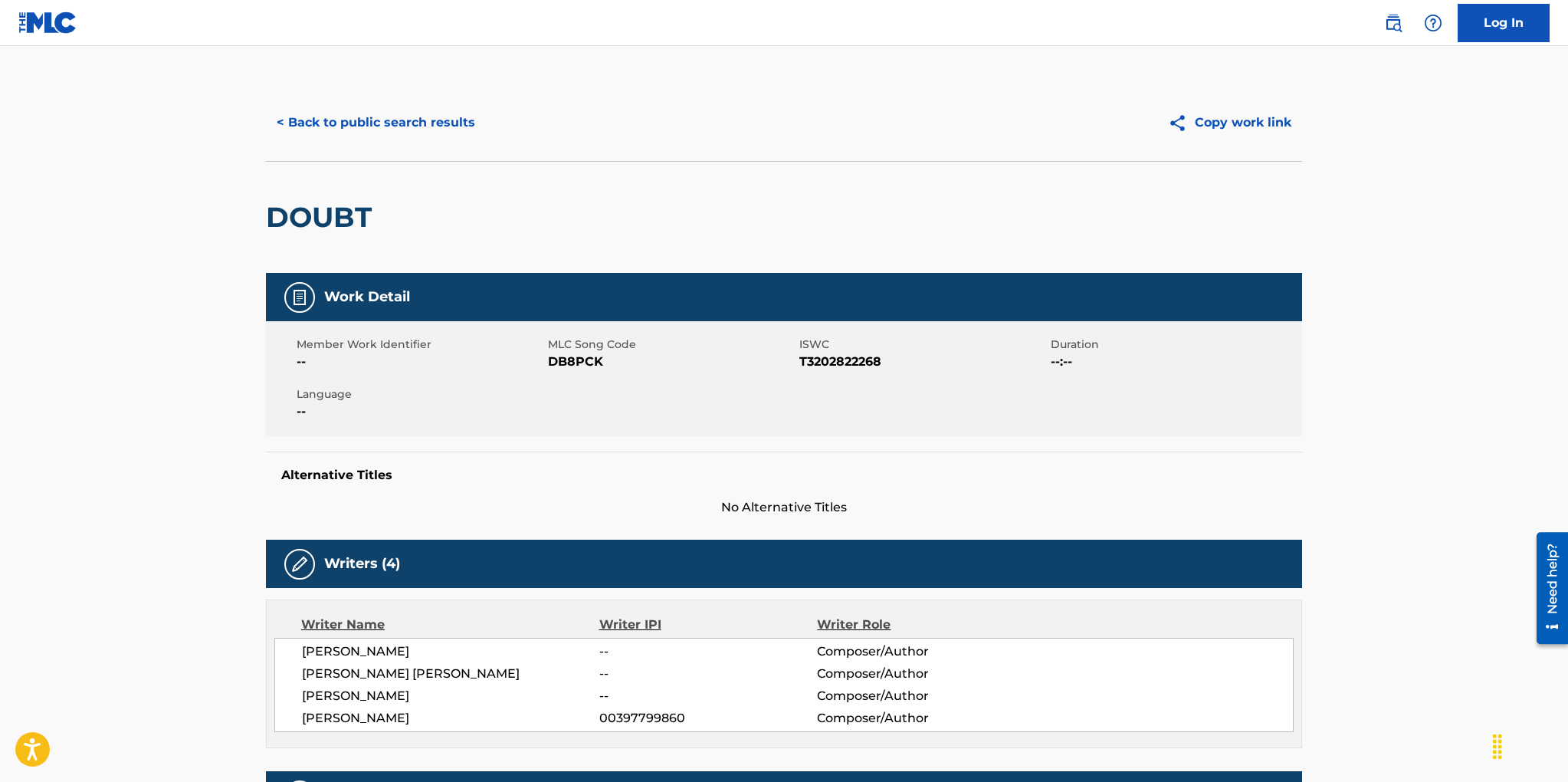
click at [425, 127] on button "< Back to public search results" at bounding box center [376, 122] width 220 height 38
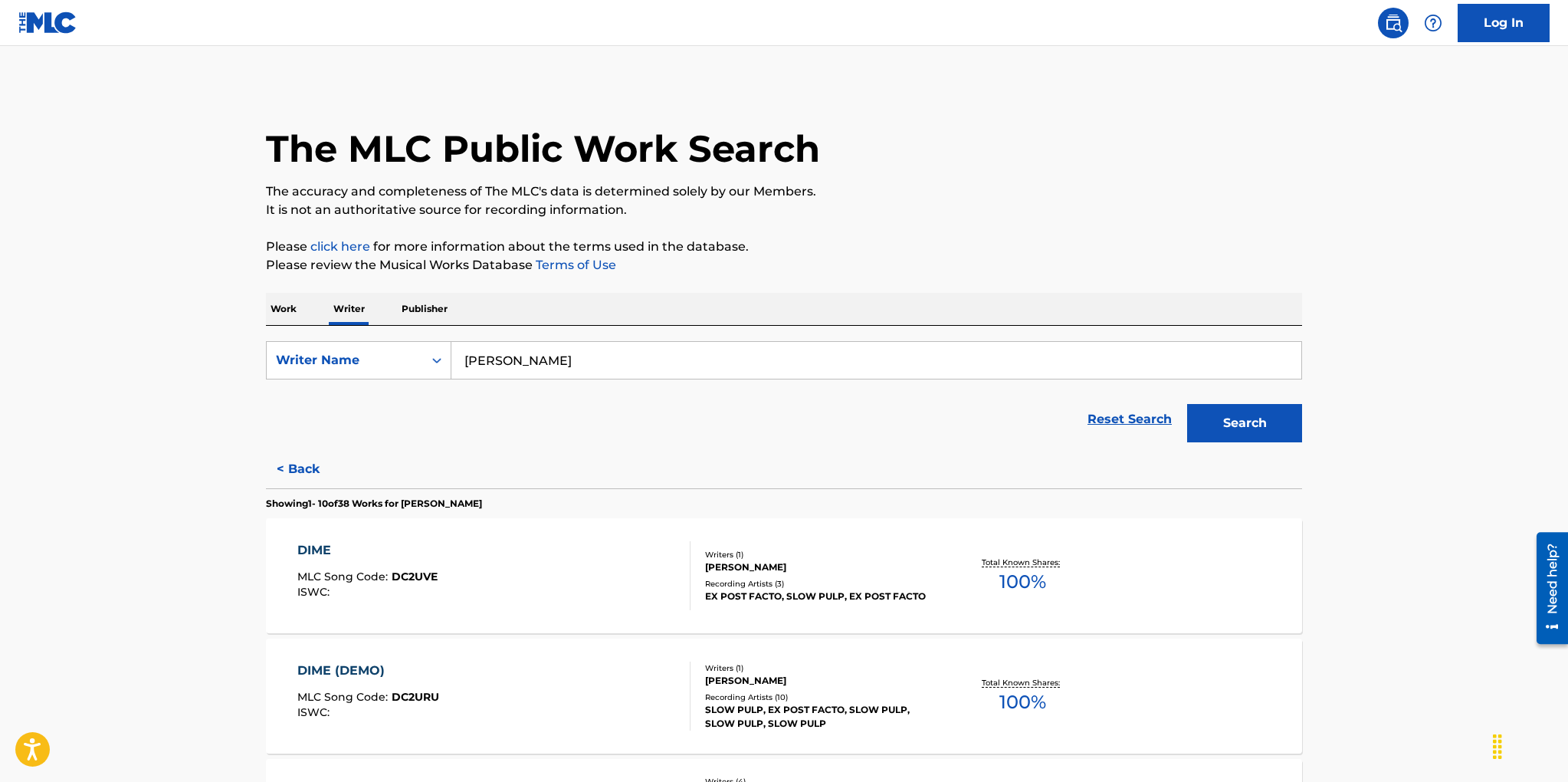
click at [411, 313] on p "Publisher" at bounding box center [424, 308] width 56 height 32
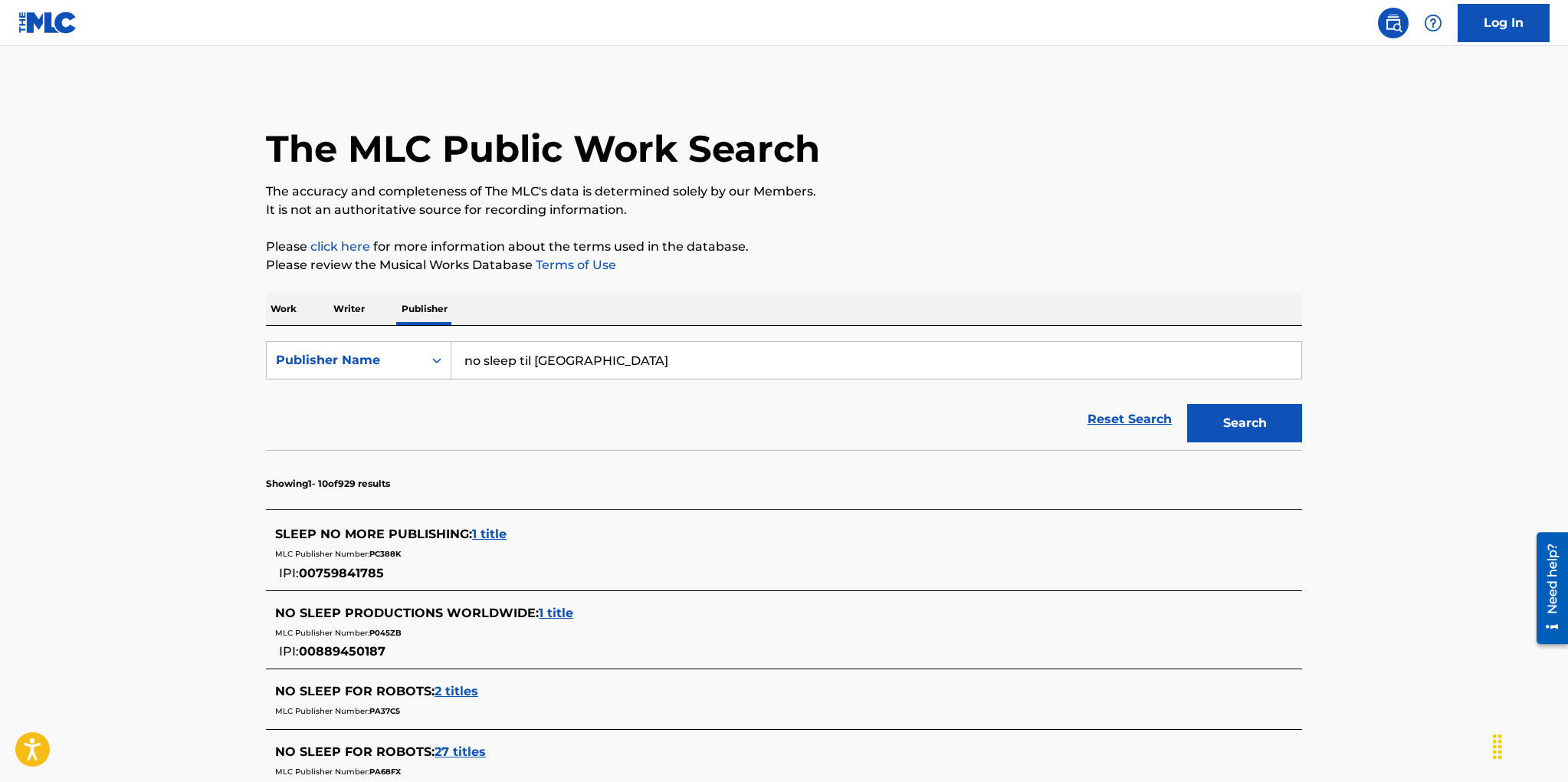
drag, startPoint x: 590, startPoint y: 361, endPoint x: 474, endPoint y: 351, distance: 116.4
click at [474, 351] on input "no sleep til [GEOGRAPHIC_DATA]" at bounding box center [876, 360] width 850 height 37
type input "[PERSON_NAME] music"
click at [1232, 423] on button "Search" at bounding box center [1244, 423] width 115 height 38
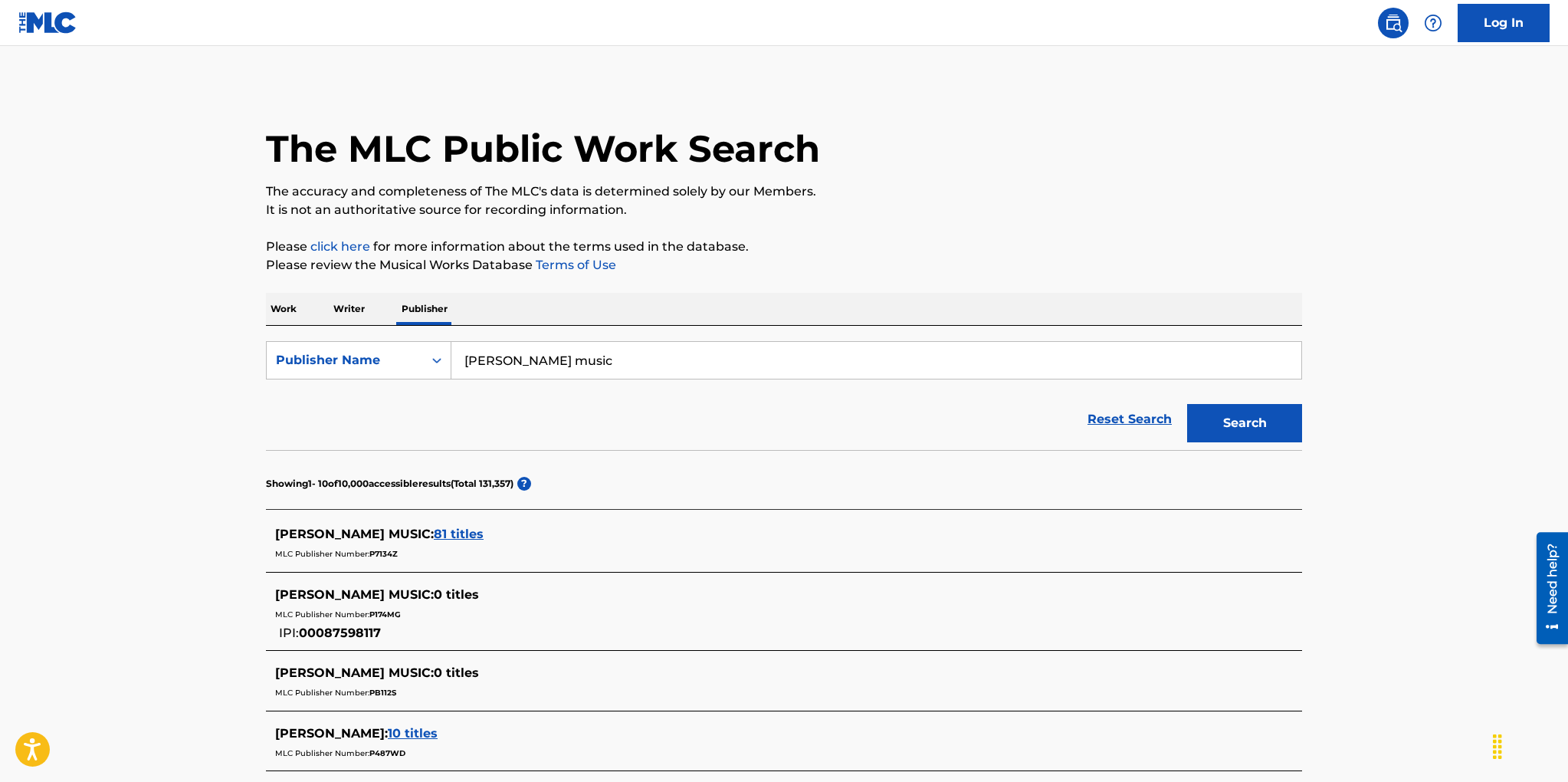
click at [433, 535] on span "81 titles" at bounding box center [459, 534] width 50 height 15
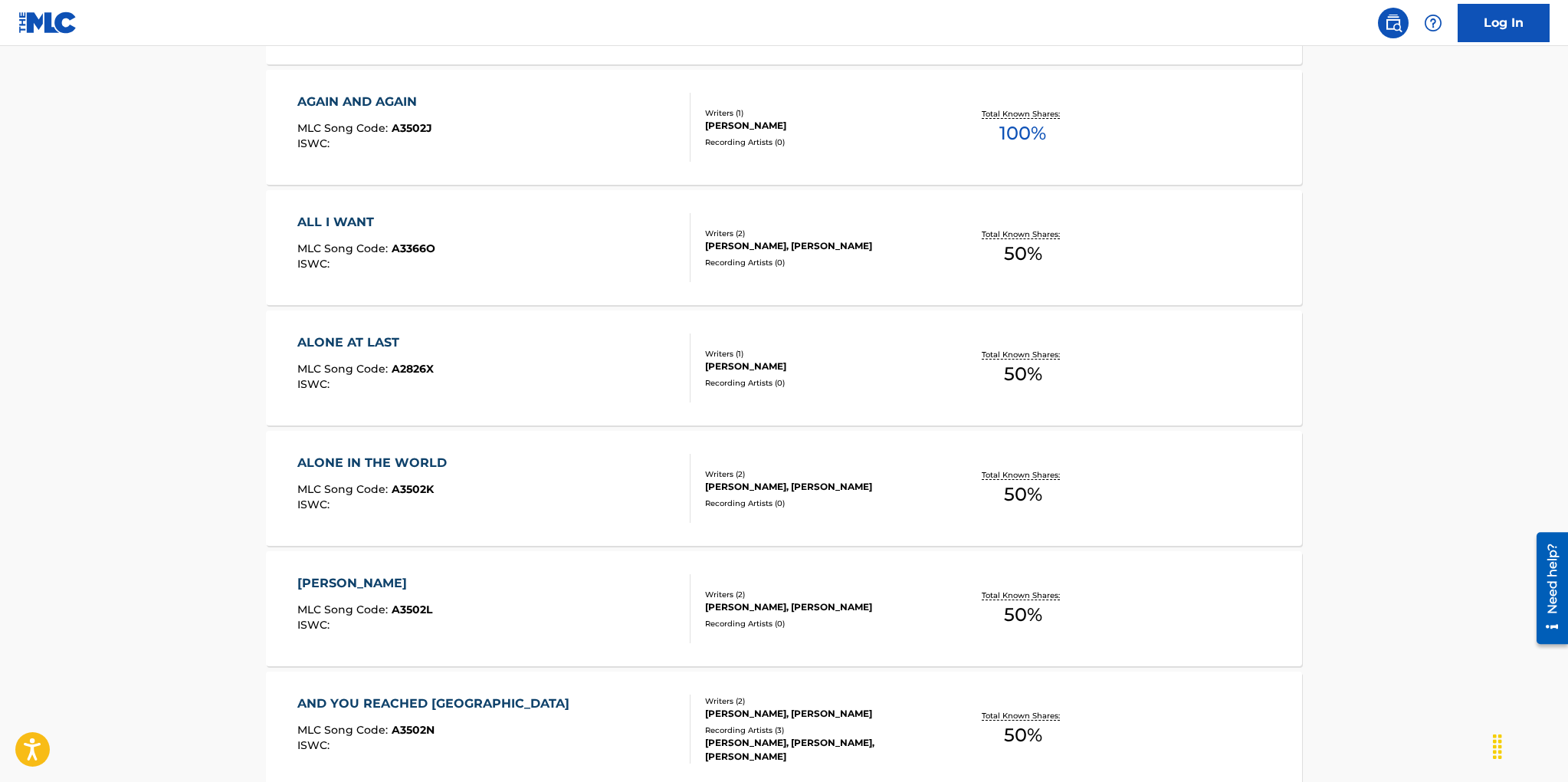
scroll to position [1157, 0]
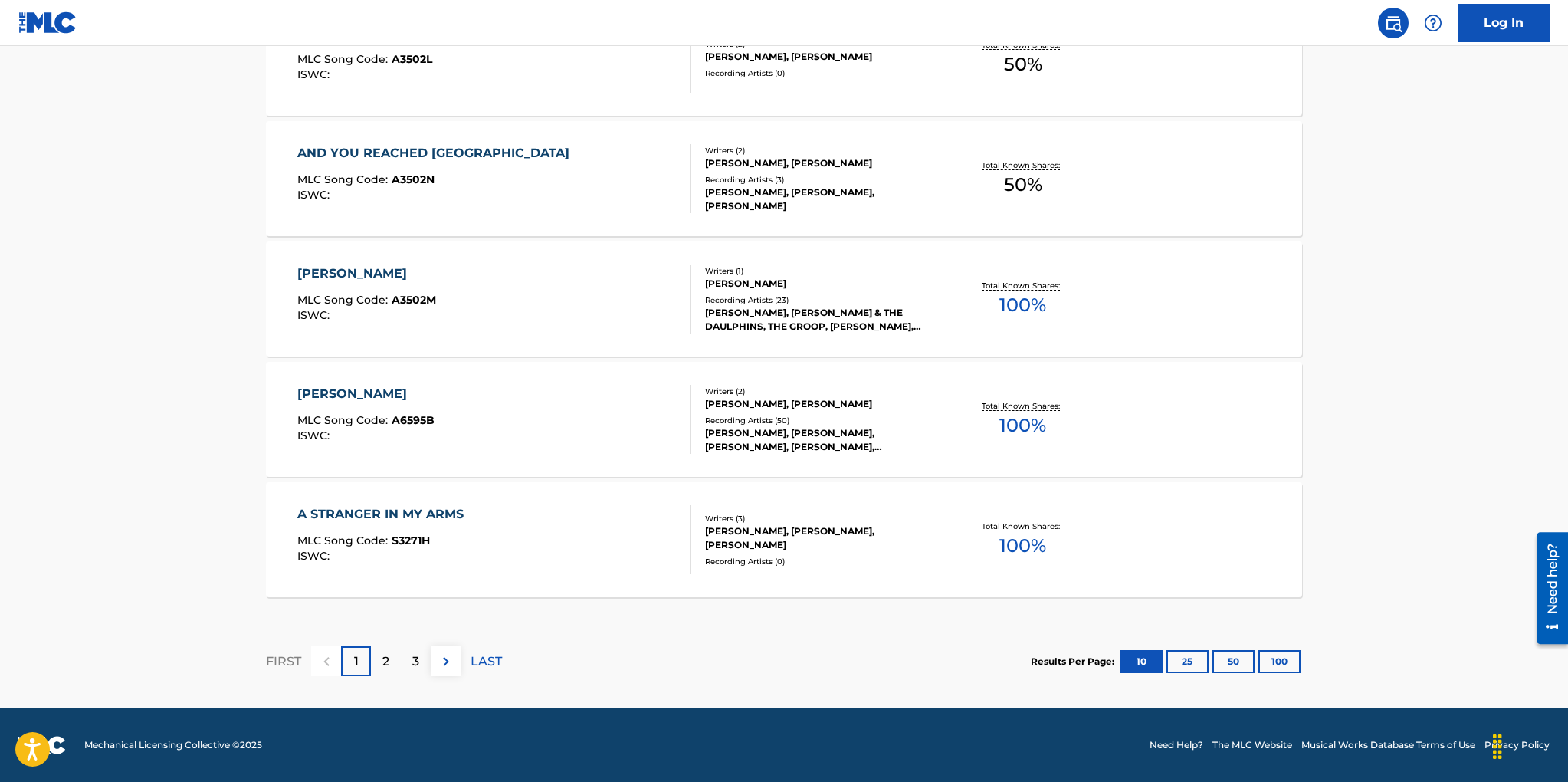
click at [749, 302] on div "Recording Artists ( 23 )" at bounding box center [821, 300] width 232 height 12
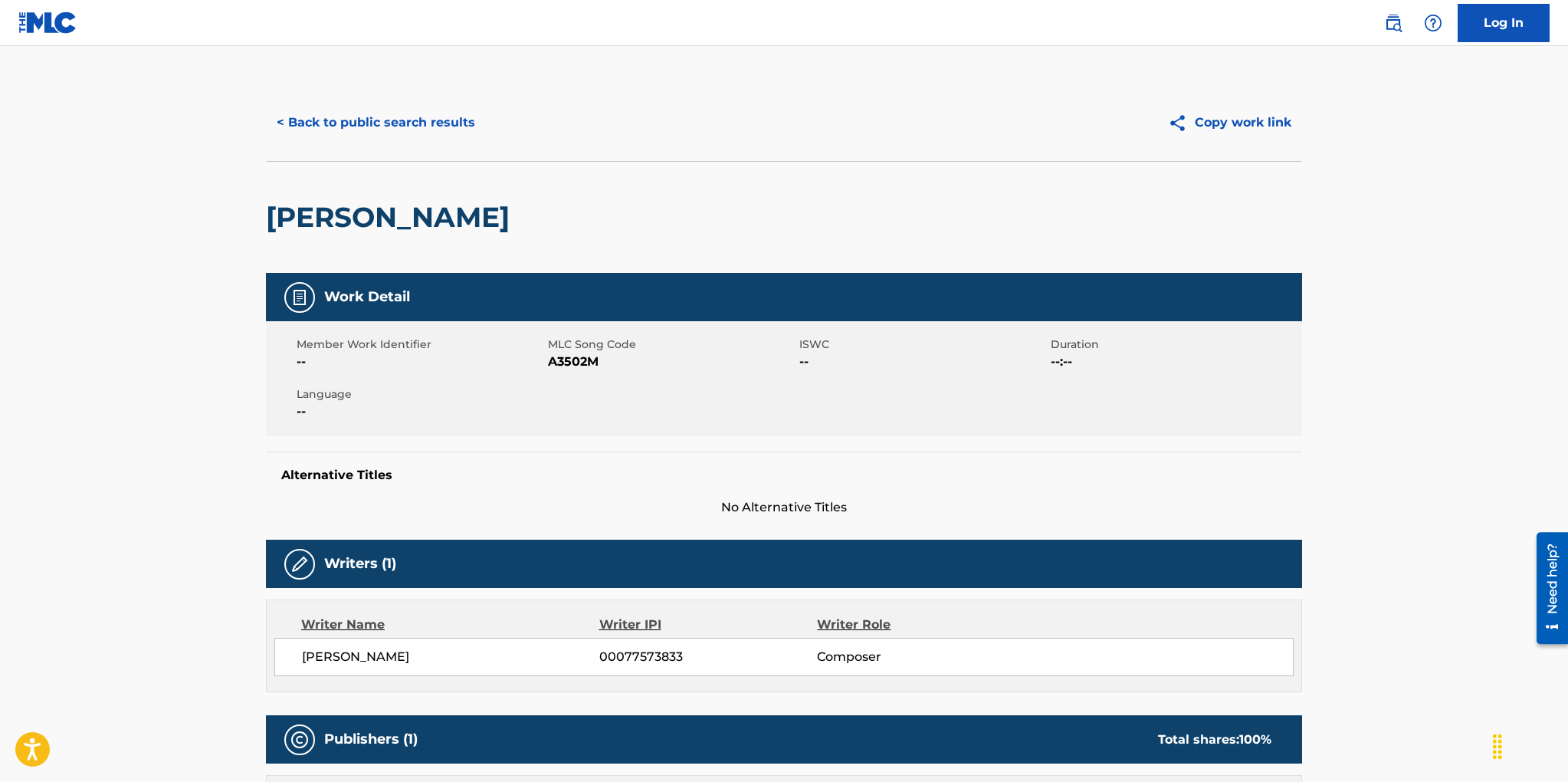
click at [392, 113] on button "< Back to public search results" at bounding box center [376, 122] width 220 height 38
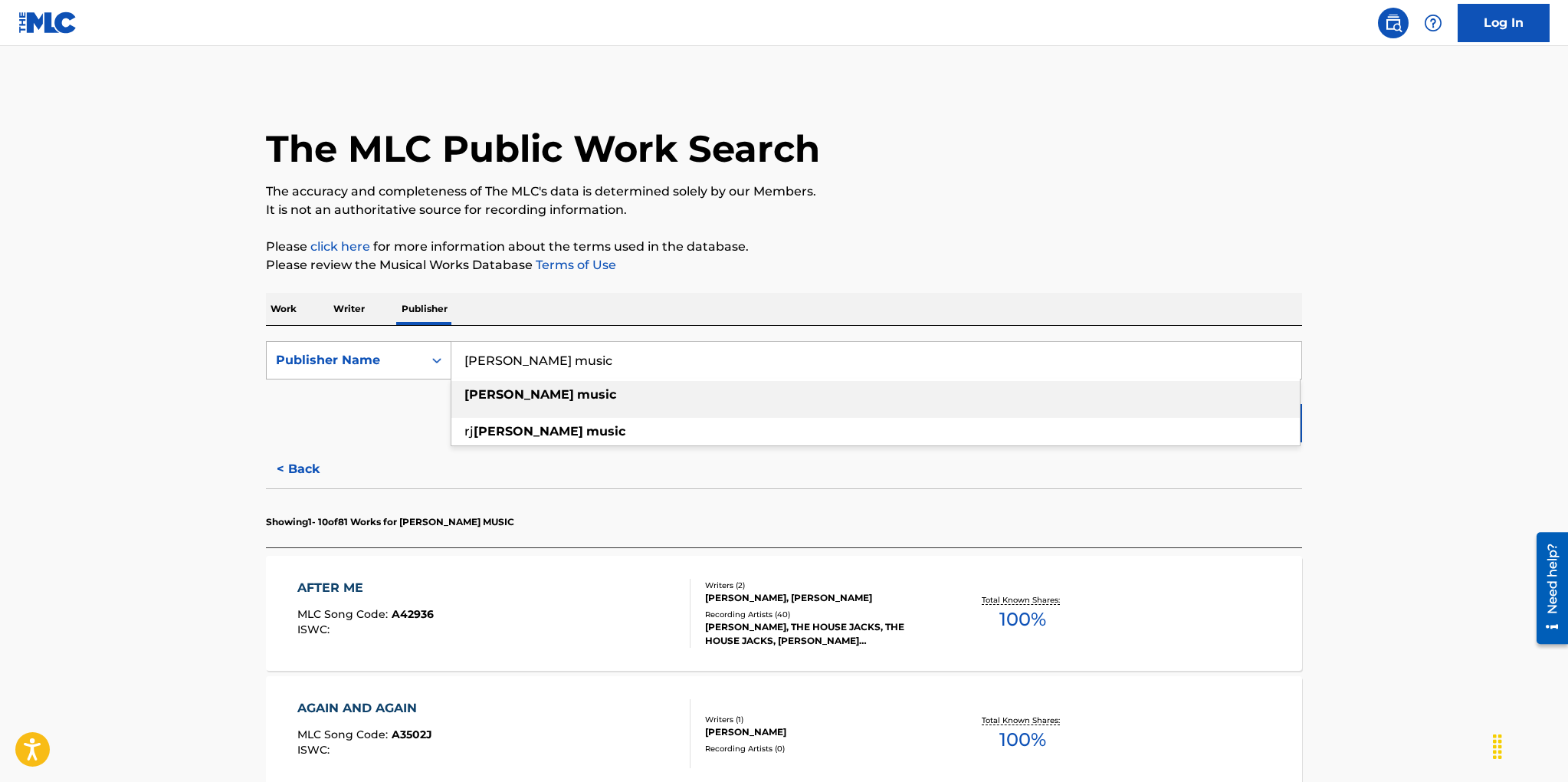
drag, startPoint x: 557, startPoint y: 363, endPoint x: 437, endPoint y: 351, distance: 120.6
click at [437, 351] on div "SearchWithCriteria7e96caf5-cba8-4717-a6be-8a5cbb2e51c2 Publisher Name [PERSON_N…" at bounding box center [784, 360] width 1036 height 38
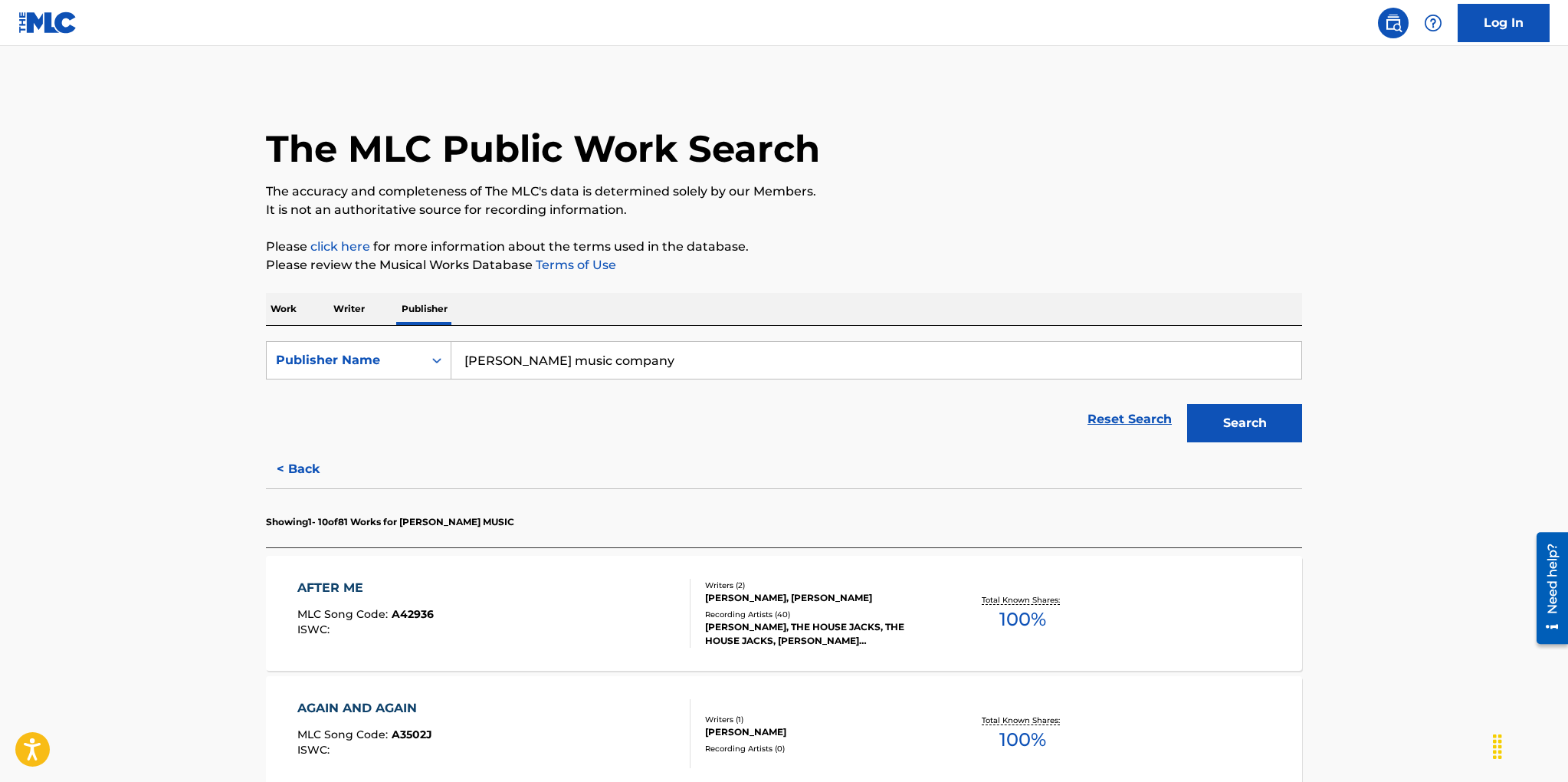
type input "[PERSON_NAME] music company"
click at [1247, 425] on button "Search" at bounding box center [1244, 423] width 115 height 38
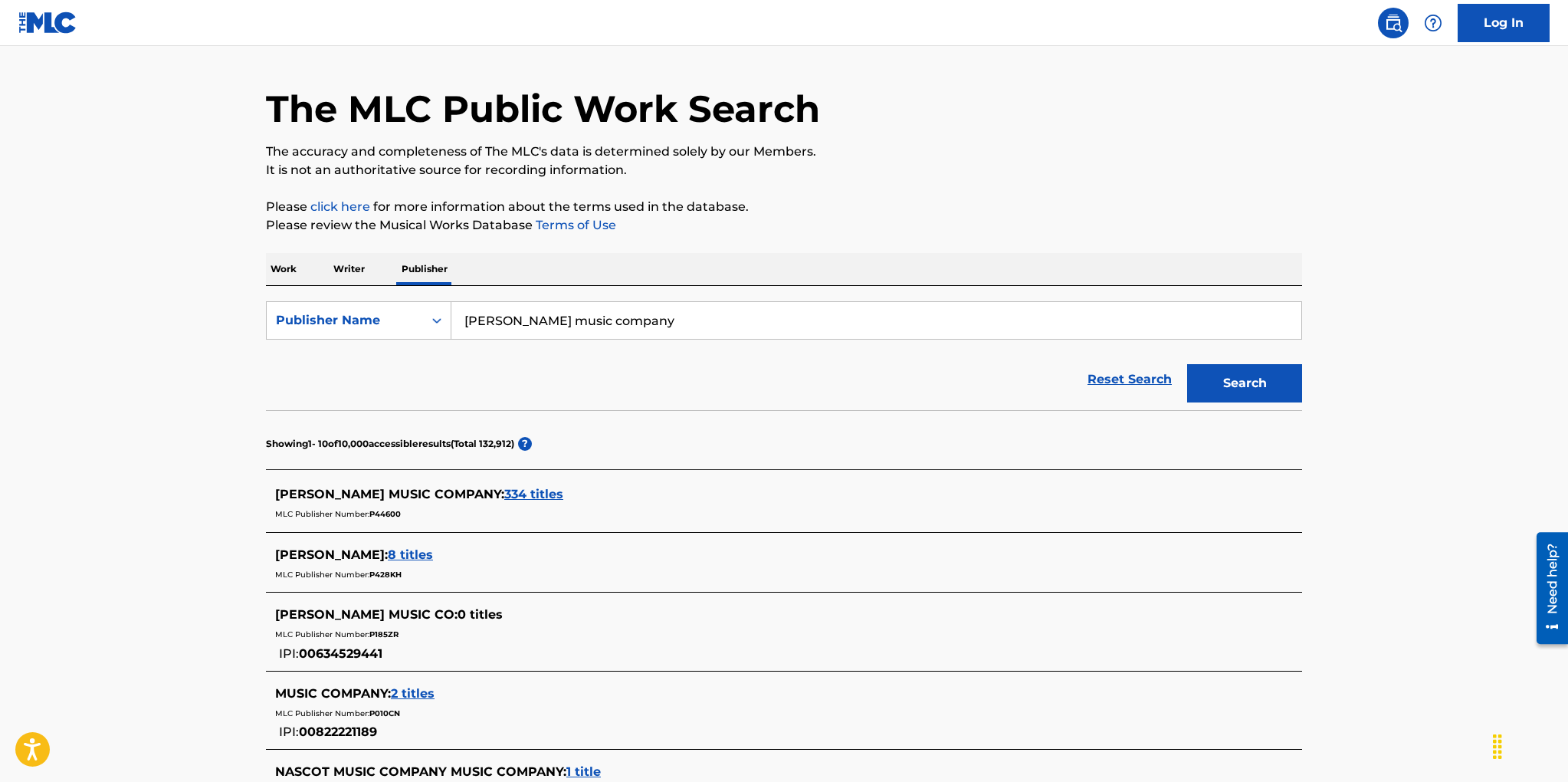
scroll to position [71, 0]
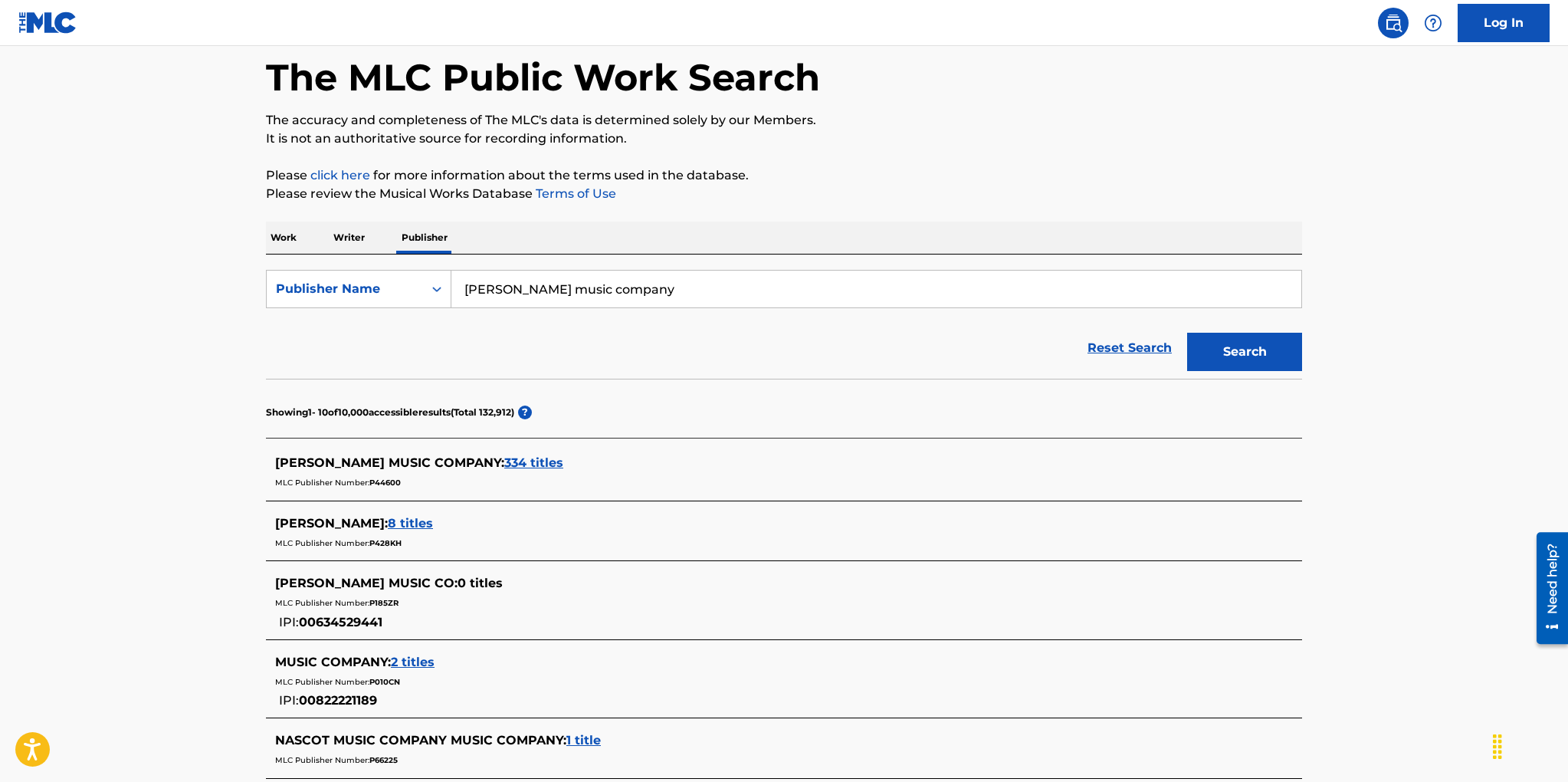
click at [504, 462] on span "334 titles" at bounding box center [533, 463] width 59 height 15
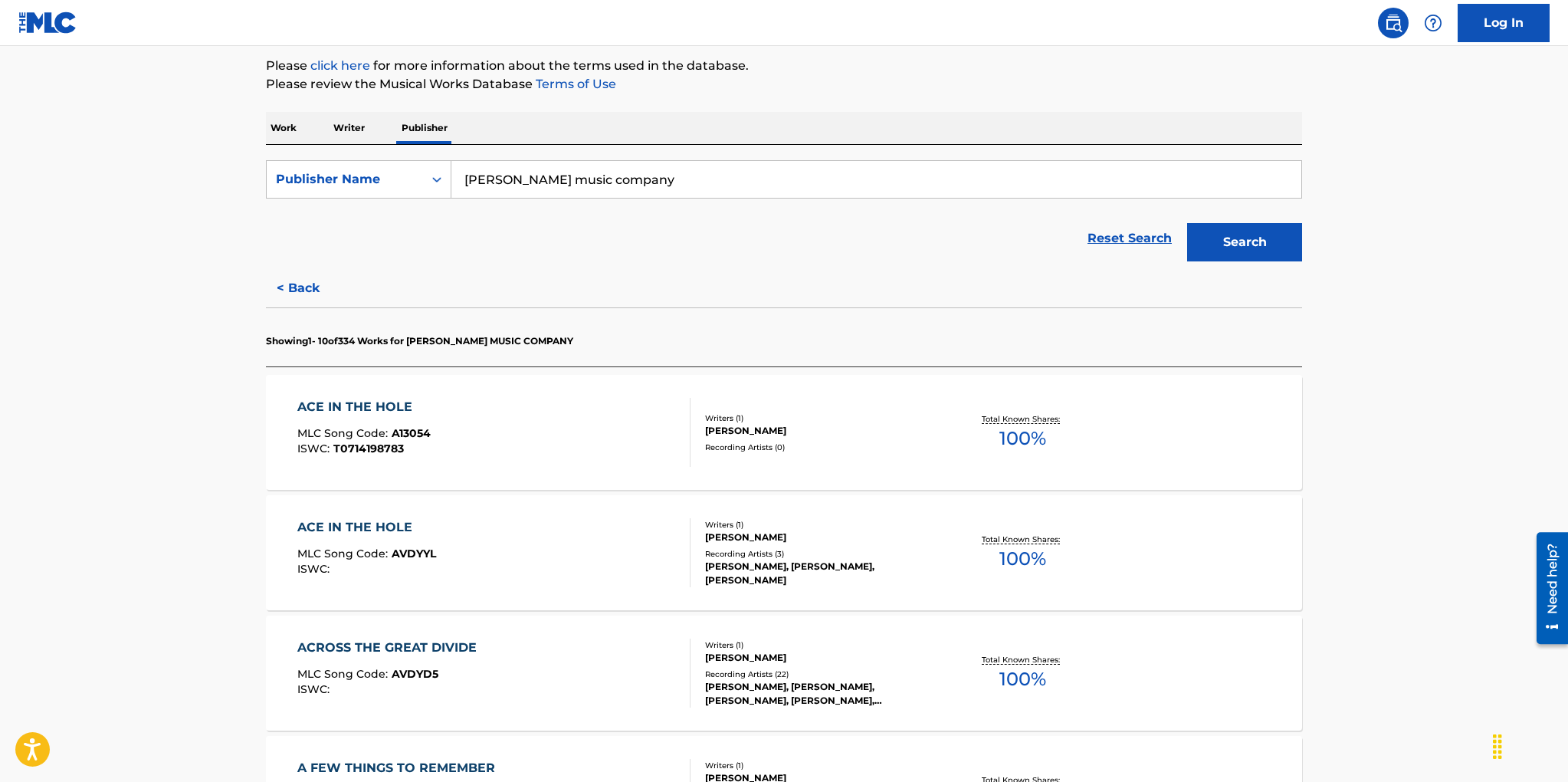
scroll to position [184, 0]
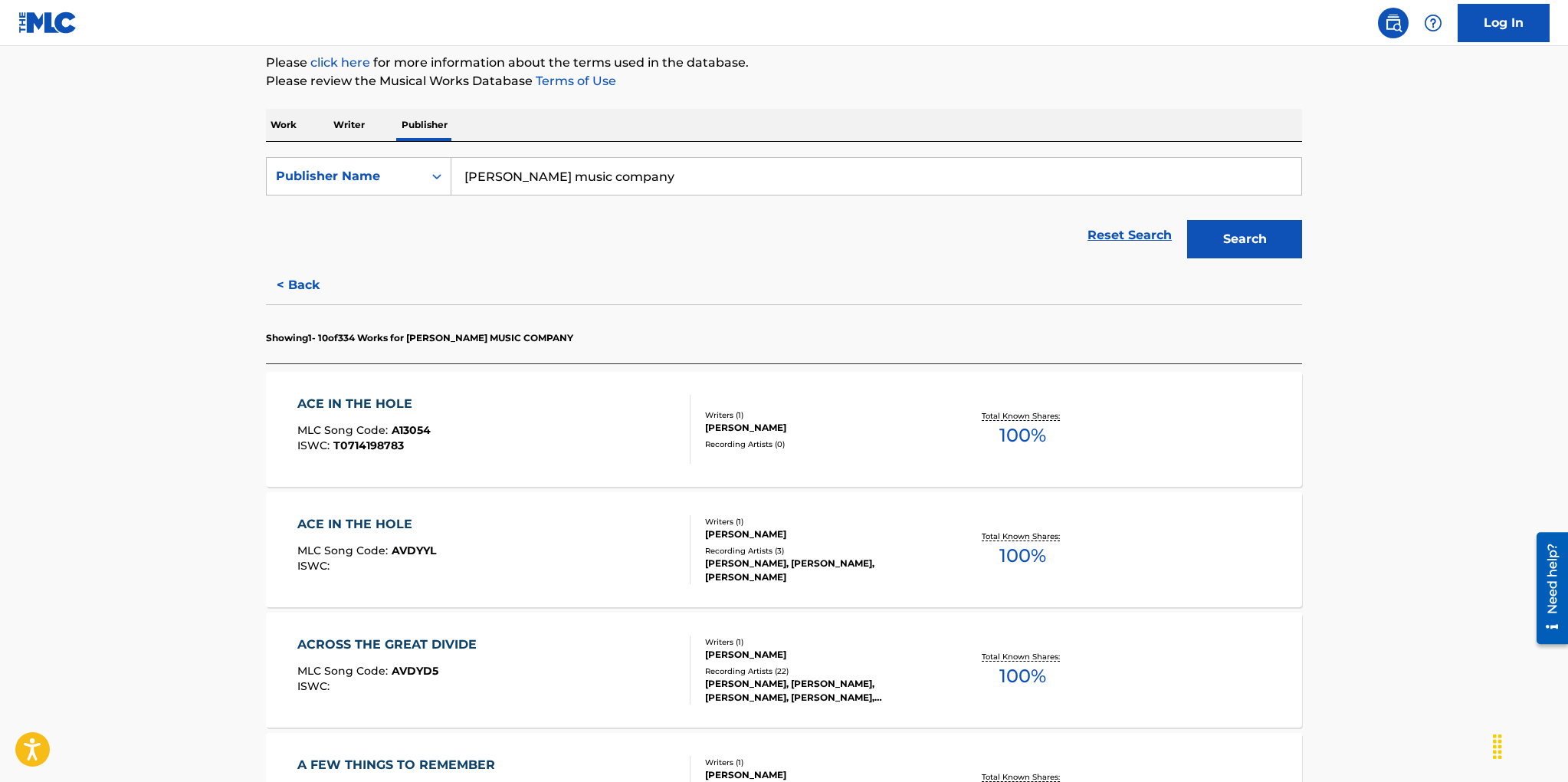
click at [749, 553] on div "Recording Artists ( 3 )" at bounding box center [821, 550] width 232 height 12
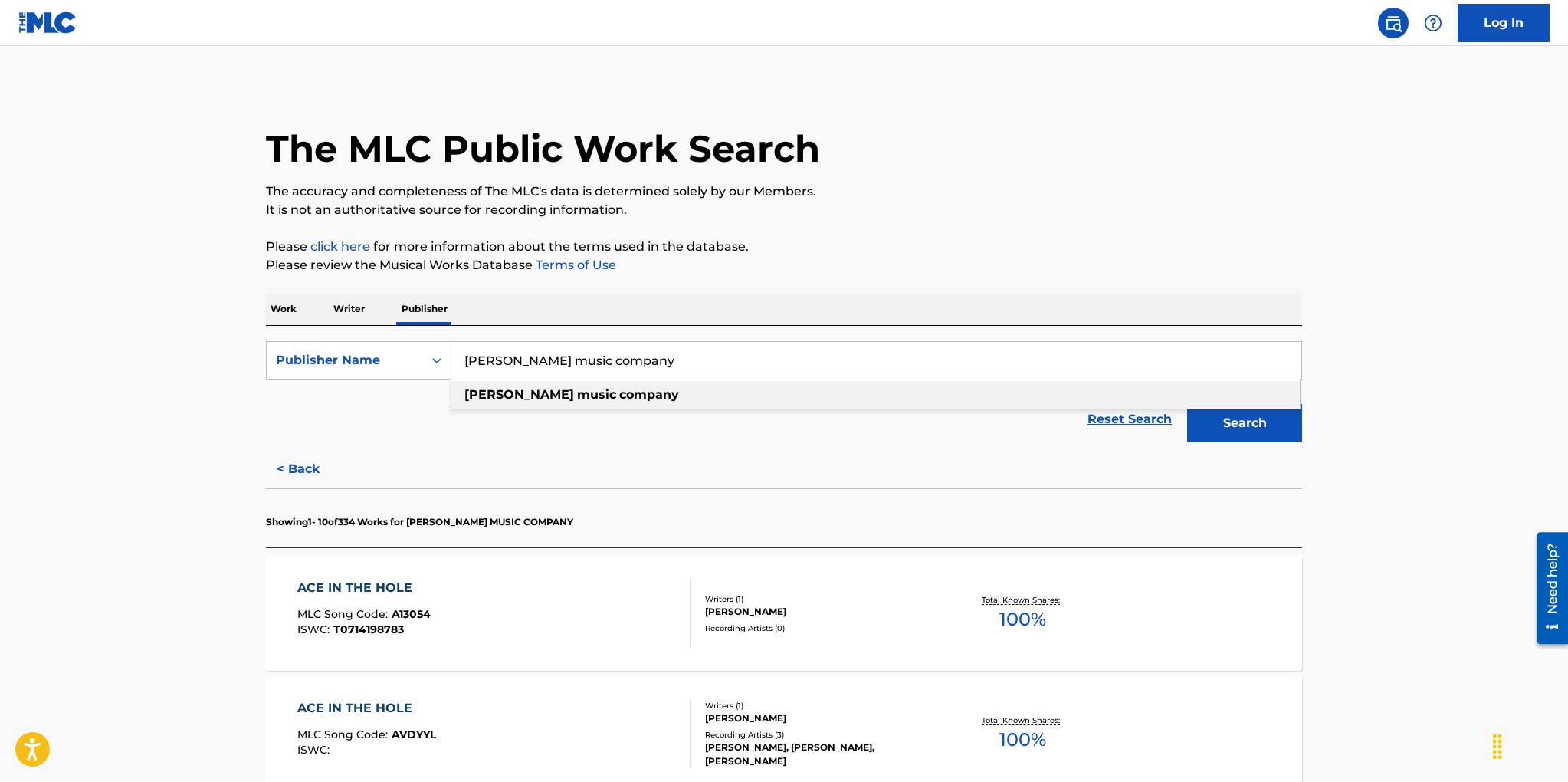
drag, startPoint x: 660, startPoint y: 363, endPoint x: 437, endPoint y: 320, distance: 227.1
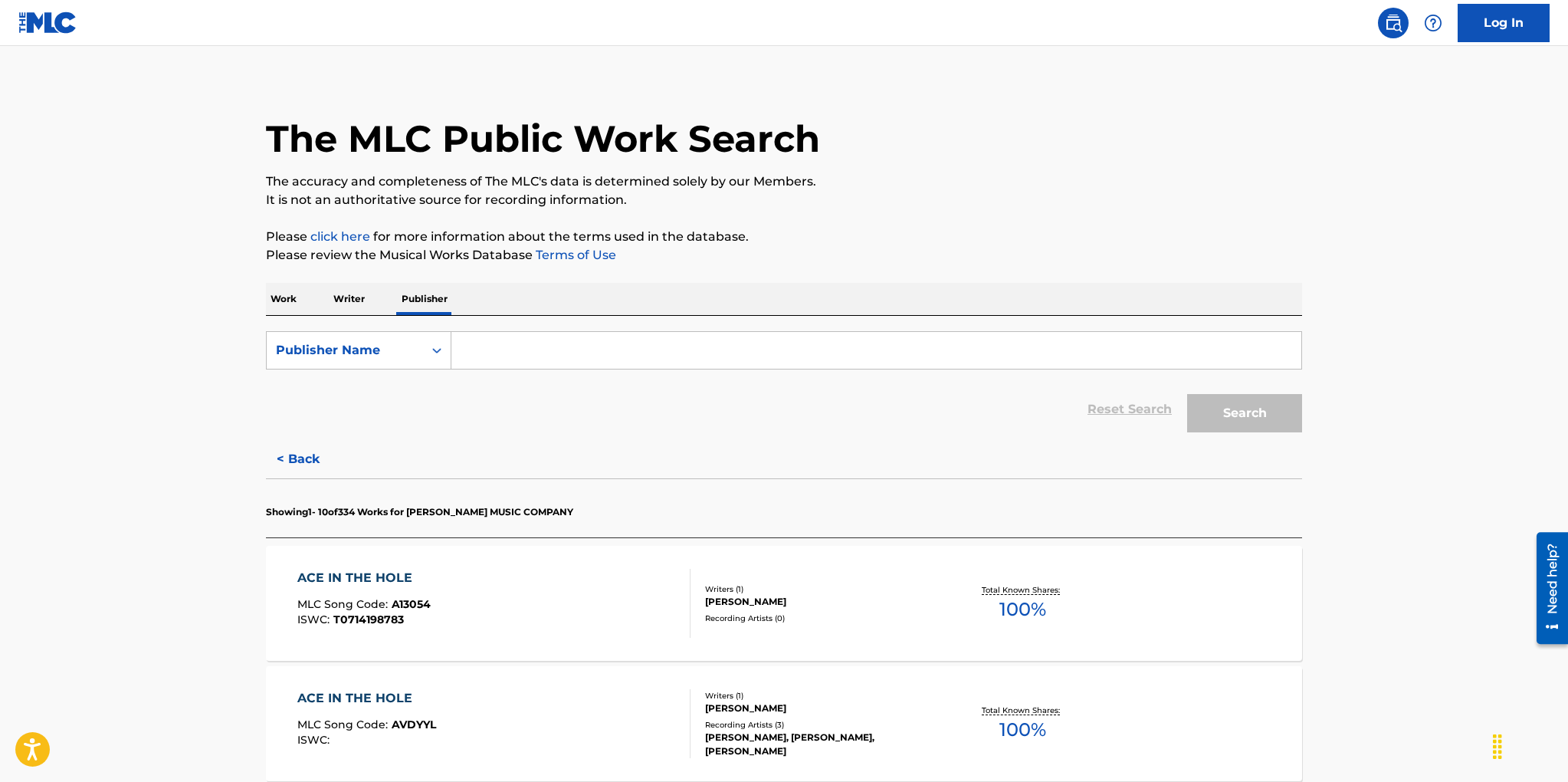
scroll to position [16, 0]
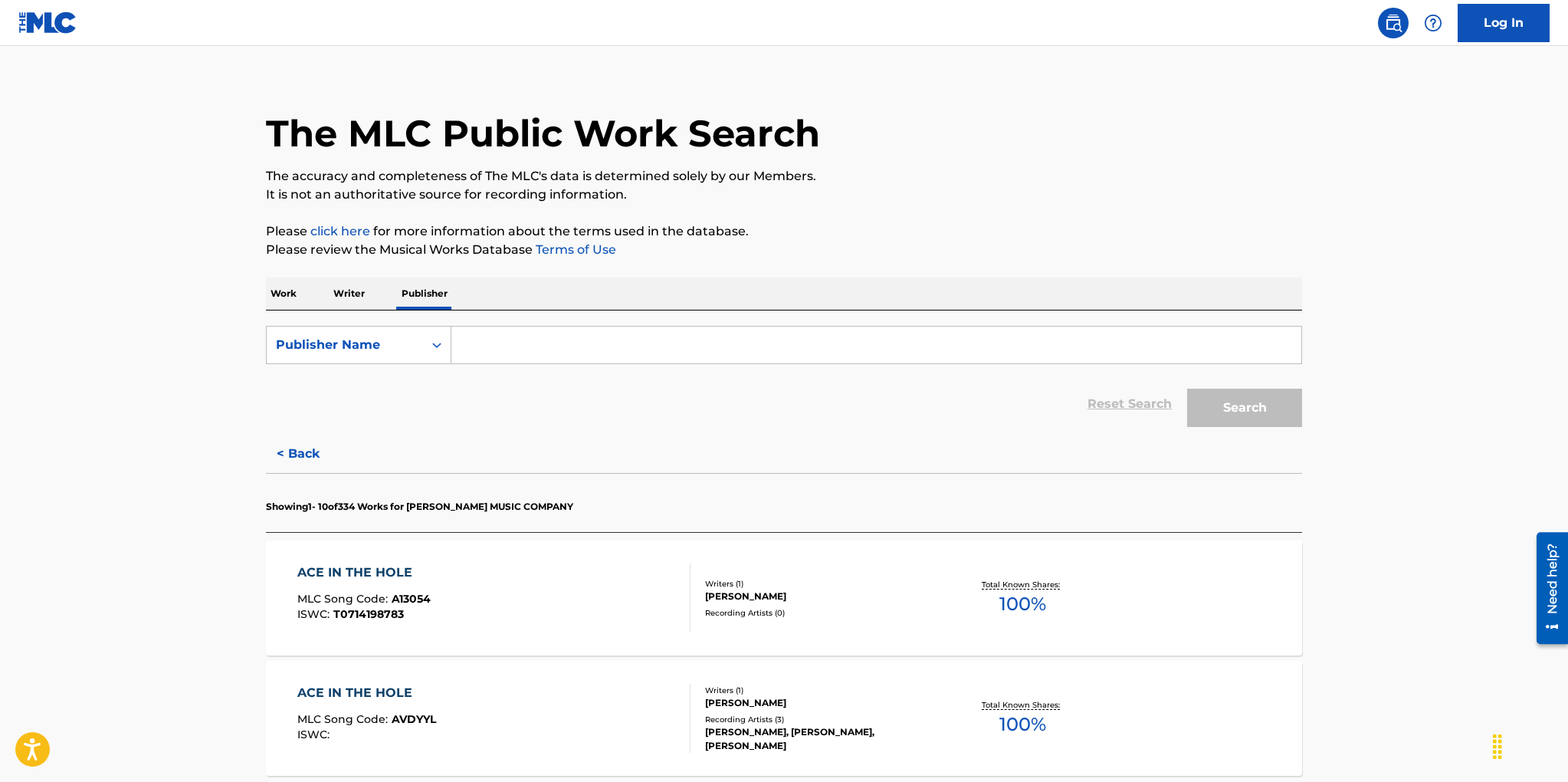
click at [352, 294] on p "Writer" at bounding box center [349, 293] width 41 height 32
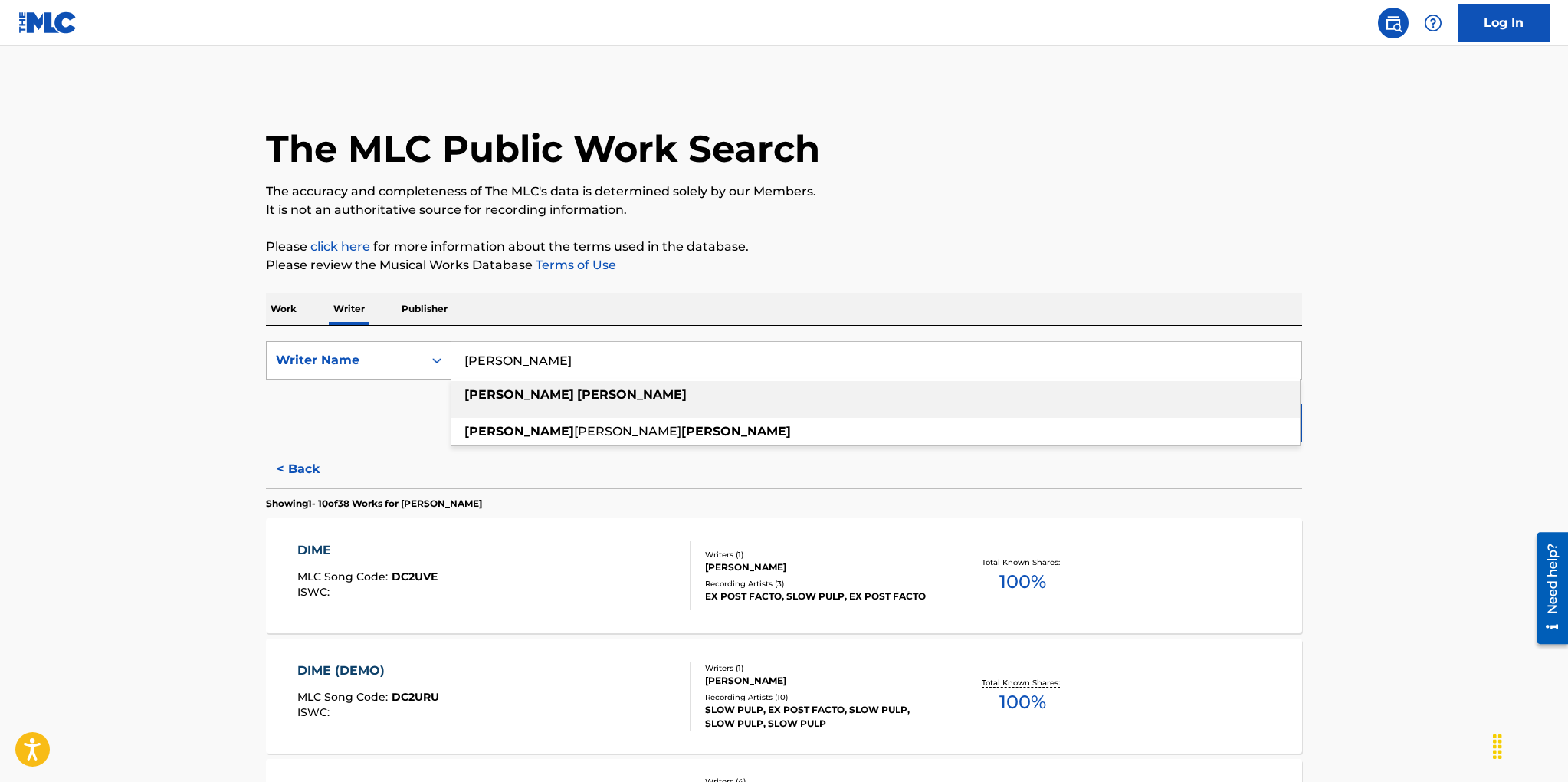
drag, startPoint x: 559, startPoint y: 357, endPoint x: 437, endPoint y: 343, distance: 122.8
click at [437, 343] on div "SearchWithCriteria089a39f9-69f3-44fd-92dd-5d42e12eb9ae Writer Name [PERSON_NAME…" at bounding box center [784, 360] width 1036 height 38
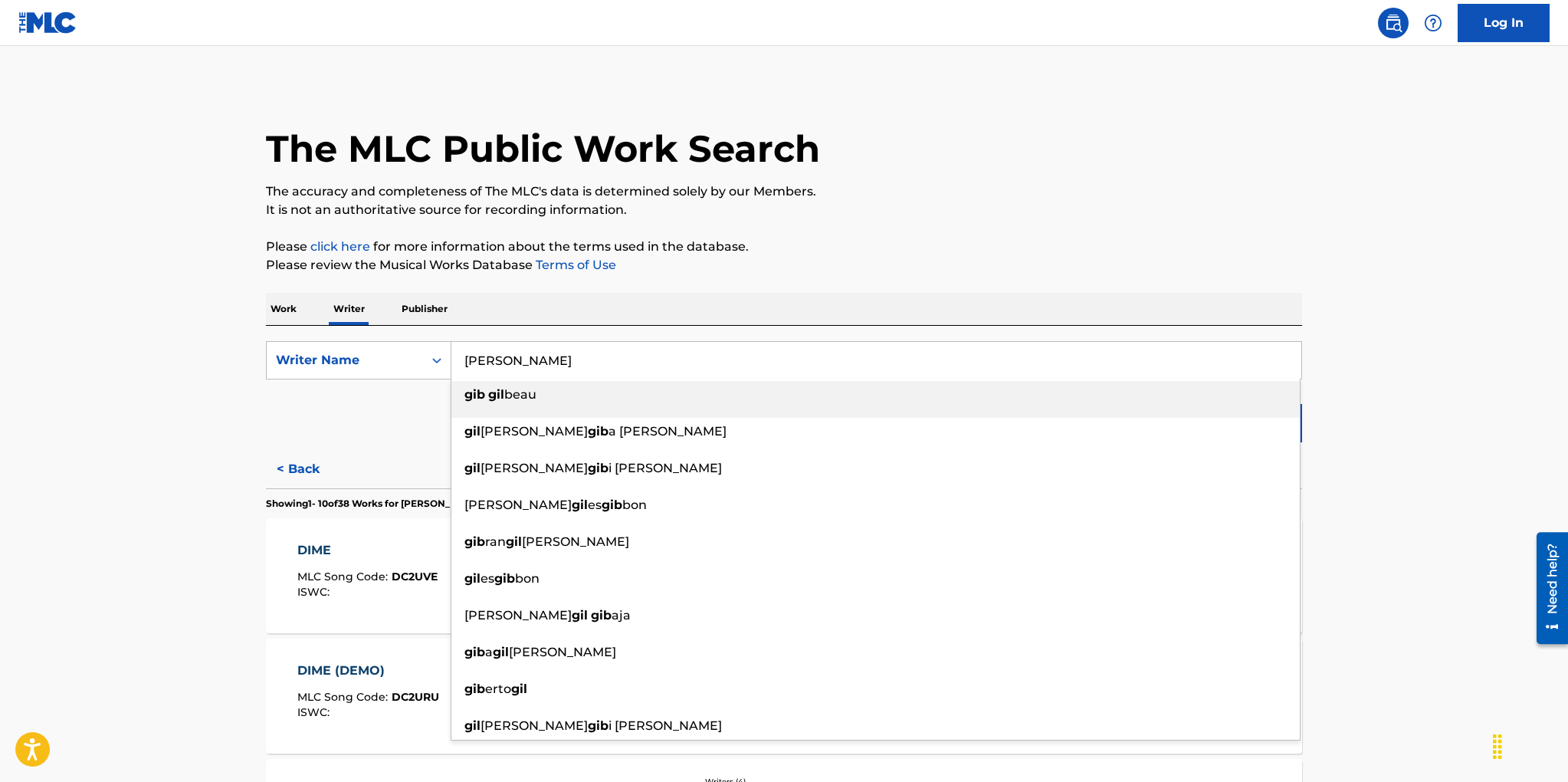
click at [482, 391] on strong "gib" at bounding box center [474, 395] width 20 height 15
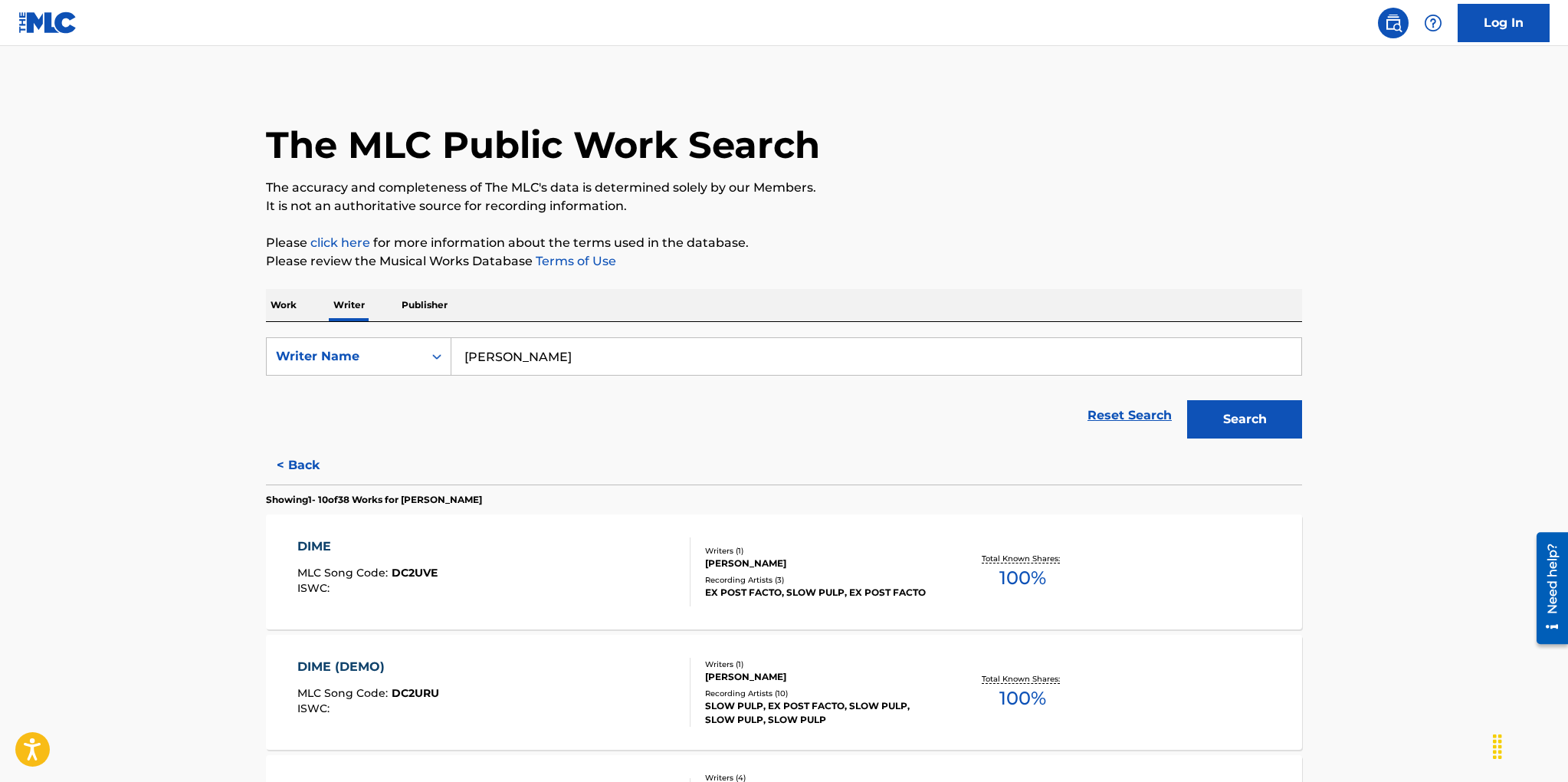
drag, startPoint x: 1250, startPoint y: 414, endPoint x: 1237, endPoint y: 409, distance: 13.9
click at [1250, 414] on button "Search" at bounding box center [1244, 419] width 115 height 38
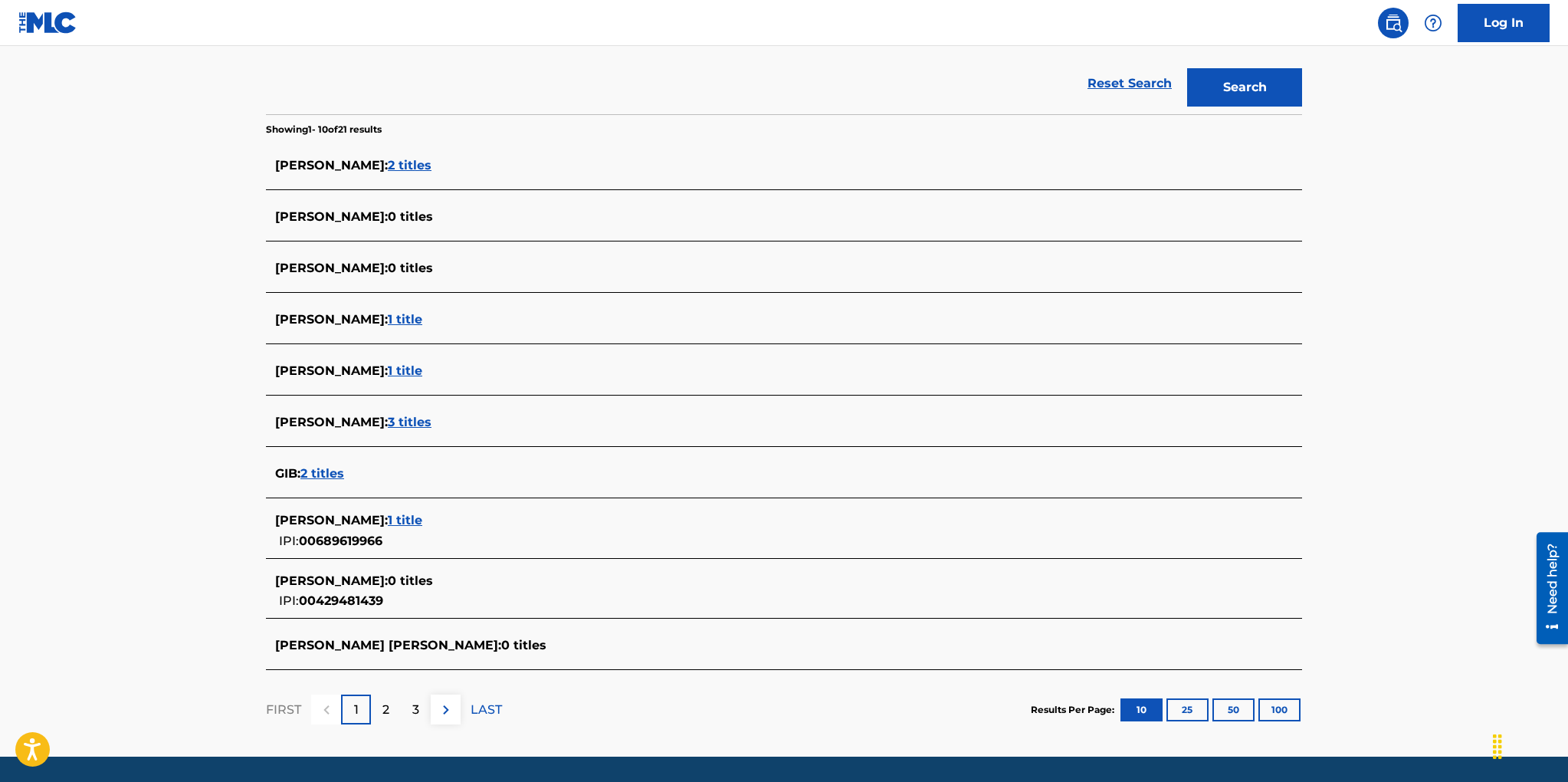
scroll to position [361, 0]
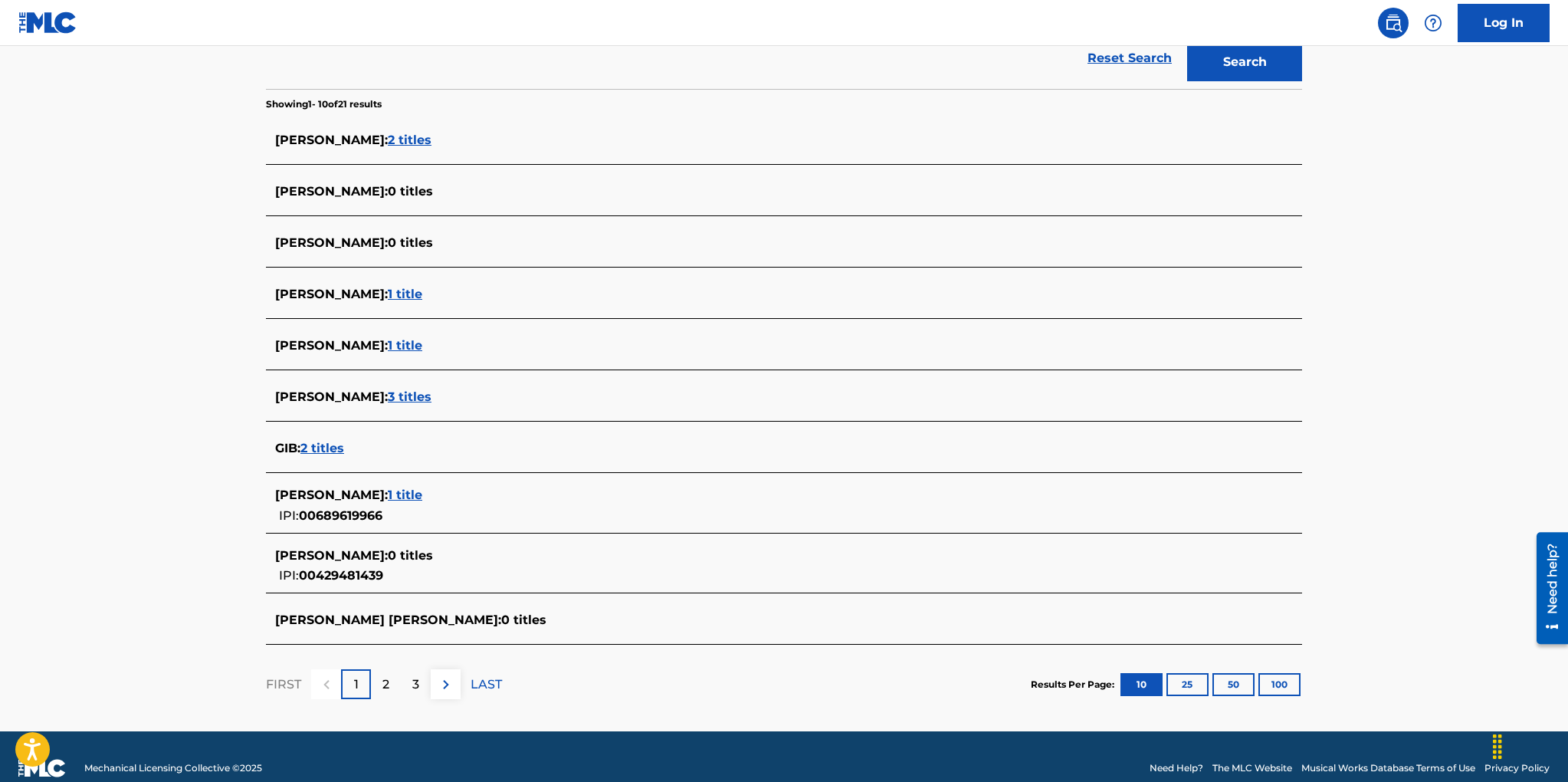
click at [397, 397] on span "3 titles" at bounding box center [409, 396] width 44 height 15
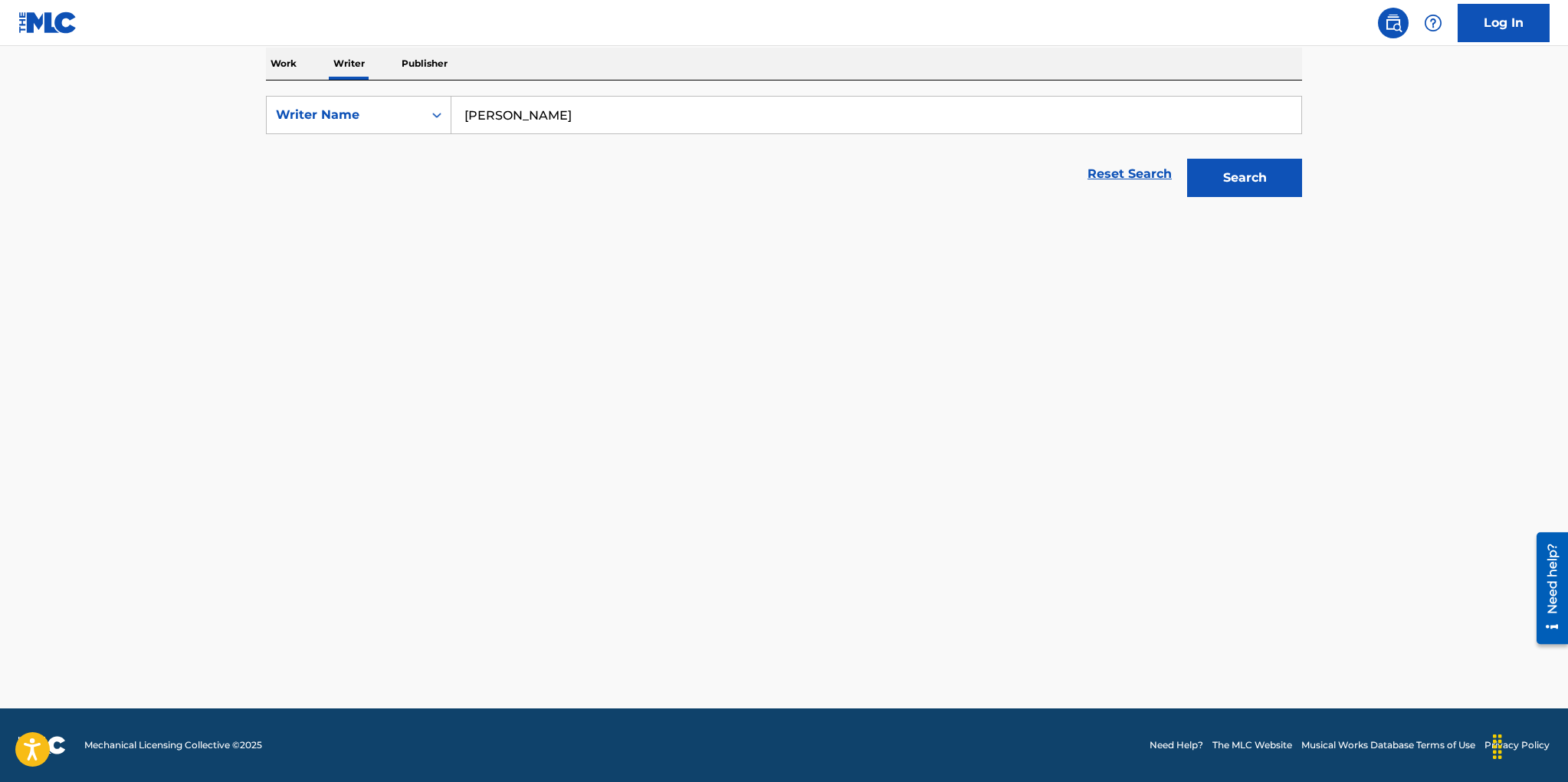
scroll to position [245, 0]
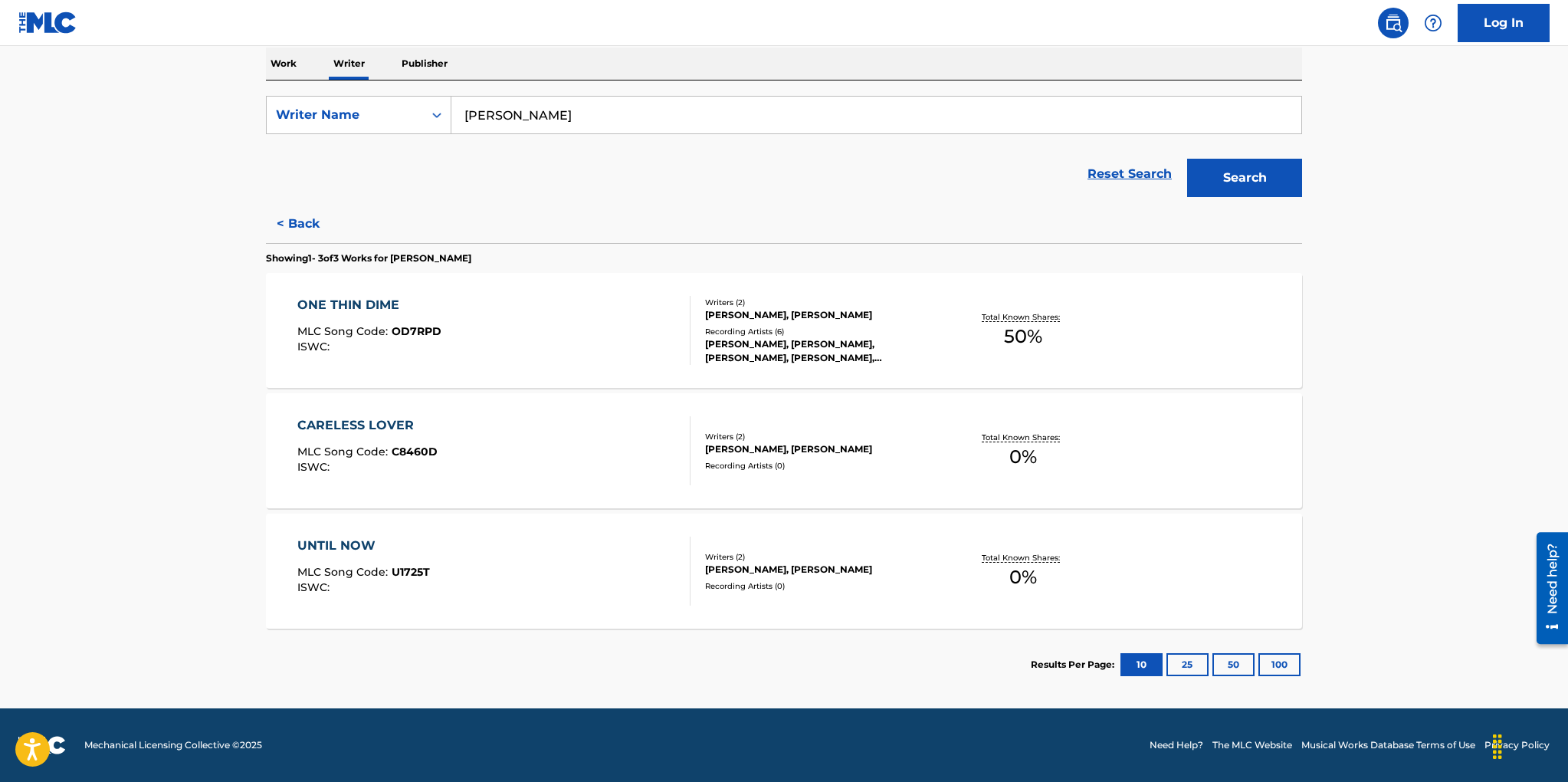
click at [550, 120] on input "[PERSON_NAME]" at bounding box center [876, 114] width 850 height 37
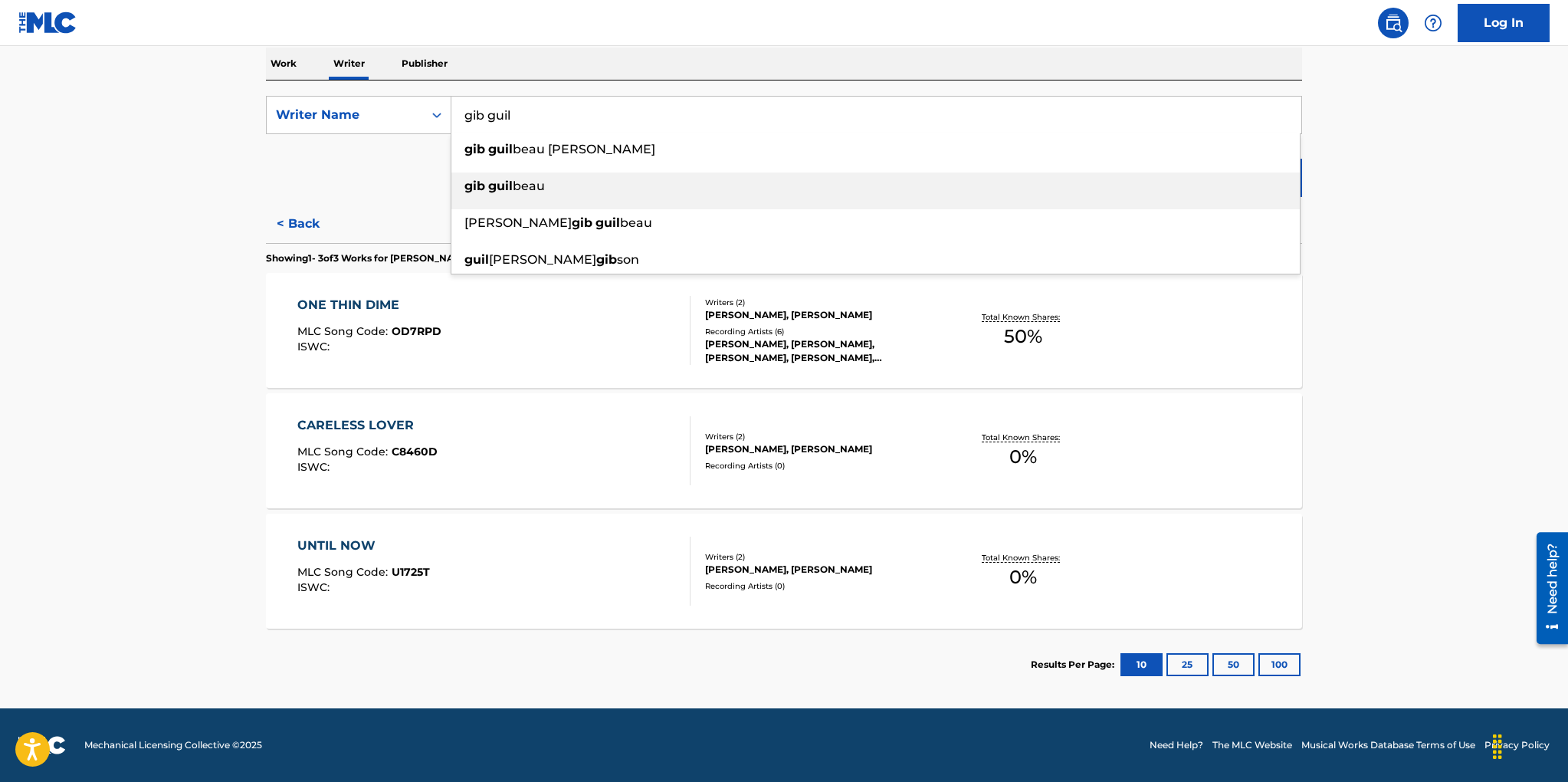
click at [526, 182] on span "beau" at bounding box center [528, 186] width 32 height 15
type input "[PERSON_NAME]"
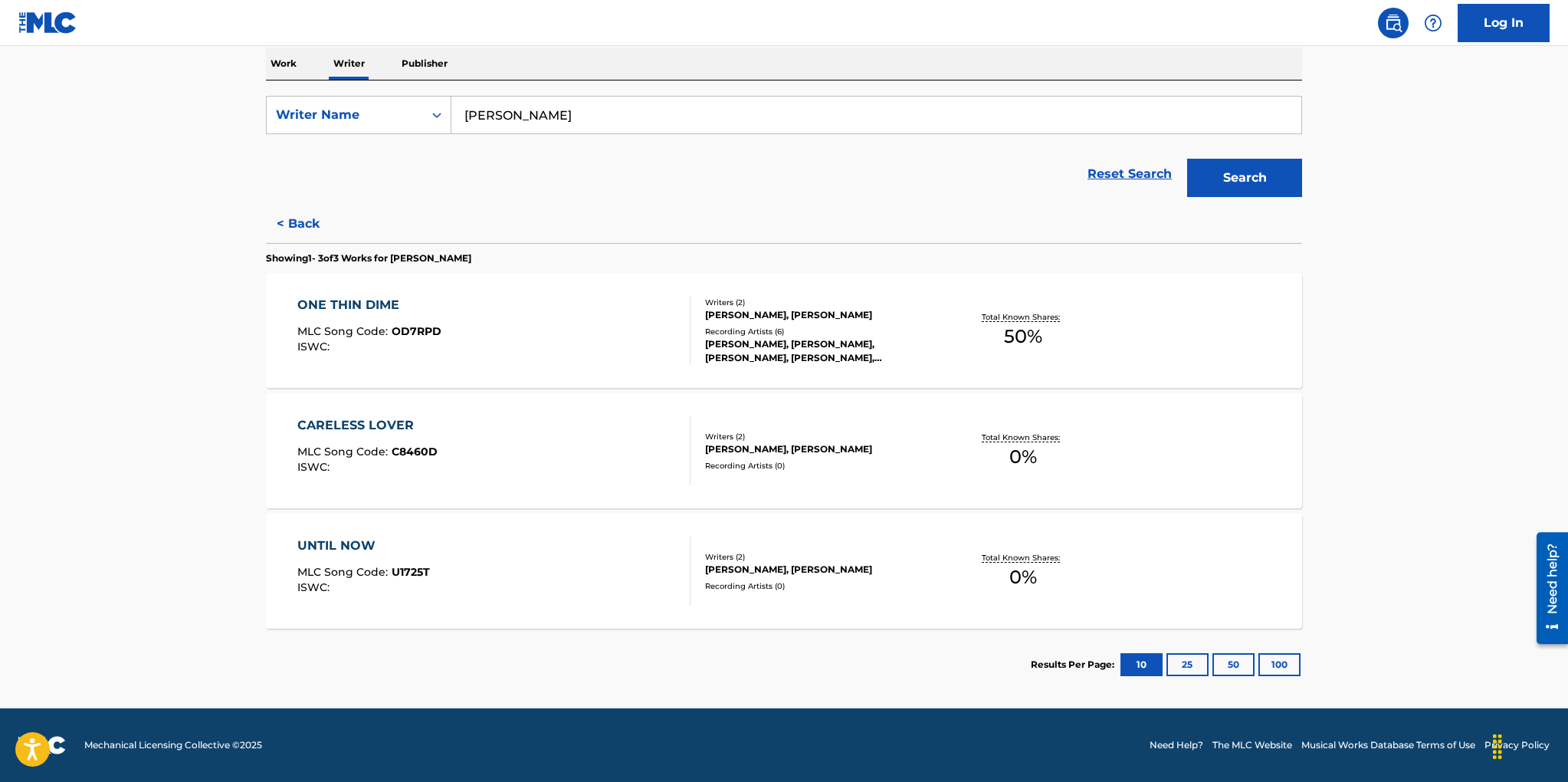
click at [1225, 184] on button "Search" at bounding box center [1244, 178] width 115 height 38
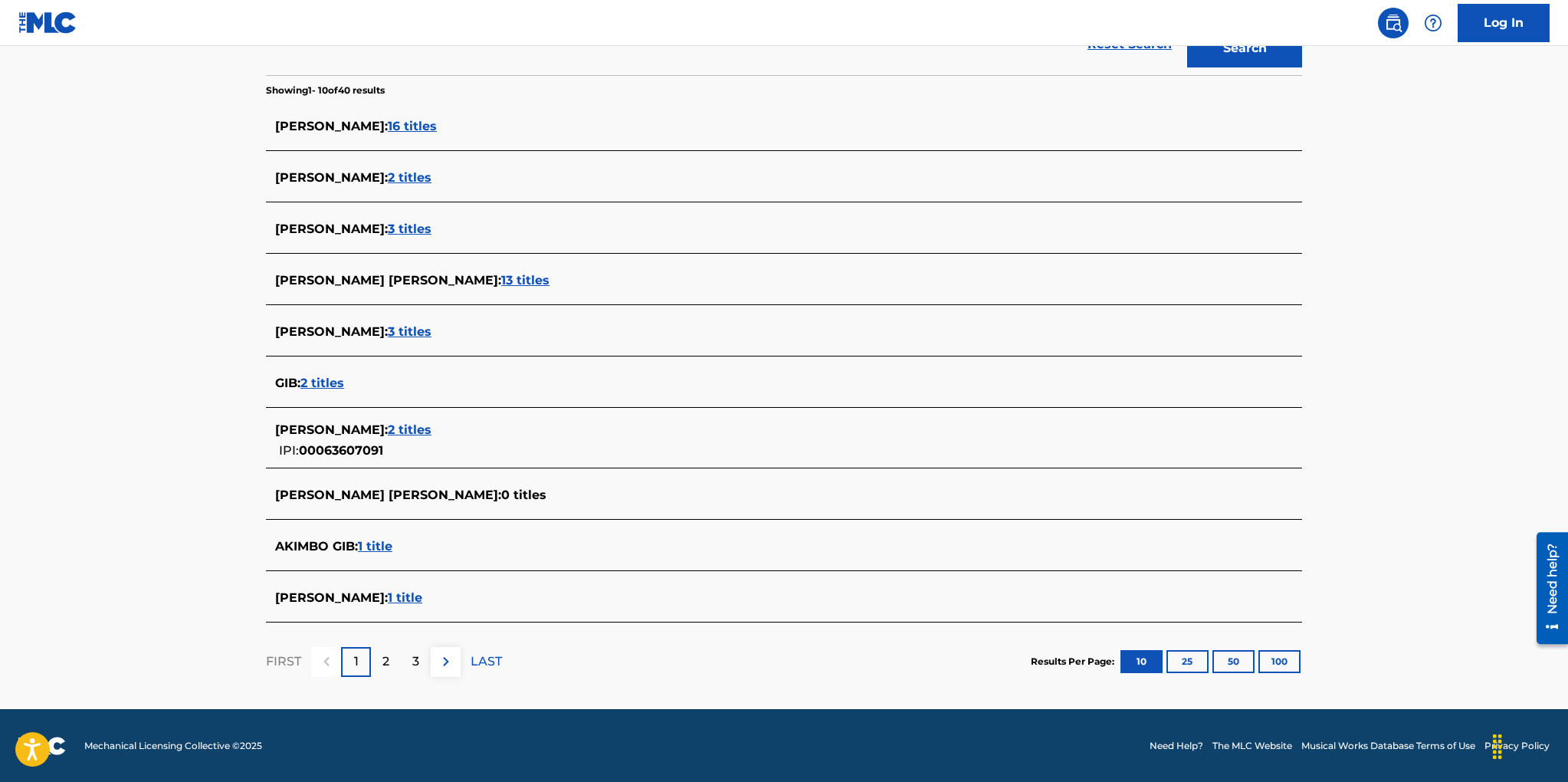
scroll to position [295, 0]
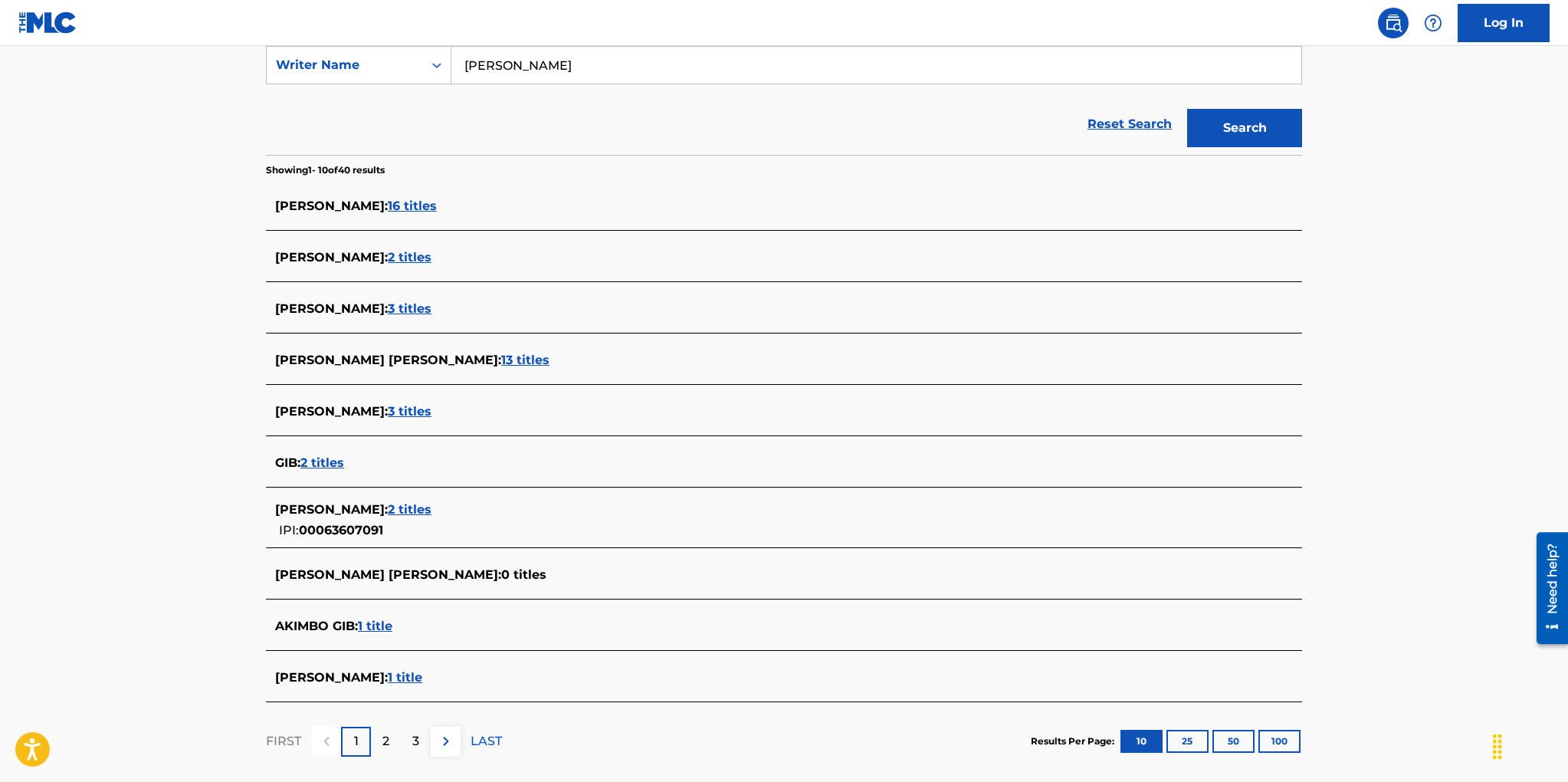
click at [395, 206] on span "16 titles" at bounding box center [412, 206] width 49 height 15
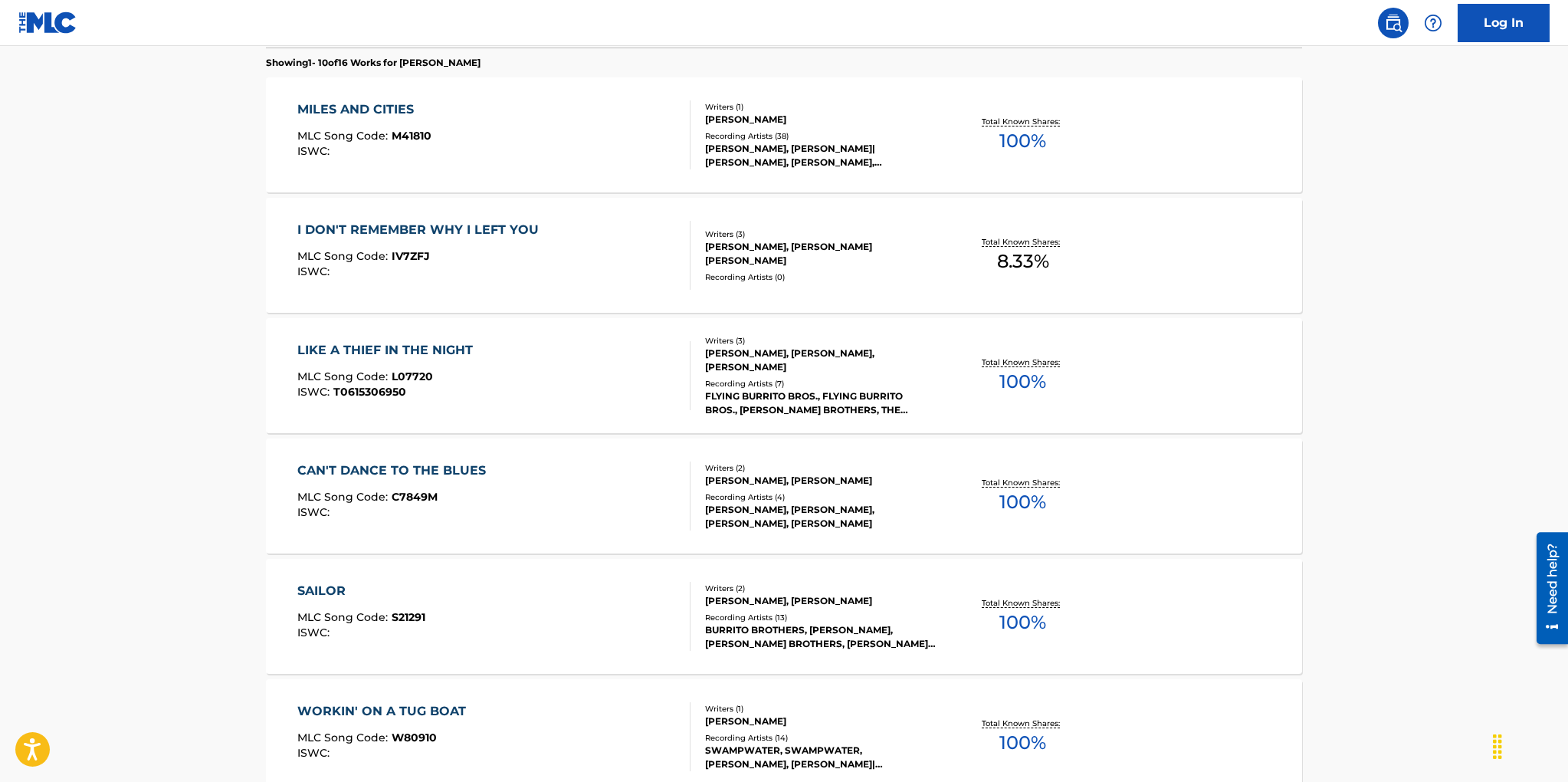
scroll to position [434, 0]
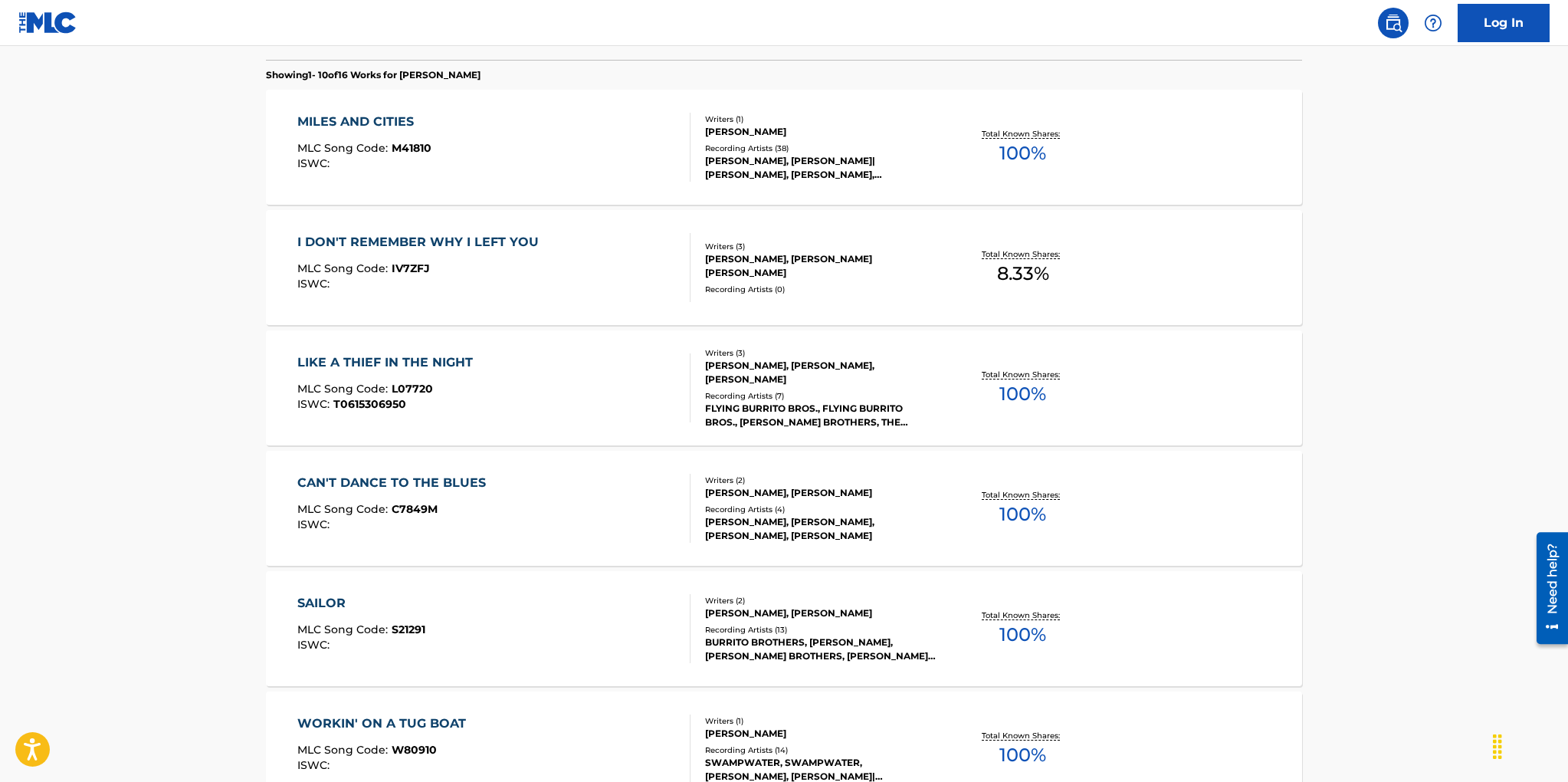
click at [752, 164] on div "[PERSON_NAME], [PERSON_NAME]|[PERSON_NAME], [PERSON_NAME], [PERSON_NAME]" at bounding box center [821, 168] width 232 height 27
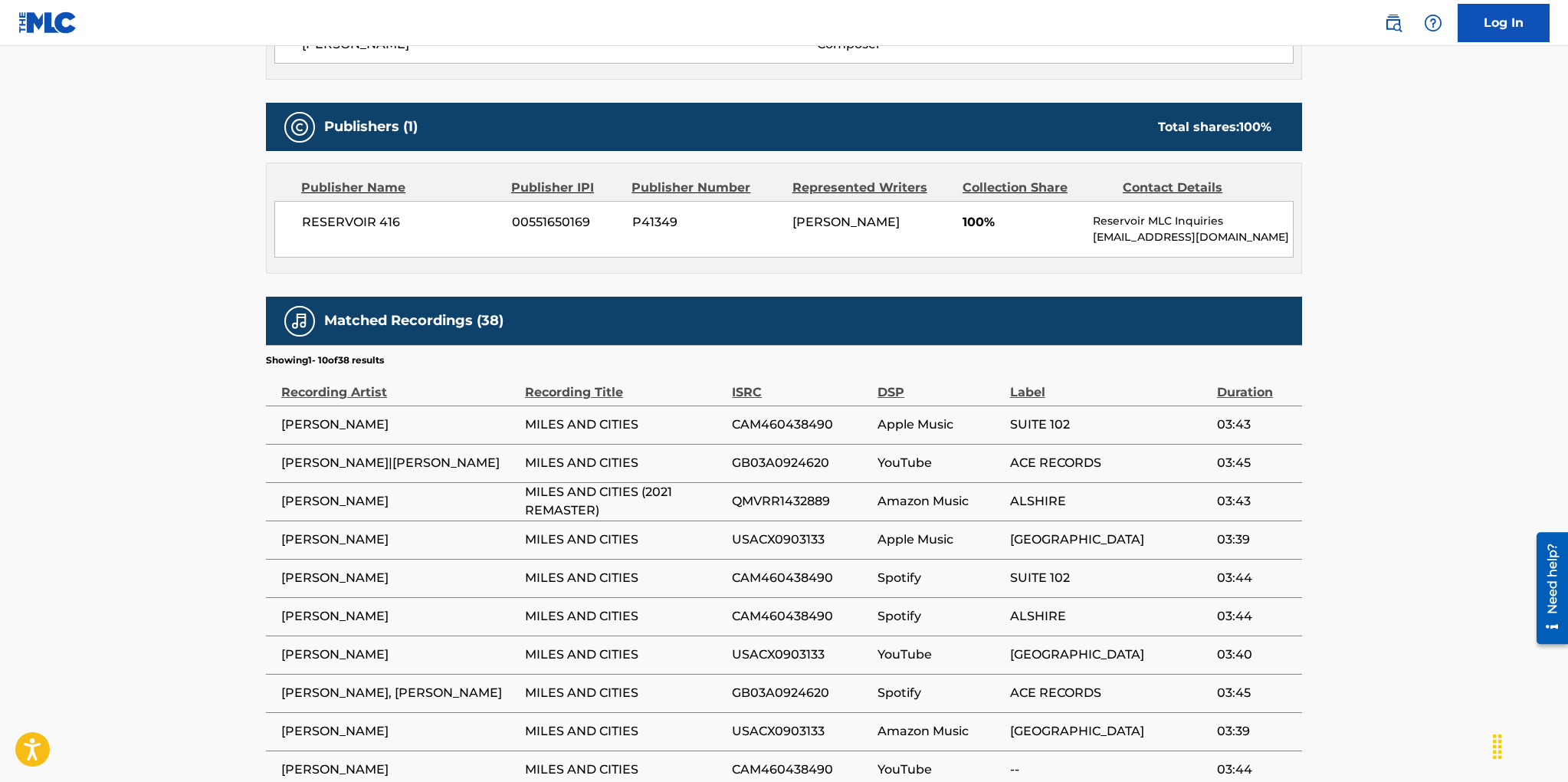
scroll to position [615, 0]
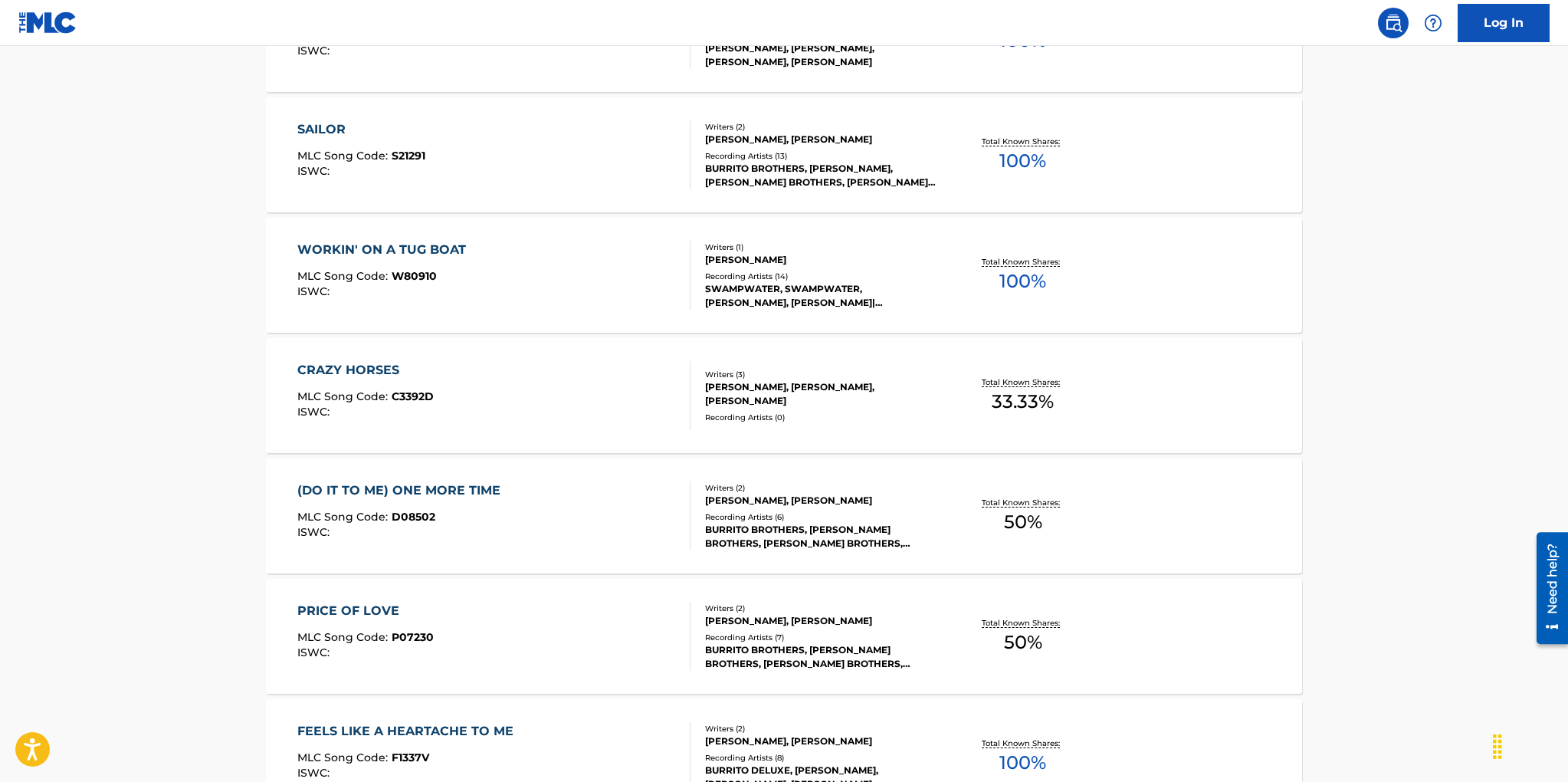
scroll to position [903, 0]
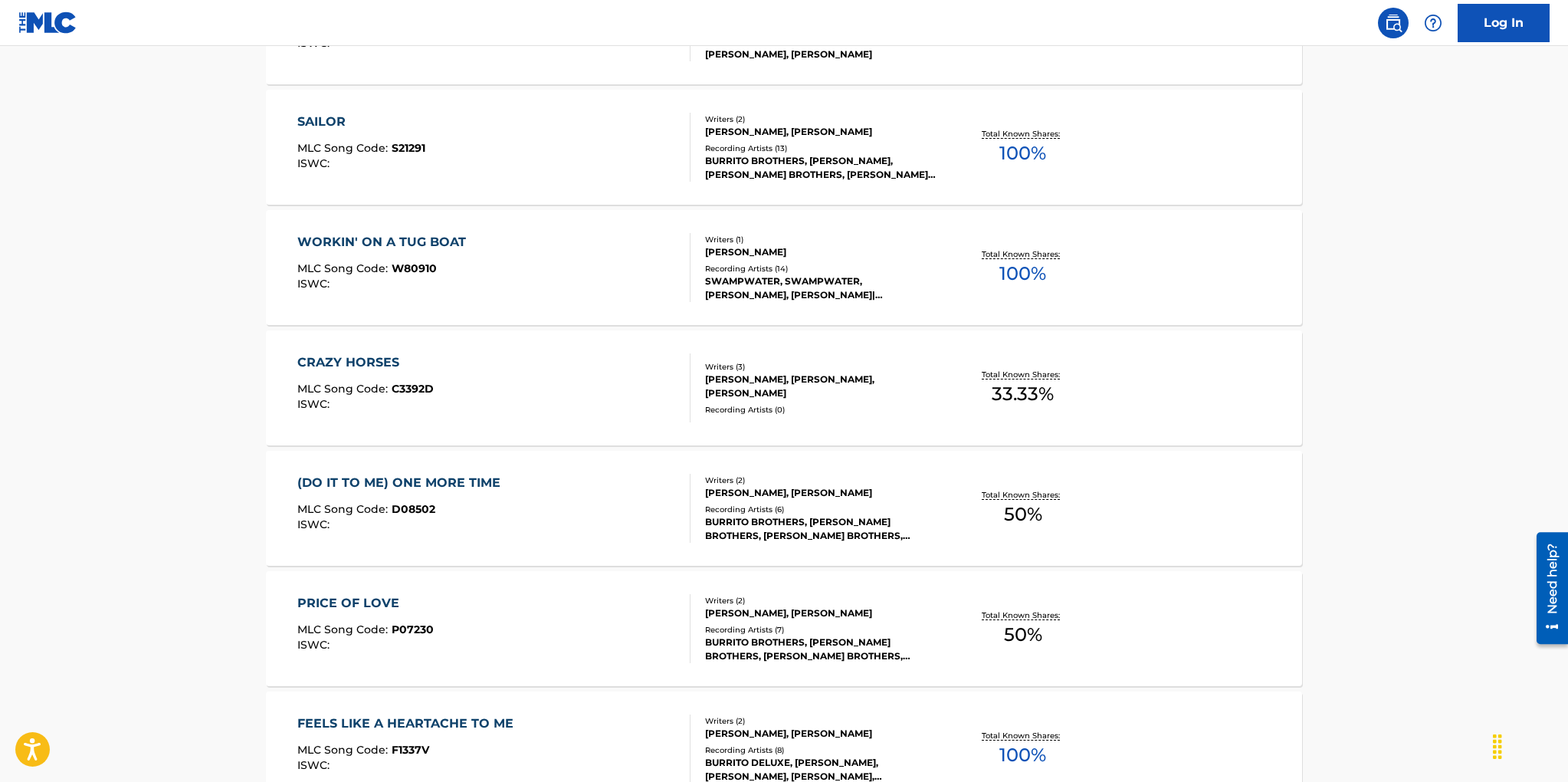
click at [745, 183] on div "SAILOR MLC Song Code : S21291 ISWC : Writers ( 2 ) [PERSON_NAME], [PERSON_NAME]…" at bounding box center [784, 147] width 1036 height 115
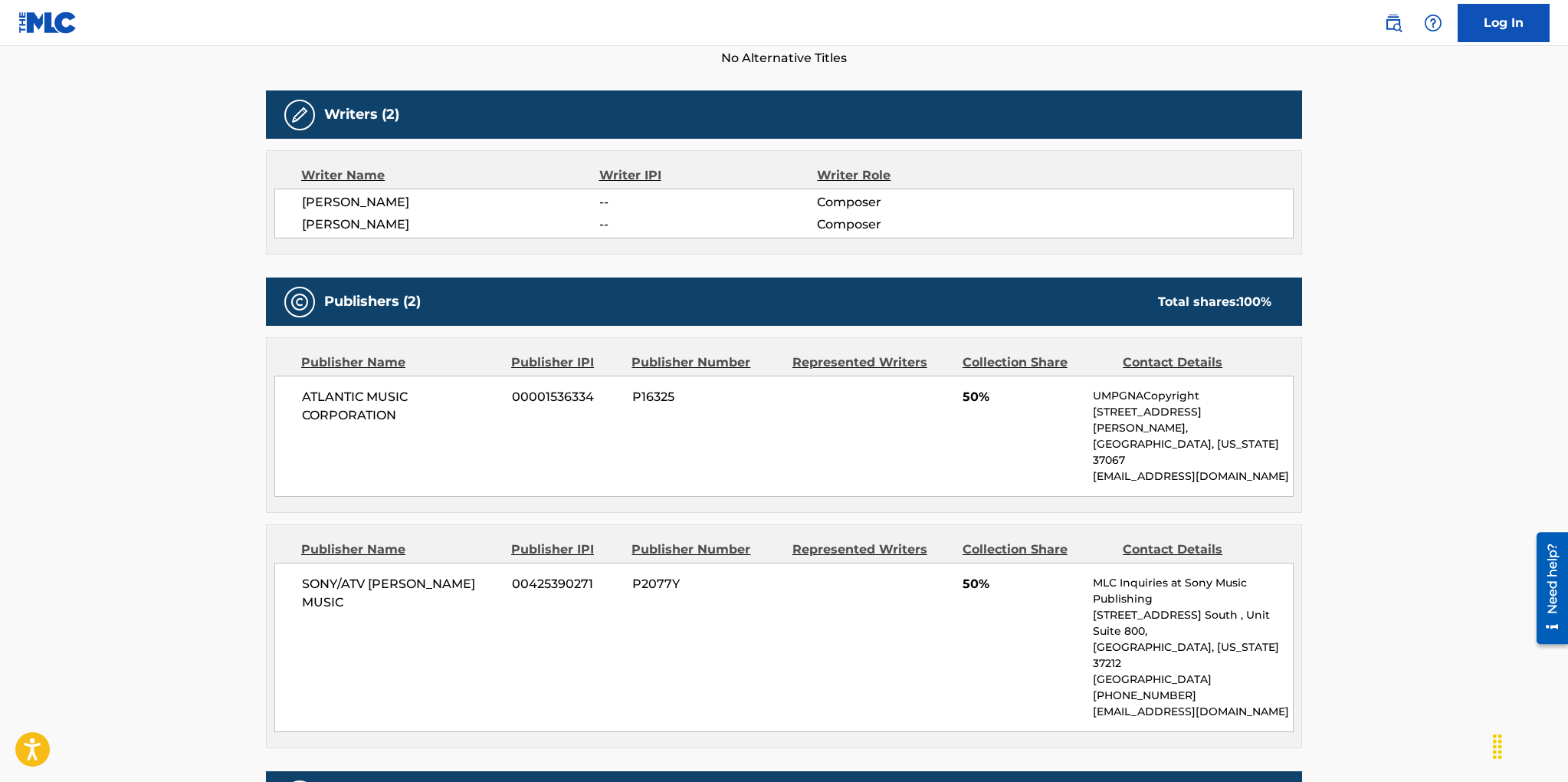
scroll to position [492, 0]
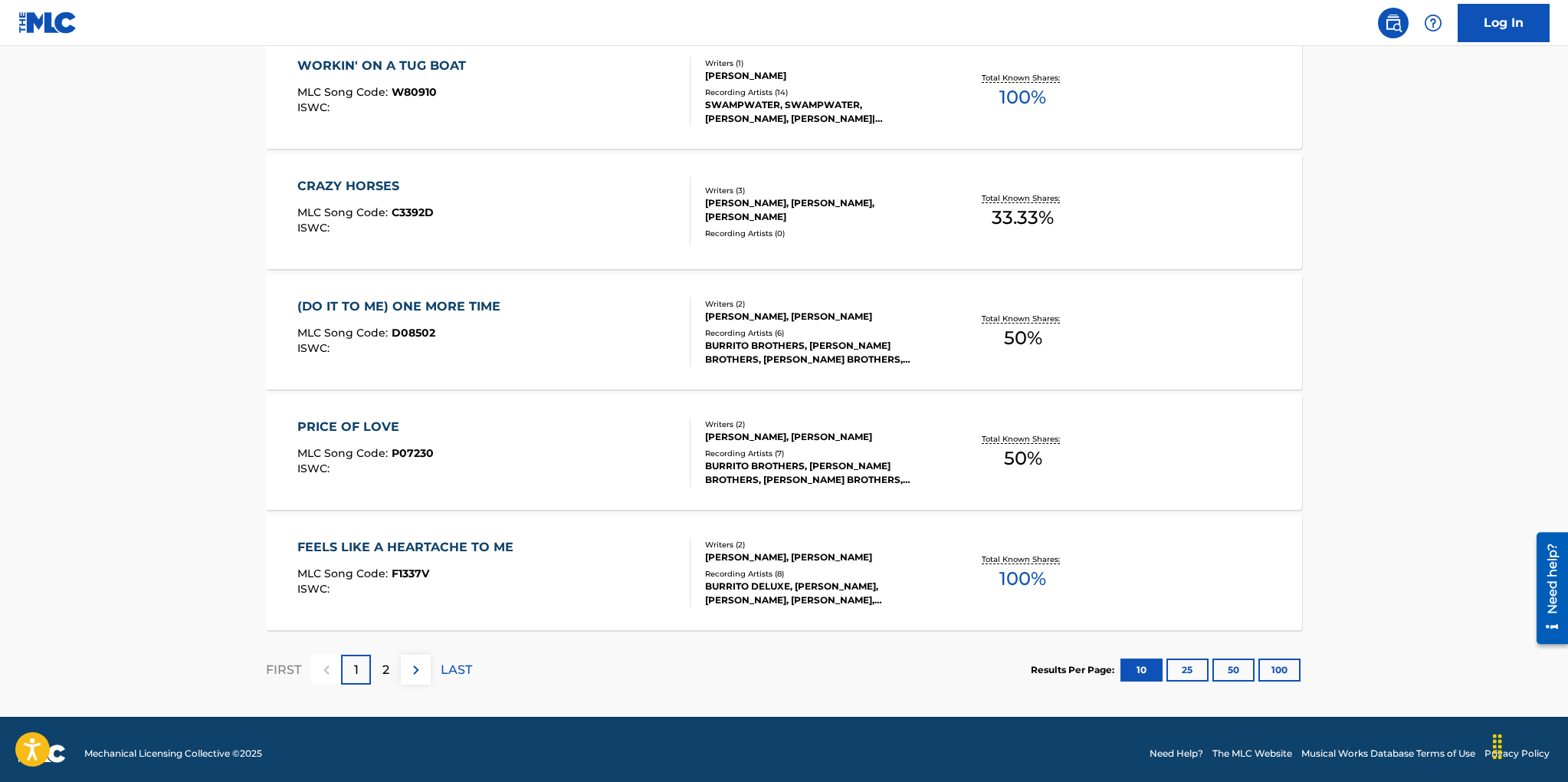
scroll to position [1094, 0]
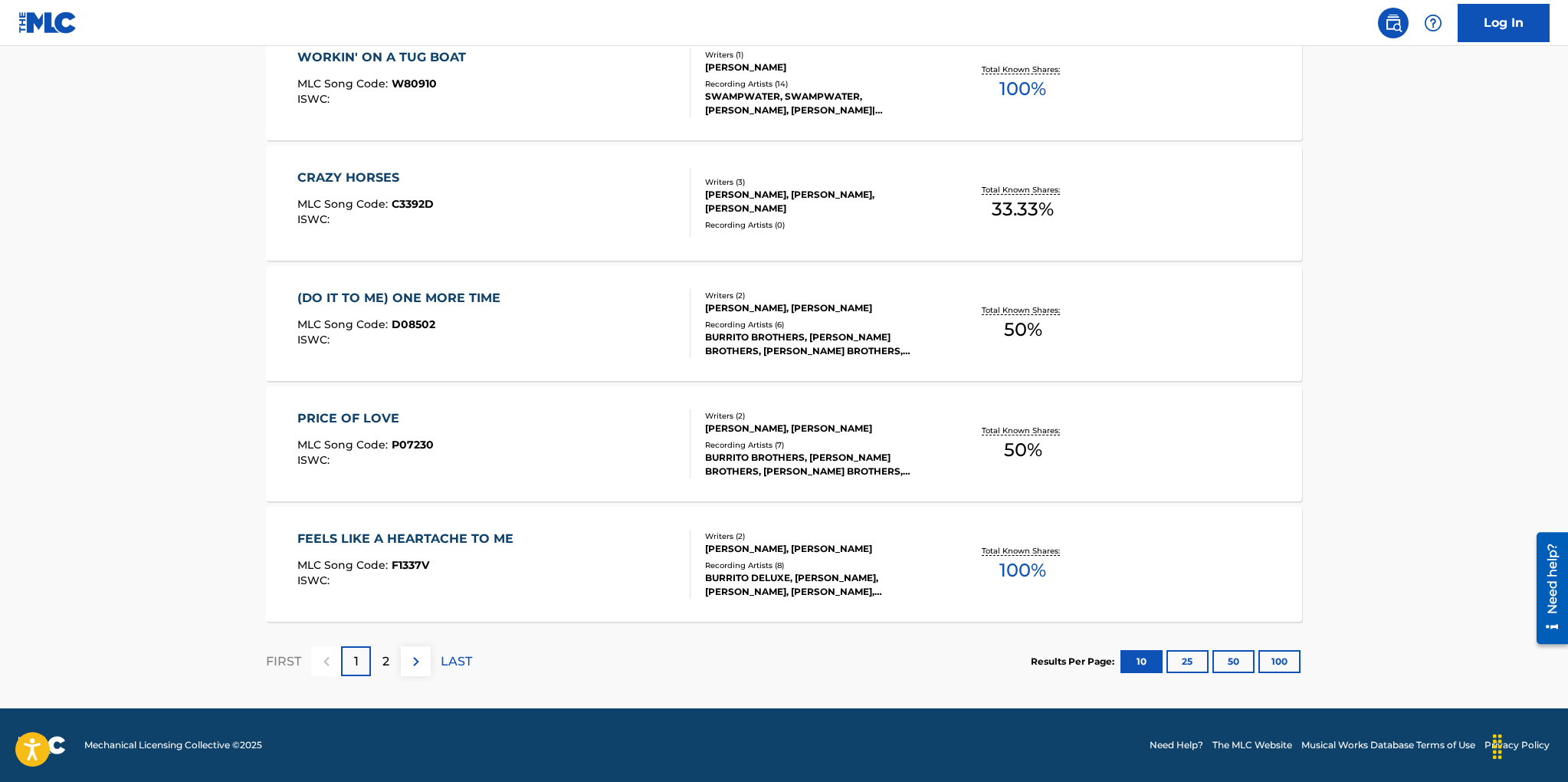
click at [381, 660] on div "2" at bounding box center [386, 661] width 30 height 30
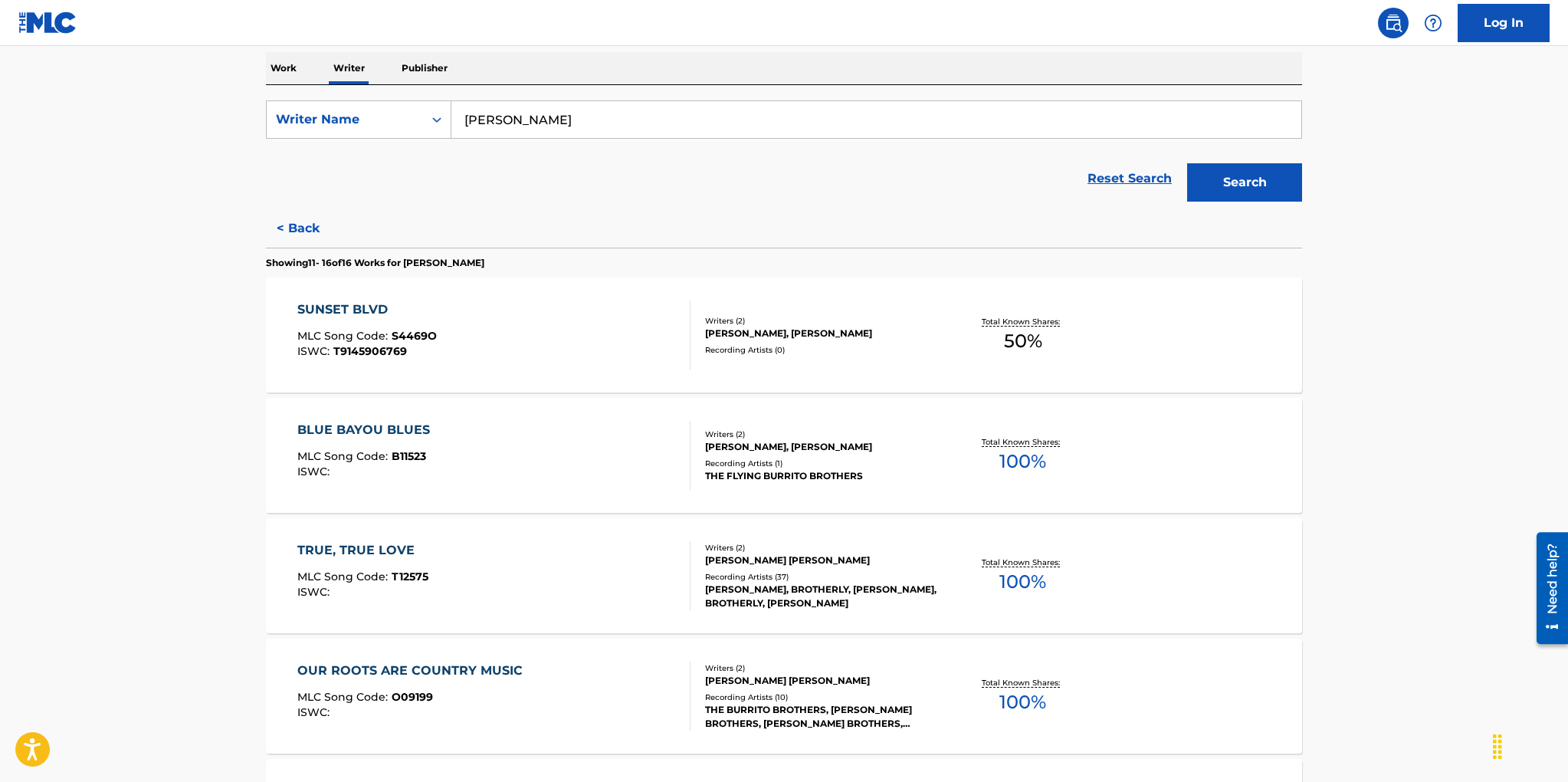
scroll to position [262, 0]
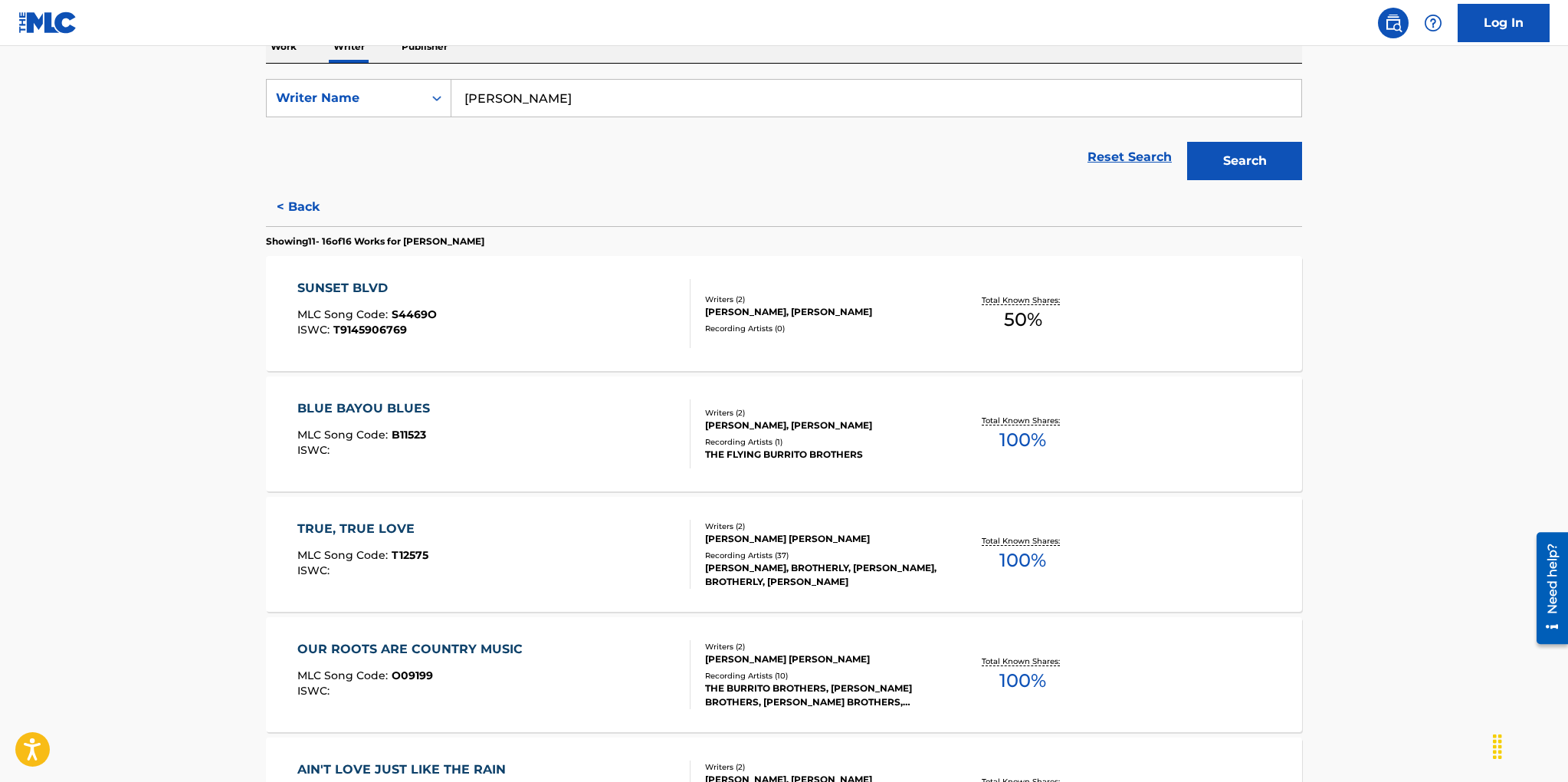
click at [774, 456] on div "THE FLYING BURRITO BROTHERS" at bounding box center [821, 455] width 232 height 14
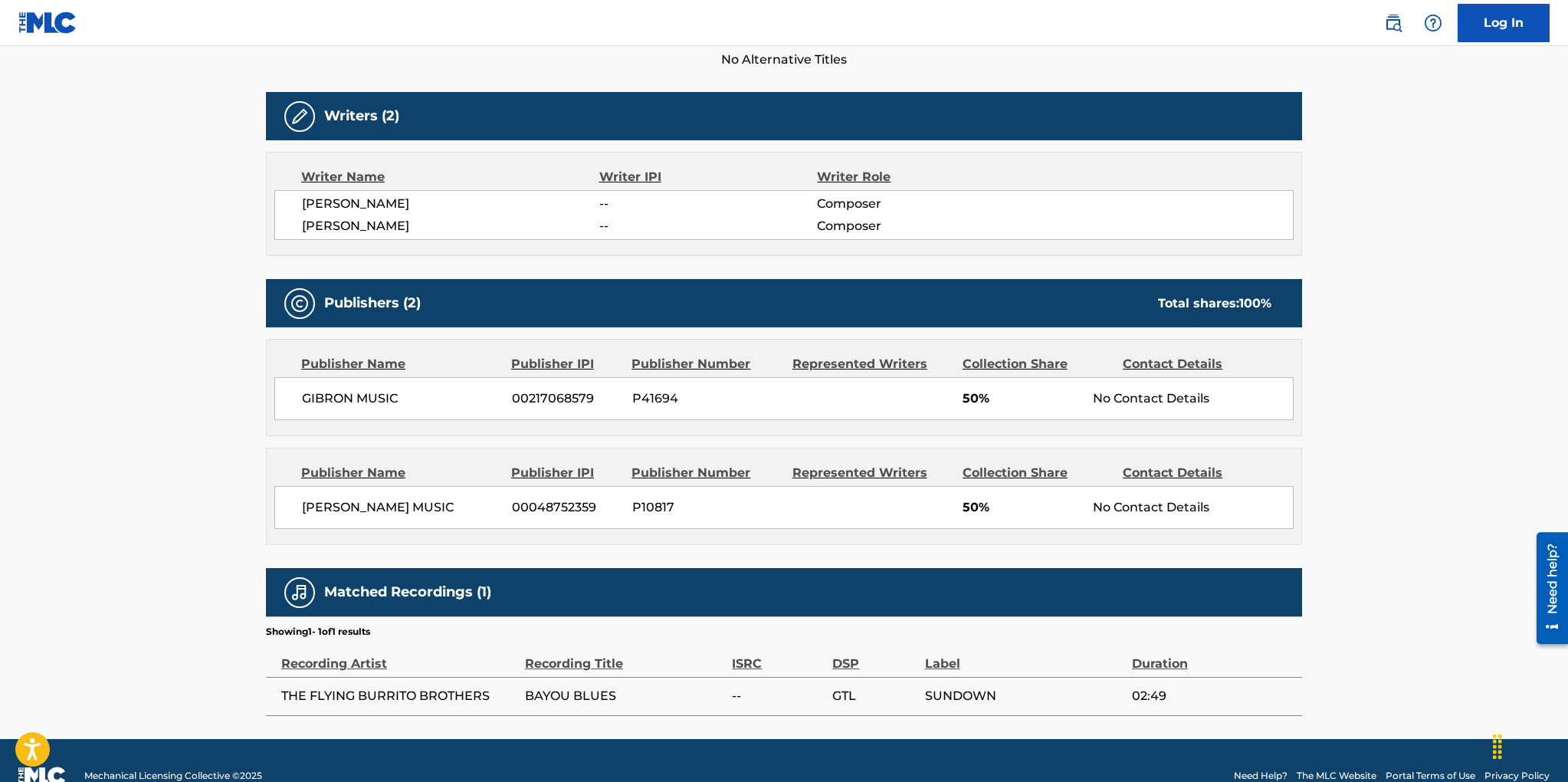
scroll to position [475, 0]
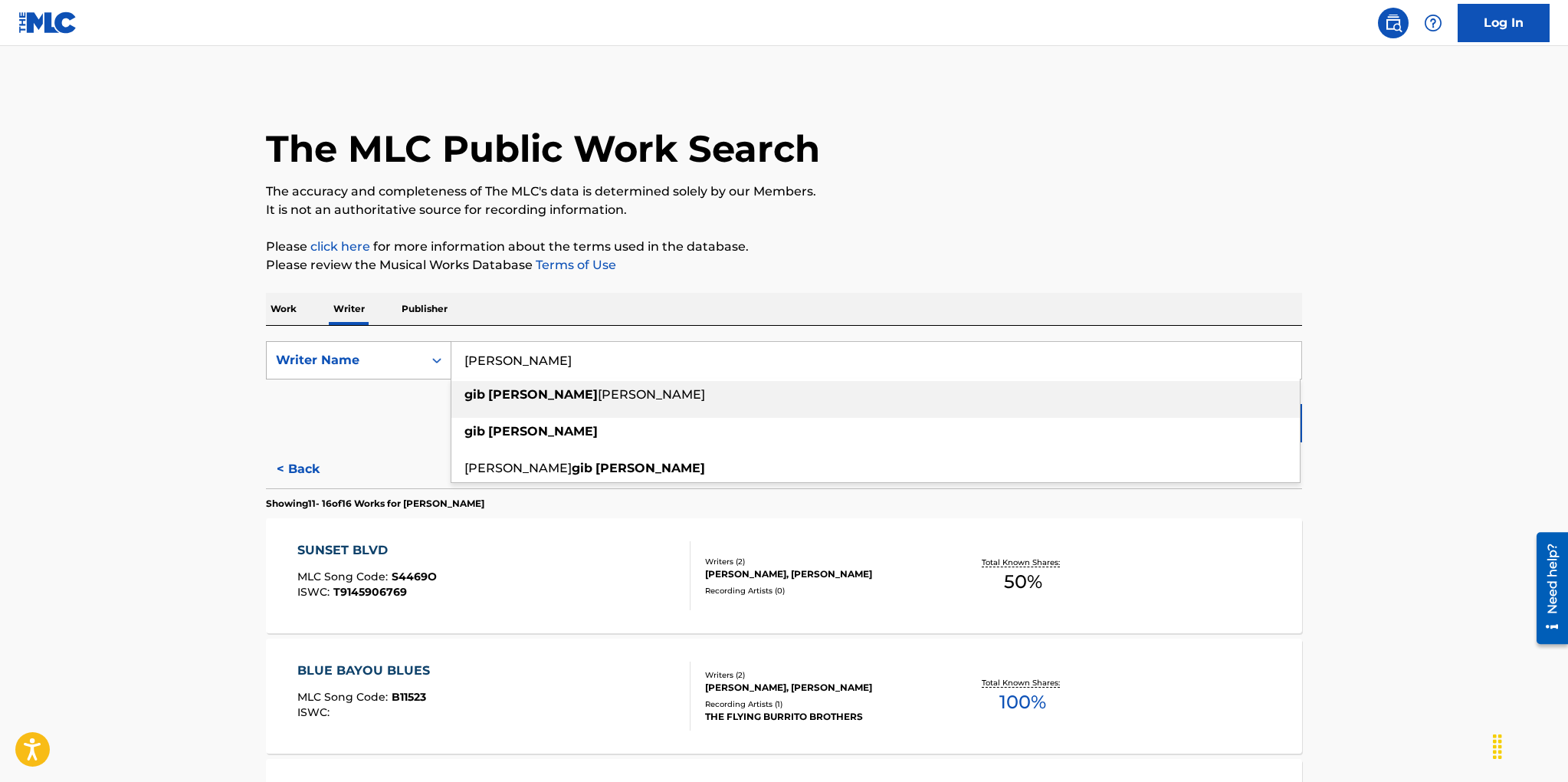
drag, startPoint x: 547, startPoint y: 361, endPoint x: 418, endPoint y: 358, distance: 129.0
click at [418, 358] on div "SearchWithCriteria089a39f9-69f3-44fd-92dd-5d42e12eb9ae Writer Name [PERSON_NAME…" at bounding box center [784, 360] width 1036 height 38
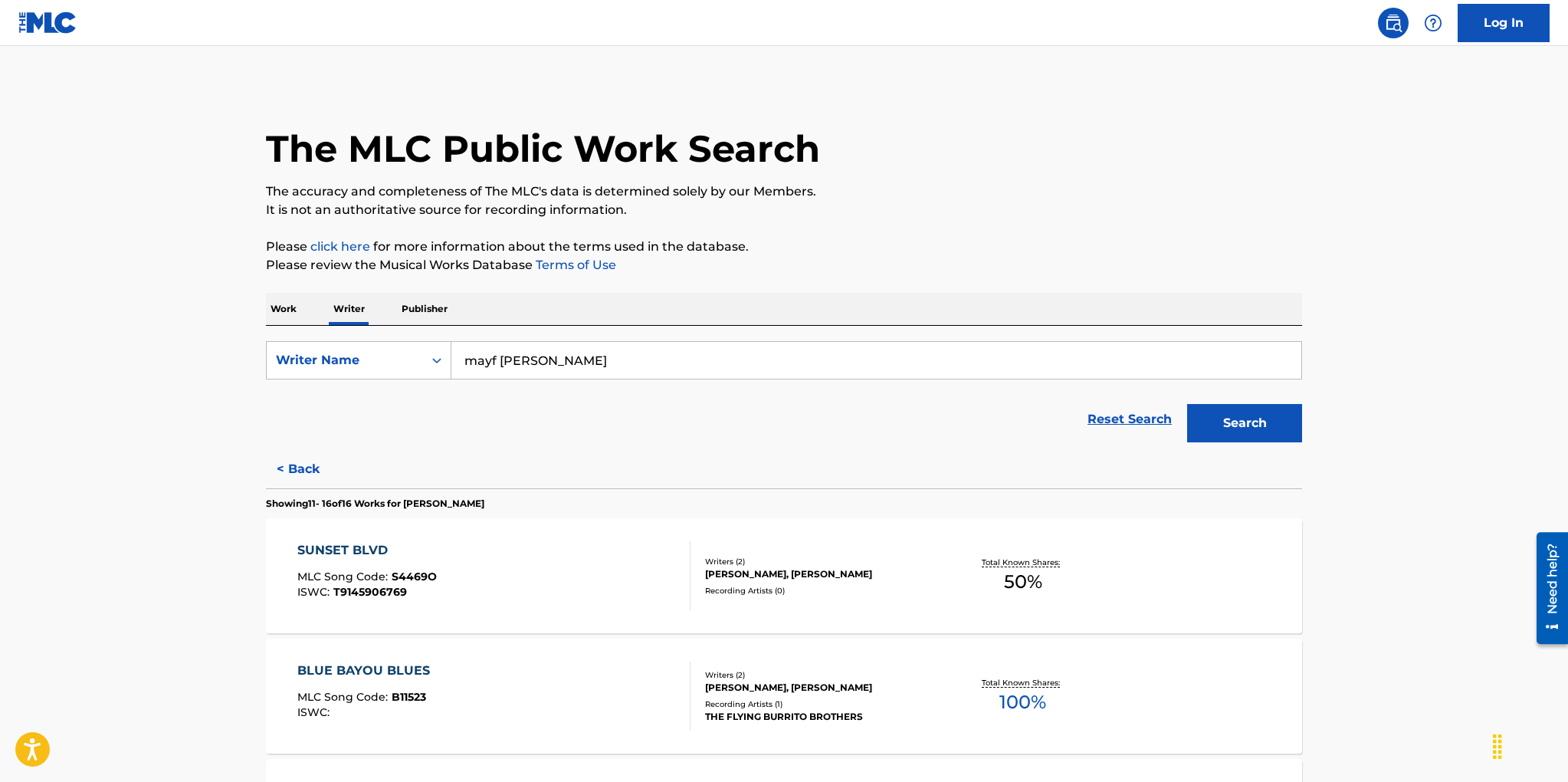
type input "mayf [PERSON_NAME]"
click at [1256, 413] on button "Search" at bounding box center [1244, 423] width 115 height 38
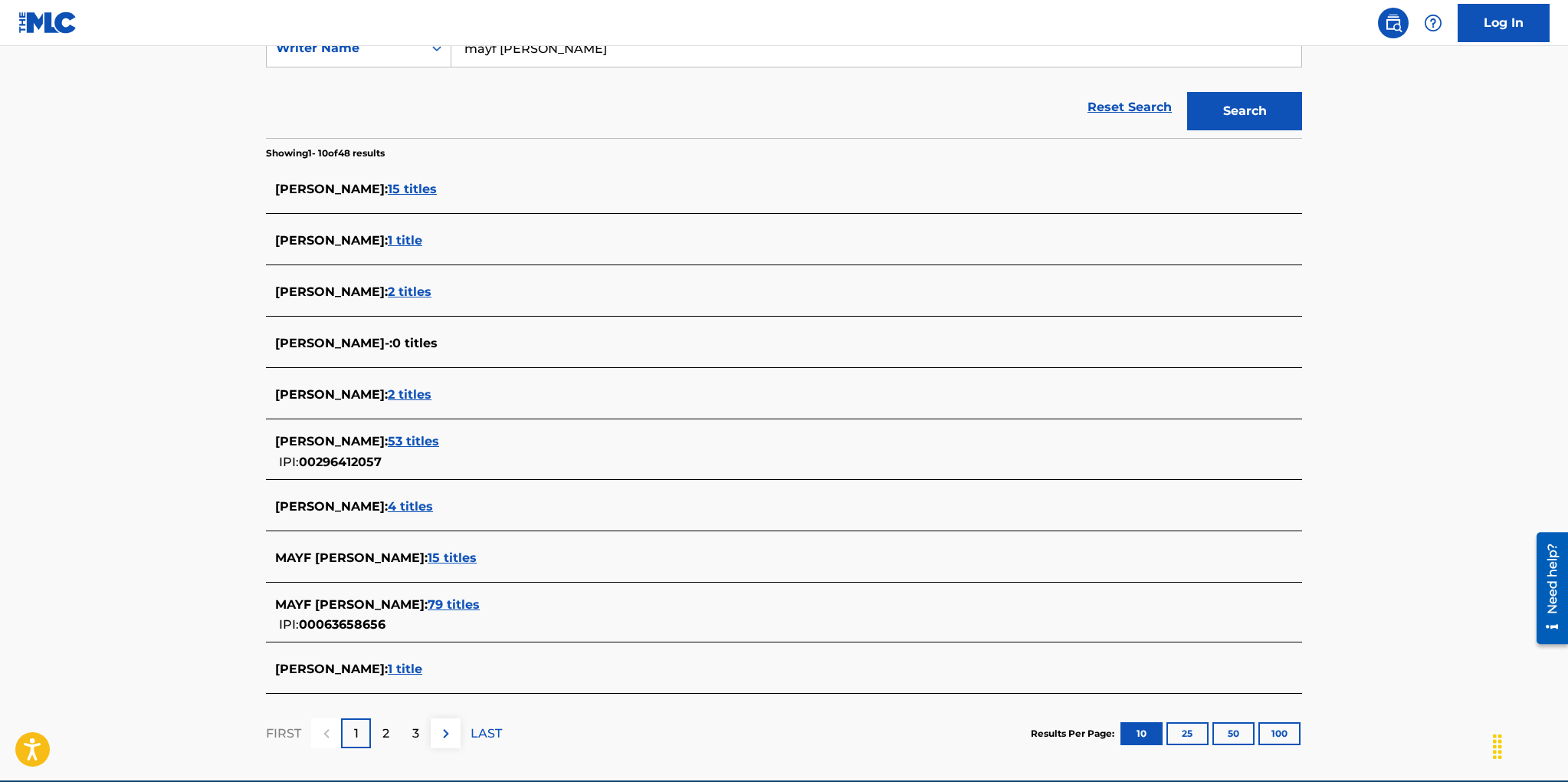
scroll to position [313, 0]
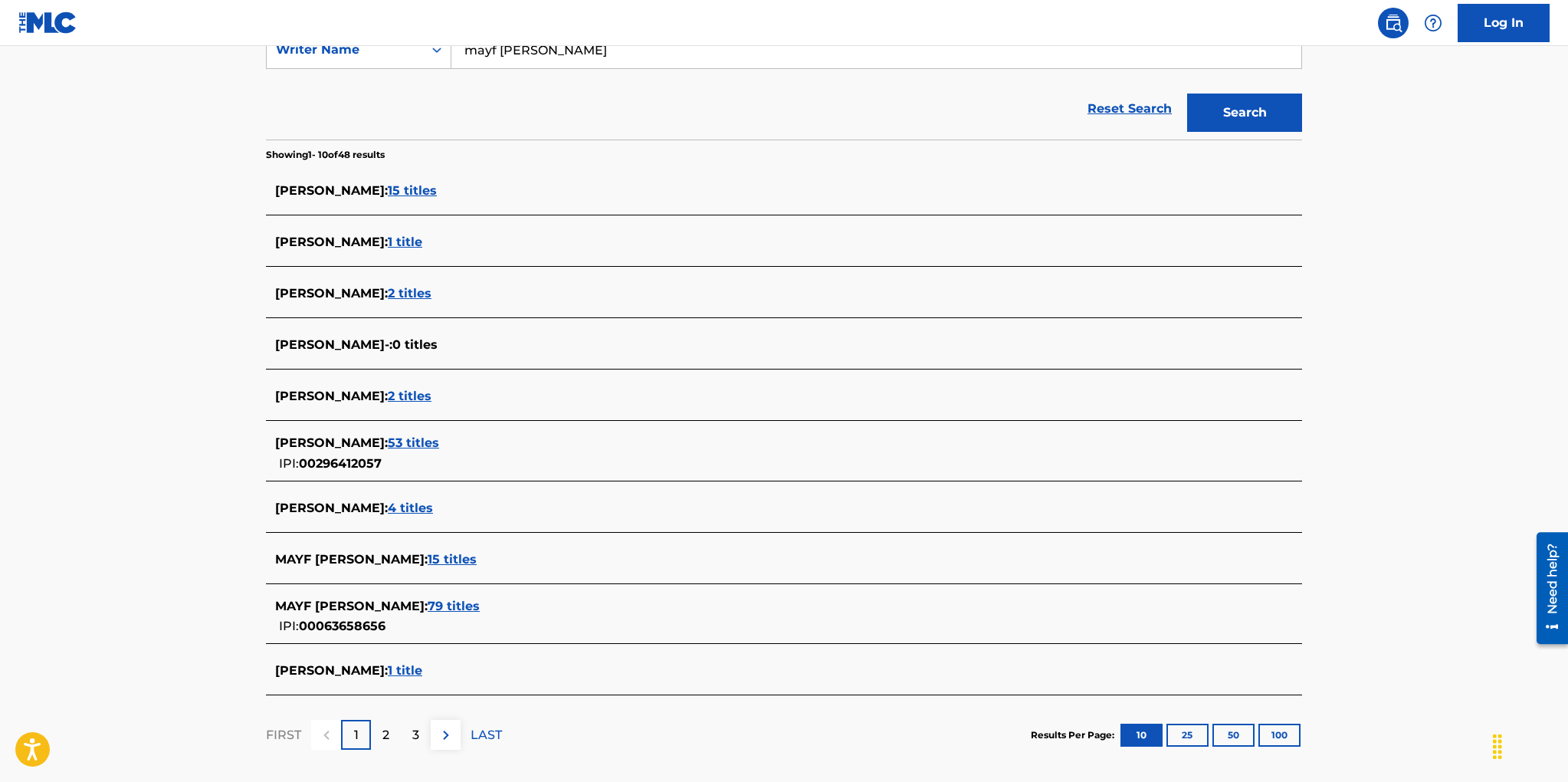
click at [427, 553] on span "15 titles" at bounding box center [451, 559] width 49 height 15
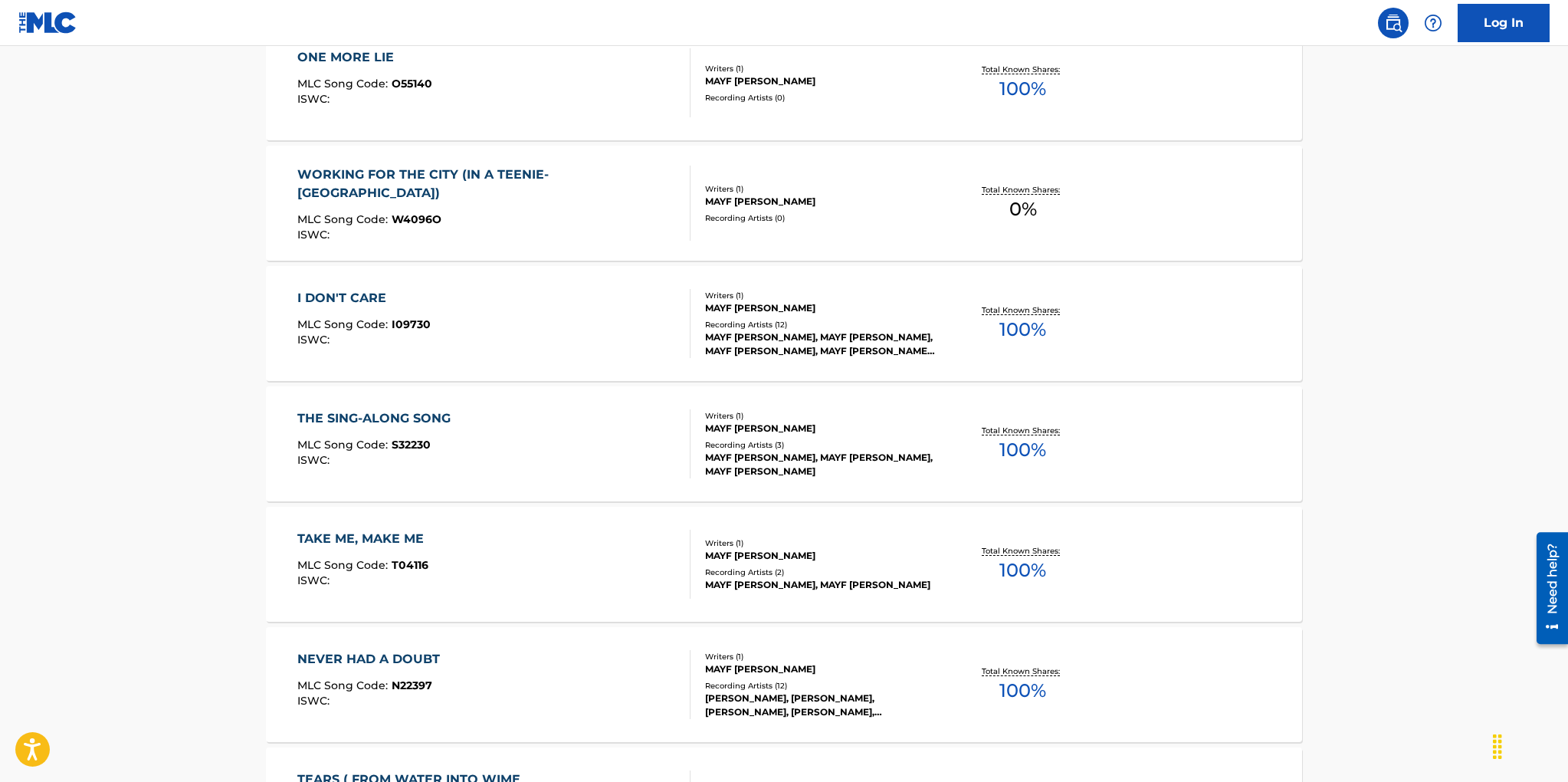
scroll to position [885, 0]
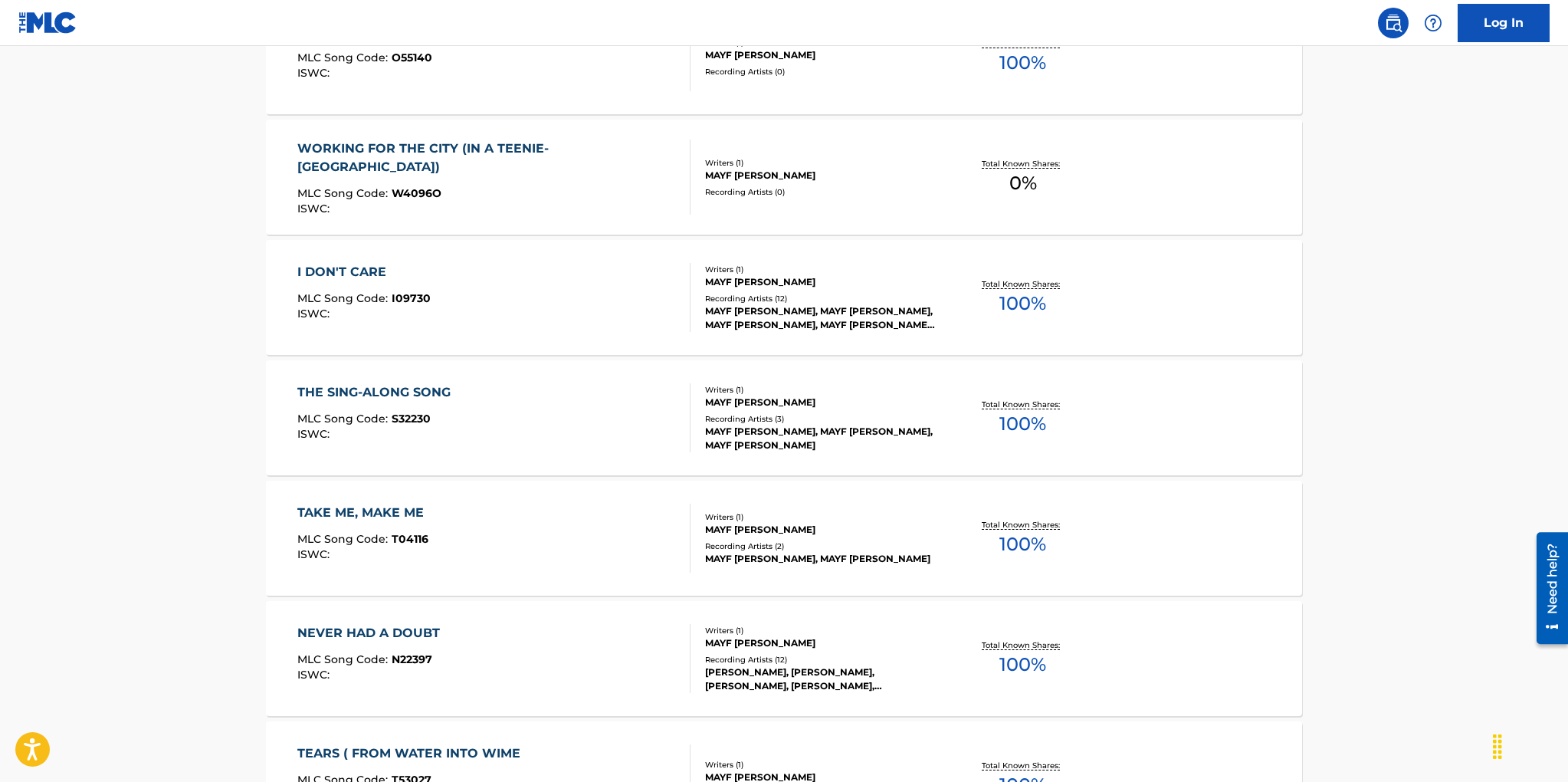
click at [740, 533] on div "Writers ( 1 ) MAYF [PERSON_NAME] Recording Artists ( 2 ) [PERSON_NAME], MAYF [P…" at bounding box center [813, 539] width 246 height 55
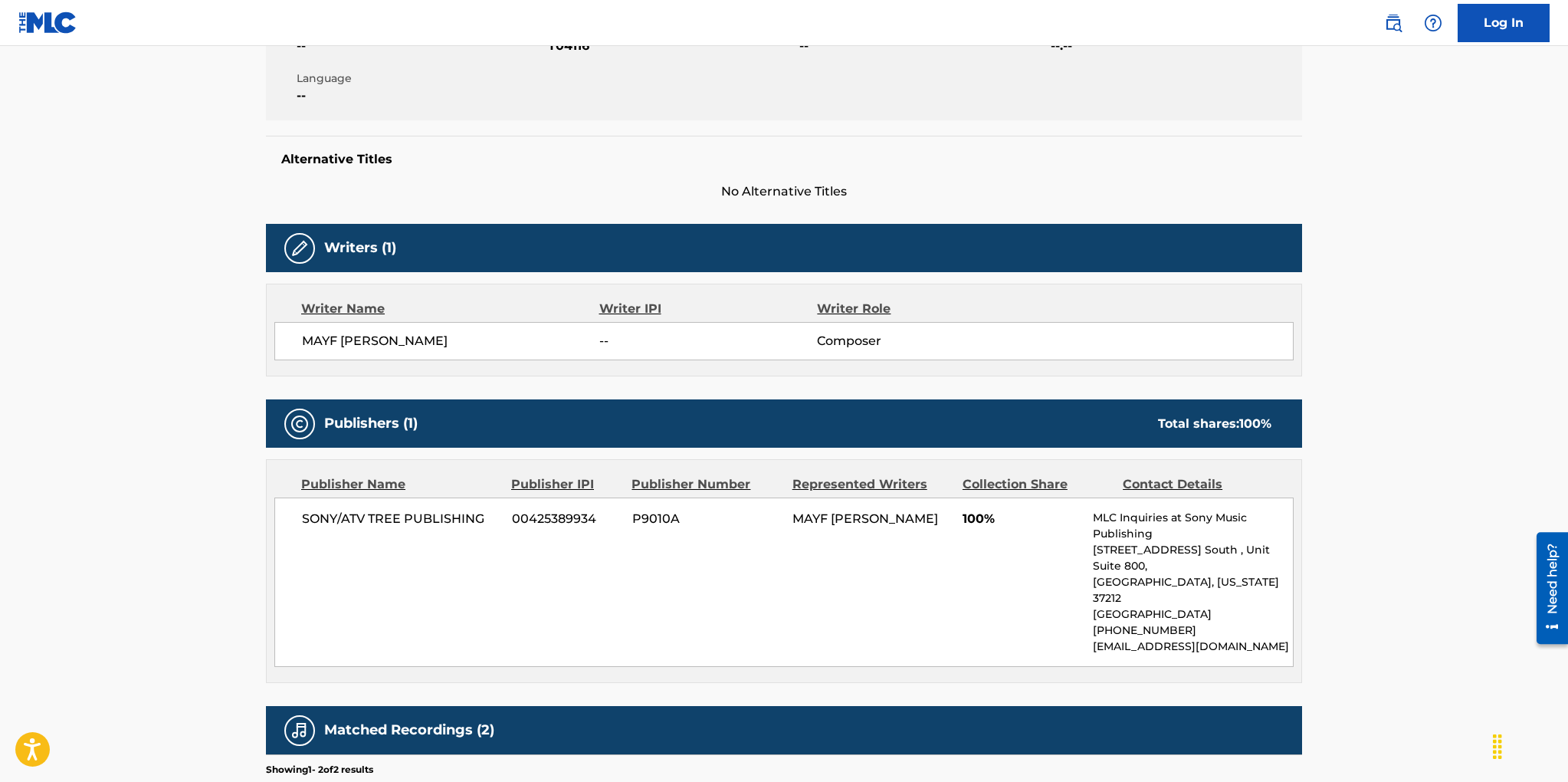
scroll to position [312, 0]
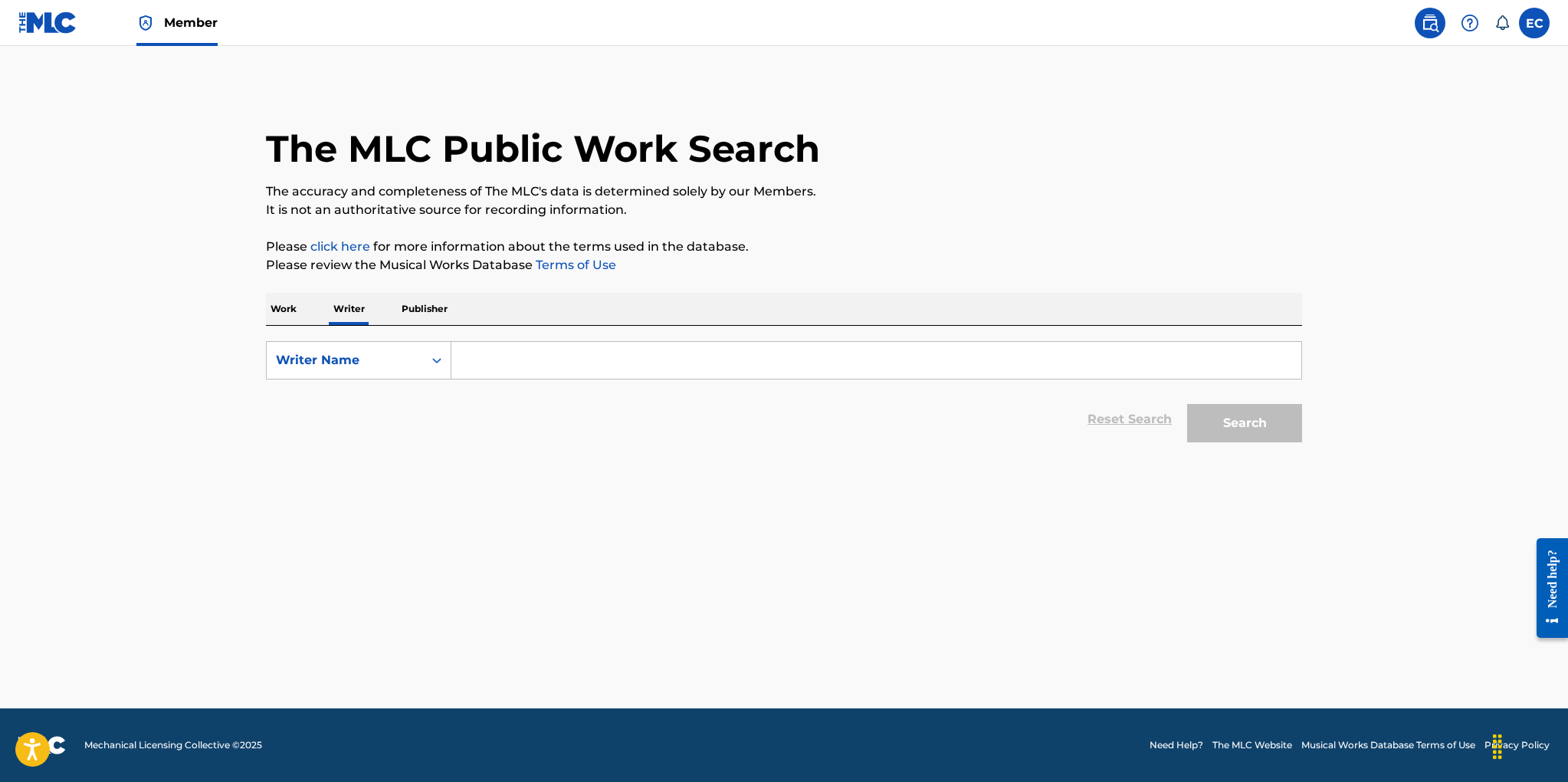
click at [562, 375] on input "Search Form" at bounding box center [876, 360] width 850 height 37
type input "mayf [PERSON_NAME]"
click at [1253, 426] on button "Search" at bounding box center [1244, 423] width 115 height 38
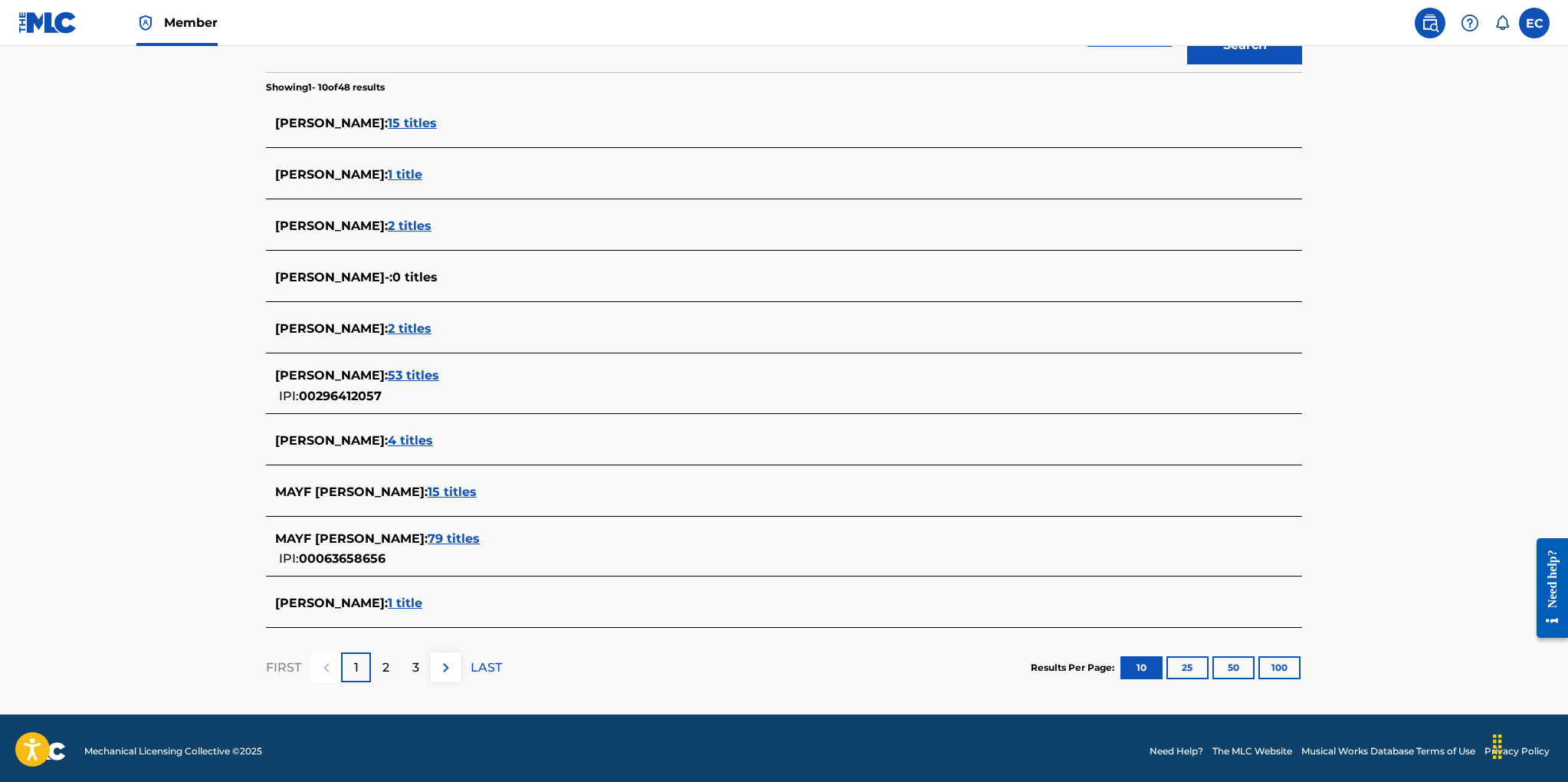
scroll to position [384, 0]
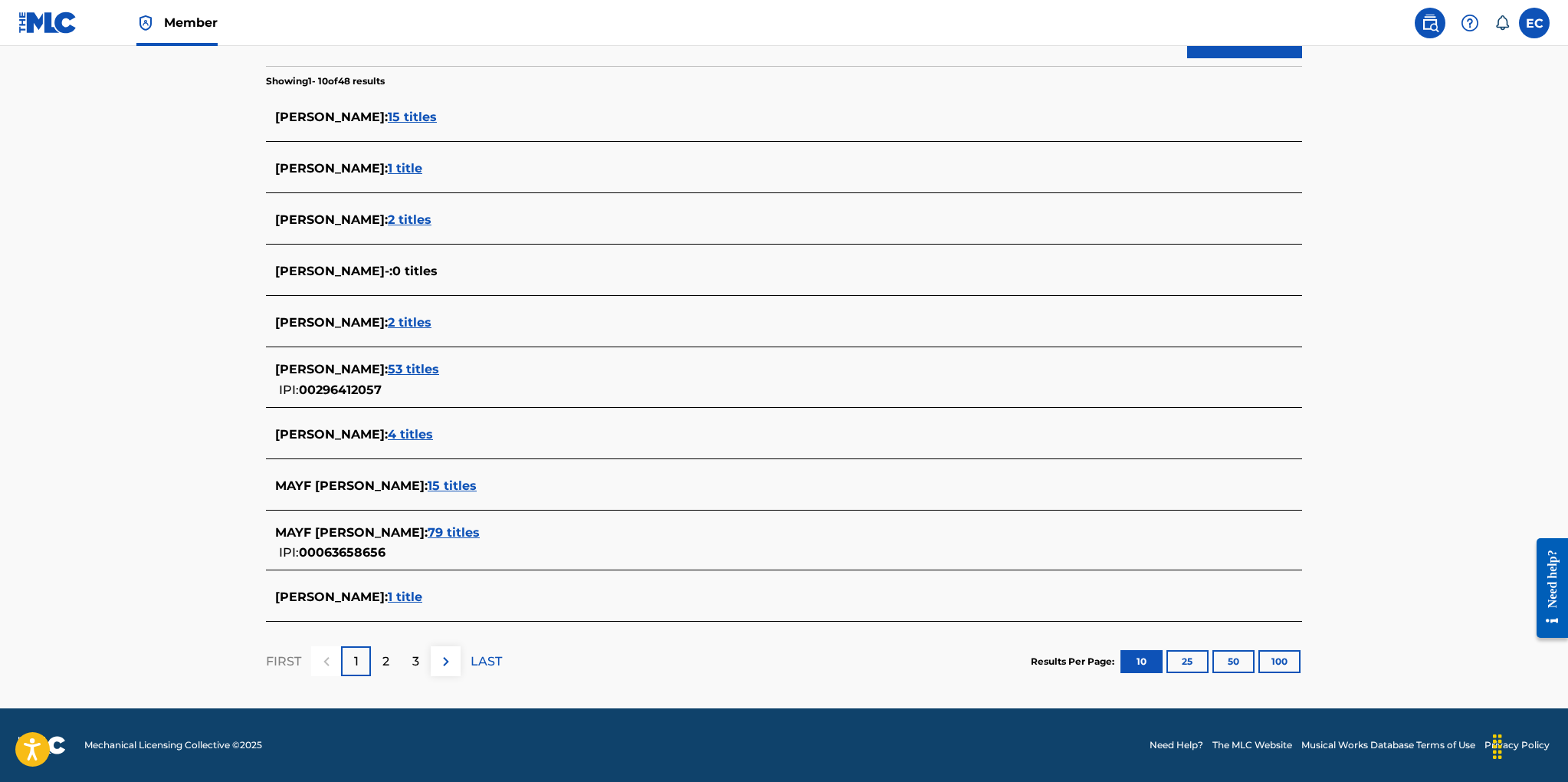
click at [427, 529] on span "79 titles" at bounding box center [453, 532] width 52 height 15
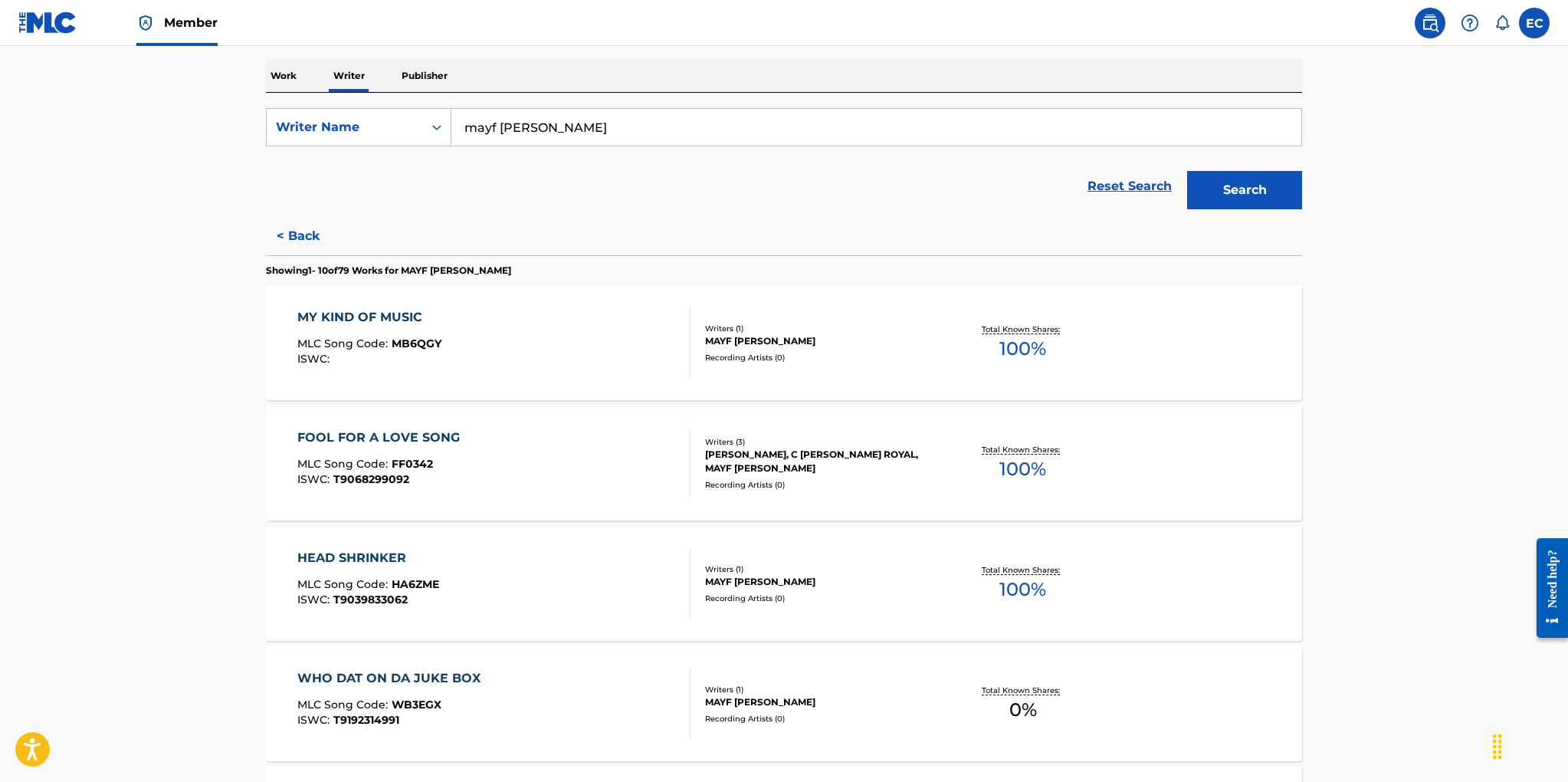
scroll to position [0, 0]
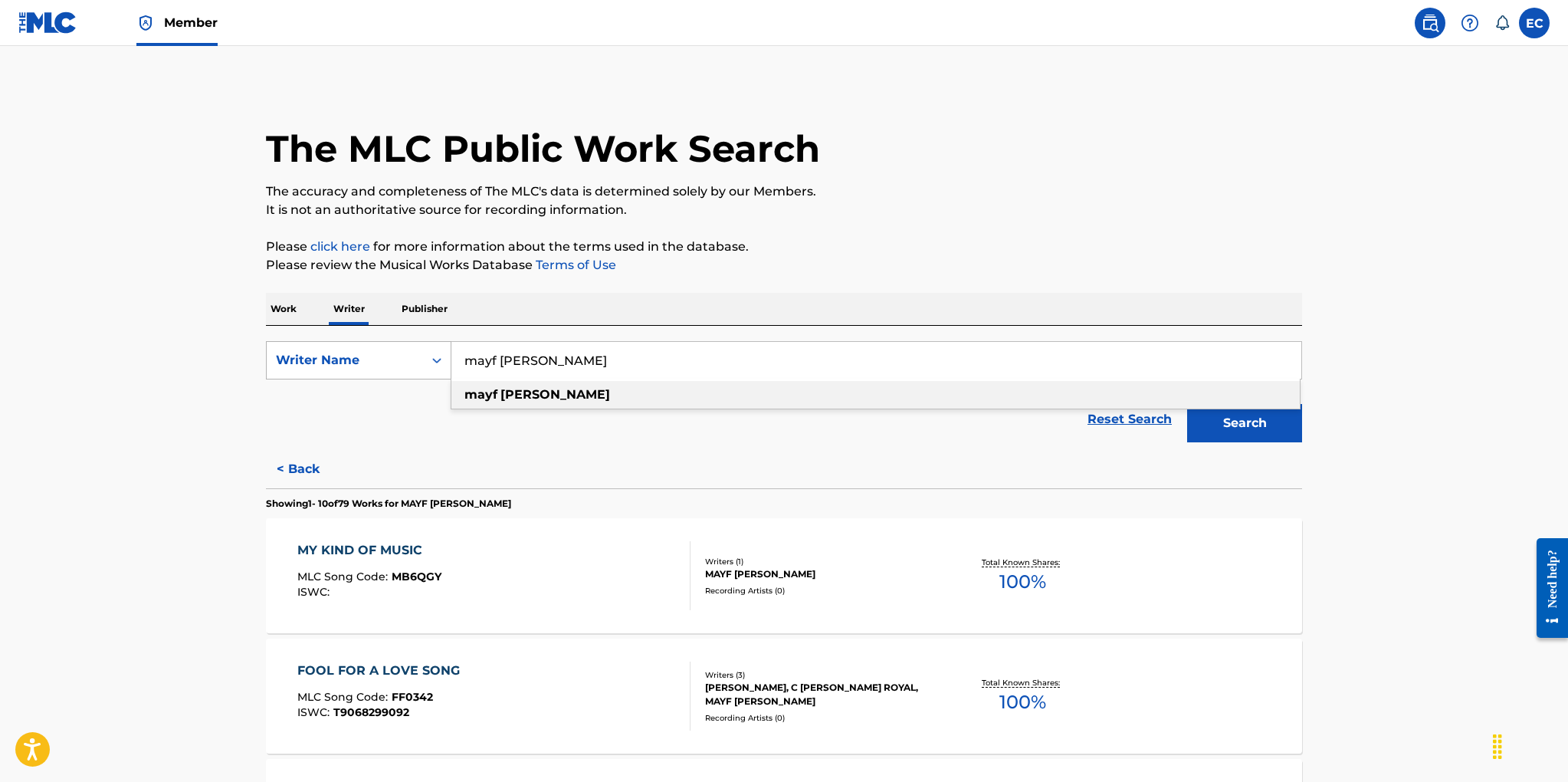
drag, startPoint x: 552, startPoint y: 360, endPoint x: 399, endPoint y: 355, distance: 153.1
click at [399, 355] on div "SearchWithCriteria0679938e-d5cc-468b-bb0b-3d3095552204 Writer Name mayf nutter …" at bounding box center [784, 360] width 1036 height 38
type input "brian cadd"
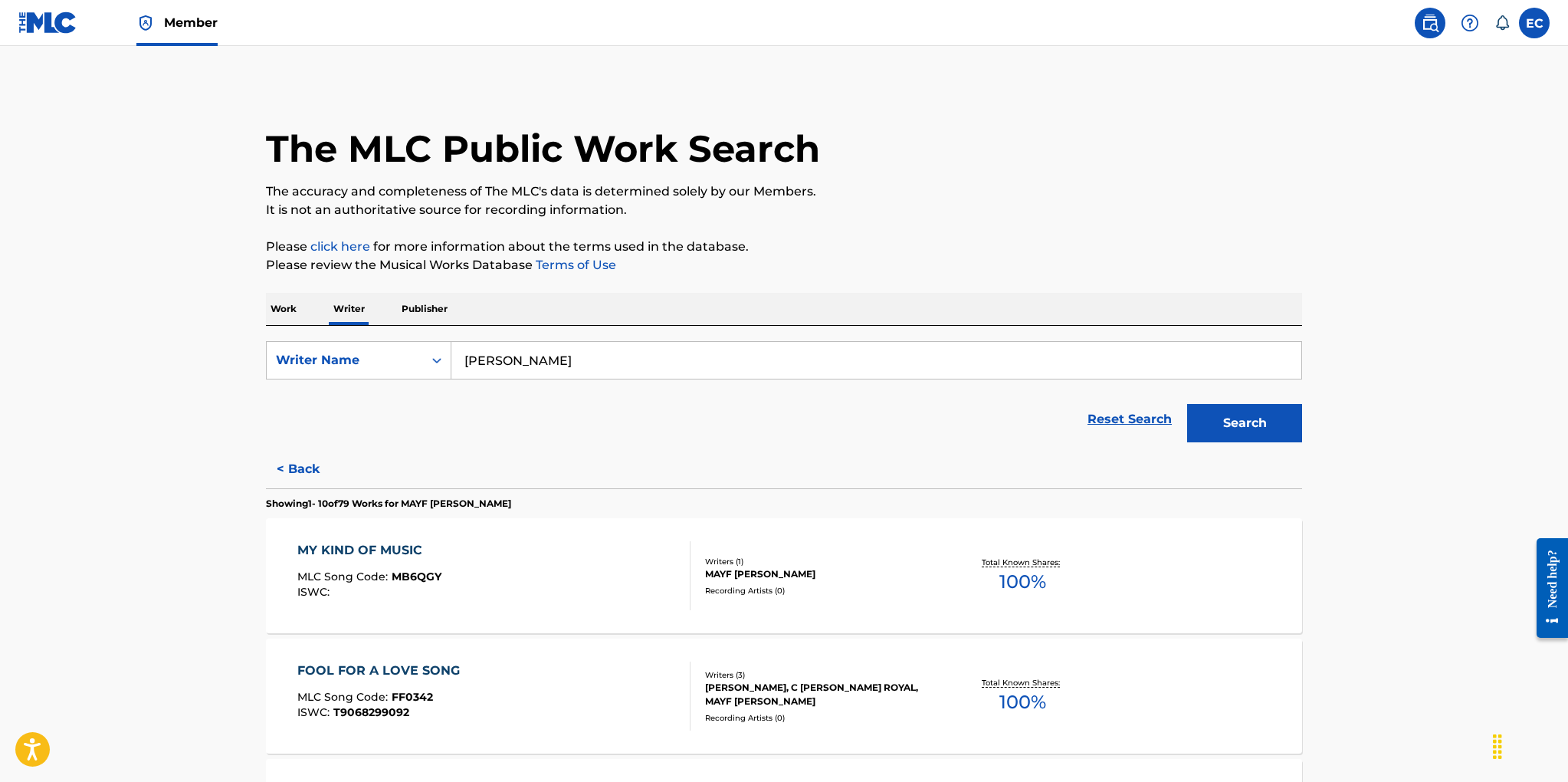
click at [1229, 420] on button "Search" at bounding box center [1244, 423] width 115 height 38
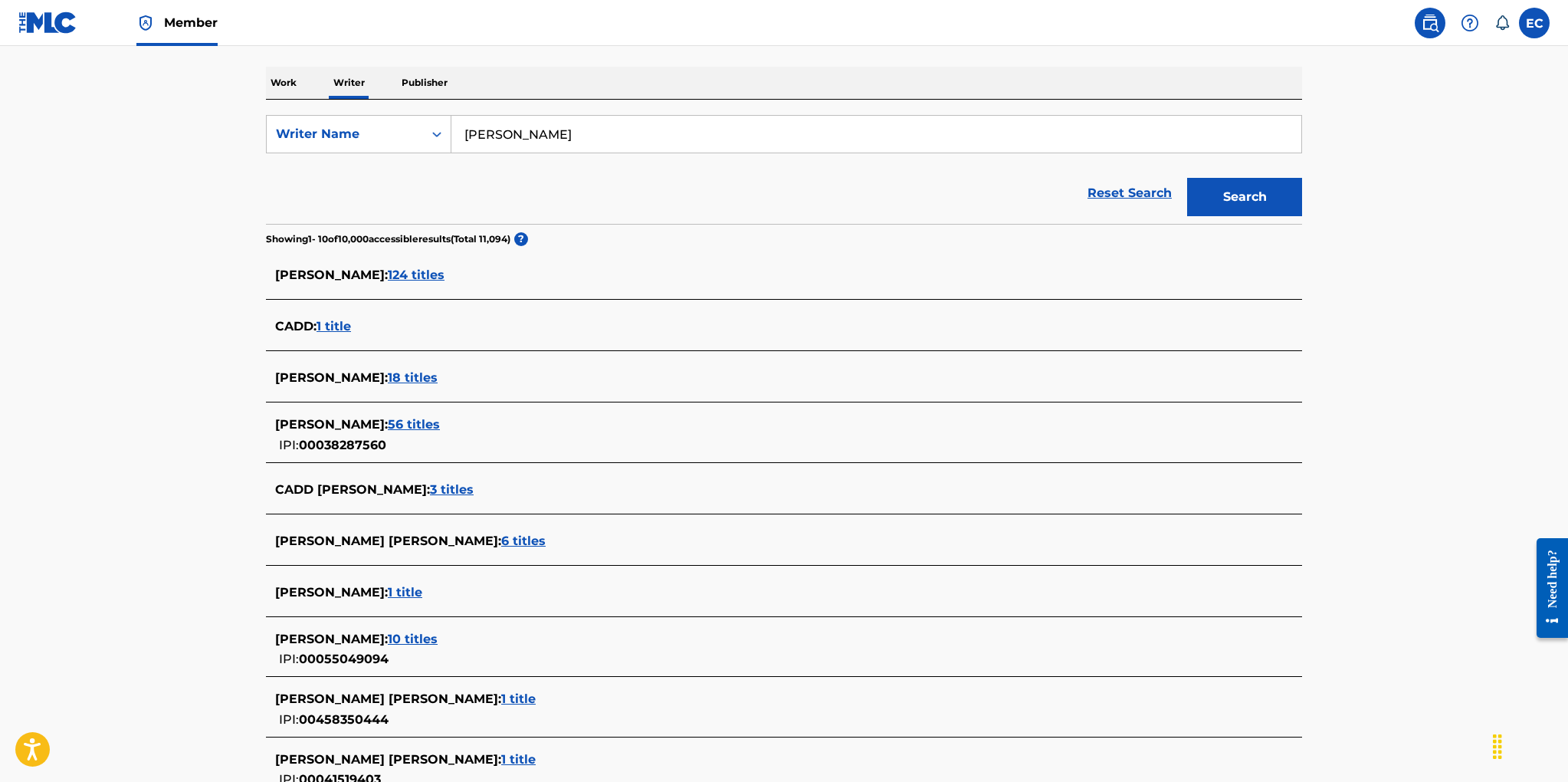
scroll to position [267, 0]
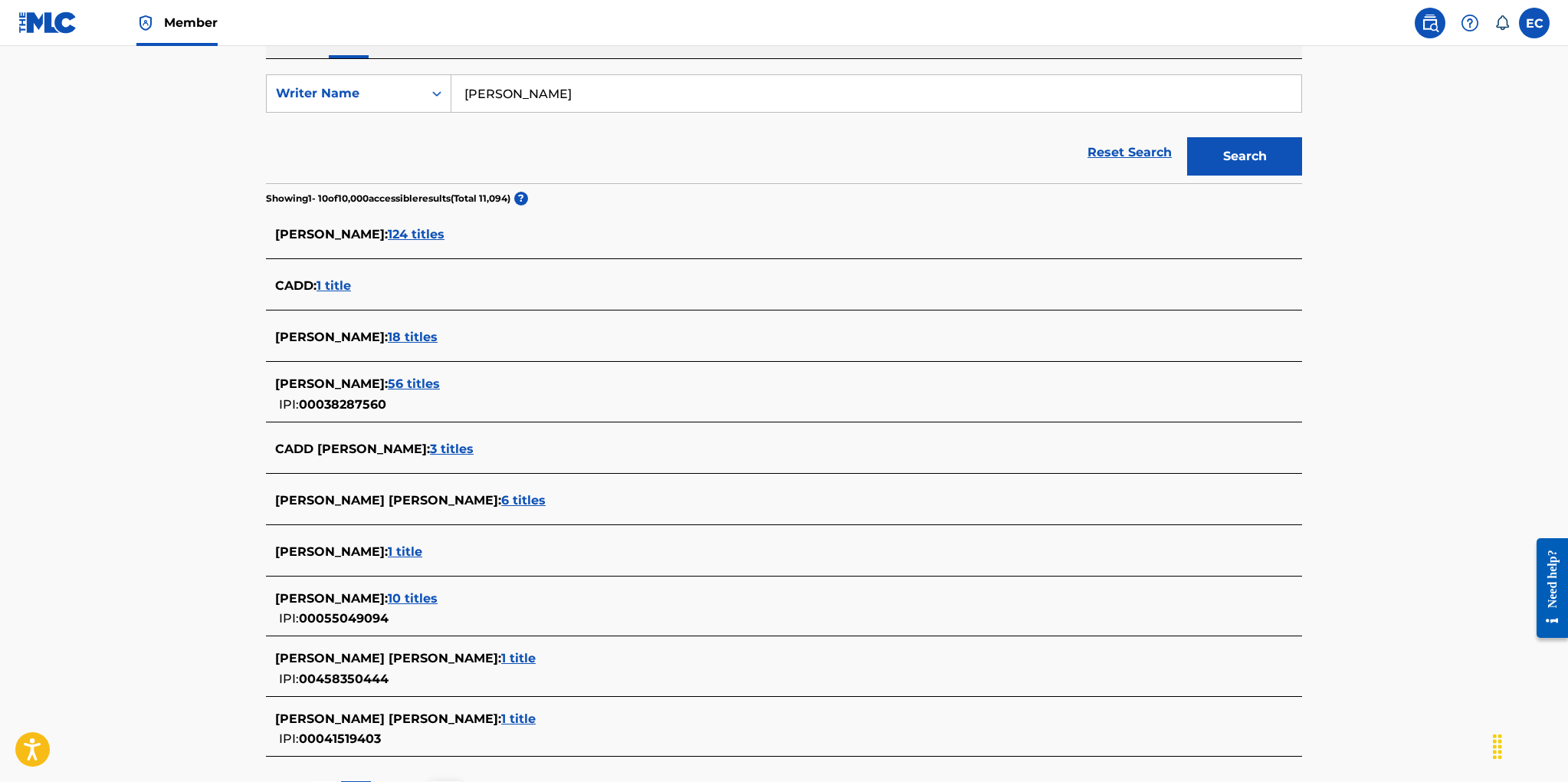
click at [387, 383] on span "56 titles" at bounding box center [413, 384] width 52 height 15
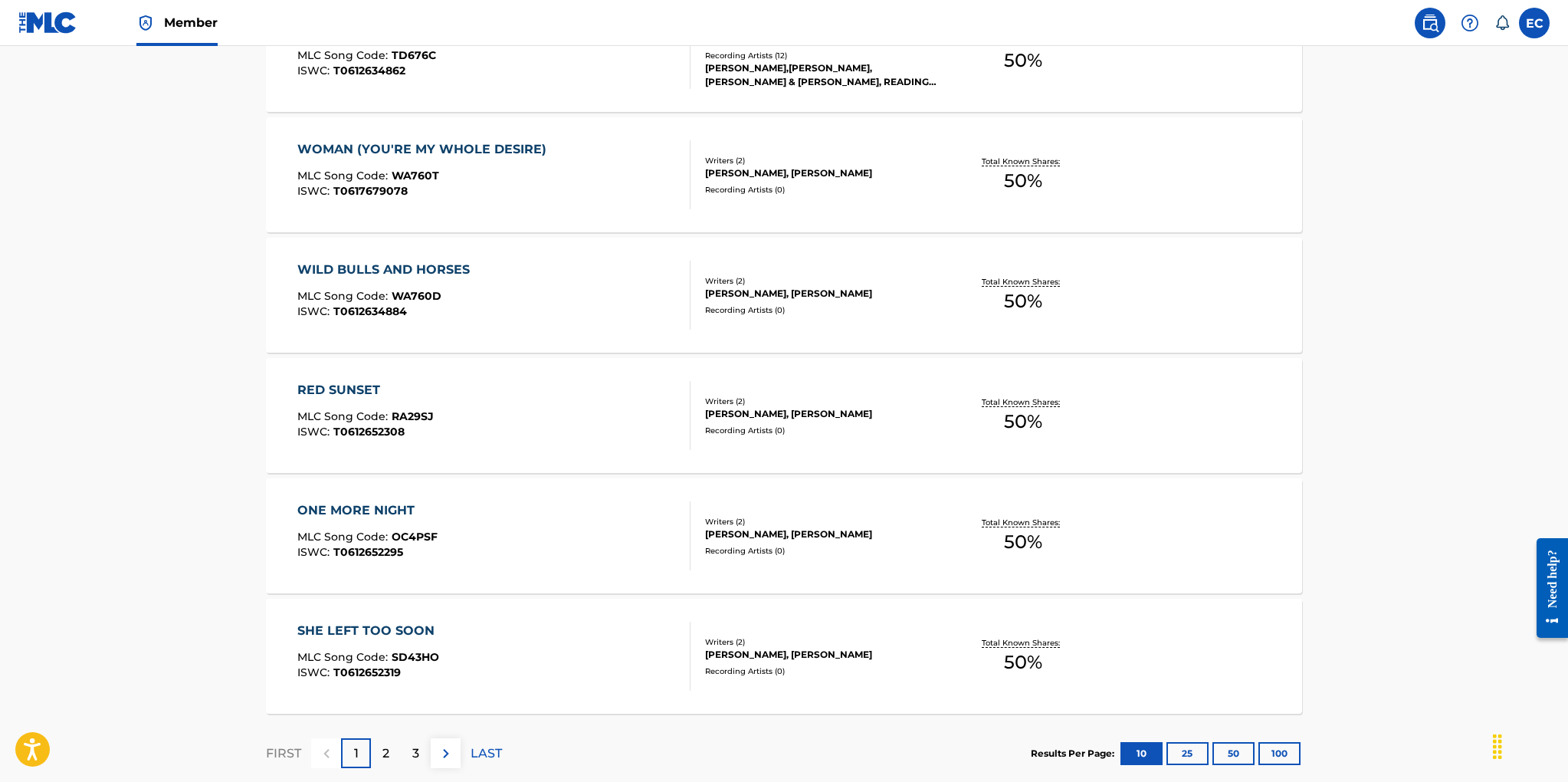
scroll to position [1072, 0]
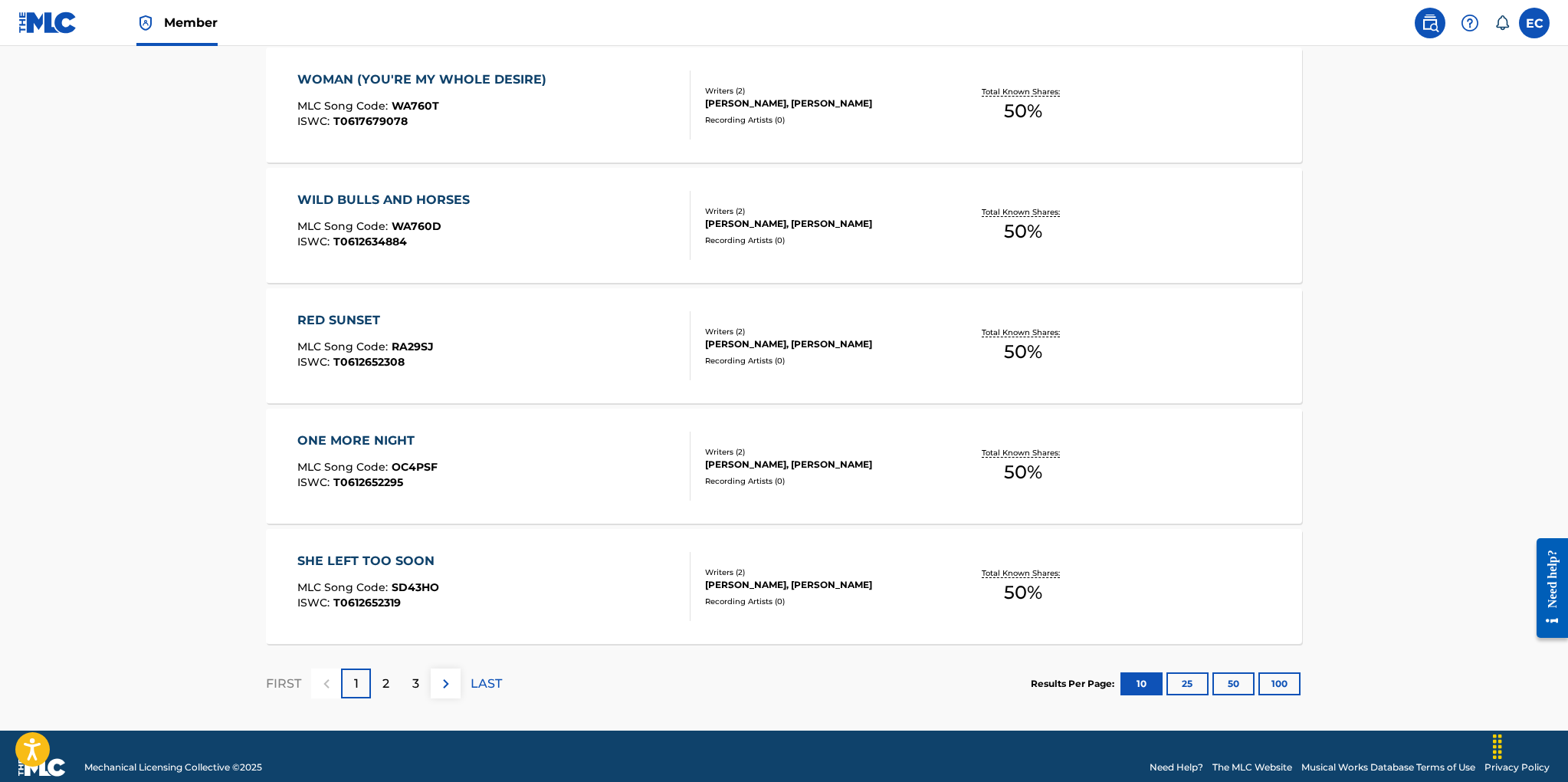
click at [387, 683] on p "2" at bounding box center [386, 684] width 7 height 19
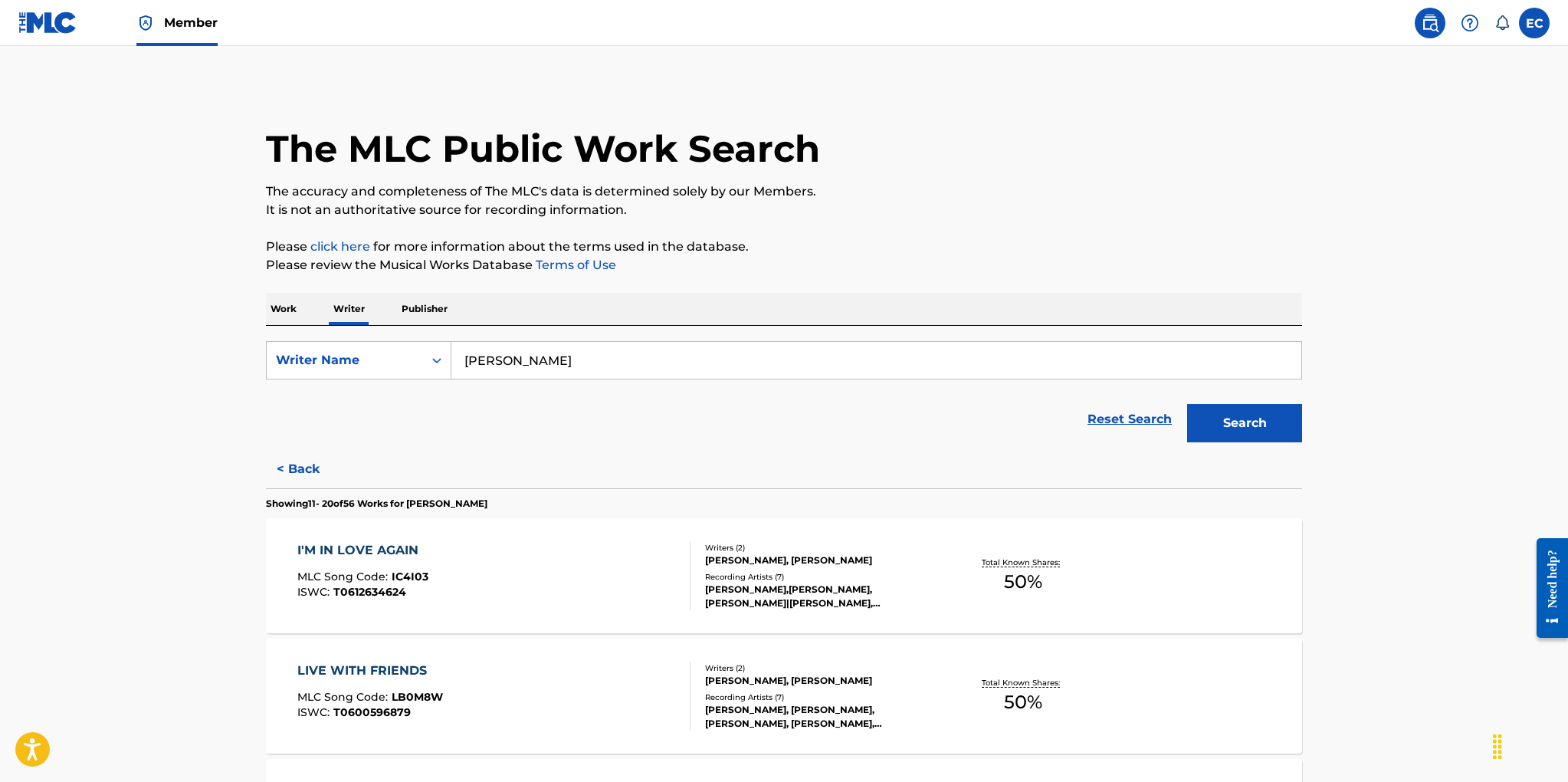
scroll to position [18, 0]
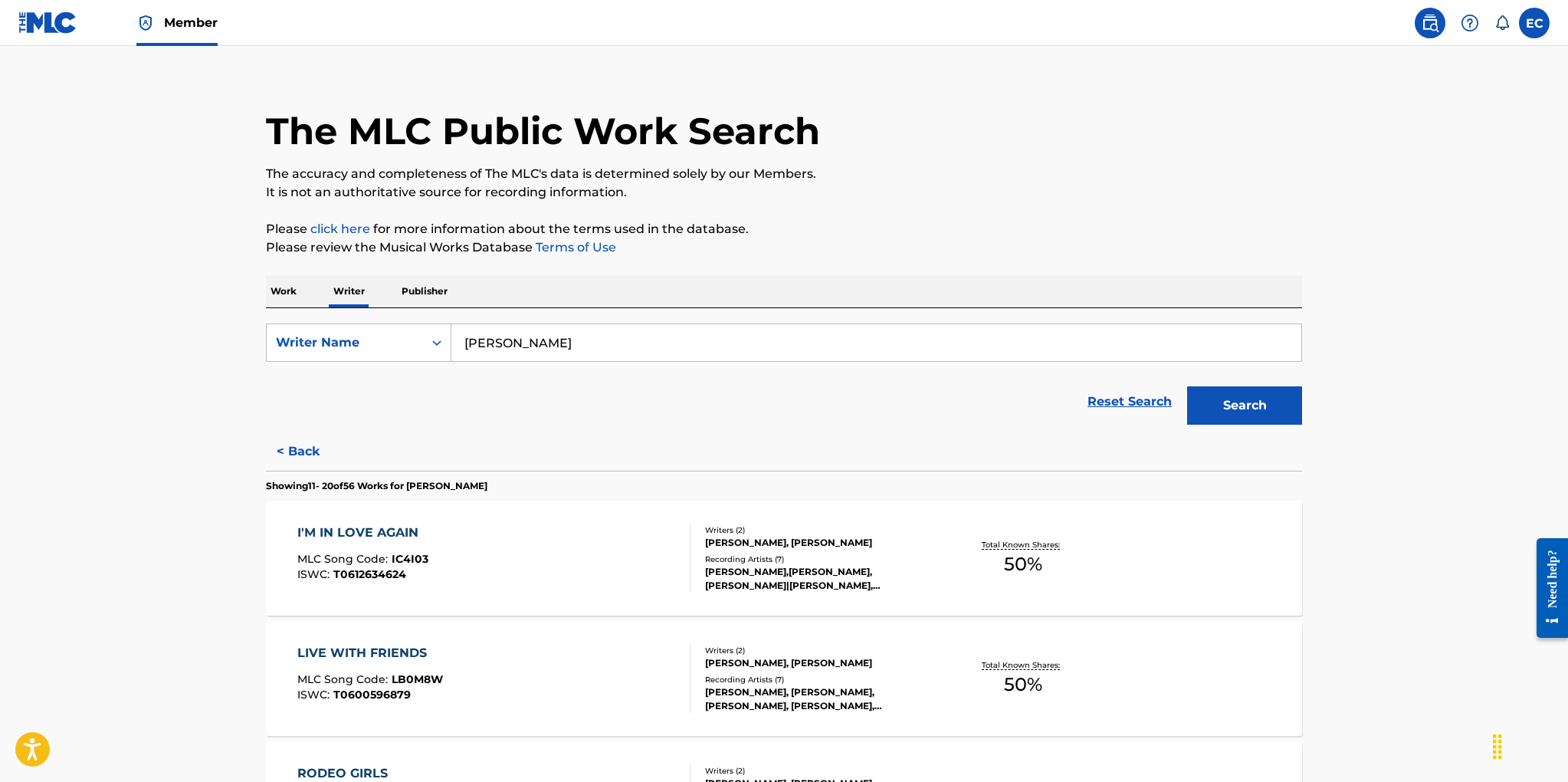
click at [290, 294] on p "Work" at bounding box center [283, 291] width 35 height 32
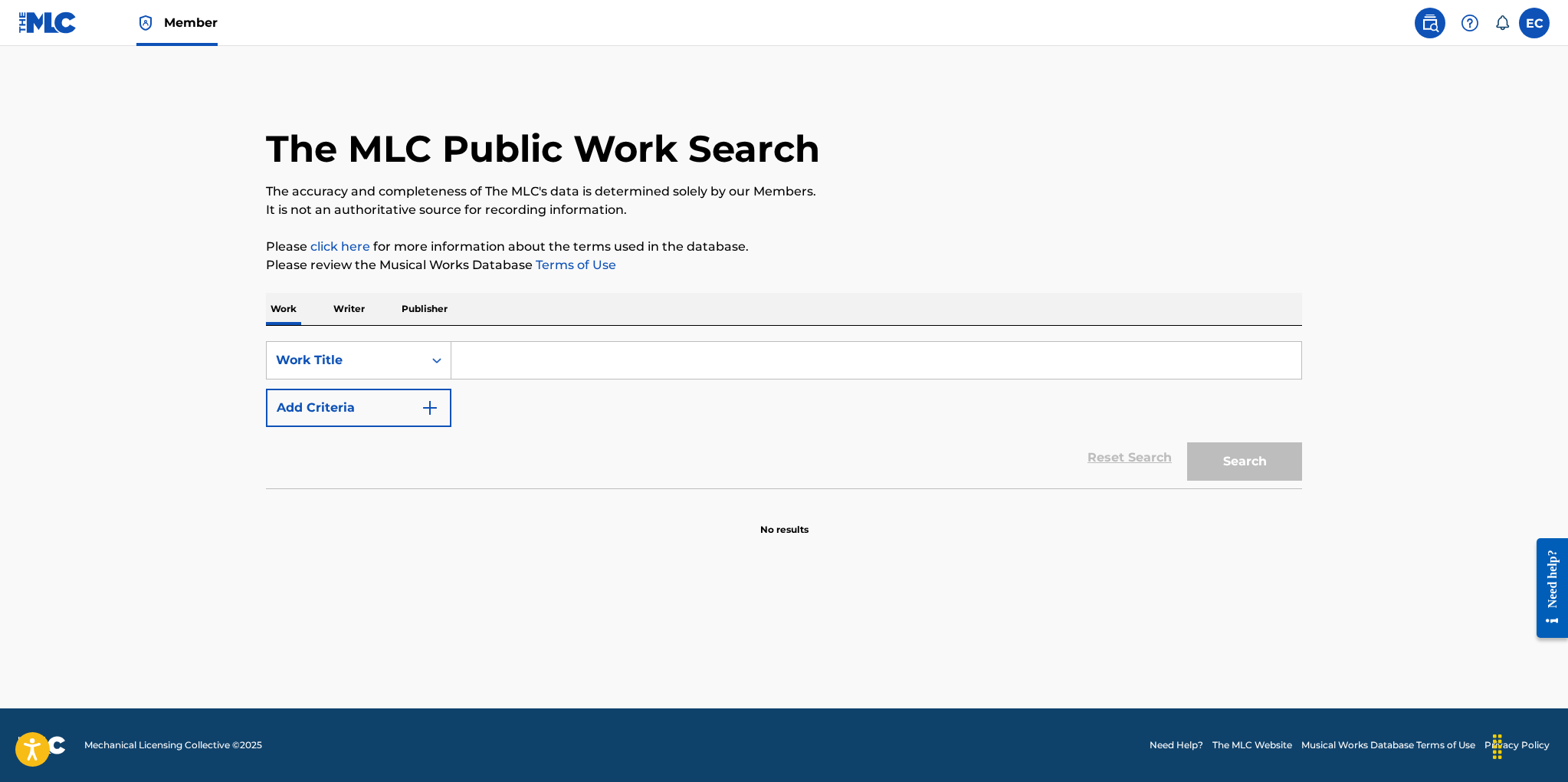
click at [500, 360] on input "Search Form" at bounding box center [876, 360] width 850 height 37
type input "ginger man"
click at [1218, 453] on button "Search" at bounding box center [1244, 461] width 115 height 38
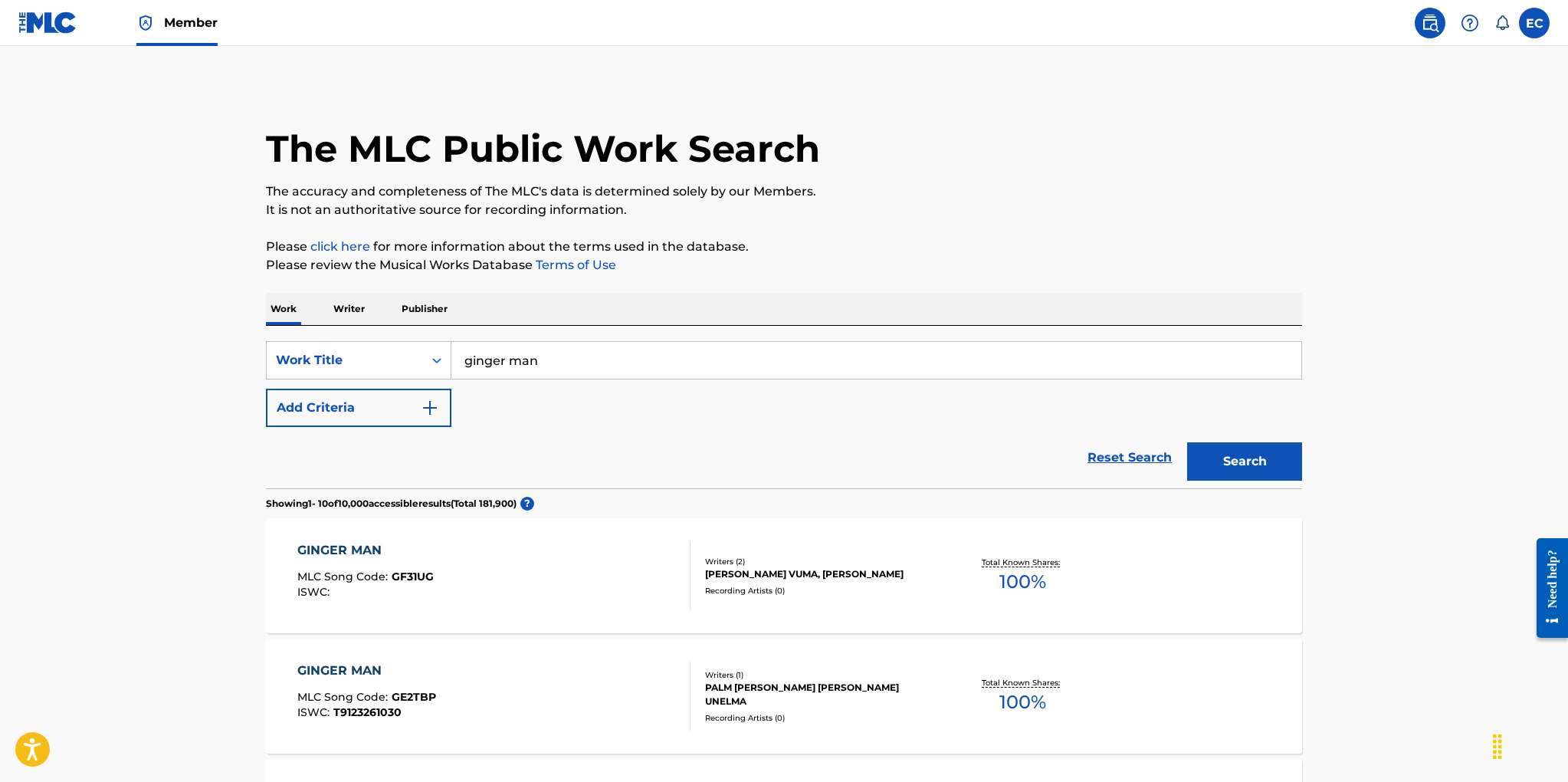
click at [376, 409] on button "Add Criteria" at bounding box center [358, 407] width 185 height 38
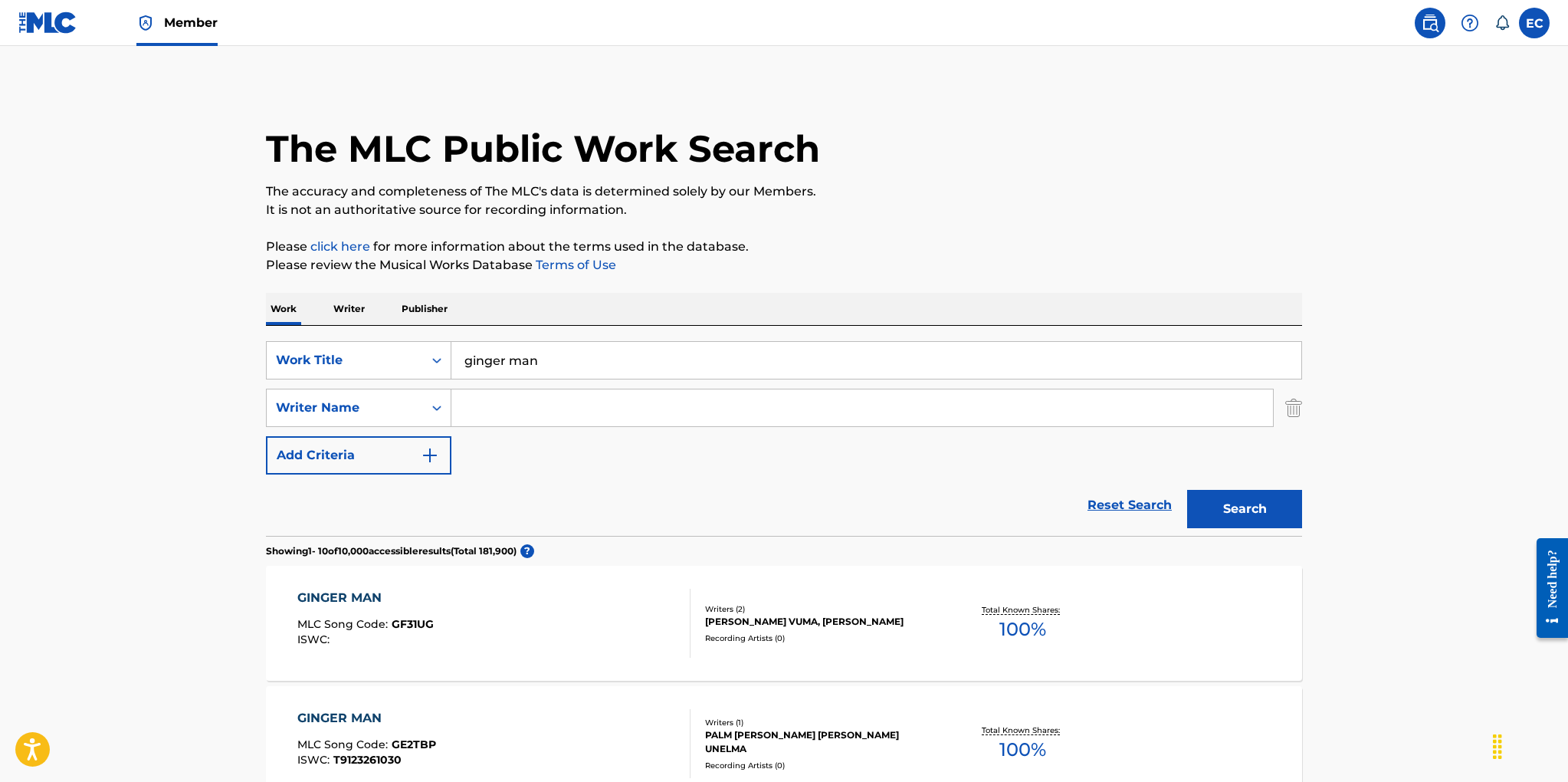
click at [489, 409] on input "Search Form" at bounding box center [862, 407] width 822 height 37
type input "cadd"
click at [1187, 490] on button "Search" at bounding box center [1244, 509] width 115 height 38
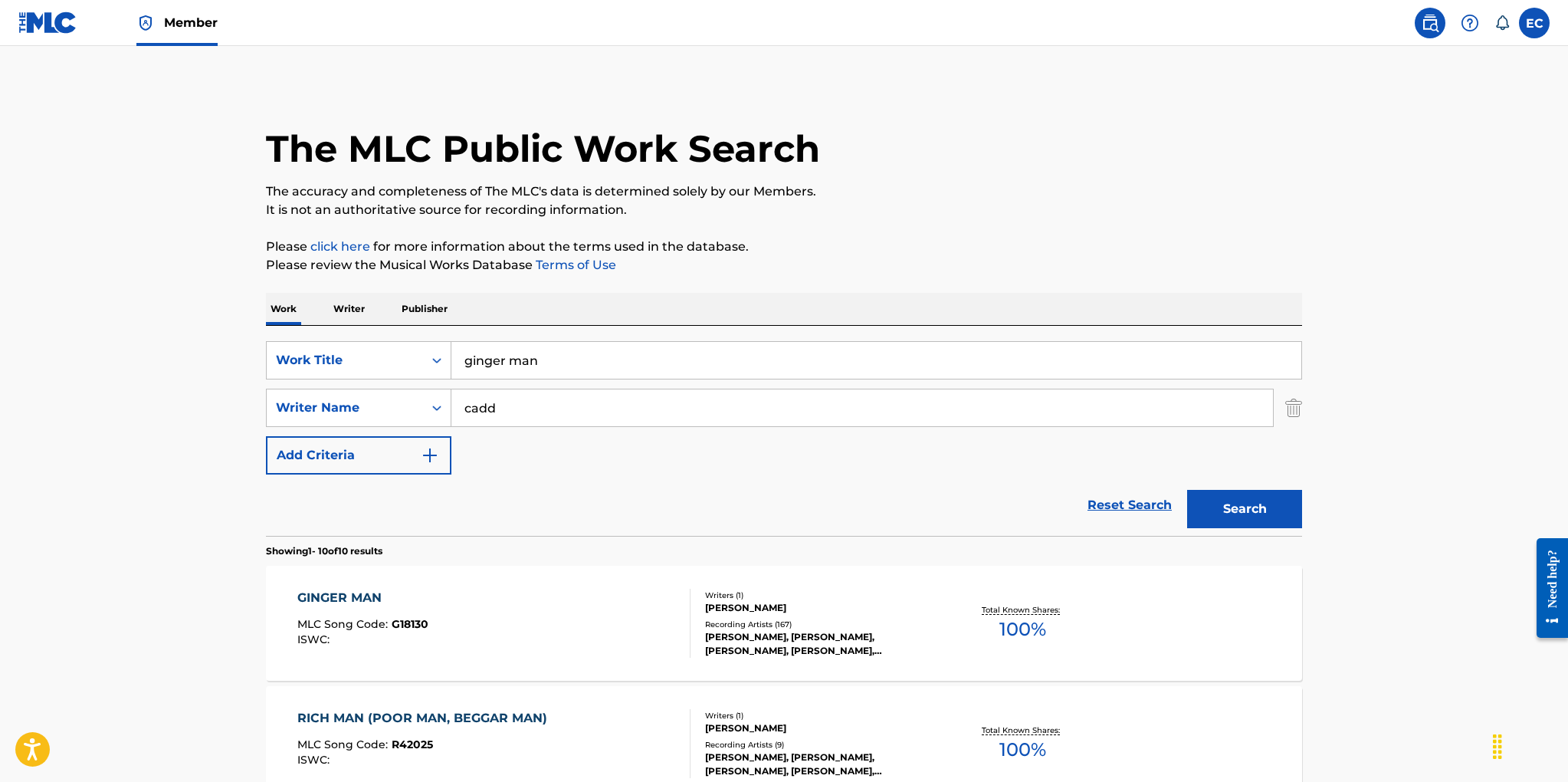
click at [761, 618] on div "Recording Artists ( 167 )" at bounding box center [821, 624] width 232 height 12
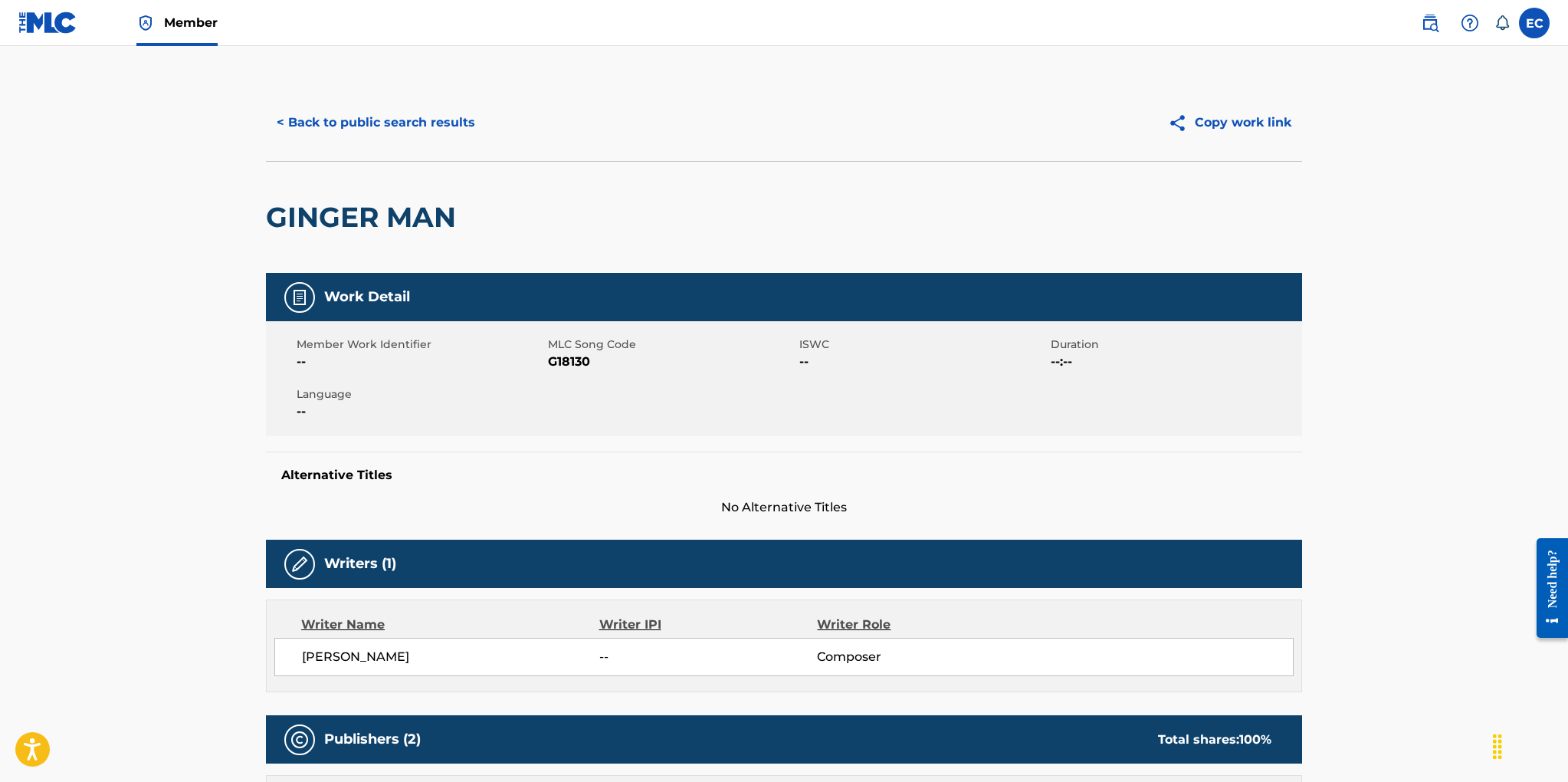
click at [367, 116] on button "< Back to public search results" at bounding box center [376, 122] width 220 height 38
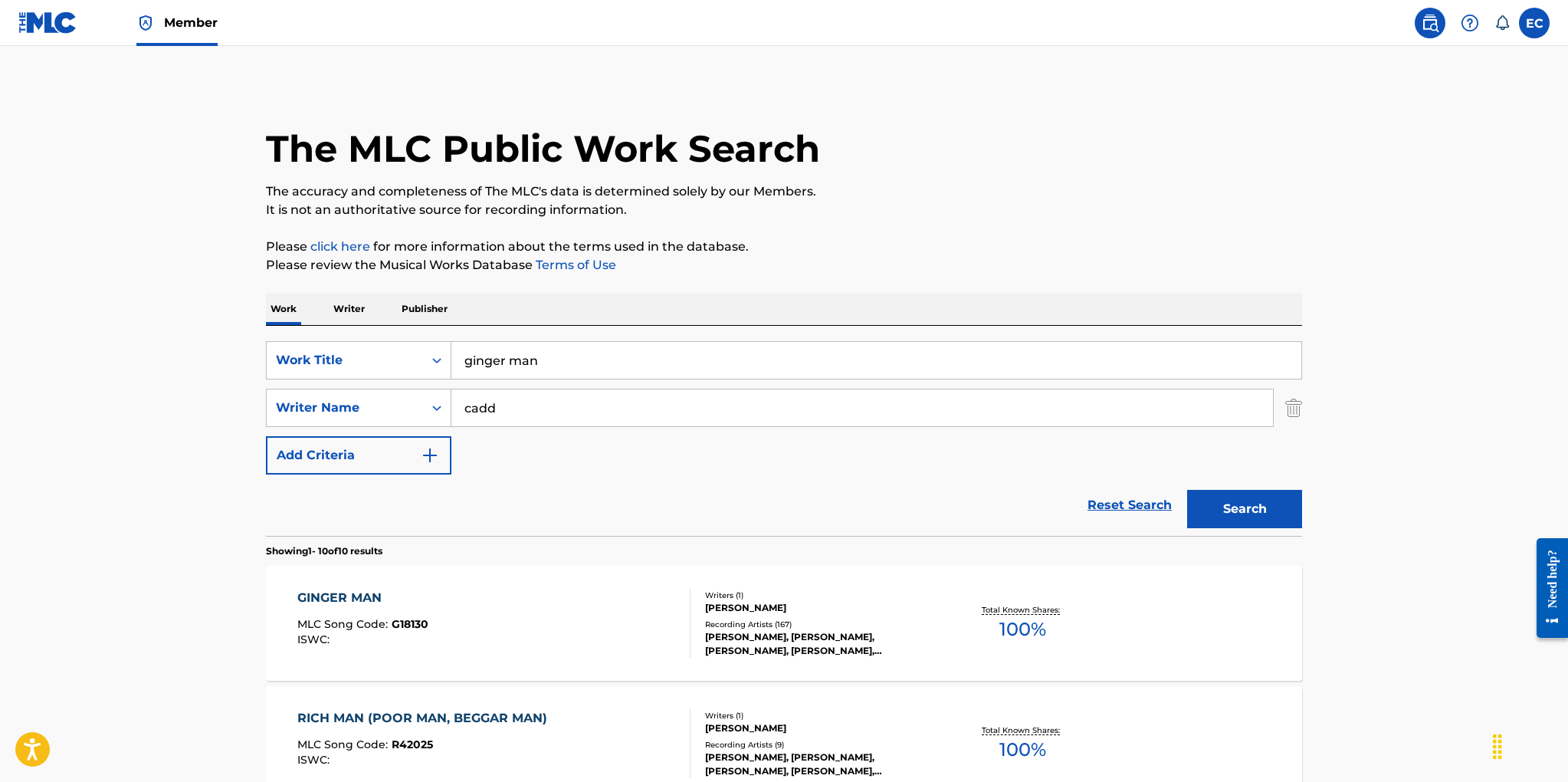
drag, startPoint x: 562, startPoint y: 364, endPoint x: 455, endPoint y: 360, distance: 107.1
click at [455, 360] on input "ginger man" at bounding box center [876, 360] width 850 height 37
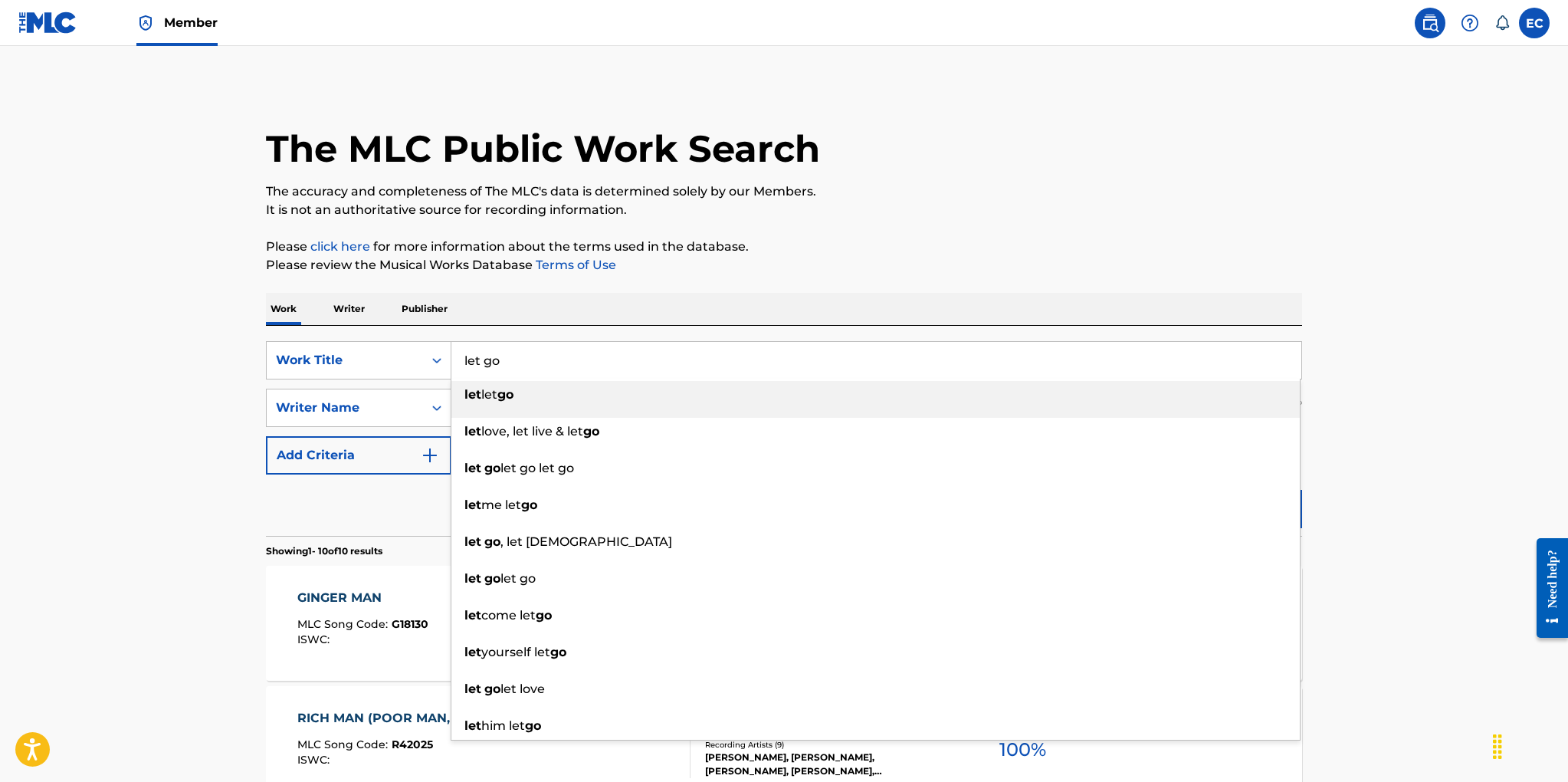
click at [518, 365] on input "let go" at bounding box center [876, 360] width 850 height 37
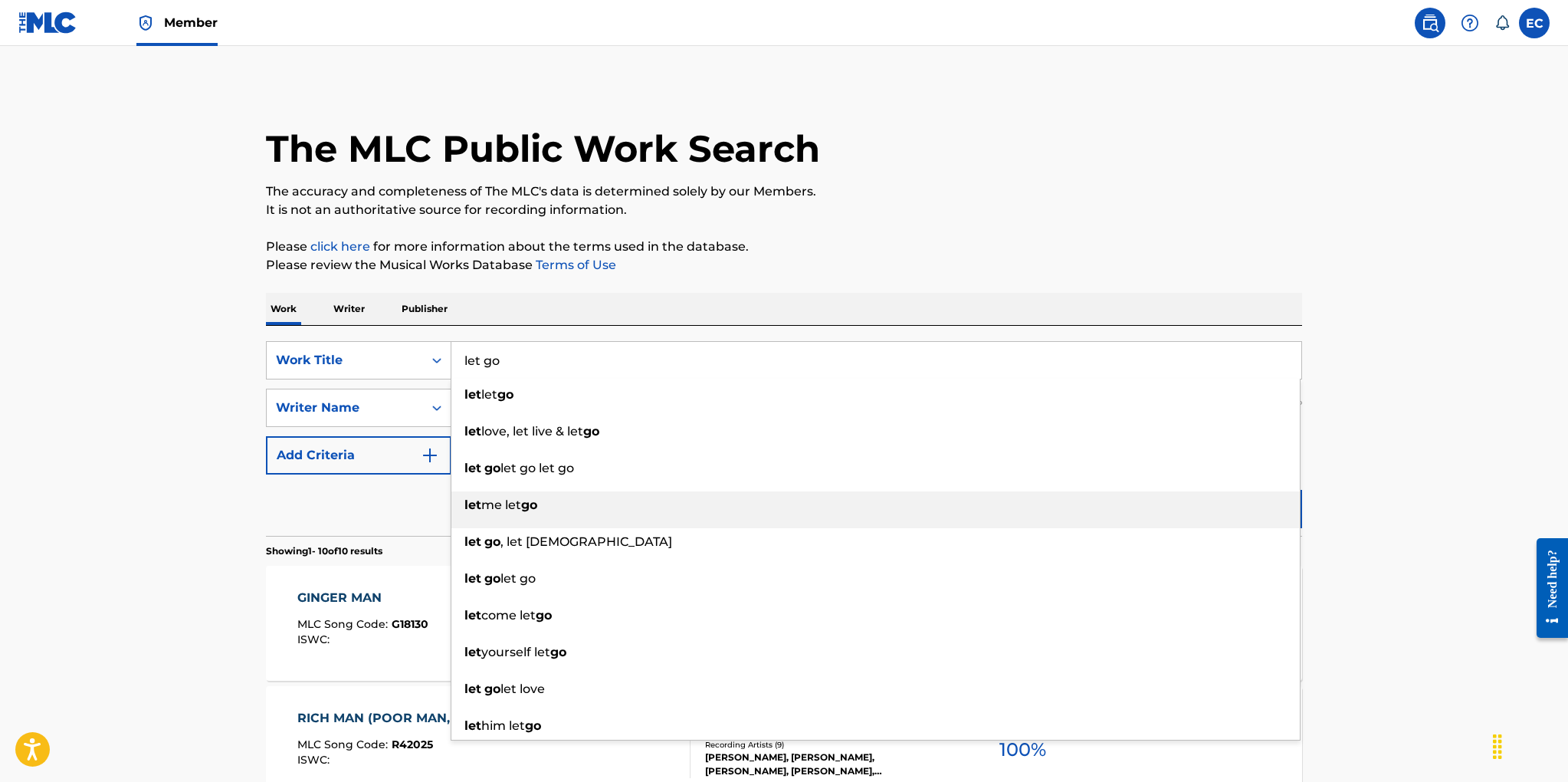
click at [744, 527] on li "let me let go" at bounding box center [876, 510] width 848 height 37
type input "let me let go"
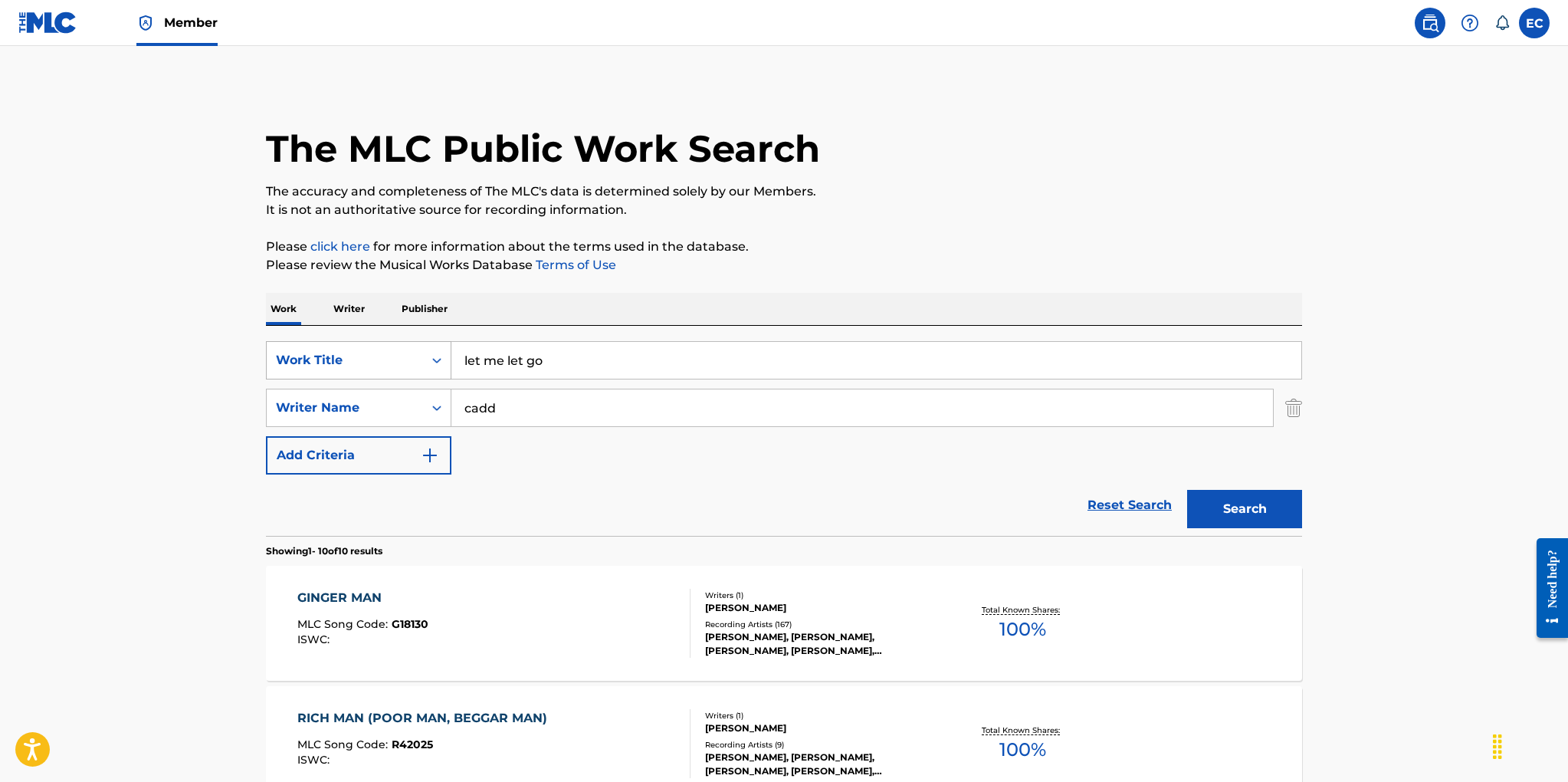
drag, startPoint x: 548, startPoint y: 361, endPoint x: 443, endPoint y: 351, distance: 105.5
click at [443, 351] on div "SearchWithCriteria9555bd34-2821-40ea-a619-975a3e427ab5 Work Title let me let go" at bounding box center [784, 360] width 1036 height 38
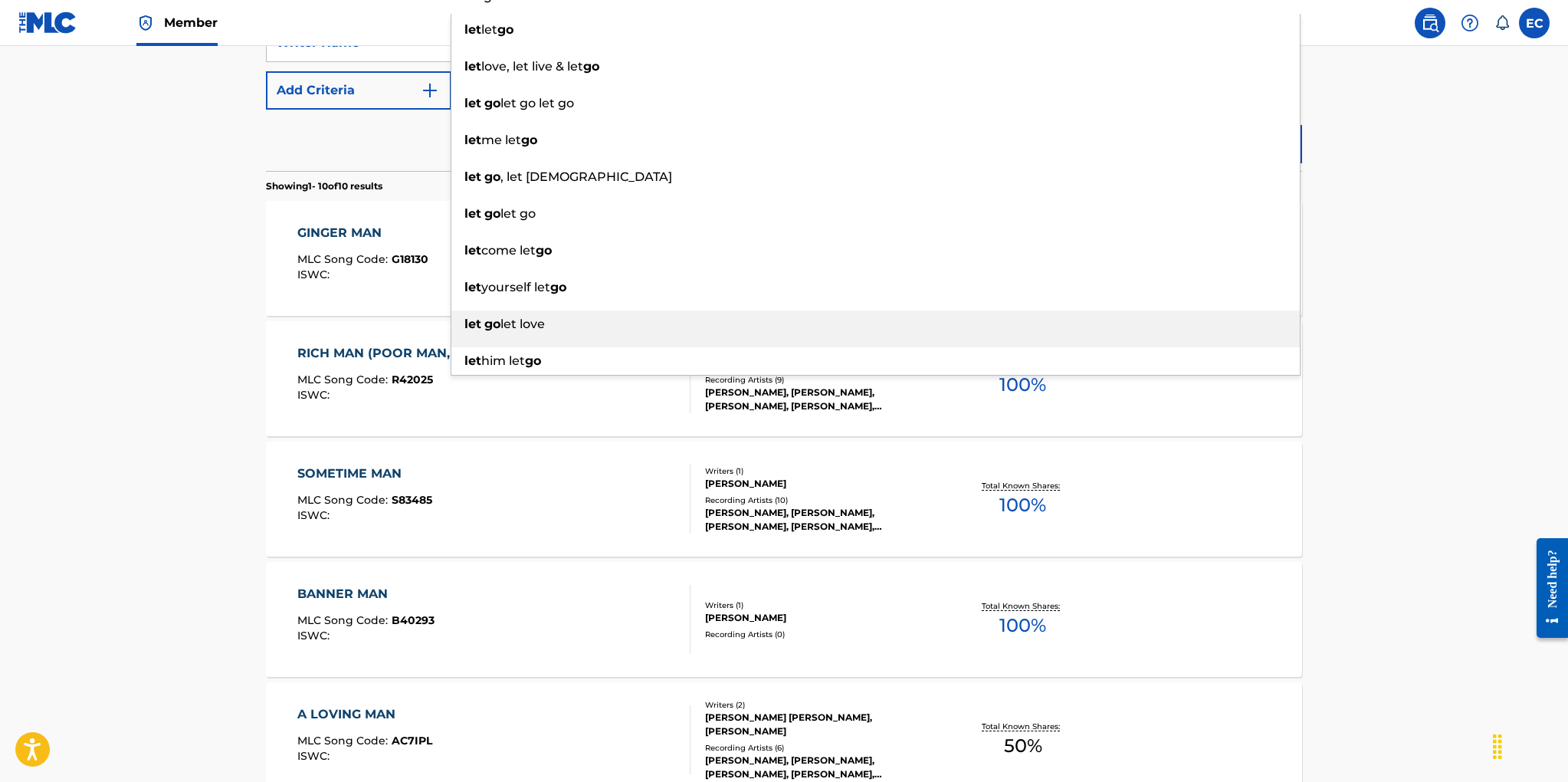
scroll to position [250, 0]
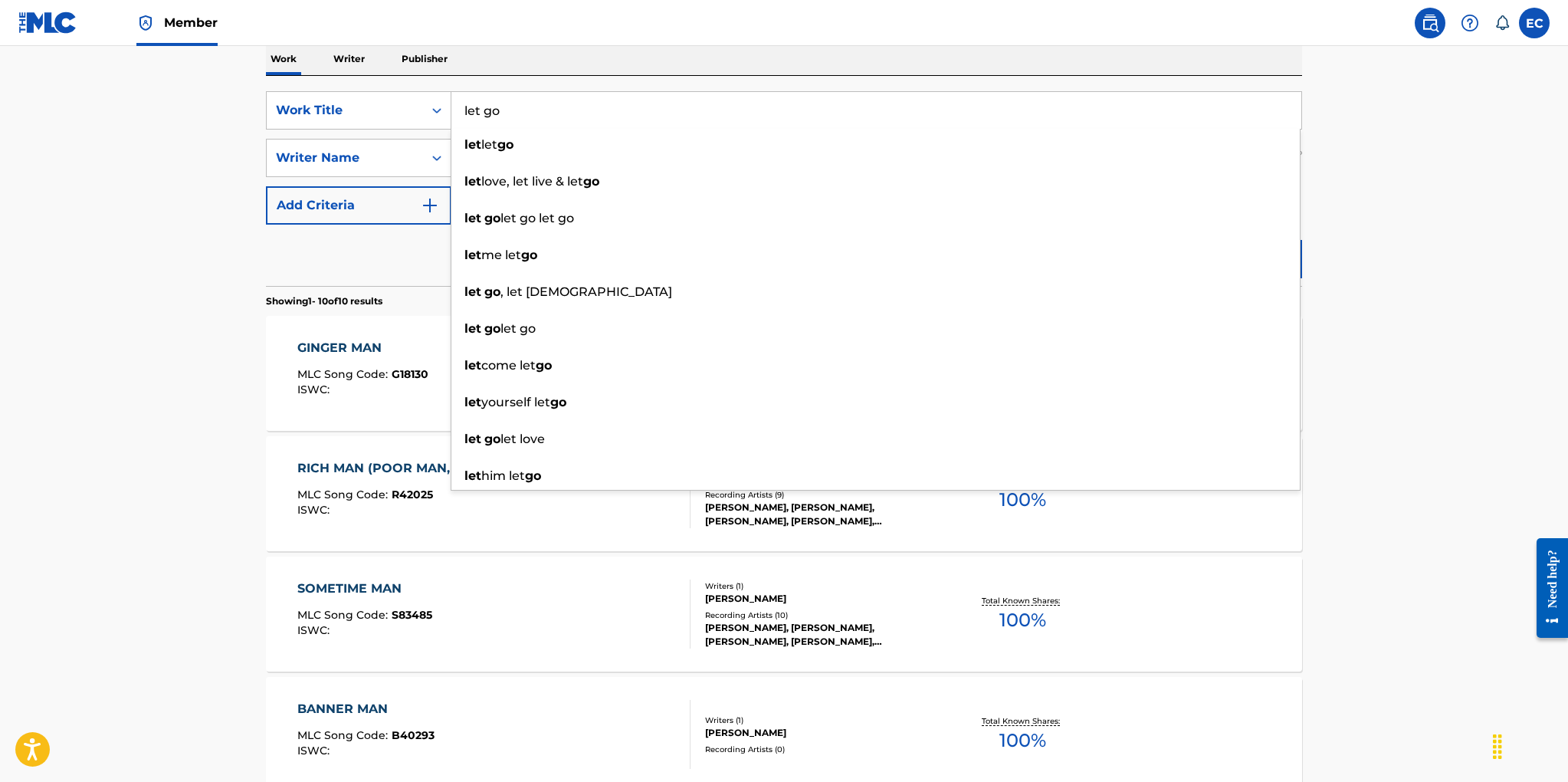
click at [505, 107] on input "let go" at bounding box center [876, 110] width 850 height 37
click at [506, 107] on input "let go" at bounding box center [876, 110] width 850 height 37
type input "let go"
click at [408, 147] on div "Writer Name" at bounding box center [345, 157] width 156 height 29
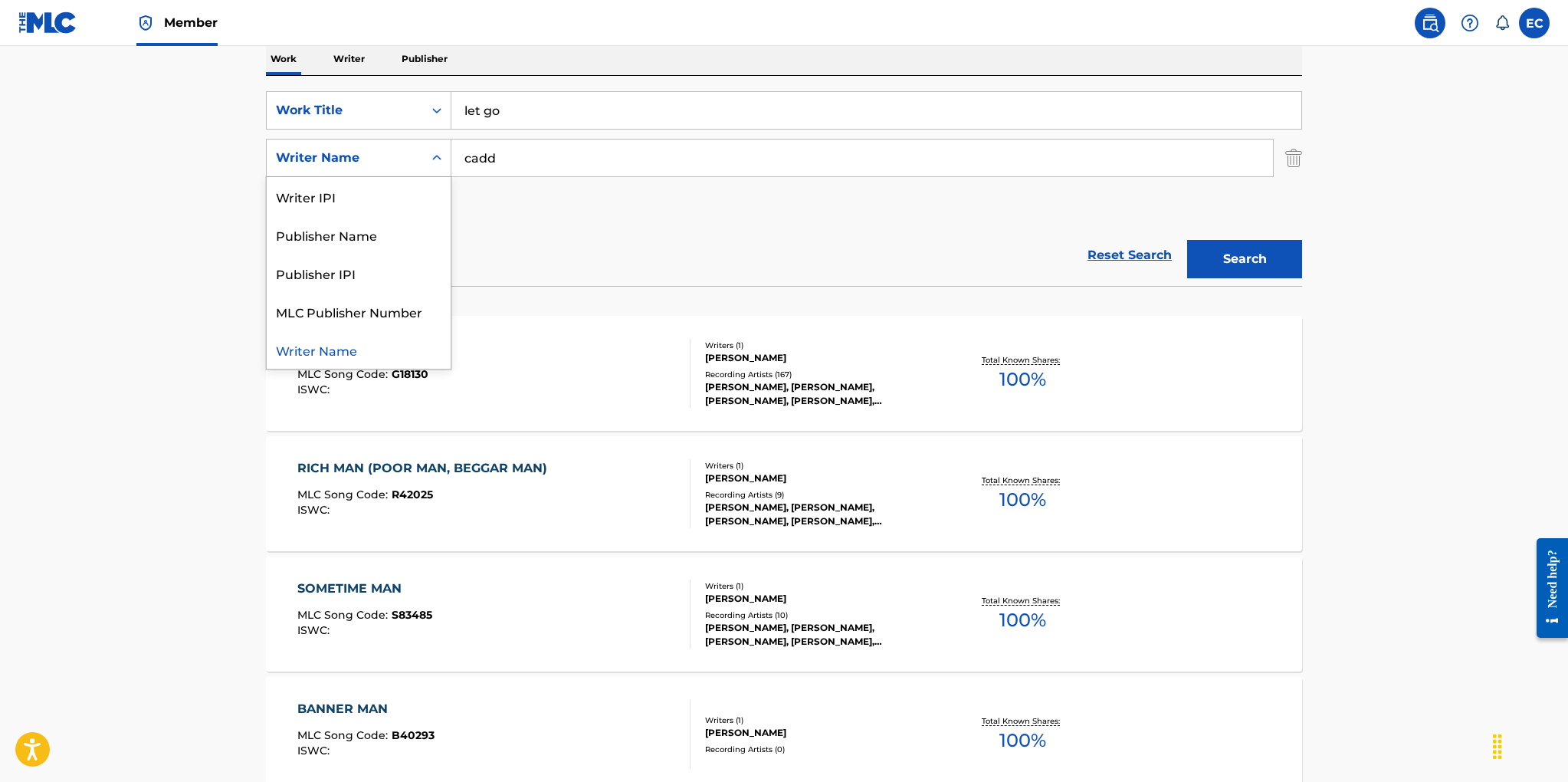
click at [1254, 250] on button "Search" at bounding box center [1244, 259] width 115 height 38
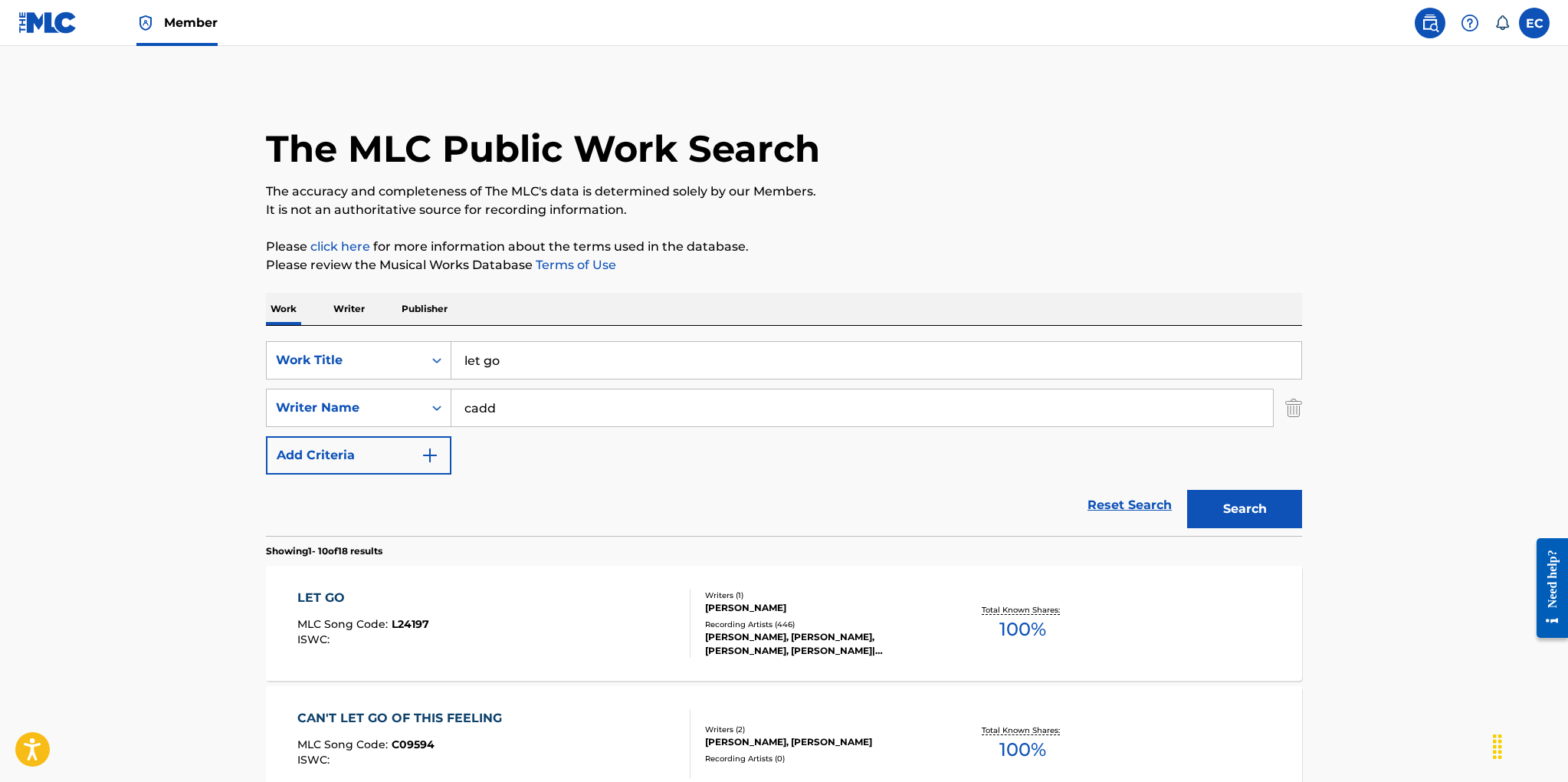
scroll to position [45, 0]
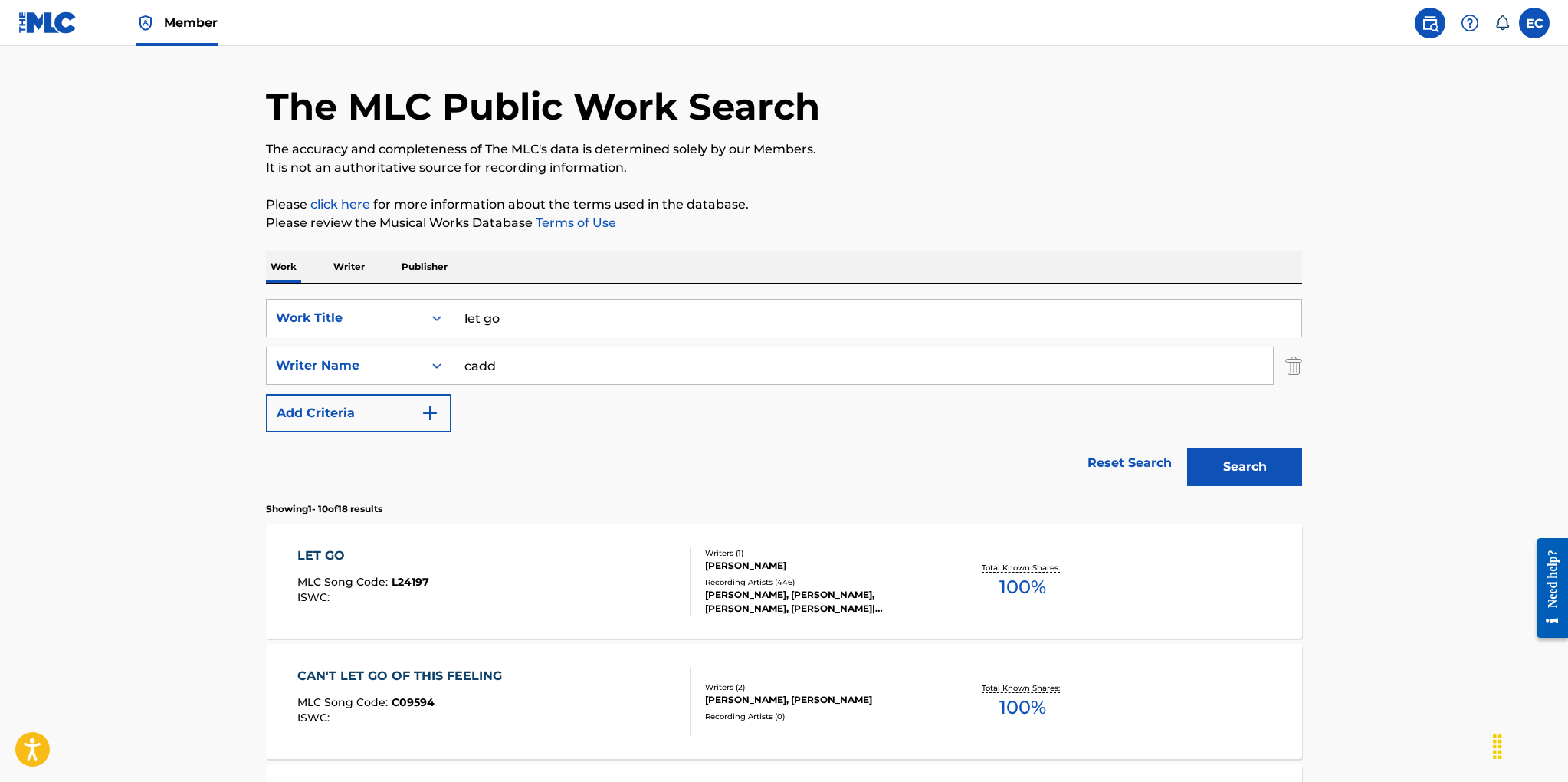
click at [750, 565] on div "BRIAN CADD" at bounding box center [821, 566] width 232 height 14
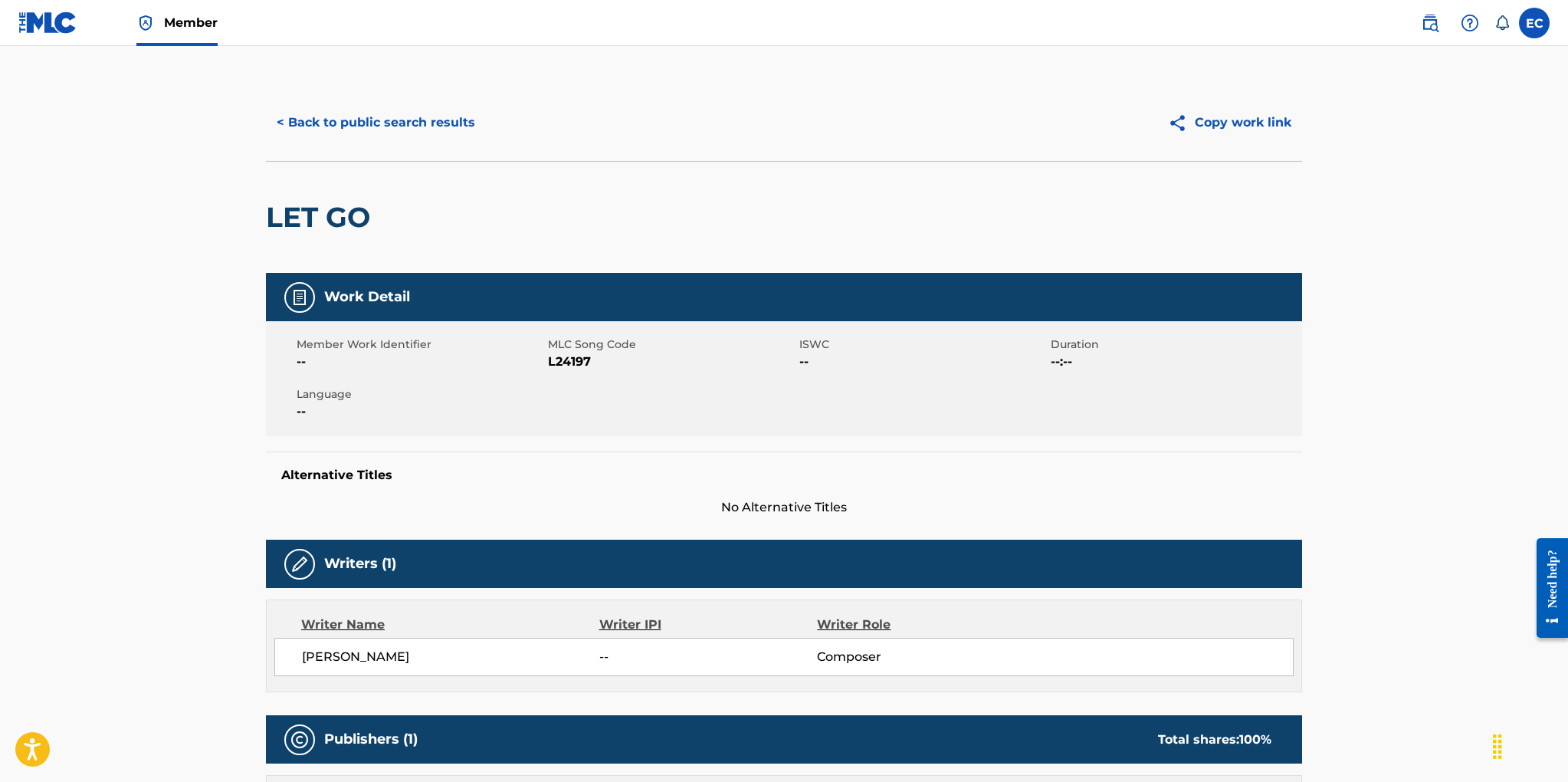
click at [373, 133] on button "< Back to public search results" at bounding box center [376, 122] width 220 height 38
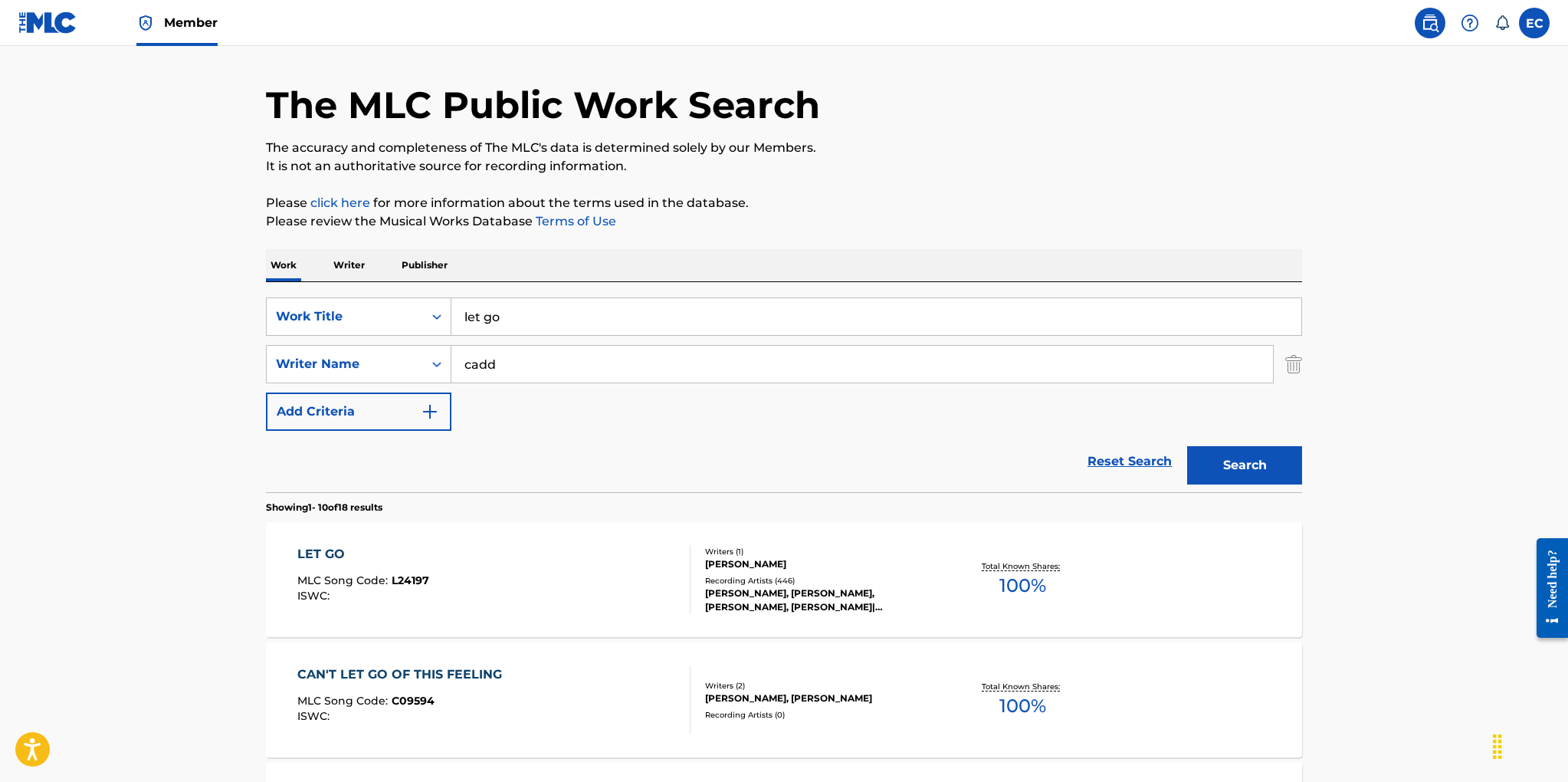
click at [423, 265] on p "Publisher" at bounding box center [424, 265] width 56 height 32
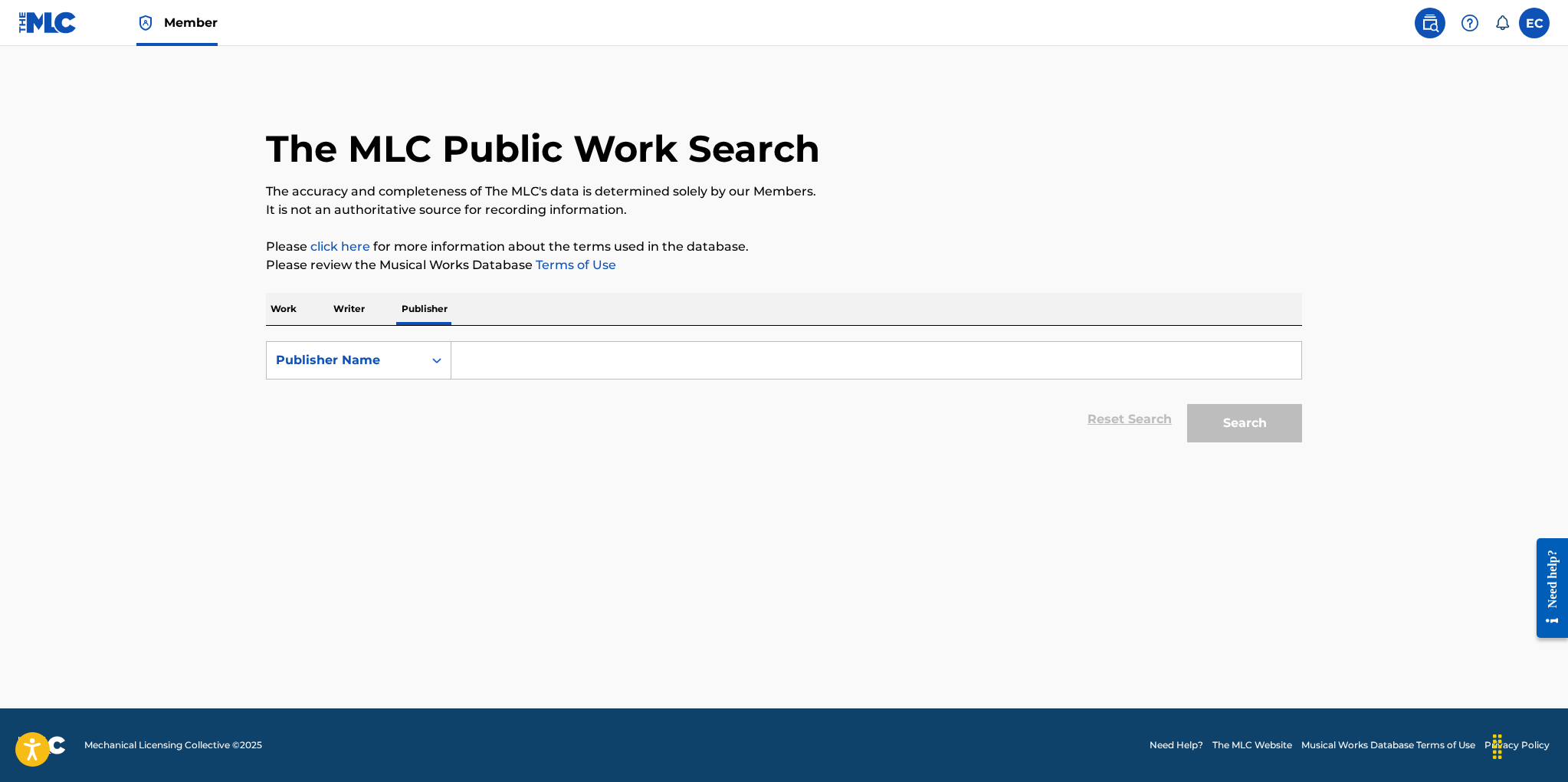
click at [482, 349] on input "Search Form" at bounding box center [876, 360] width 850 height 37
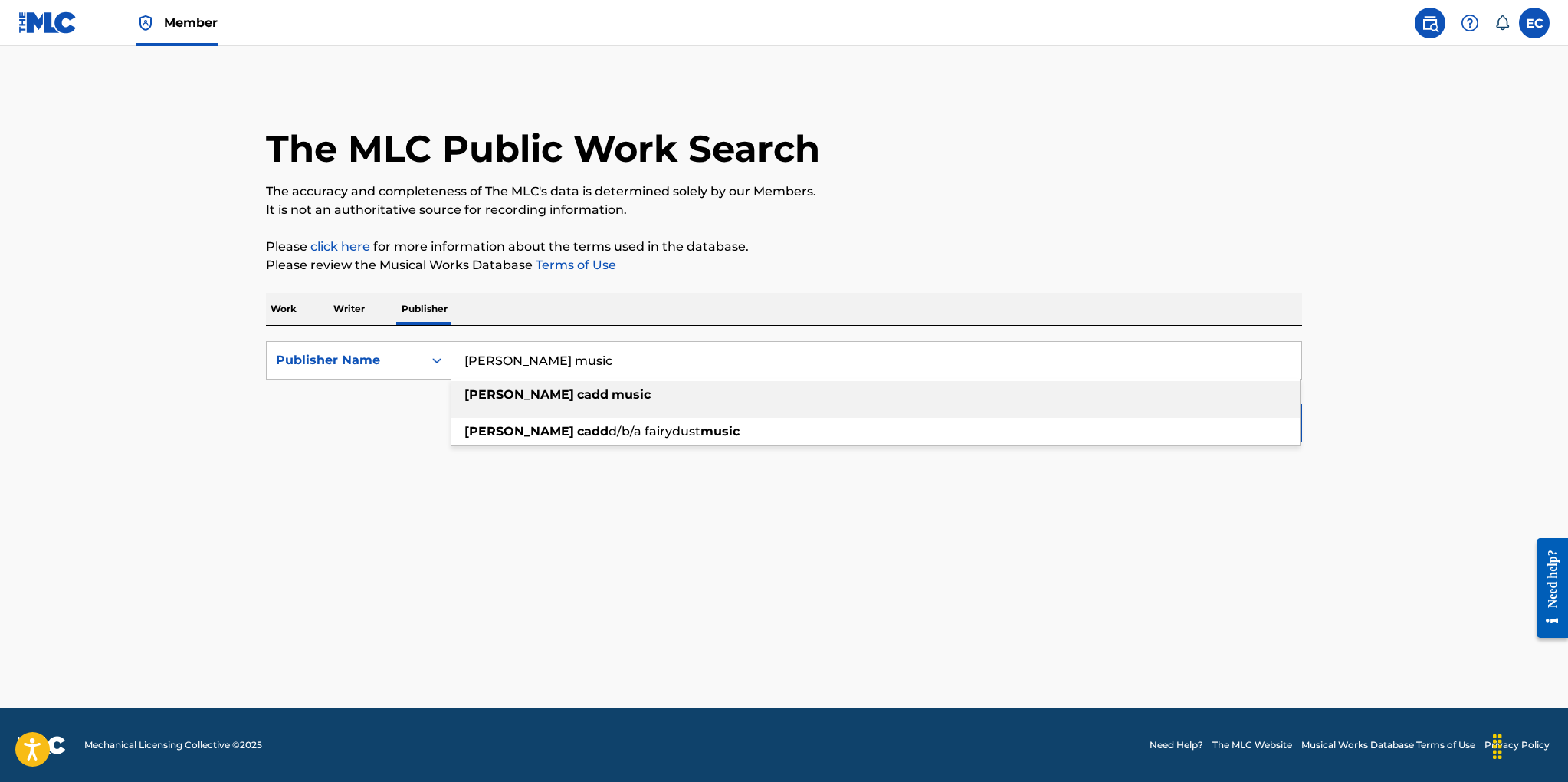
type input "brian cadd music"
click at [495, 397] on strong "brian" at bounding box center [519, 395] width 110 height 15
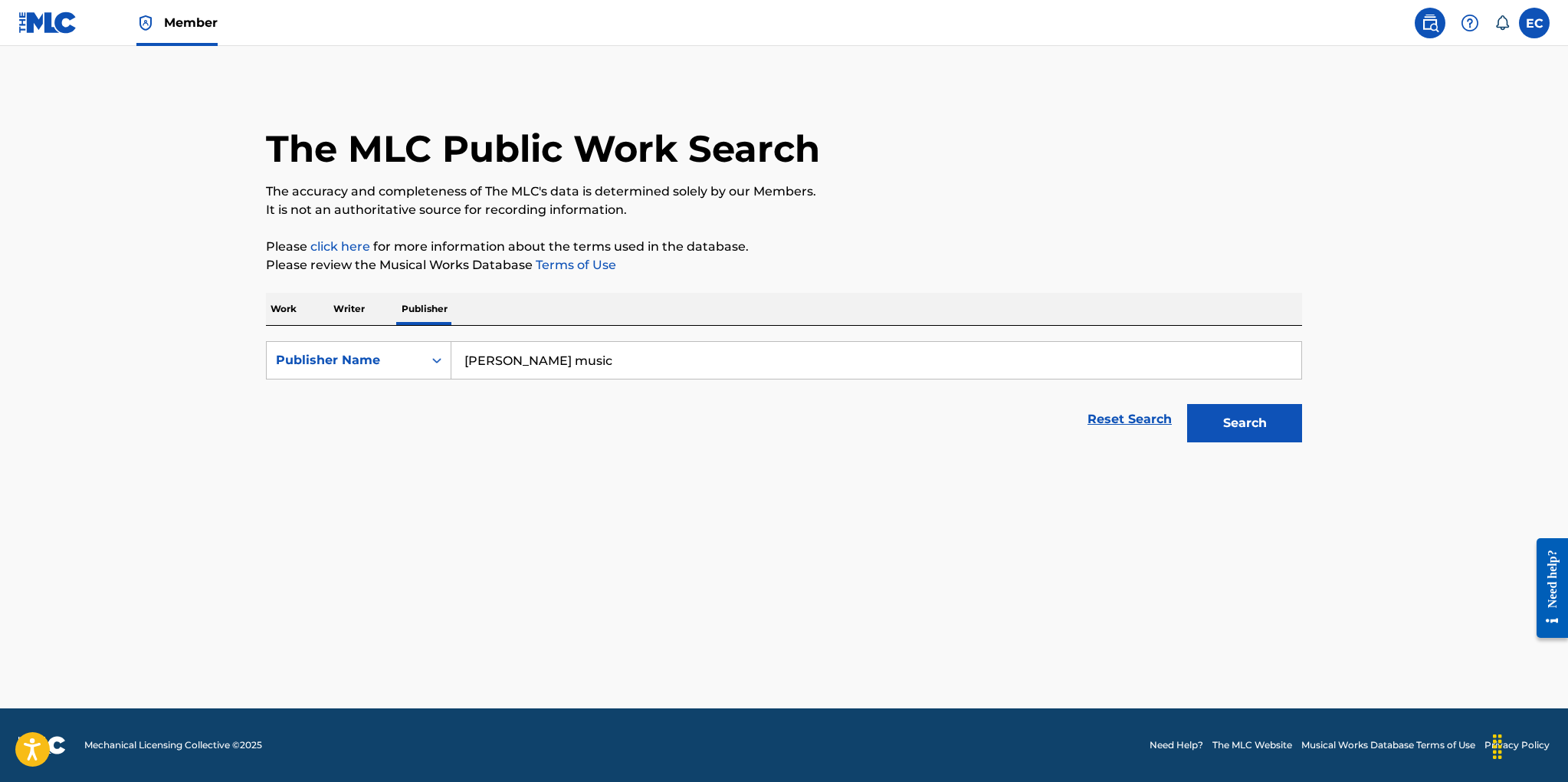
click at [1233, 425] on button "Search" at bounding box center [1244, 423] width 115 height 38
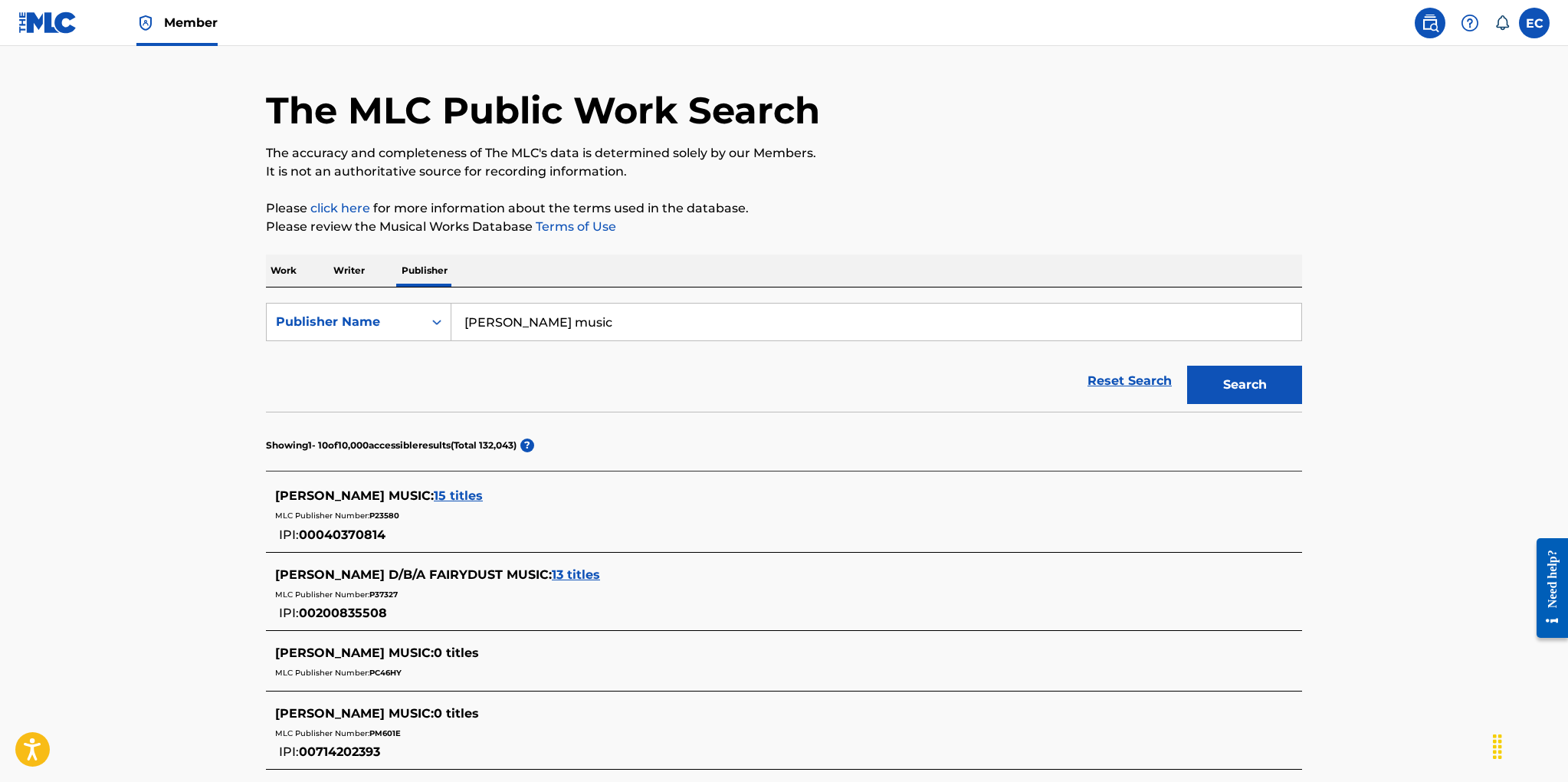
scroll to position [71, 0]
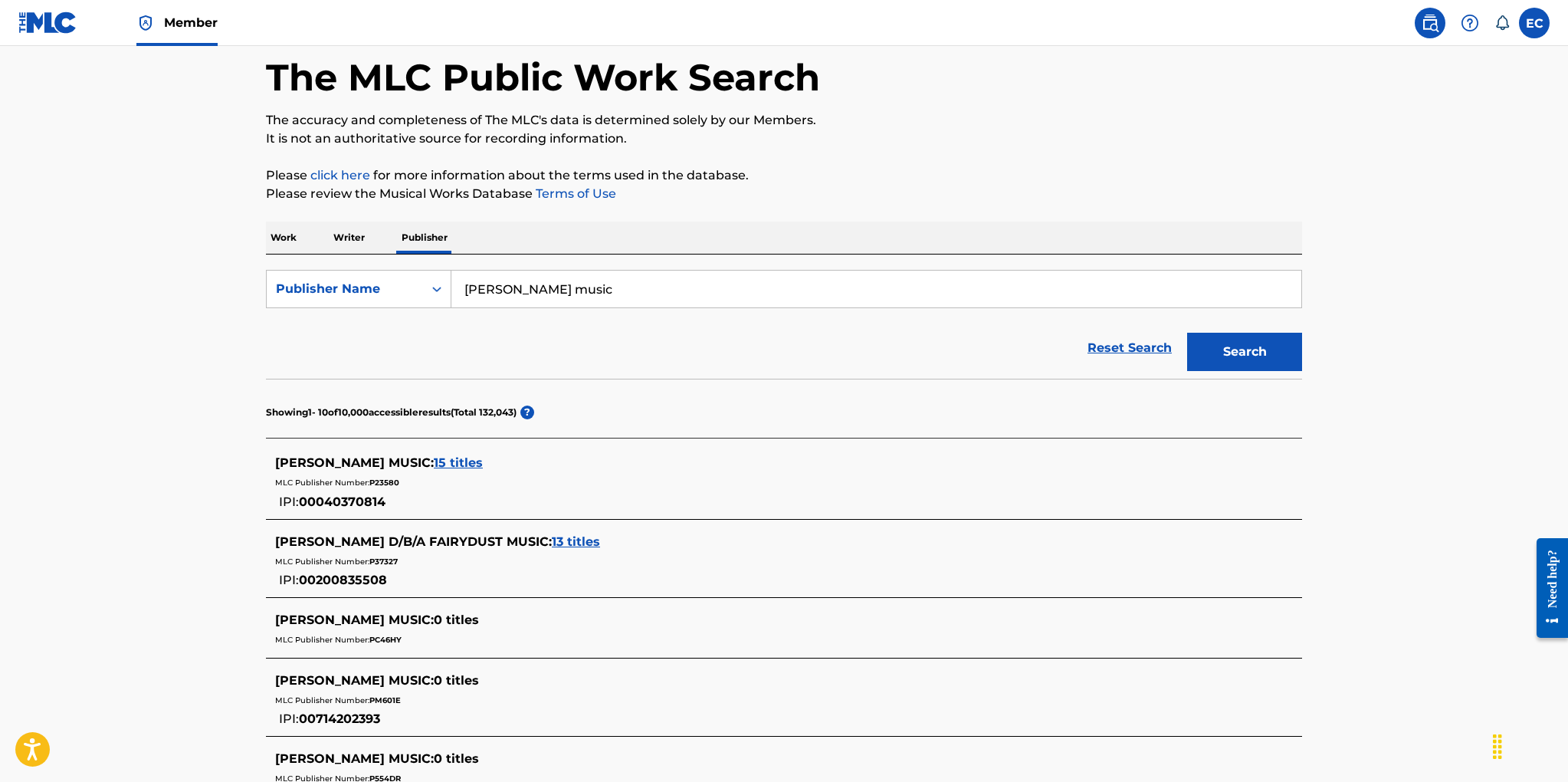
click at [554, 541] on span "13 titles" at bounding box center [576, 542] width 49 height 15
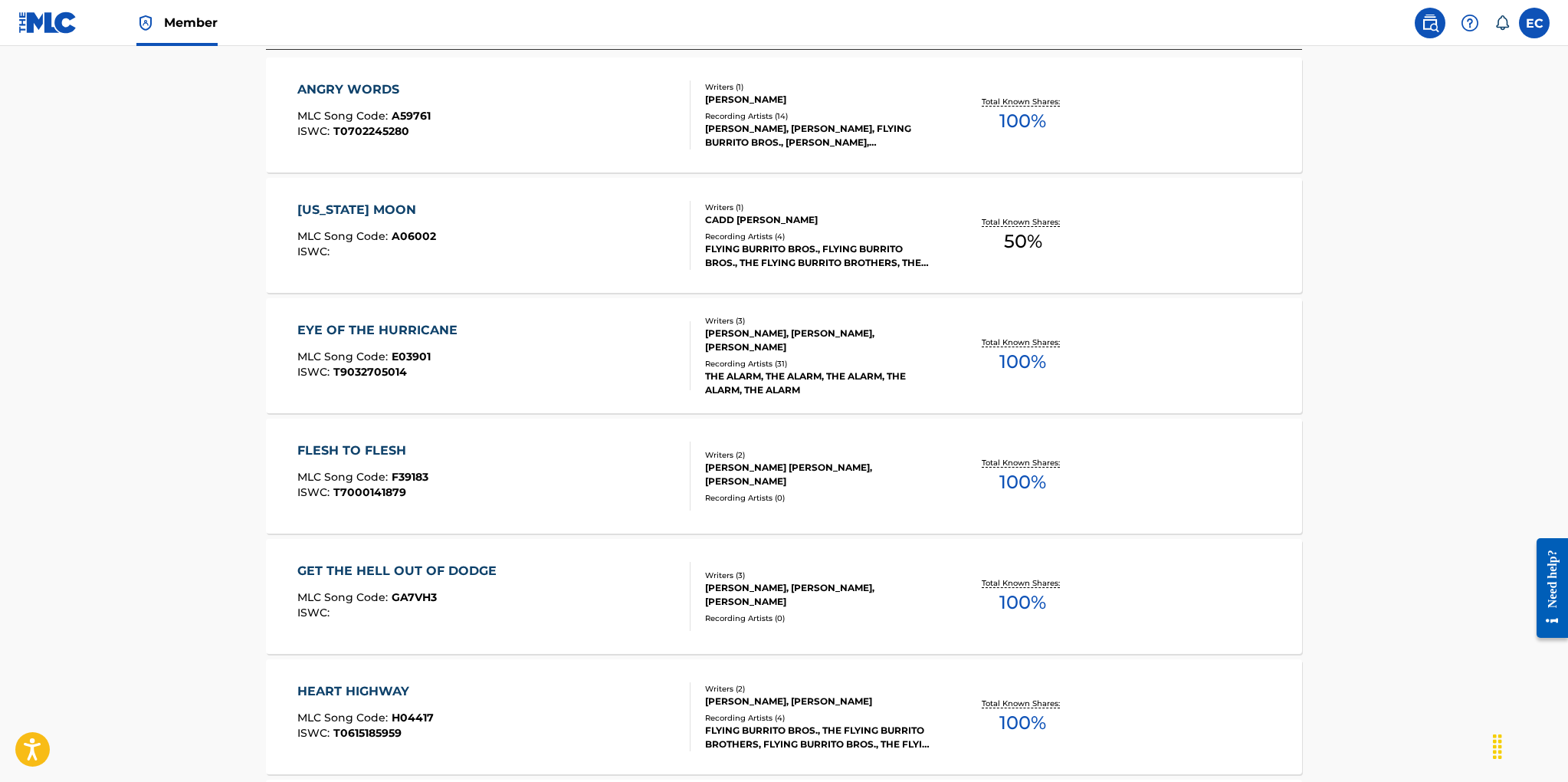
scroll to position [501, 0]
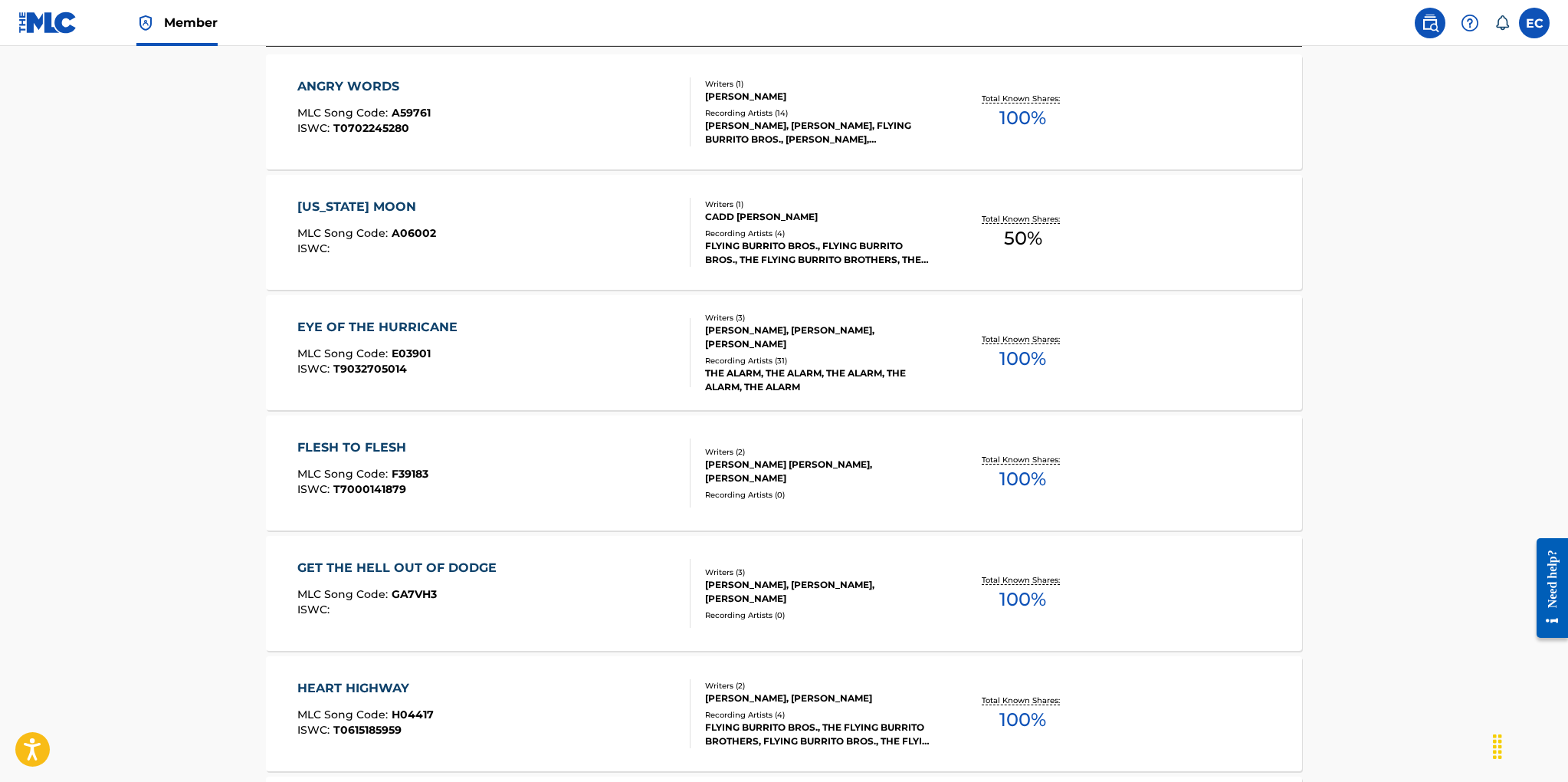
click at [781, 370] on div "THE ALARM, THE ALARM, THE ALARM, THE ALARM, THE ALARM" at bounding box center [821, 380] width 232 height 27
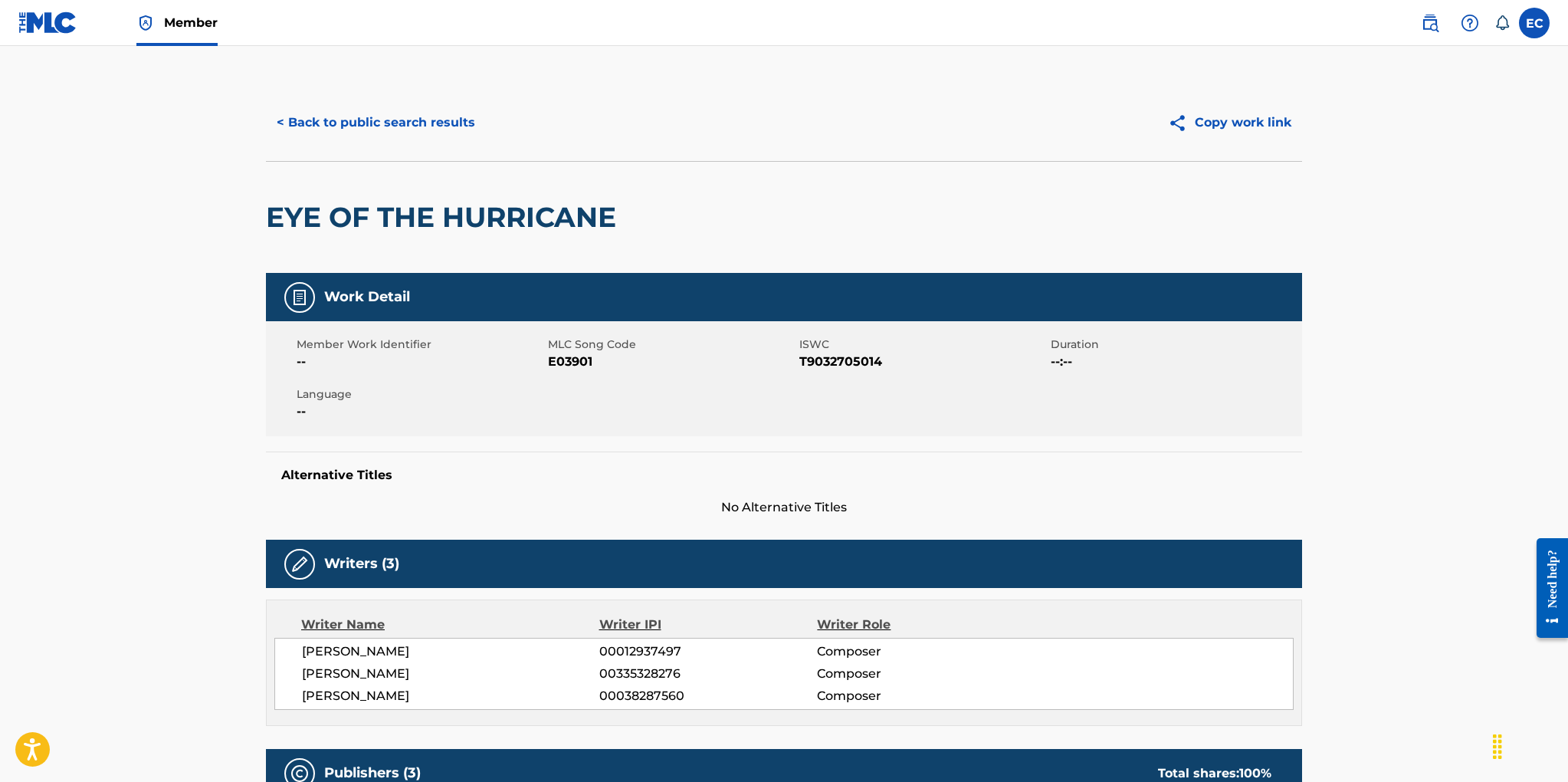
click at [449, 124] on button "< Back to public search results" at bounding box center [376, 122] width 220 height 38
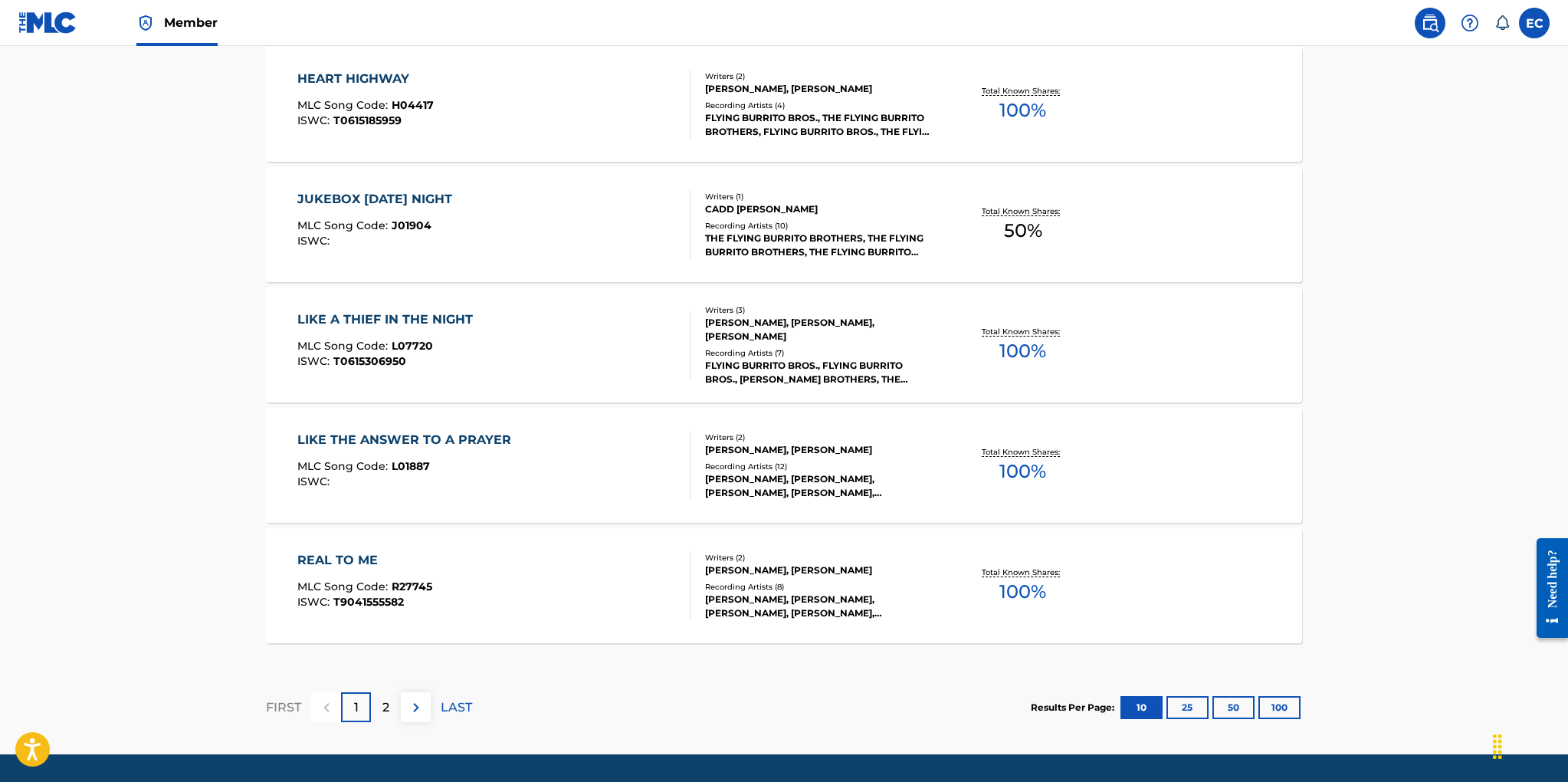
scroll to position [1157, 0]
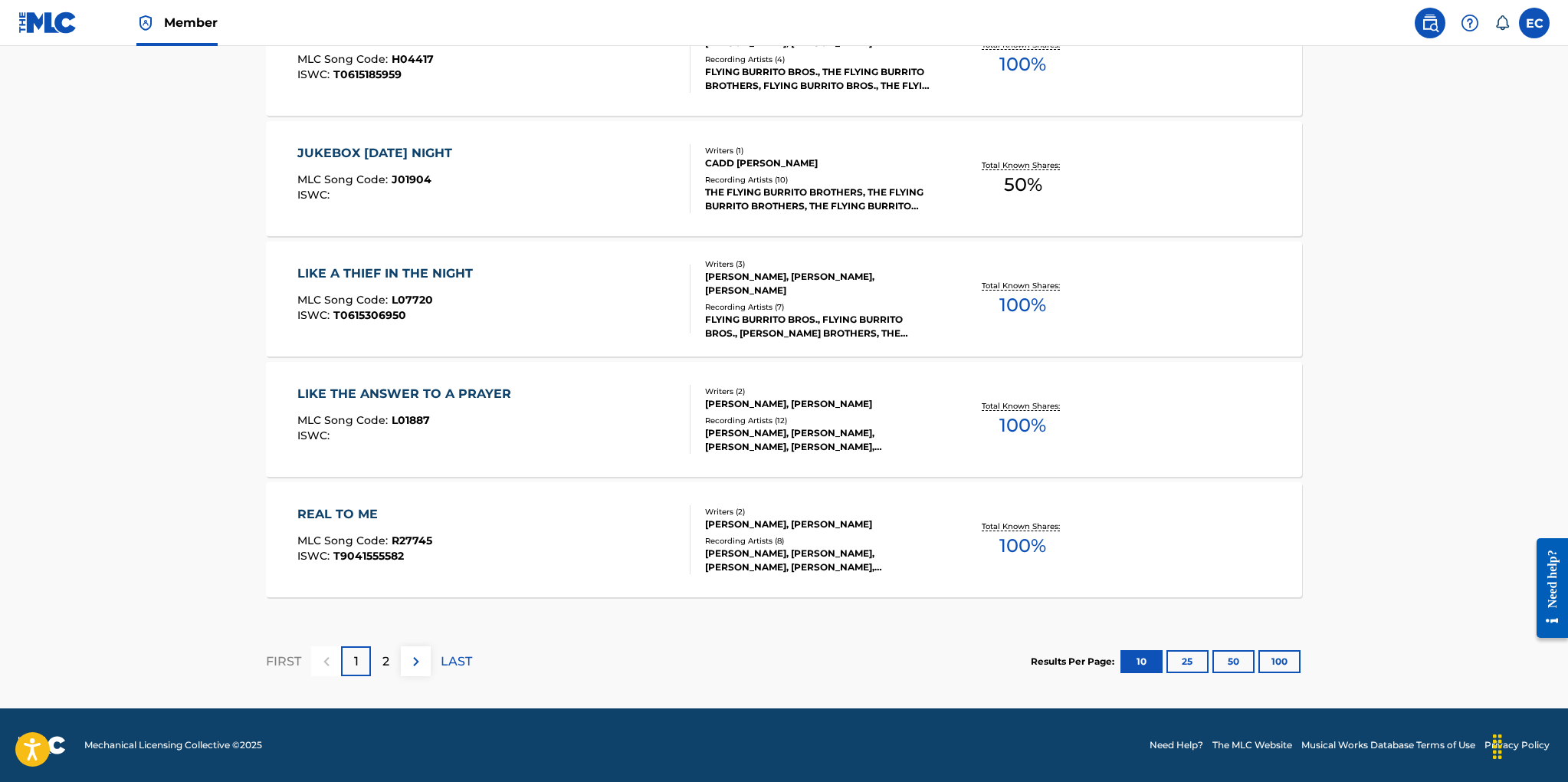
click at [414, 660] on img at bounding box center [416, 661] width 19 height 19
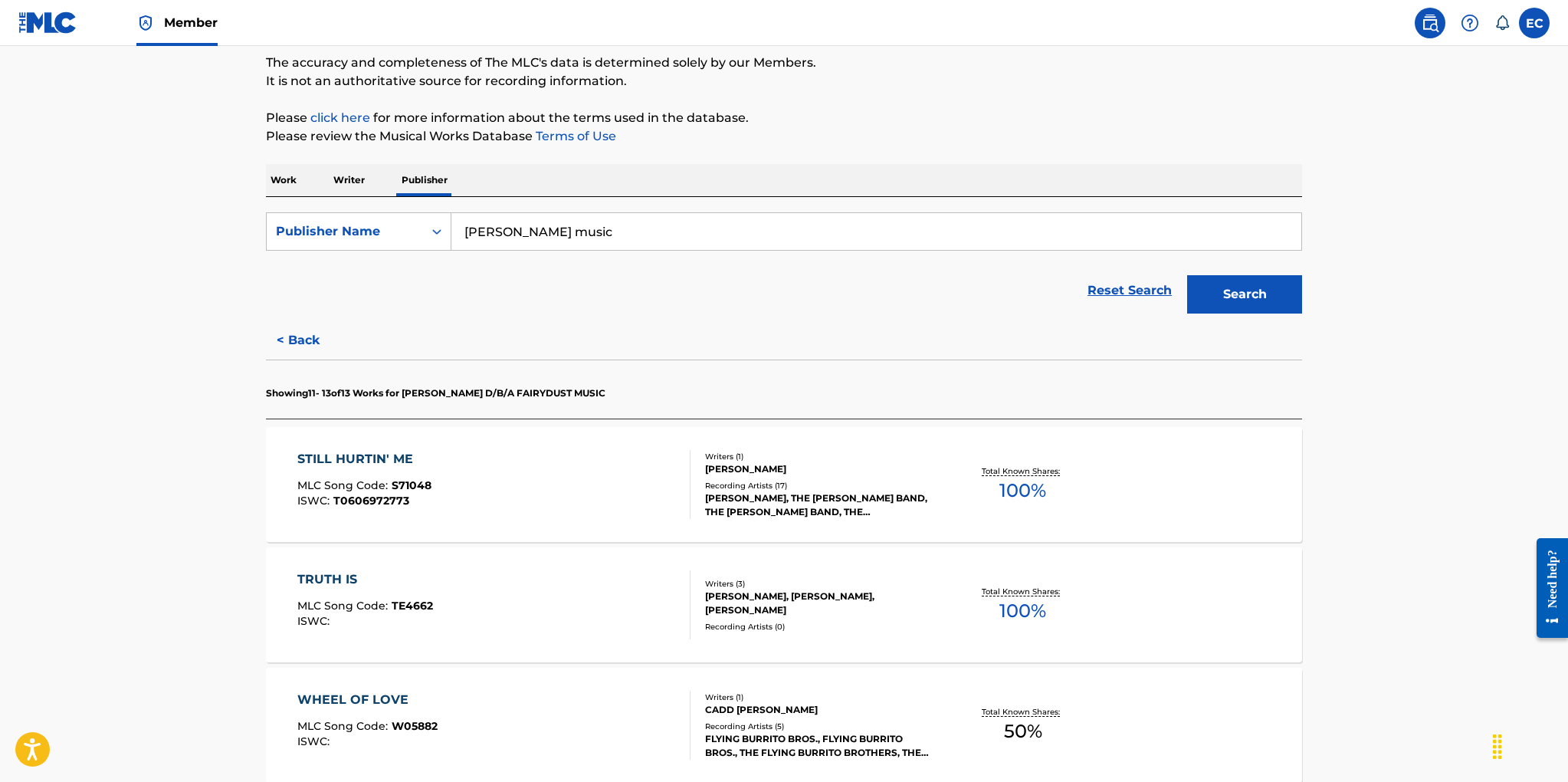
scroll to position [314, 0]
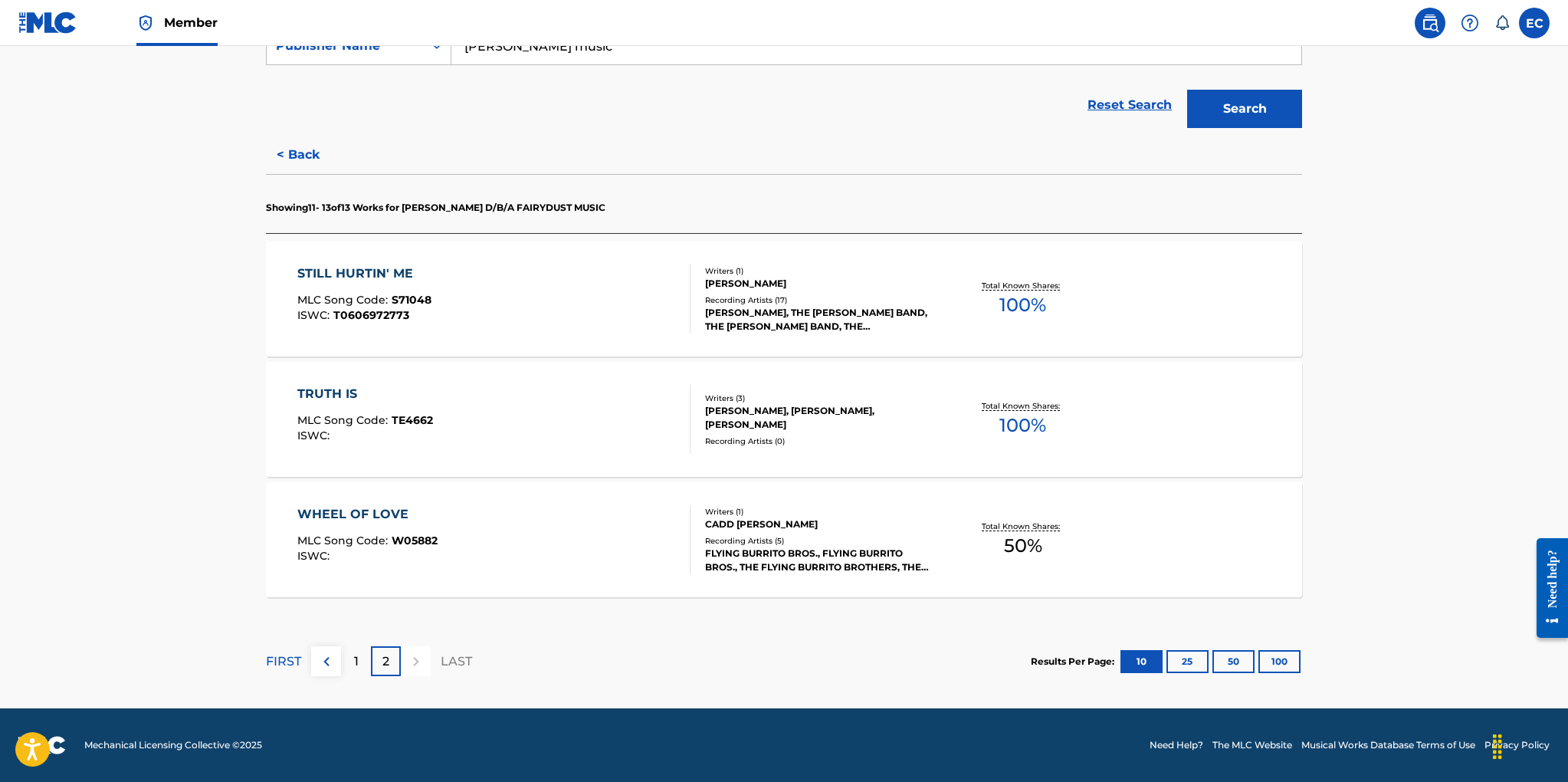
click at [756, 326] on div "CHARLIE DANIELS, THE CHARLIE DANIELS BAND, THE CHARLIE DANIELS BAND, THE CHARLI…" at bounding box center [821, 319] width 232 height 27
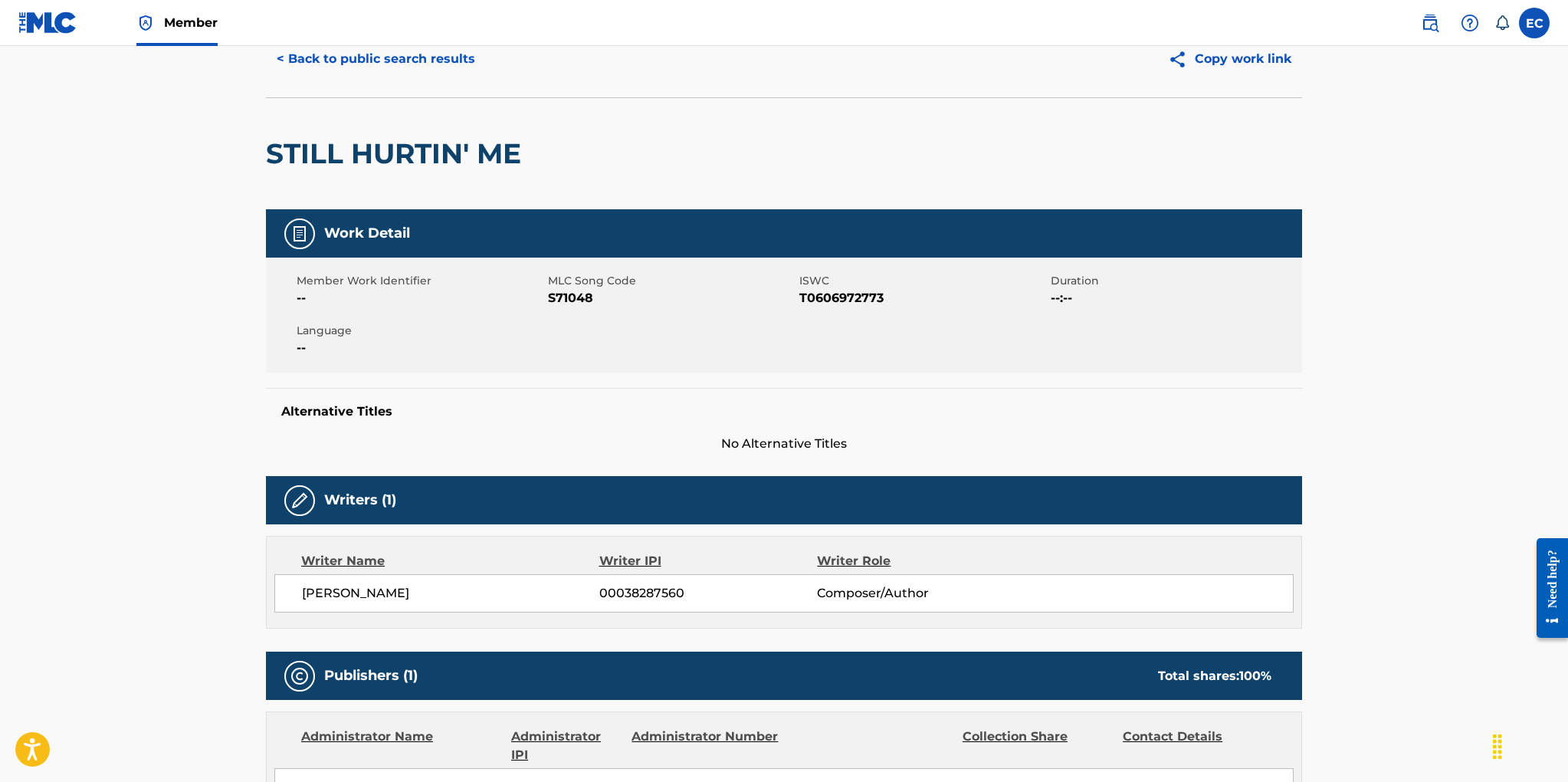
scroll to position [17, 0]
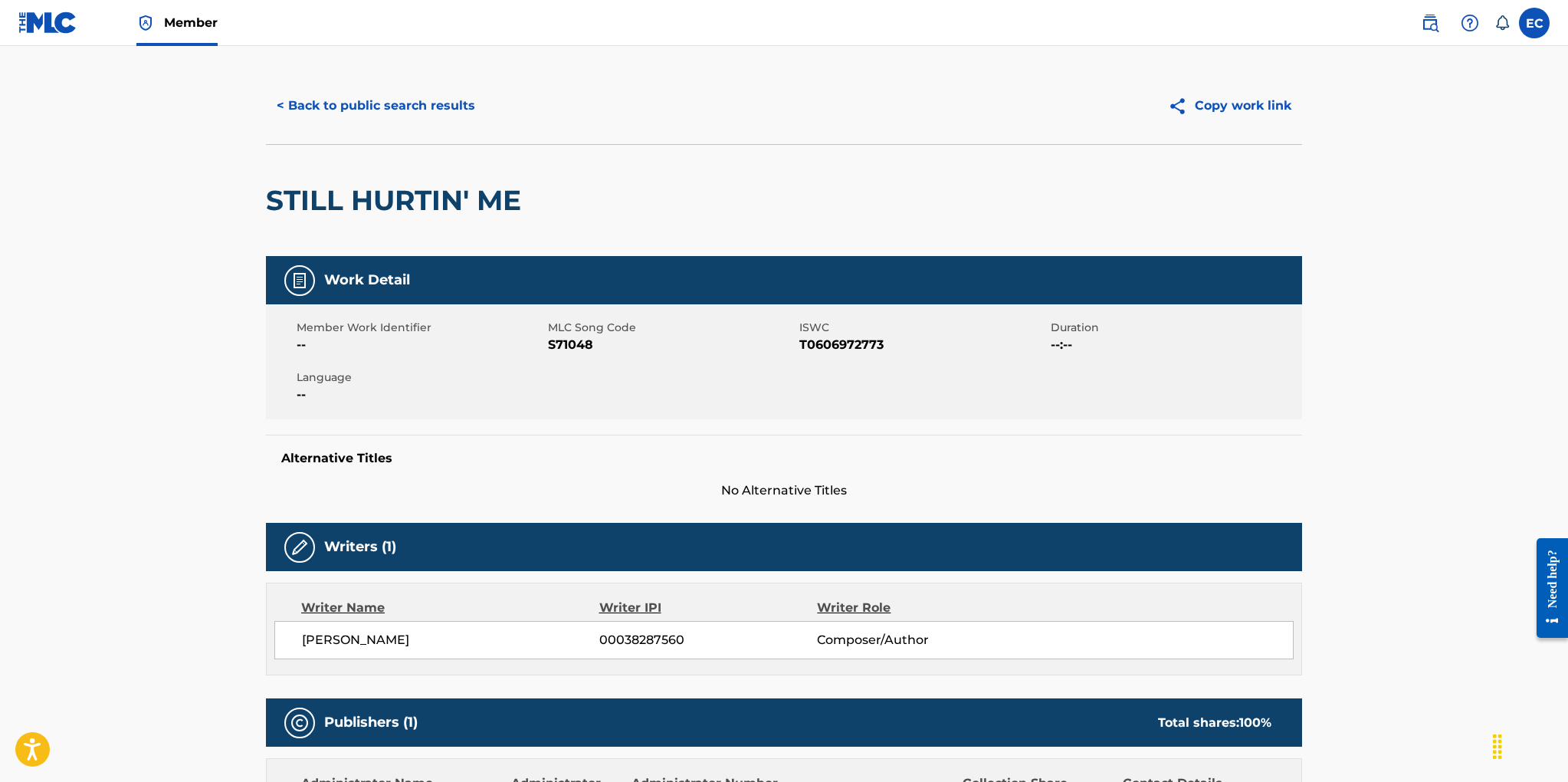
click at [329, 109] on button "< Back to public search results" at bounding box center [376, 106] width 220 height 38
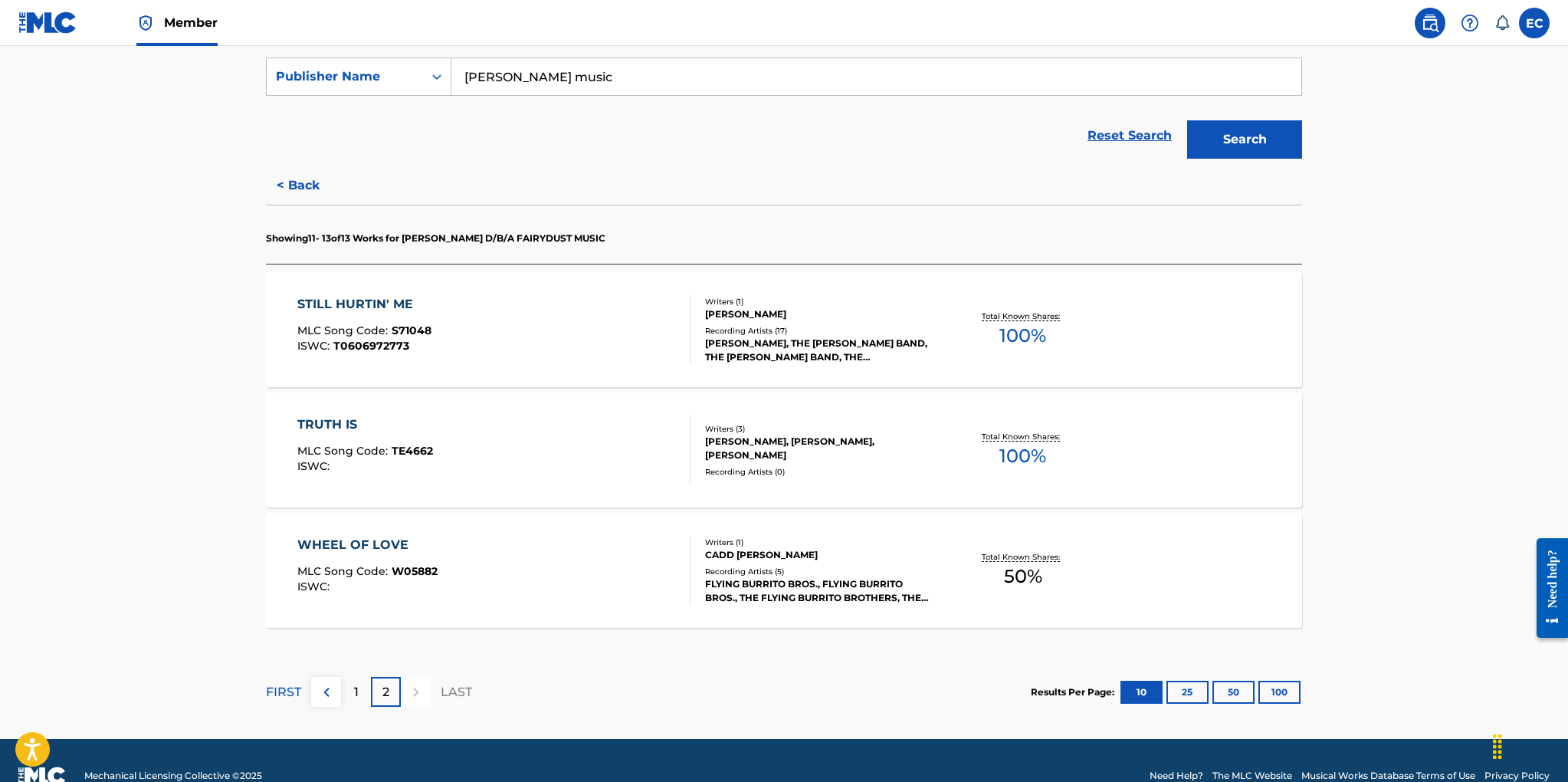
scroll to position [314, 0]
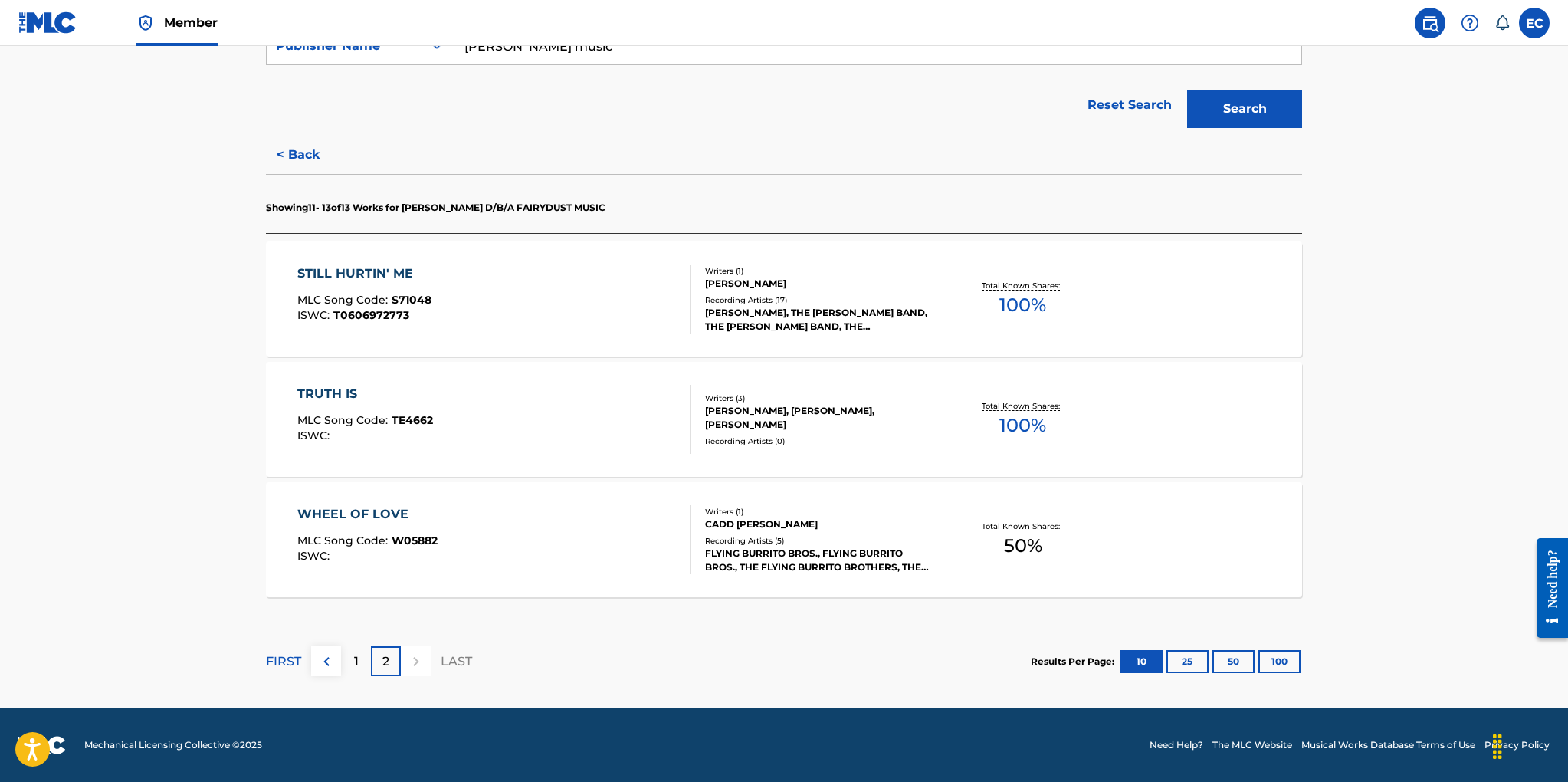
click at [355, 661] on p "1" at bounding box center [356, 661] width 5 height 19
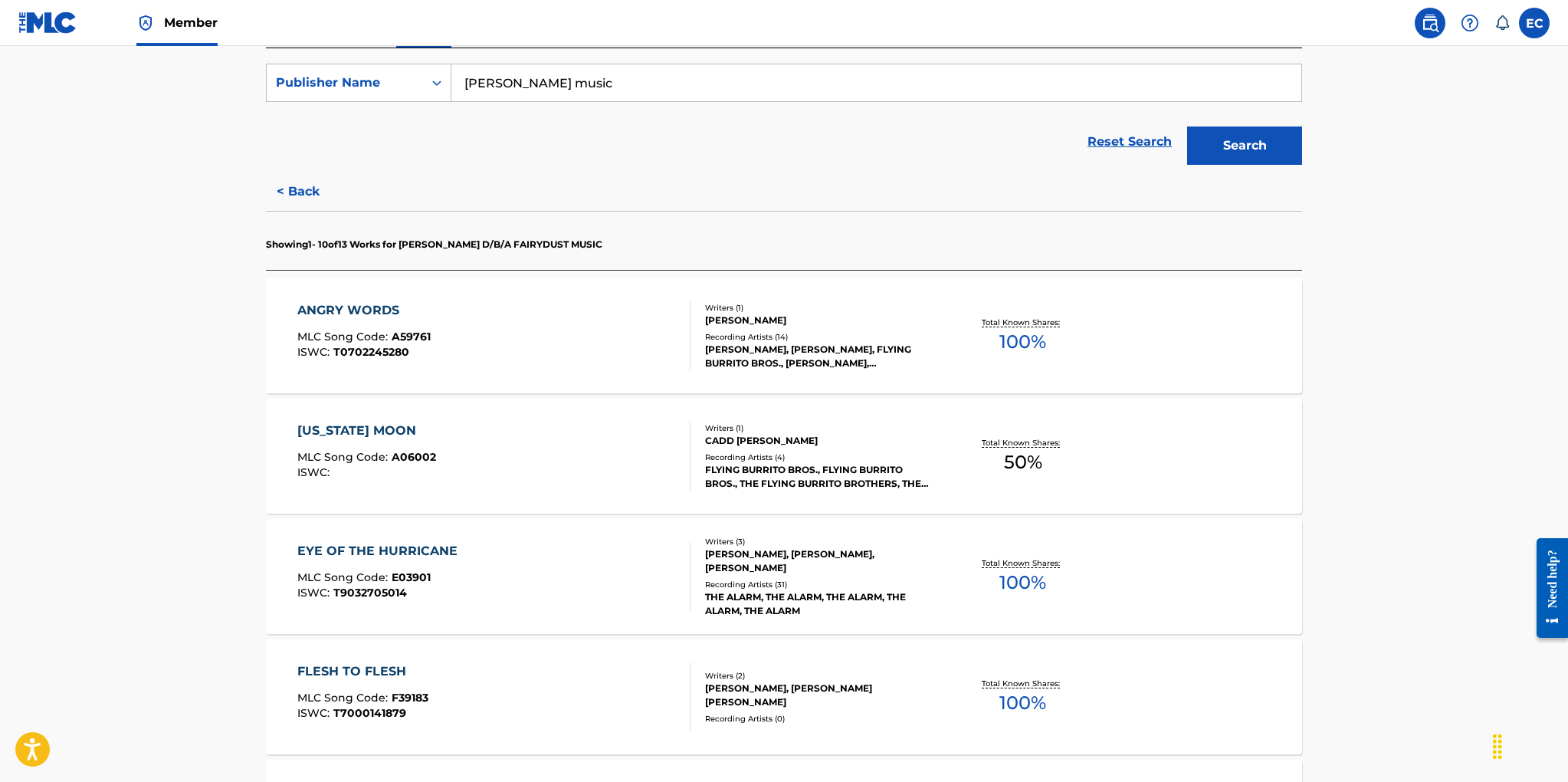
scroll to position [301, 0]
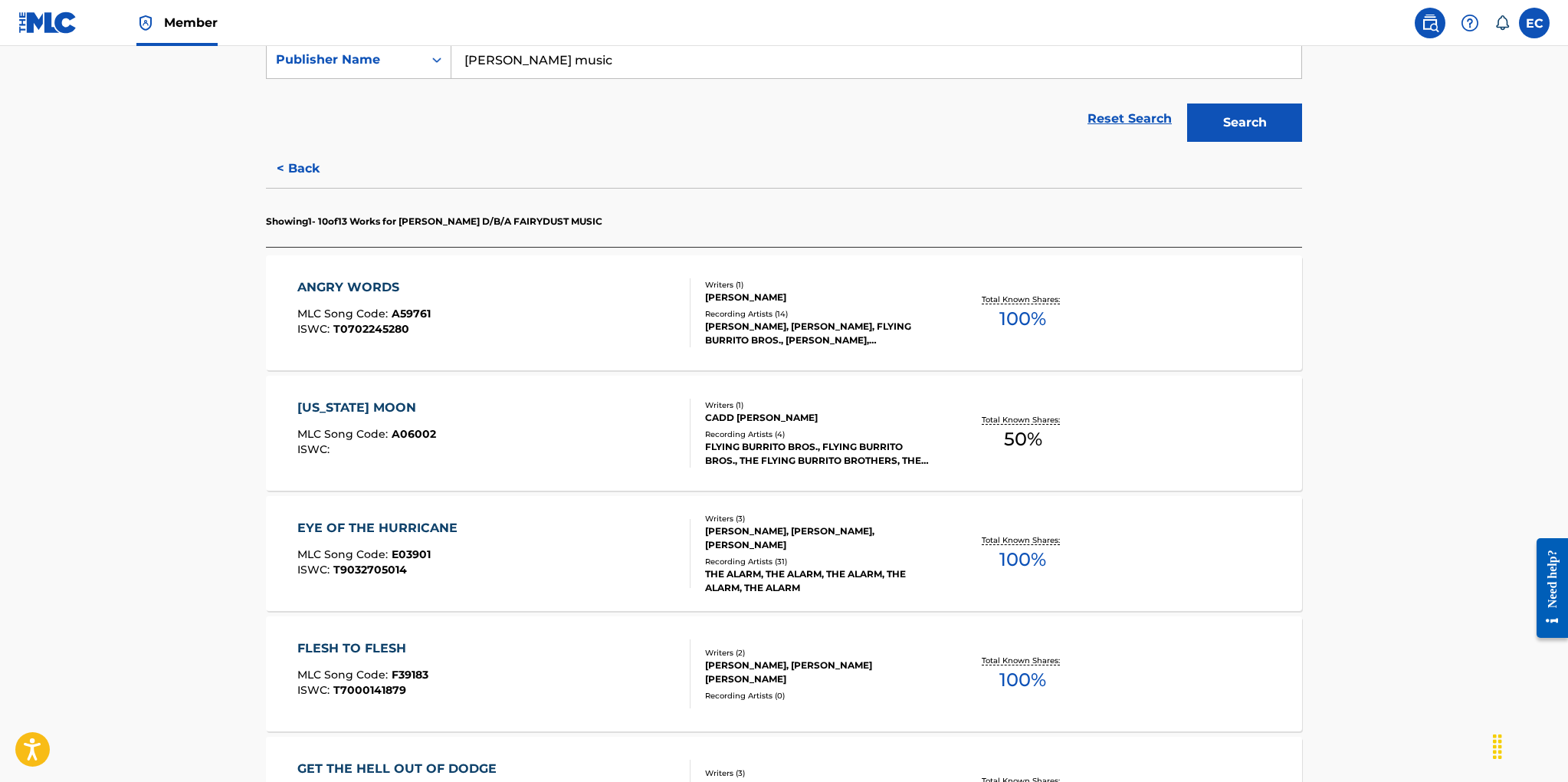
click at [516, 540] on div "EYE OF THE HURRICANE MLC Song Code : E03901 ISWC : T9032705014" at bounding box center [494, 553] width 394 height 69
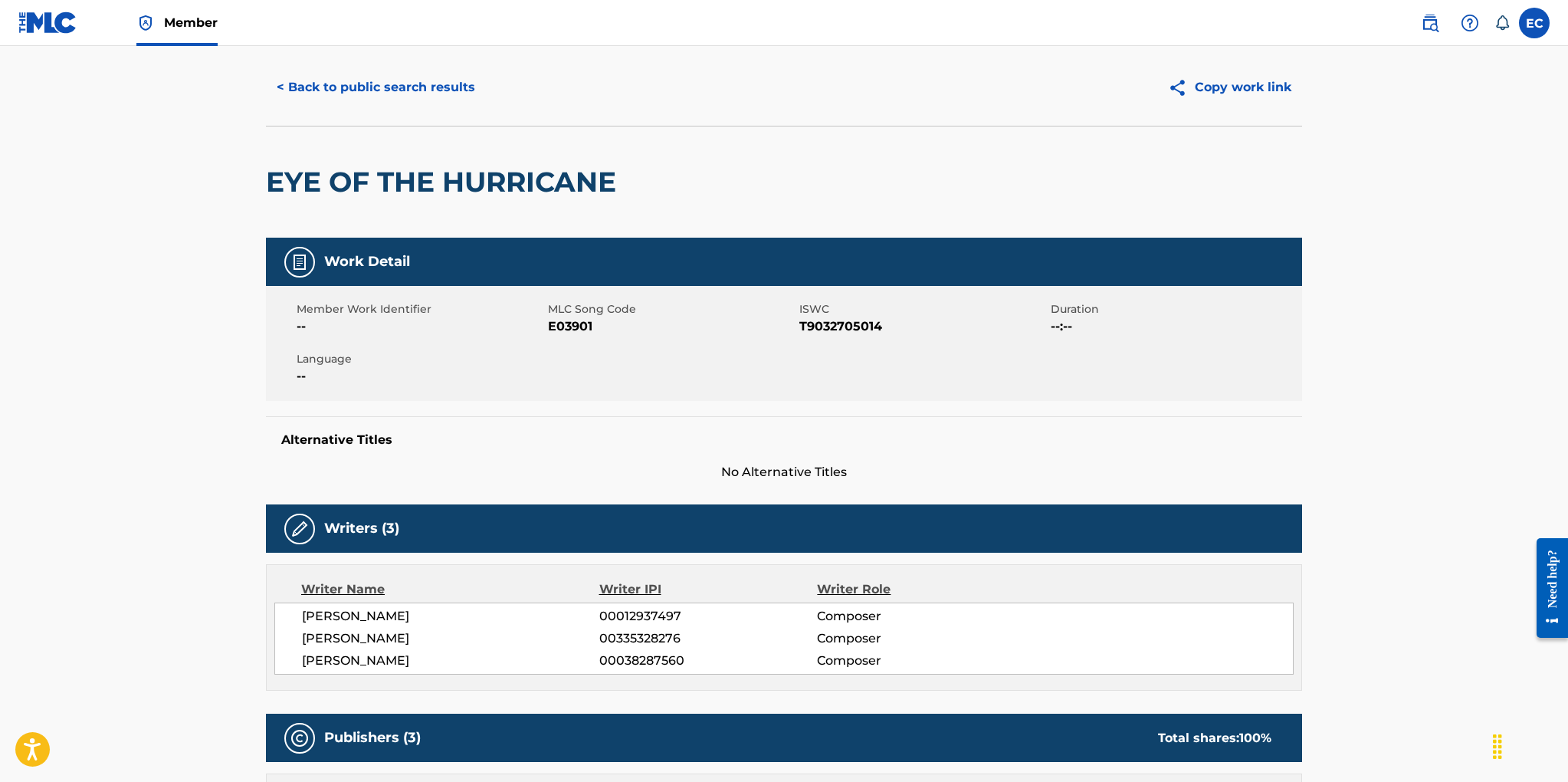
scroll to position [26, 0]
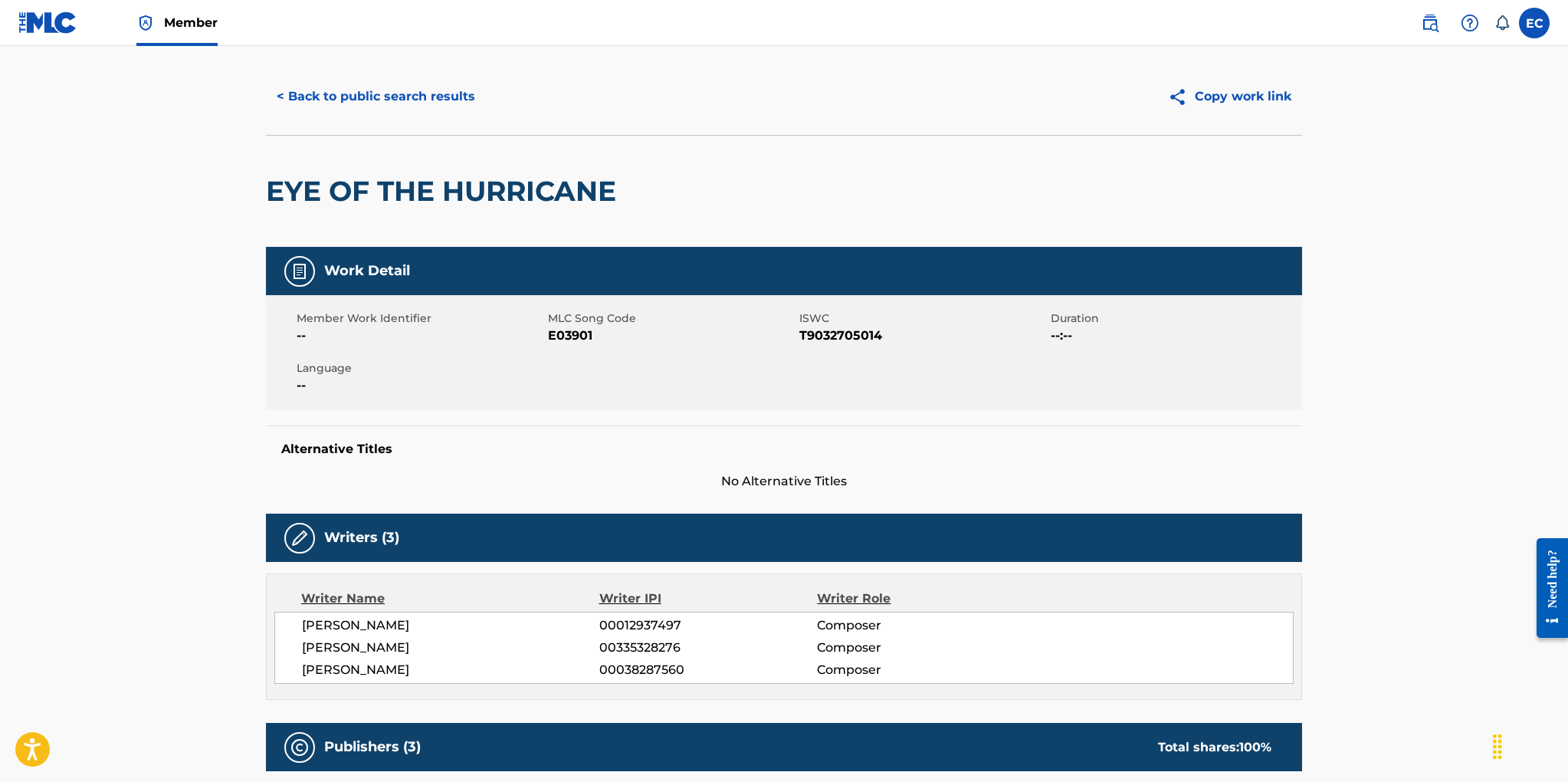
click at [339, 95] on button "< Back to public search results" at bounding box center [376, 96] width 220 height 38
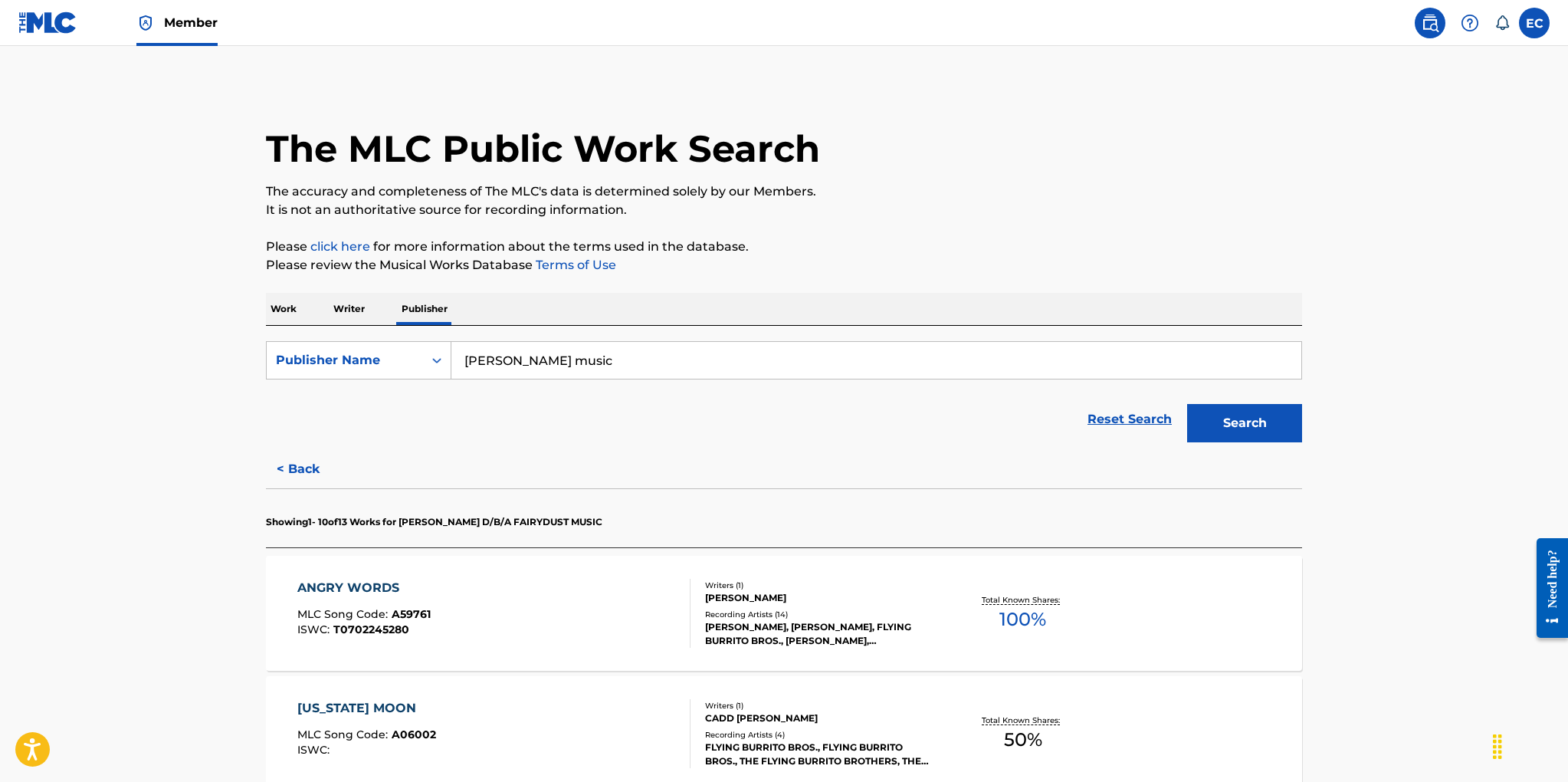
click at [1242, 420] on button "Search" at bounding box center [1244, 423] width 115 height 38
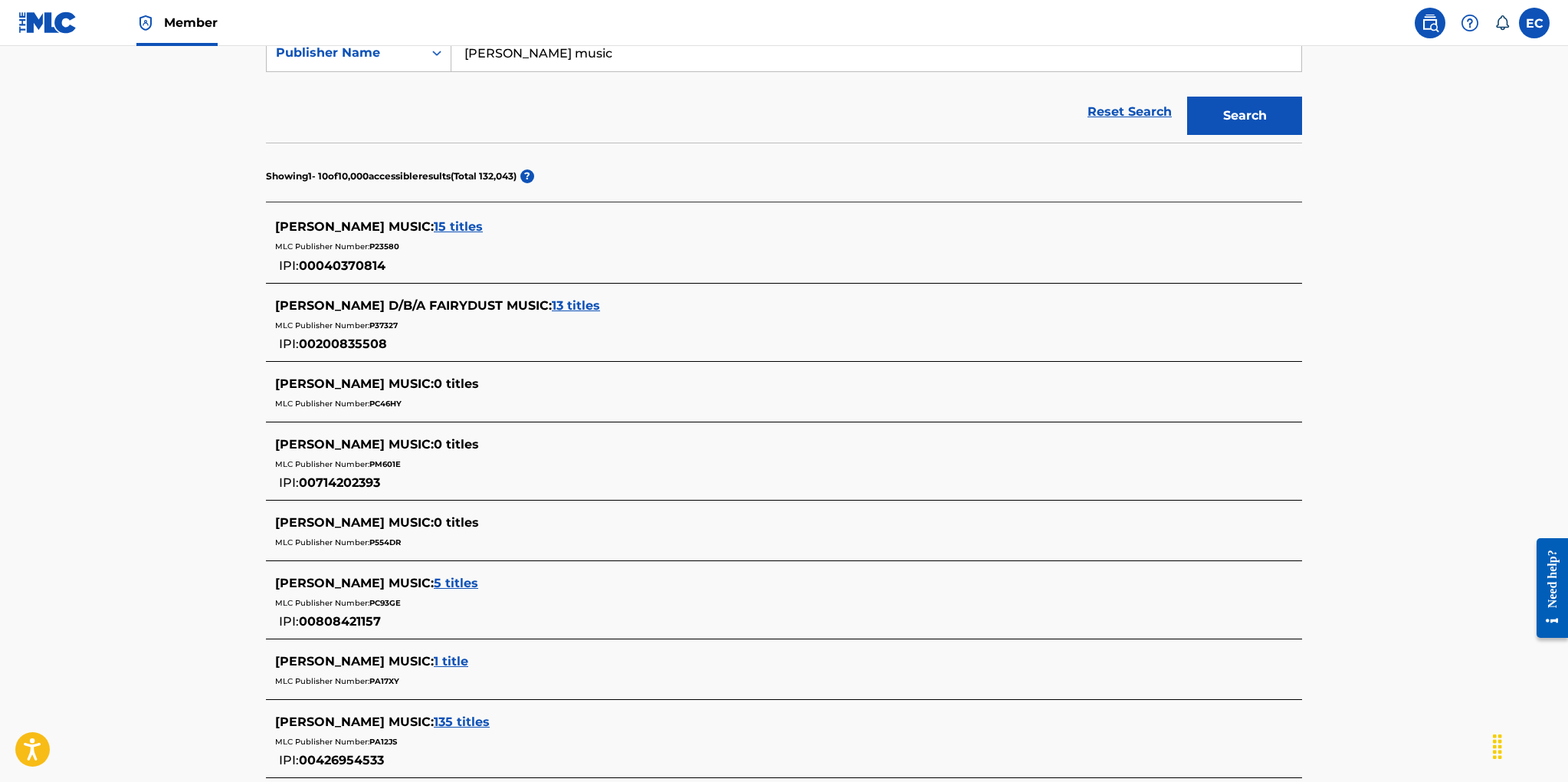
scroll to position [326, 0]
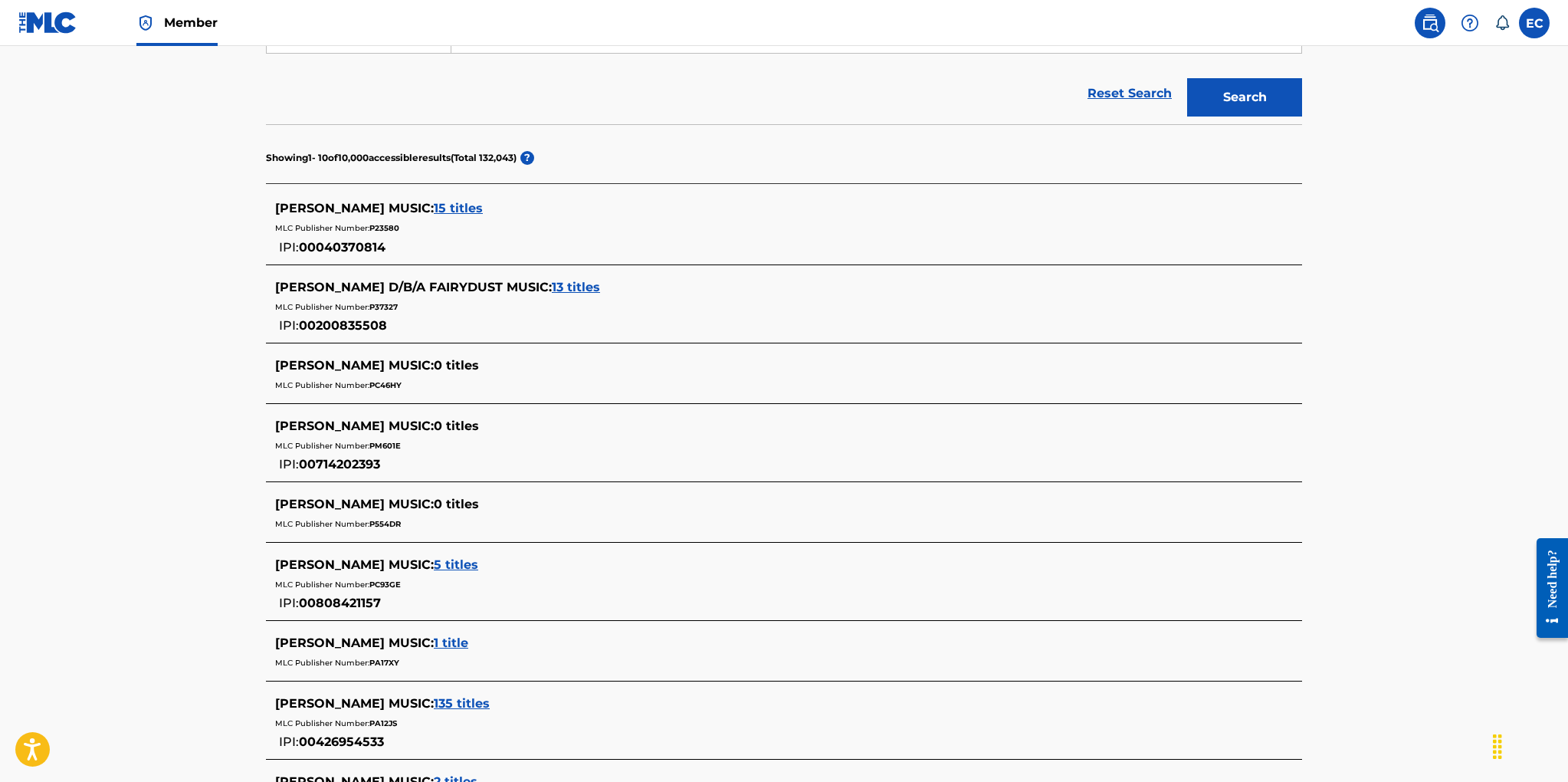
click at [437, 207] on span "15 titles" at bounding box center [458, 208] width 49 height 15
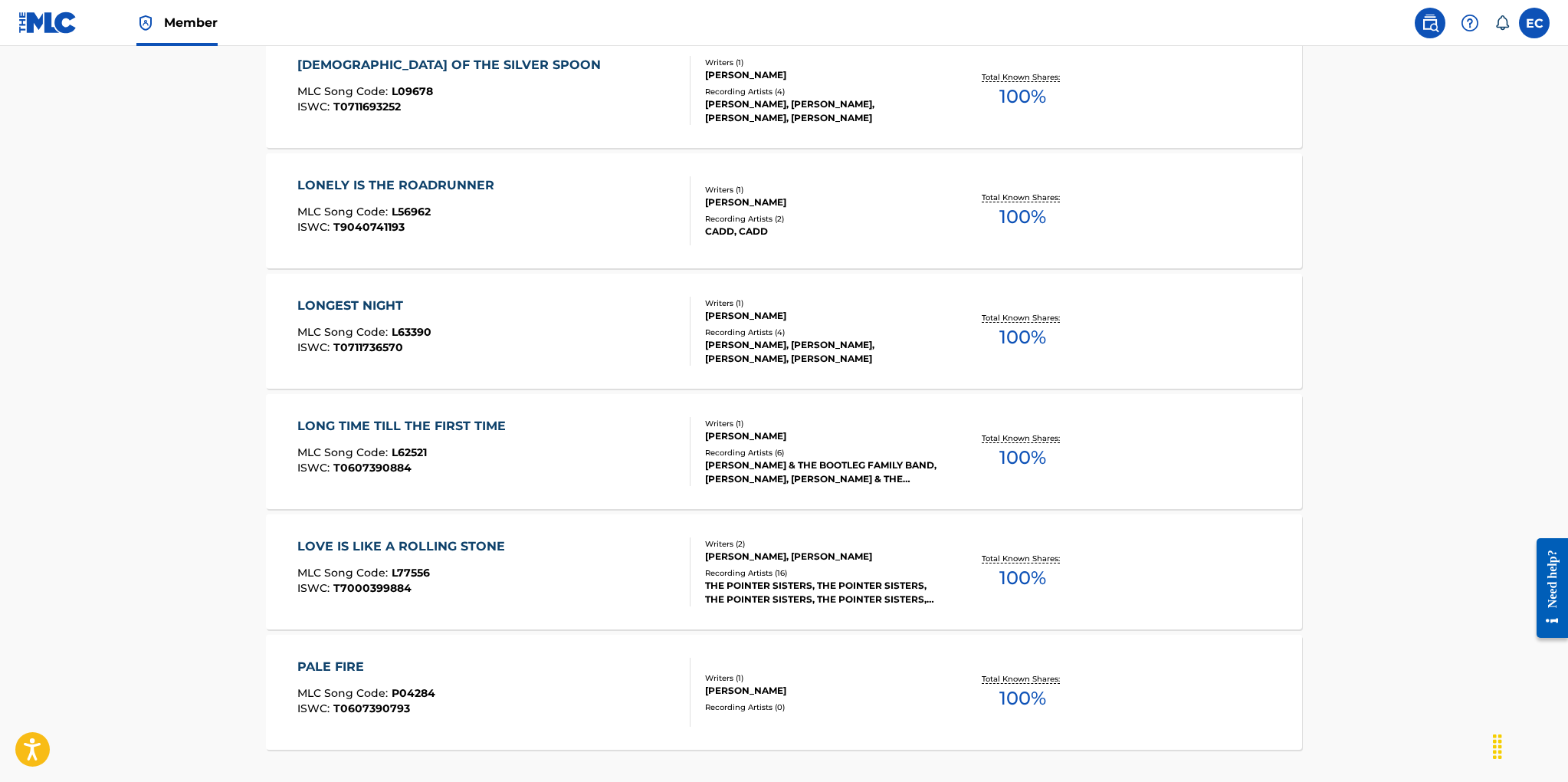
scroll to position [1007, 0]
click at [727, 561] on div "Writers ( 2 ) JEANNE CHAPMAN, BRIAN CADD Recording Artists ( 16 ) THE POINTER S…" at bounding box center [813, 569] width 246 height 68
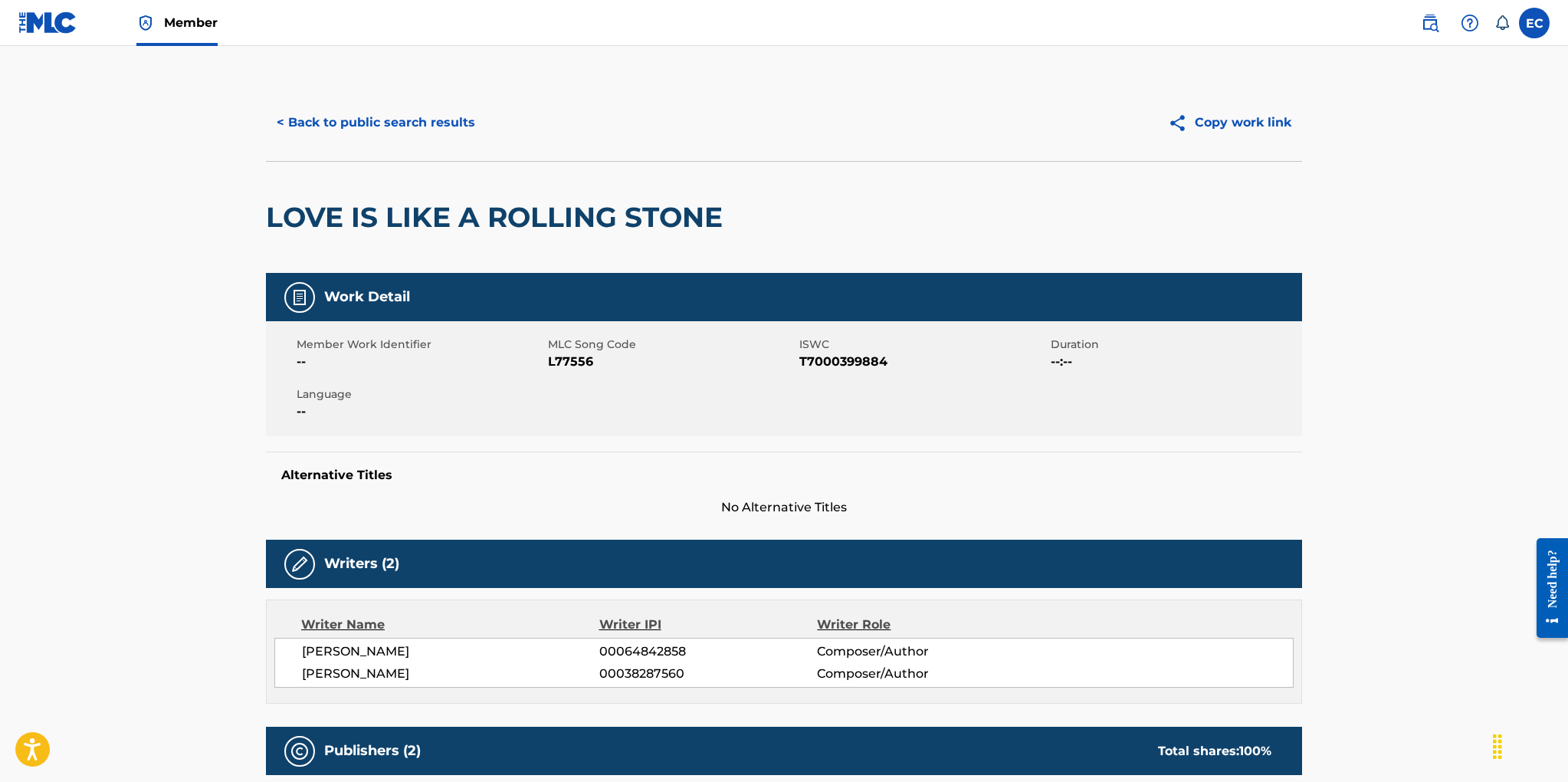
click at [379, 116] on button "< Back to public search results" at bounding box center [376, 122] width 220 height 38
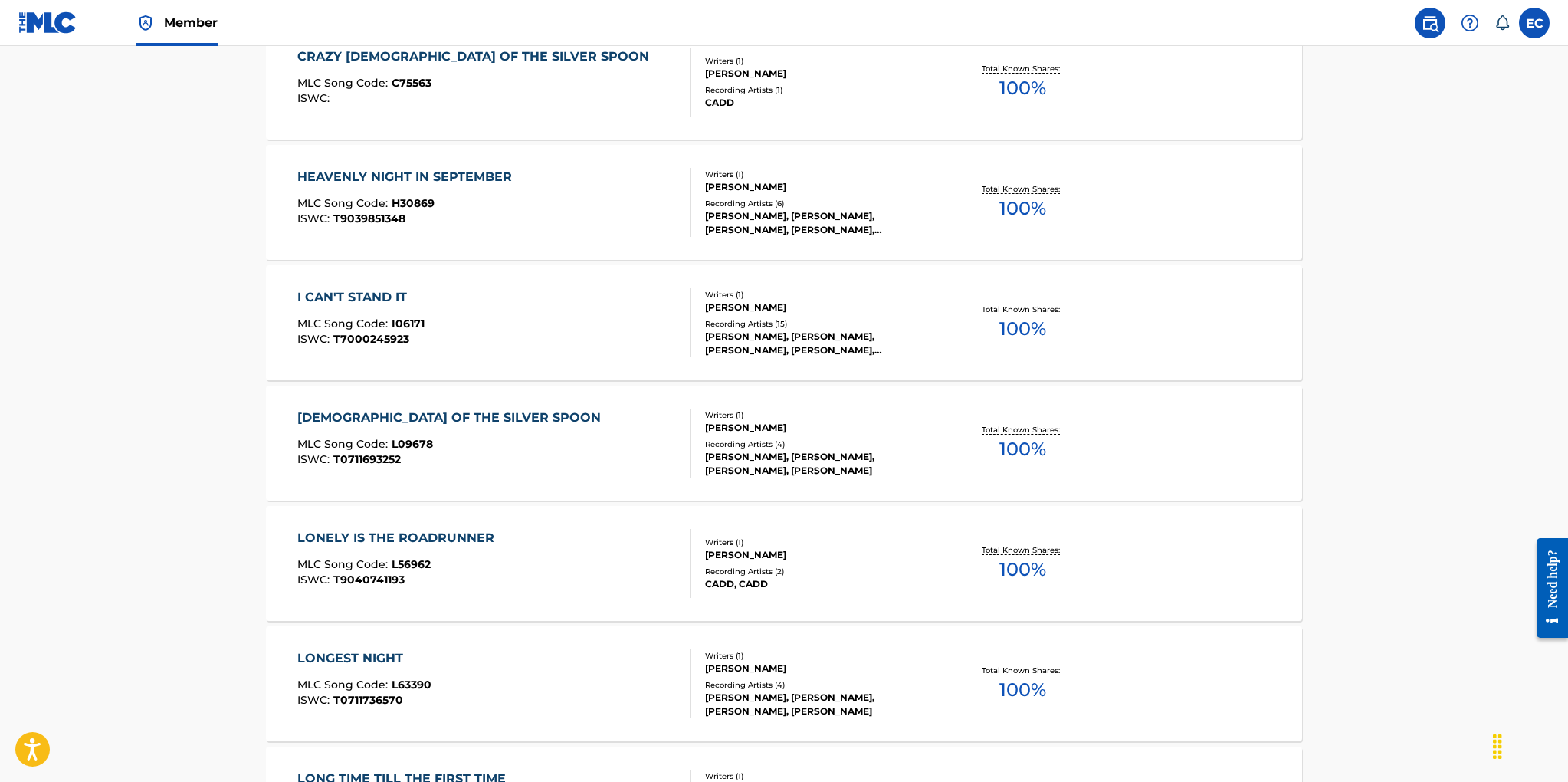
scroll to position [637, 0]
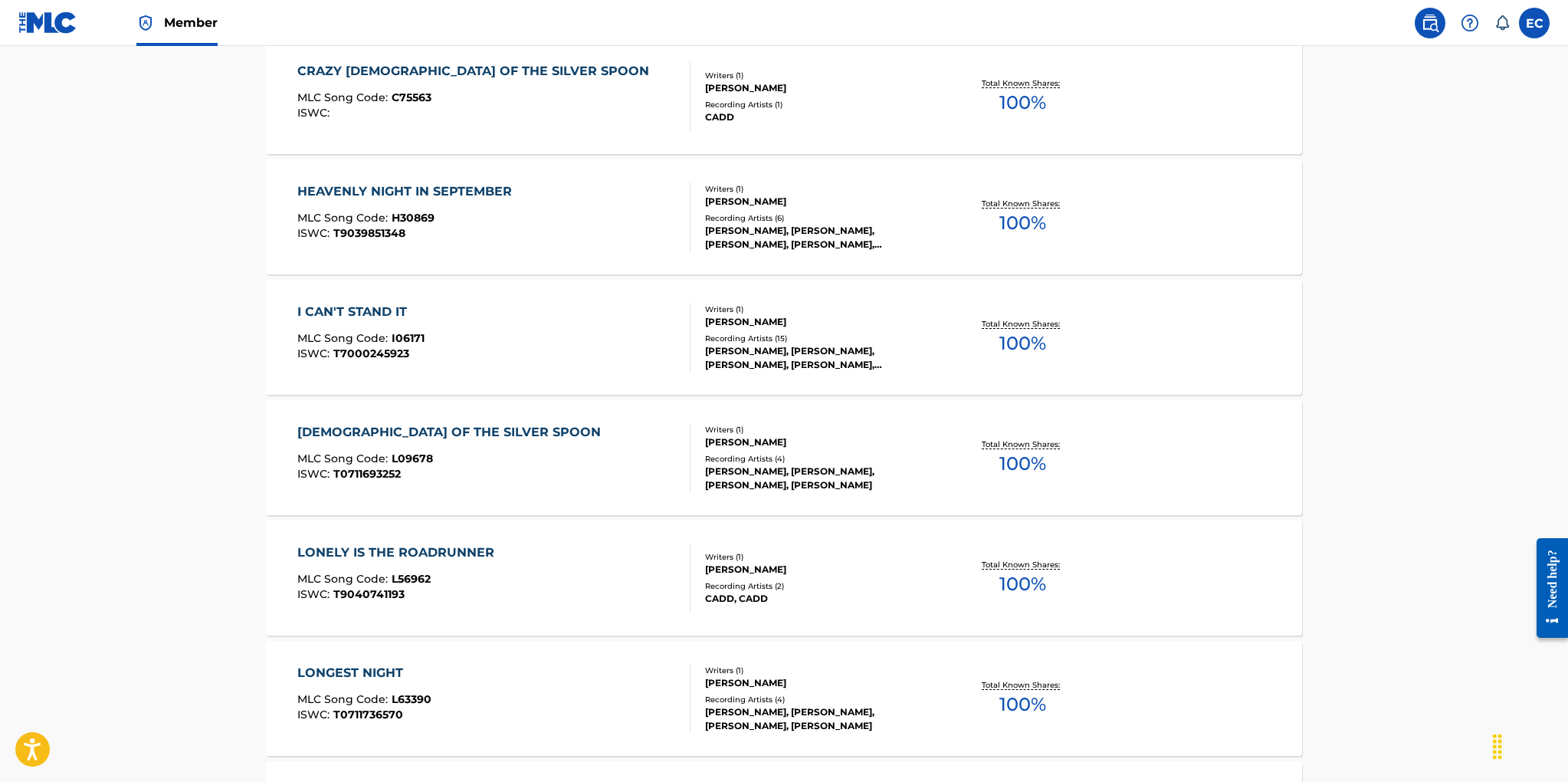
click at [480, 330] on div "I CAN'T STAND IT MLC Song Code : I06171 ISWC : T7000245923" at bounding box center [494, 337] width 394 height 69
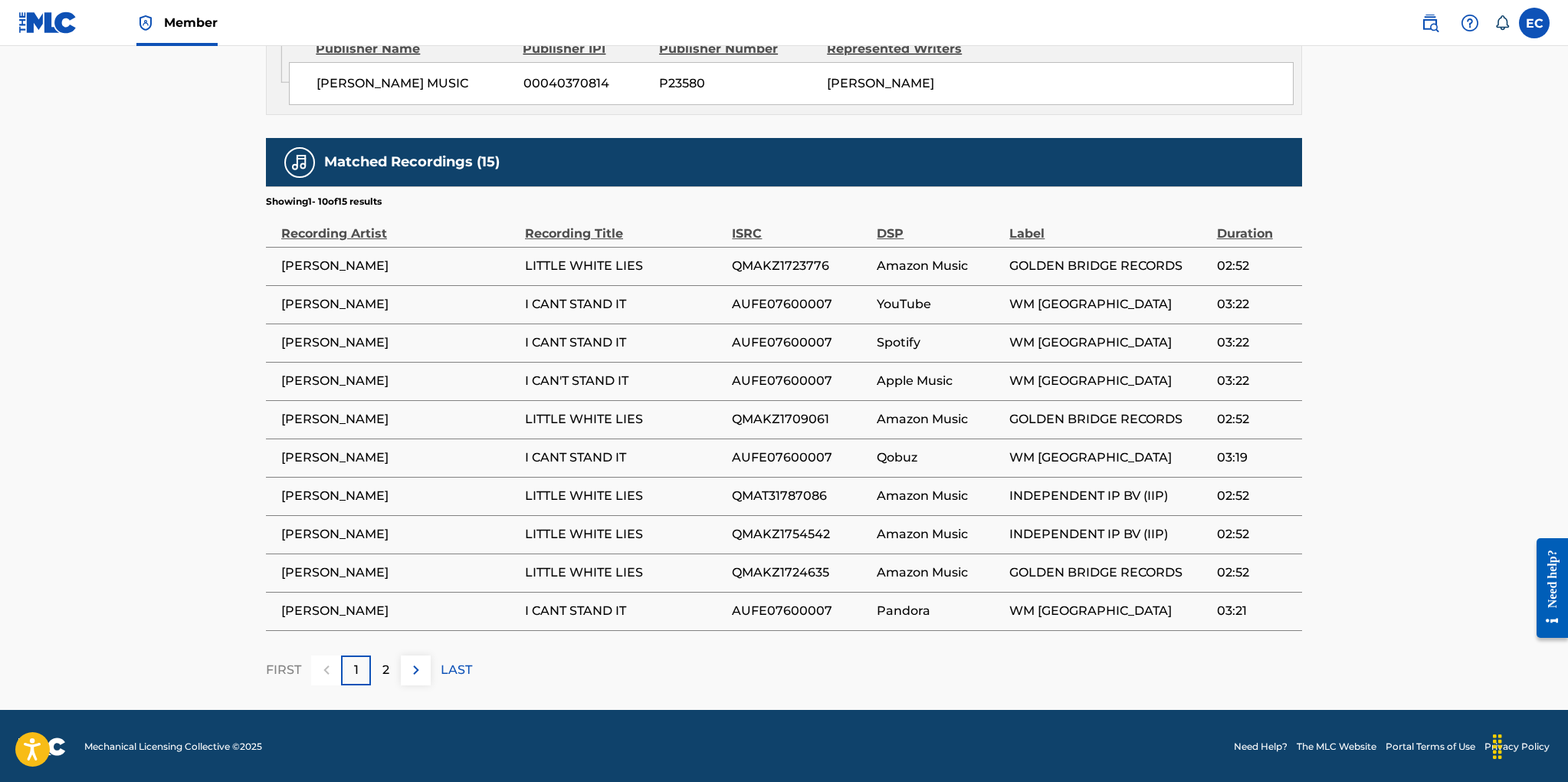
scroll to position [809, 0]
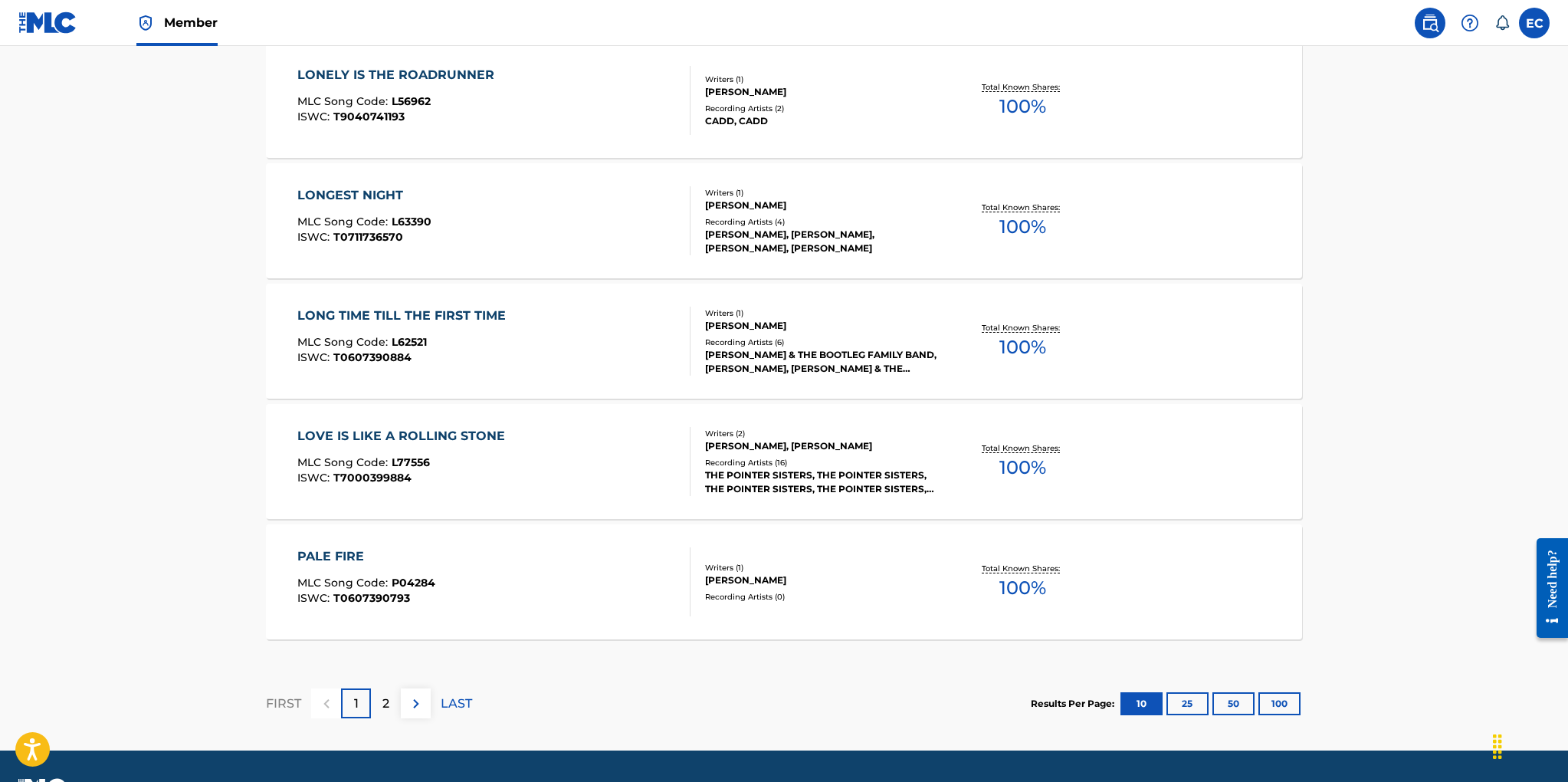
scroll to position [1151, 0]
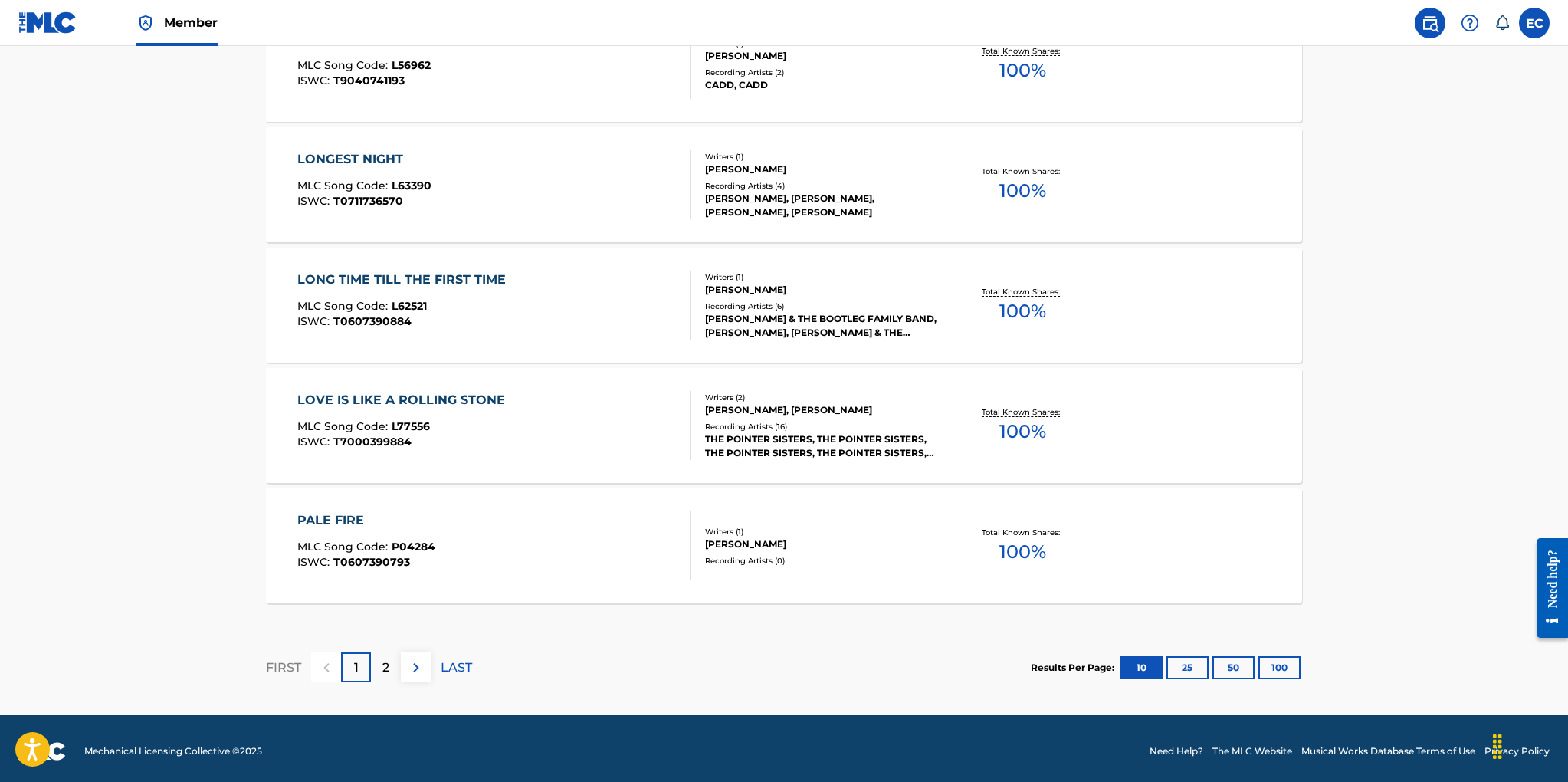
click at [384, 671] on p "2" at bounding box center [386, 668] width 7 height 19
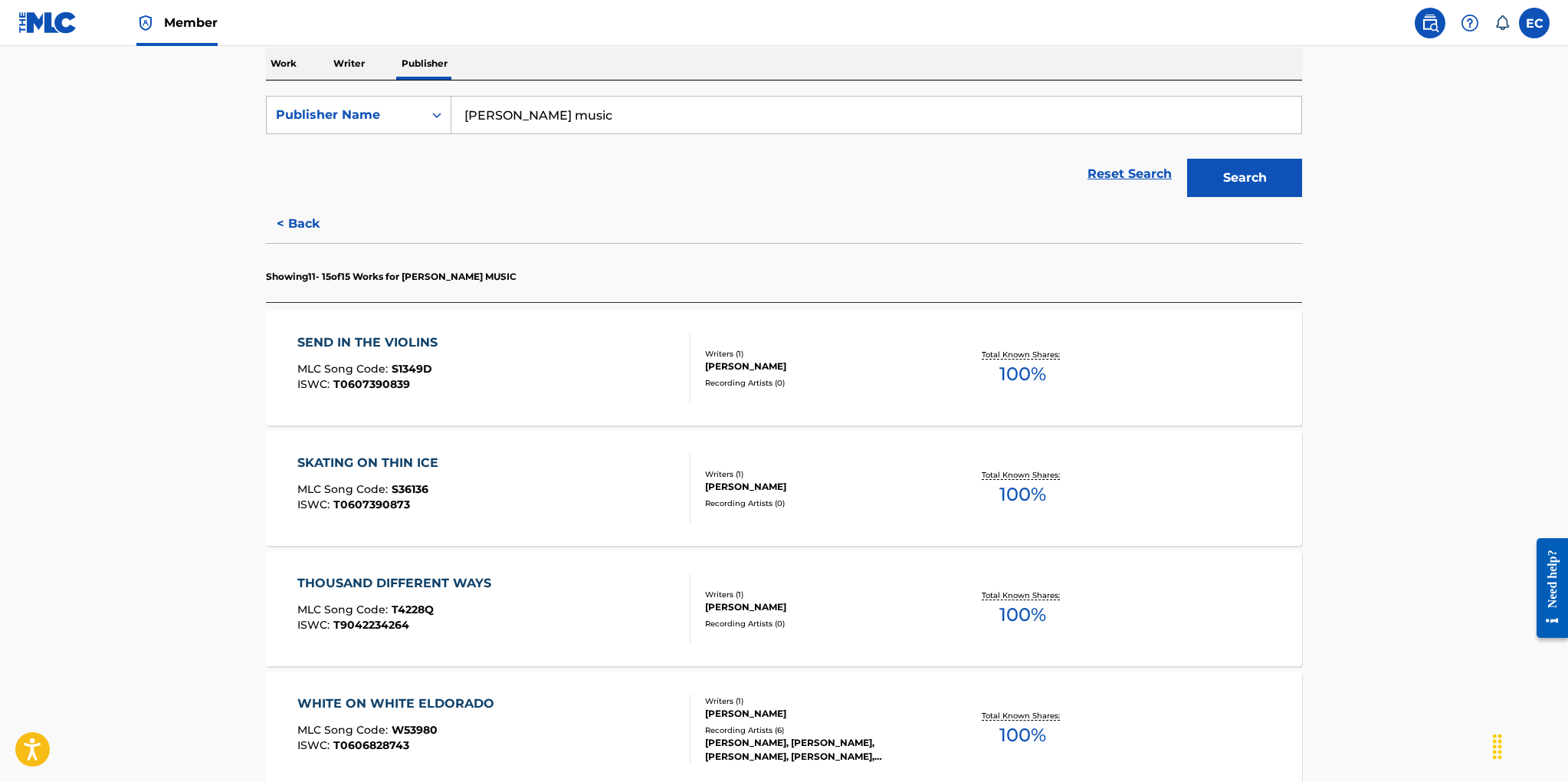
scroll to position [0, 0]
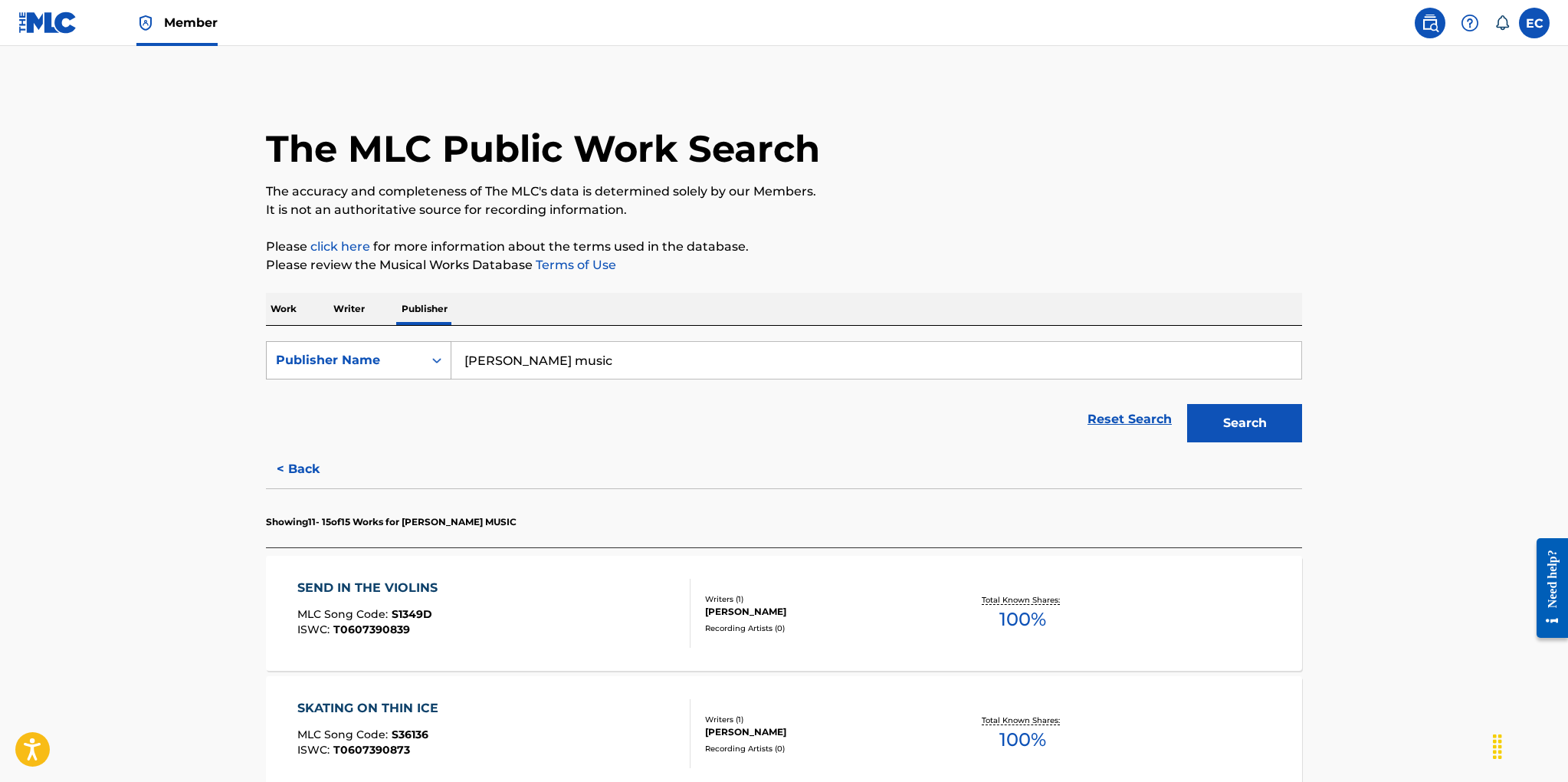
drag, startPoint x: 577, startPoint y: 359, endPoint x: 448, endPoint y: 351, distance: 129.2
click at [448, 351] on div "SearchWithCriteria10d89d7f-94d0-45d1-937c-377668c53c1c Publisher Name brian cad…" at bounding box center [784, 360] width 1036 height 38
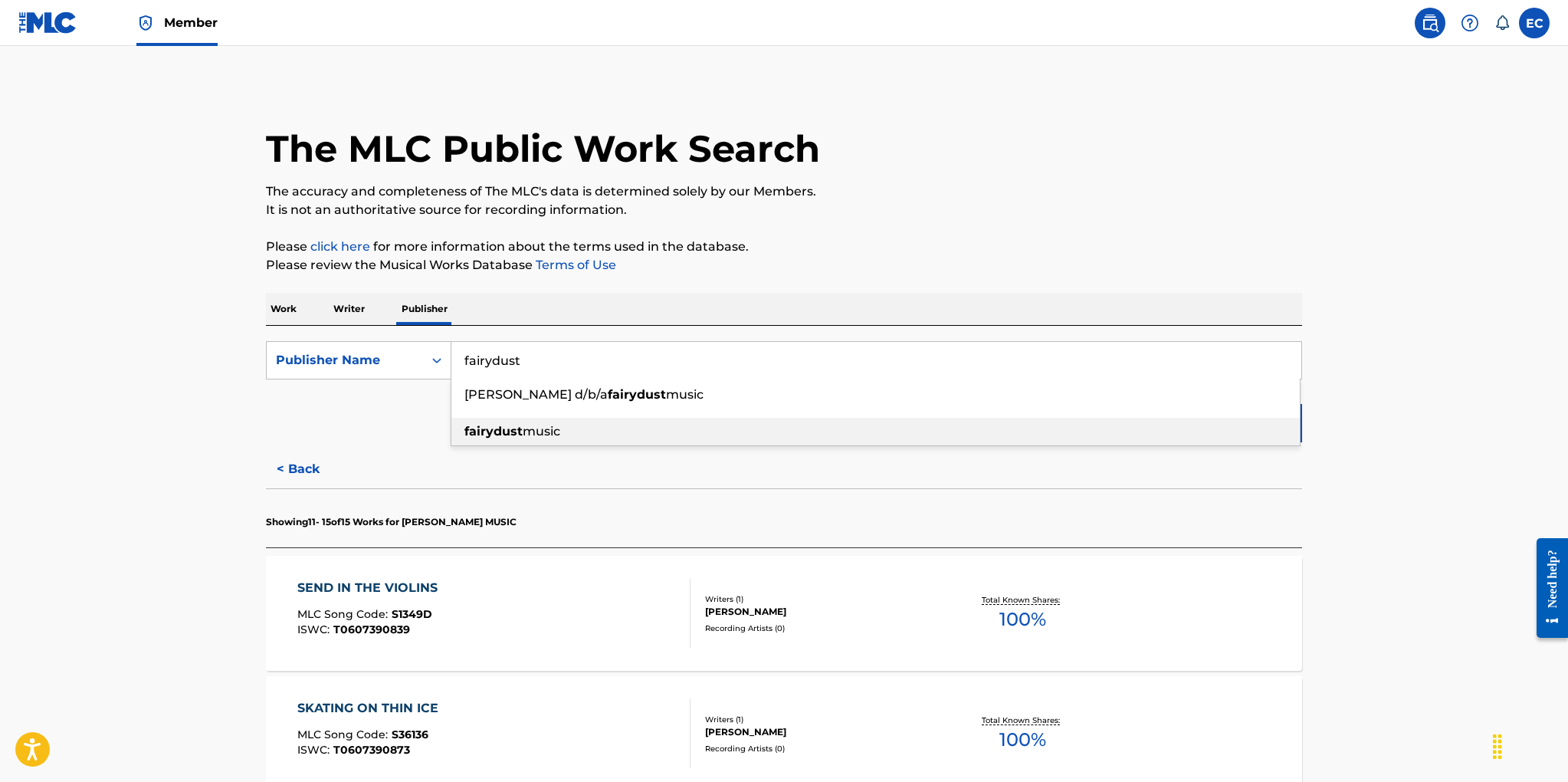
click at [485, 432] on strong "fairydust" at bounding box center [493, 431] width 58 height 15
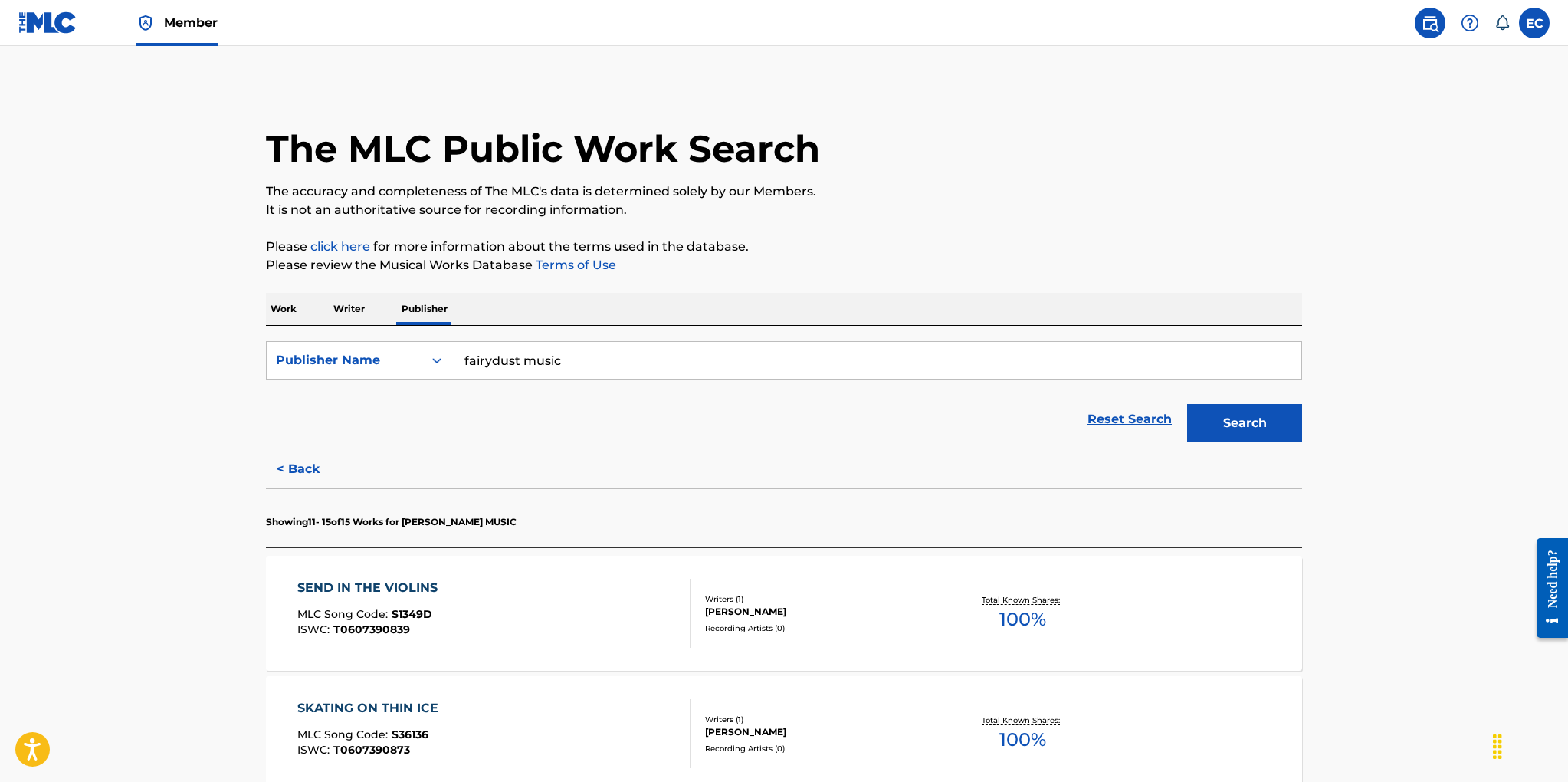
drag, startPoint x: 1243, startPoint y: 417, endPoint x: 1189, endPoint y: 400, distance: 56.6
click at [1242, 417] on button "Search" at bounding box center [1244, 423] width 115 height 38
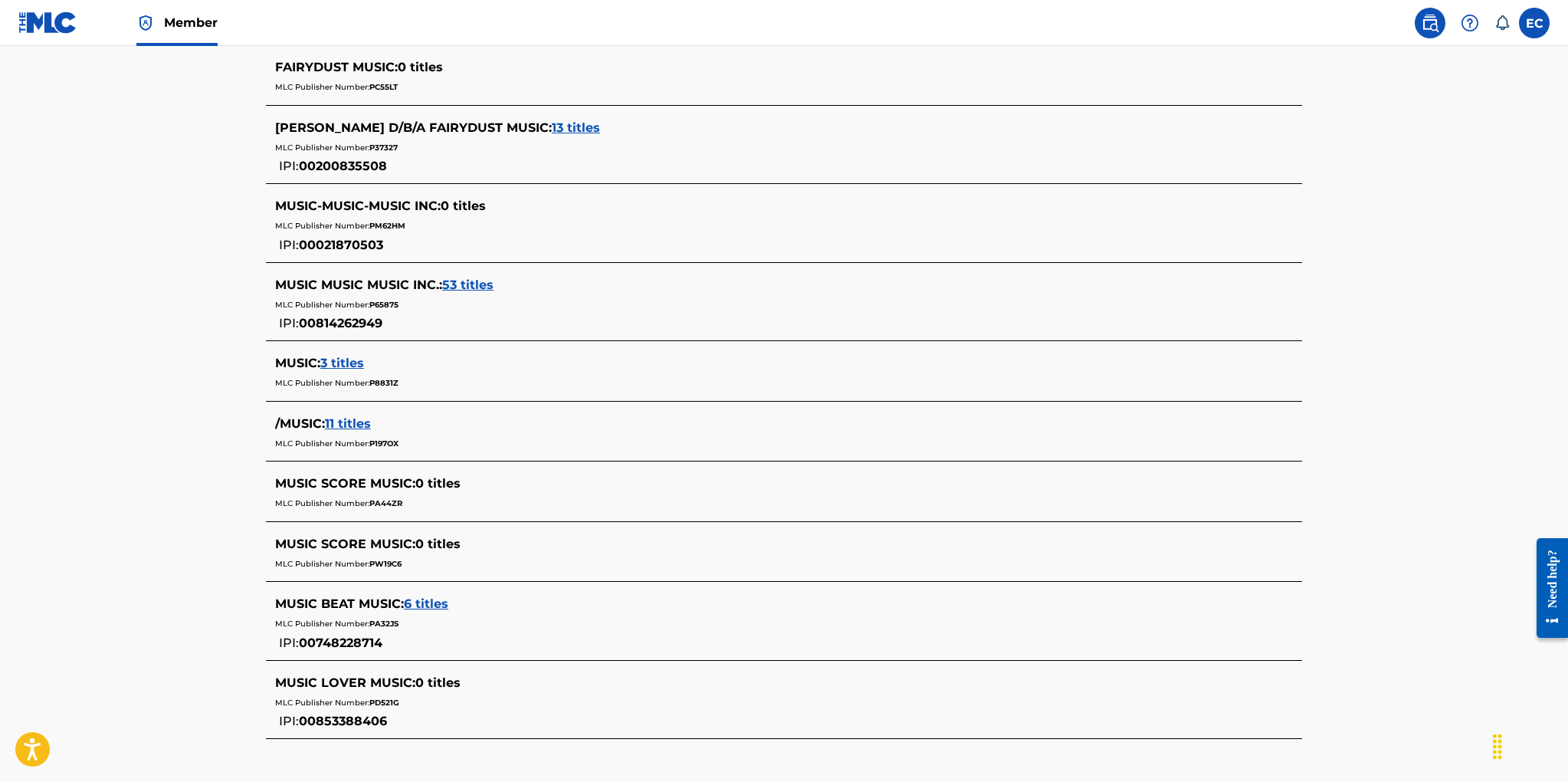
scroll to position [201, 0]
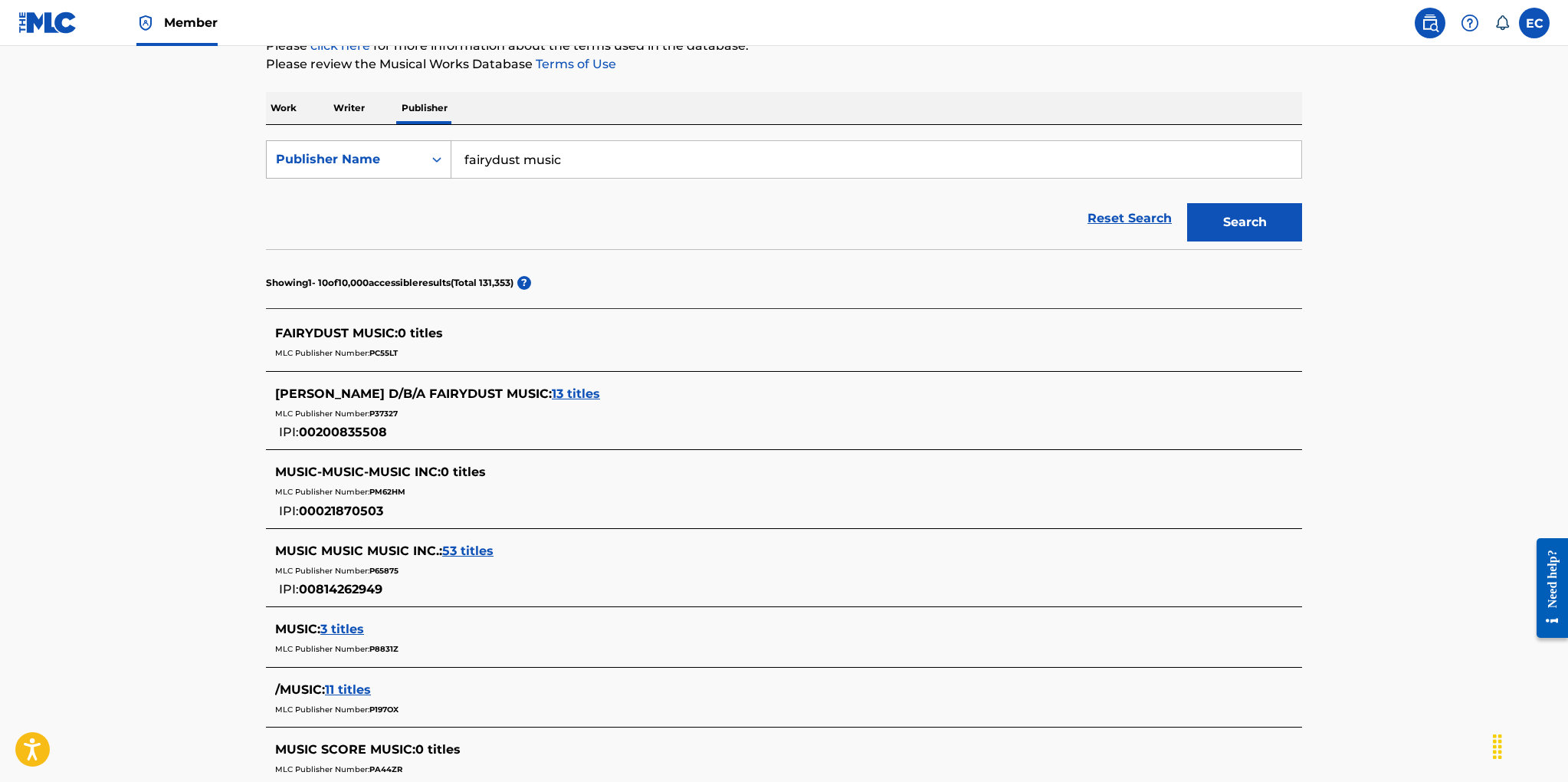
drag, startPoint x: 570, startPoint y: 157, endPoint x: 423, endPoint y: 154, distance: 147.0
click at [423, 154] on div "SearchWithCriteria10d89d7f-94d0-45d1-937c-377668c53c1c Publisher Name fairydust…" at bounding box center [784, 159] width 1036 height 38
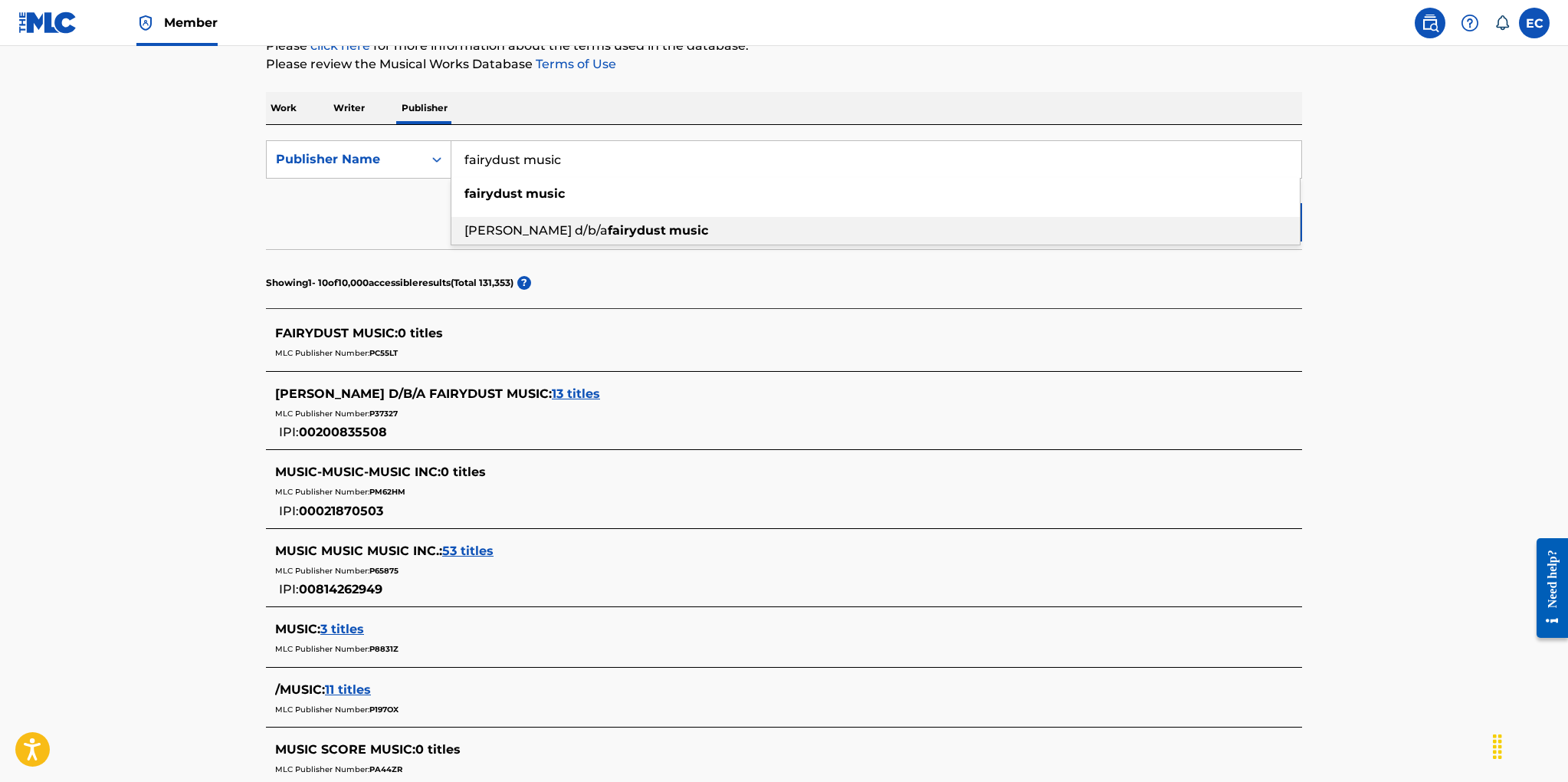
click at [467, 233] on span "brian cadd d/b/a" at bounding box center [535, 230] width 143 height 15
type input "brian cadd d/b/a fairydust music"
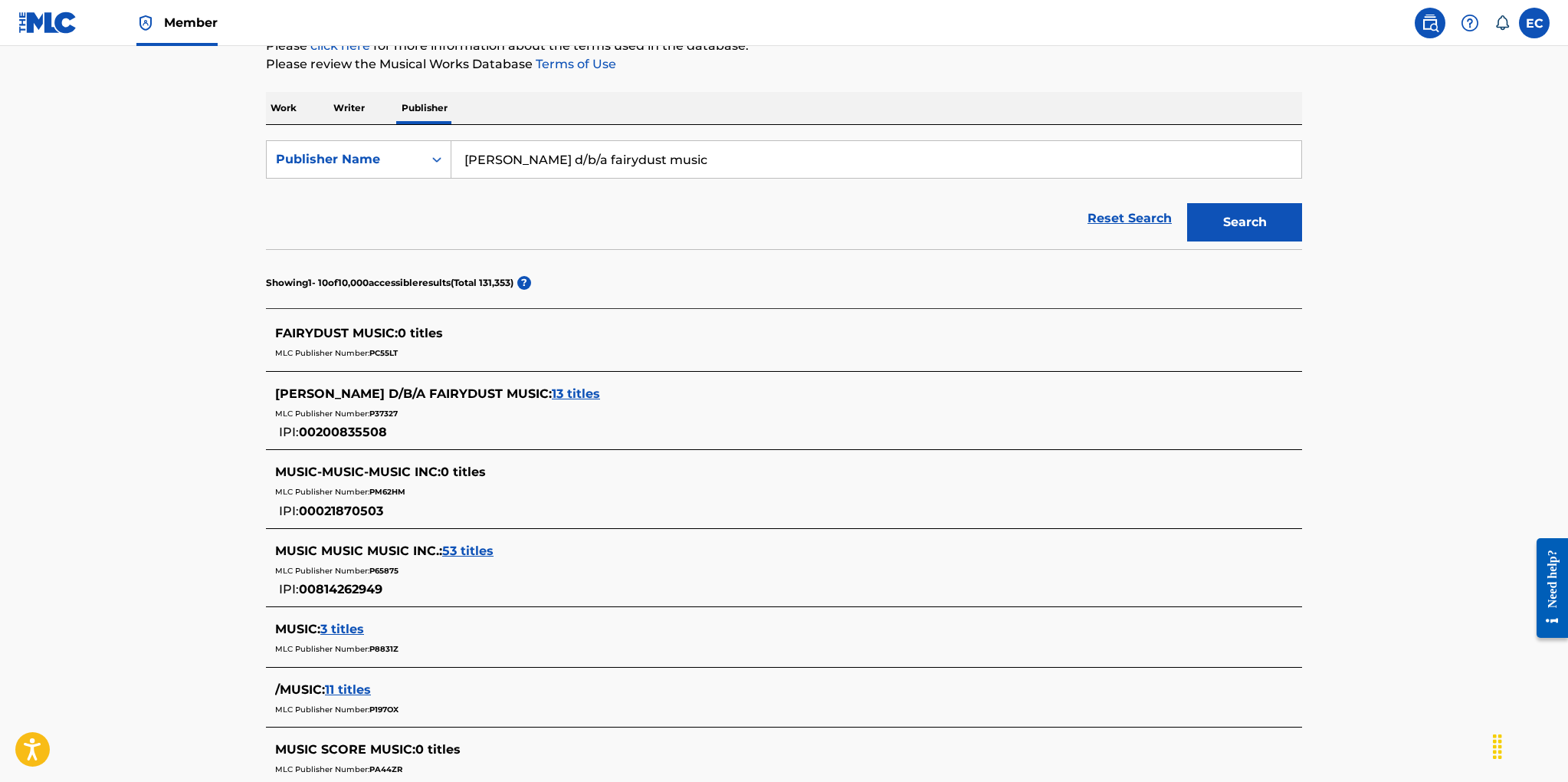
click at [1276, 218] on button "Search" at bounding box center [1244, 222] width 115 height 38
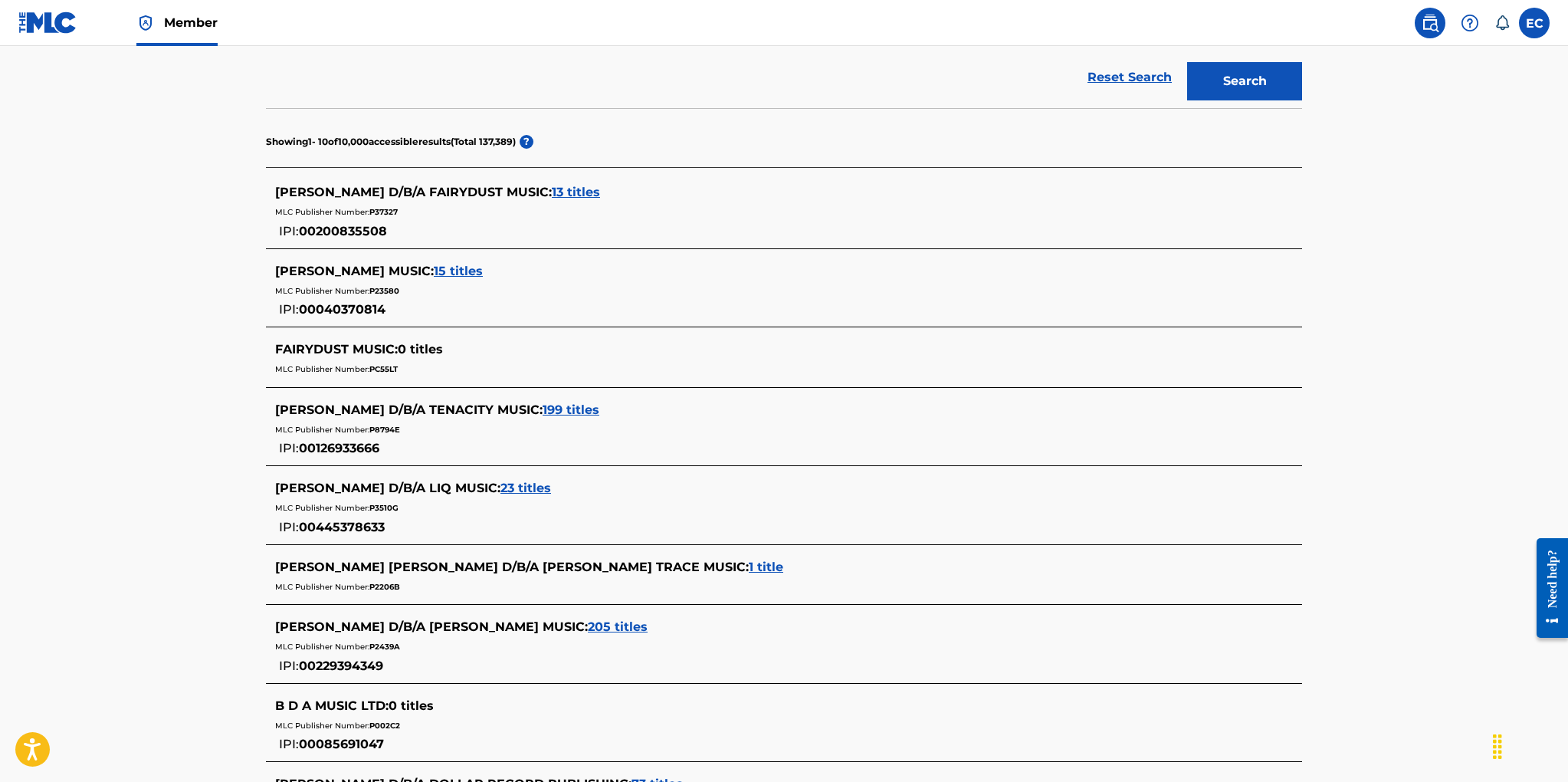
scroll to position [339, 0]
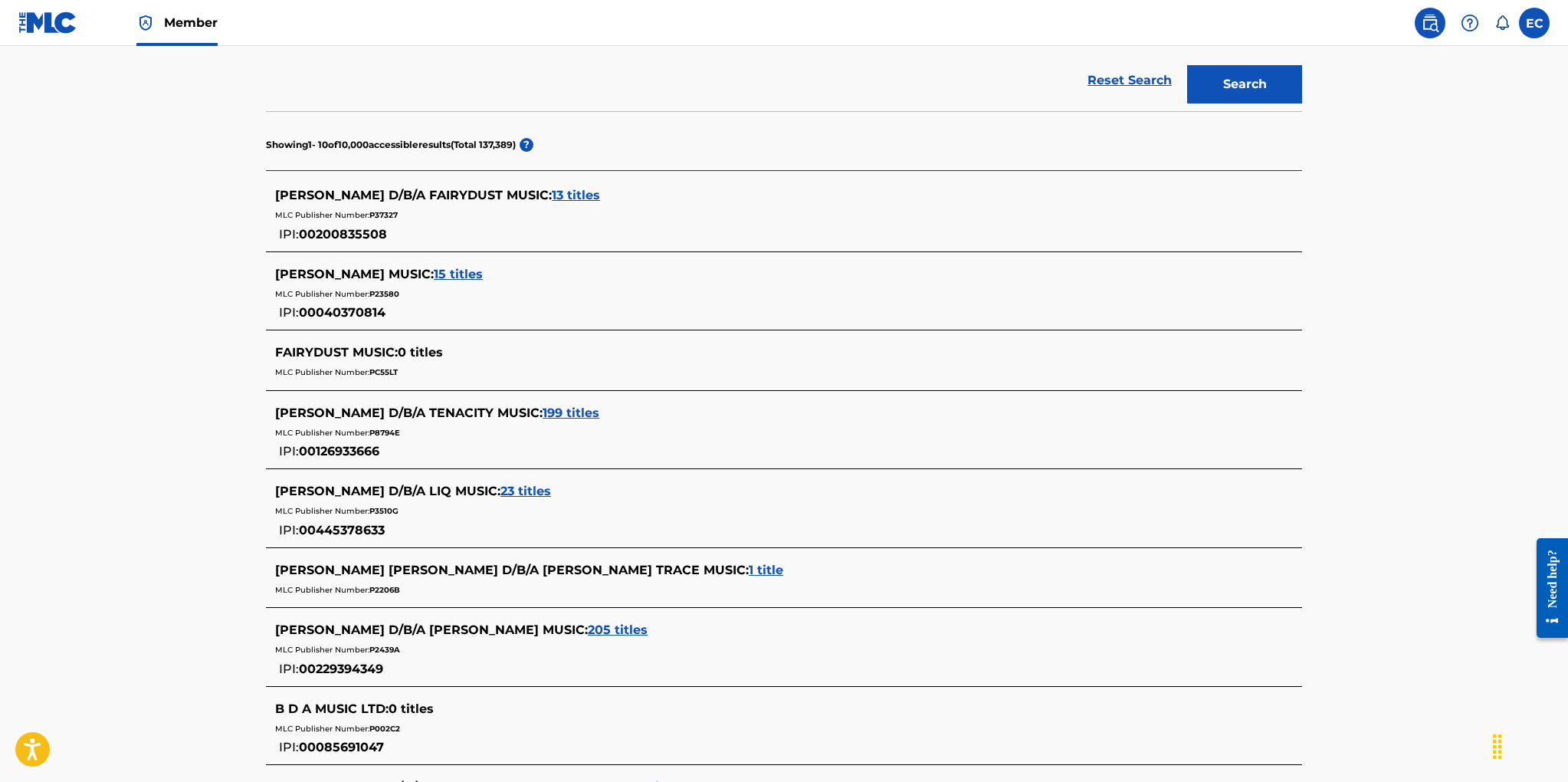
click at [433, 275] on span "15 titles" at bounding box center [458, 274] width 49 height 15
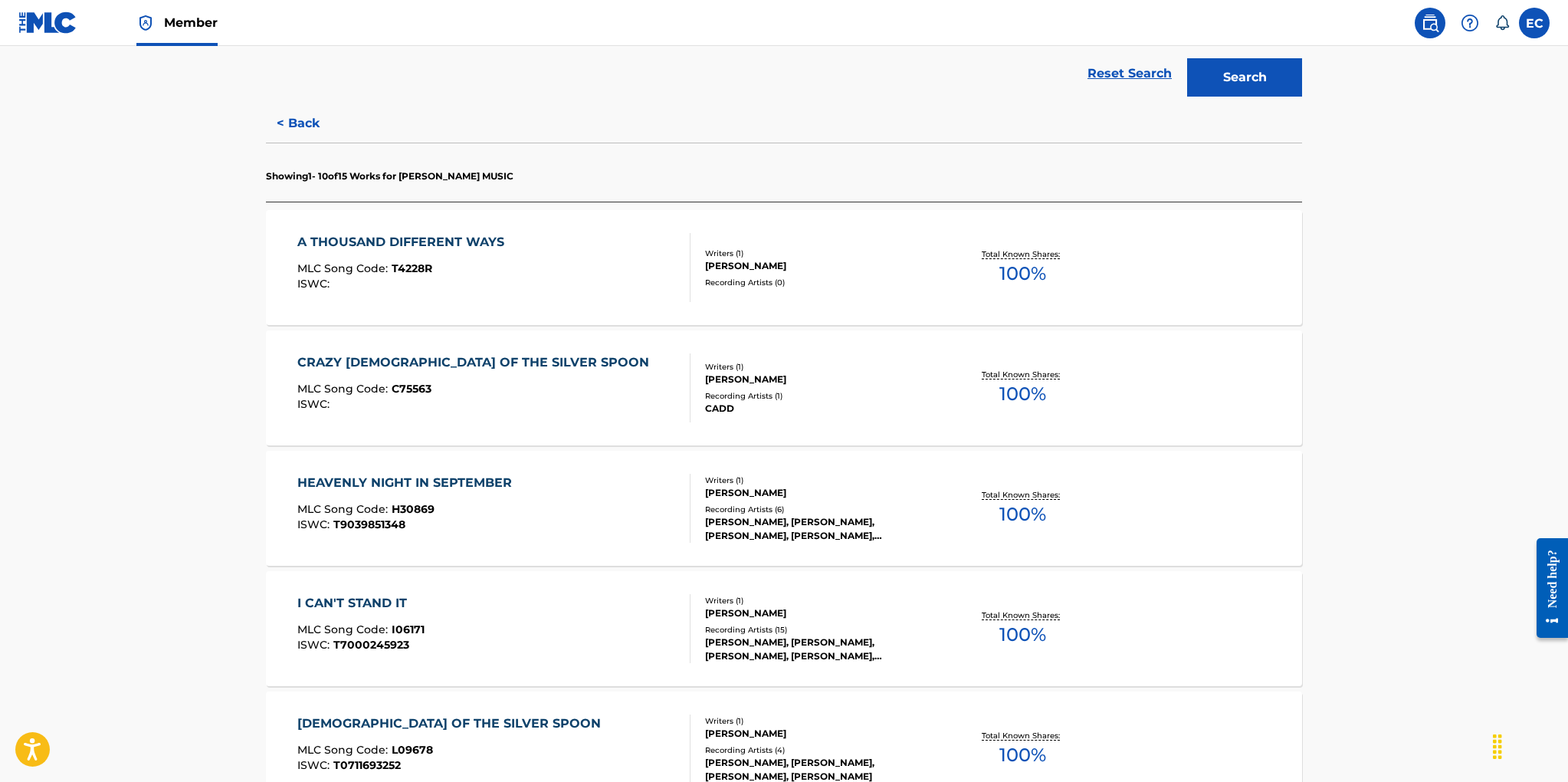
scroll to position [1157, 0]
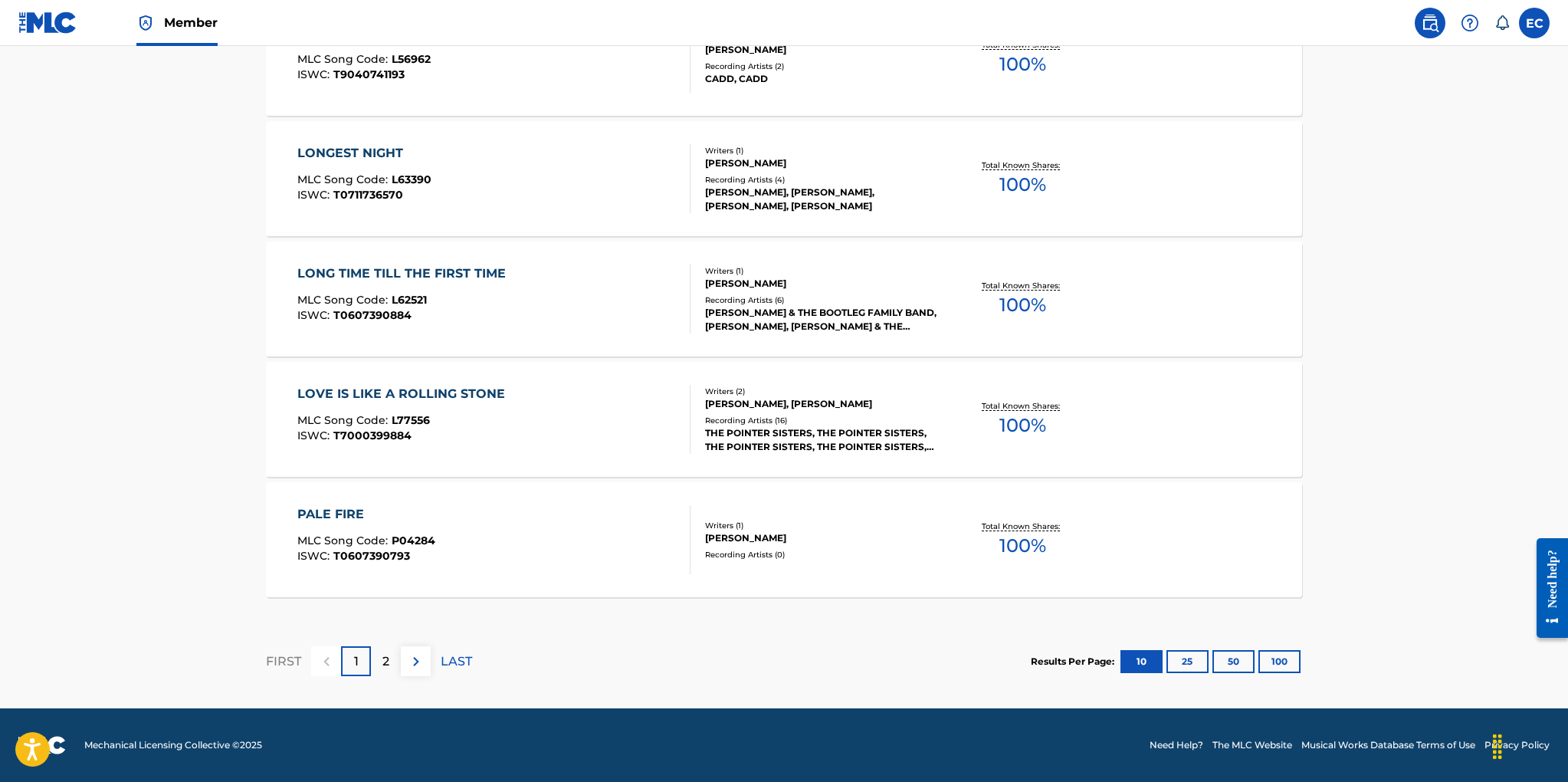
click at [385, 665] on p "2" at bounding box center [386, 661] width 7 height 19
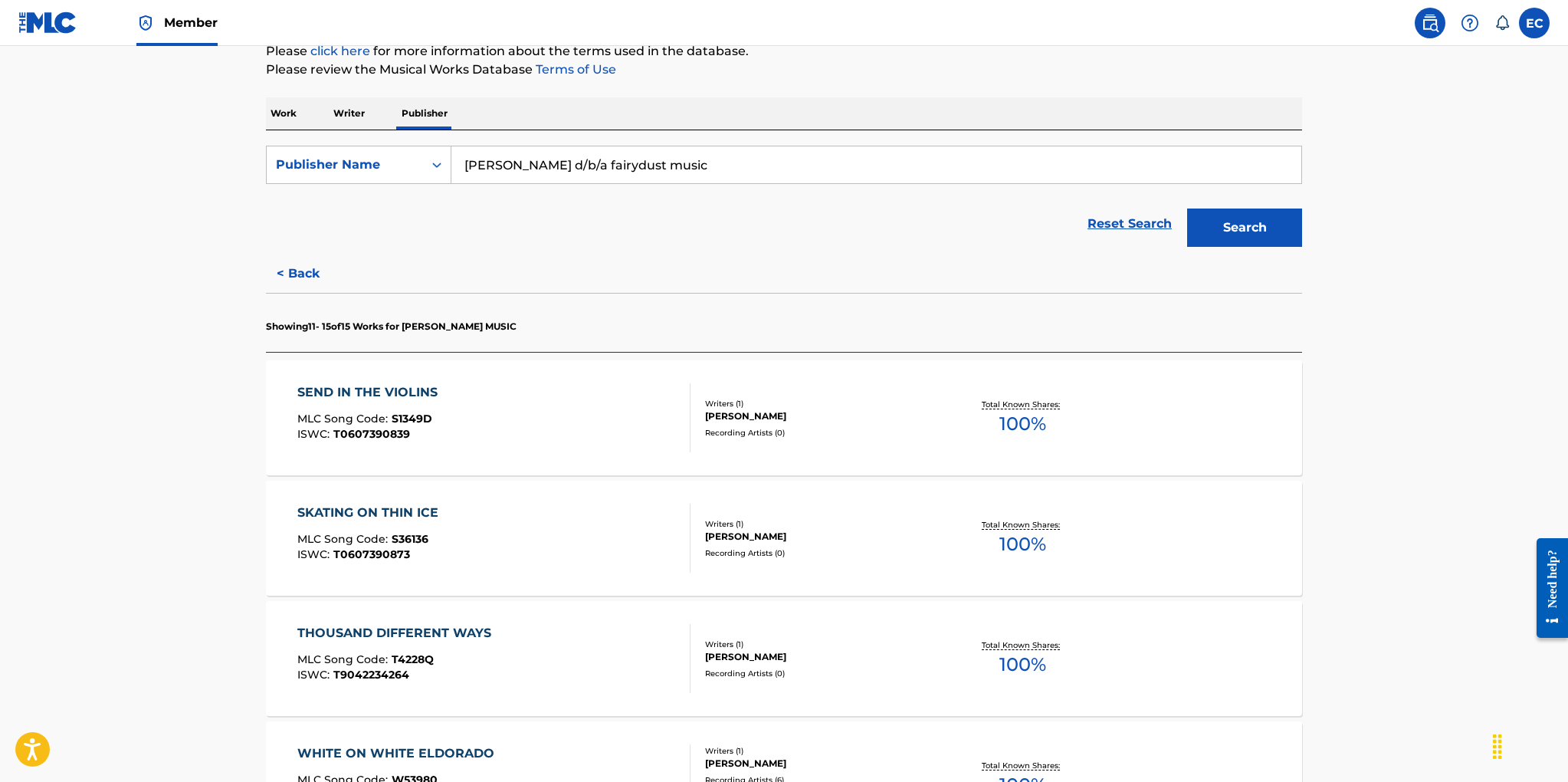
scroll to position [555, 0]
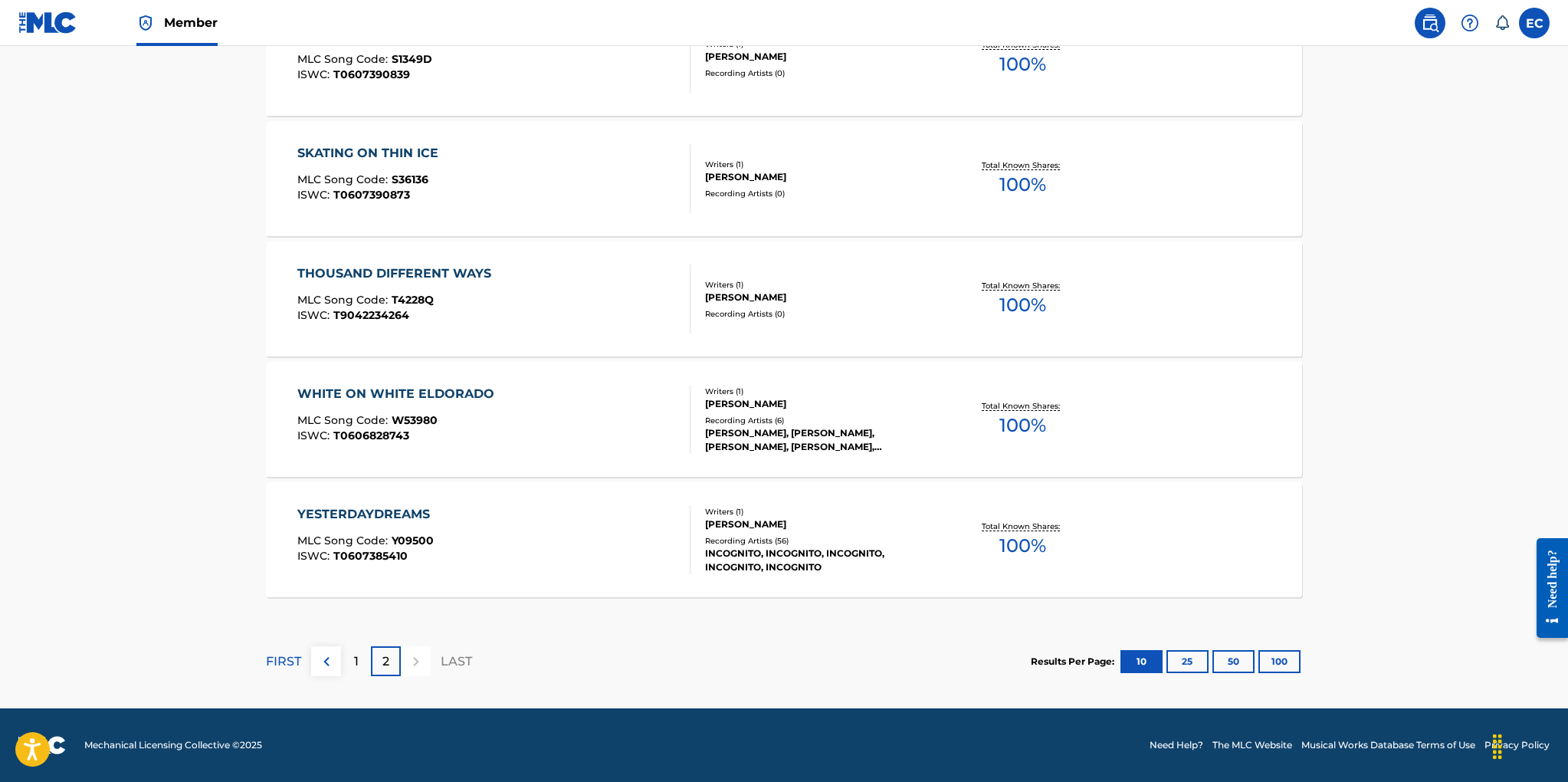
click at [623, 522] on div "YESTERDAYDREAMS MLC Song Code : Y09500 ISWC : T0607385410" at bounding box center [494, 539] width 394 height 69
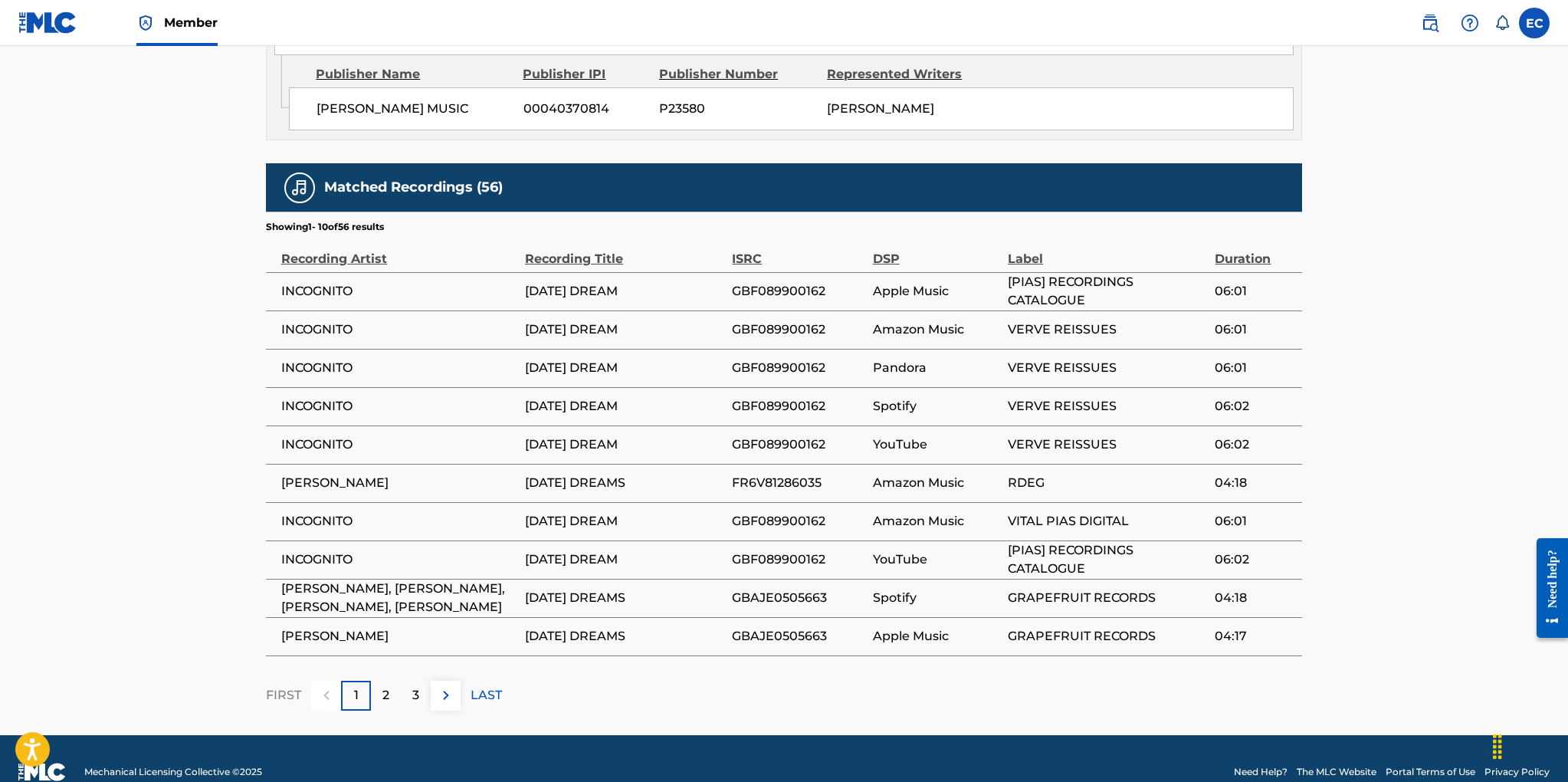
scroll to position [1029, 0]
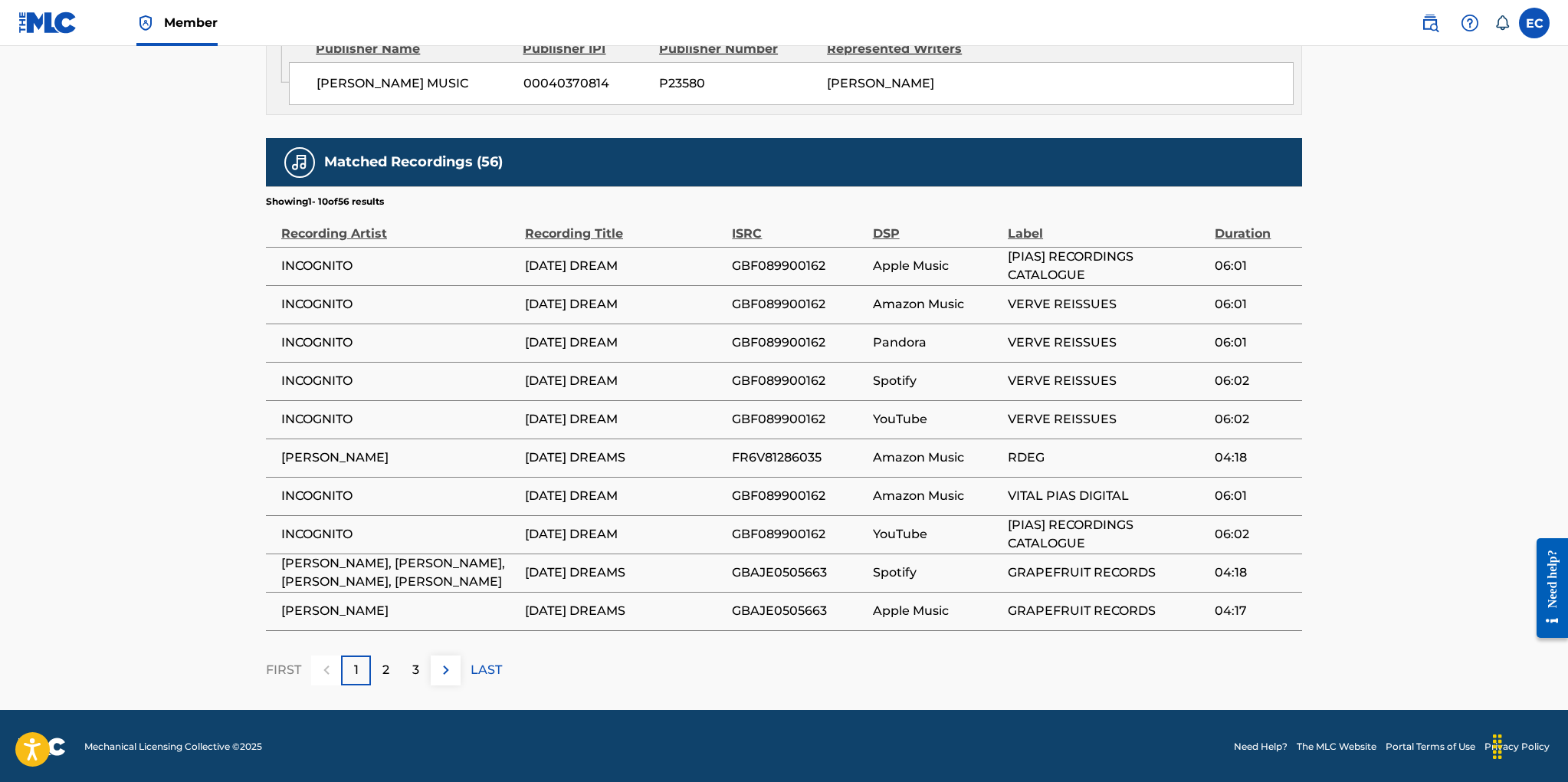
click at [449, 668] on img at bounding box center [446, 670] width 19 height 19
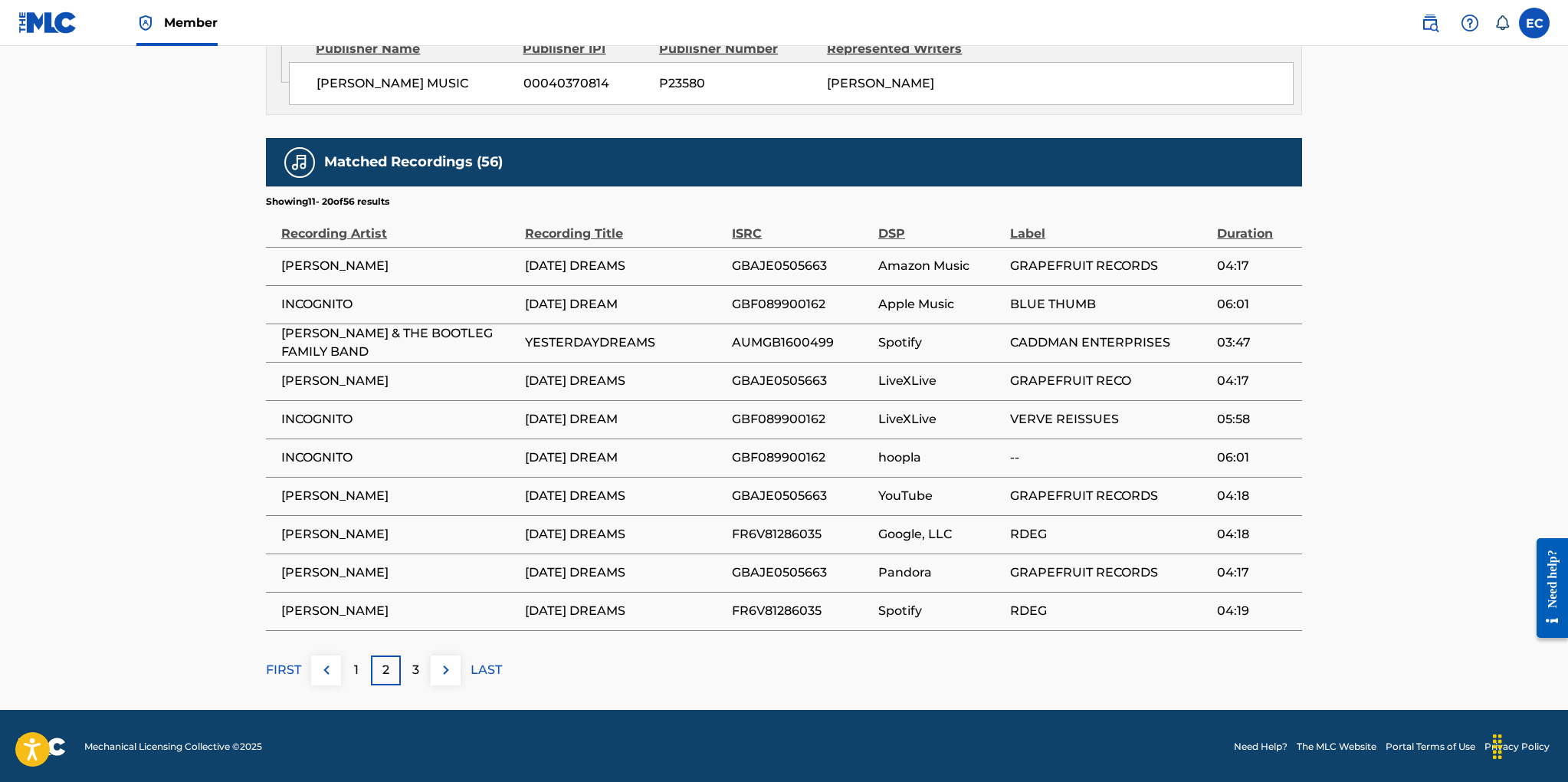
click at [450, 668] on img at bounding box center [446, 670] width 19 height 19
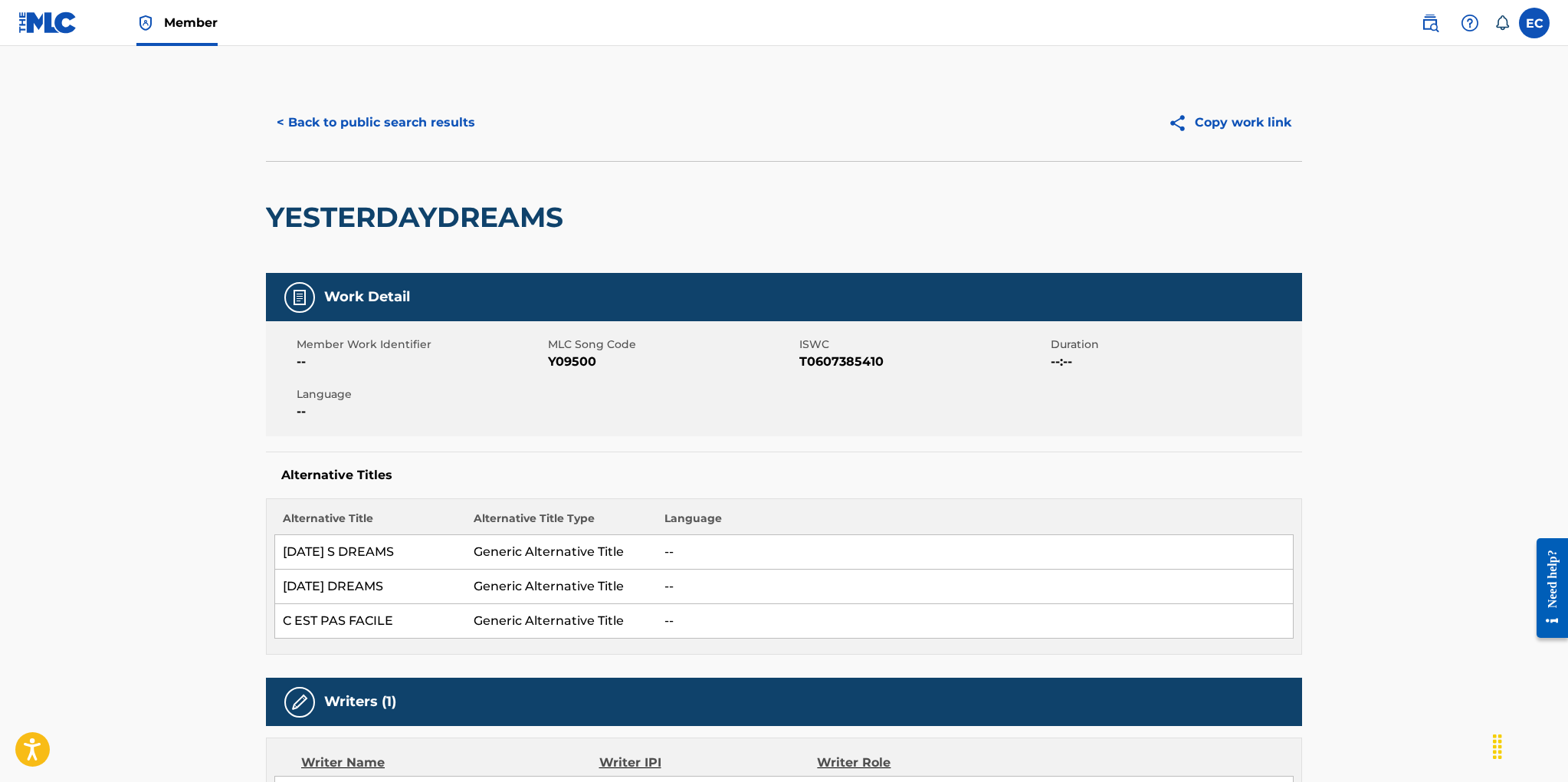
scroll to position [4, 0]
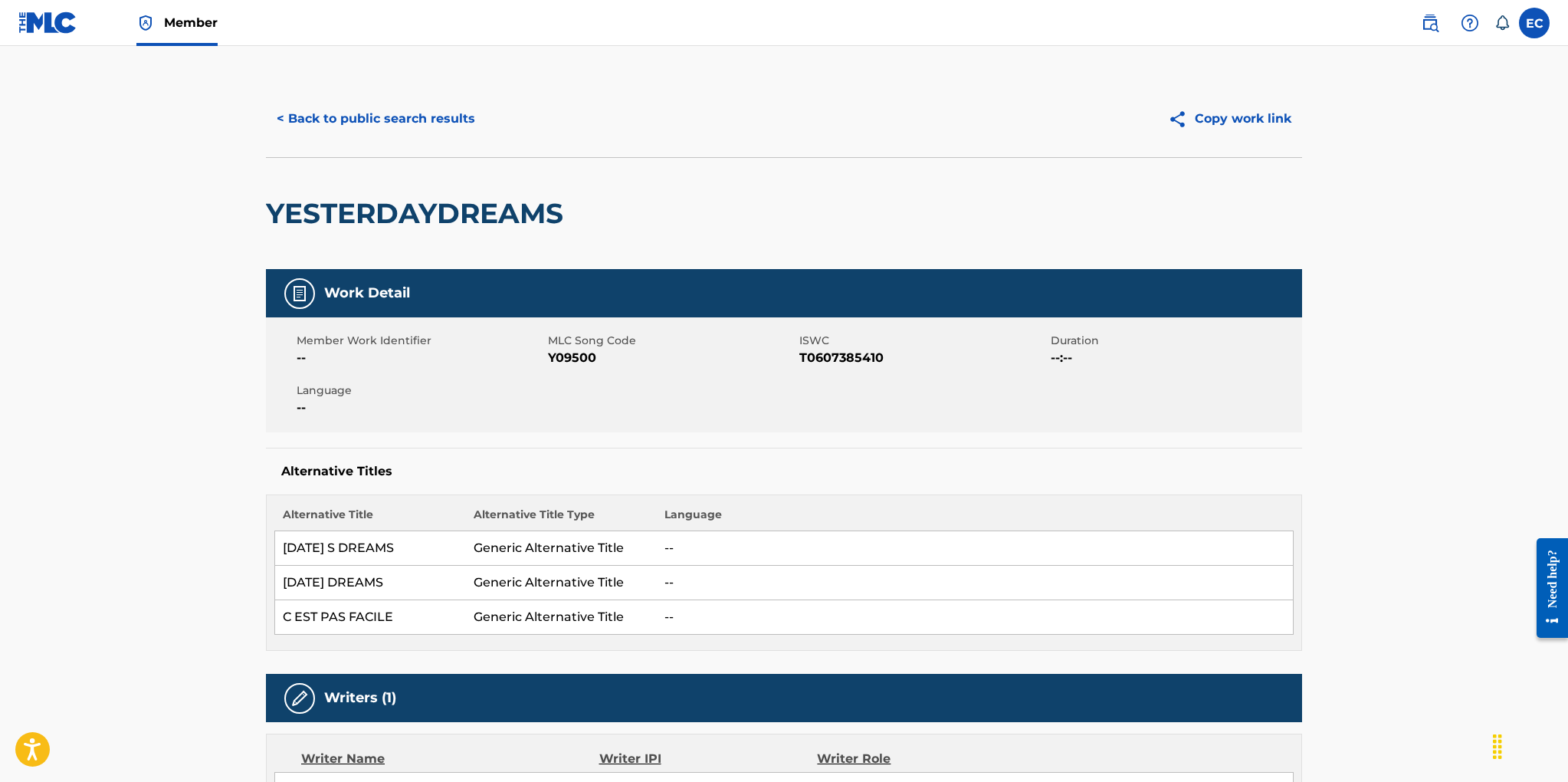
click at [408, 117] on button "< Back to public search results" at bounding box center [376, 118] width 220 height 38
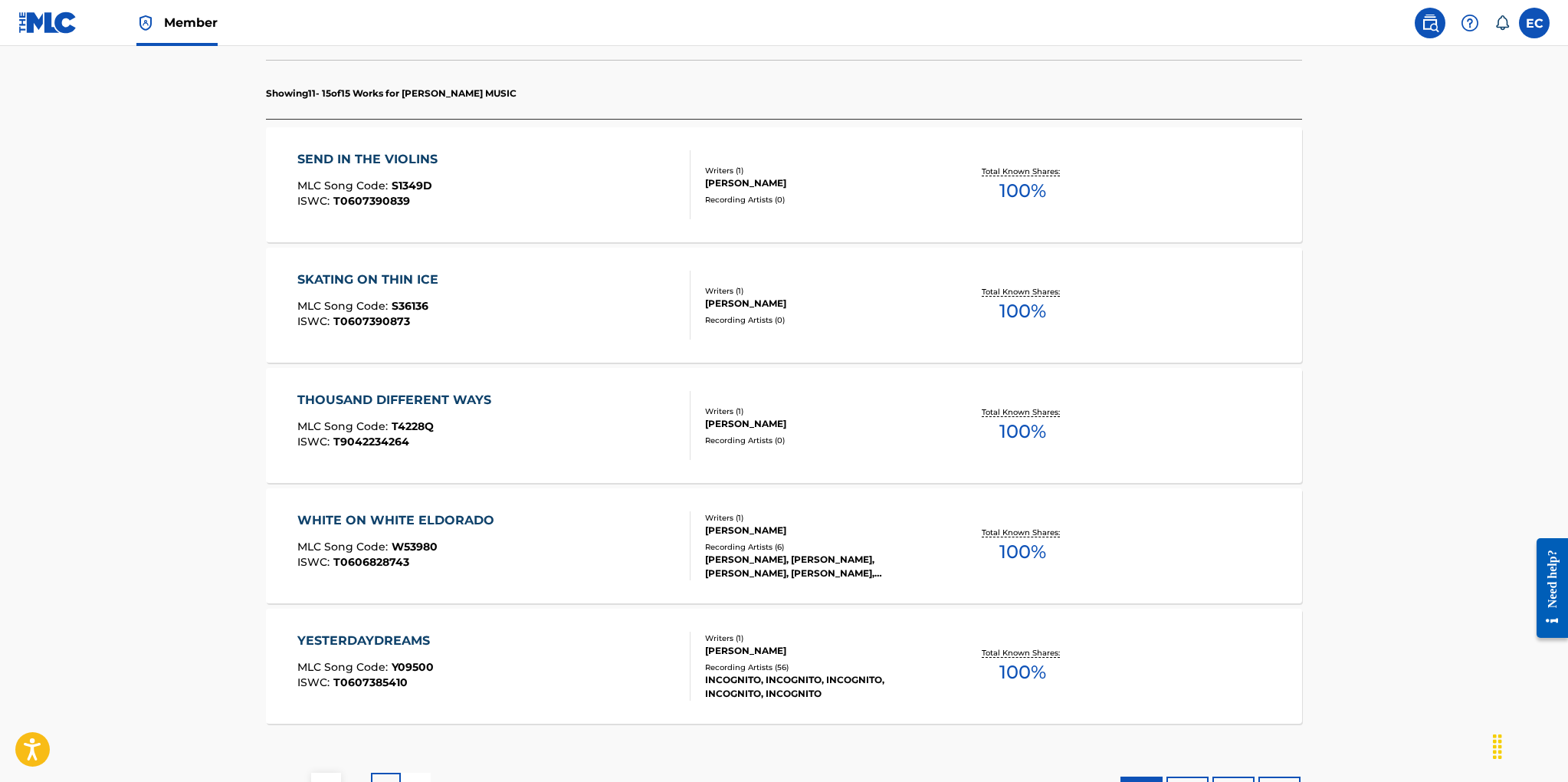
scroll to position [499, 0]
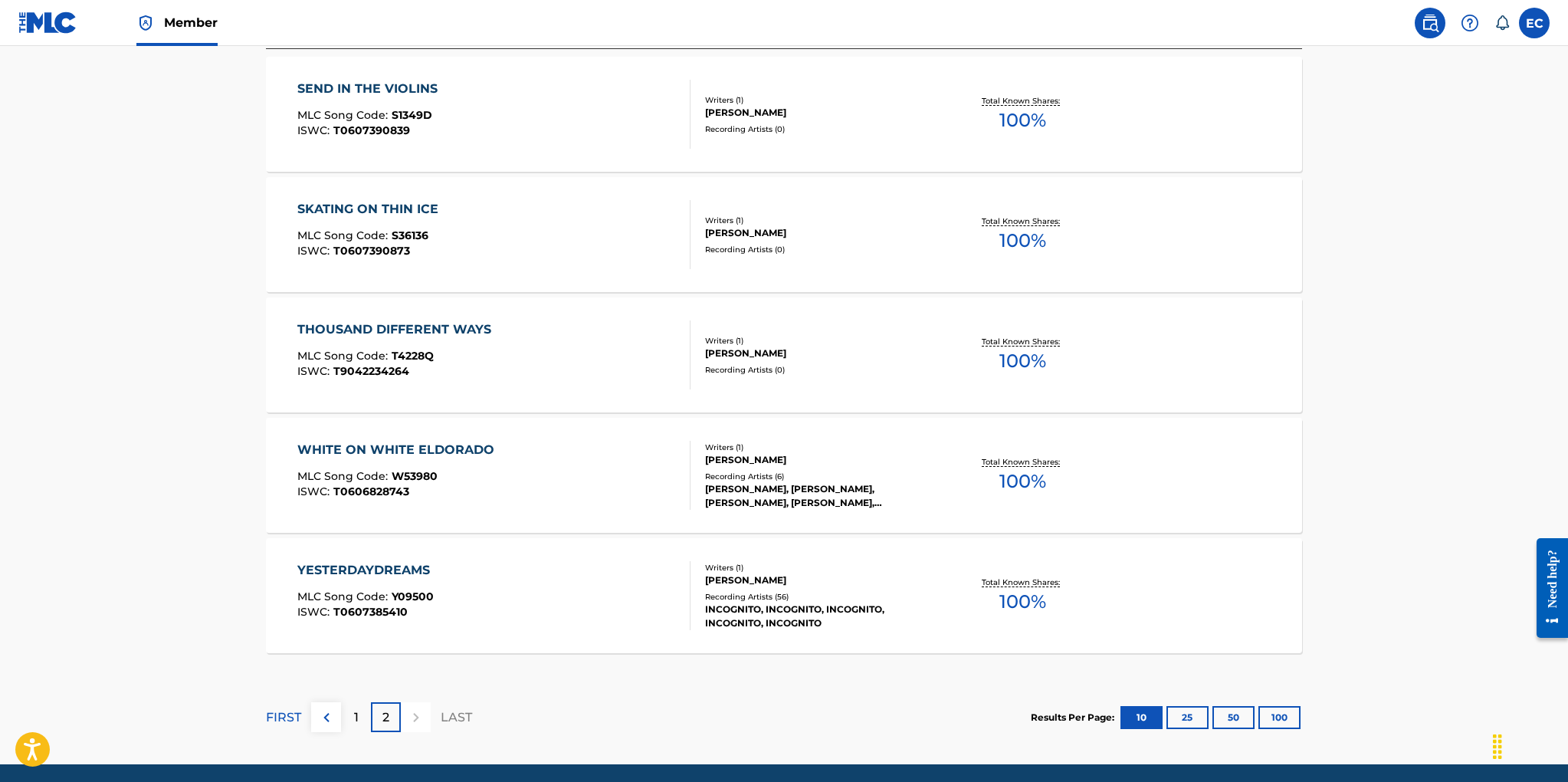
click at [749, 464] on div "BRIAN CADD" at bounding box center [821, 460] width 232 height 14
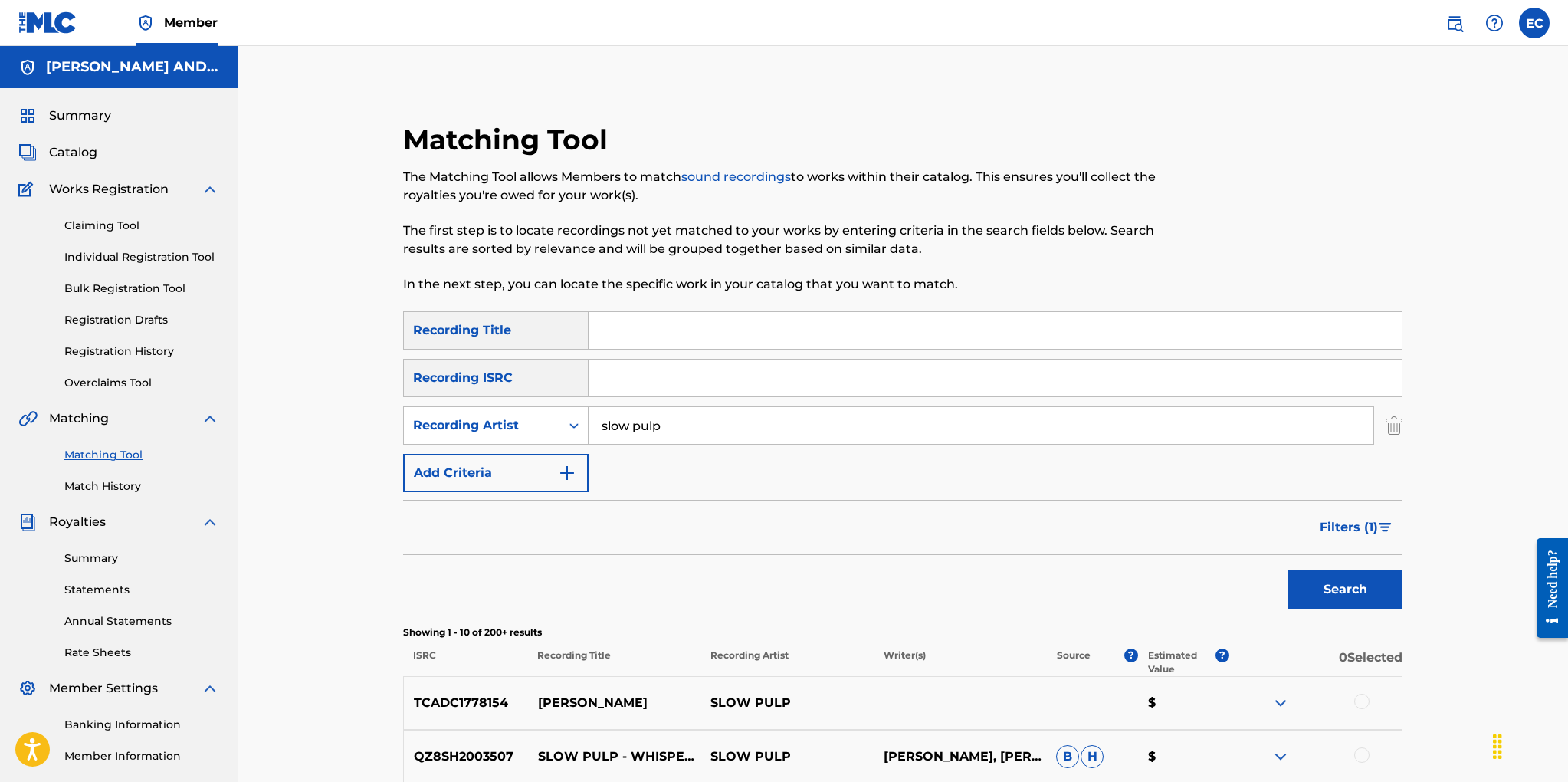
click at [95, 455] on link "Matching Tool" at bounding box center [142, 455] width 155 height 16
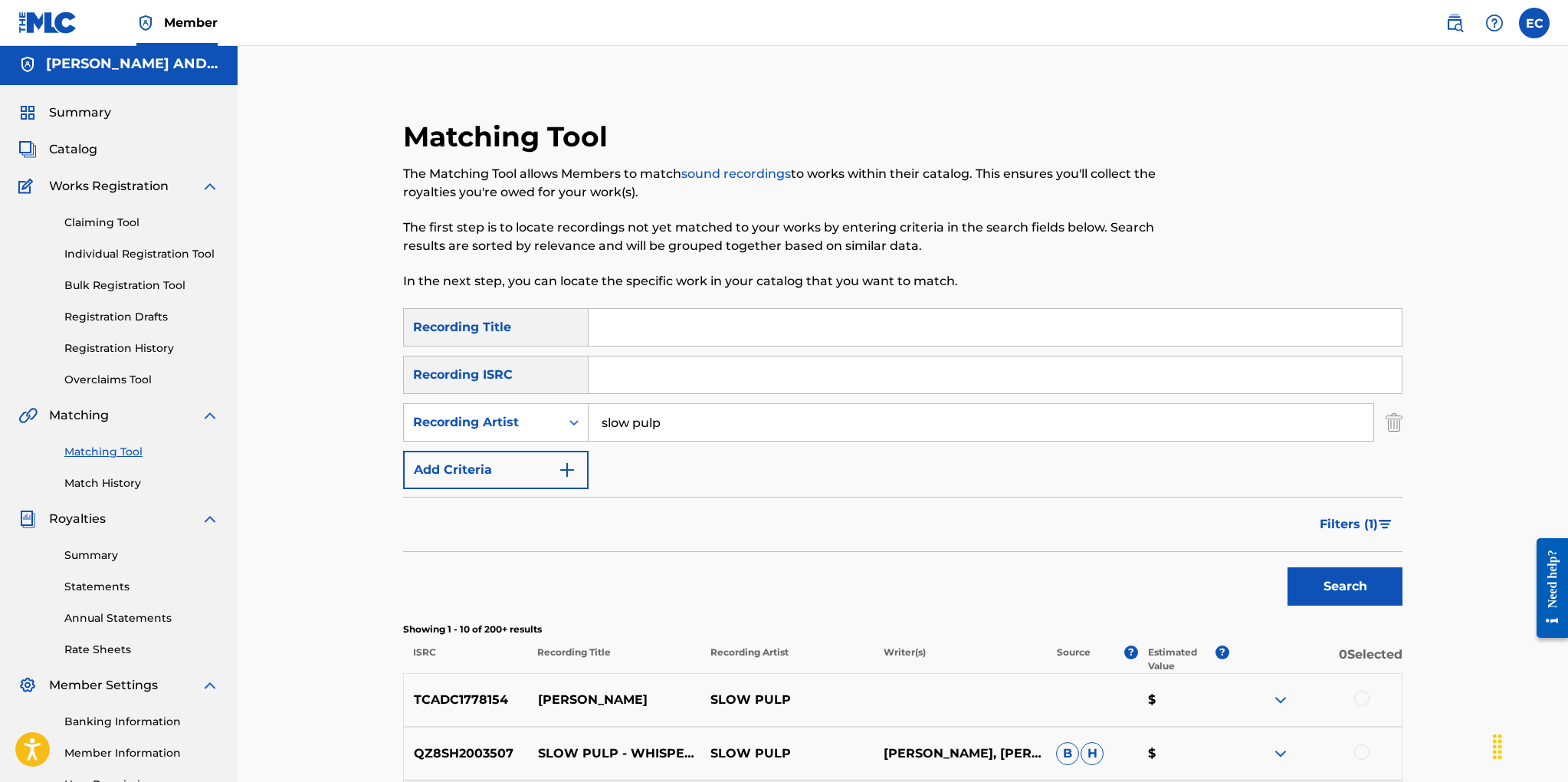
scroll to position [5, 0]
drag, startPoint x: 704, startPoint y: 420, endPoint x: 728, endPoint y: 421, distance: 24.0
click at [704, 420] on input "slow pulp" at bounding box center [980, 420] width 785 height 37
type input "s"
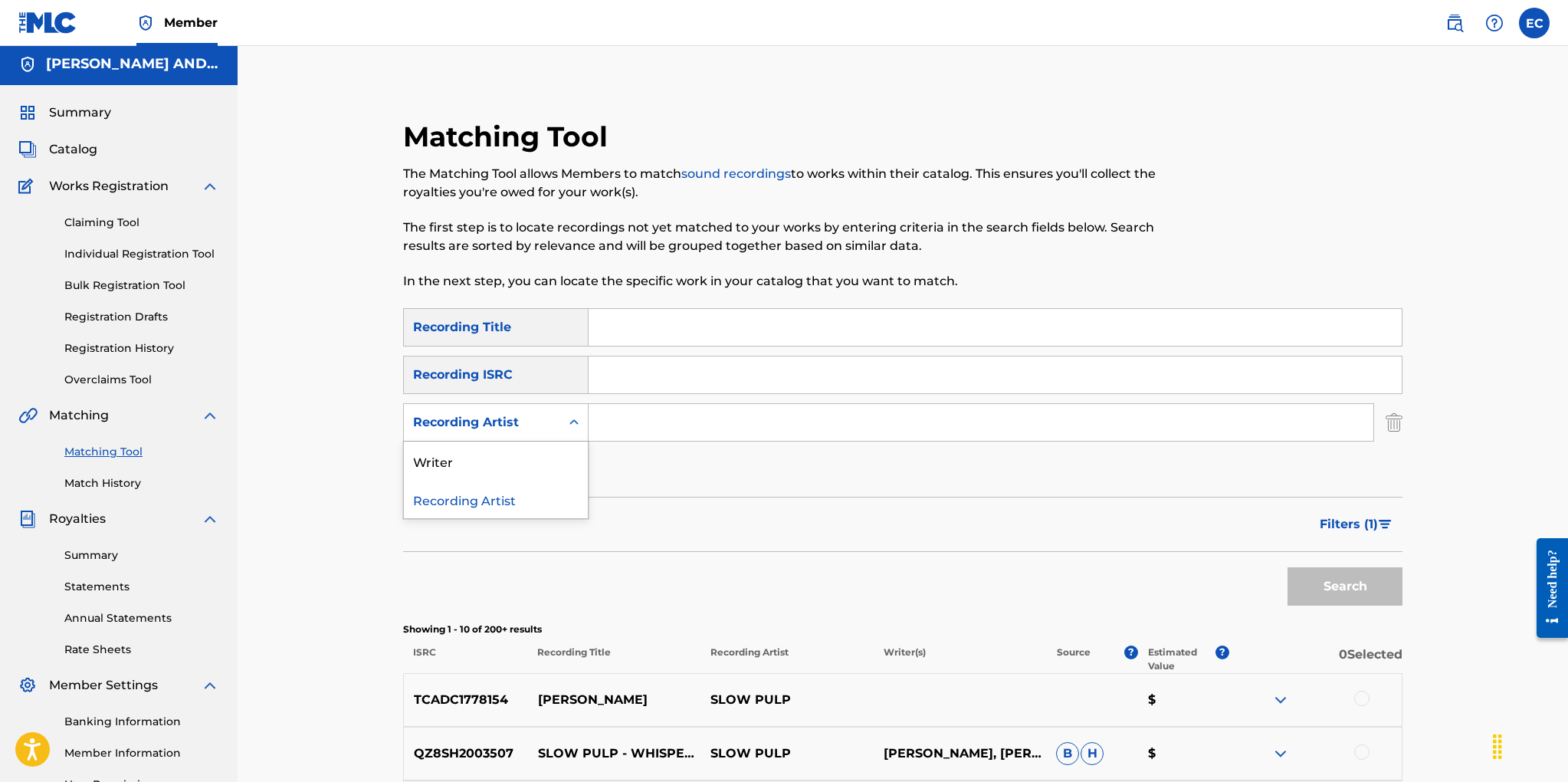
click at [555, 420] on div "Recording Artist" at bounding box center [482, 422] width 156 height 29
drag, startPoint x: 540, startPoint y: 449, endPoint x: 552, endPoint y: 445, distance: 12.6
click at [540, 449] on div "Writer" at bounding box center [495, 460] width 184 height 38
click at [615, 425] on input "Search Form" at bounding box center [980, 422] width 785 height 37
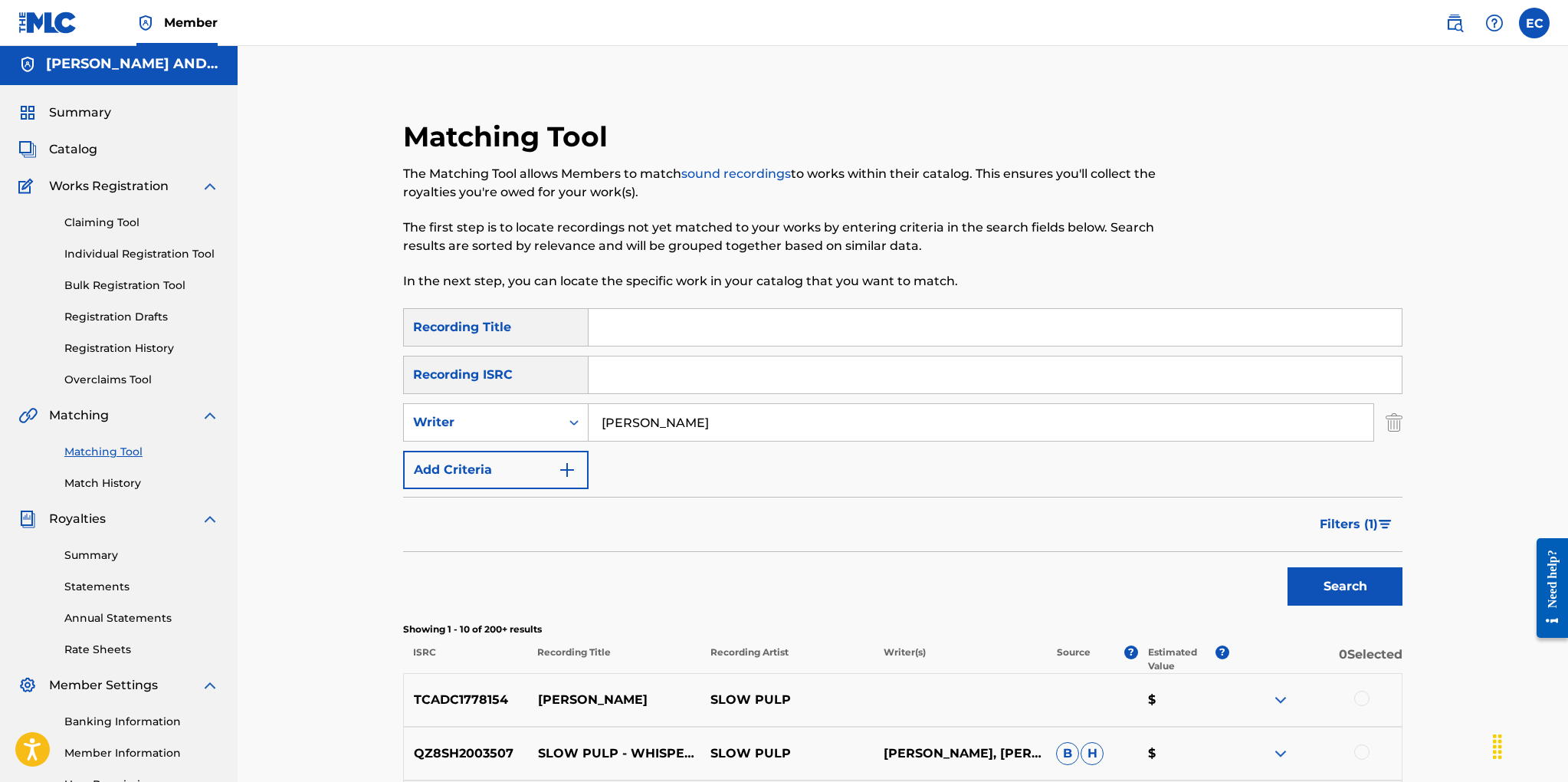
type input "brian cadd"
click at [1287, 568] on button "Search" at bounding box center [1344, 586] width 115 height 38
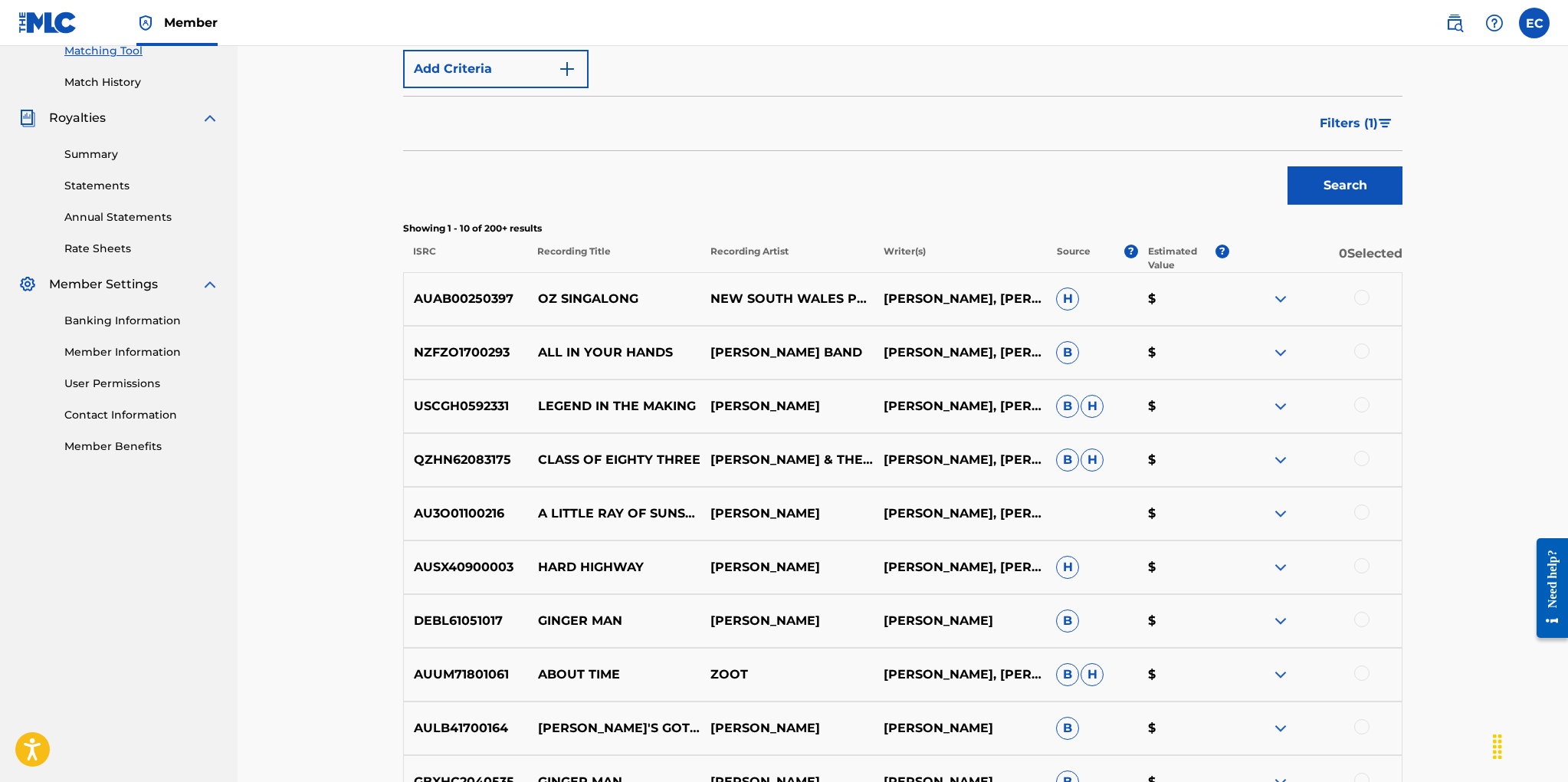
scroll to position [0, 0]
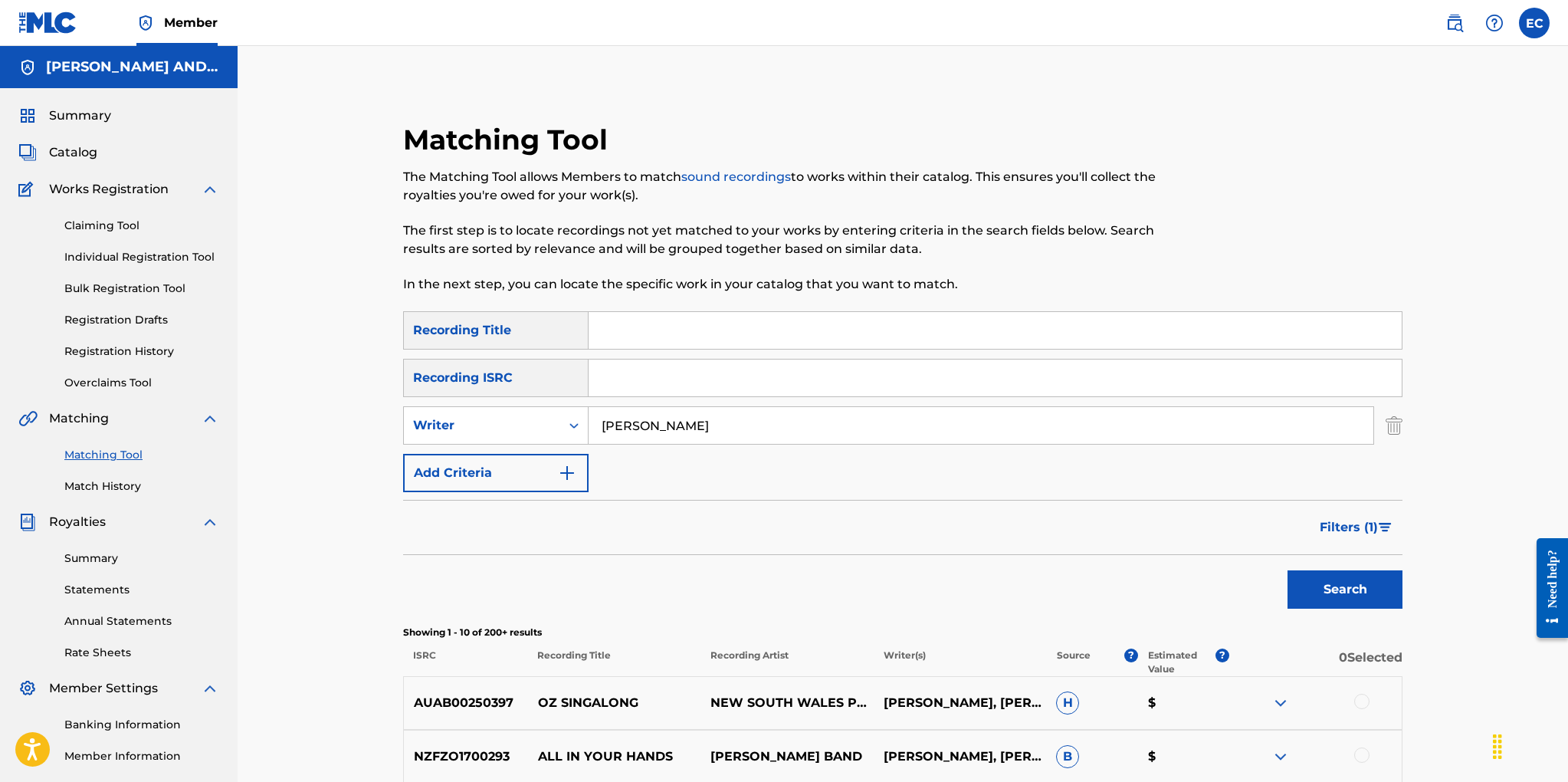
click at [1360, 522] on span "Filters ( 1 )" at bounding box center [1348, 528] width 58 height 19
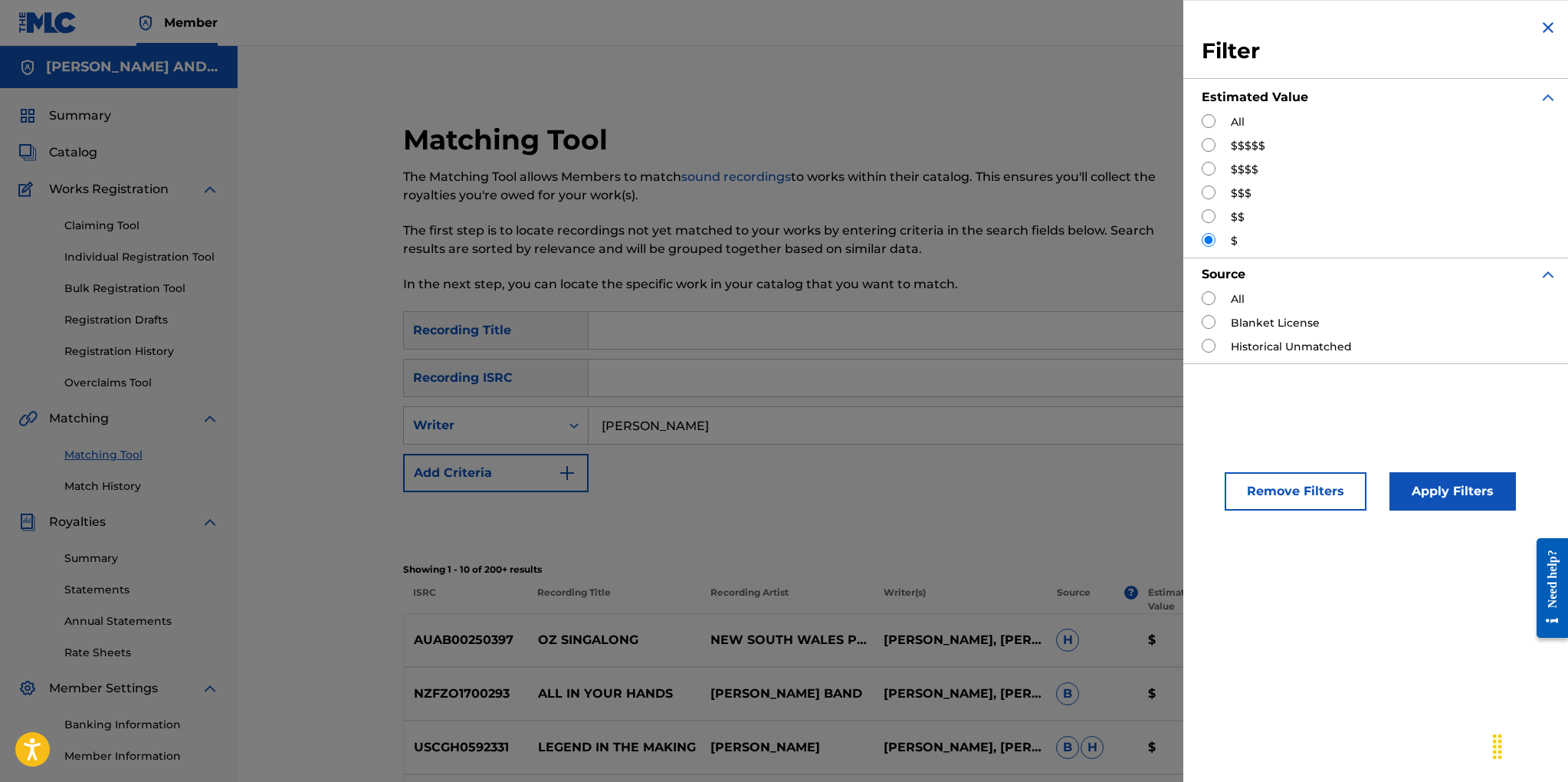
drag, startPoint x: 1211, startPoint y: 217, endPoint x: 1223, endPoint y: 228, distance: 16.3
click at [1211, 217] on input "Search Form" at bounding box center [1208, 216] width 14 height 14
radio input "true"
drag, startPoint x: 1411, startPoint y: 488, endPoint x: 1368, endPoint y: 485, distance: 43.1
click at [1405, 488] on button "Apply Filters" at bounding box center [1452, 491] width 127 height 38
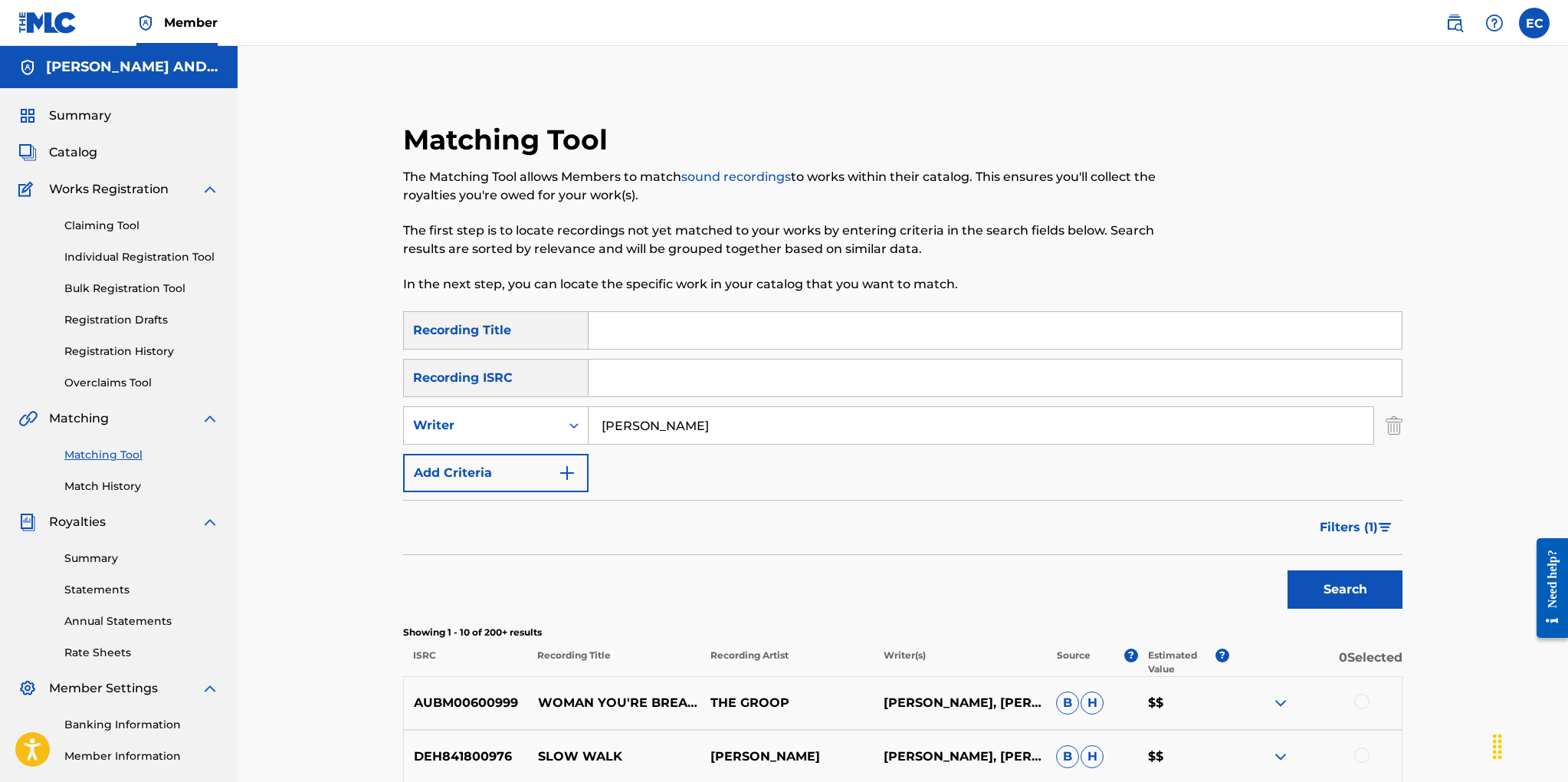
click at [1366, 529] on span "Filters ( 1 )" at bounding box center [1348, 528] width 58 height 19
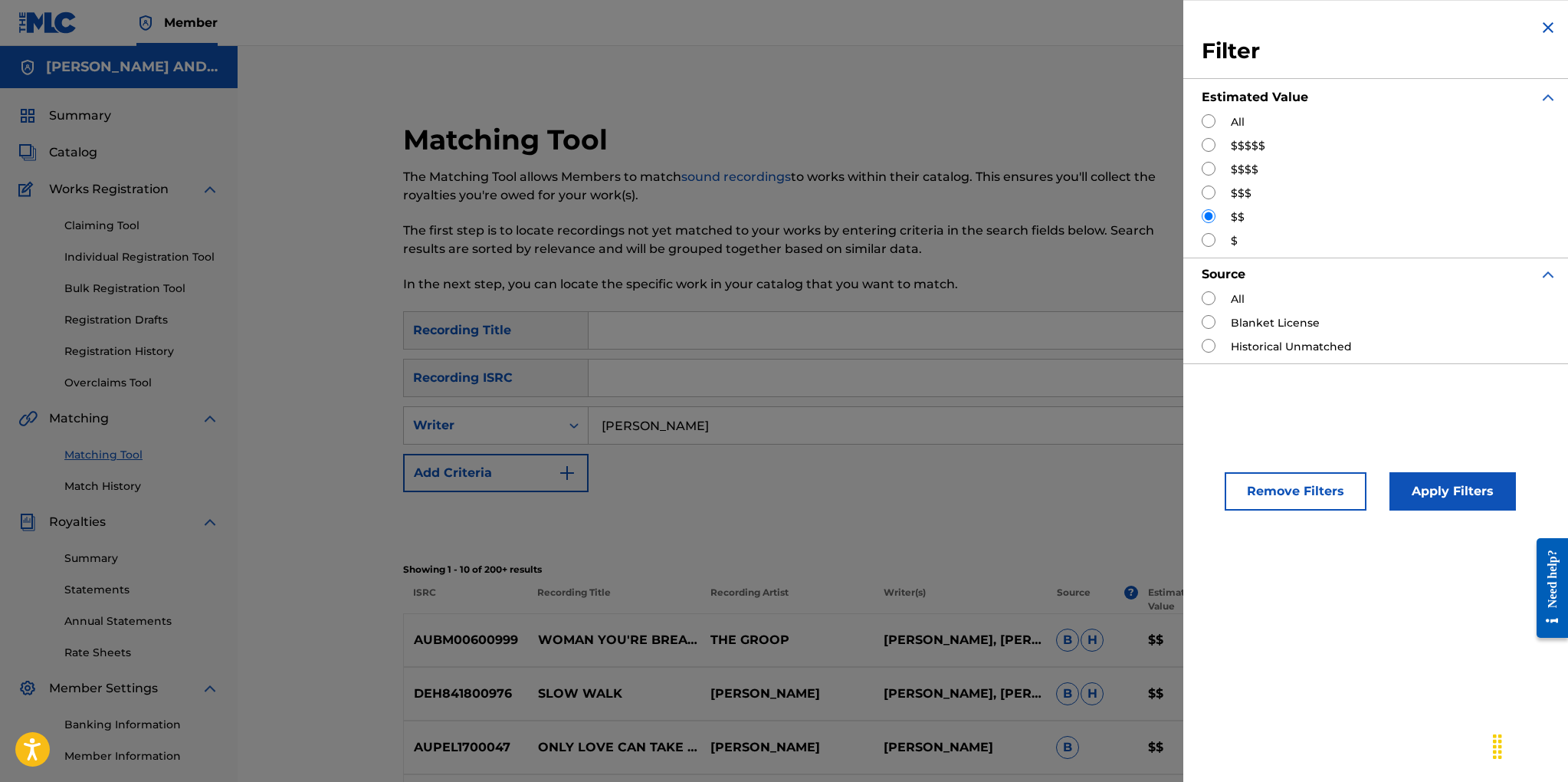
drag, startPoint x: 1210, startPoint y: 193, endPoint x: 1235, endPoint y: 222, distance: 38.3
click at [1210, 193] on input "Search Form" at bounding box center [1208, 193] width 14 height 14
radio input "true"
click at [1423, 492] on button "Apply Filters" at bounding box center [1452, 491] width 127 height 38
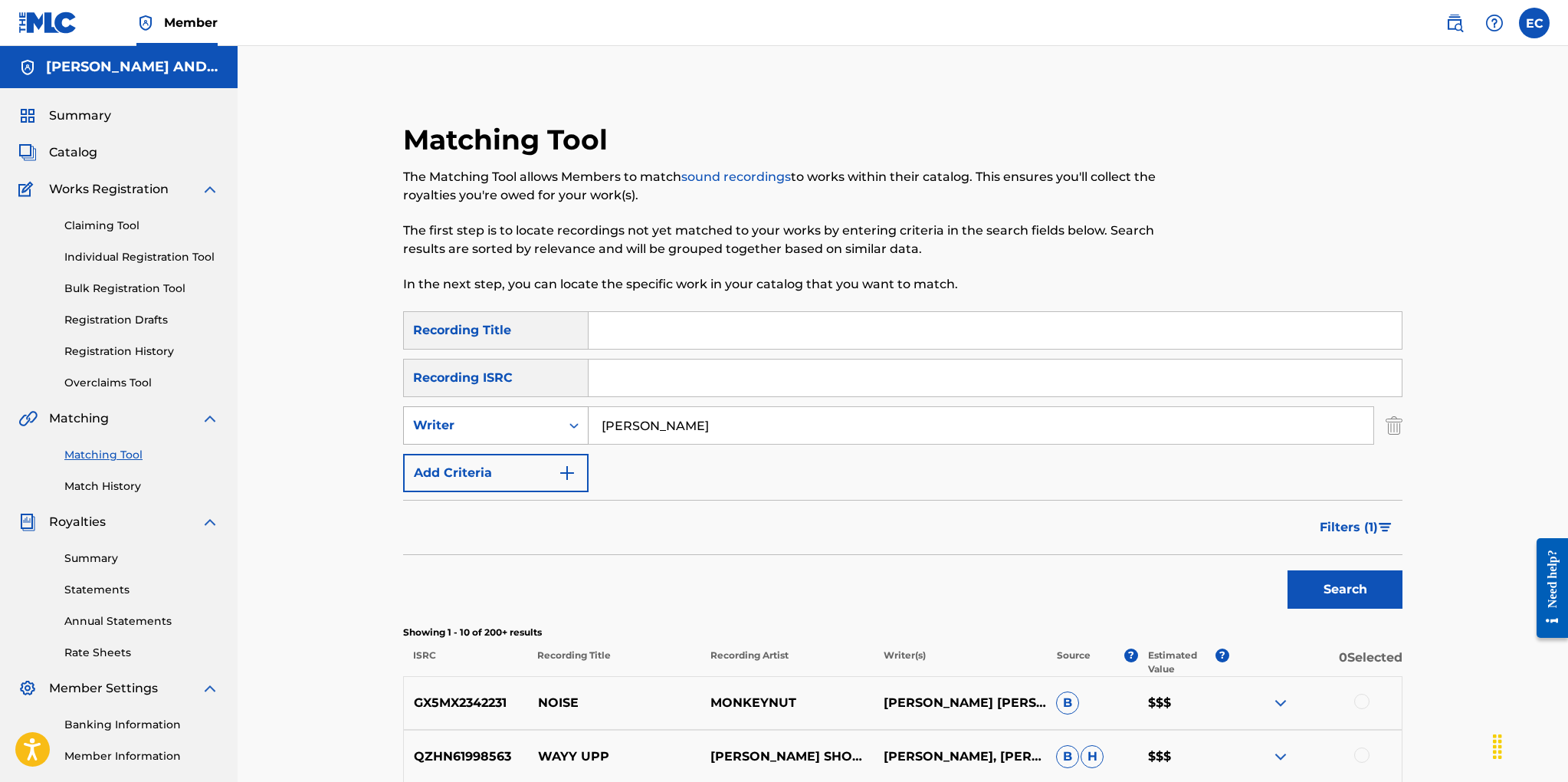
click at [518, 425] on div "Writer" at bounding box center [482, 426] width 138 height 19
drag, startPoint x: 518, startPoint y: 463, endPoint x: 538, endPoint y: 463, distance: 20.0
click at [518, 463] on div "Recording Artist" at bounding box center [495, 463] width 184 height 38
click at [695, 424] on input "Search Form" at bounding box center [980, 425] width 785 height 37
type input "r"
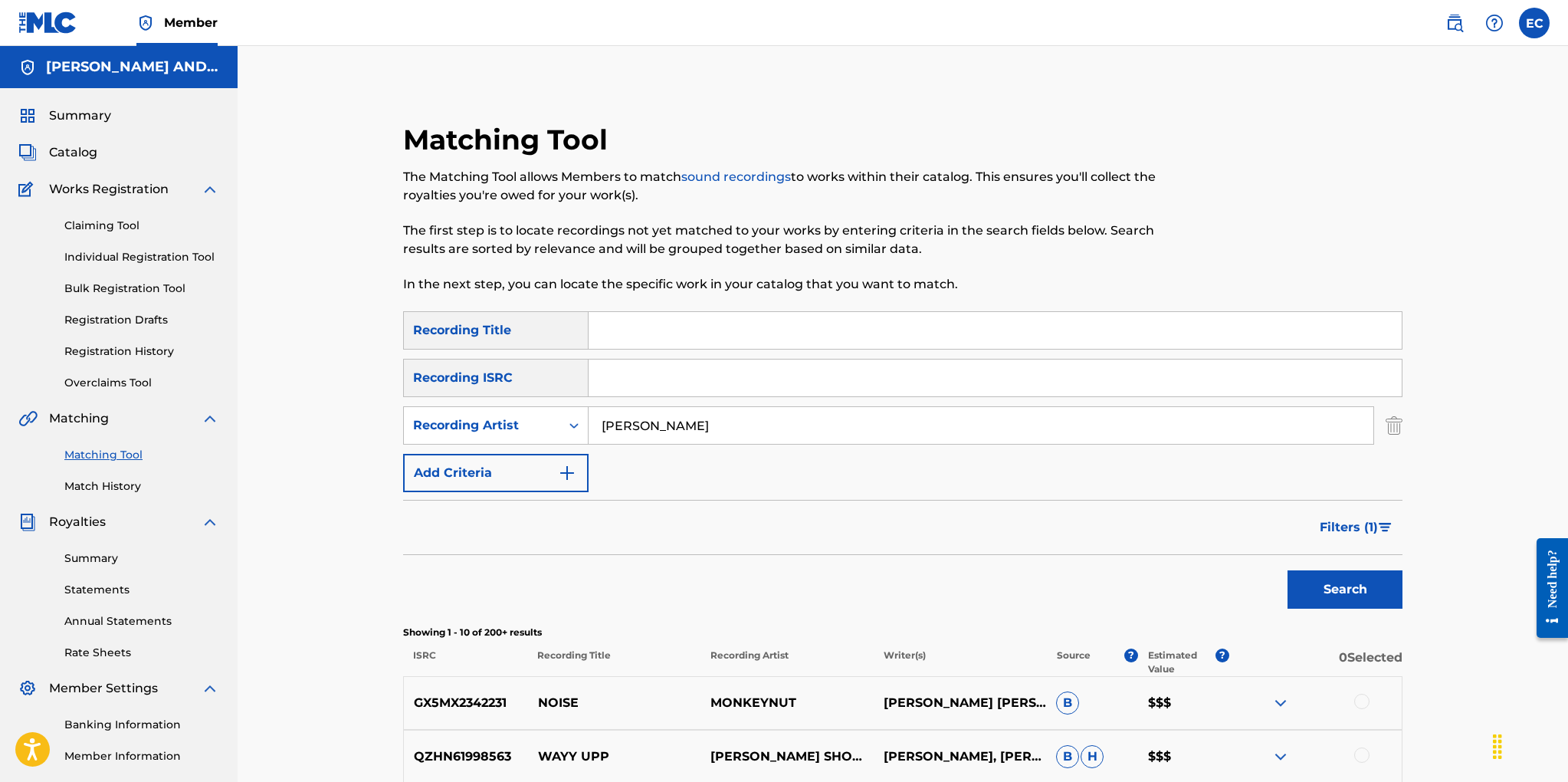
type input "brian cadd"
click at [1287, 571] on button "Search" at bounding box center [1344, 589] width 115 height 38
click at [1329, 585] on button "Search" at bounding box center [1344, 589] width 115 height 38
drag, startPoint x: 1365, startPoint y: 528, endPoint x: 1354, endPoint y: 526, distance: 11.2
click at [1365, 528] on span "Filters ( 1 )" at bounding box center [1348, 528] width 58 height 19
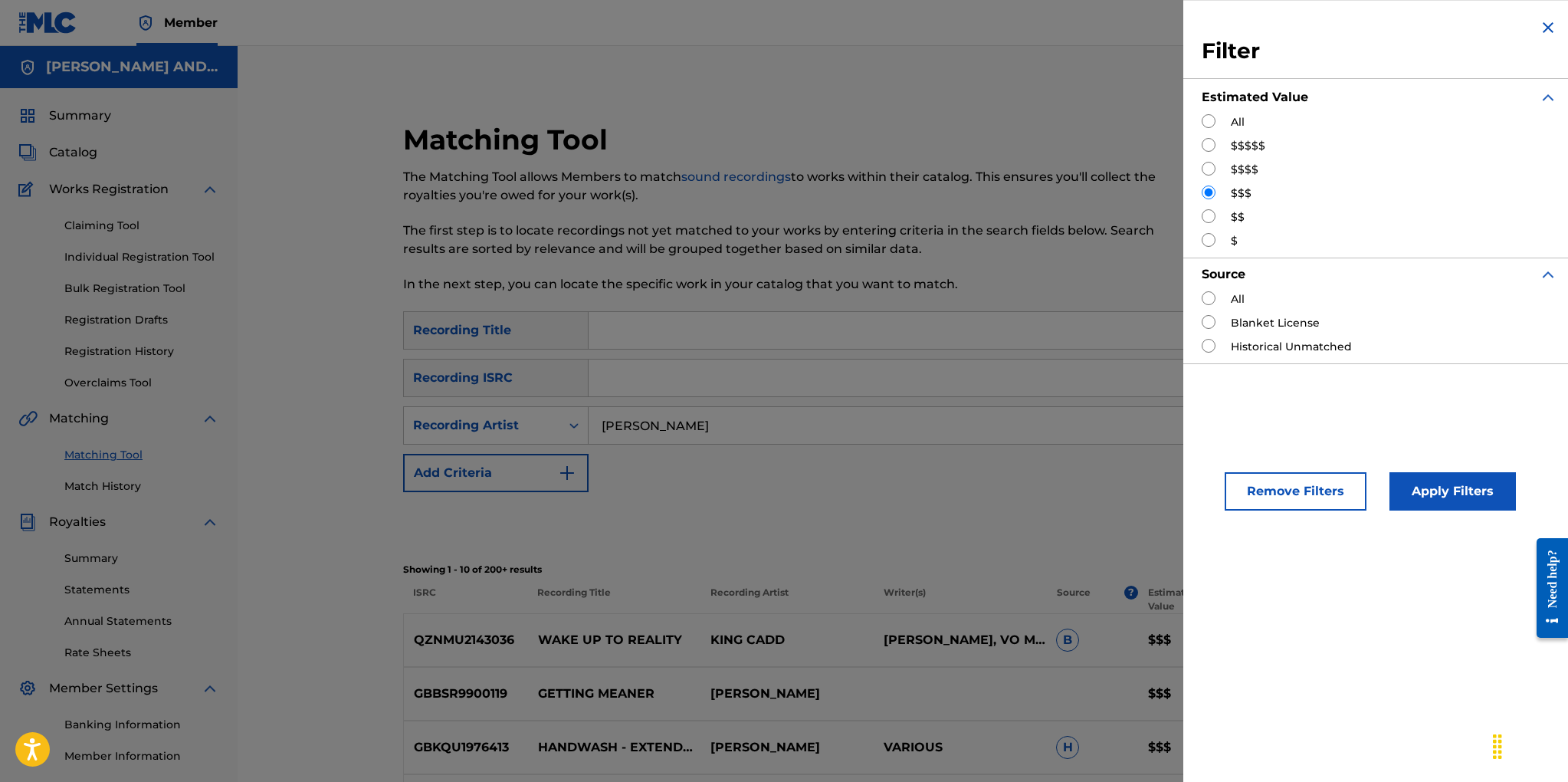
click at [1274, 480] on button "Remove Filters" at bounding box center [1295, 491] width 142 height 38
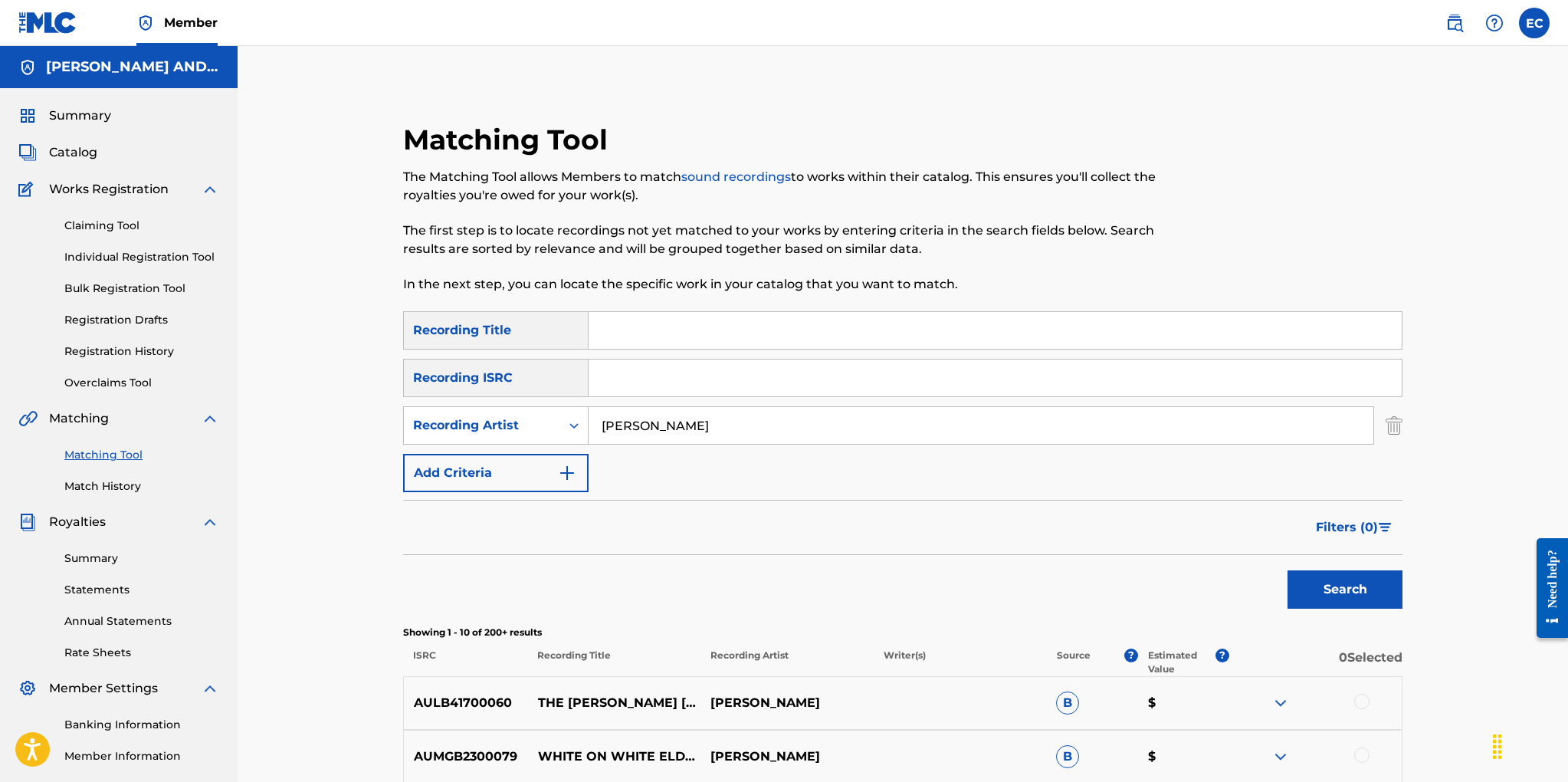
click at [672, 336] on input "Search Form" at bounding box center [994, 330] width 813 height 37
type input "still hurtin' me"
drag, startPoint x: 672, startPoint y: 427, endPoint x: 560, endPoint y: 387, distance: 118.9
click at [545, 420] on div "SearchWithCriteria9d0f40db-5518-419c-9914-0f4050e87a5c Recording Artist brian c…" at bounding box center [902, 425] width 999 height 38
drag, startPoint x: 1345, startPoint y: 596, endPoint x: 1335, endPoint y: 591, distance: 11.2
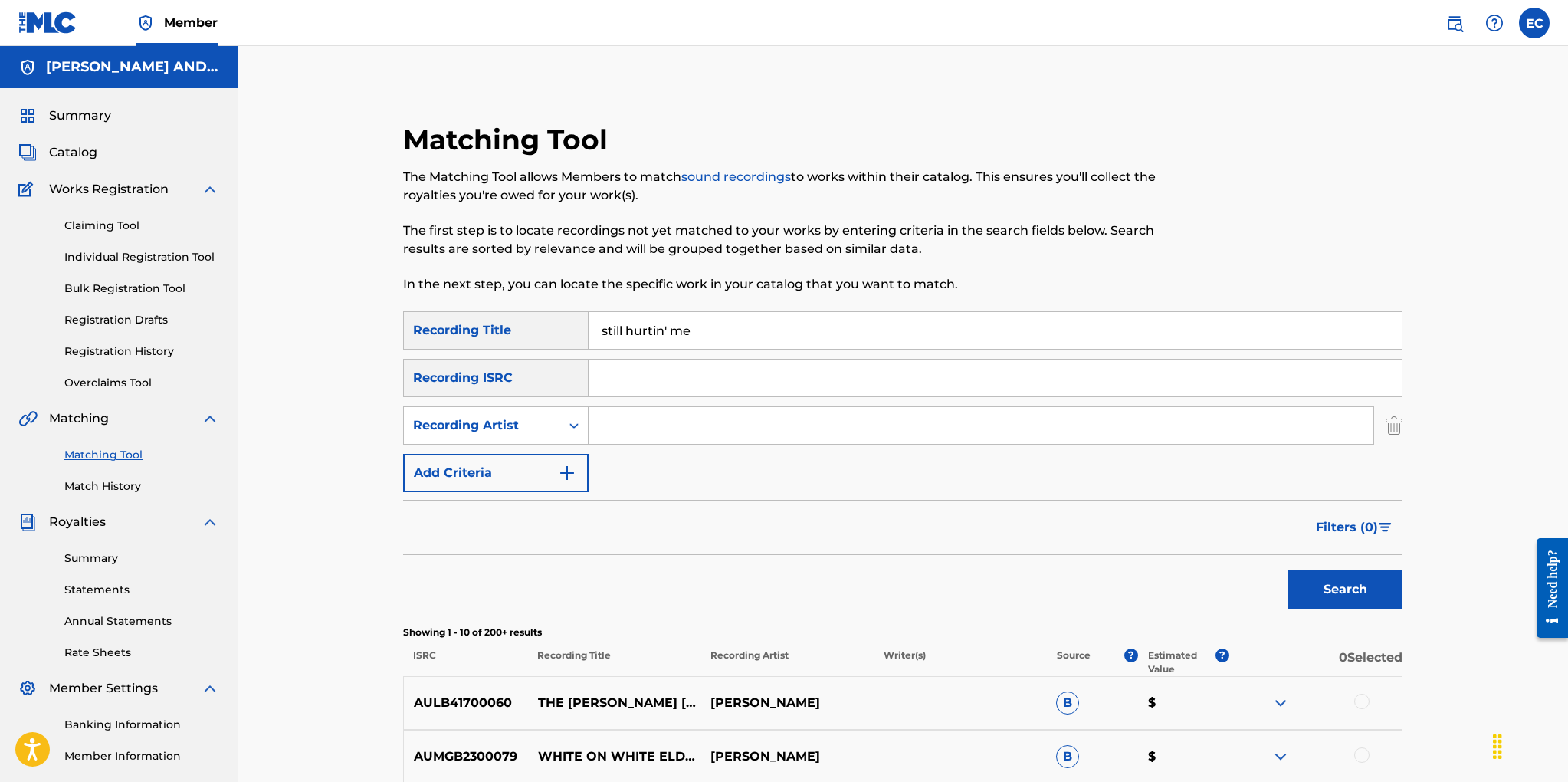
click at [1343, 596] on button "Search" at bounding box center [1344, 589] width 115 height 38
drag, startPoint x: 706, startPoint y: 331, endPoint x: 514, endPoint y: 314, distance: 192.8
click at [514, 314] on div "SearchWithCriteriad9e5a2ae-e236-4a1a-a601-afc02aa46963 Recording Title still hu…" at bounding box center [902, 330] width 999 height 38
type input "eye of the hurricane"
click at [1287, 571] on button "Search" at bounding box center [1344, 589] width 115 height 38
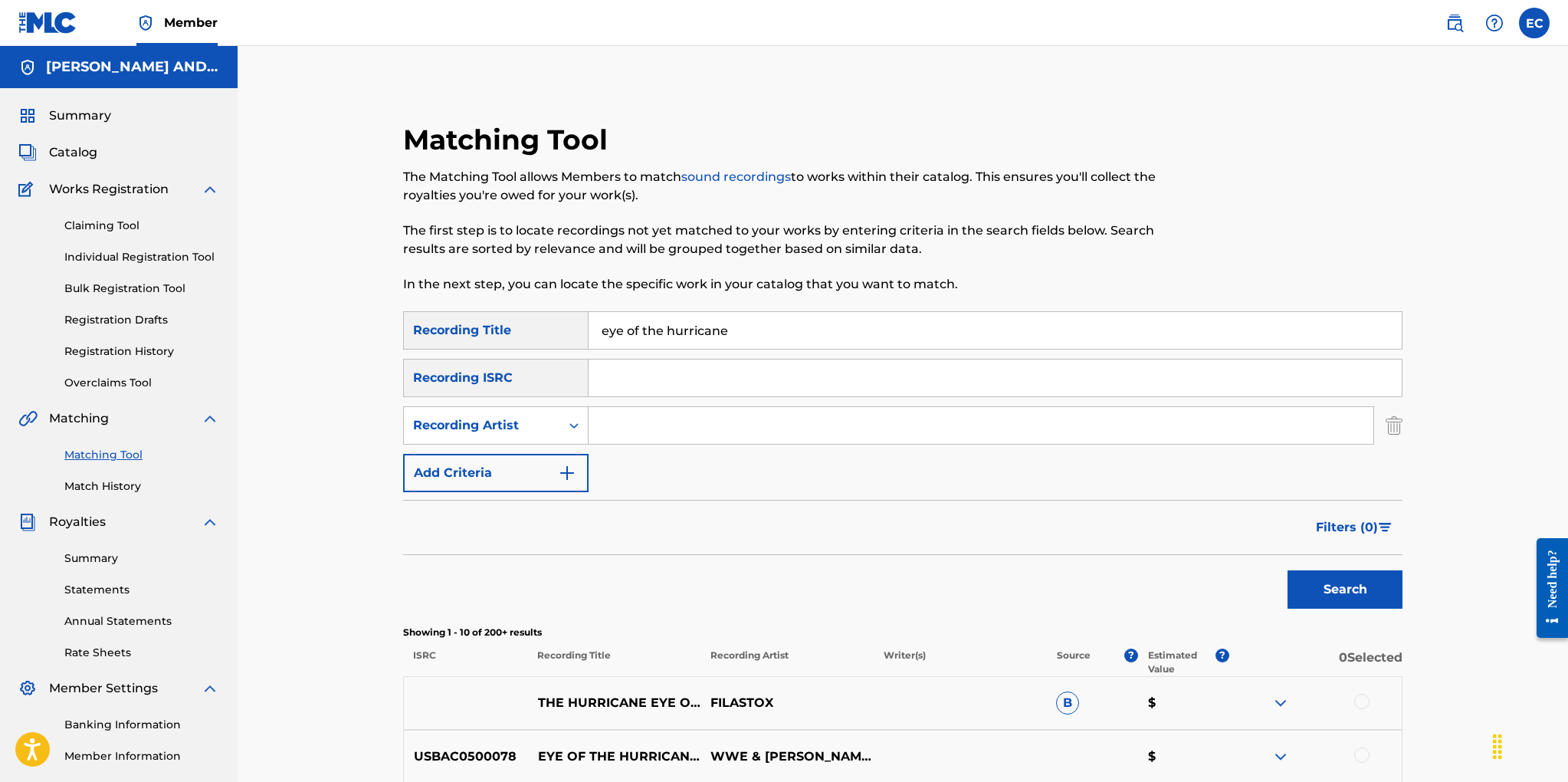
click at [622, 423] on input "Search Form" at bounding box center [980, 425] width 785 height 37
type input "the alarm"
click at [1287, 571] on button "Search" at bounding box center [1344, 589] width 115 height 38
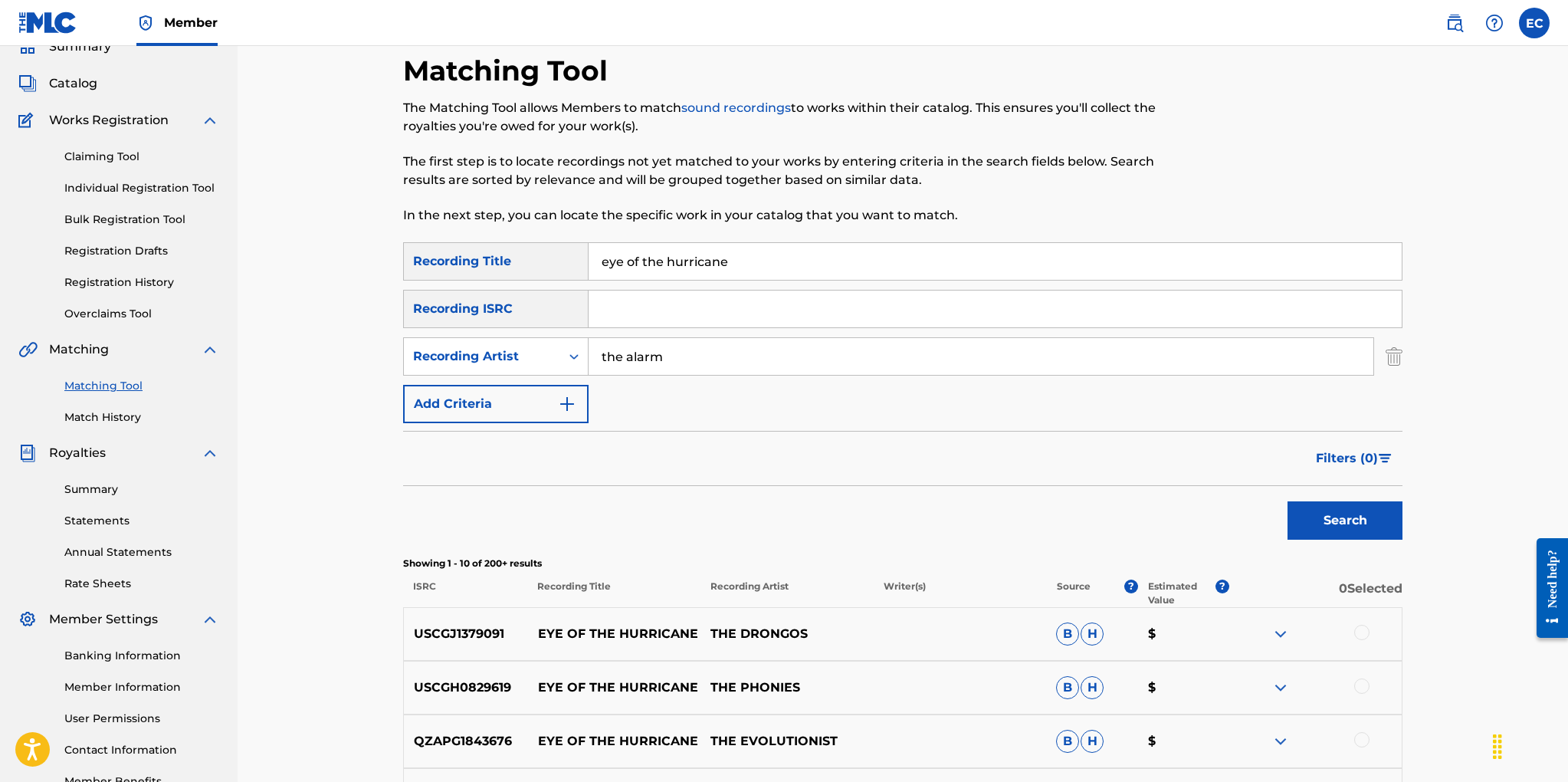
scroll to position [66, 0]
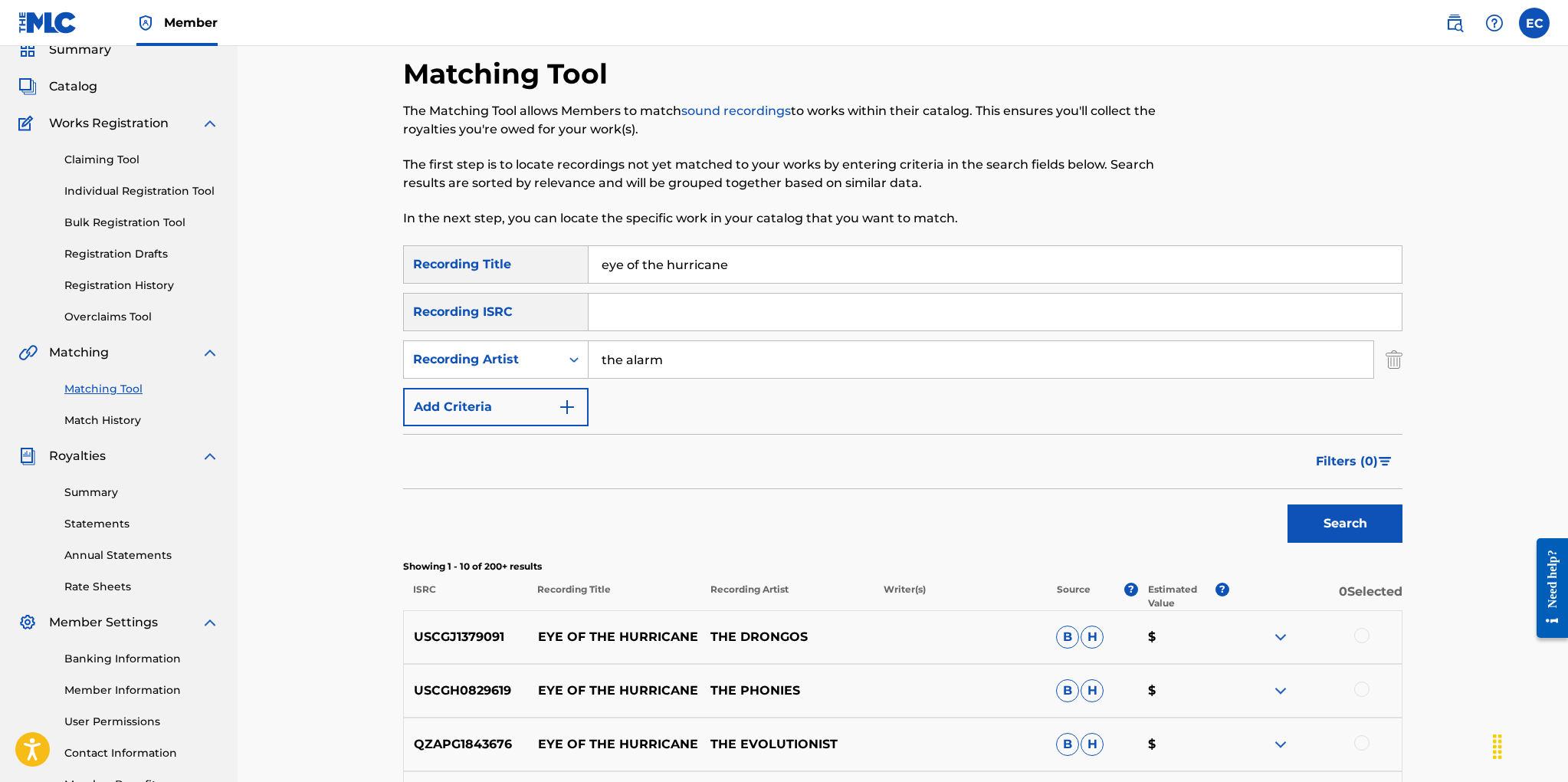
drag, startPoint x: 742, startPoint y: 267, endPoint x: 561, endPoint y: 264, distance: 181.0
click at [561, 264] on div "SearchWithCriteriad9e5a2ae-e236-4a1a-a601-afc02aa46963 Recording Title eye of t…" at bounding box center [902, 264] width 999 height 38
click at [1330, 534] on button "Search" at bounding box center [1344, 522] width 115 height 38
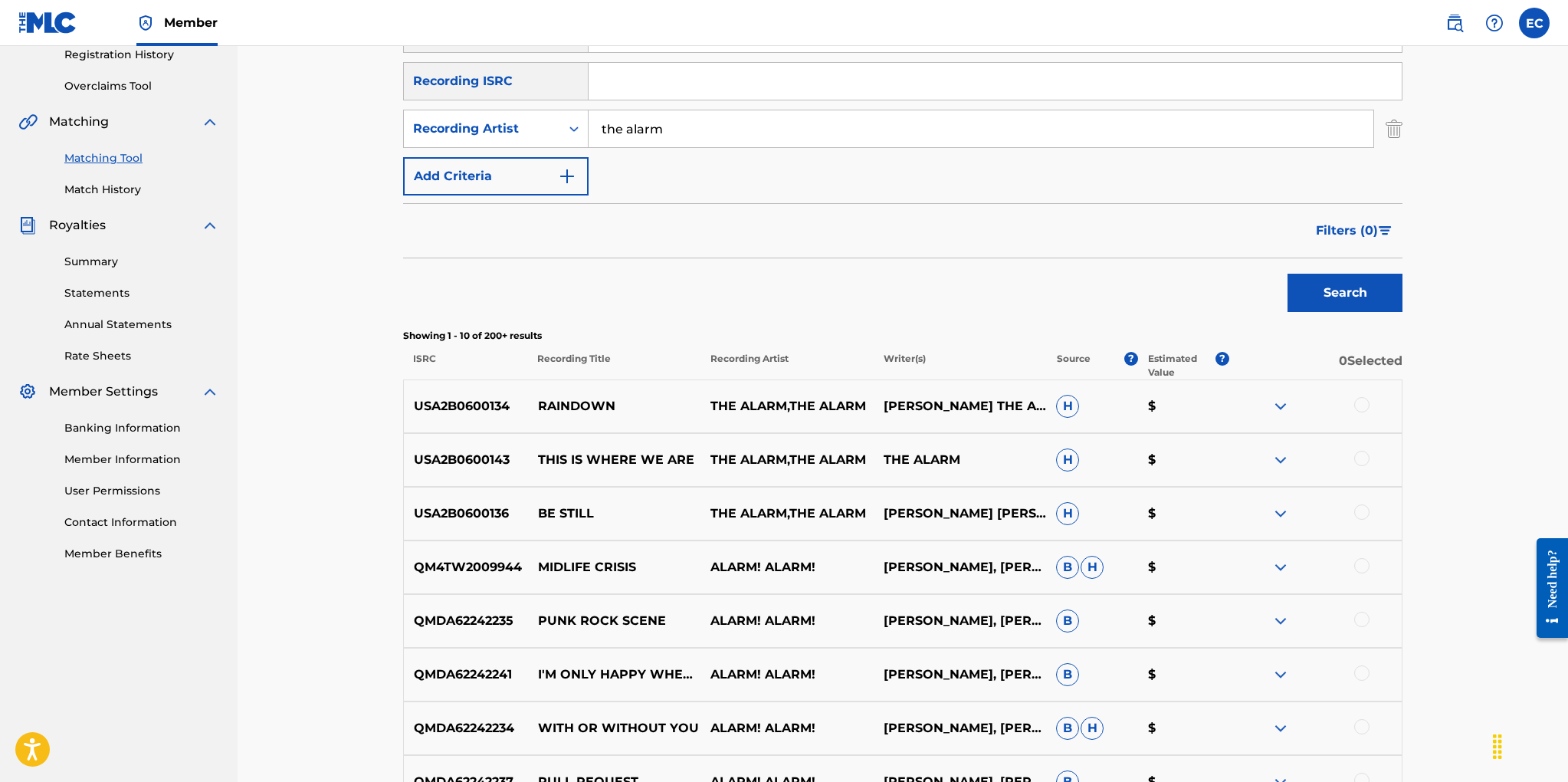
scroll to position [294, 0]
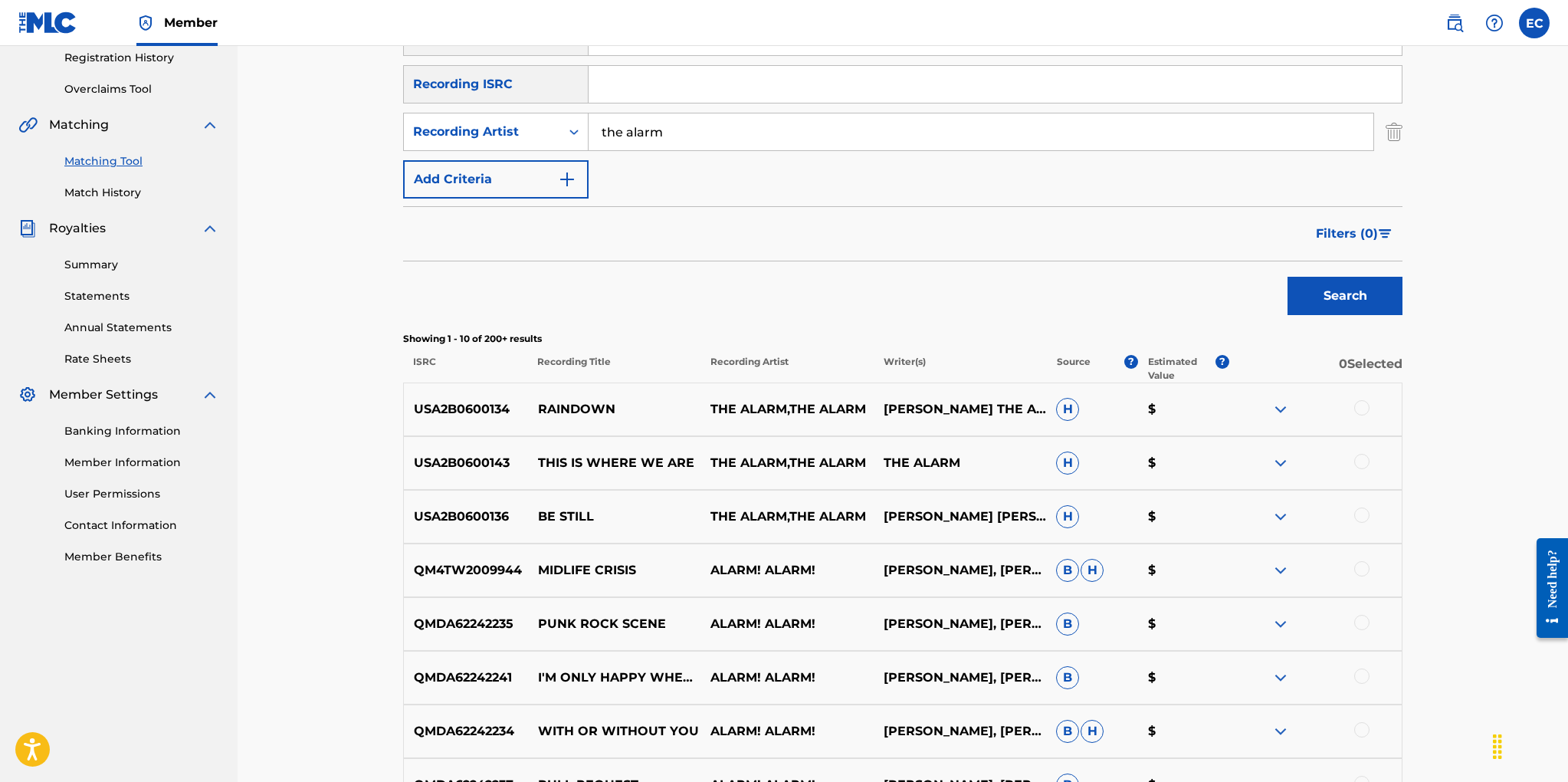
click at [1323, 238] on span "Filters ( 0 )" at bounding box center [1346, 234] width 62 height 19
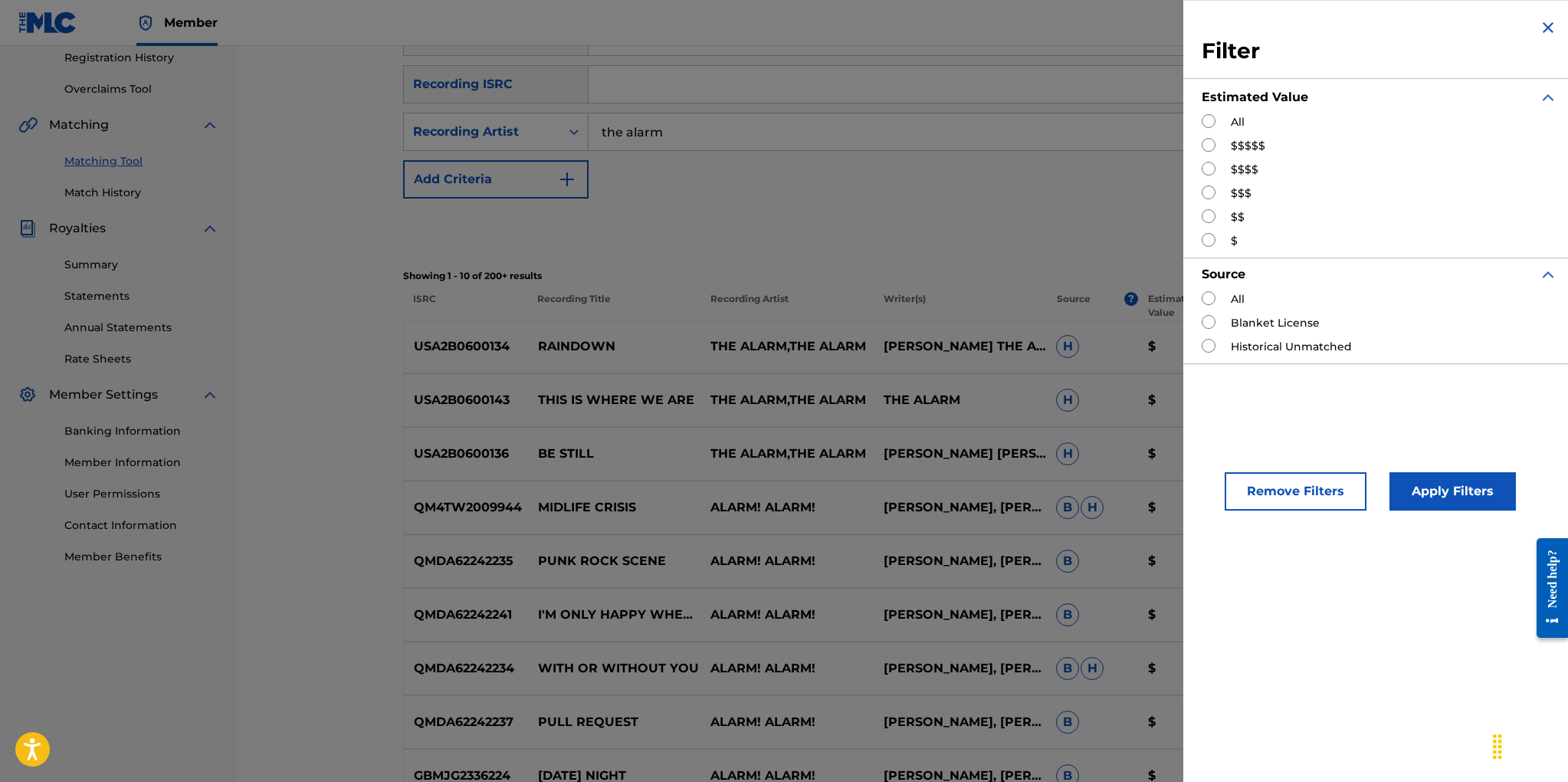
click at [1210, 192] on input "Search Form" at bounding box center [1208, 193] width 14 height 14
radio input "true"
drag, startPoint x: 1420, startPoint y: 488, endPoint x: 1286, endPoint y: 474, distance: 134.7
click at [1400, 487] on button "Apply Filters" at bounding box center [1452, 491] width 127 height 38
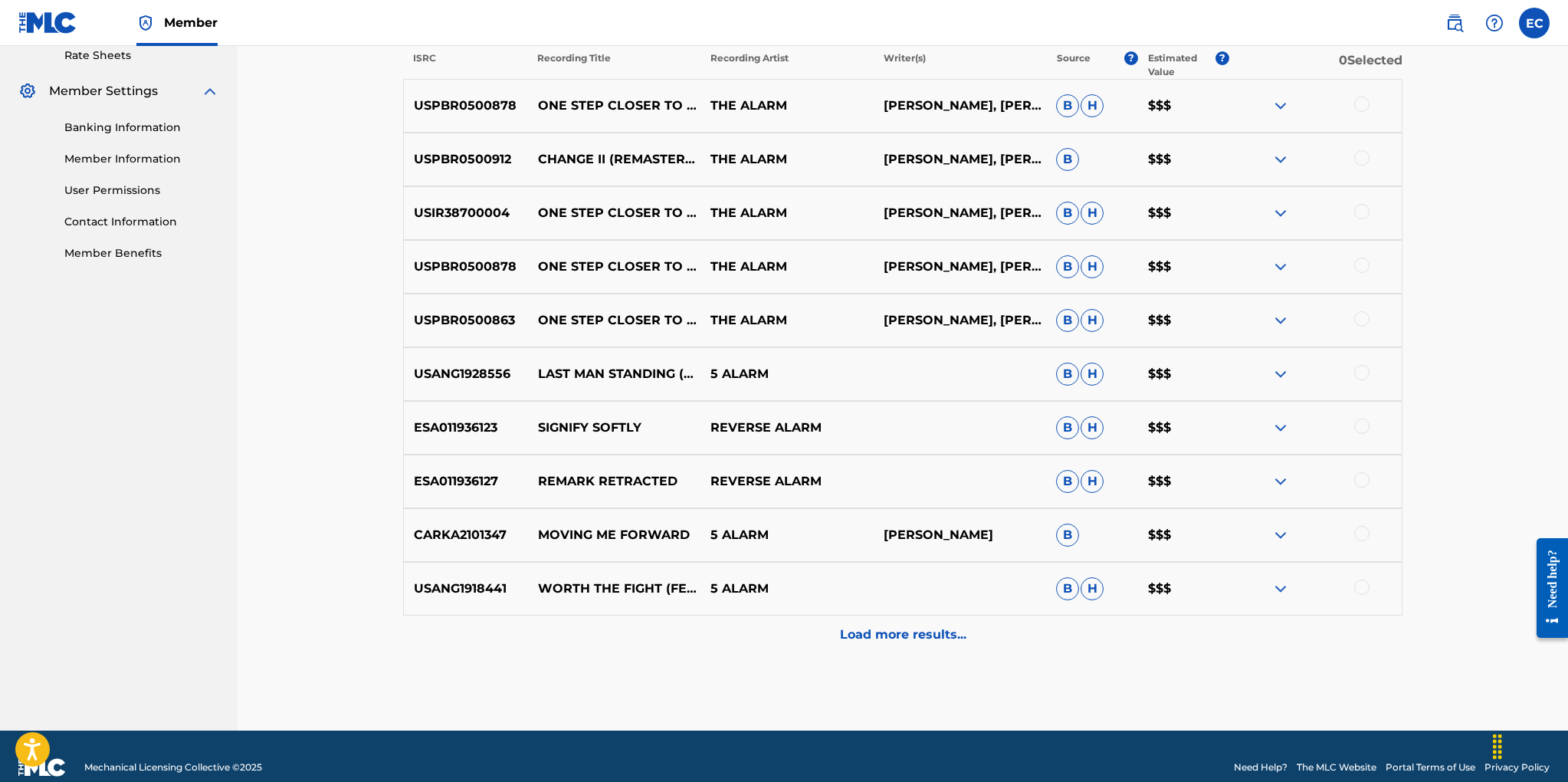
scroll to position [619, 0]
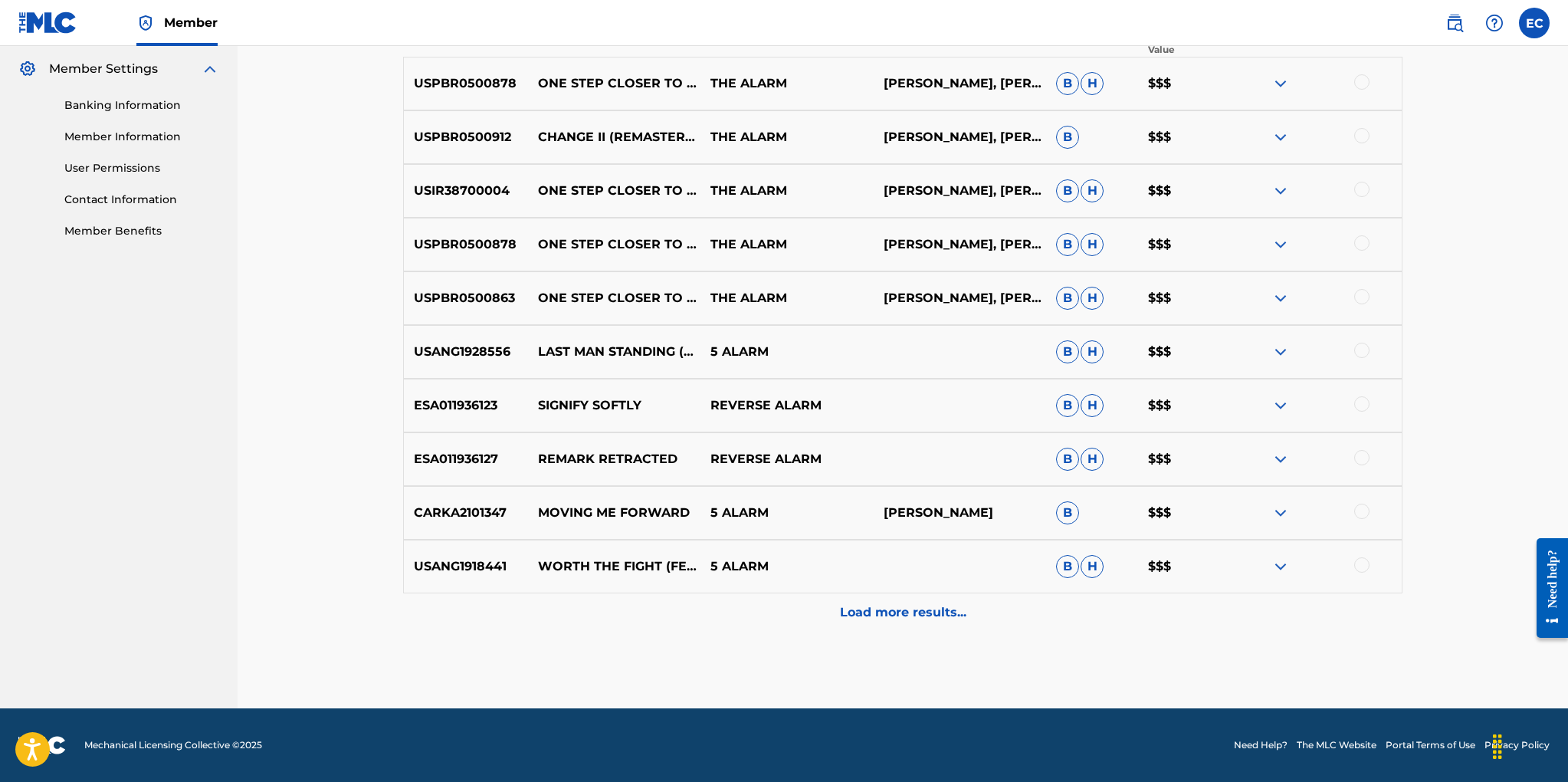
click at [910, 611] on p "Load more results..." at bounding box center [903, 613] width 127 height 19
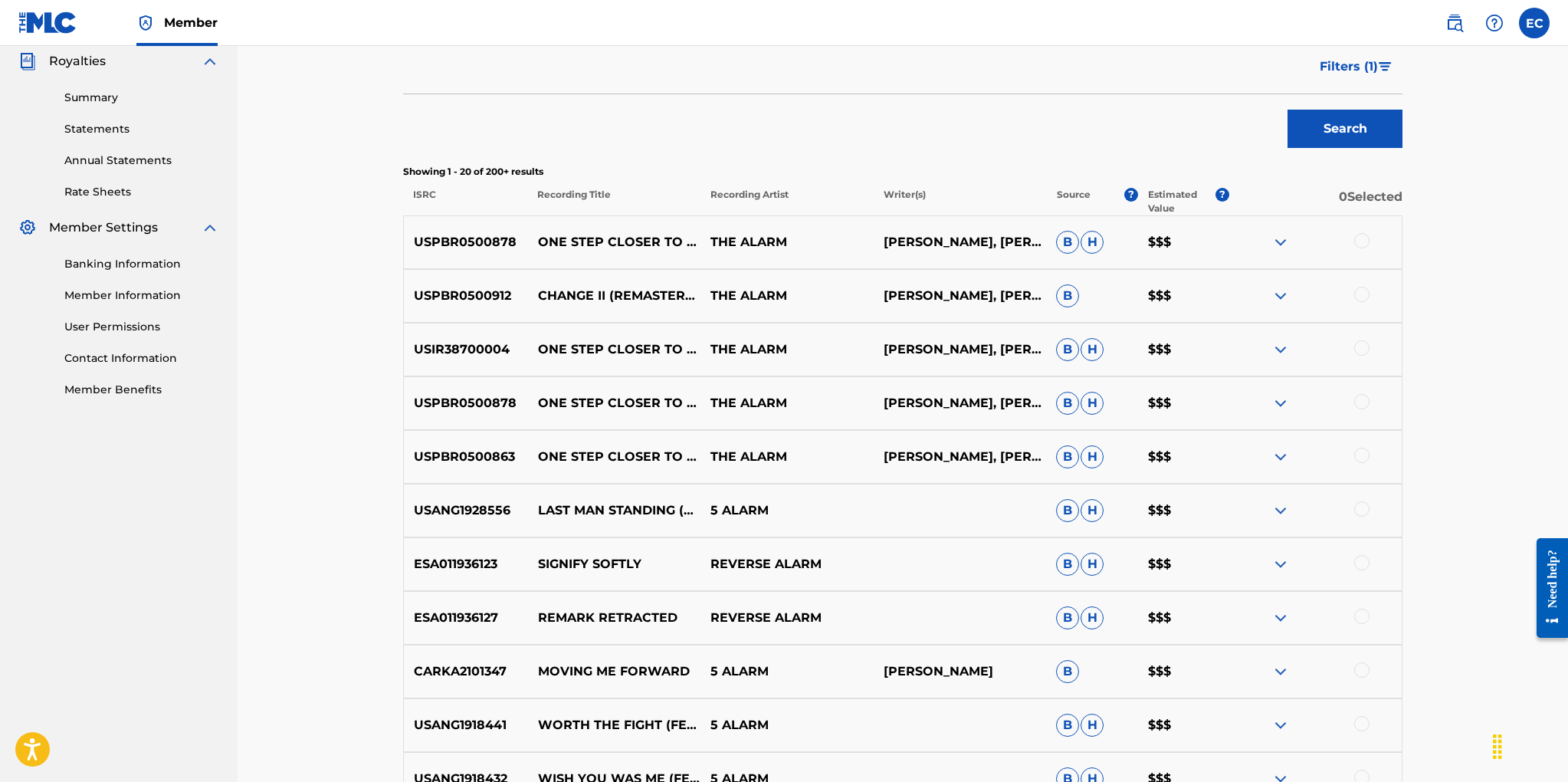
scroll to position [0, 0]
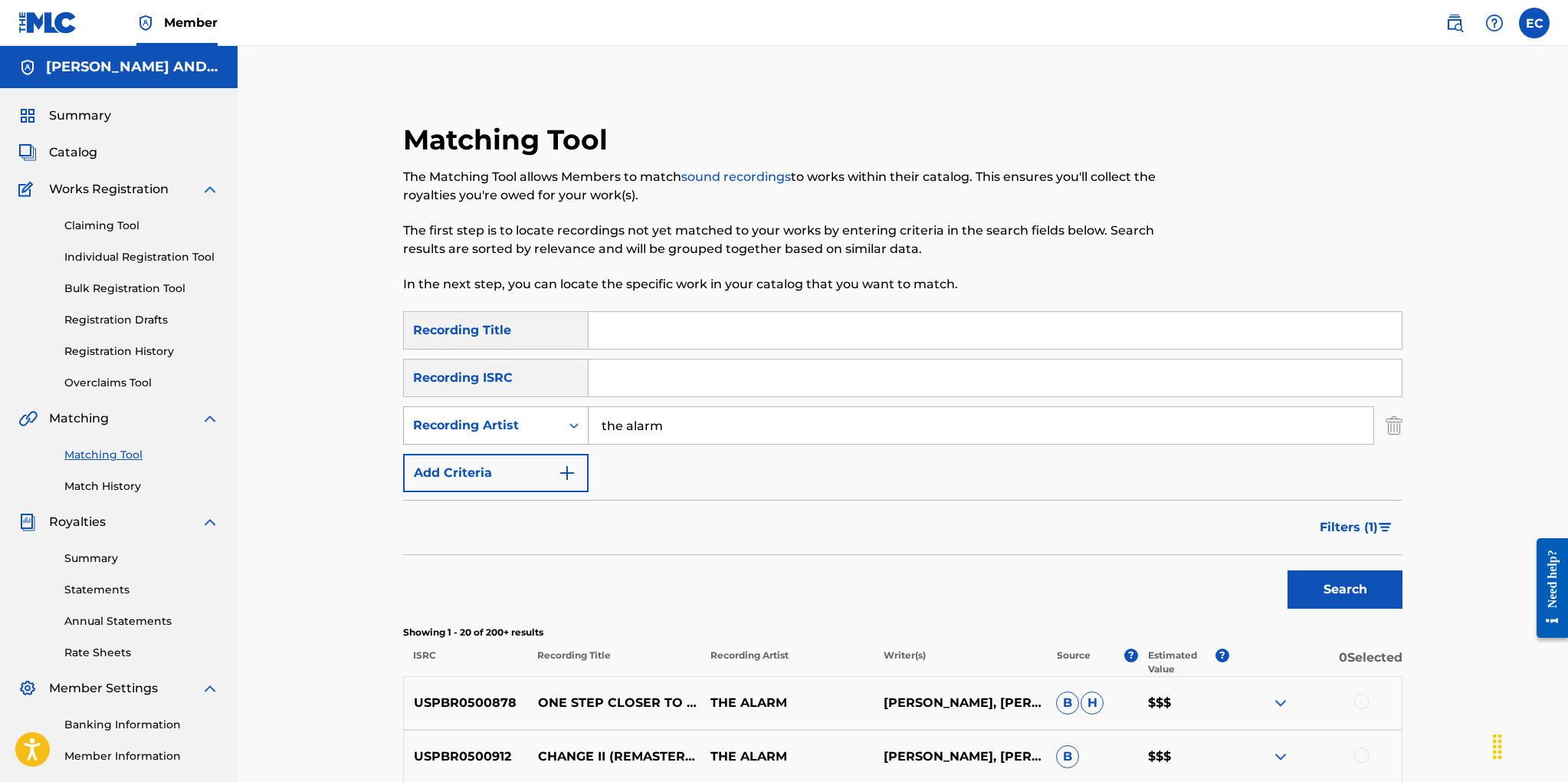
drag, startPoint x: 670, startPoint y: 425, endPoint x: 569, endPoint y: 426, distance: 101.0
click at [569, 426] on div "SearchWithCriteria9d0f40db-5518-419c-9914-0f4050e87a5c Recording Artist the ala…" at bounding box center [902, 425] width 999 height 38
click at [626, 321] on input "Search Form" at bounding box center [994, 330] width 813 height 37
type input "love is like a rolling stone"
click at [1287, 571] on button "Search" at bounding box center [1344, 589] width 115 height 38
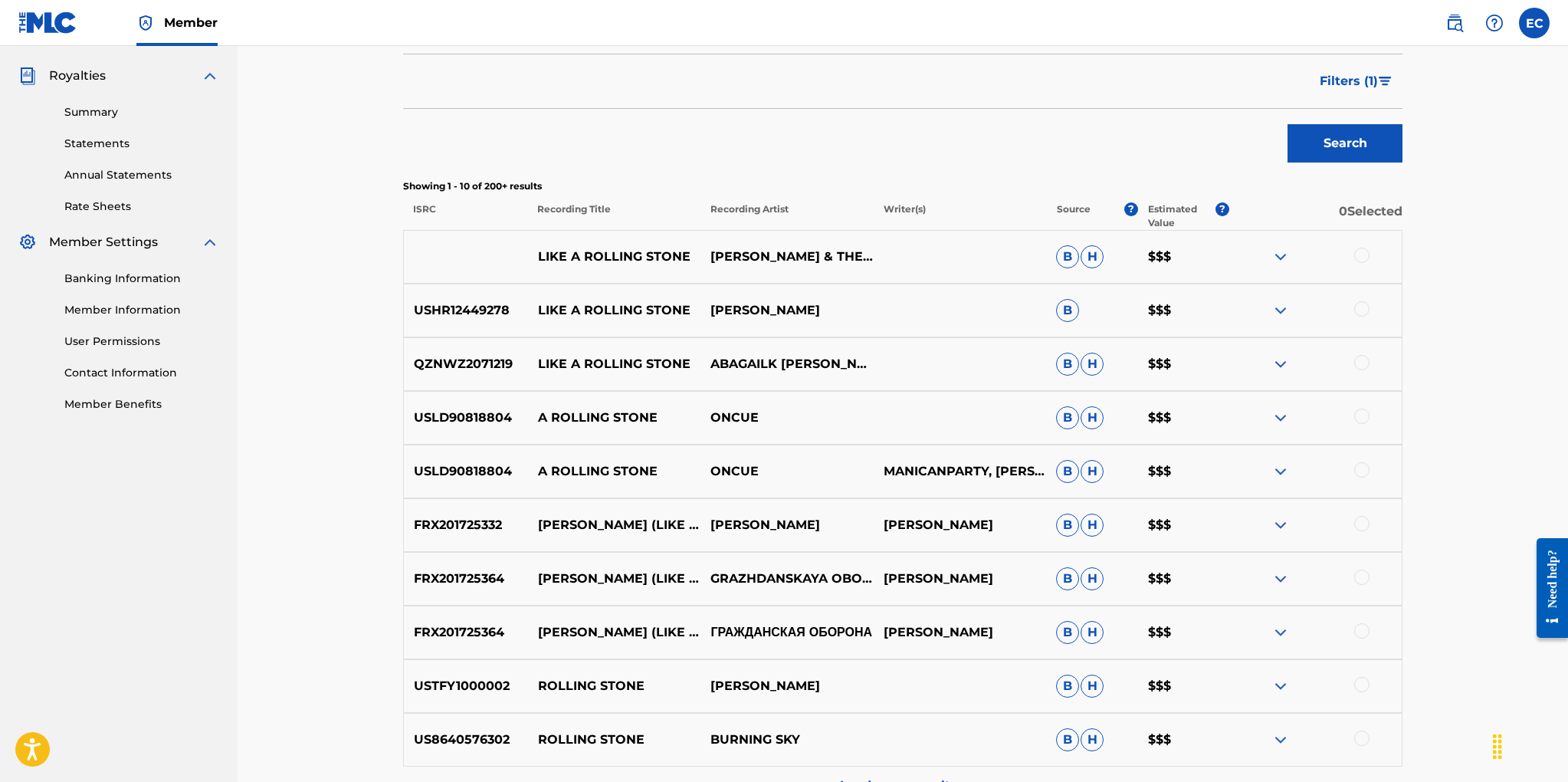
scroll to position [431, 0]
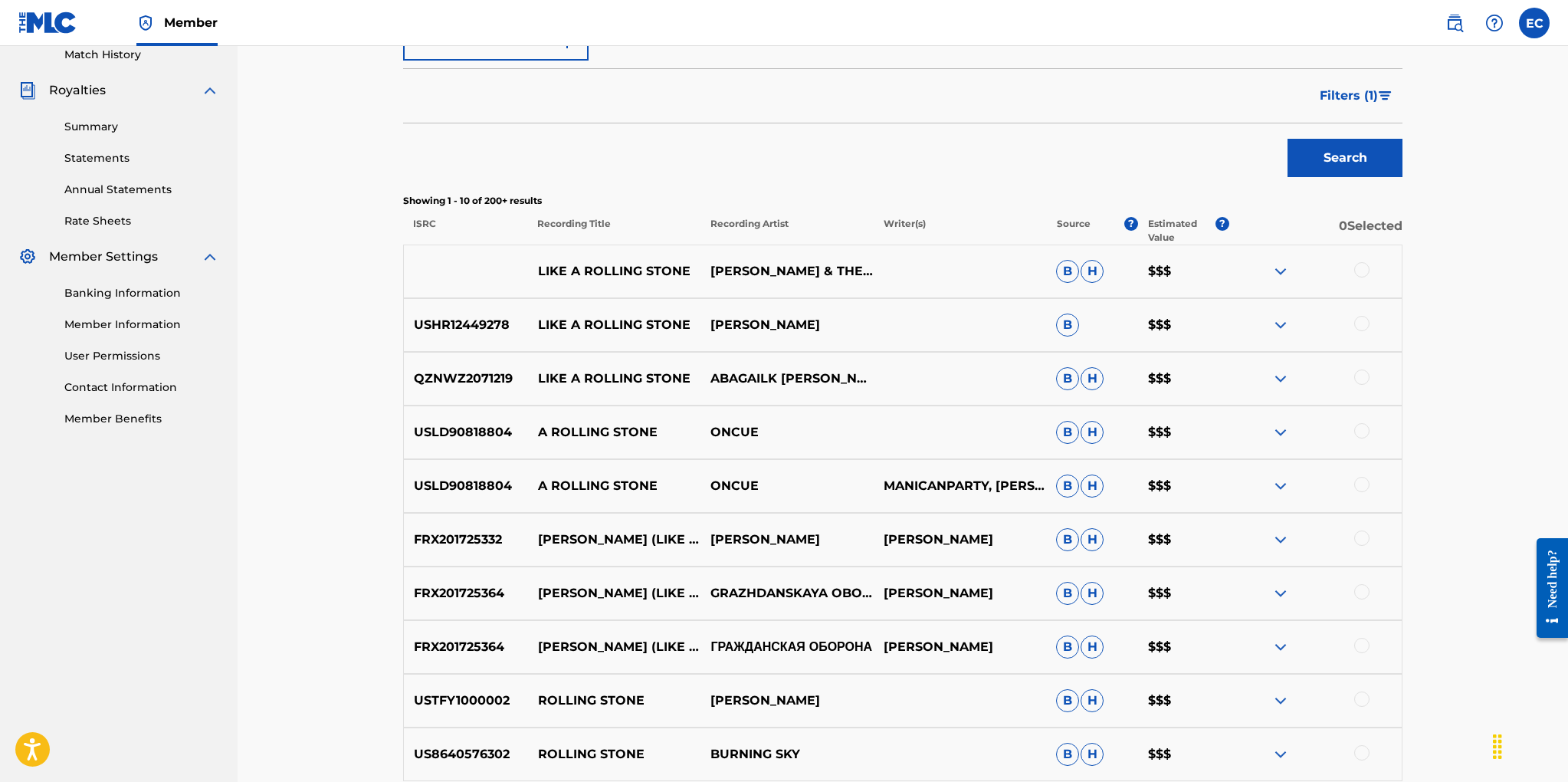
click at [1369, 94] on span "Filters ( 1 )" at bounding box center [1348, 96] width 58 height 19
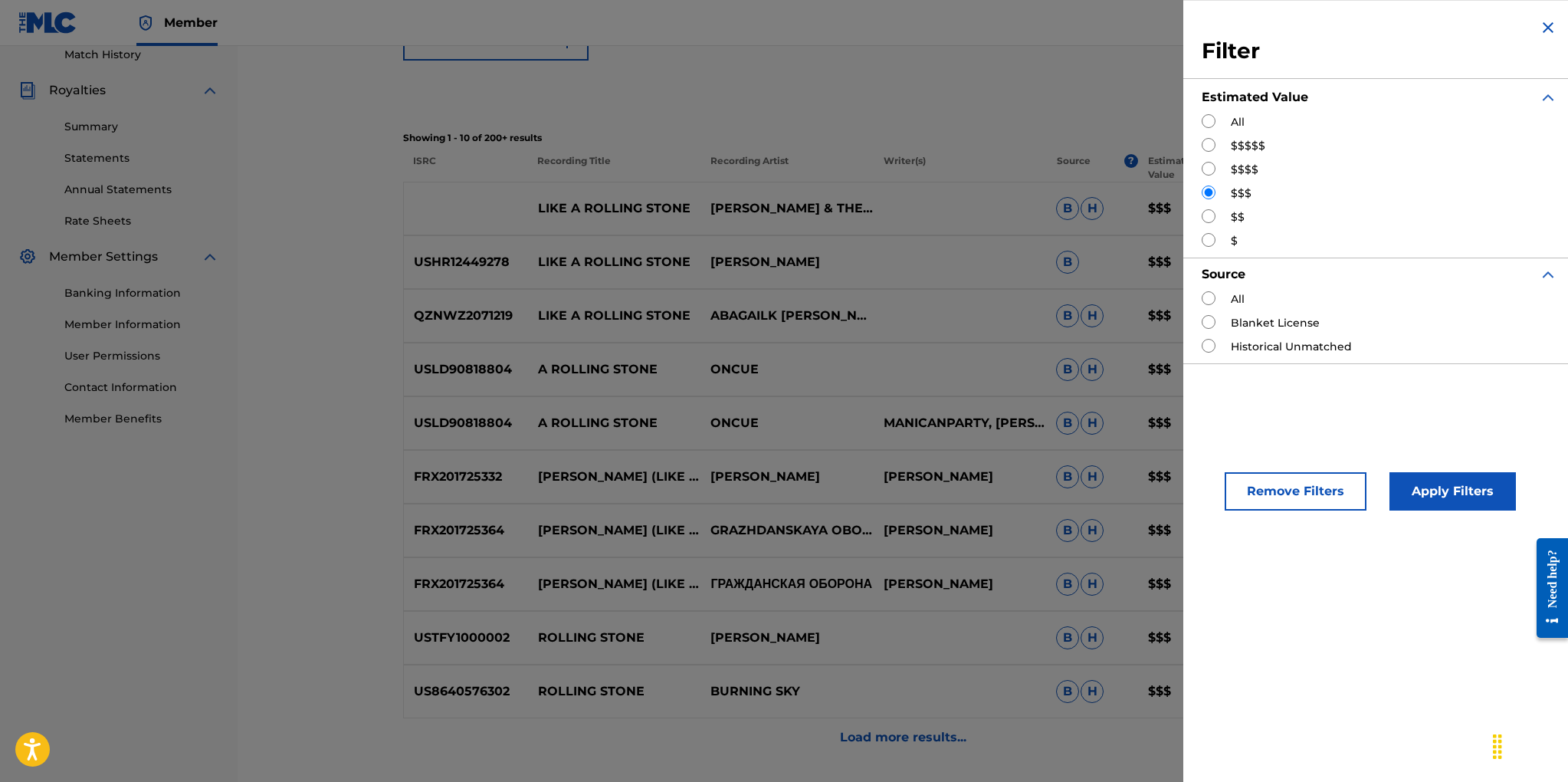
drag, startPoint x: 1282, startPoint y: 493, endPoint x: 1260, endPoint y: 481, distance: 25.1
click at [1280, 492] on button "Remove Filters" at bounding box center [1295, 491] width 142 height 38
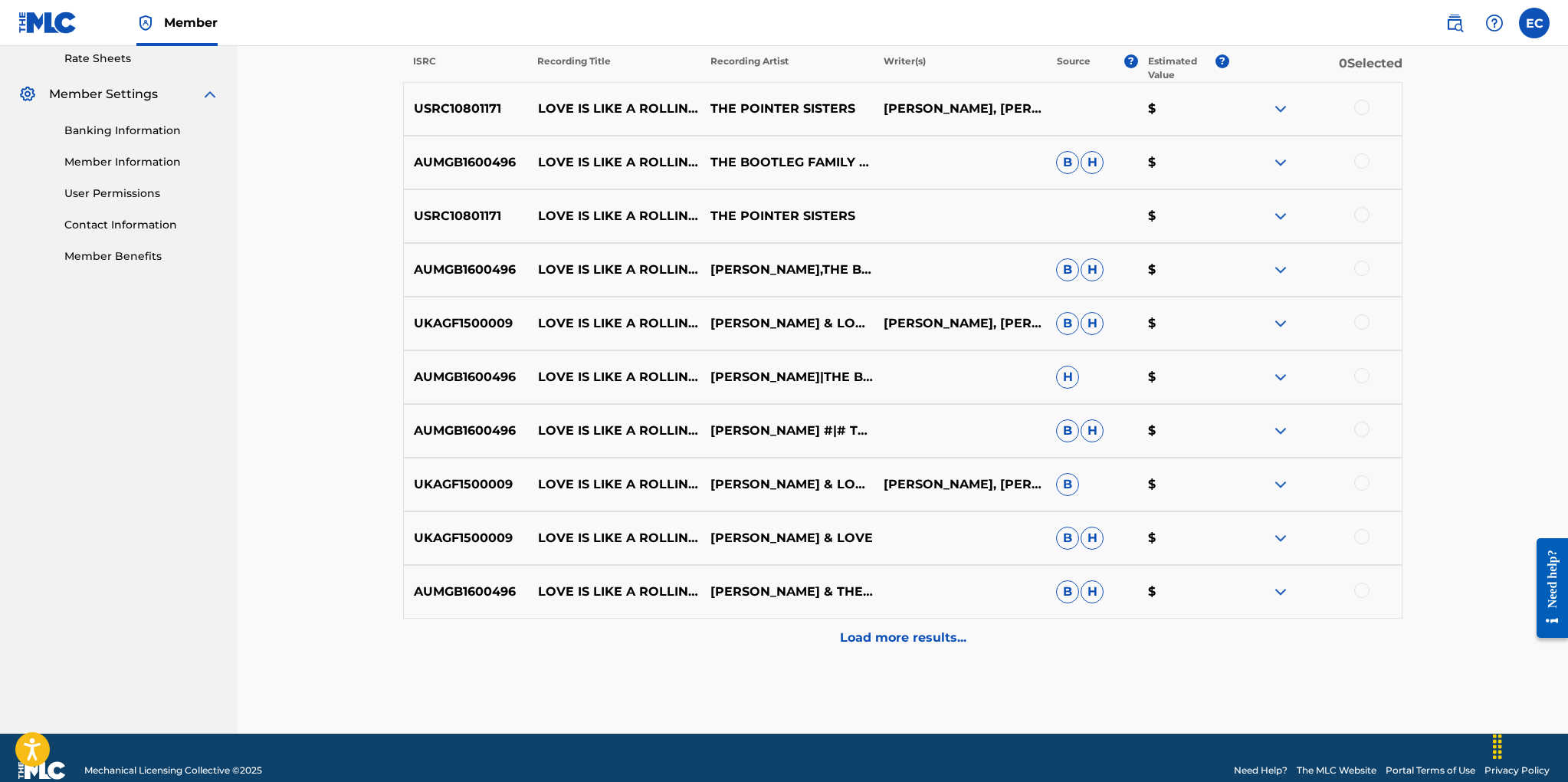
scroll to position [596, 0]
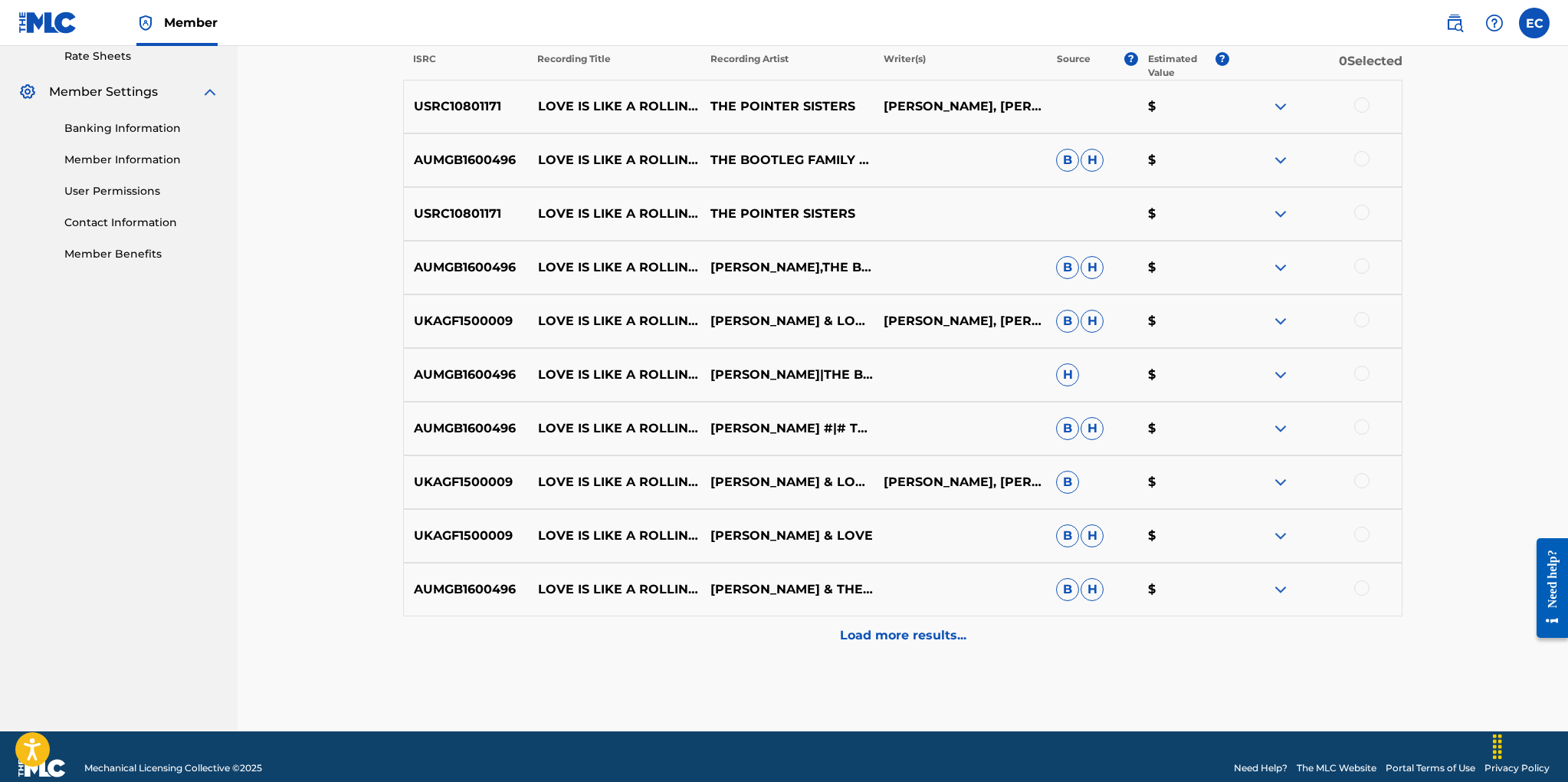
click at [908, 634] on p "Load more results..." at bounding box center [903, 636] width 127 height 19
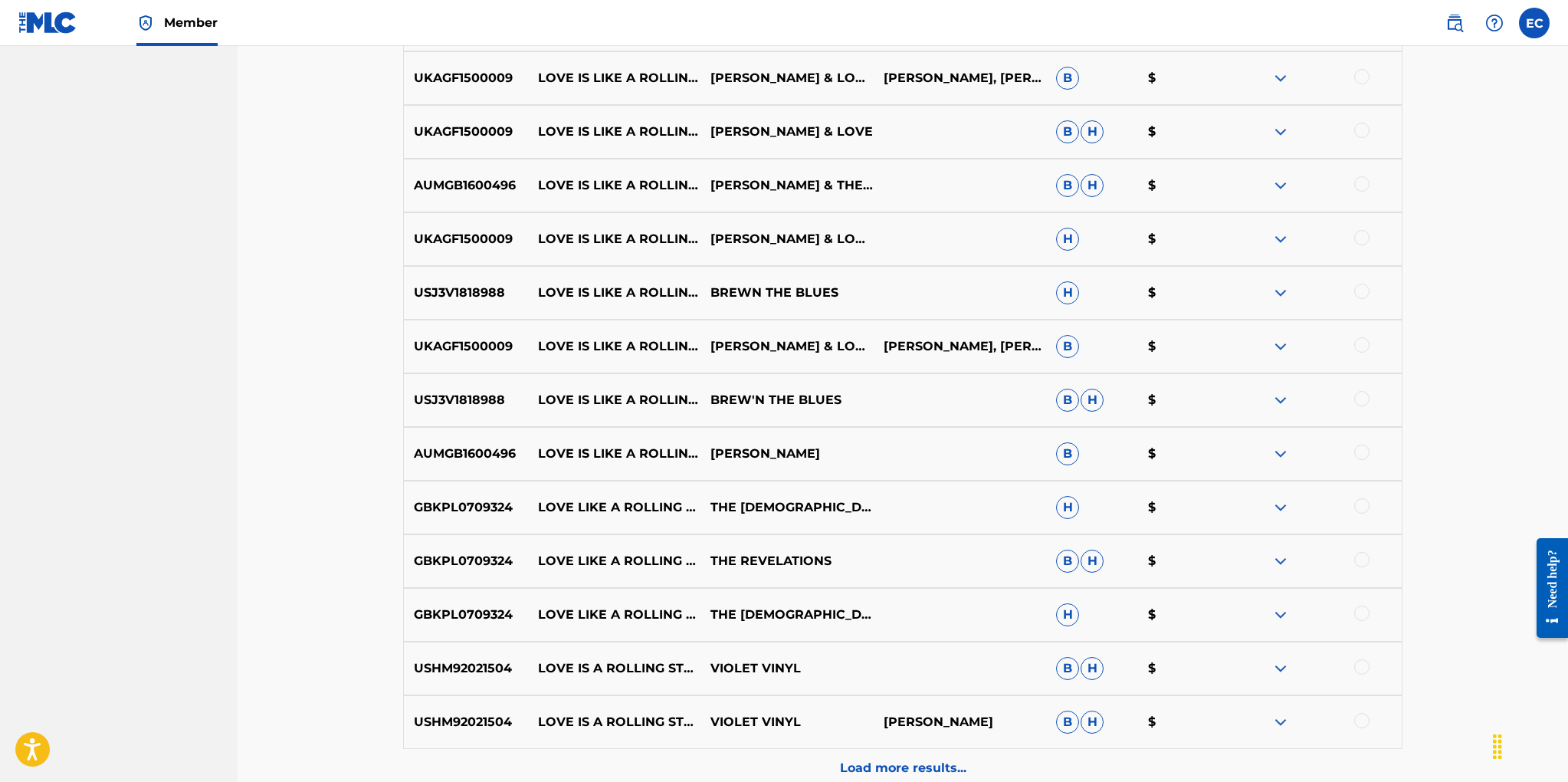
scroll to position [1036, 0]
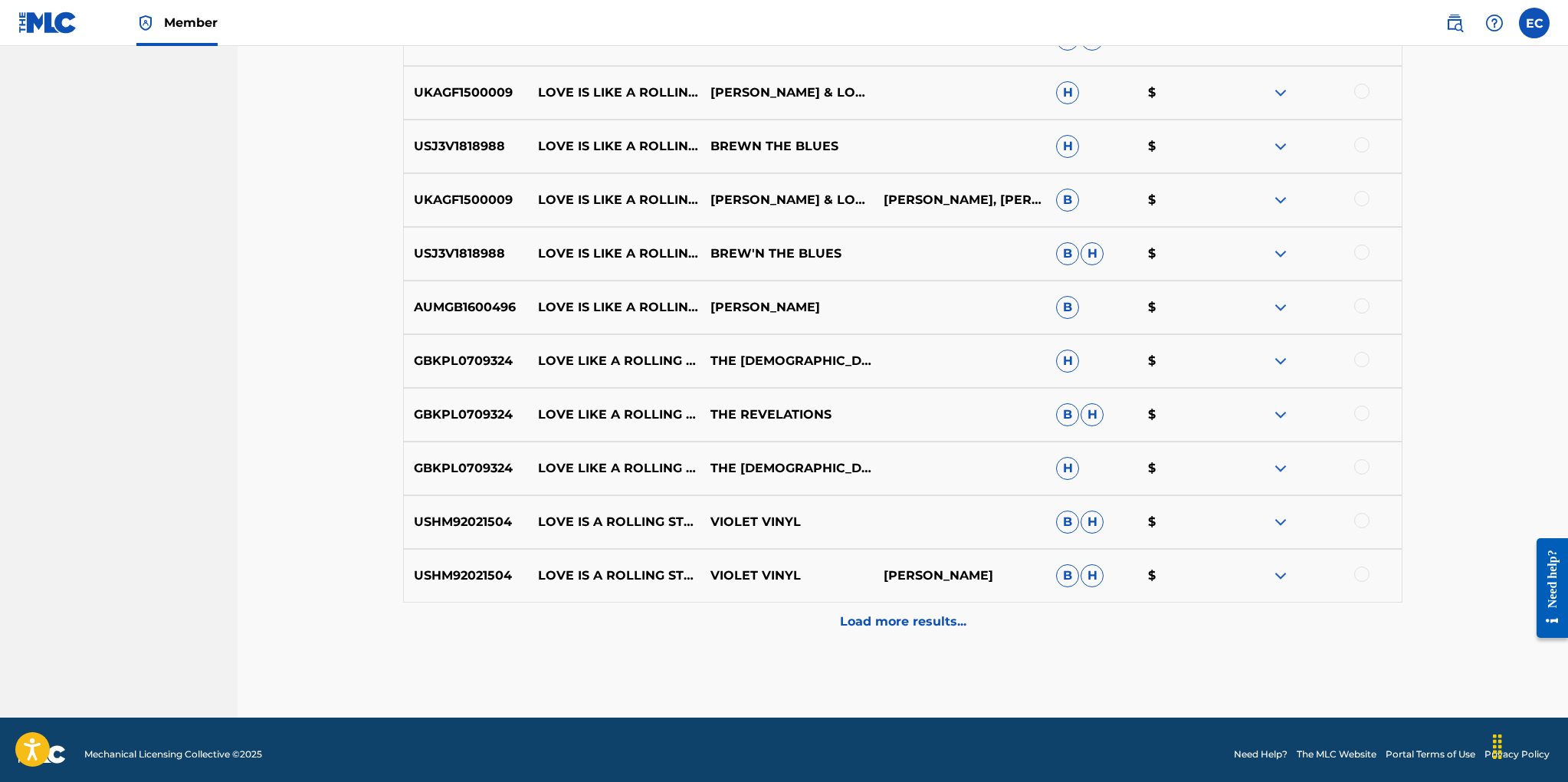
click at [873, 621] on p "Load more results..." at bounding box center [903, 622] width 127 height 19
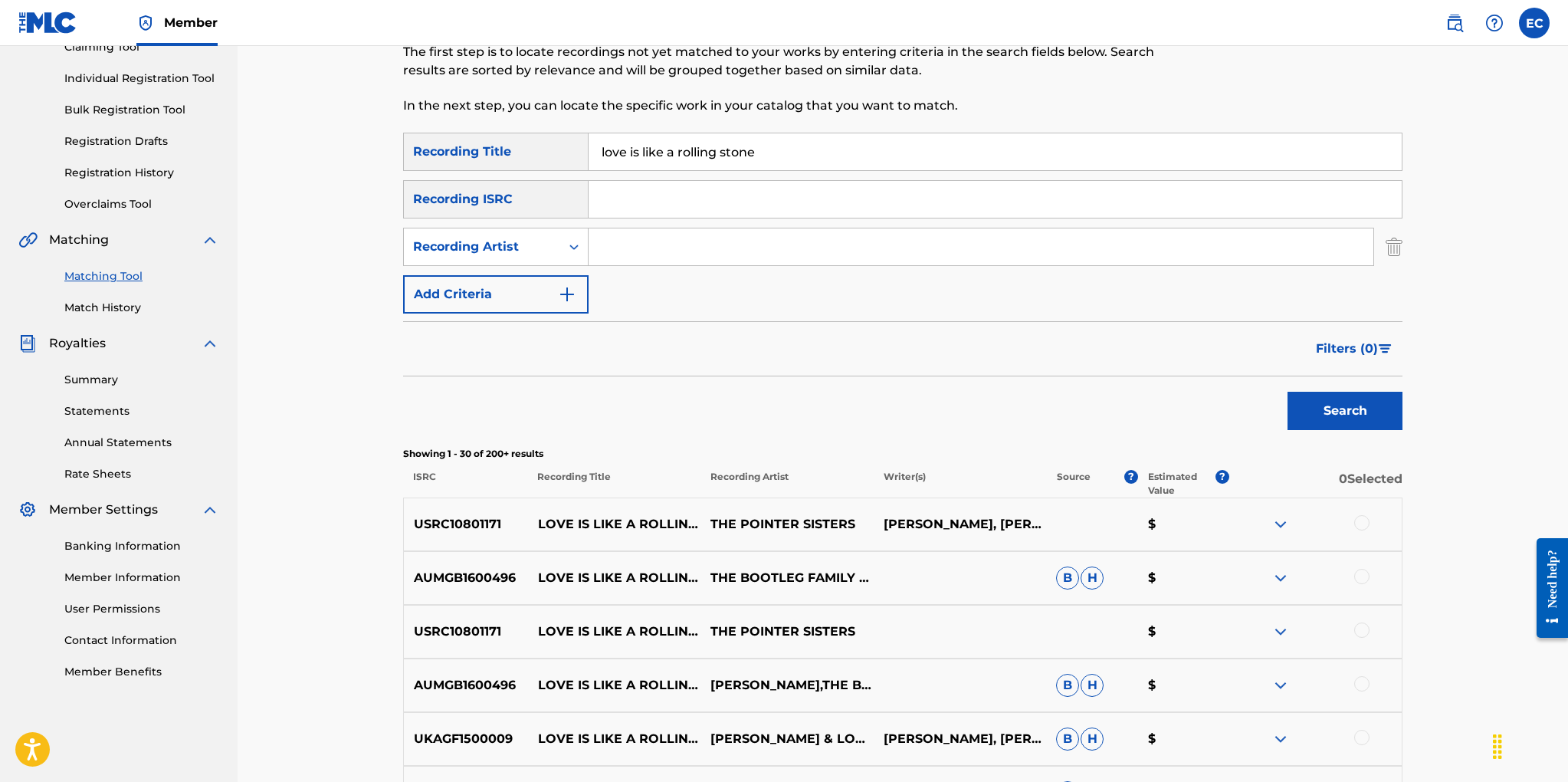
scroll to position [196, 0]
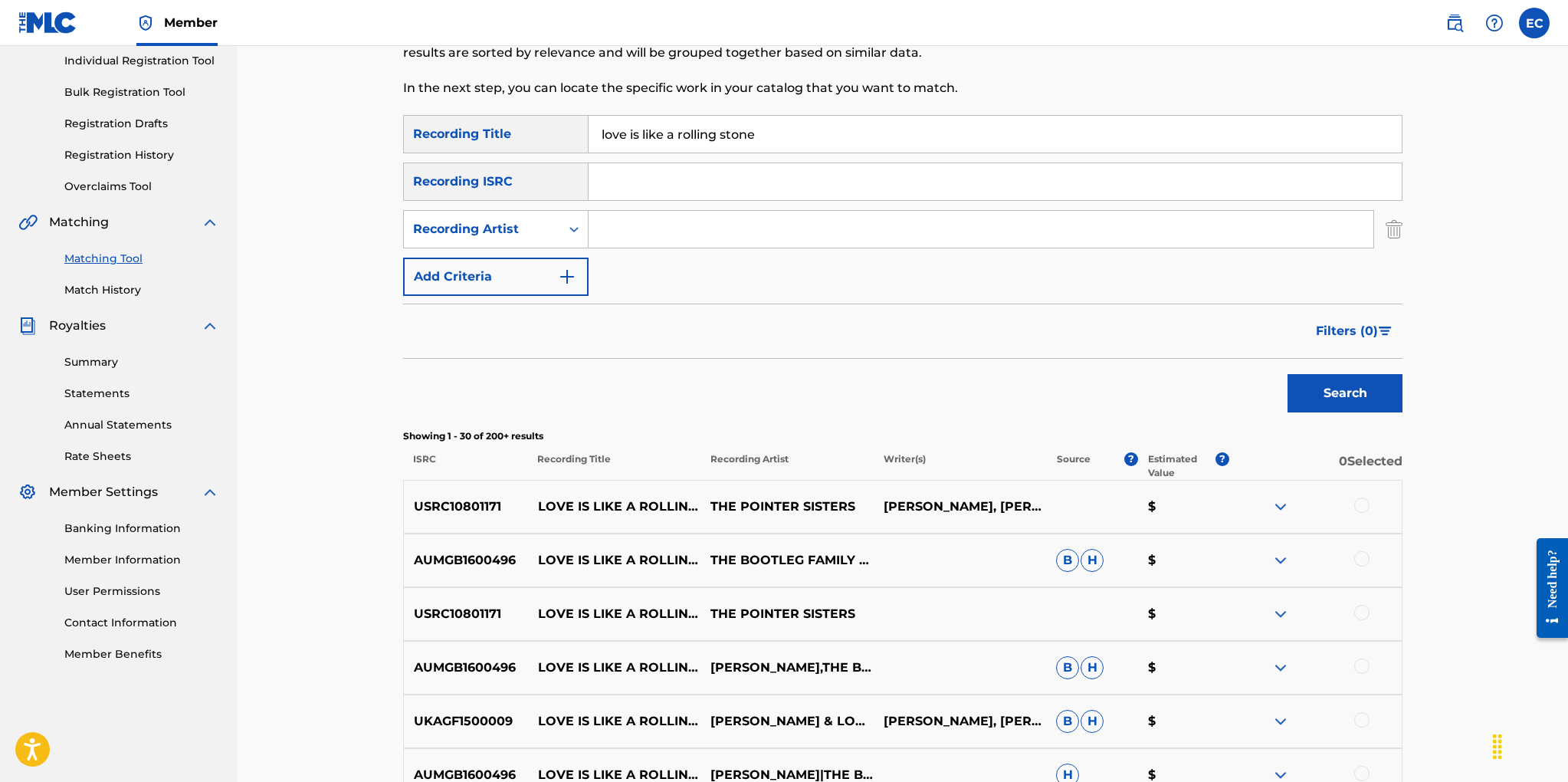
click at [1372, 327] on span "Filters ( 0 )" at bounding box center [1346, 331] width 62 height 19
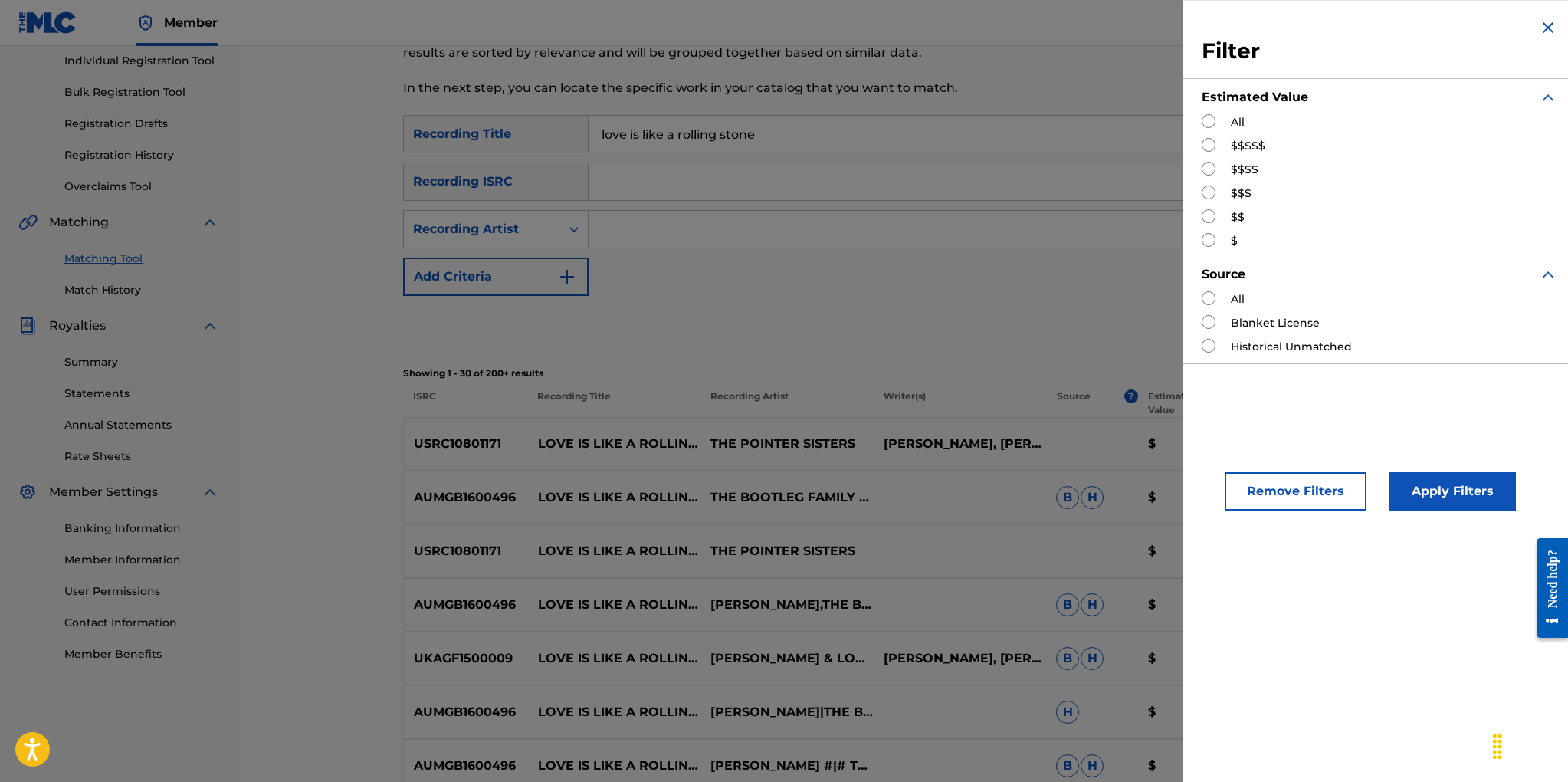
click at [1208, 218] on input "Search Form" at bounding box center [1208, 216] width 14 height 14
radio input "true"
drag, startPoint x: 1422, startPoint y: 492, endPoint x: 1271, endPoint y: 452, distance: 156.2
click at [1419, 491] on button "Apply Filters" at bounding box center [1452, 491] width 127 height 38
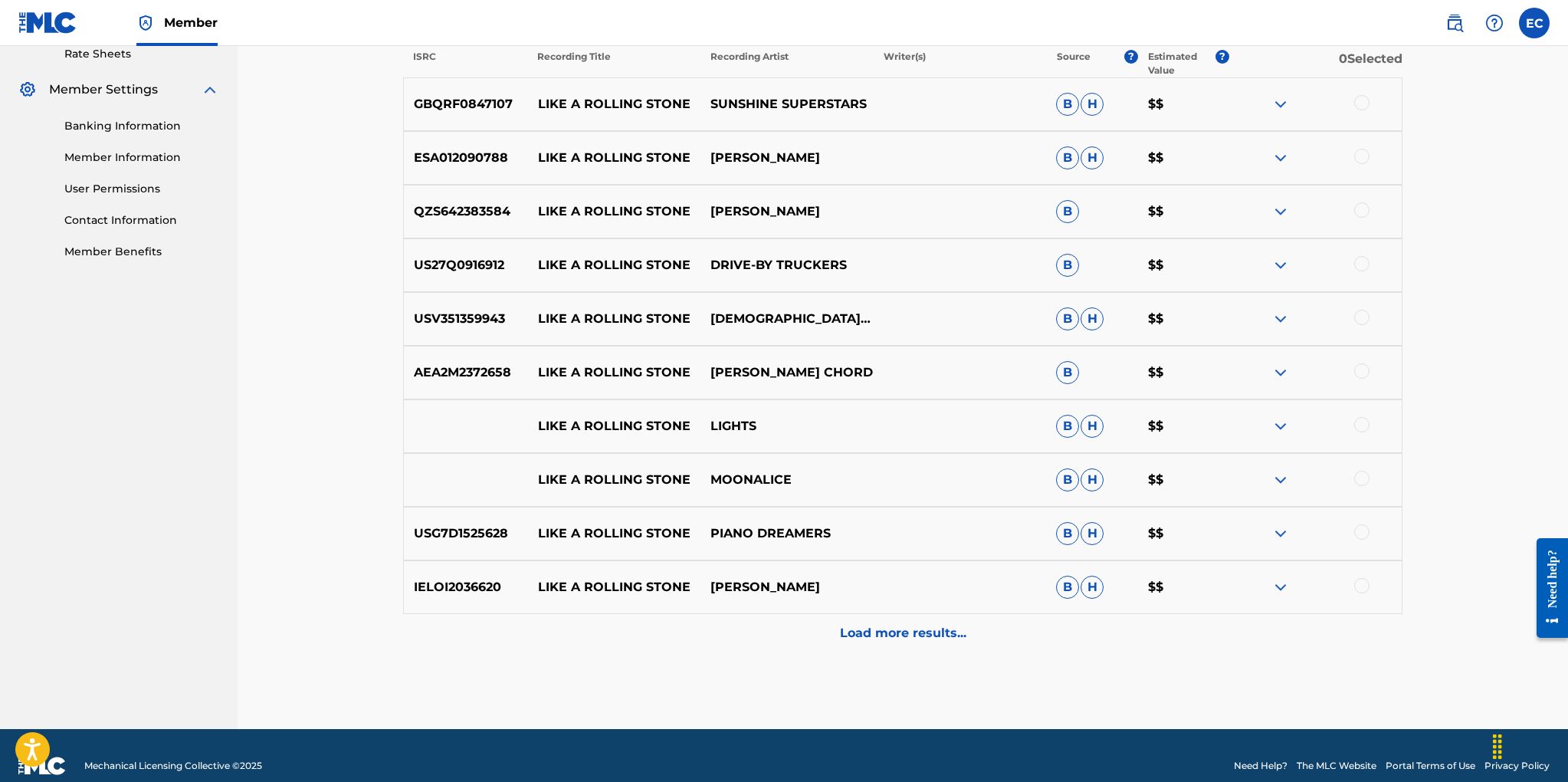
scroll to position [619, 0]
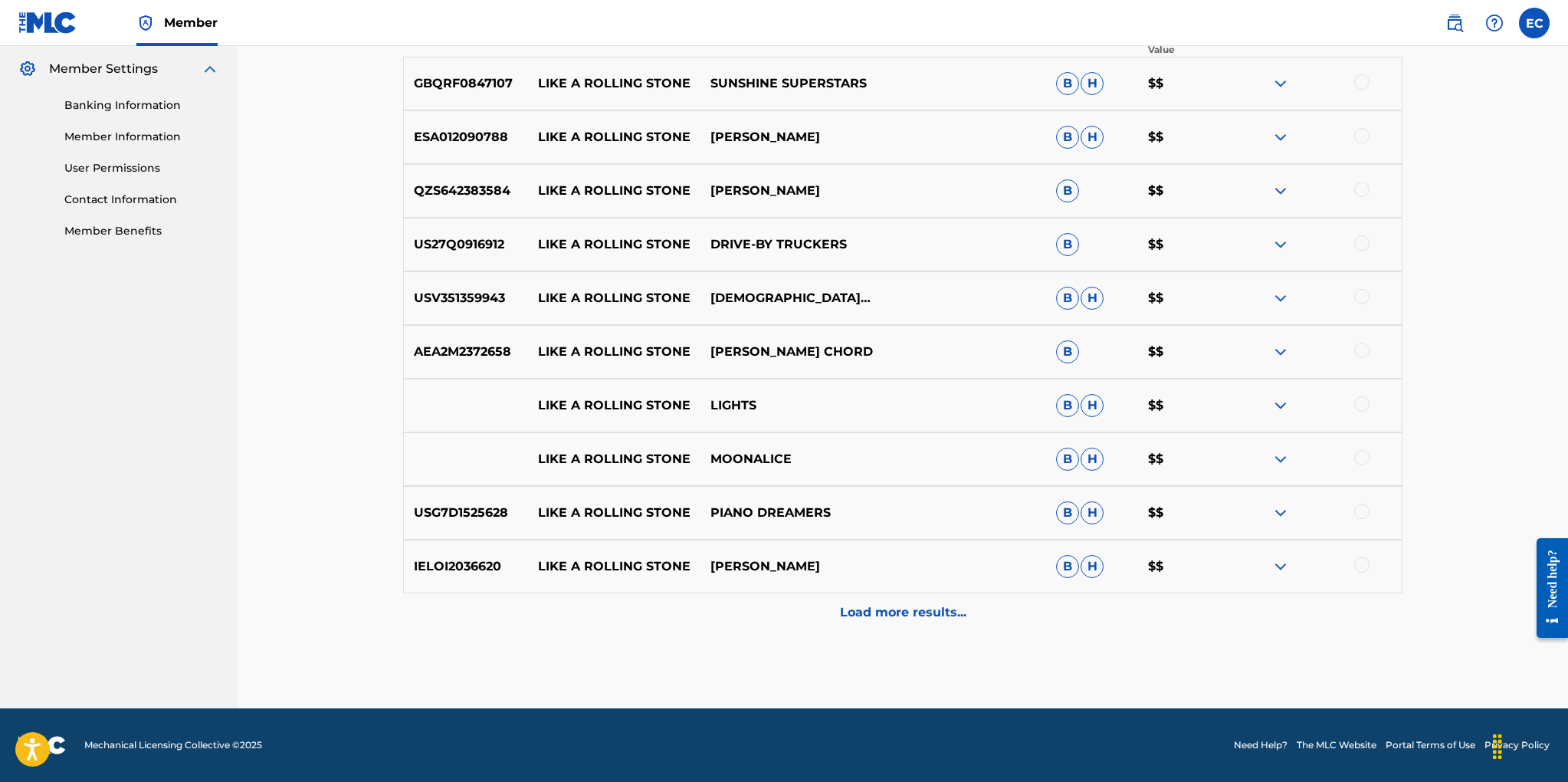
click at [904, 612] on p "Load more results..." at bounding box center [903, 613] width 127 height 19
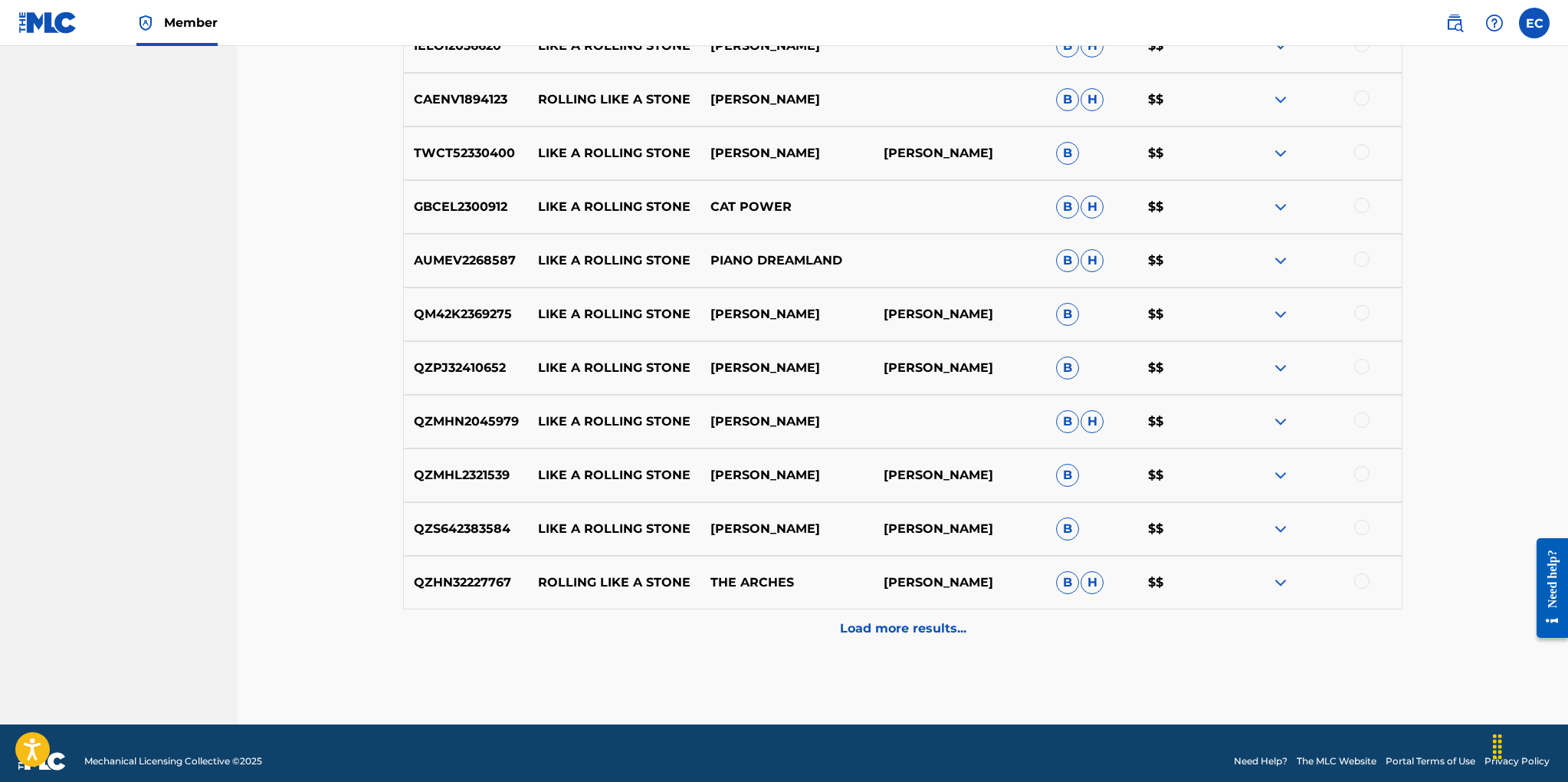
scroll to position [1156, 0]
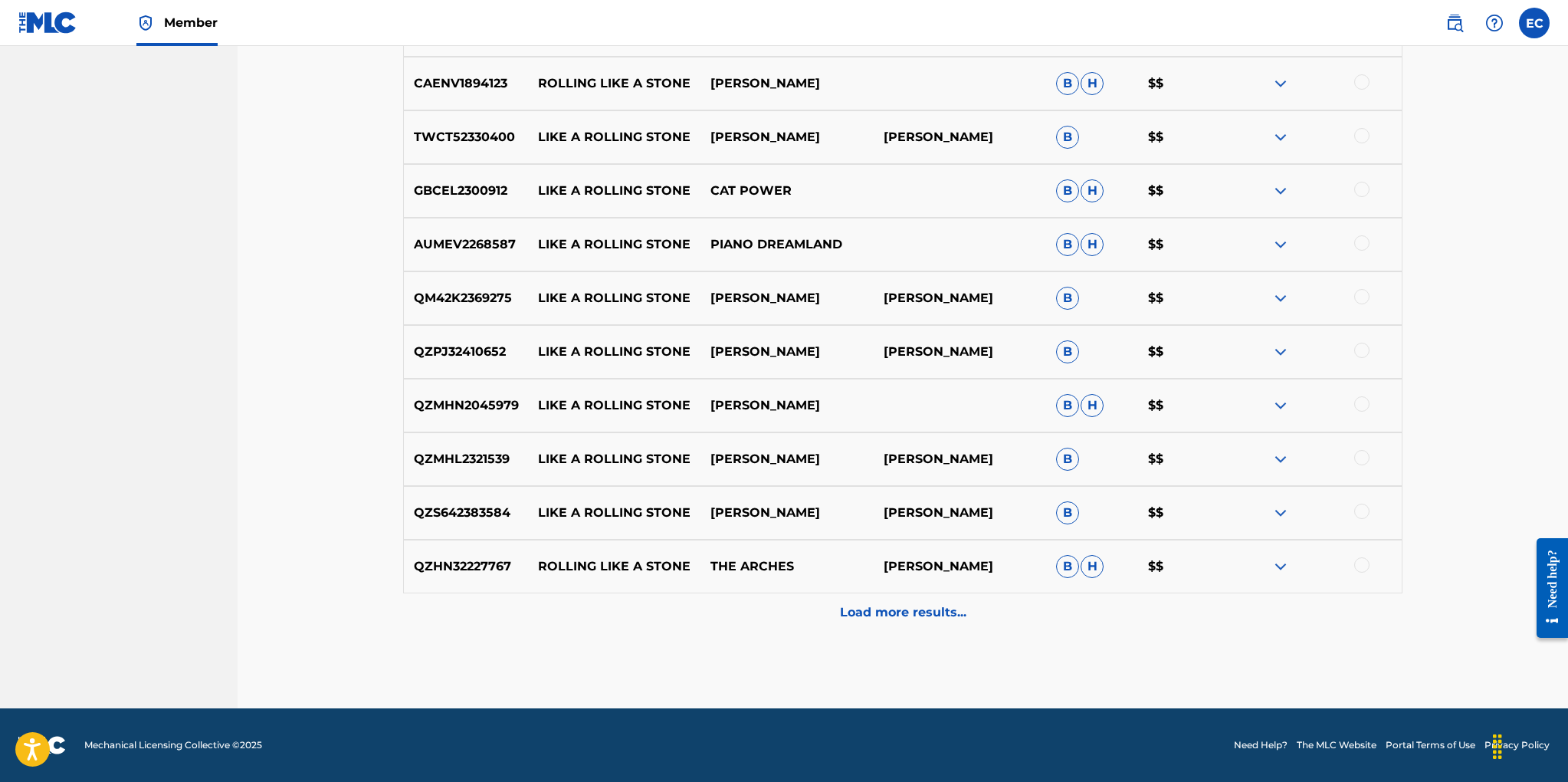
click at [908, 611] on p "Load more results..." at bounding box center [903, 613] width 127 height 19
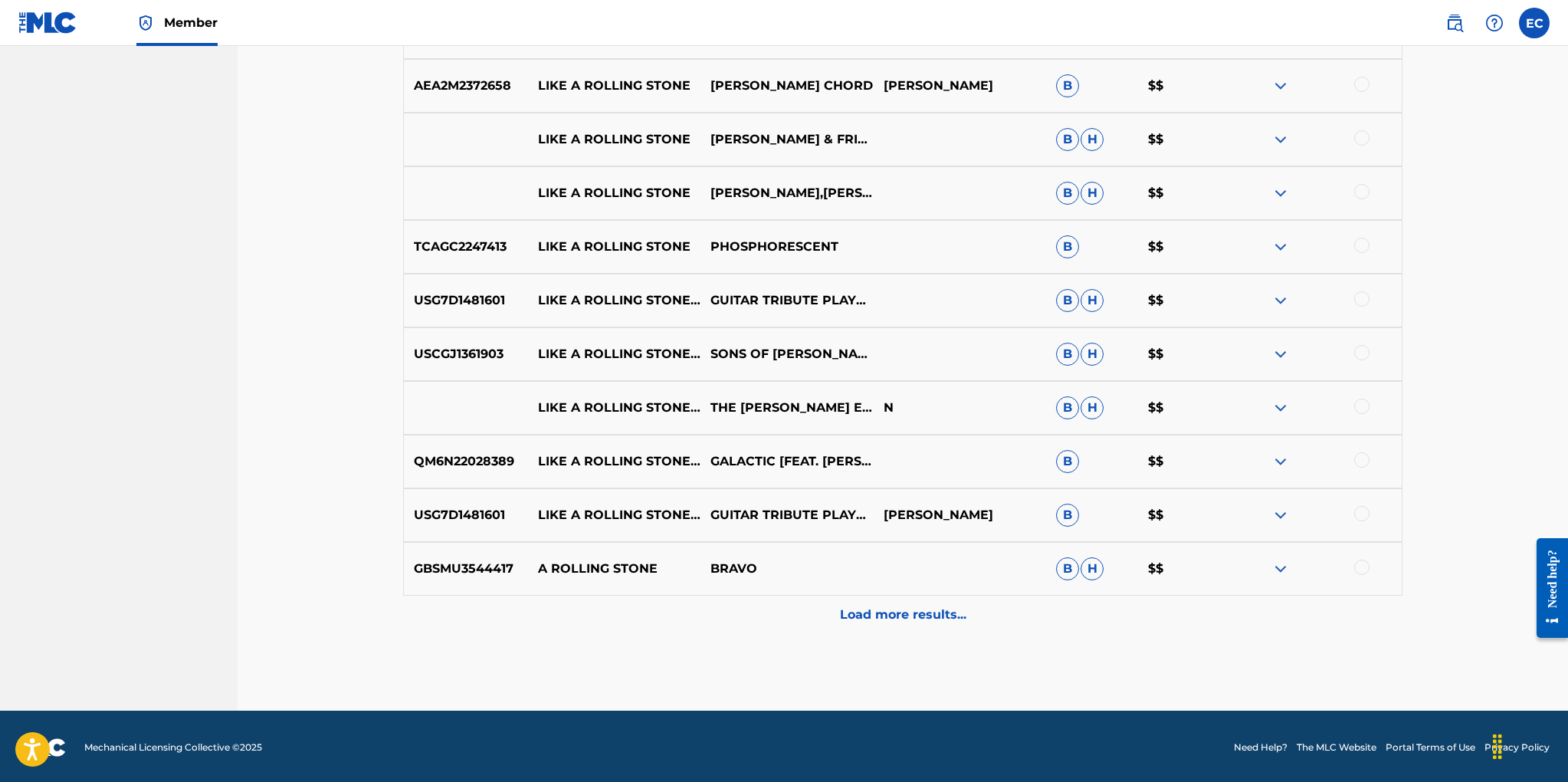
scroll to position [1692, 0]
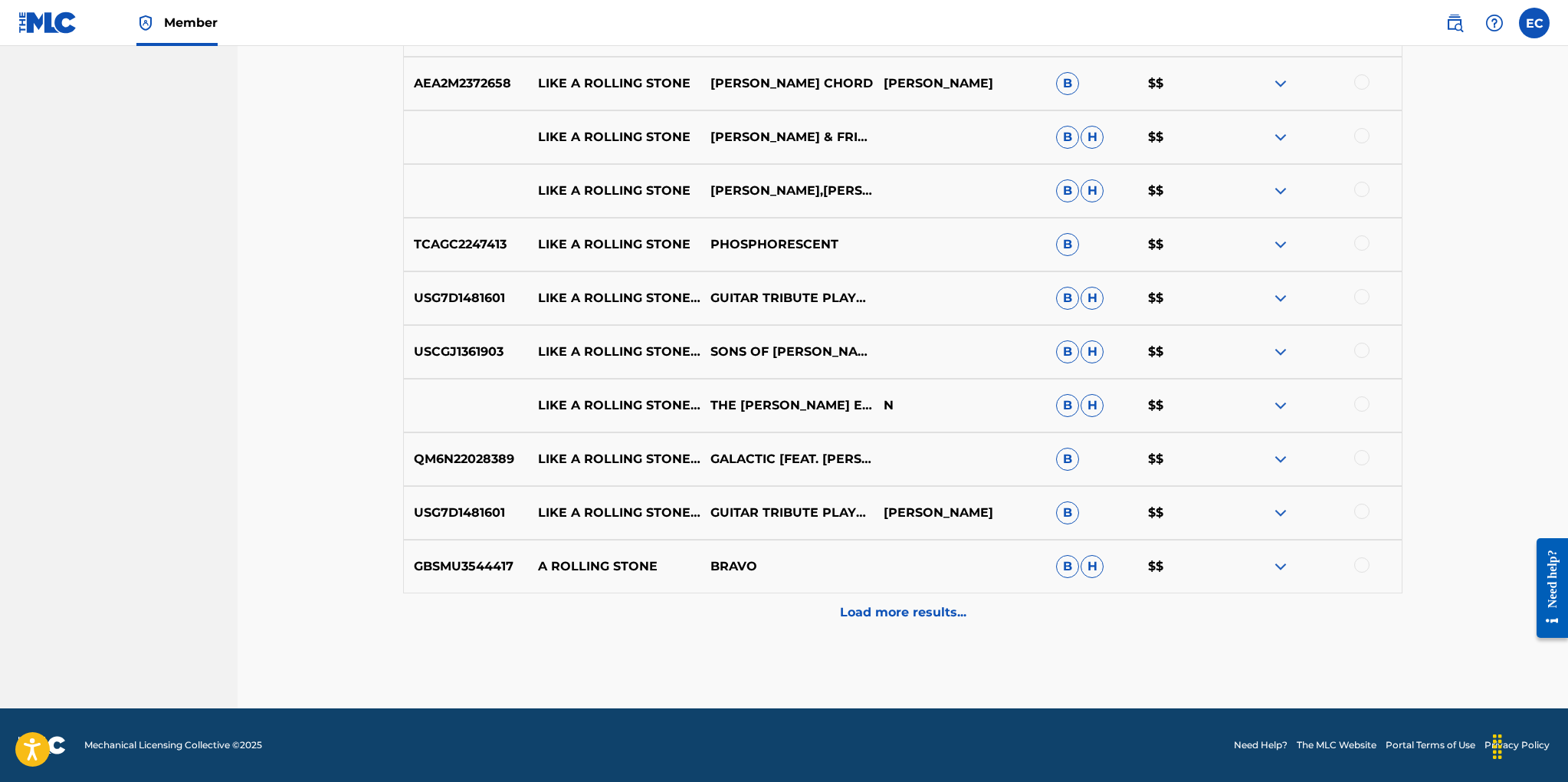
click at [899, 610] on p "Load more results..." at bounding box center [903, 613] width 127 height 19
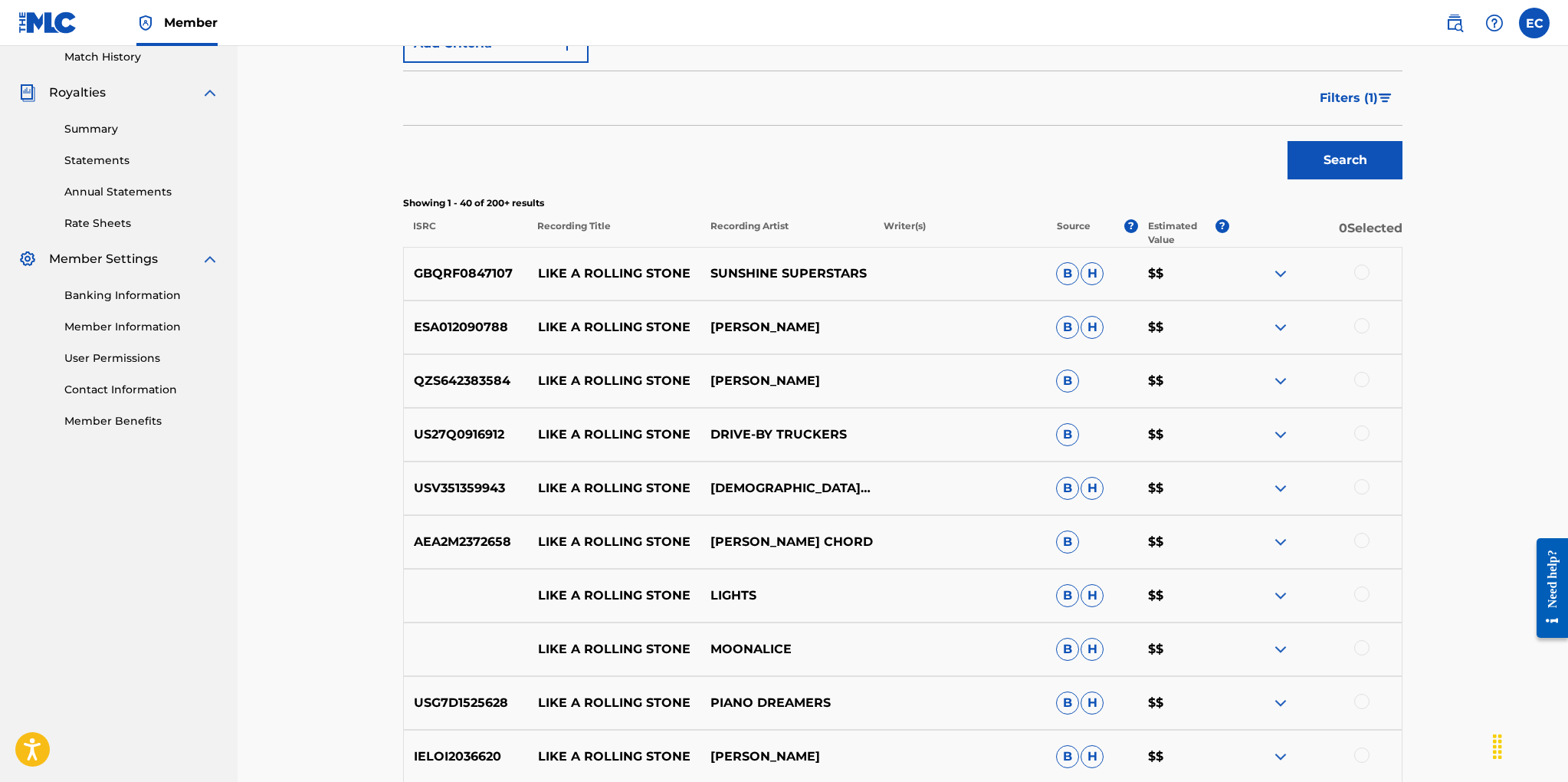
scroll to position [0, 0]
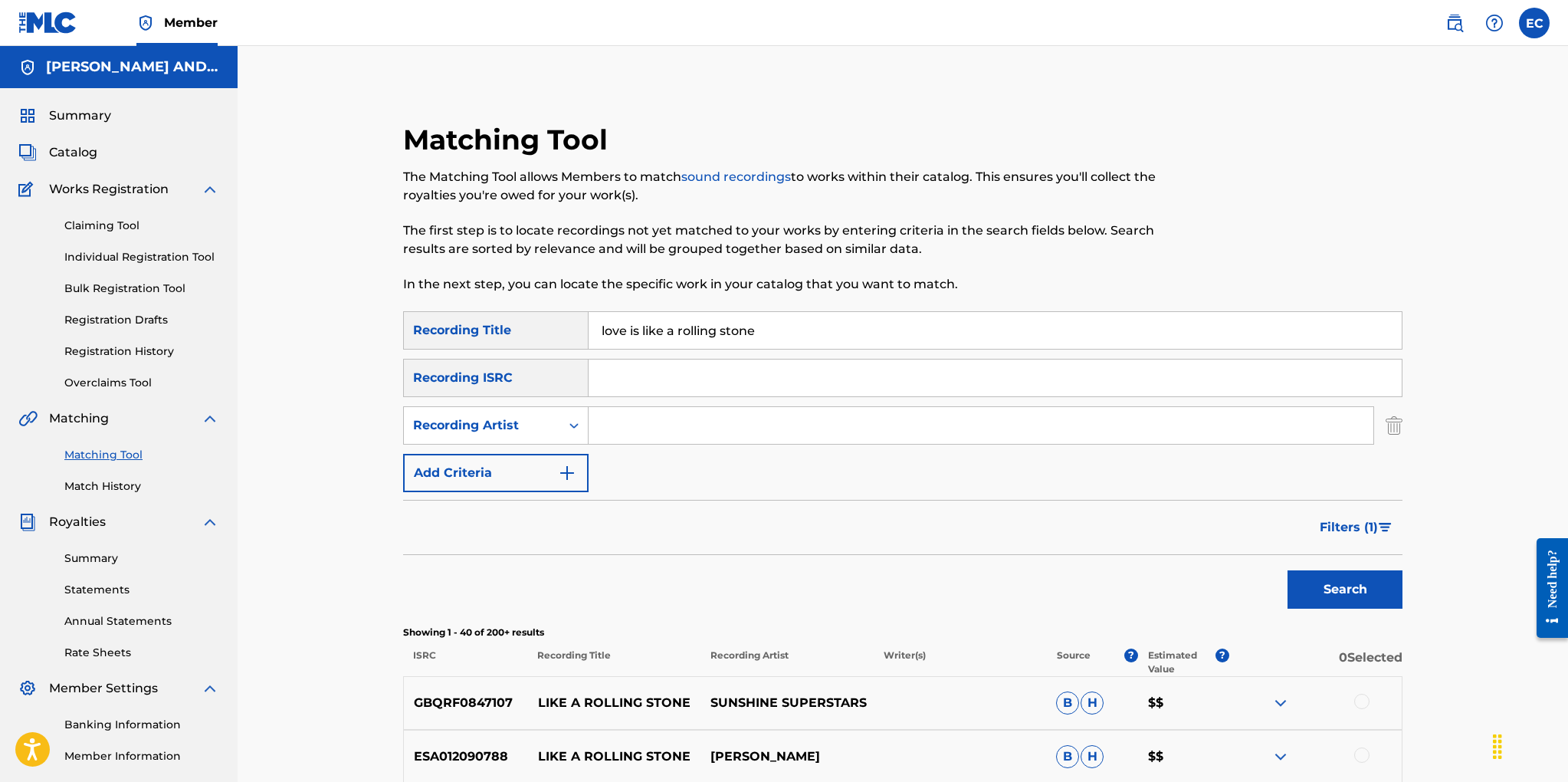
drag, startPoint x: 760, startPoint y: 328, endPoint x: 545, endPoint y: 328, distance: 215.0
click at [545, 328] on div "SearchWithCriteriad9e5a2ae-e236-4a1a-a601-afc02aa46963 Recording Title love is …" at bounding box center [902, 330] width 999 height 38
type input "i can't stand it"
click at [647, 423] on input "Search Form" at bounding box center [980, 425] width 785 height 37
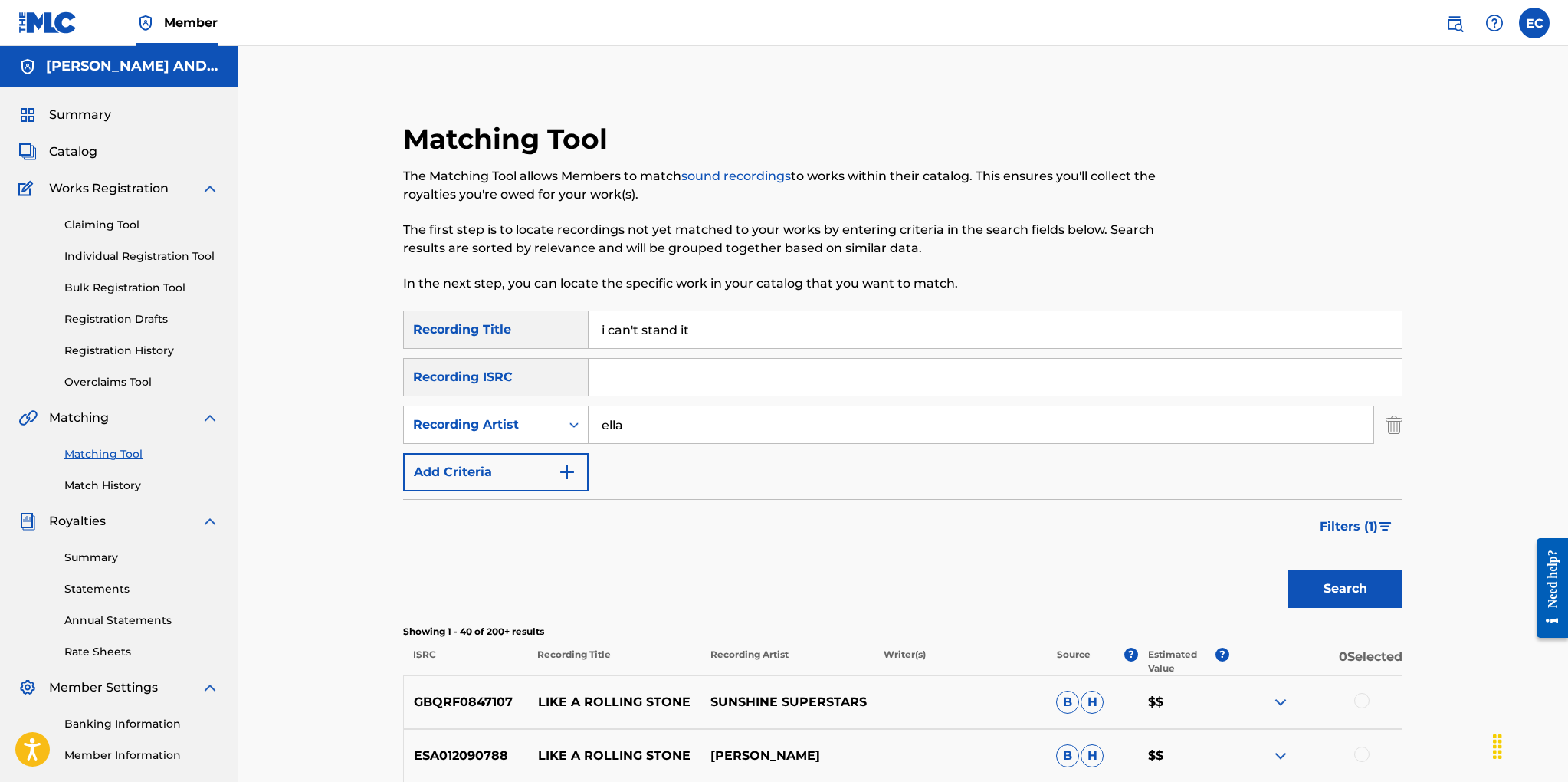
type input "ella"
click at [1287, 570] on button "Search" at bounding box center [1344, 589] width 115 height 38
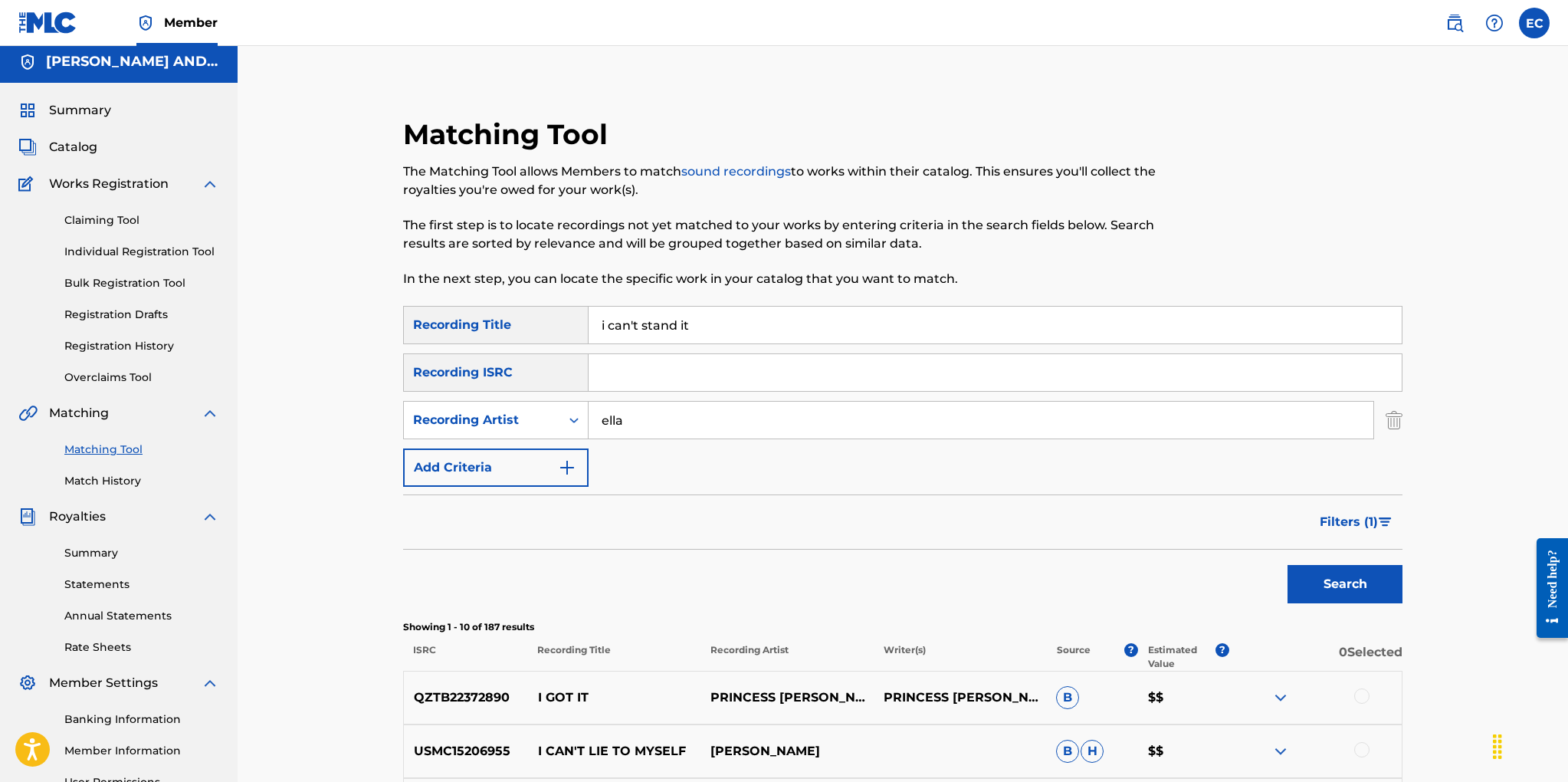
scroll to position [0, 0]
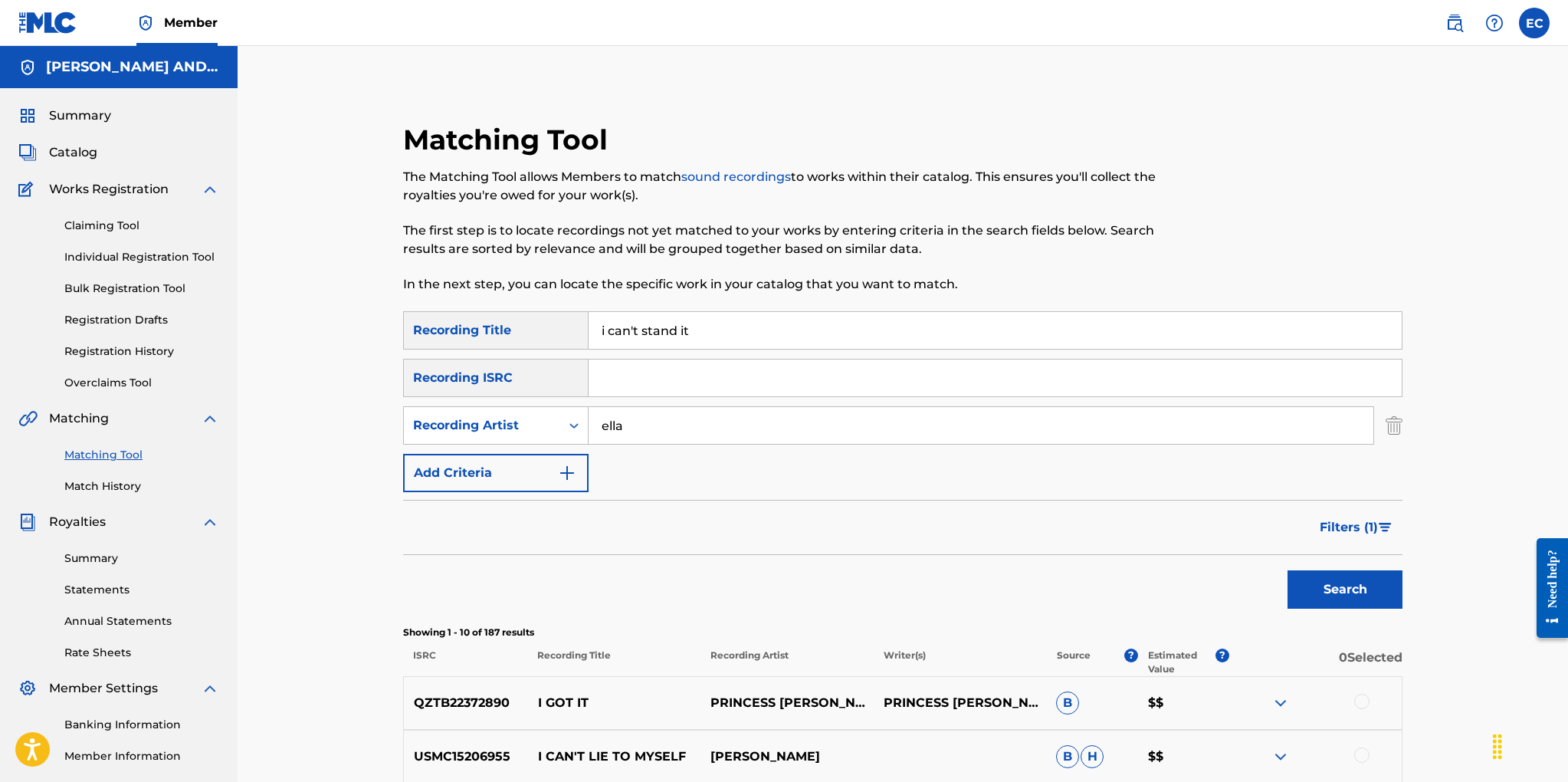
drag, startPoint x: 673, startPoint y: 328, endPoint x: 504, endPoint y: 324, distance: 169.0
click at [504, 324] on div "SearchWithCriteriad9e5a2ae-e236-4a1a-a601-afc02aa46963 Recording Title i can't …" at bounding box center [902, 330] width 999 height 38
type input "little white lies"
click at [1287, 571] on button "Search" at bounding box center [1344, 589] width 115 height 38
click at [706, 421] on input "ella" at bounding box center [980, 425] width 785 height 37
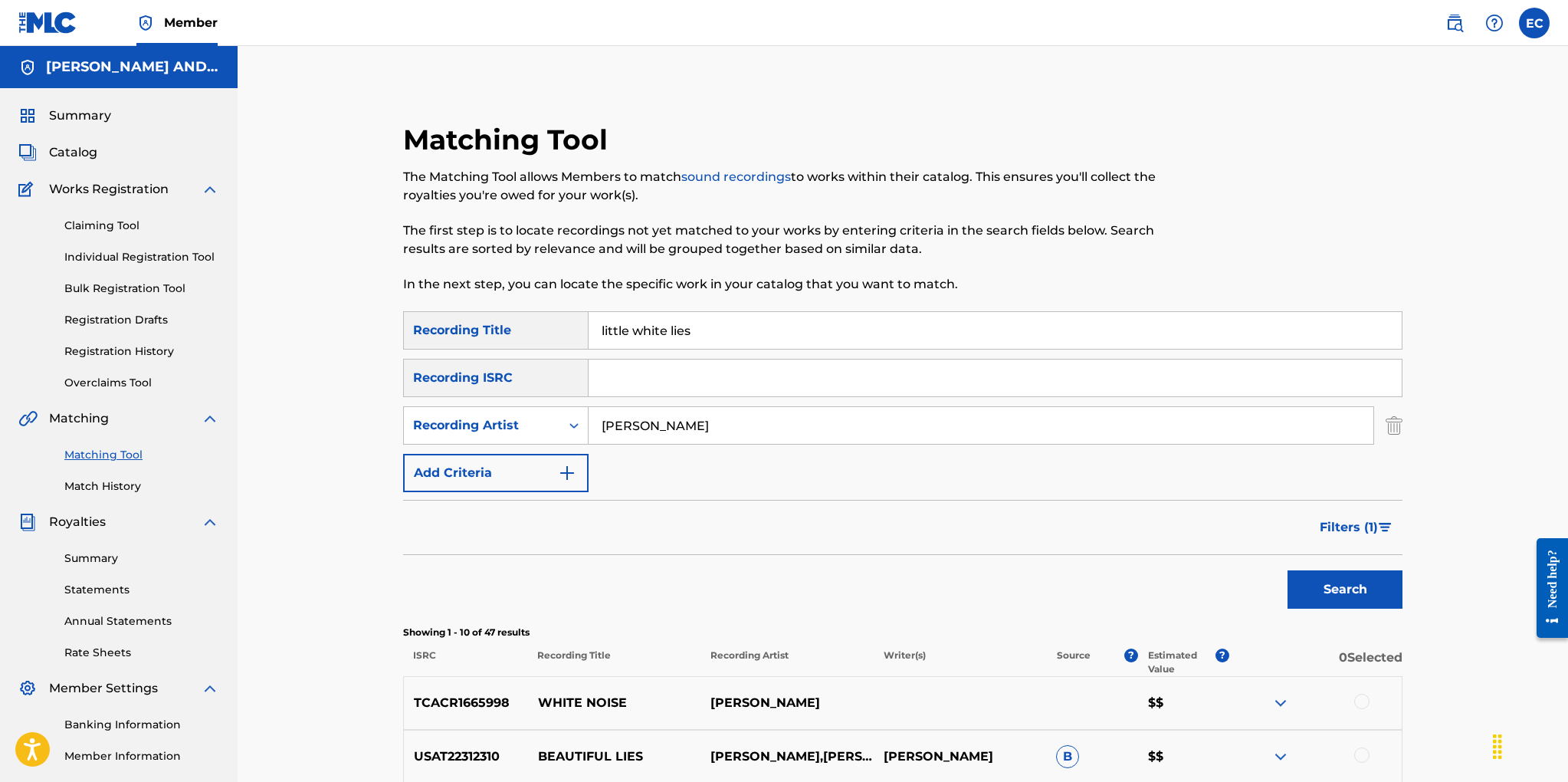
type input "ella fitzgerald"
click at [1287, 571] on button "Search" at bounding box center [1344, 589] width 115 height 38
drag, startPoint x: 699, startPoint y: 326, endPoint x: 558, endPoint y: 332, distance: 141.1
click at [558, 332] on div "SearchWithCriteriad9e5a2ae-e236-4a1a-a601-afc02aa46963 Recording Title little w…" at bounding box center [902, 330] width 999 height 38
drag, startPoint x: 687, startPoint y: 421, endPoint x: 534, endPoint y: 430, distance: 153.3
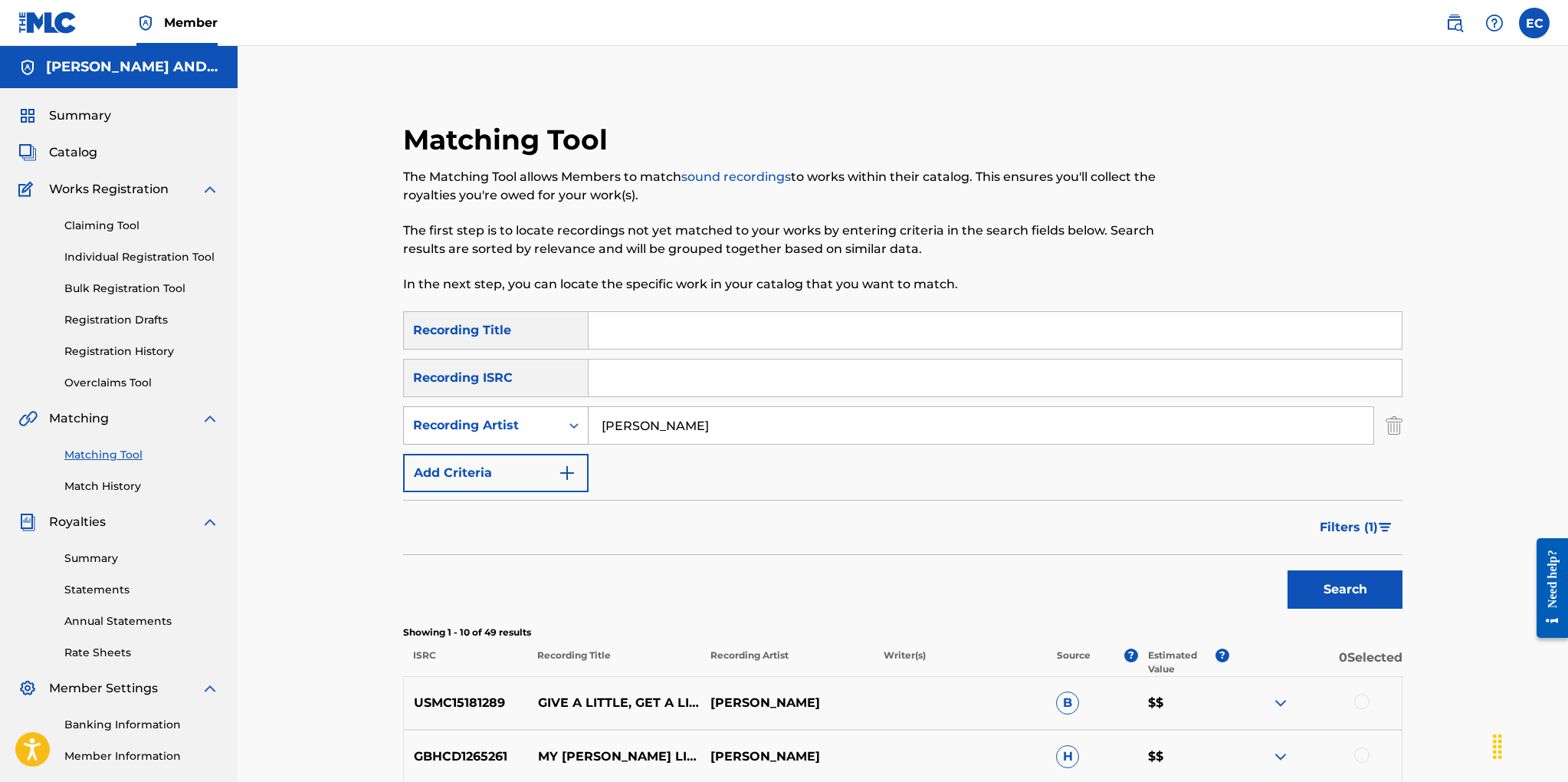
click at [534, 430] on div "SearchWithCriteria9d0f40db-5518-419c-9914-0f4050e87a5c Recording Artist ella fi…" at bounding box center [902, 425] width 999 height 38
click at [610, 326] on input "Search Form" at bounding box center [994, 330] width 813 height 37
click at [1287, 571] on button "Search" at bounding box center [1344, 589] width 115 height 38
click at [665, 327] on input "yesterday dreams" at bounding box center [994, 330] width 813 height 37
click at [1351, 586] on button "Search" at bounding box center [1344, 589] width 115 height 38
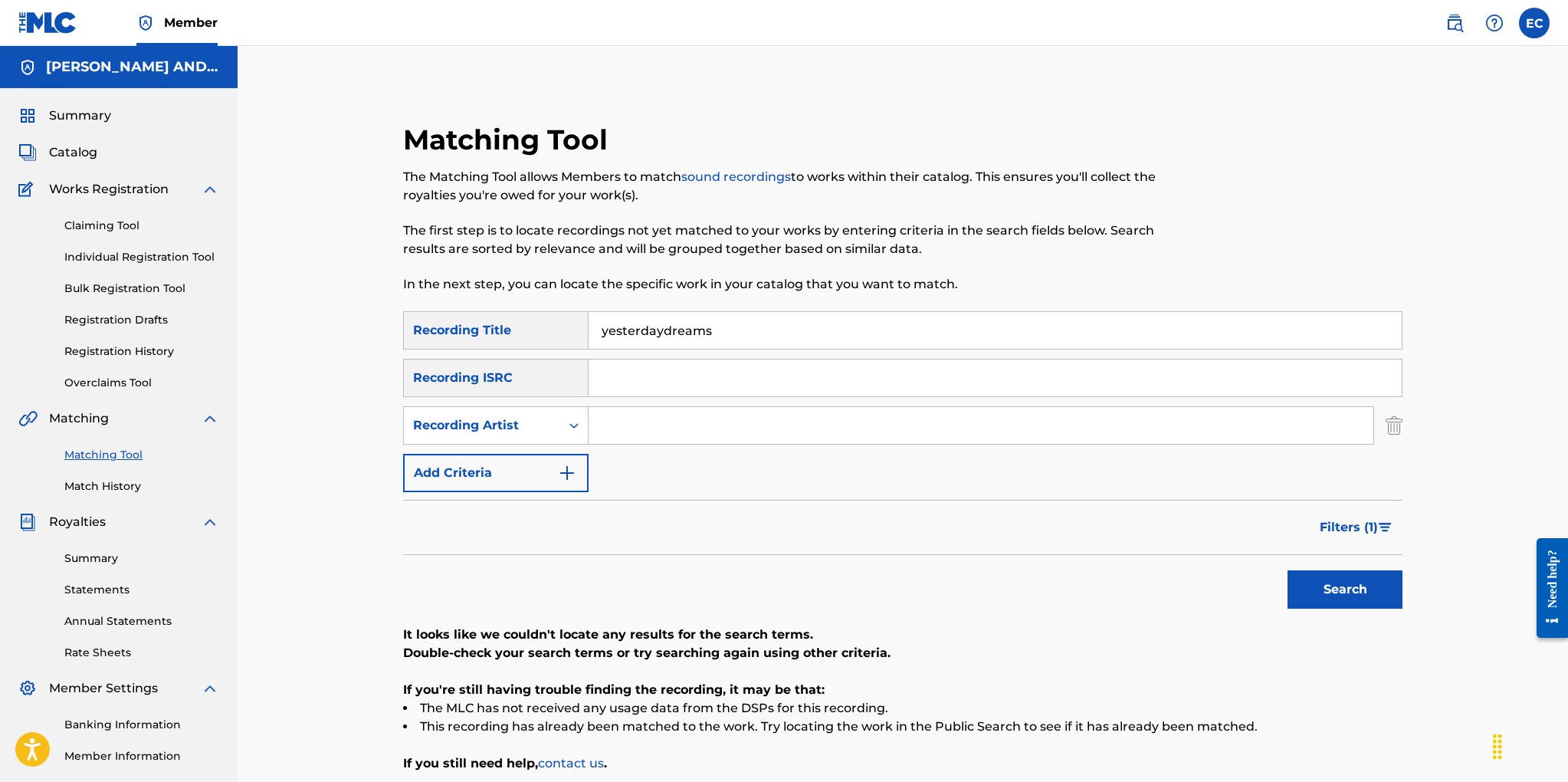
click at [660, 325] on input "yesterdaydreams" at bounding box center [994, 330] width 813 height 37
click at [1322, 585] on button "Search" at bounding box center [1344, 589] width 115 height 38
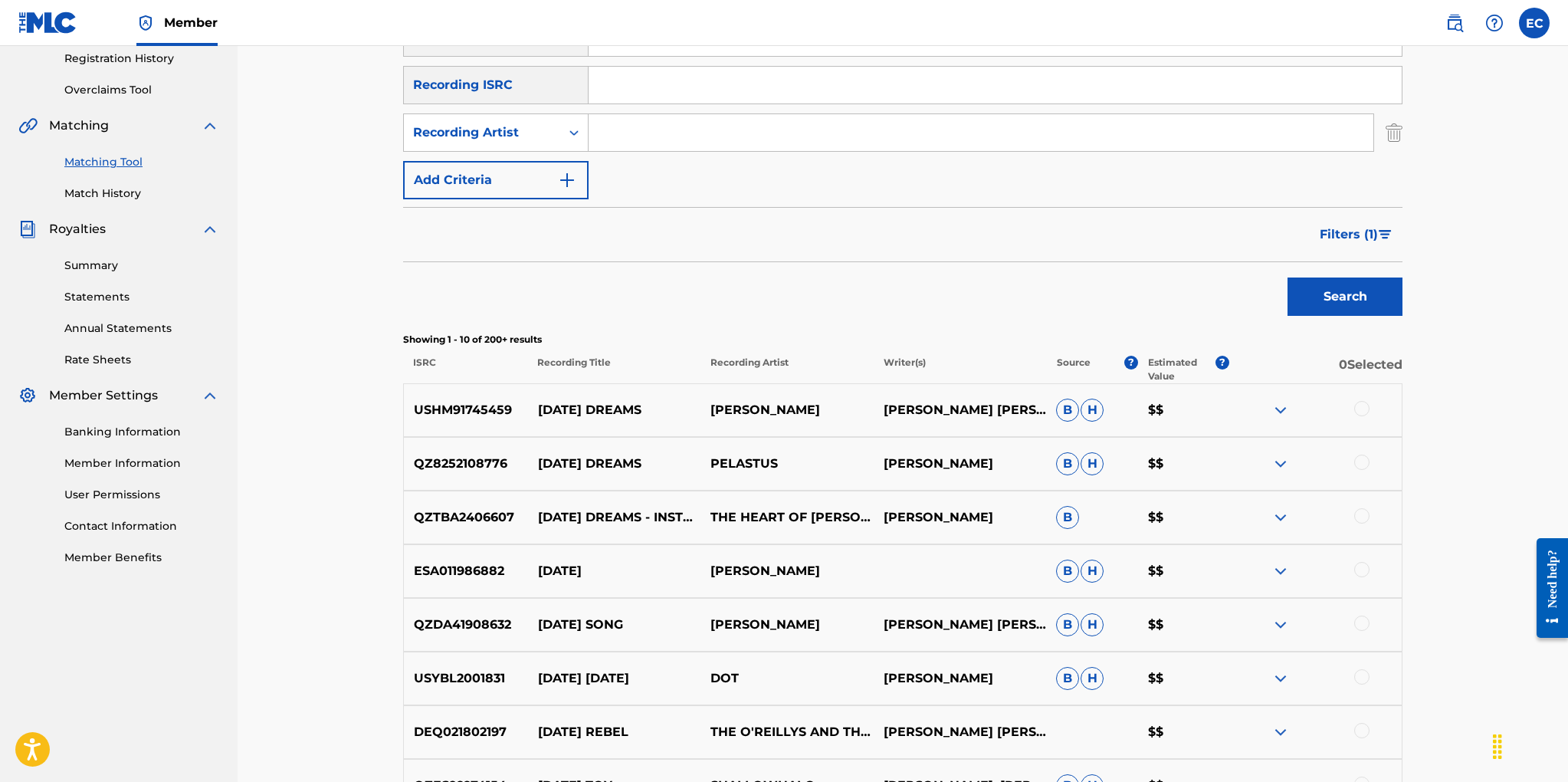
scroll to position [297, 0]
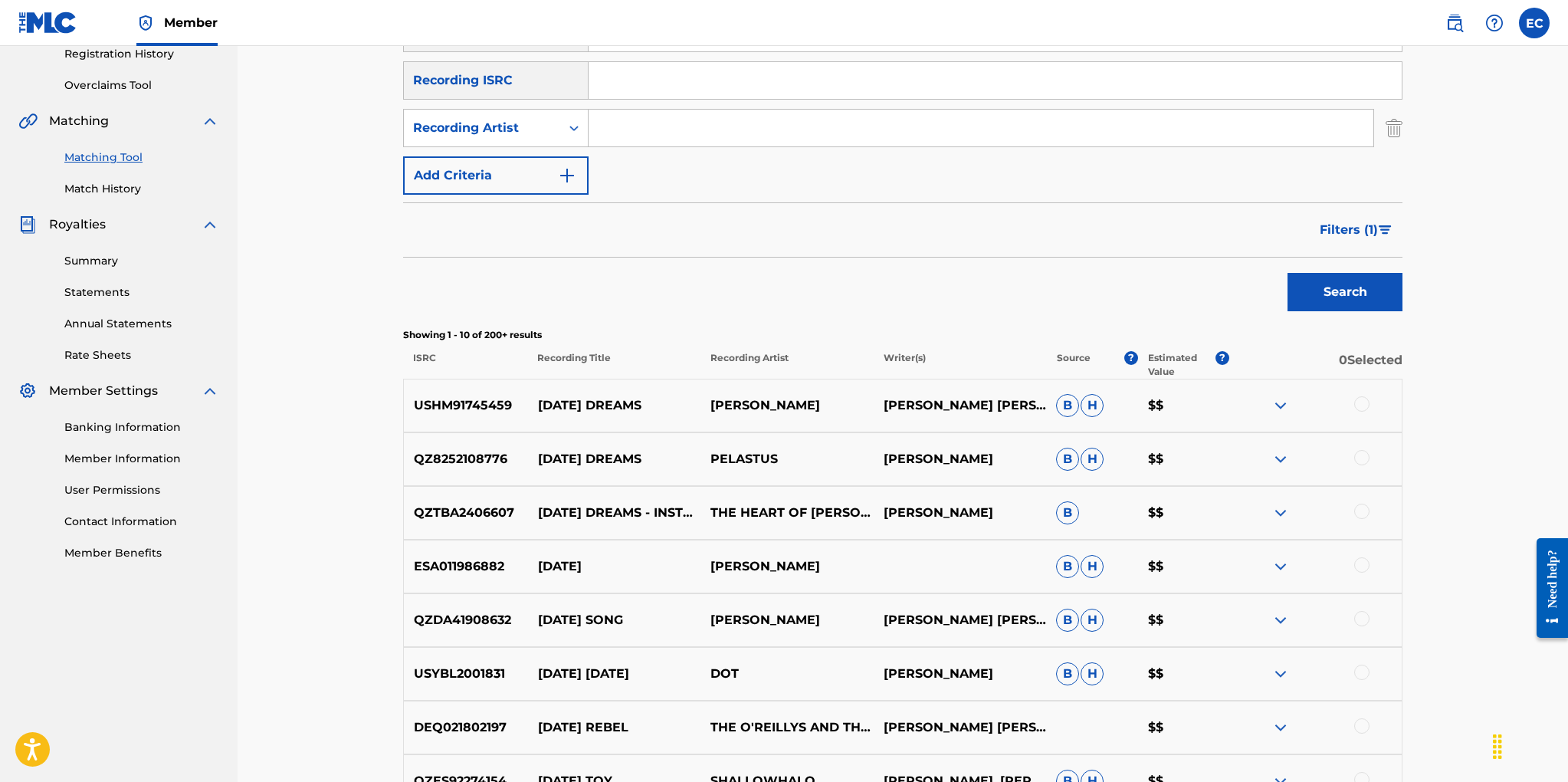
click at [1336, 229] on span "Filters ( 1 )" at bounding box center [1348, 230] width 58 height 19
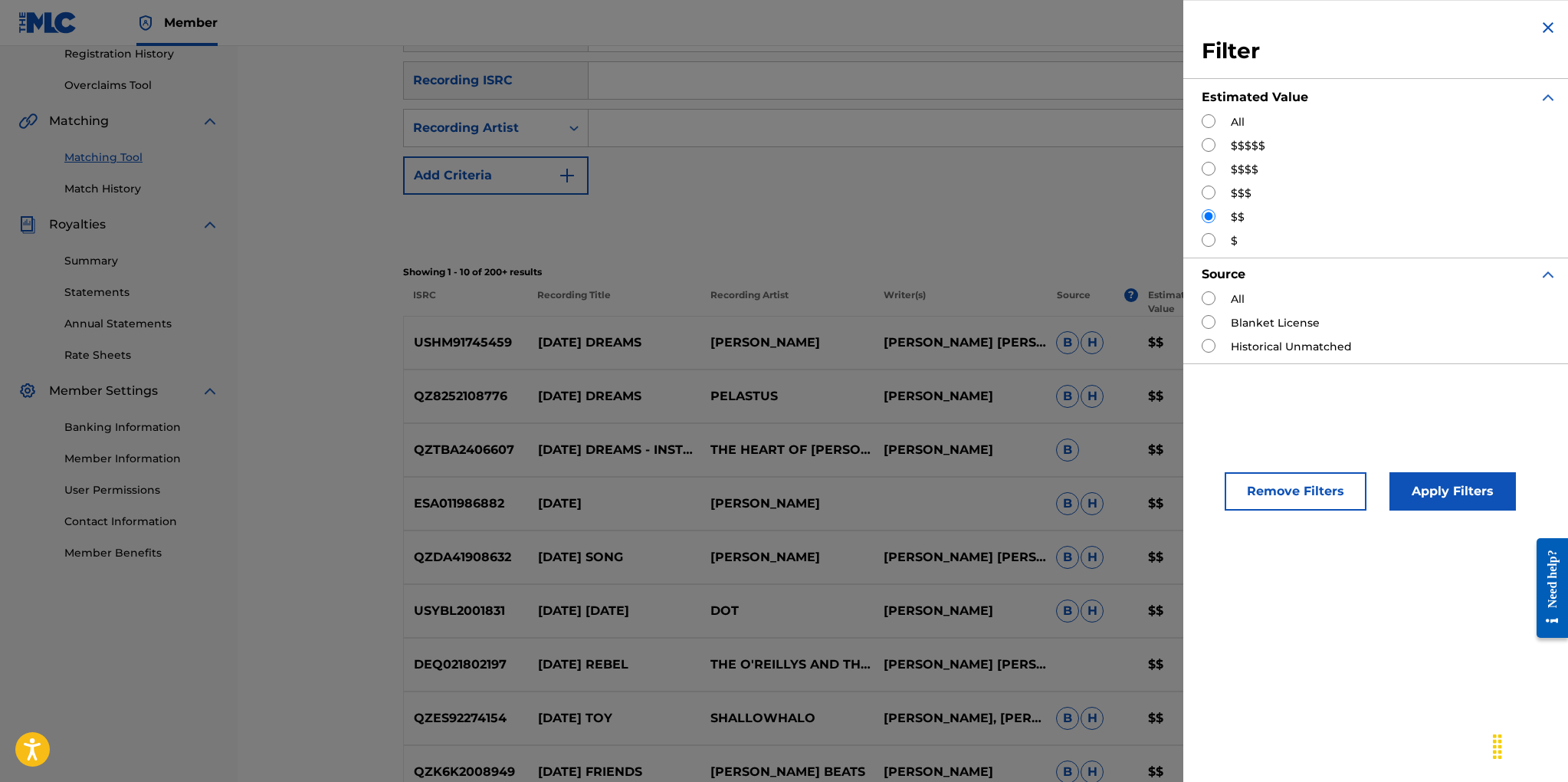
drag, startPoint x: 1296, startPoint y: 494, endPoint x: 1284, endPoint y: 492, distance: 12.2
click at [1296, 494] on button "Remove Filters" at bounding box center [1295, 491] width 142 height 38
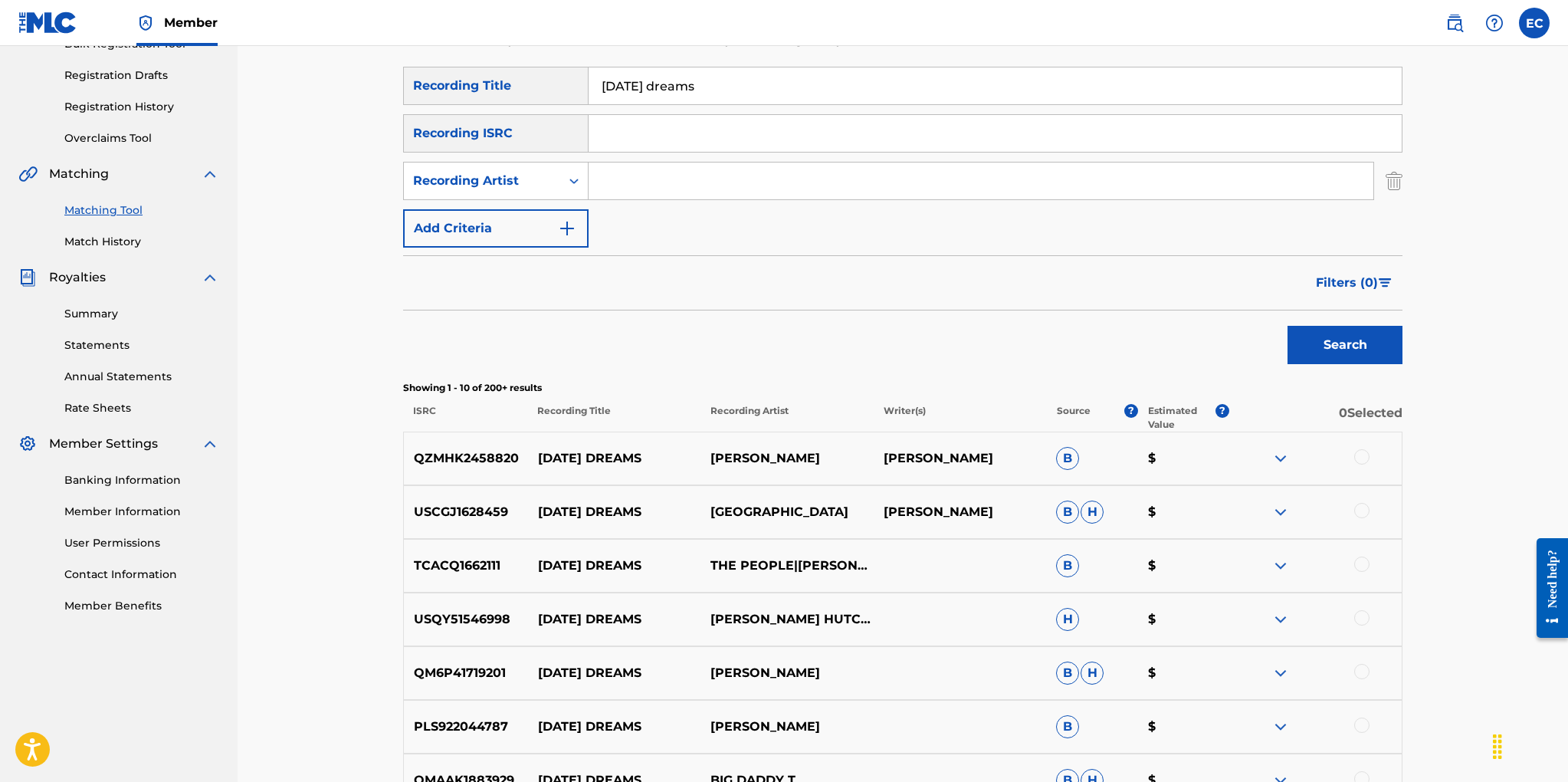
scroll to position [126, 0]
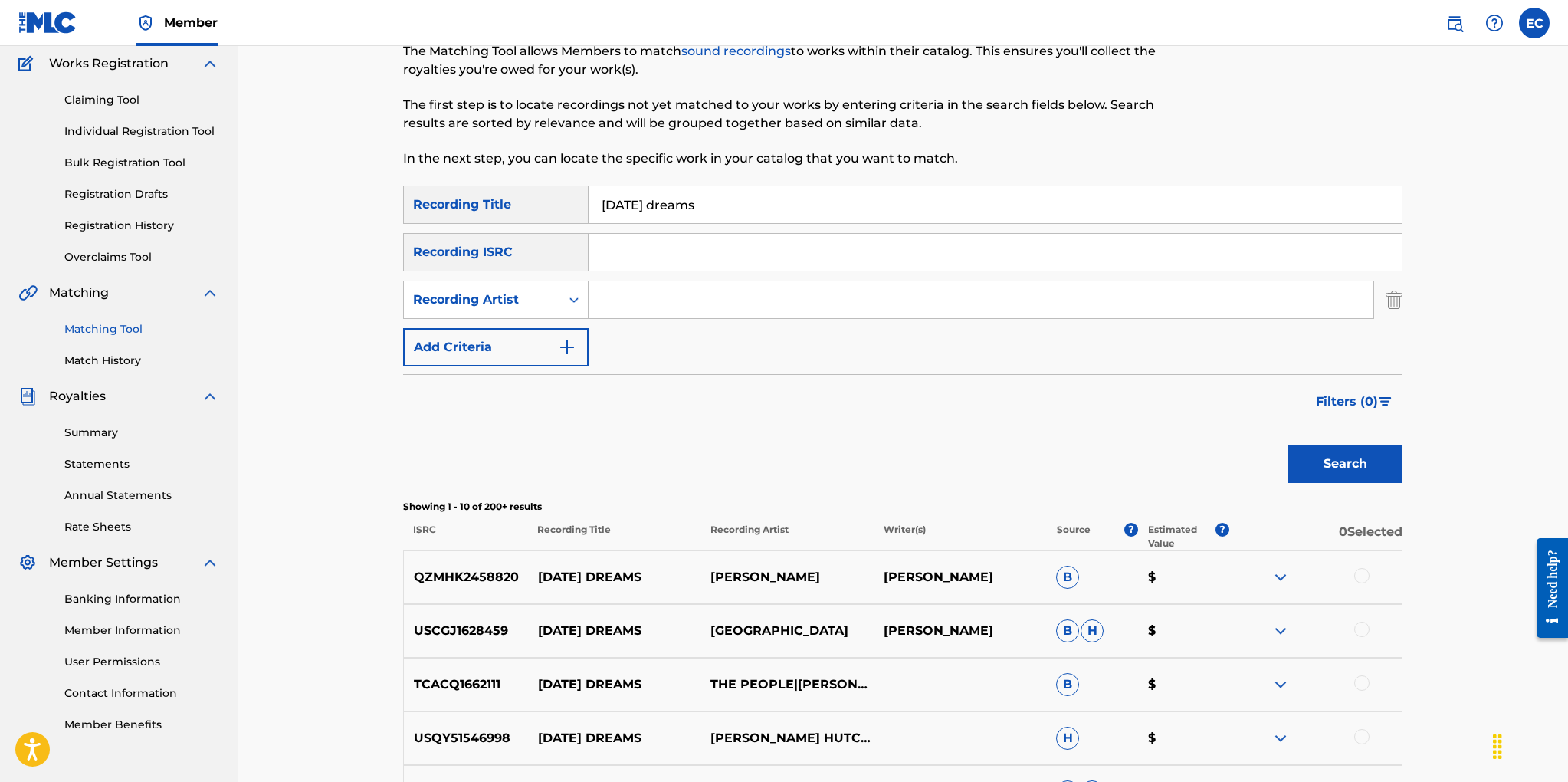
click at [674, 204] on input "yesterday's dreams" at bounding box center [994, 204] width 813 height 37
click at [1287, 445] on button "Search" at bounding box center [1344, 463] width 115 height 38
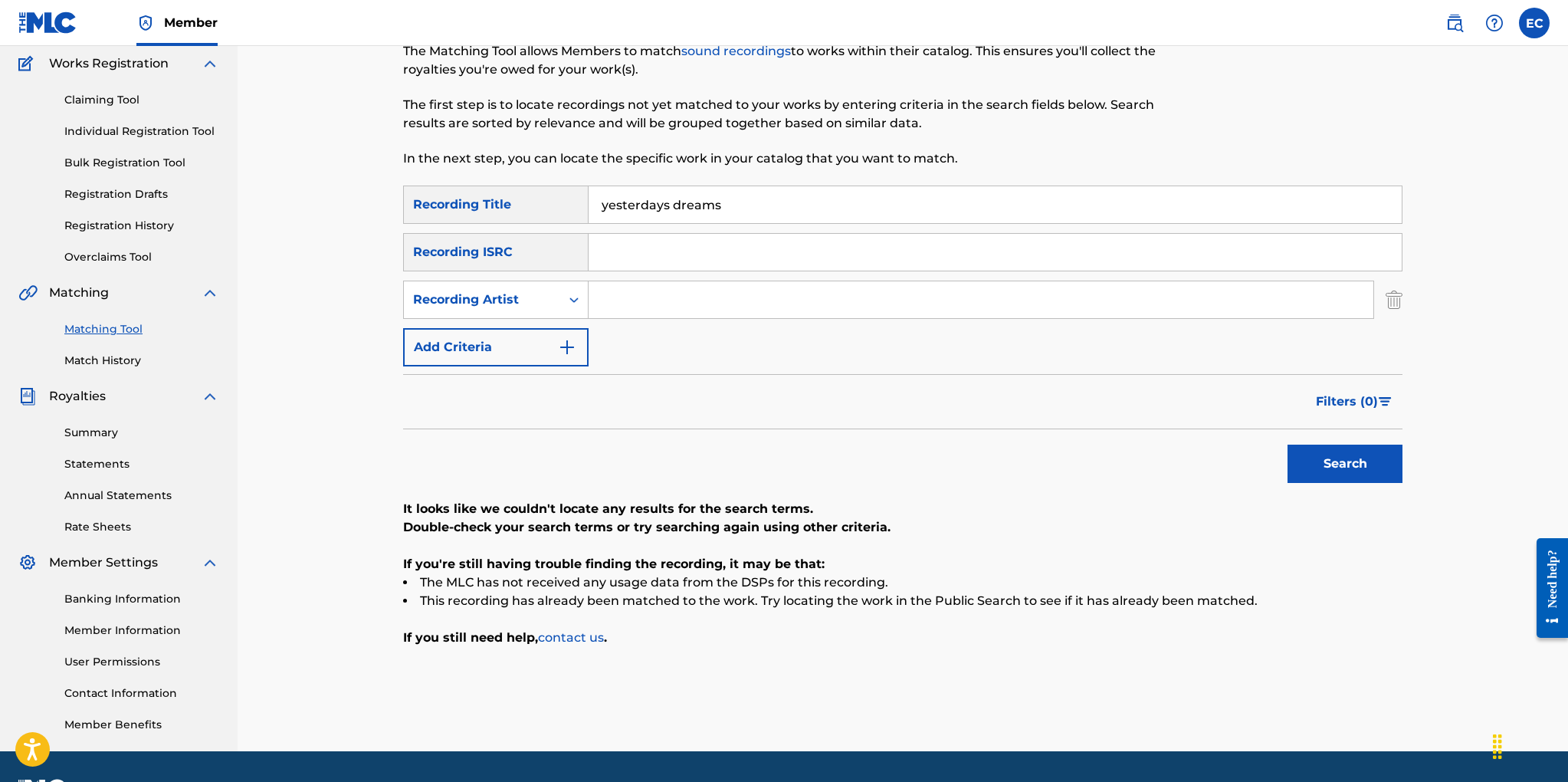
click at [1339, 462] on button "Search" at bounding box center [1344, 463] width 115 height 38
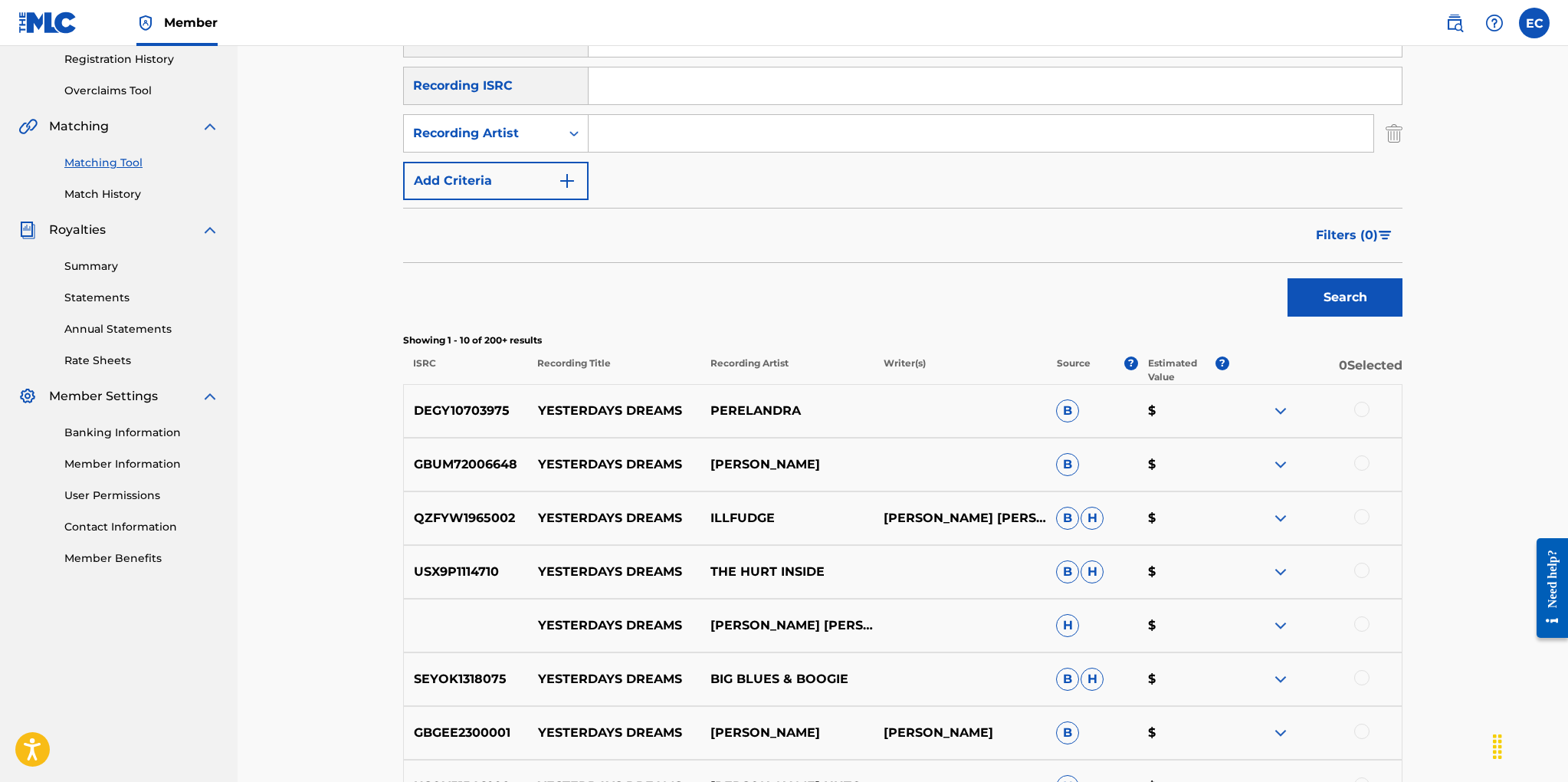
scroll to position [0, 0]
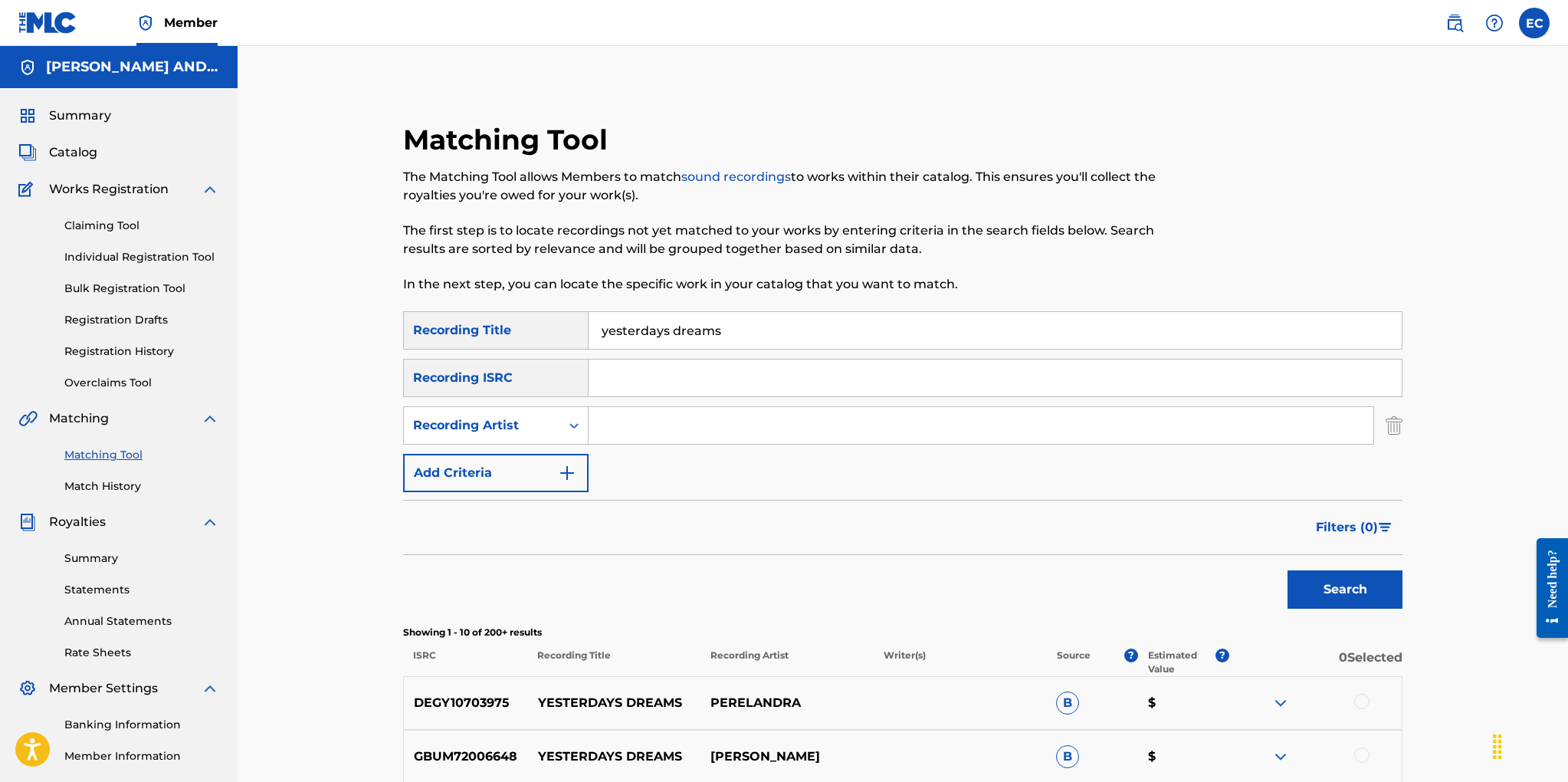
drag, startPoint x: 672, startPoint y: 336, endPoint x: 696, endPoint y: 340, distance: 24.3
click at [672, 336] on input "yesterdays dreams" at bounding box center [994, 330] width 813 height 37
type input "yesterday dreams"
click at [1287, 571] on button "Search" at bounding box center [1344, 589] width 115 height 38
click at [625, 425] on input "Search Form" at bounding box center [980, 425] width 785 height 37
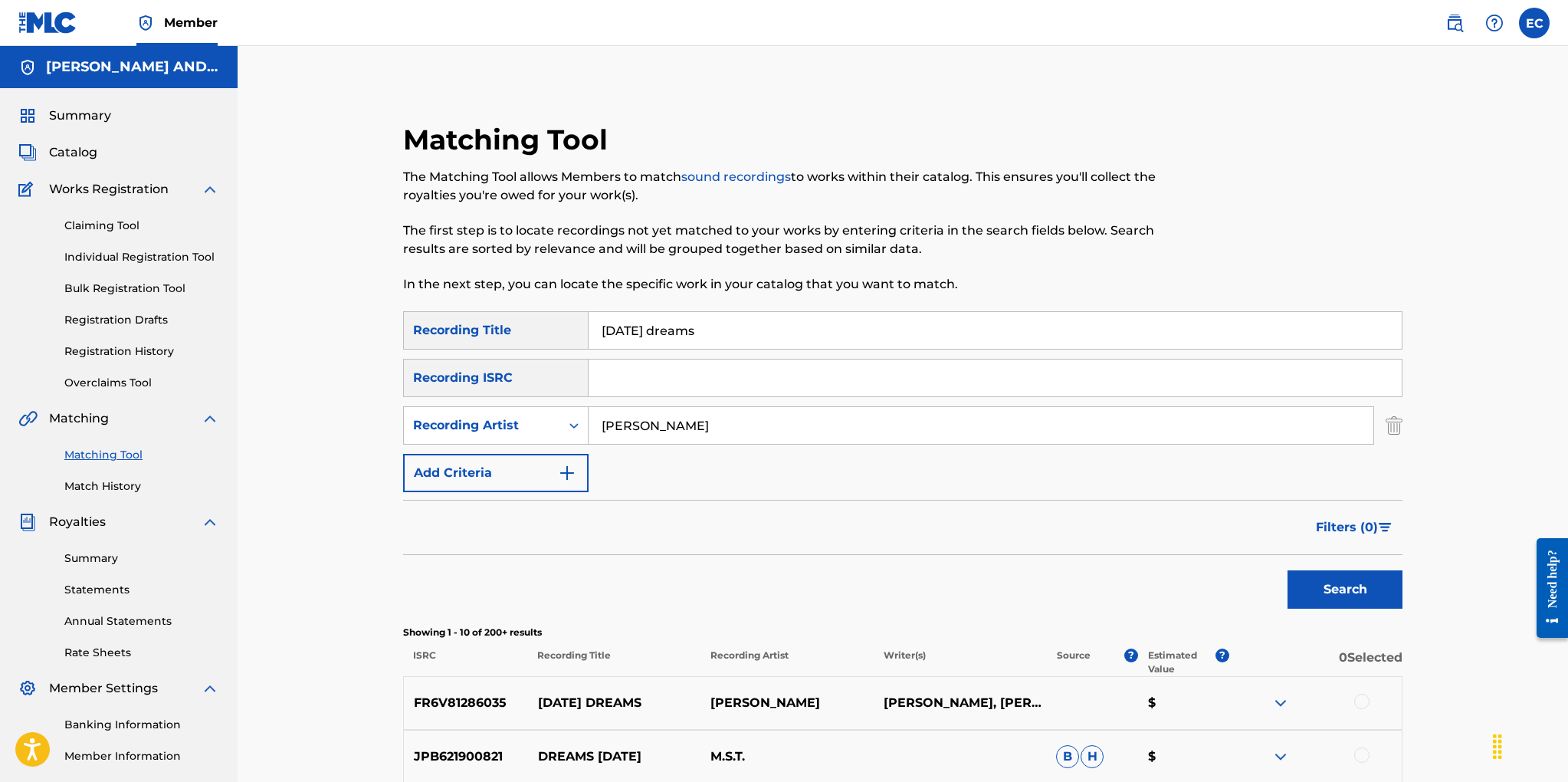
type input "bonnie tyler"
click at [1287, 571] on button "Search" at bounding box center [1344, 589] width 115 height 38
drag, startPoint x: 751, startPoint y: 324, endPoint x: 561, endPoint y: 330, distance: 190.1
click at [561, 330] on div "SearchWithCriteriad9e5a2ae-e236-4a1a-a601-afc02aa46963 Recording Title yesterda…" at bounding box center [902, 330] width 999 height 38
type input "white on white el dorado"
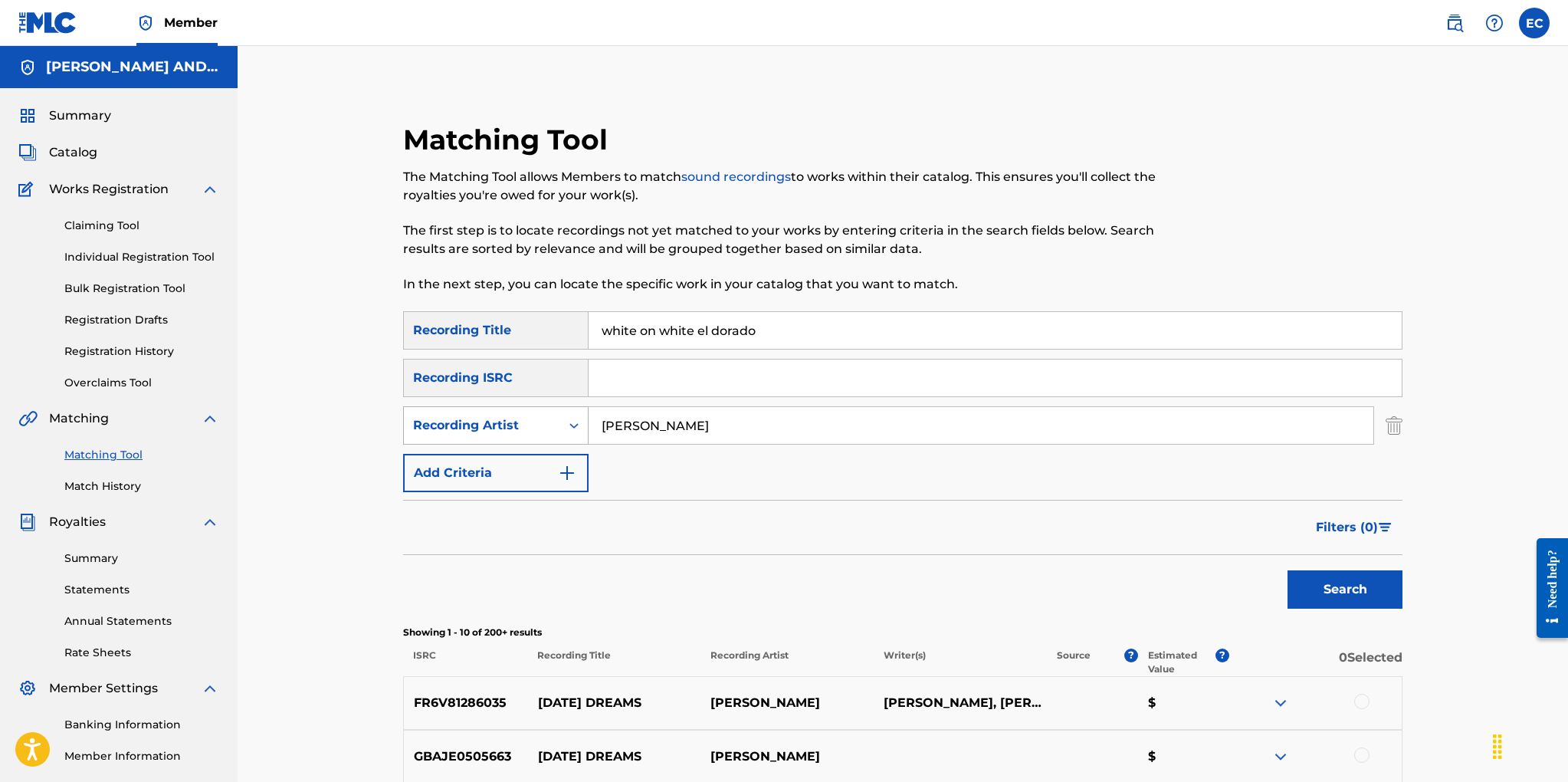
drag, startPoint x: 685, startPoint y: 421, endPoint x: 577, endPoint y: 424, distance: 108.0
click at [577, 424] on div "SearchWithCriteria9d0f40db-5518-419c-9914-0f4050e87a5c Recording Artist bonnie …" at bounding box center [902, 425] width 999 height 38
click at [1287, 571] on button "Search" at bounding box center [1344, 589] width 115 height 38
drag, startPoint x: 698, startPoint y: 419, endPoint x: 582, endPoint y: 423, distance: 116.1
click at [582, 423] on div "SearchWithCriteria9d0f40db-5518-419c-9914-0f4050e87a5c Recording Artist bonnie …" at bounding box center [902, 425] width 999 height 38
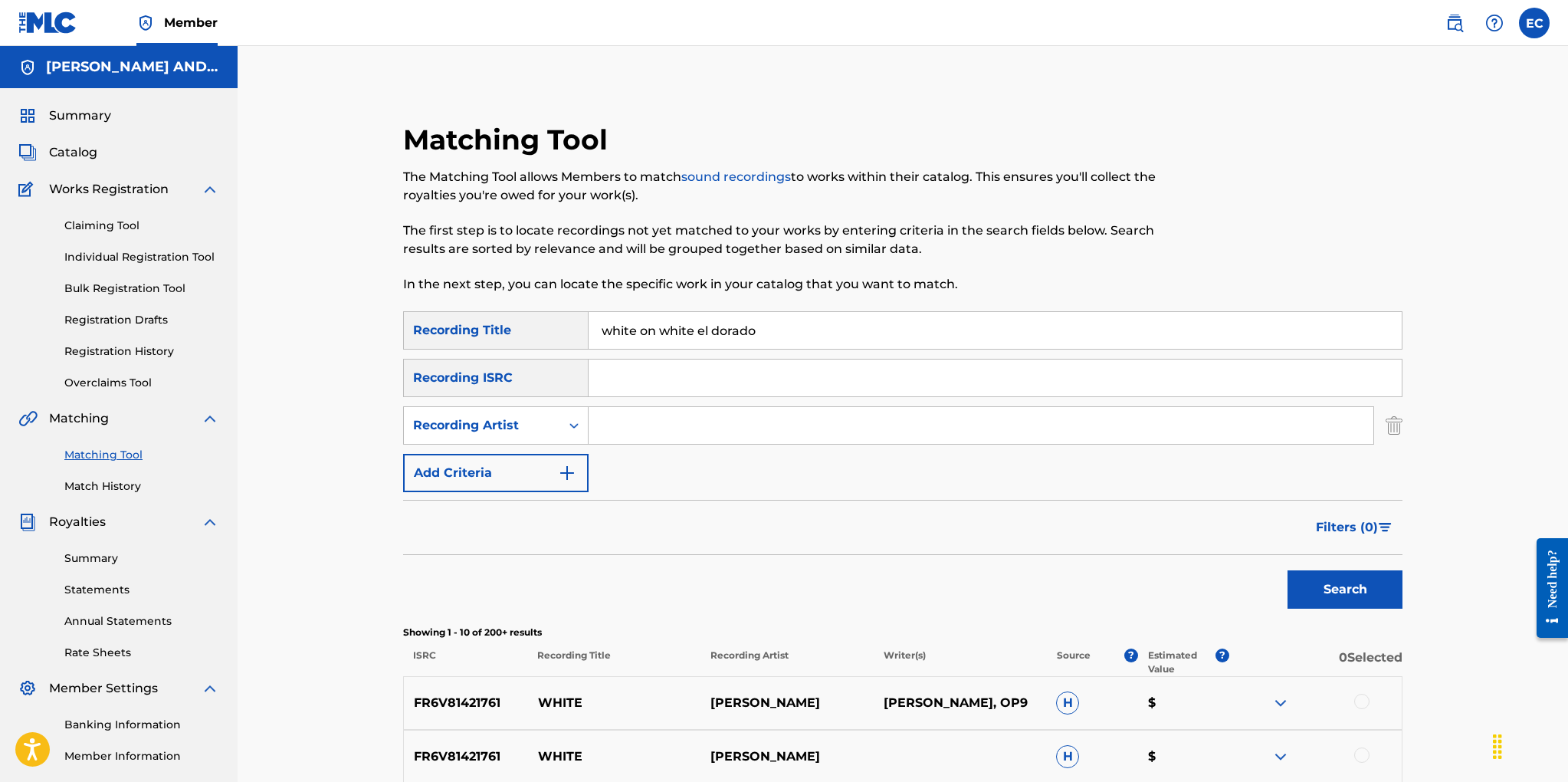
click at [584, 423] on div "Search Form" at bounding box center [574, 425] width 27 height 27
click at [1376, 582] on button "Search" at bounding box center [1344, 589] width 115 height 38
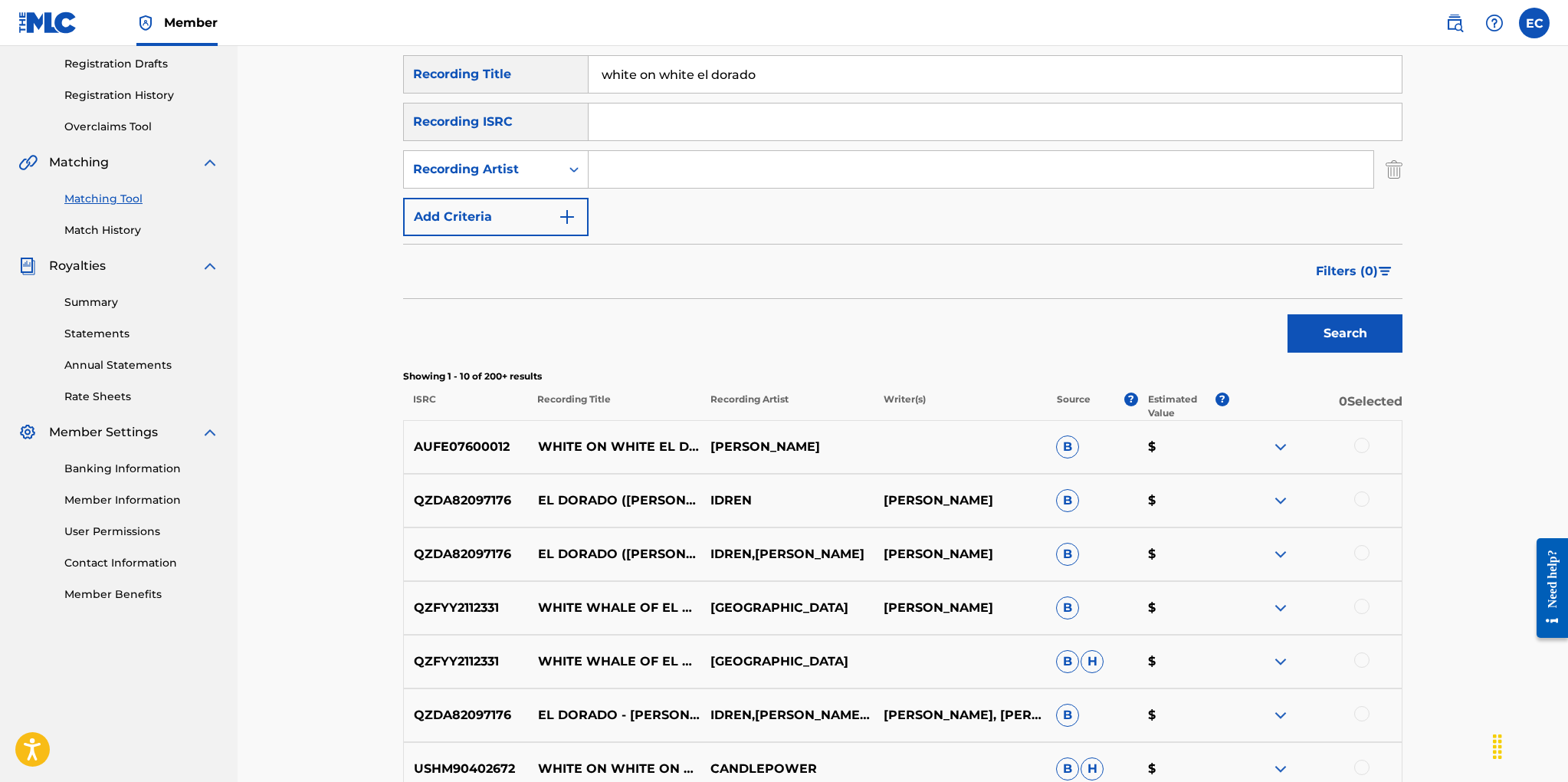
scroll to position [261, 0]
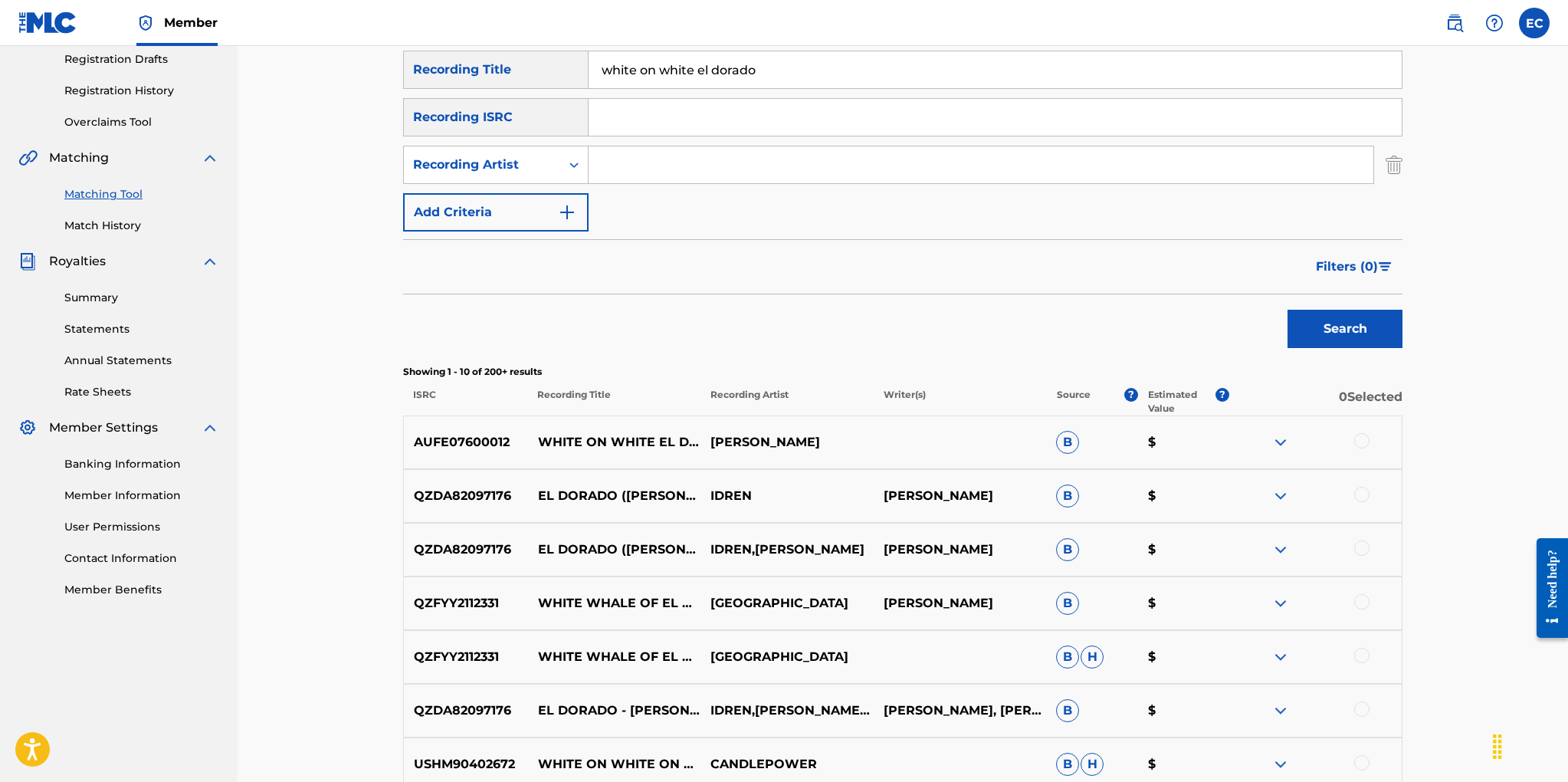
click at [1278, 443] on img at bounding box center [1281, 442] width 19 height 19
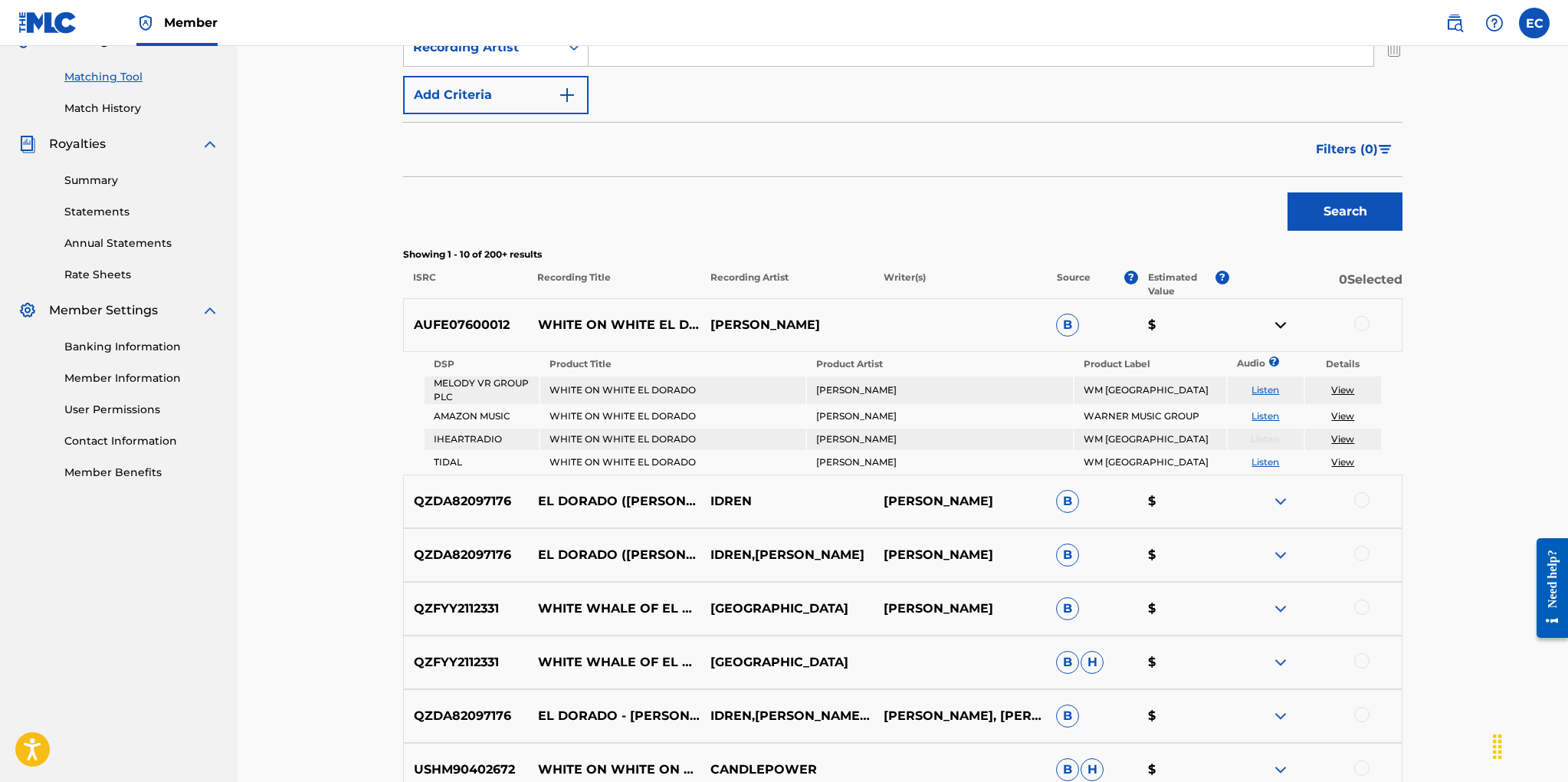
scroll to position [294, 0]
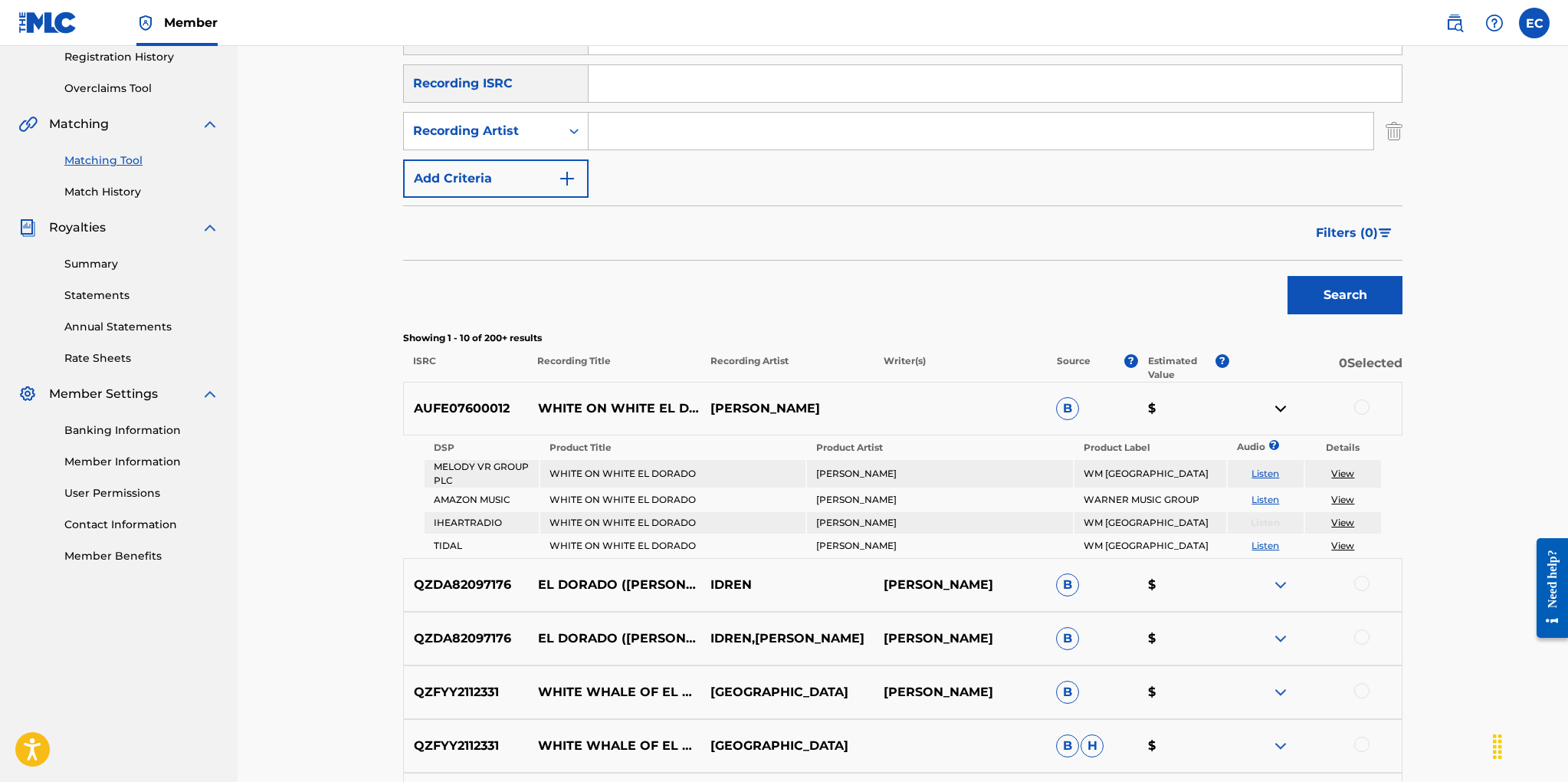
click at [1326, 300] on button "Search" at bounding box center [1344, 295] width 115 height 38
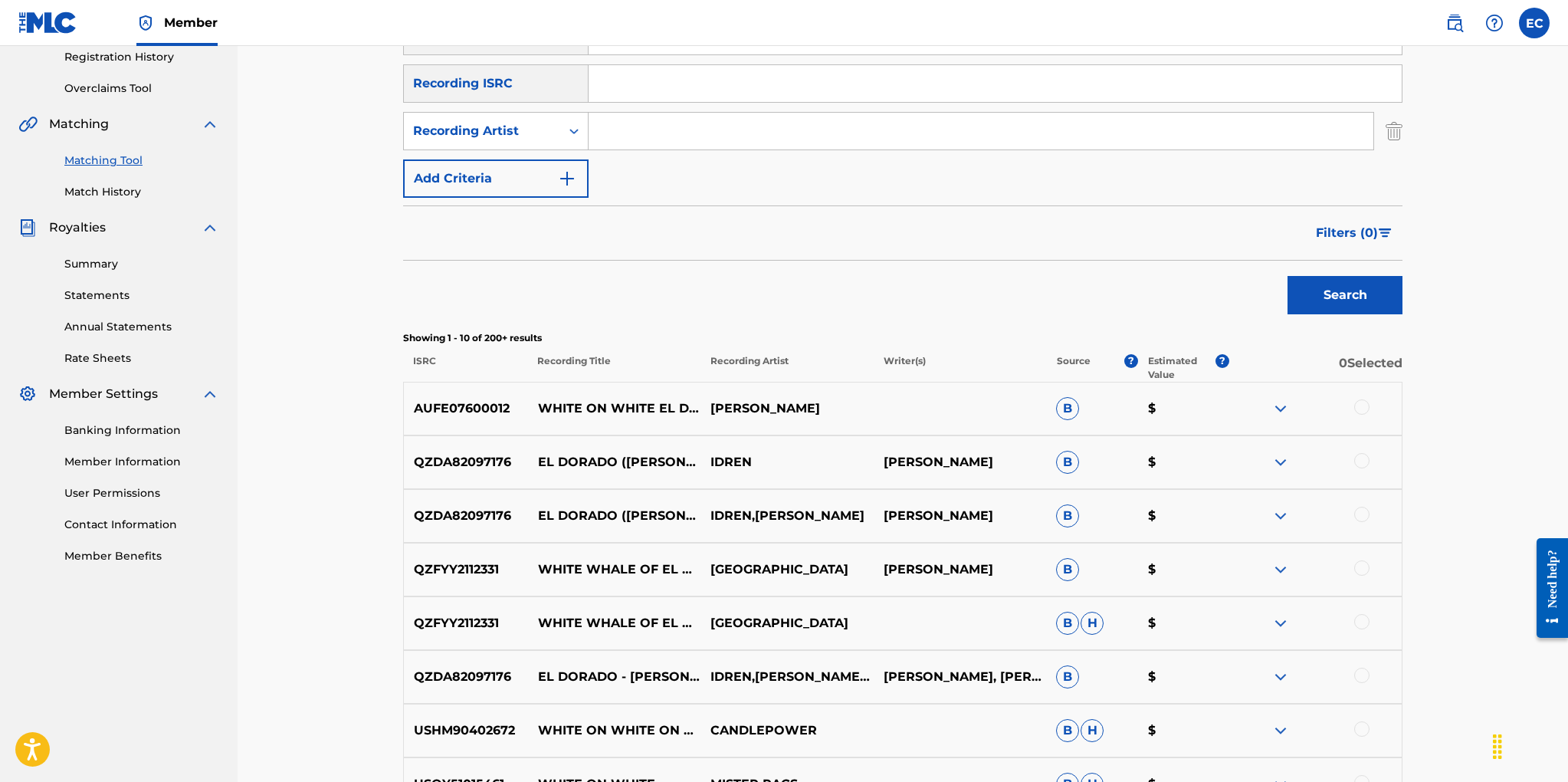
click at [1325, 298] on button "Search" at bounding box center [1344, 295] width 115 height 38
click at [1353, 225] on span "Filters ( 0 )" at bounding box center [1346, 233] width 62 height 19
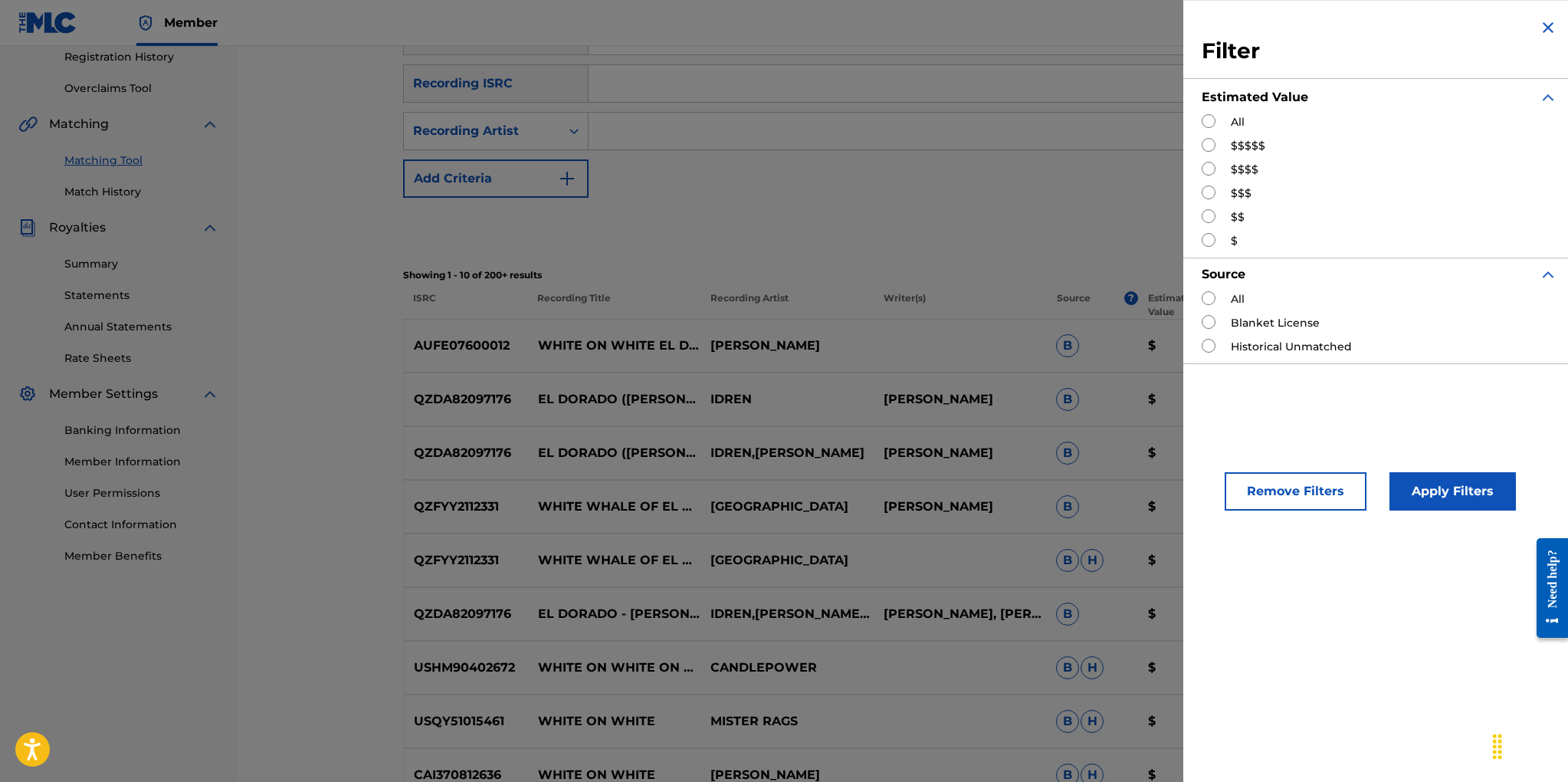
click at [1276, 501] on button "Remove Filters" at bounding box center [1295, 491] width 142 height 38
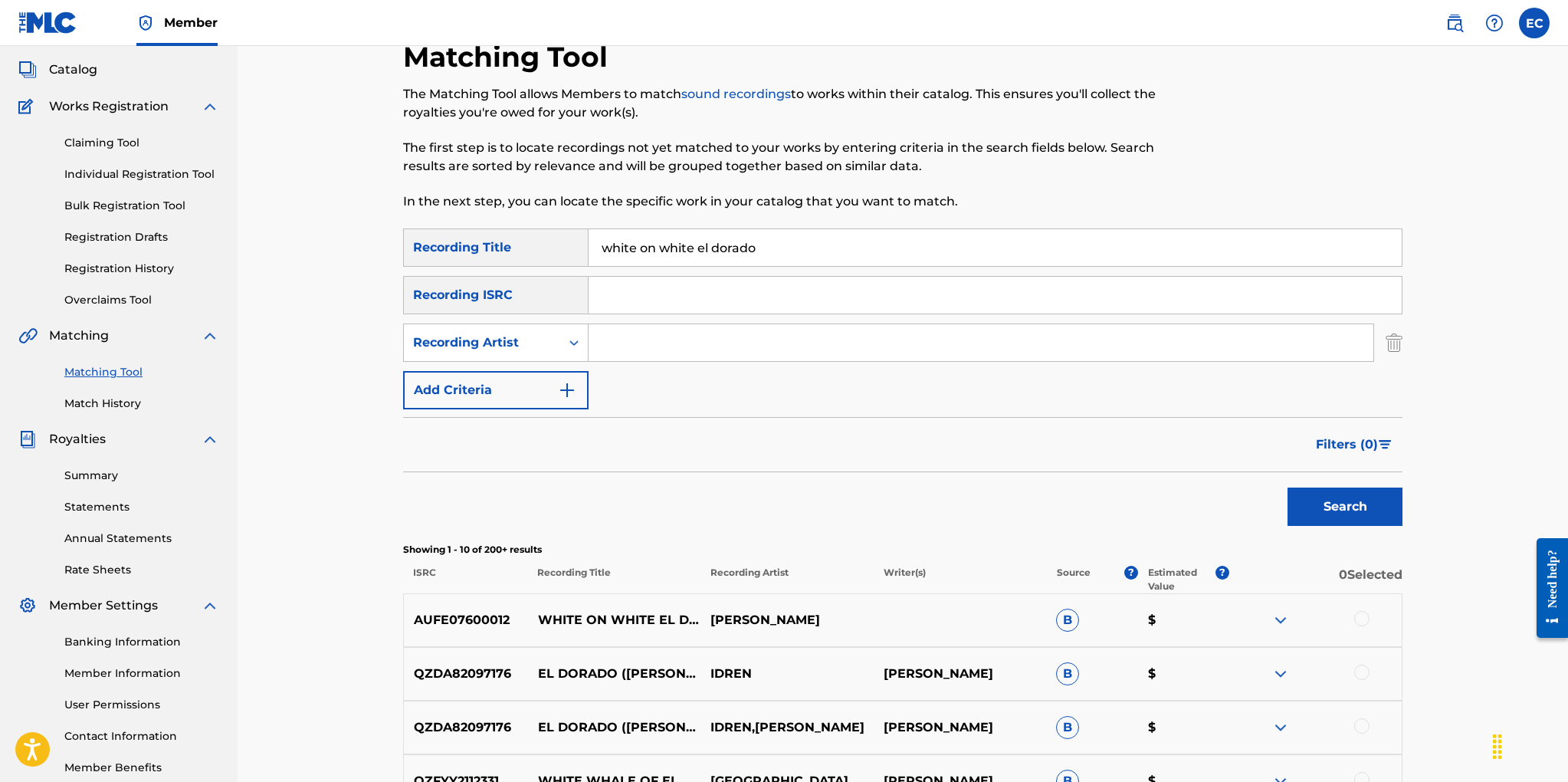
scroll to position [0, 0]
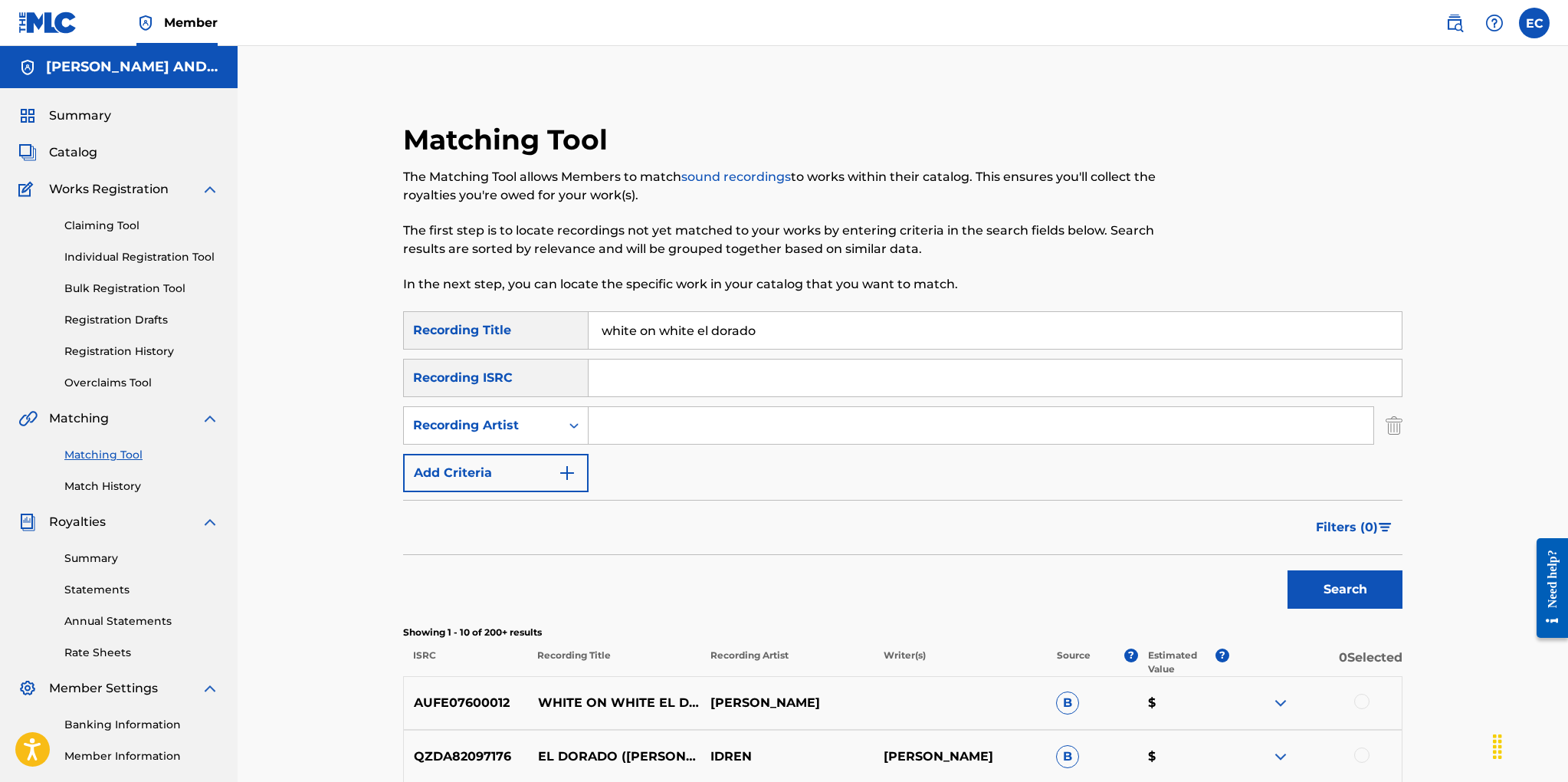
drag, startPoint x: 754, startPoint y: 328, endPoint x: 568, endPoint y: 314, distance: 186.5
click at [568, 314] on div "SearchWithCriteriad9e5a2ae-e236-4a1a-a601-afc02aa46963 Recording Title white on…" at bounding box center [902, 330] width 999 height 38
click at [638, 420] on input "Search Form" at bounding box center [980, 425] width 785 height 37
type input "brian cadd"
click at [1287, 571] on button "Search" at bounding box center [1344, 589] width 115 height 38
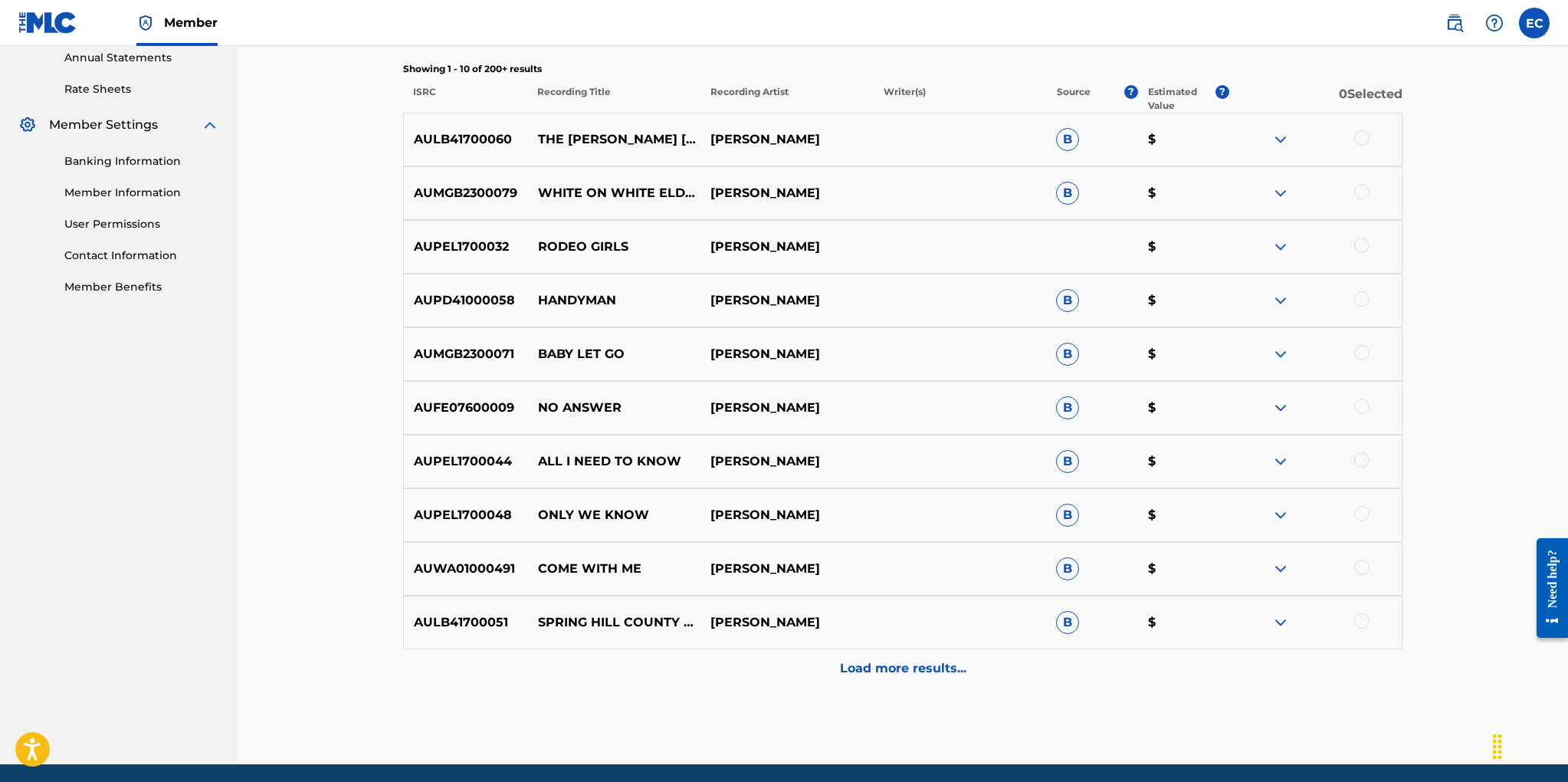
scroll to position [619, 0]
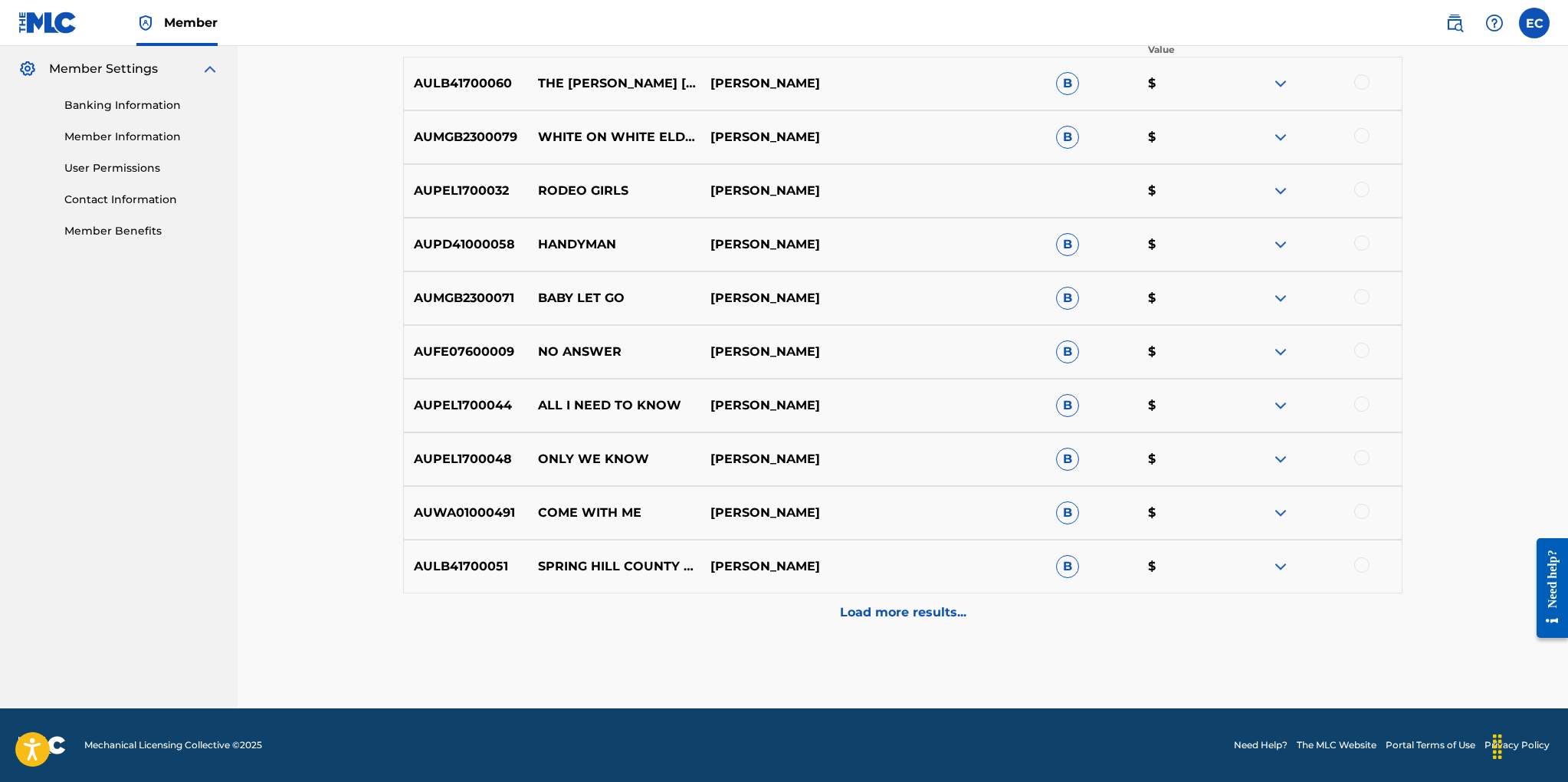
click at [895, 615] on p "Load more results..." at bounding box center [903, 613] width 127 height 19
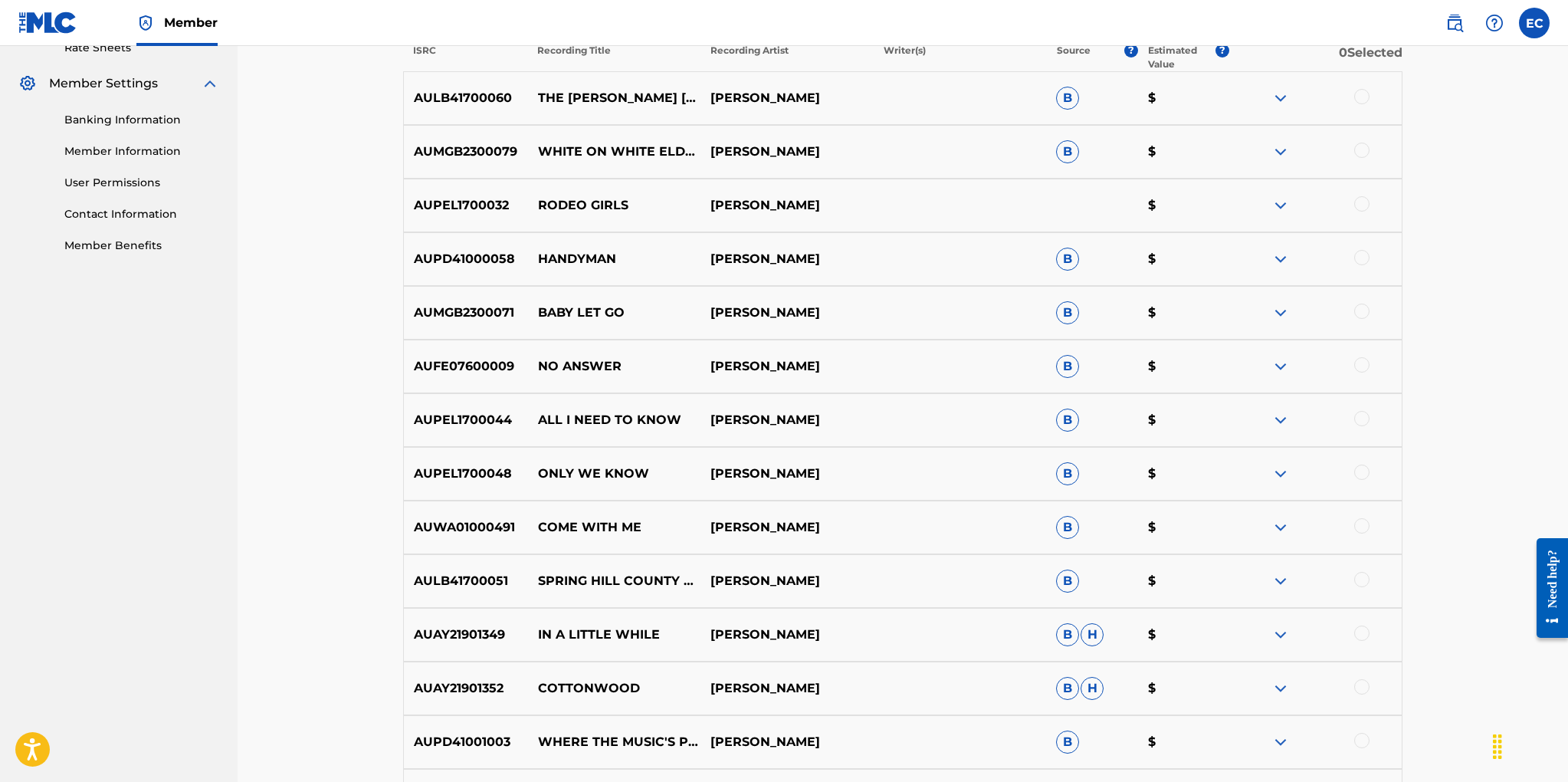
scroll to position [260, 0]
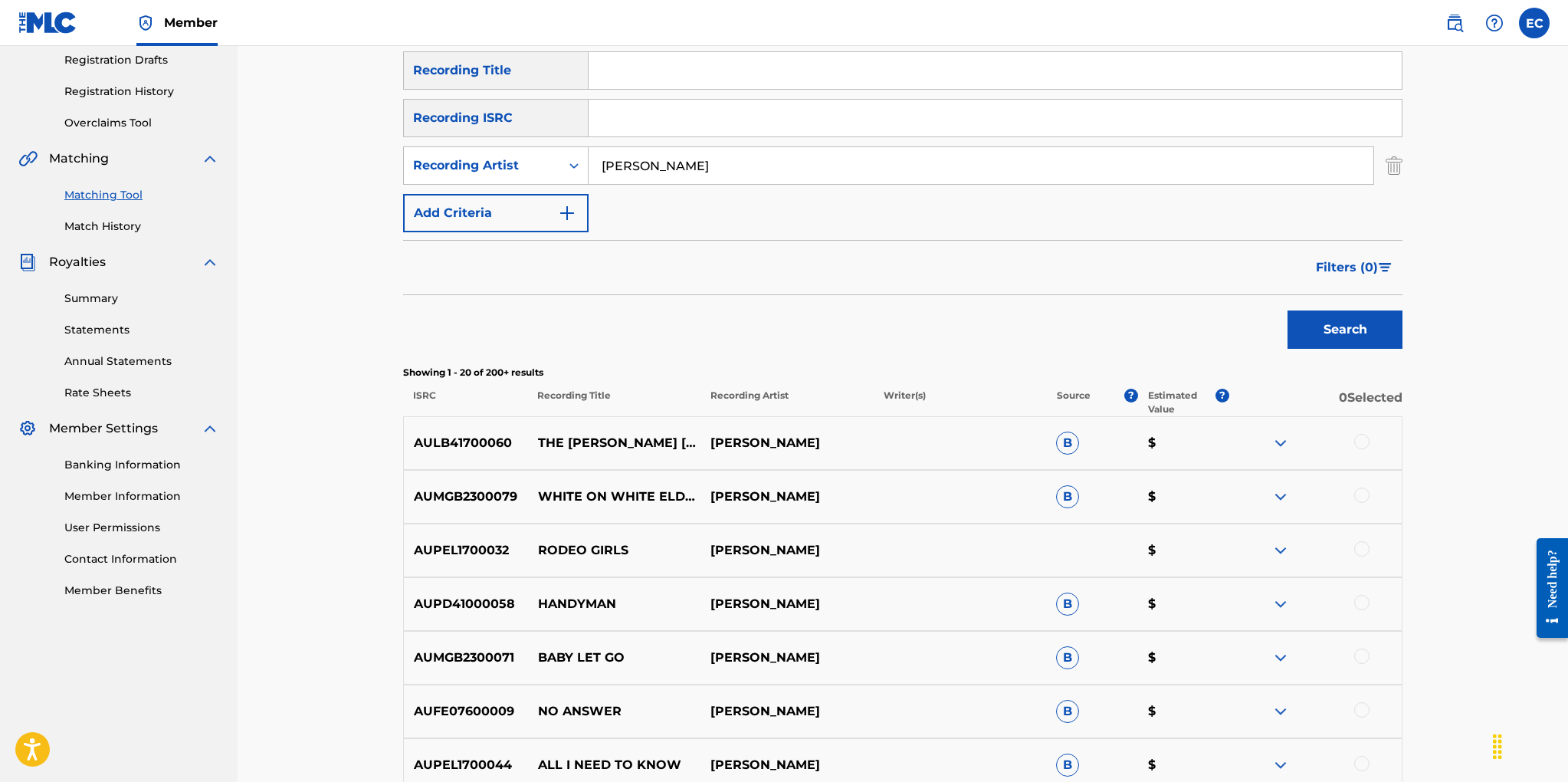
click at [1322, 270] on span "Filters ( 0 )" at bounding box center [1346, 268] width 62 height 19
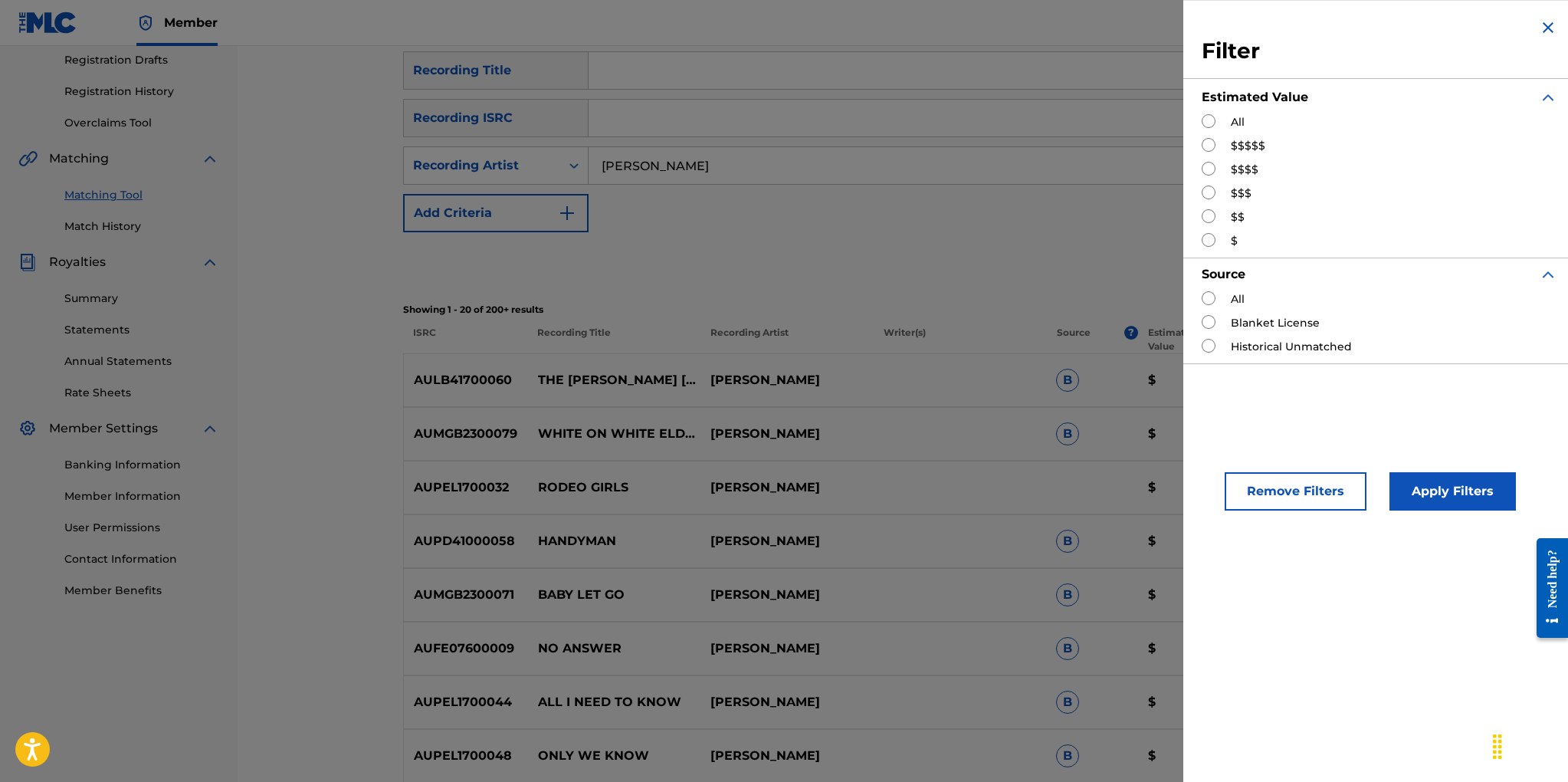
click at [1209, 219] on input "Search Form" at bounding box center [1208, 216] width 14 height 14
radio input "true"
click at [1412, 479] on button "Apply Filters" at bounding box center [1452, 491] width 127 height 38
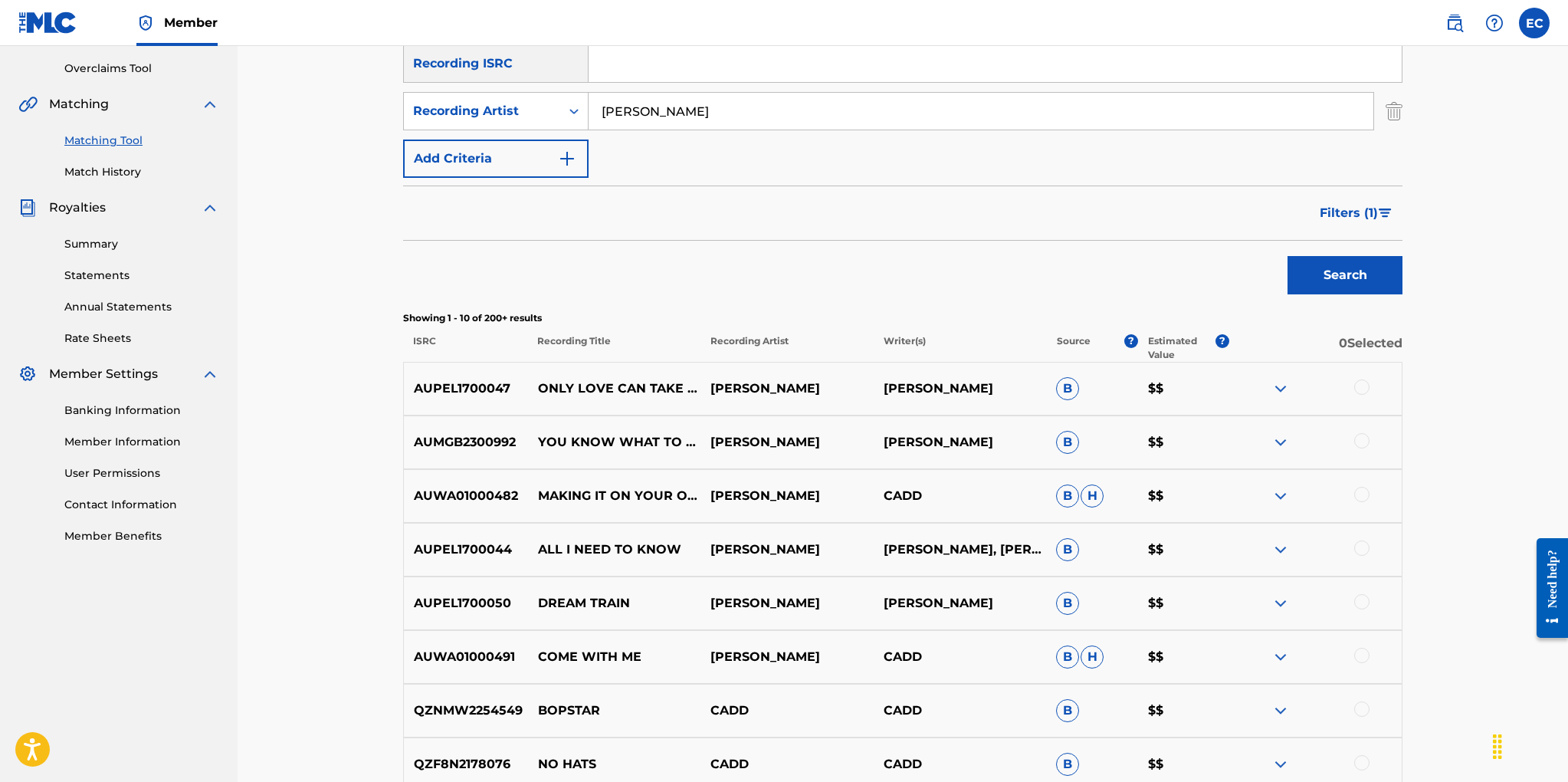
scroll to position [327, 0]
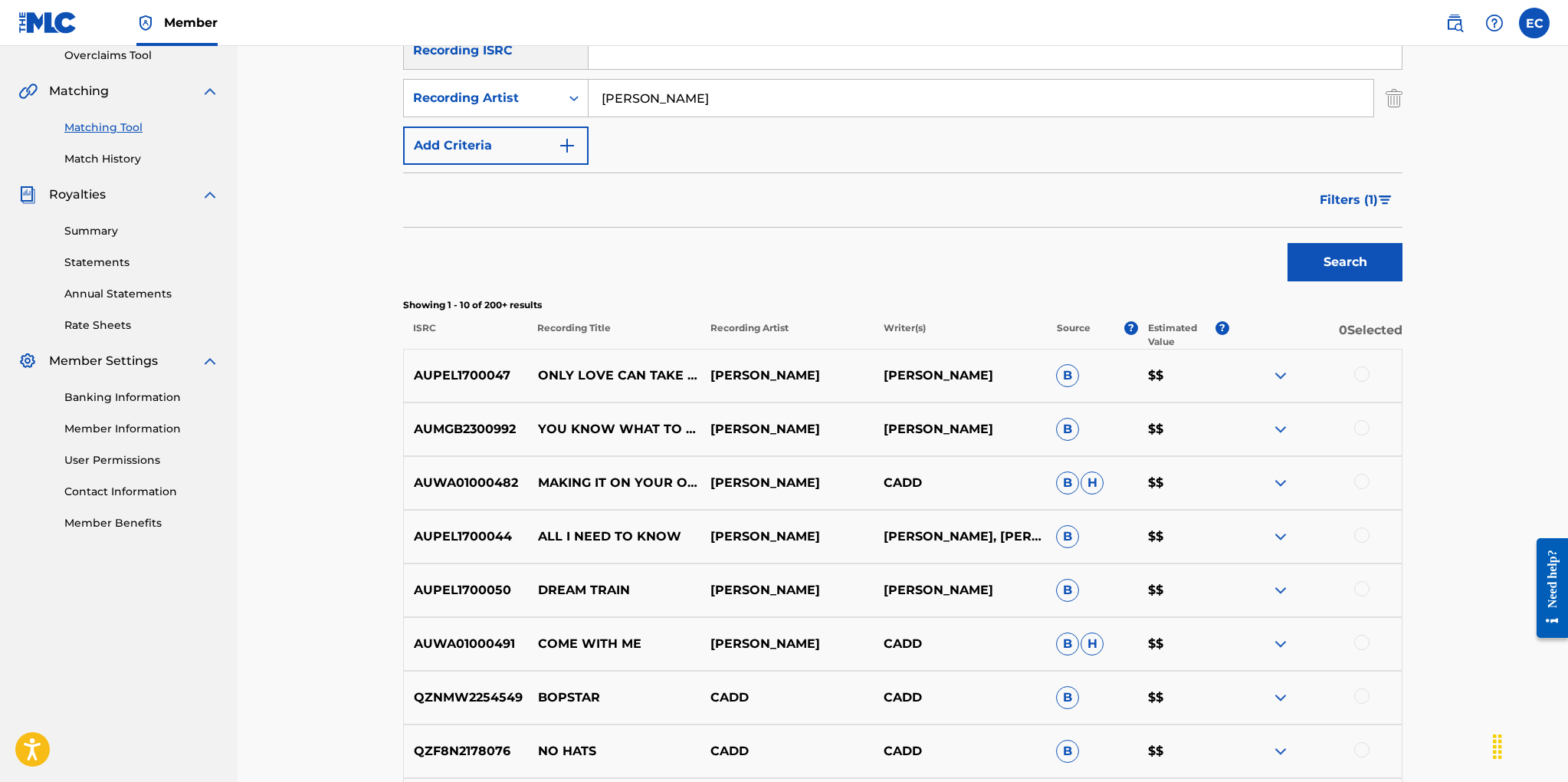
click at [1329, 199] on span "Filters ( 1 )" at bounding box center [1348, 200] width 58 height 19
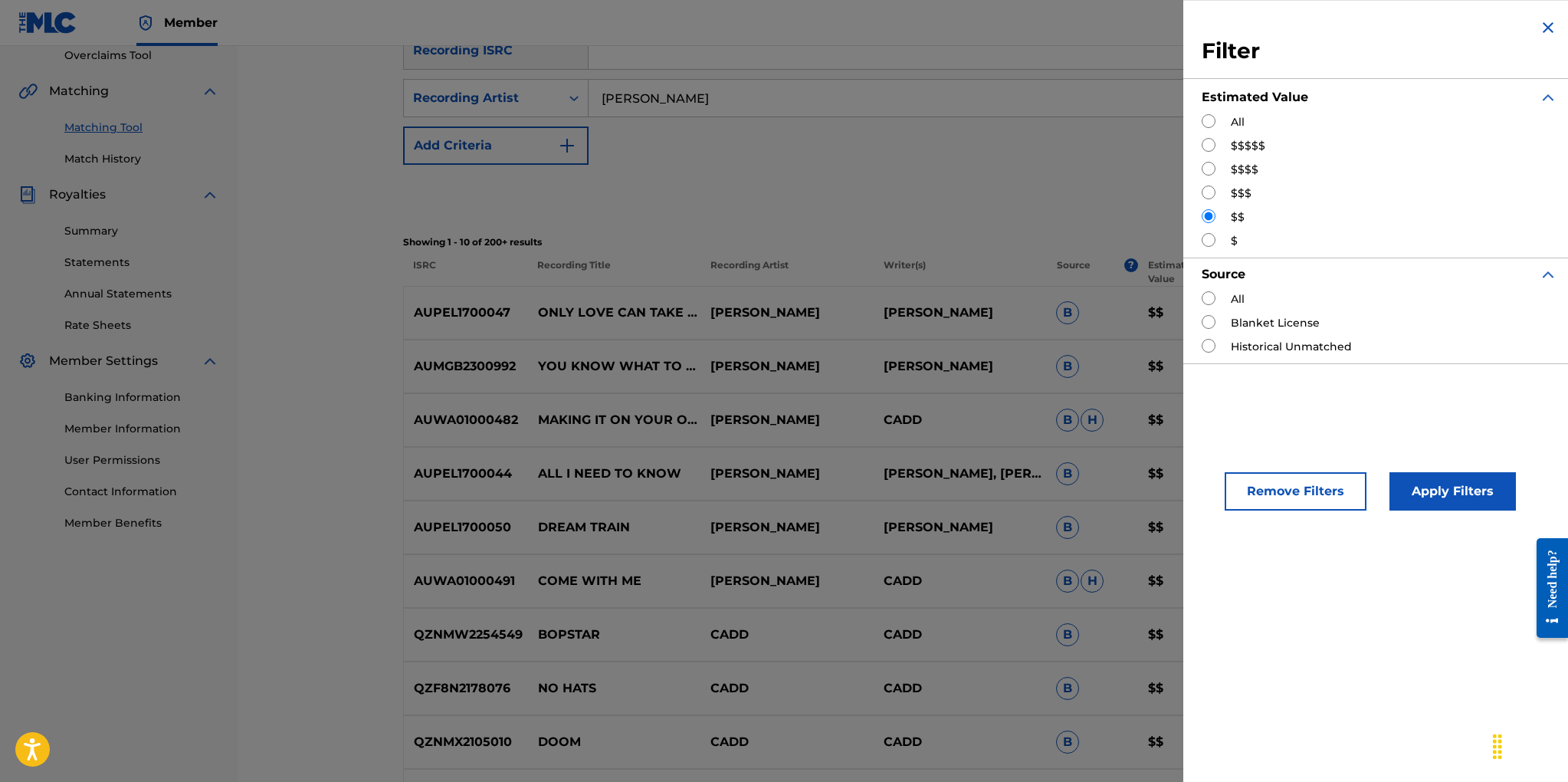
click at [1208, 193] on input "Search Form" at bounding box center [1208, 193] width 14 height 14
radio input "true"
drag, startPoint x: 1411, startPoint y: 485, endPoint x: 1390, endPoint y: 473, distance: 24.2
click at [1410, 483] on button "Apply Filters" at bounding box center [1452, 491] width 127 height 38
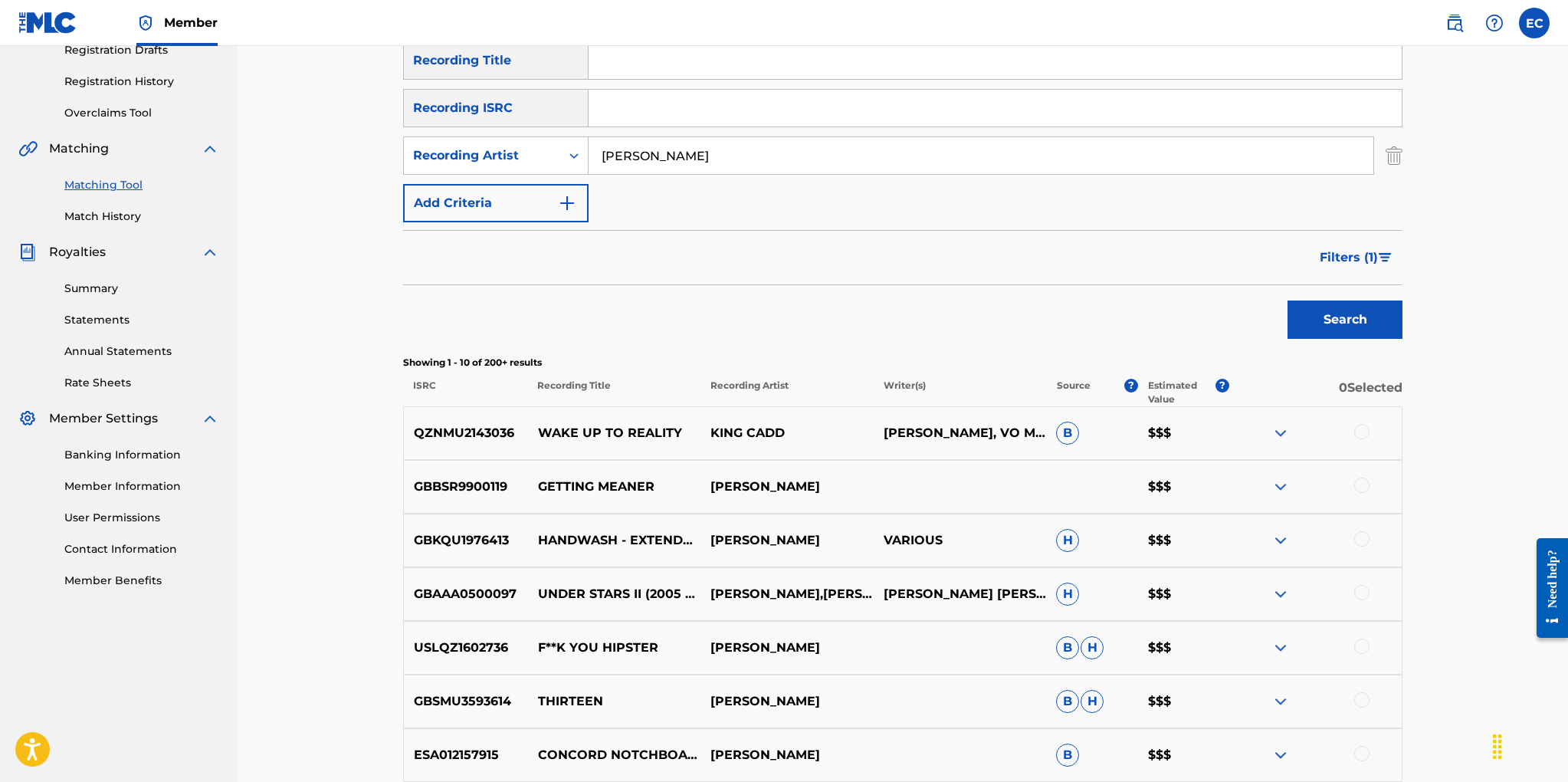
scroll to position [0, 0]
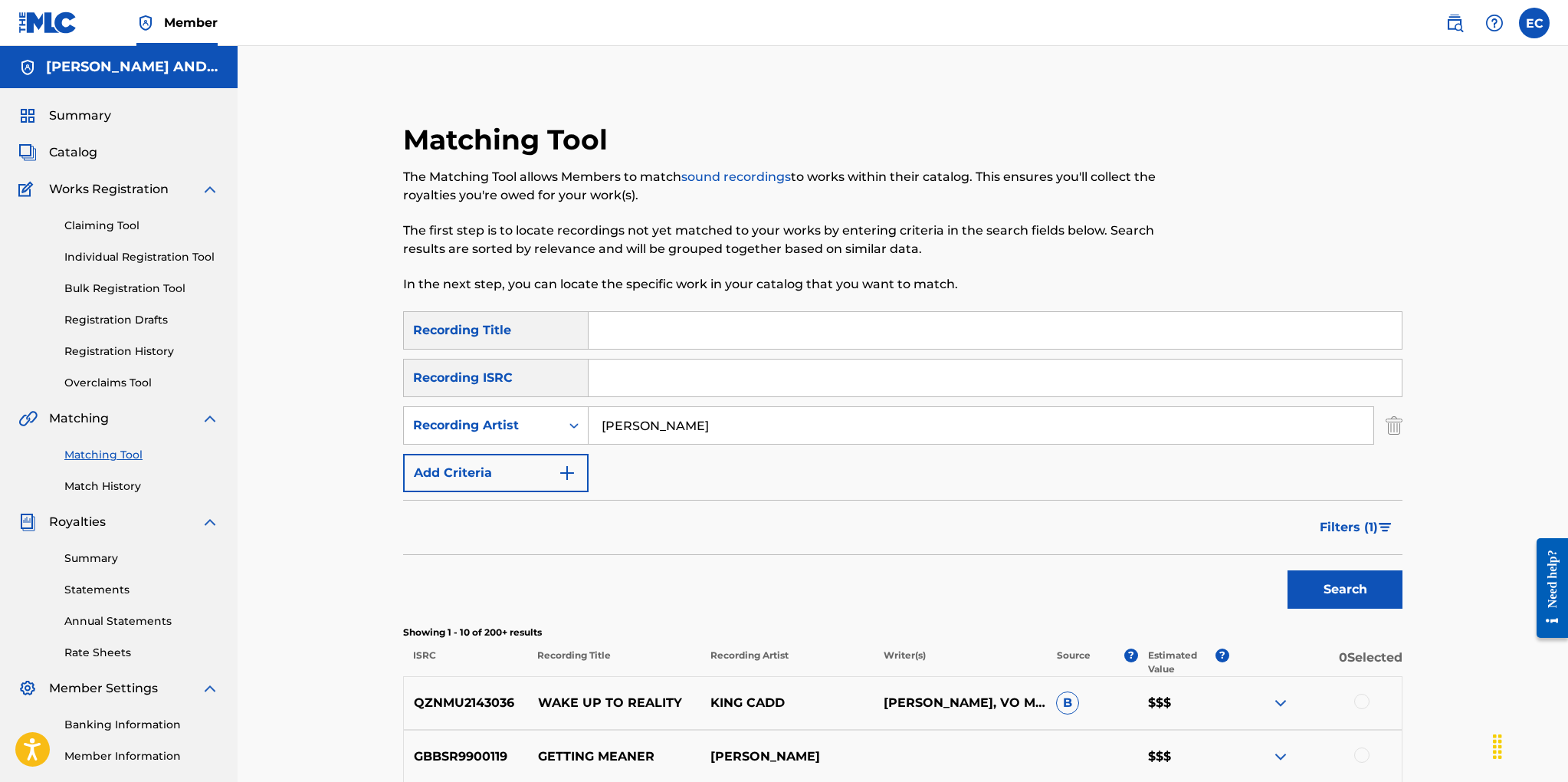
click at [688, 429] on input "brian cadd" at bounding box center [980, 425] width 785 height 37
type input "b"
click at [631, 333] on input "Search Form" at bounding box center [994, 330] width 813 height 37
type input "speed racer"
drag, startPoint x: 1347, startPoint y: 585, endPoint x: 1328, endPoint y: 576, distance: 21.0
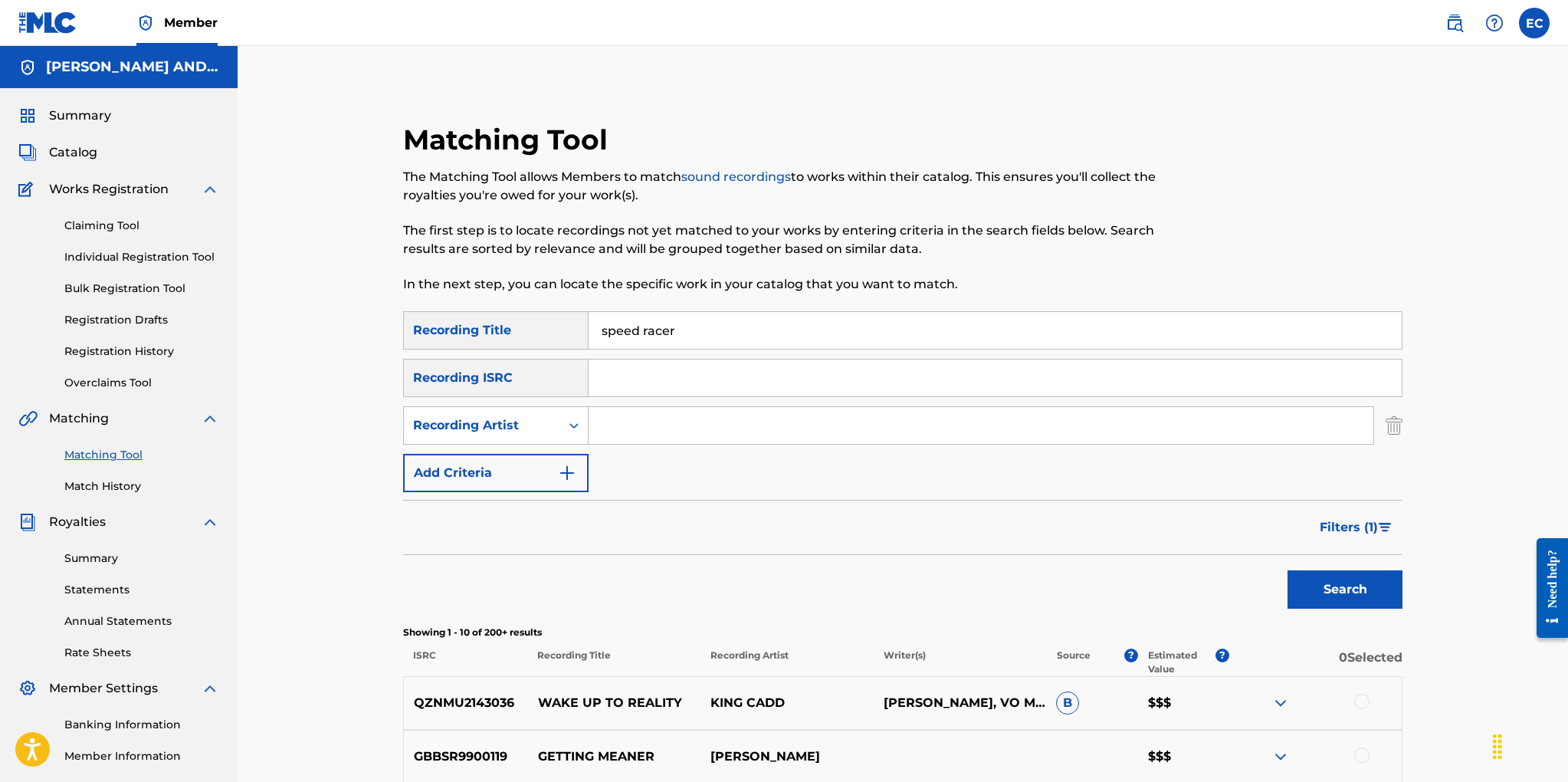
click at [1343, 583] on button "Search" at bounding box center [1344, 589] width 115 height 38
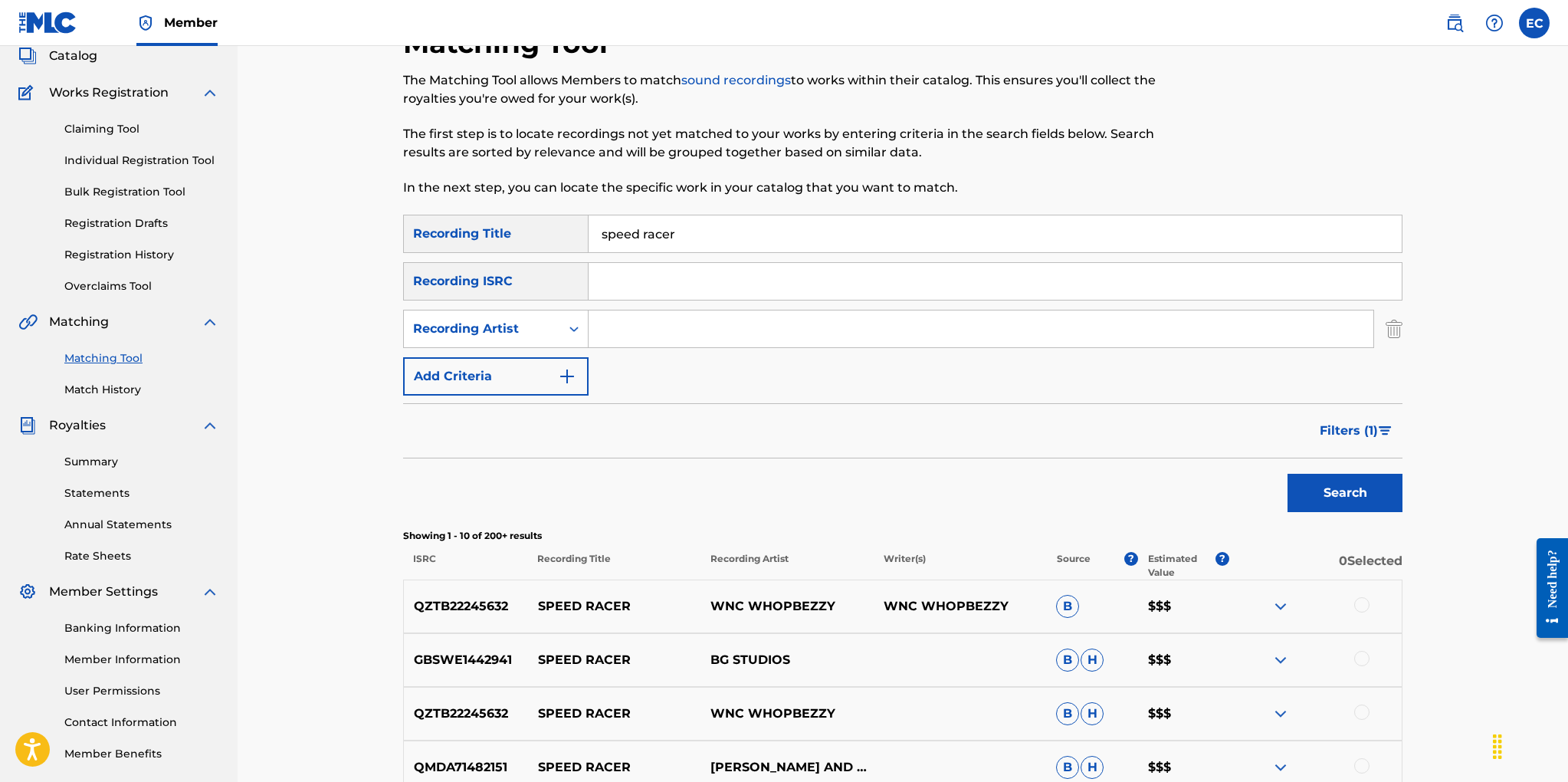
scroll to position [36, 0]
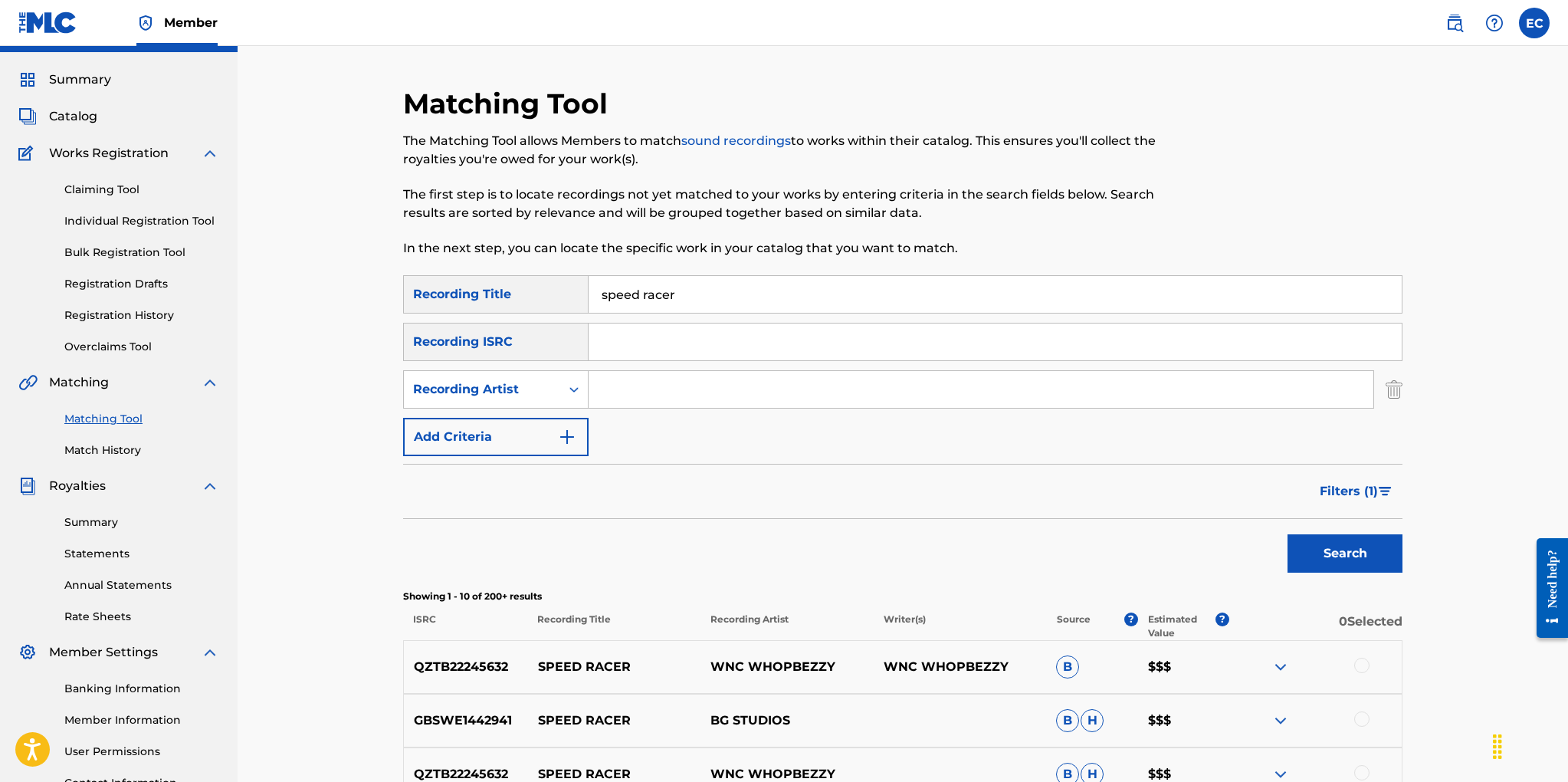
click at [646, 391] on input "Search Form" at bounding box center [980, 389] width 785 height 37
click at [1287, 535] on button "Search" at bounding box center [1344, 553] width 115 height 38
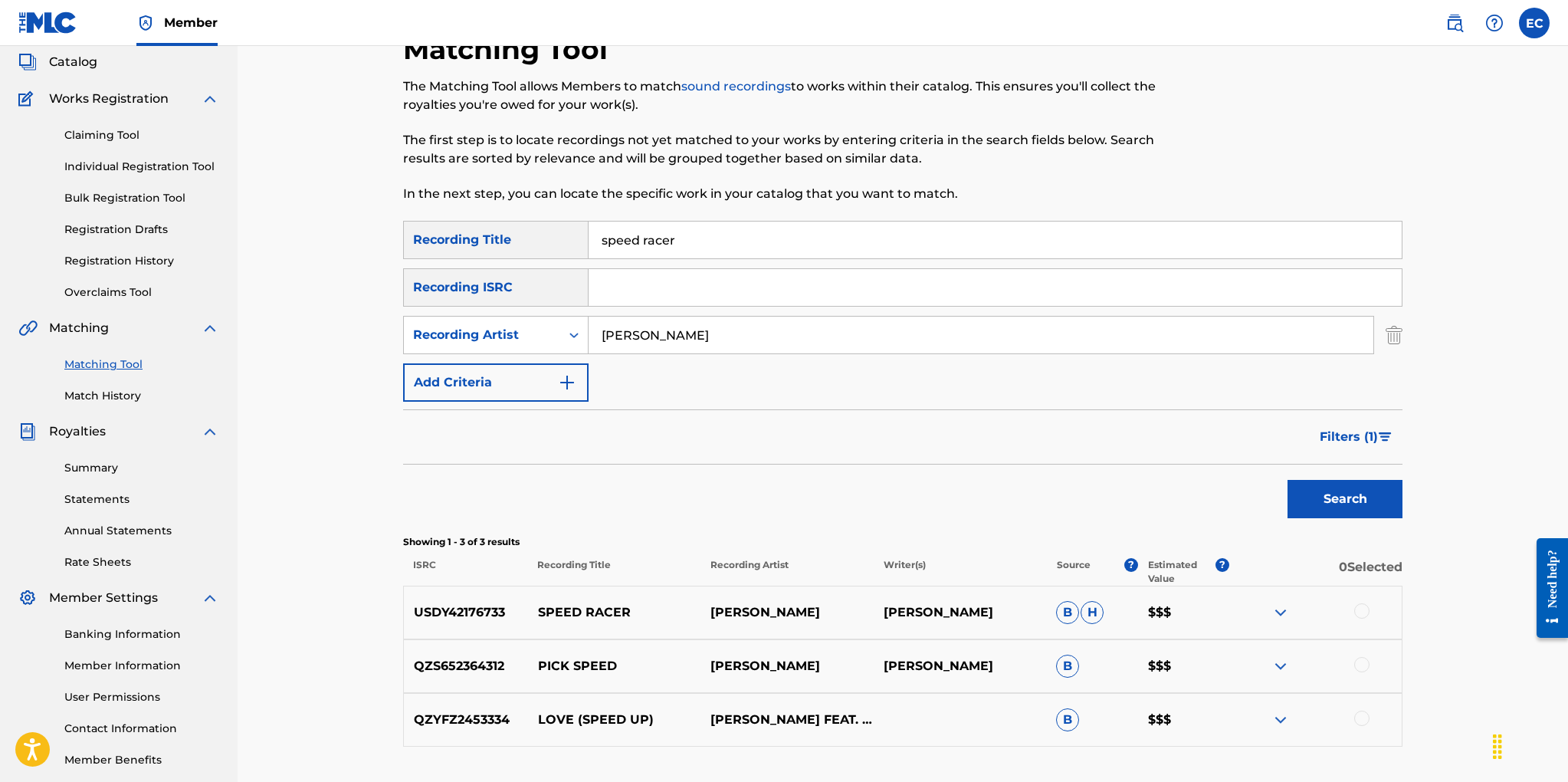
scroll to position [205, 0]
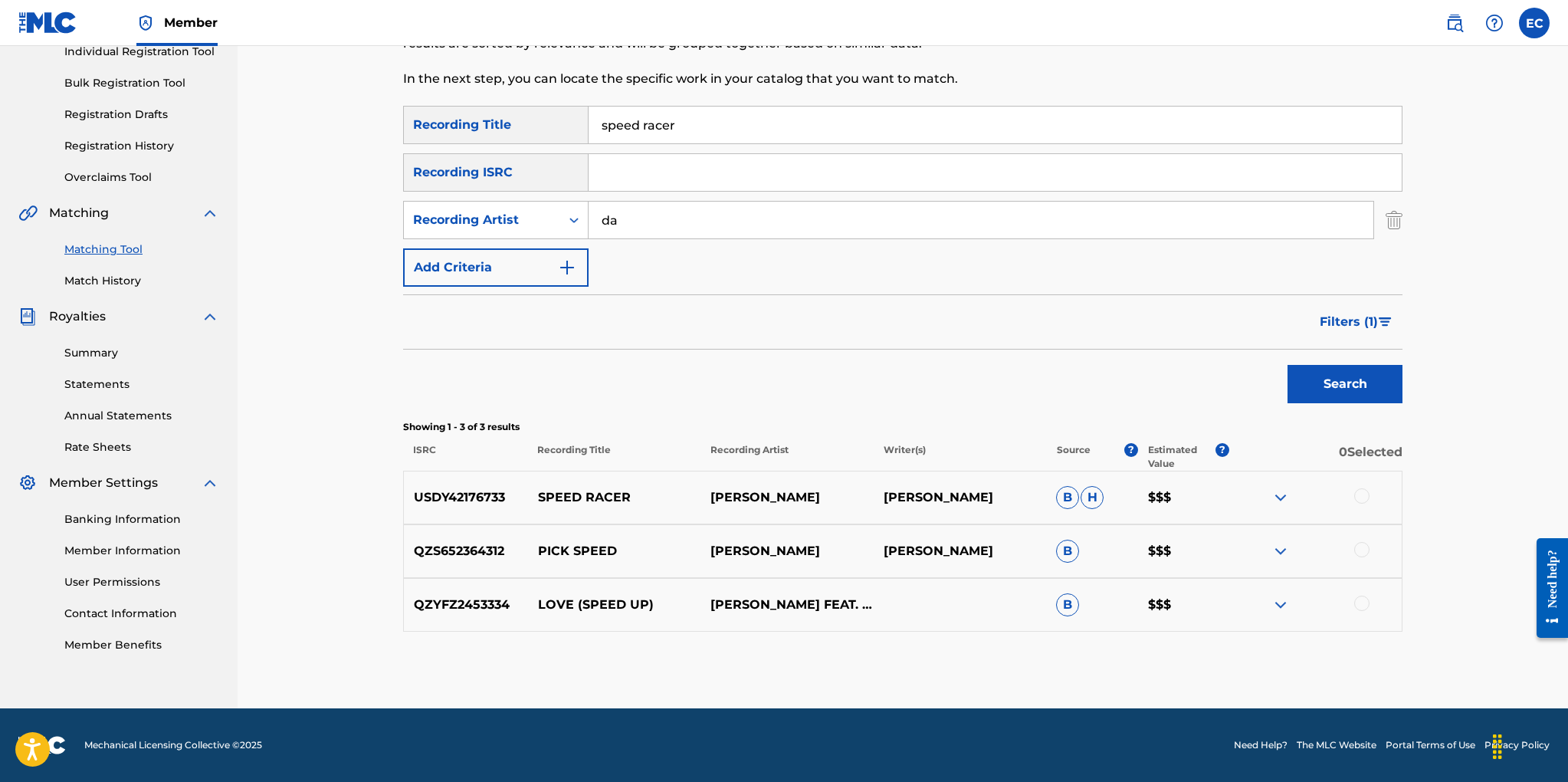
type input "d"
click at [1357, 373] on button "Search" at bounding box center [1344, 384] width 115 height 38
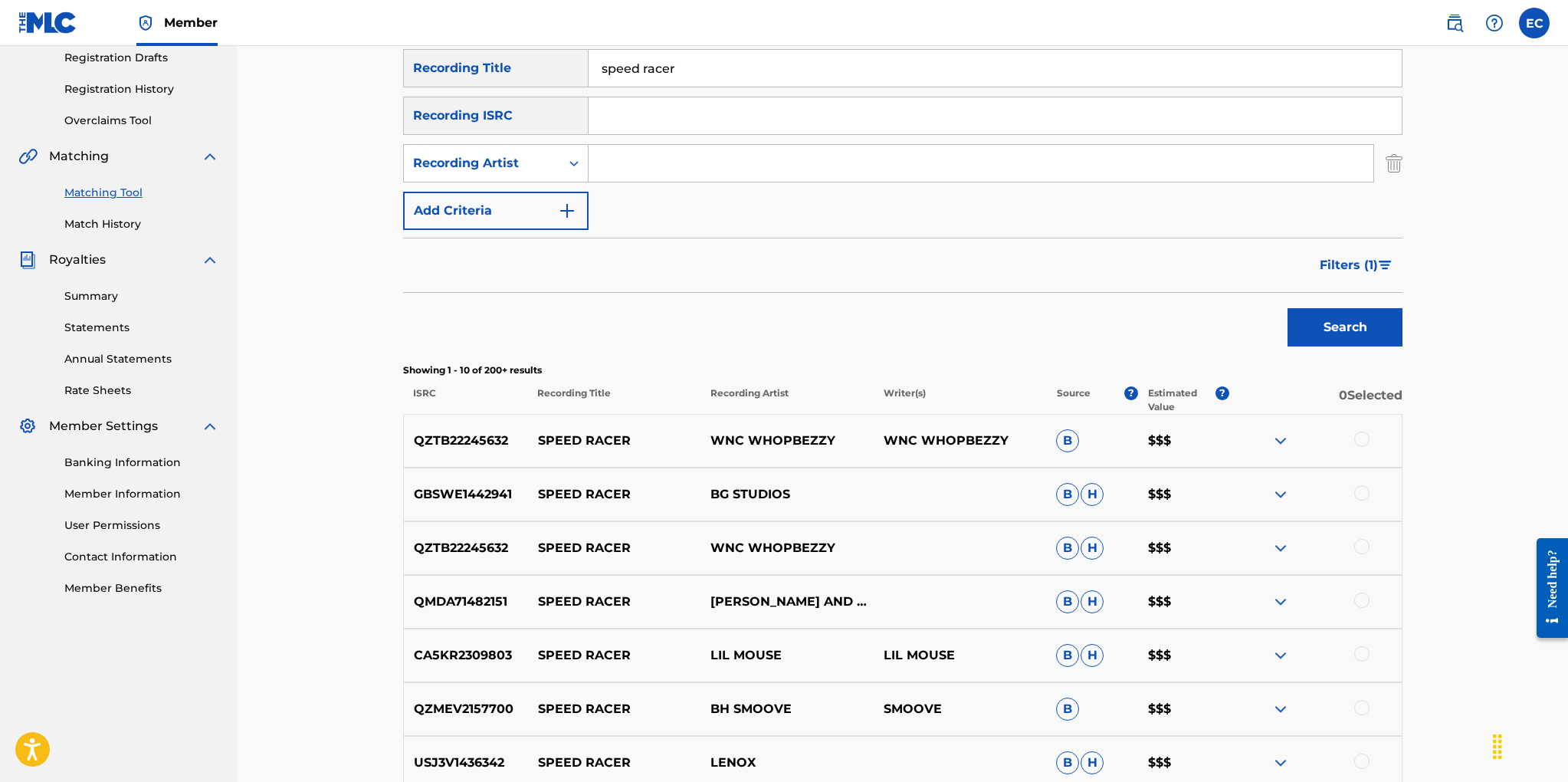
scroll to position [245, 0]
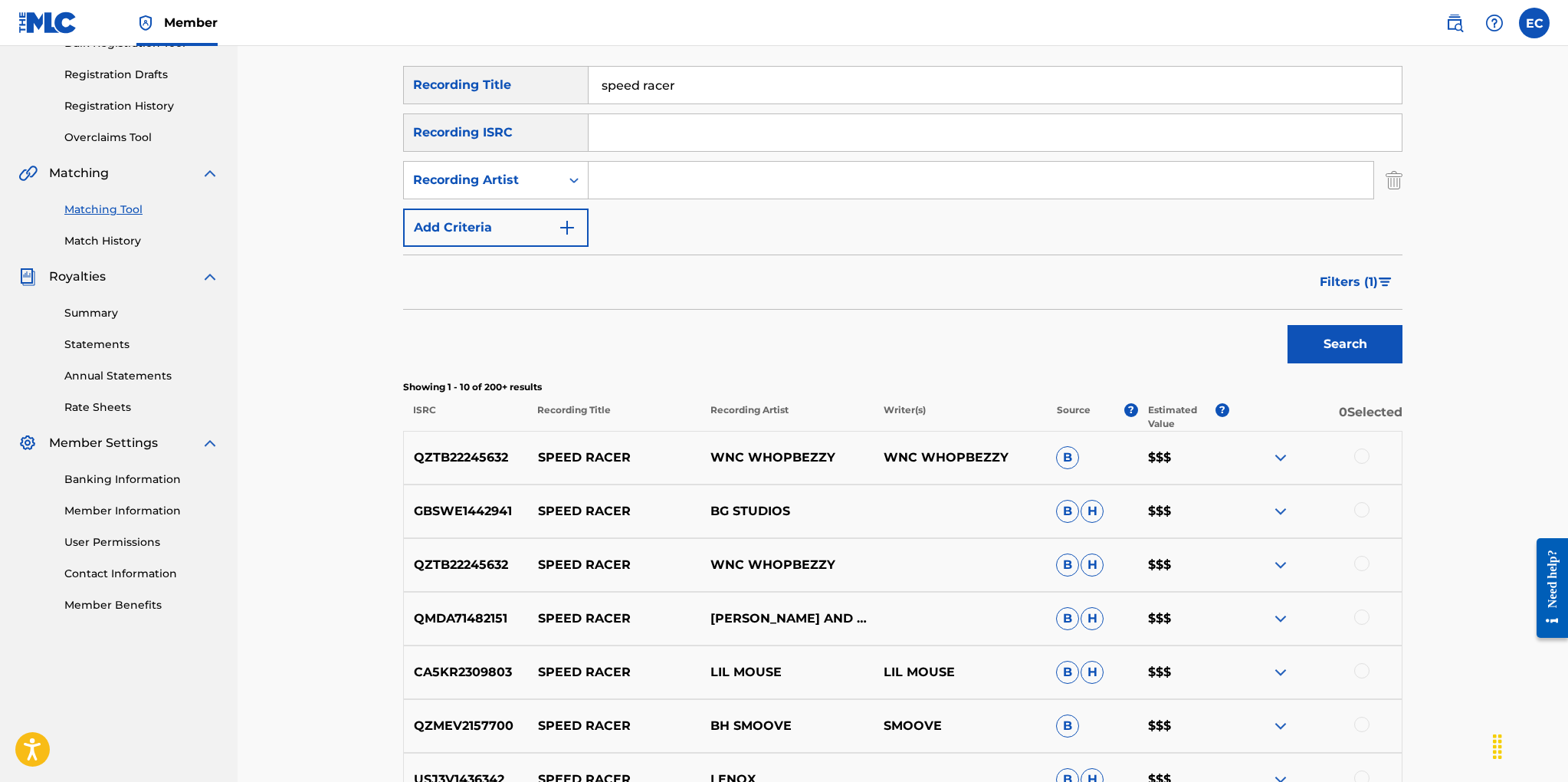
click at [1336, 283] on span "Filters ( 1 )" at bounding box center [1348, 283] width 58 height 19
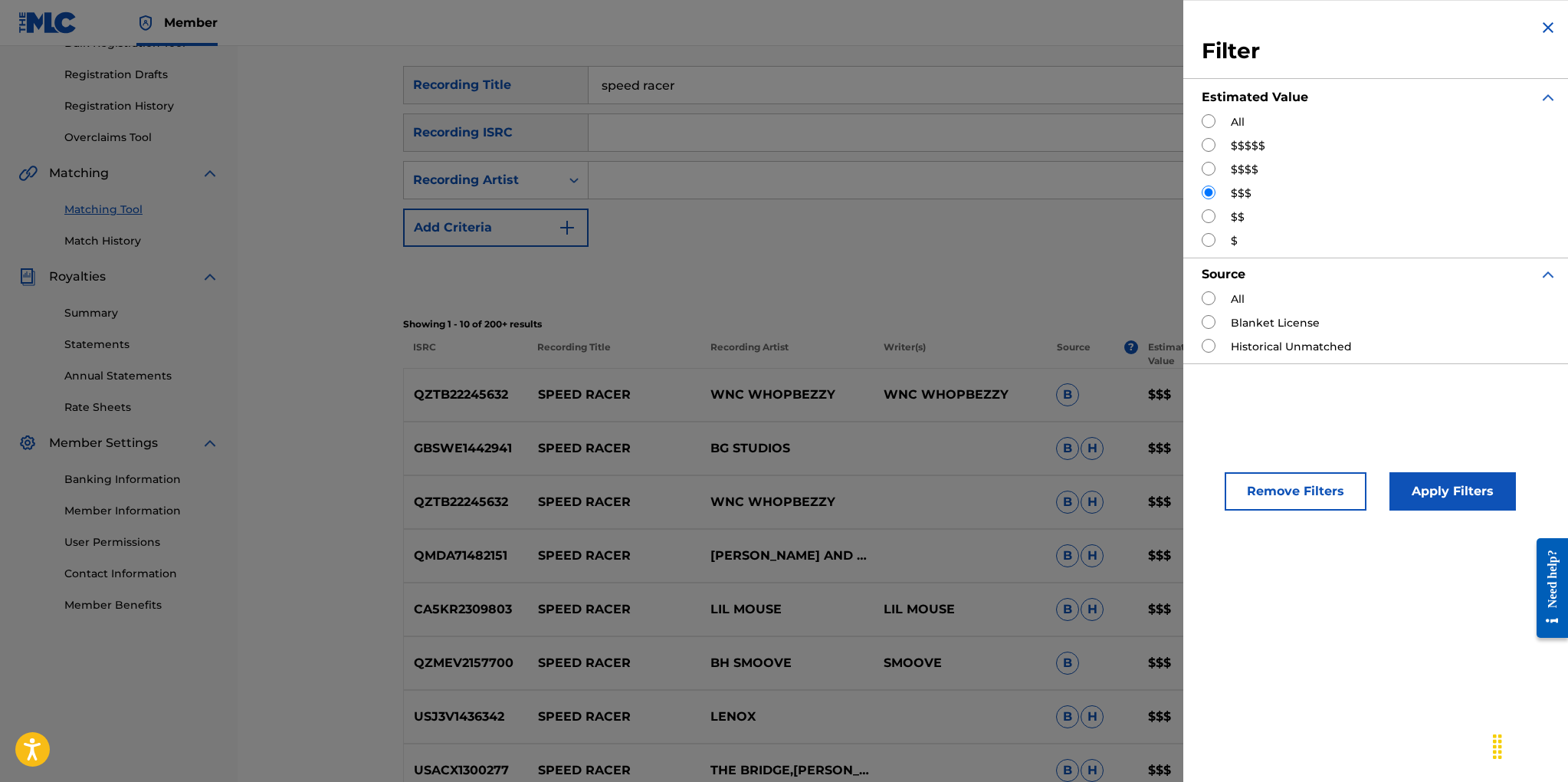
click at [1207, 139] on input "Search Form" at bounding box center [1208, 145] width 14 height 14
radio input "true"
drag, startPoint x: 1422, startPoint y: 496, endPoint x: 1390, endPoint y: 479, distance: 36.2
click at [1422, 496] on button "Apply Filters" at bounding box center [1452, 491] width 127 height 38
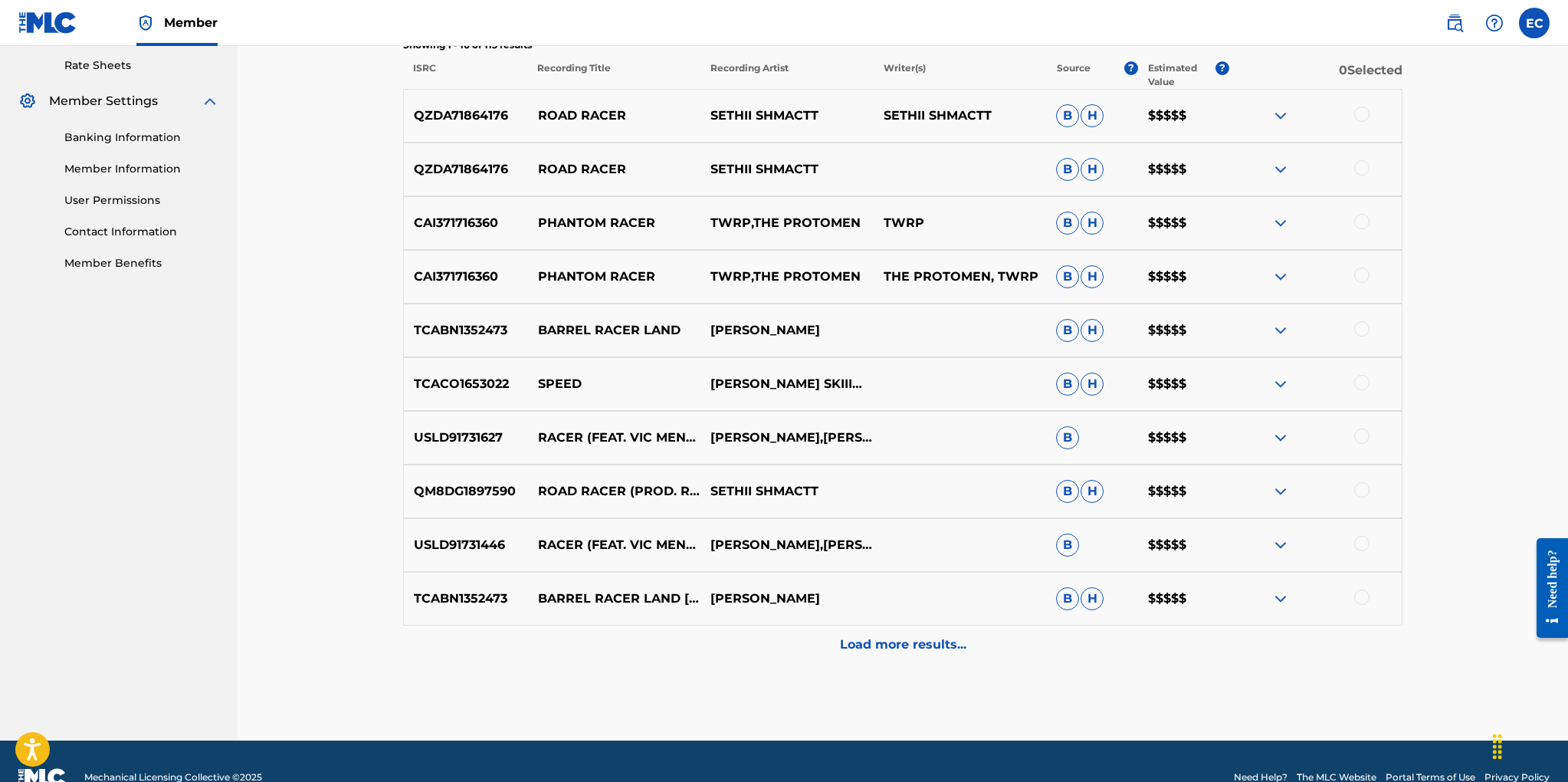
scroll to position [594, 0]
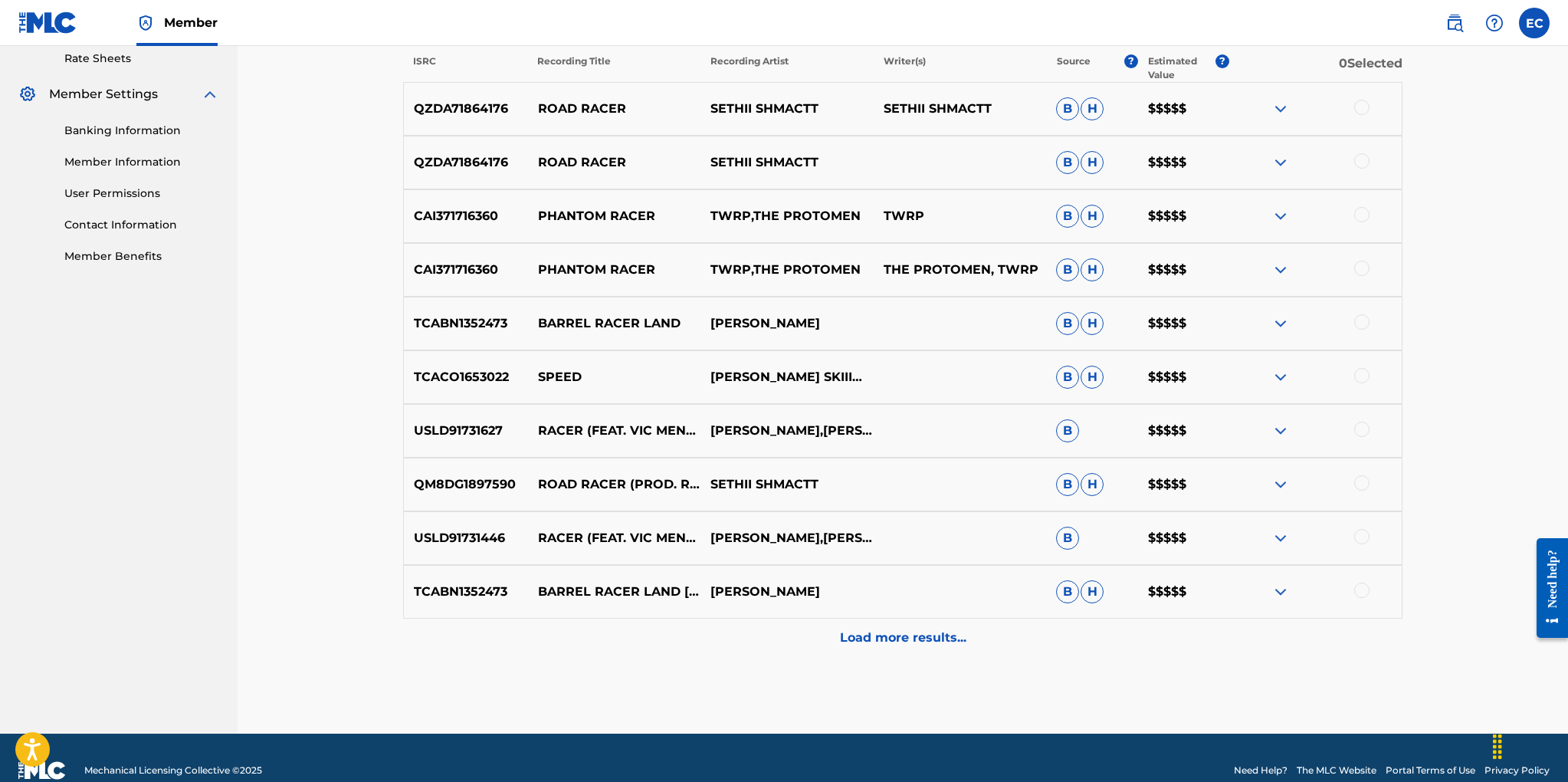
click at [902, 640] on p "Load more results..." at bounding box center [903, 638] width 127 height 19
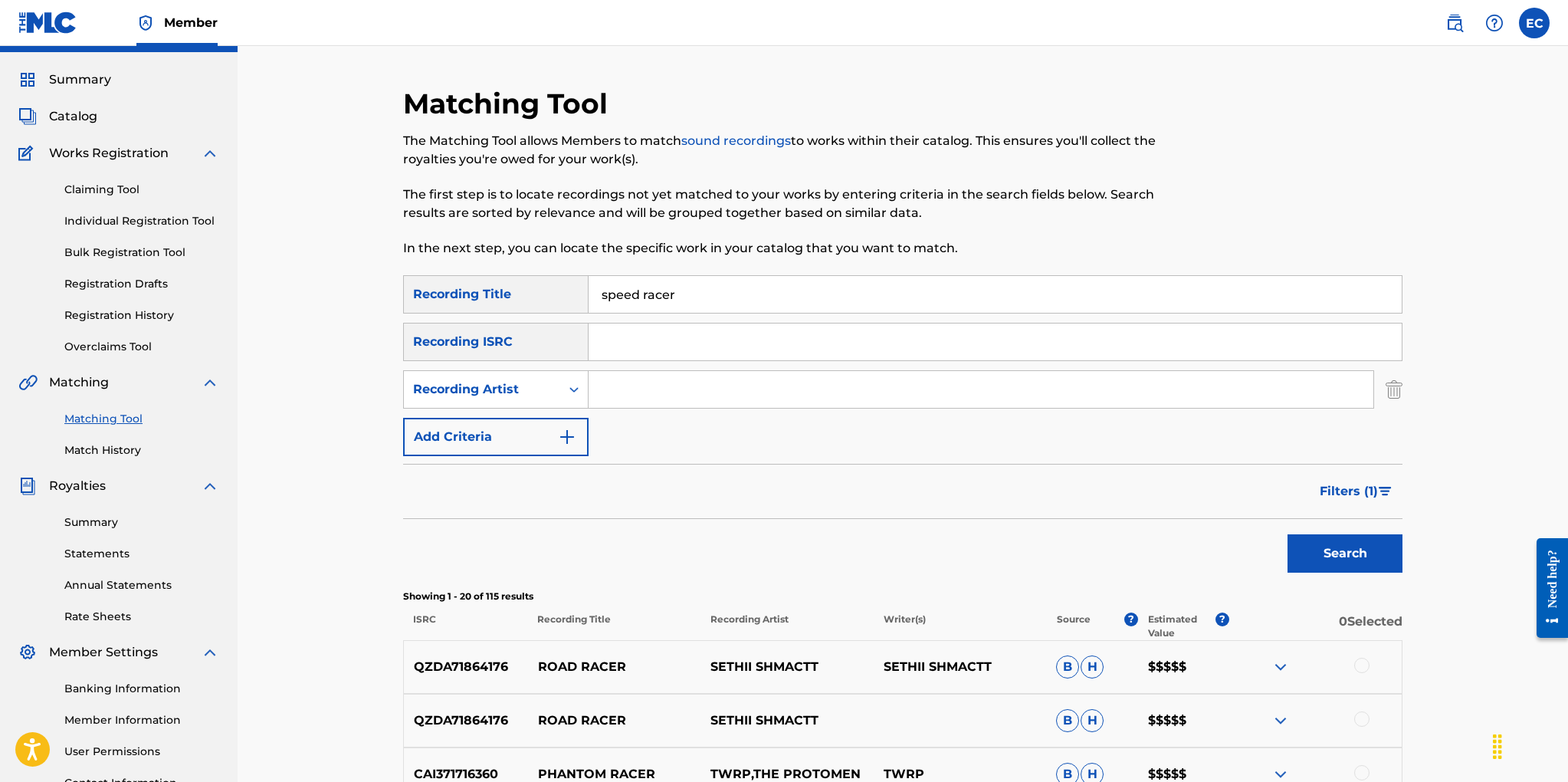
scroll to position [69, 0]
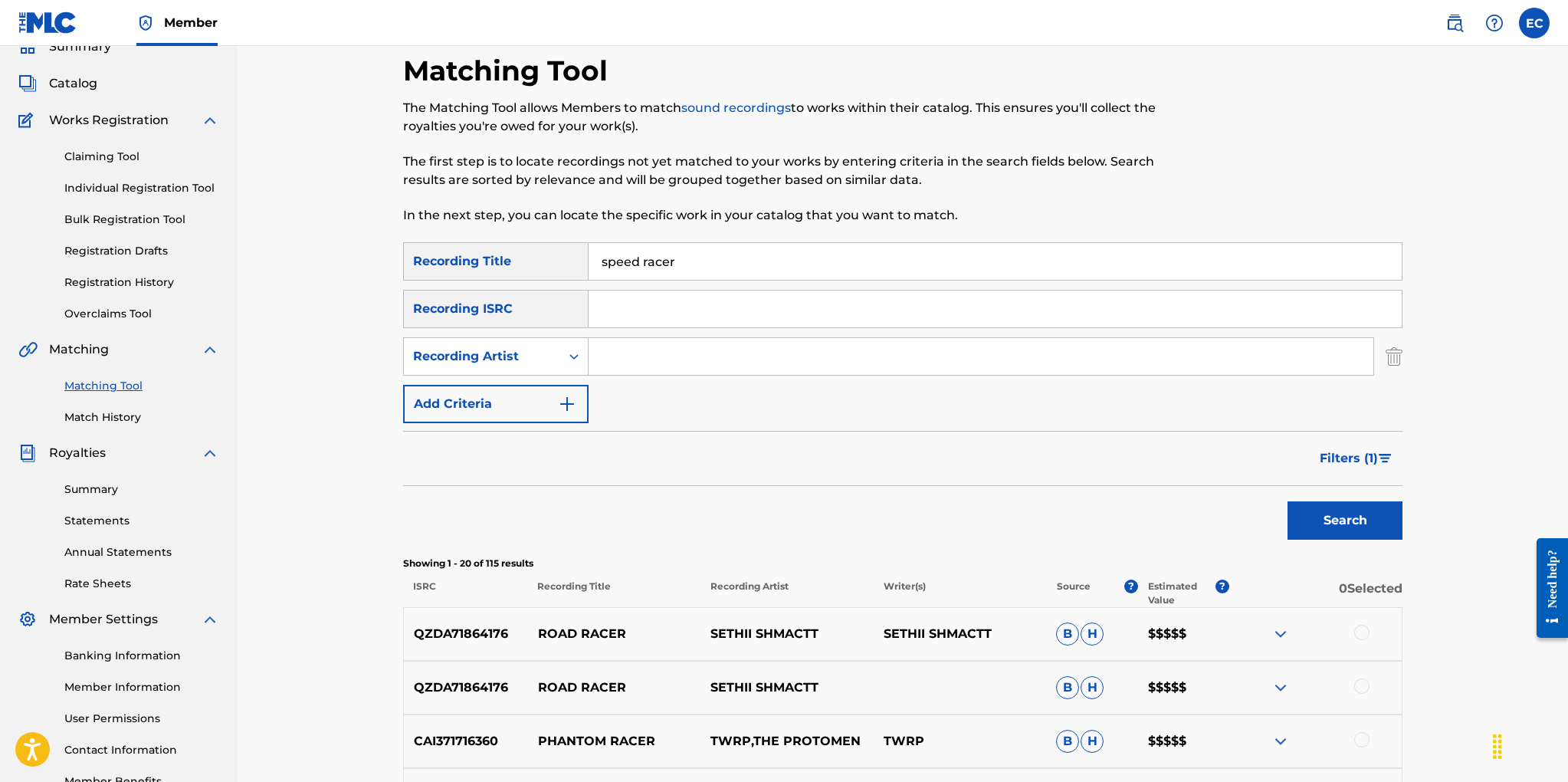
click at [1334, 457] on span "Filters ( 1 )" at bounding box center [1348, 459] width 58 height 19
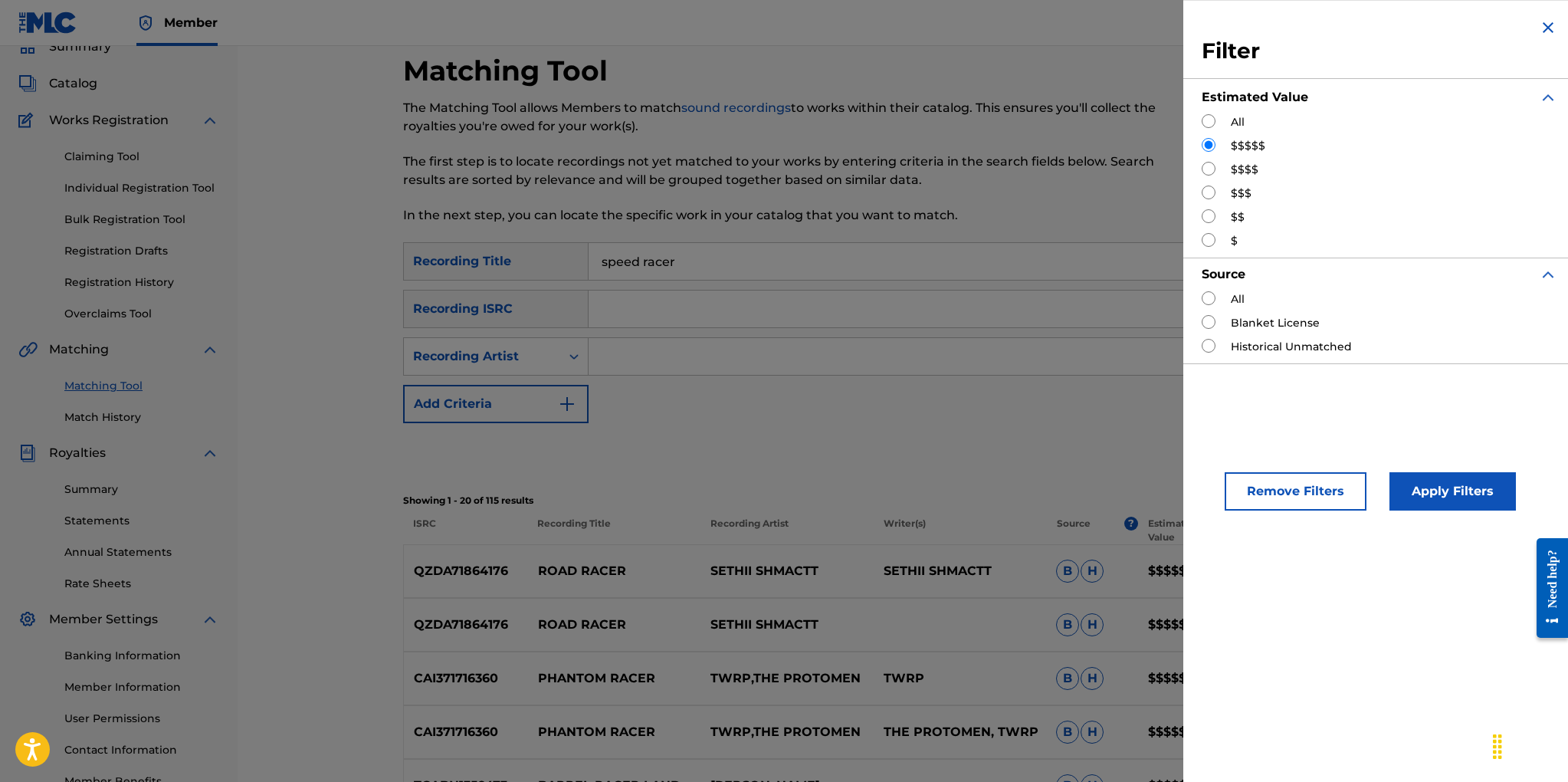
click at [1207, 166] on input "Search Form" at bounding box center [1208, 169] width 14 height 14
radio input "true"
drag, startPoint x: 1419, startPoint y: 496, endPoint x: 1330, endPoint y: 493, distance: 89.1
click at [1417, 496] on button "Apply Filters" at bounding box center [1452, 491] width 127 height 38
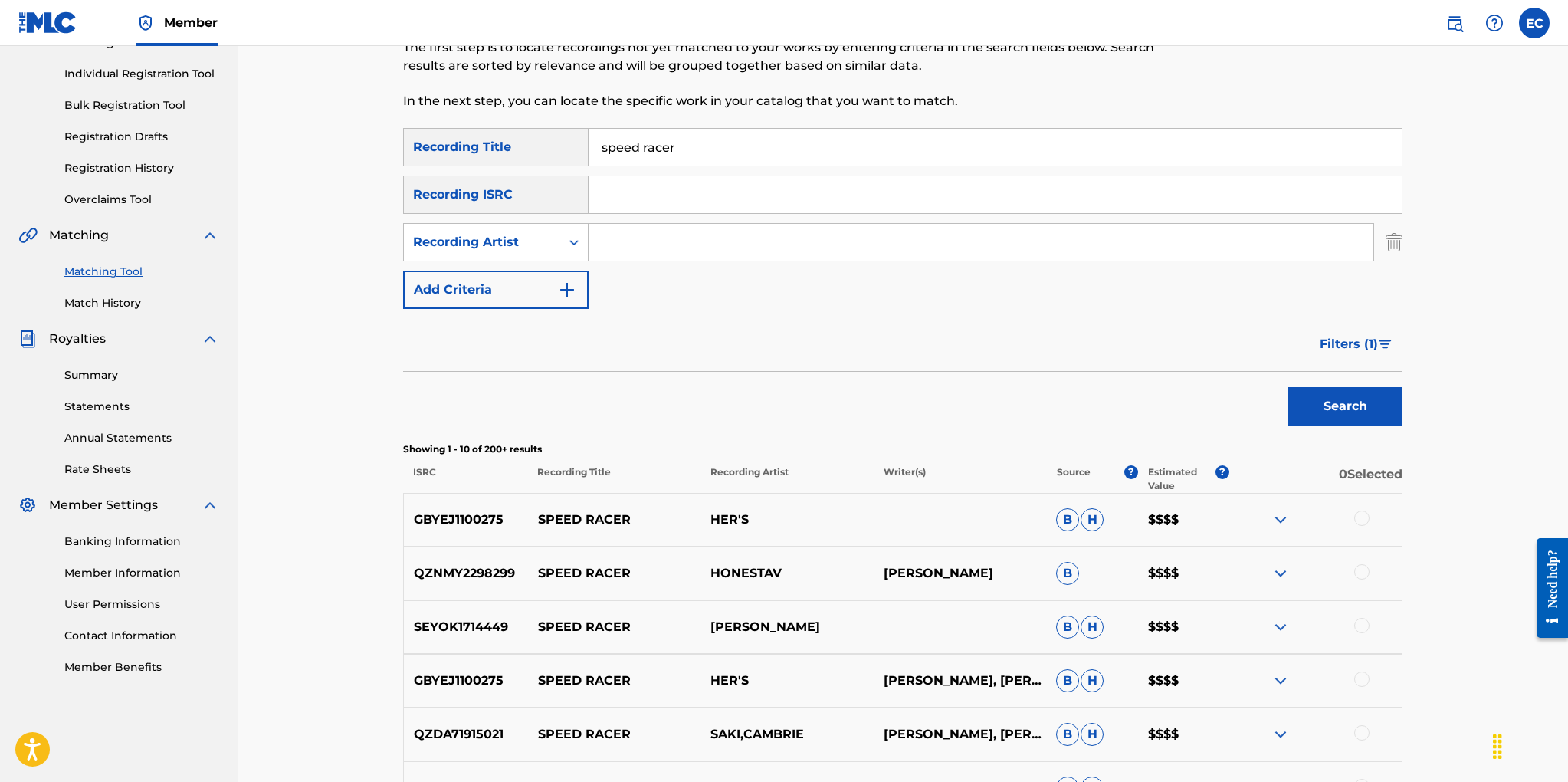
scroll to position [0, 0]
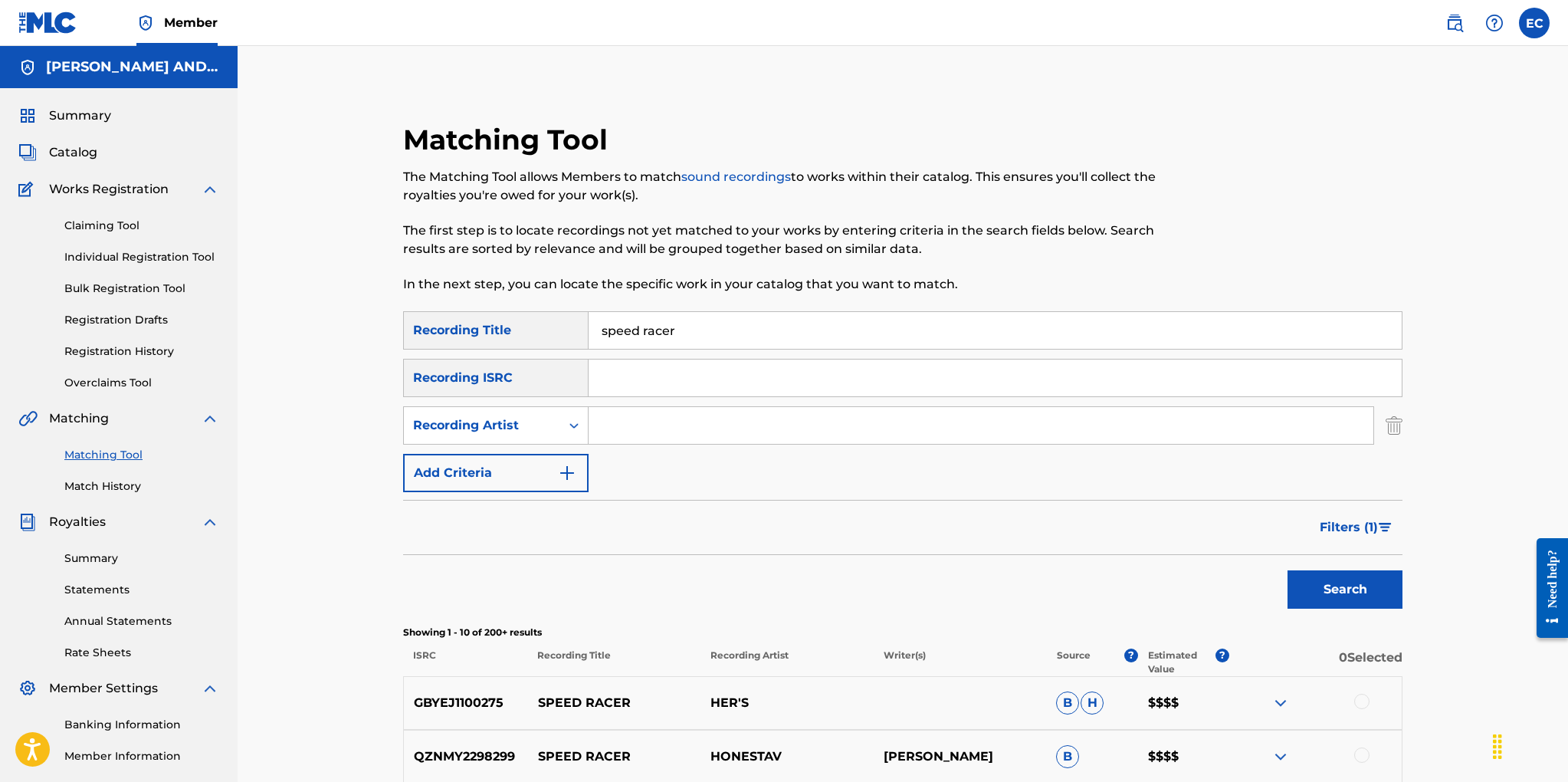
drag, startPoint x: 685, startPoint y: 330, endPoint x: 556, endPoint y: 323, distance: 129.2
click at [556, 323] on div "SearchWithCriteriad9e5a2ae-e236-4a1a-a601-afc02aa46963 Recording Title speed ra…" at bounding box center [902, 330] width 999 height 38
click at [1287, 571] on button "Search" at bounding box center [1344, 589] width 115 height 38
click at [1320, 589] on button "Search" at bounding box center [1344, 589] width 115 height 38
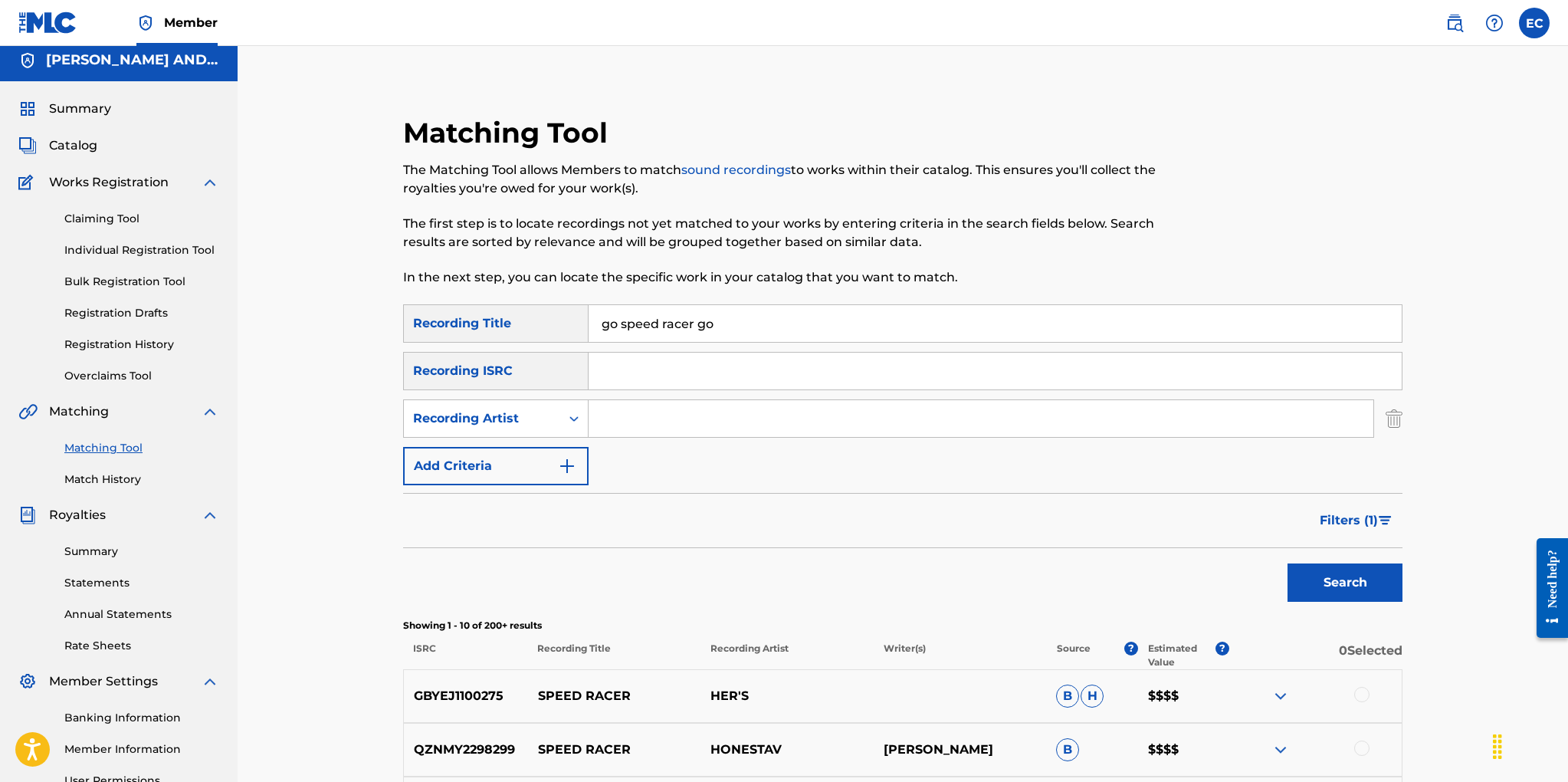
click at [1332, 518] on span "Filters ( 1 )" at bounding box center [1348, 521] width 58 height 19
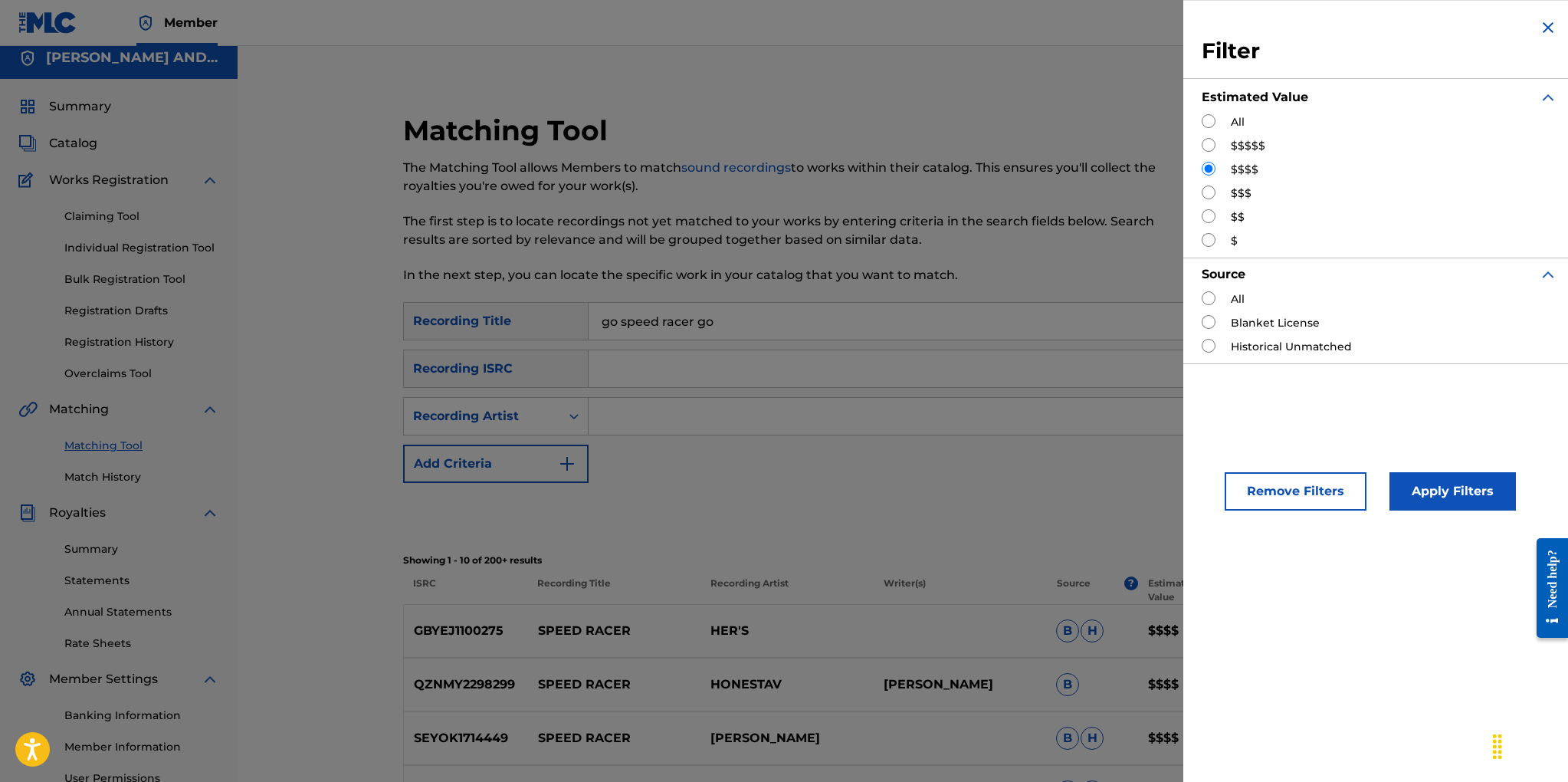
click at [1288, 477] on button "Remove Filters" at bounding box center [1295, 491] width 142 height 38
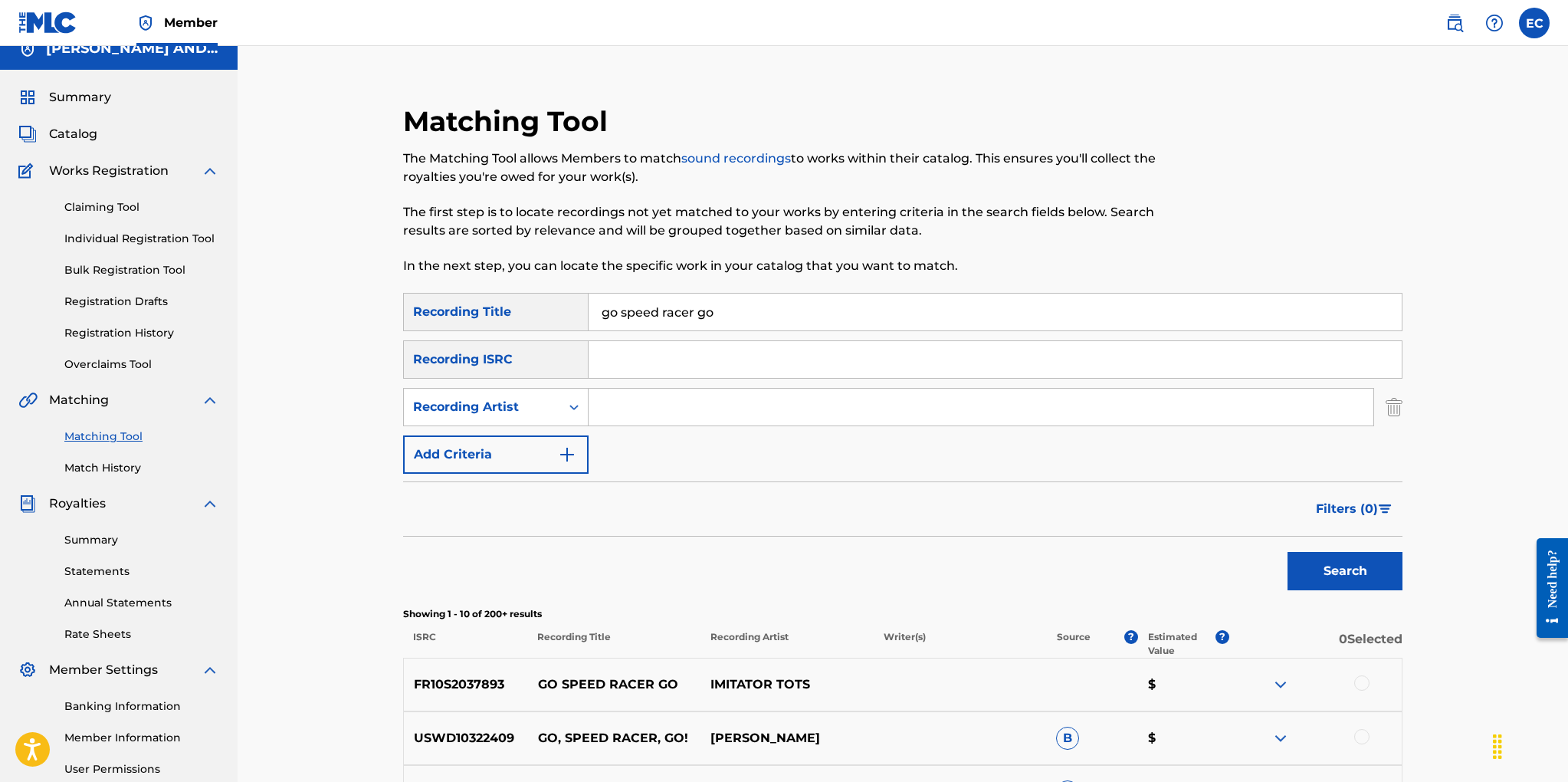
scroll to position [13, 0]
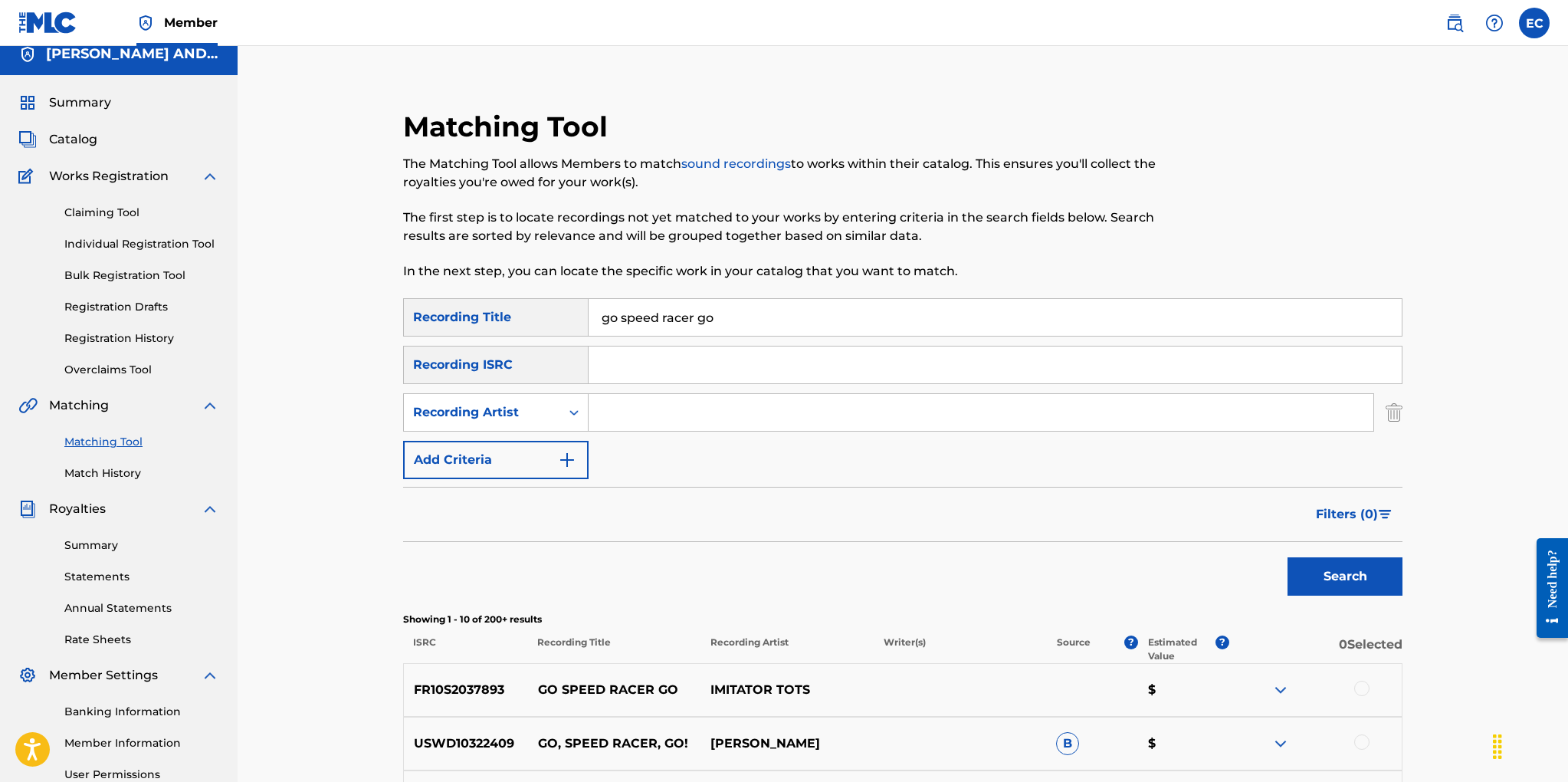
click at [727, 319] on input "go speed racer go" at bounding box center [994, 317] width 813 height 37
type input "go speed racer"
click at [1287, 557] on button "Search" at bounding box center [1344, 576] width 115 height 38
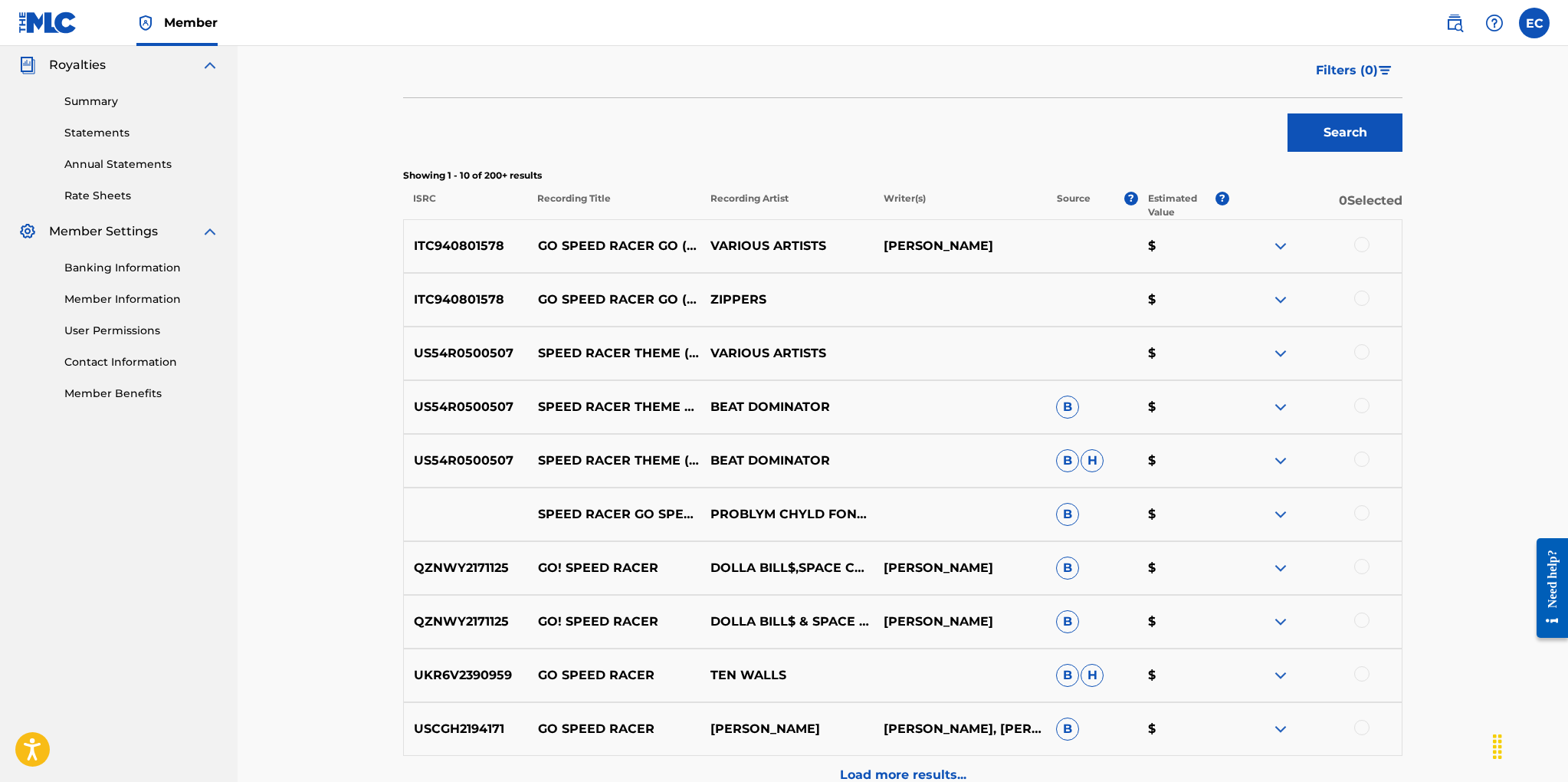
scroll to position [394, 0]
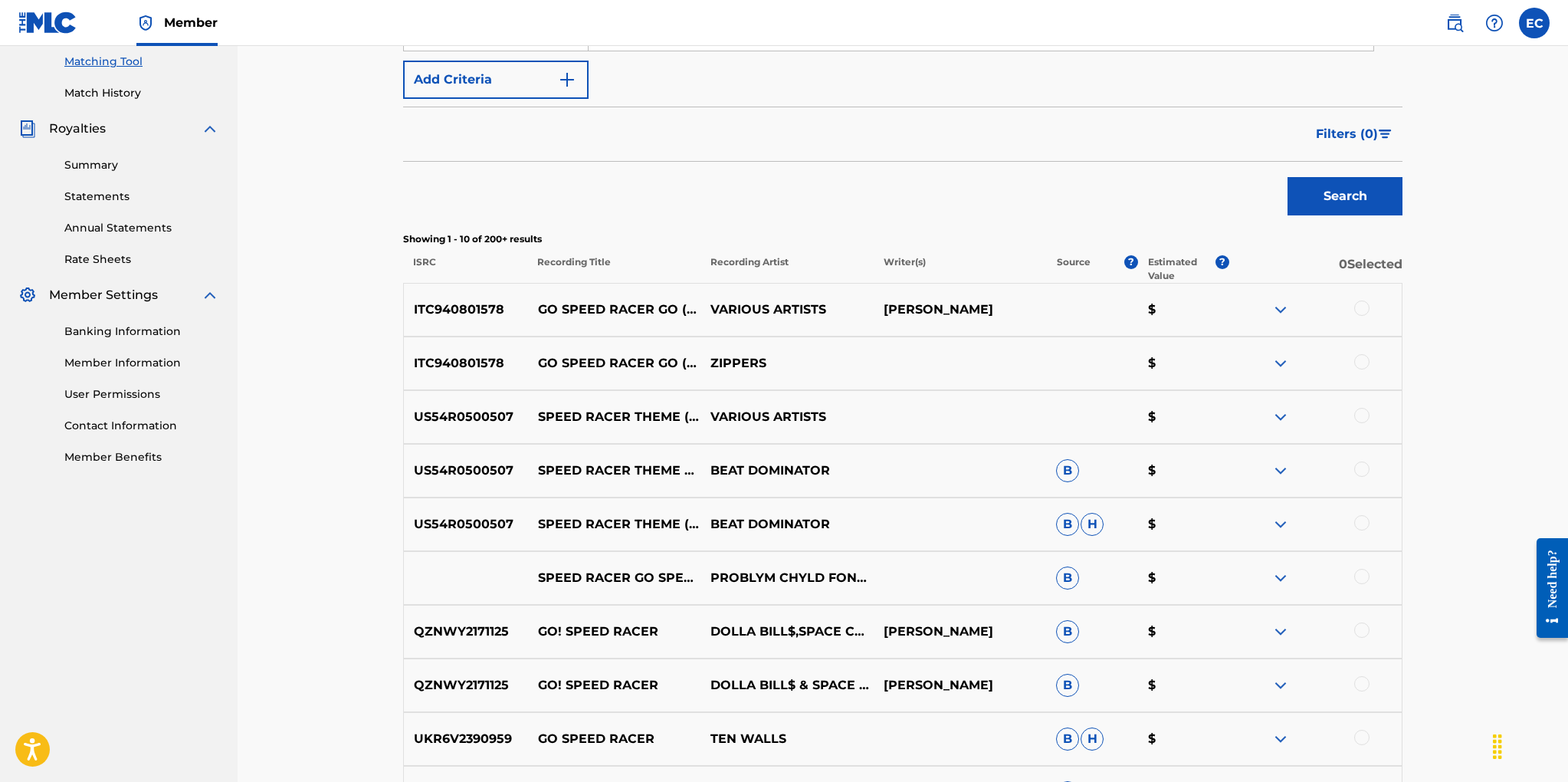
click at [1340, 126] on span "Filters ( 0 )" at bounding box center [1346, 135] width 62 height 19
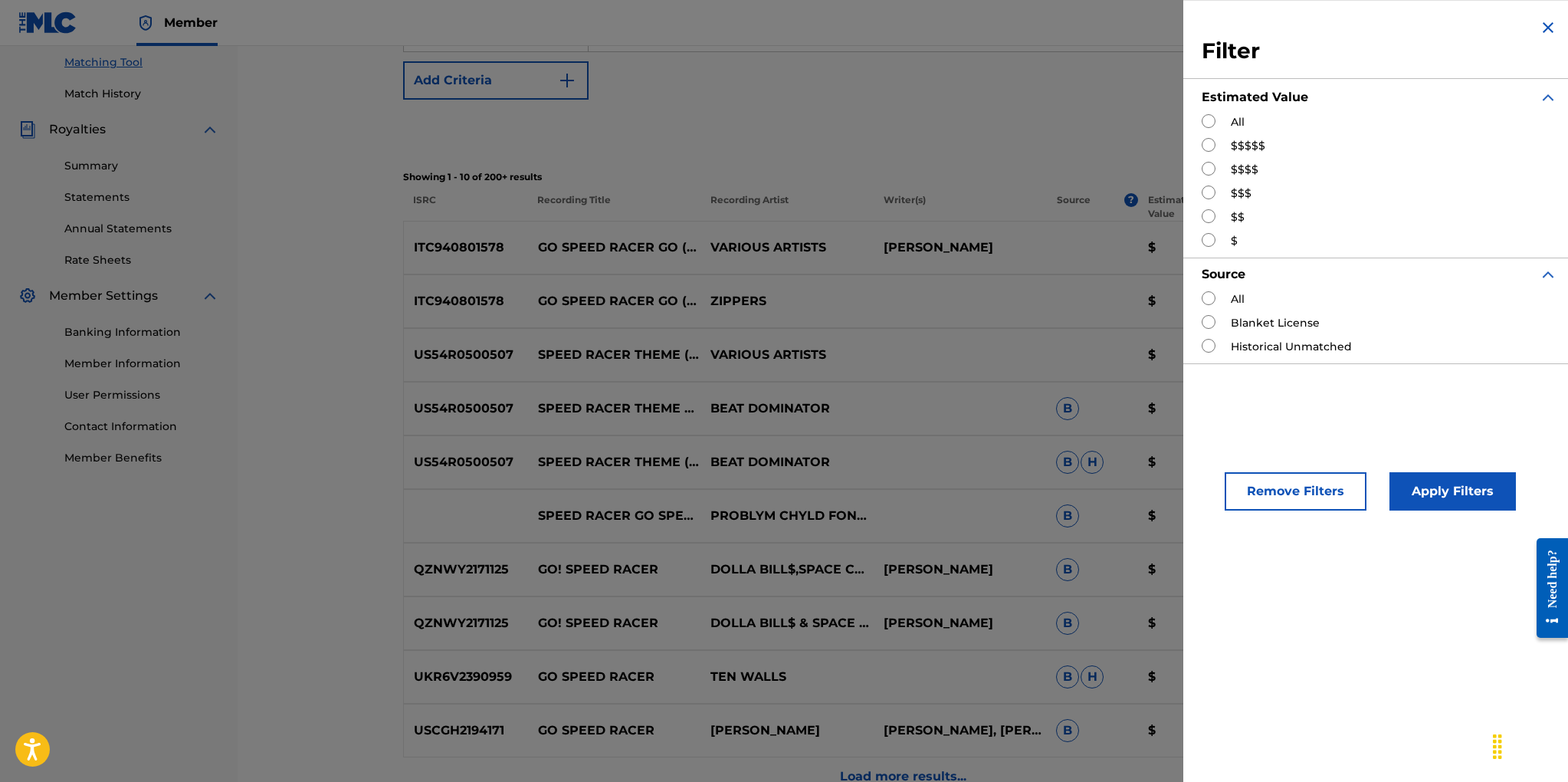
drag, startPoint x: 1207, startPoint y: 147, endPoint x: 1225, endPoint y: 171, distance: 30.0
click at [1207, 147] on input "Search Form" at bounding box center [1208, 145] width 14 height 14
radio input "true"
drag, startPoint x: 1433, startPoint y: 484, endPoint x: 1372, endPoint y: 457, distance: 66.7
click at [1422, 477] on button "Apply Filters" at bounding box center [1452, 491] width 127 height 38
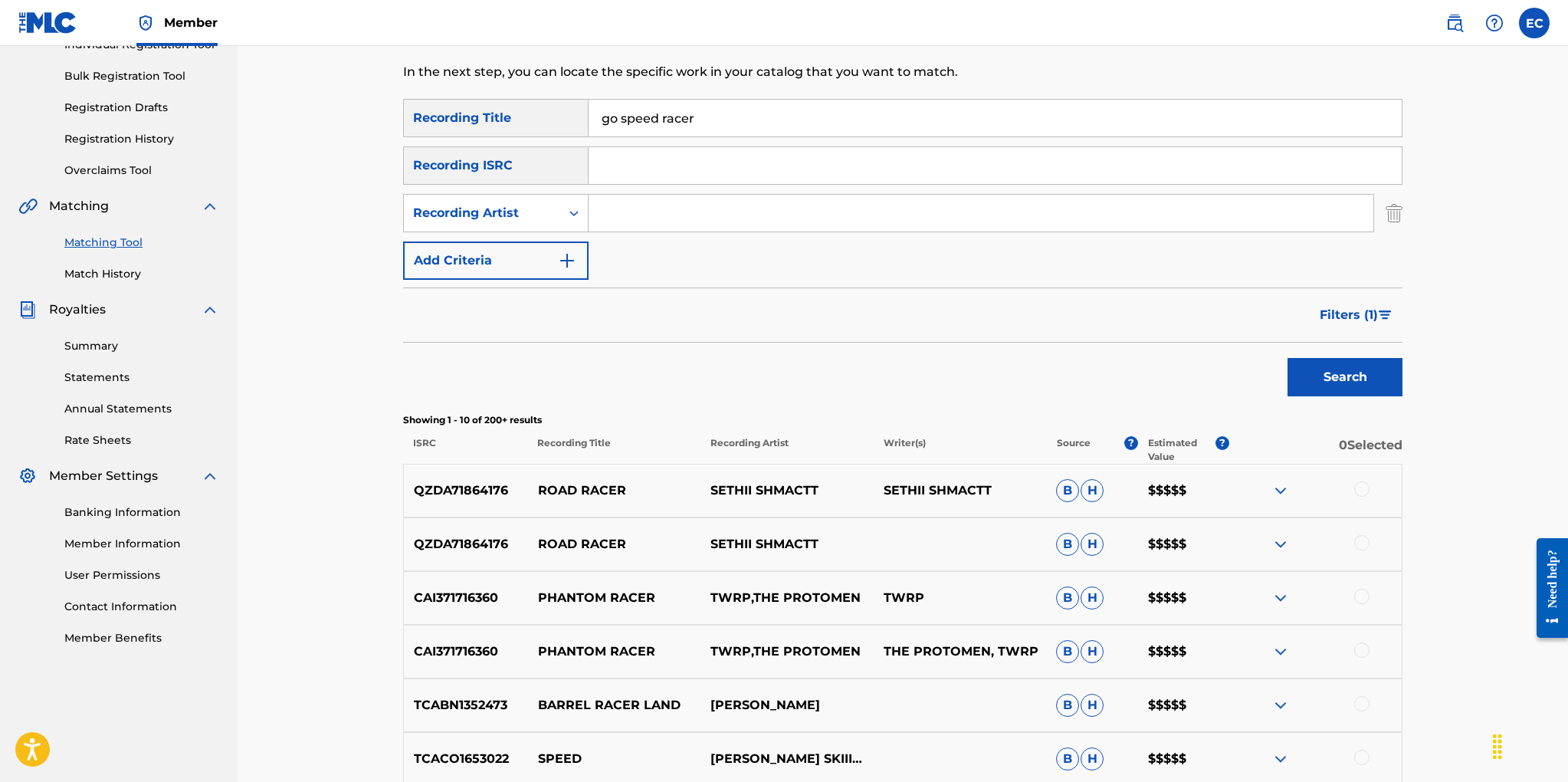
scroll to position [0, 0]
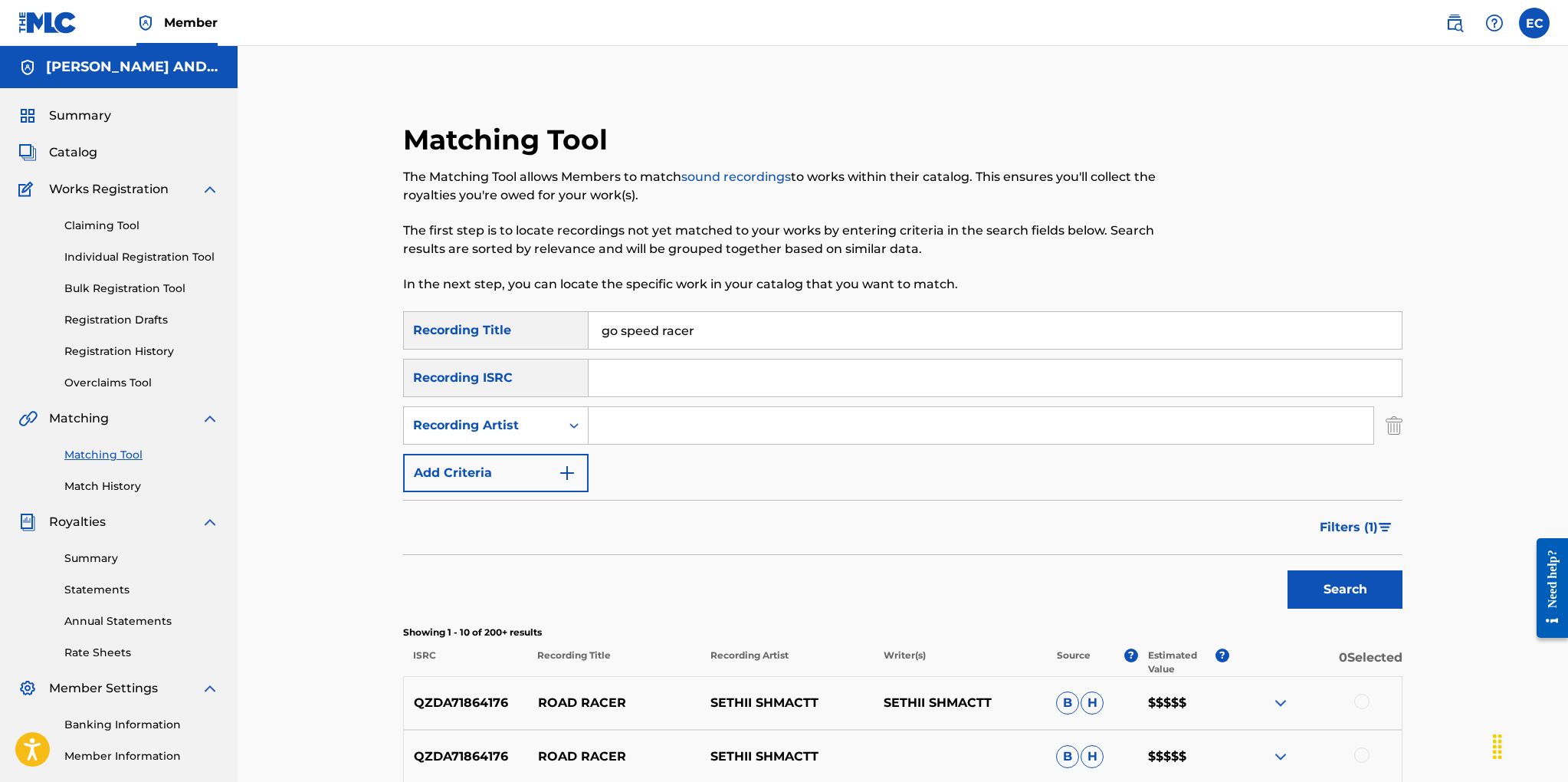
drag, startPoint x: 1344, startPoint y: 524, endPoint x: 1325, endPoint y: 481, distance: 47.0
click at [1344, 524] on span "Filters ( 1 )" at bounding box center [1348, 528] width 58 height 19
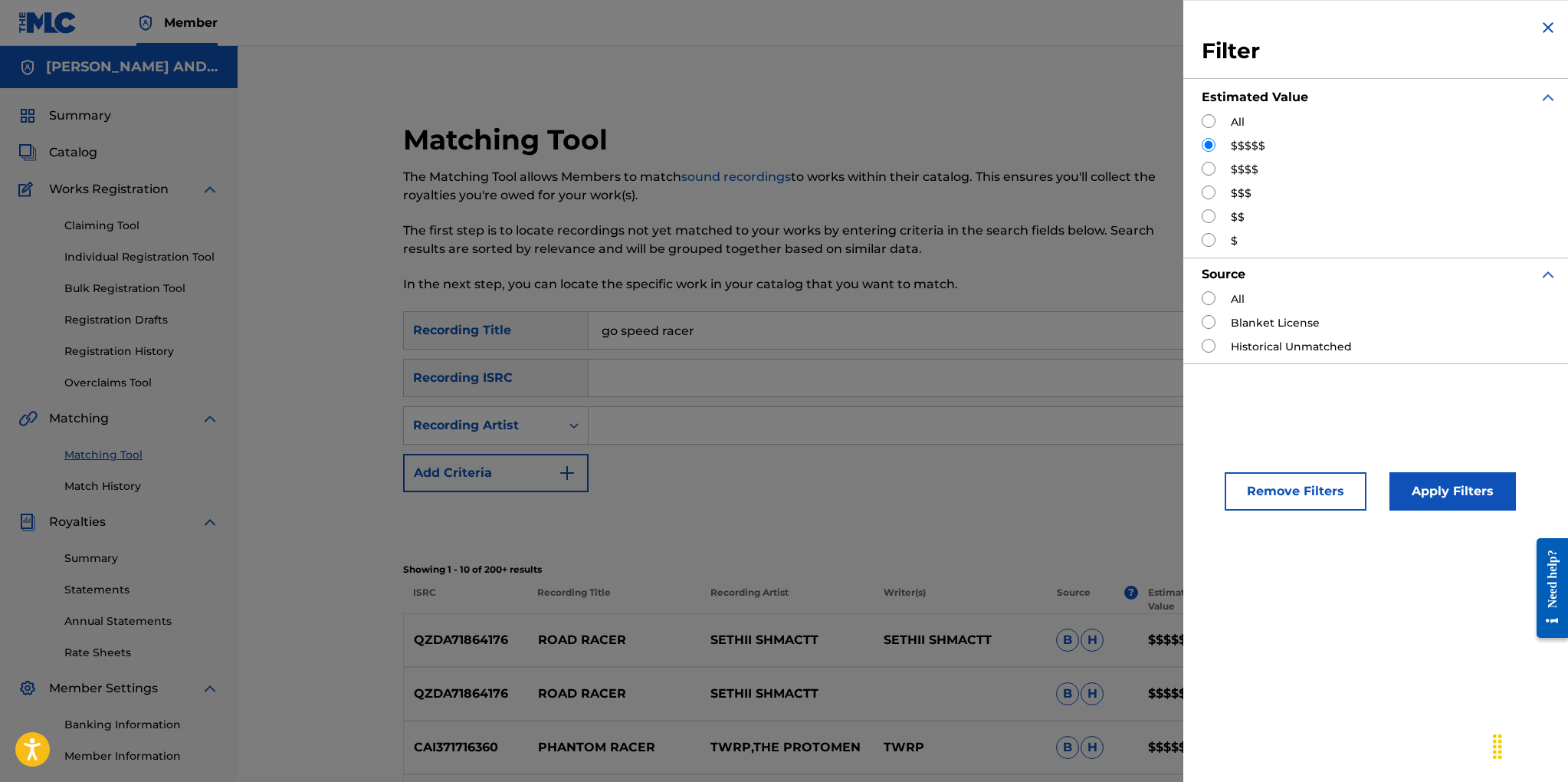
drag, startPoint x: 1206, startPoint y: 168, endPoint x: 1285, endPoint y: 243, distance: 108.9
click at [1206, 168] on input "Search Form" at bounding box center [1208, 169] width 14 height 14
radio input "true"
drag, startPoint x: 1430, startPoint y: 494, endPoint x: 1384, endPoint y: 479, distance: 48.4
click at [1423, 492] on button "Apply Filters" at bounding box center [1452, 491] width 127 height 38
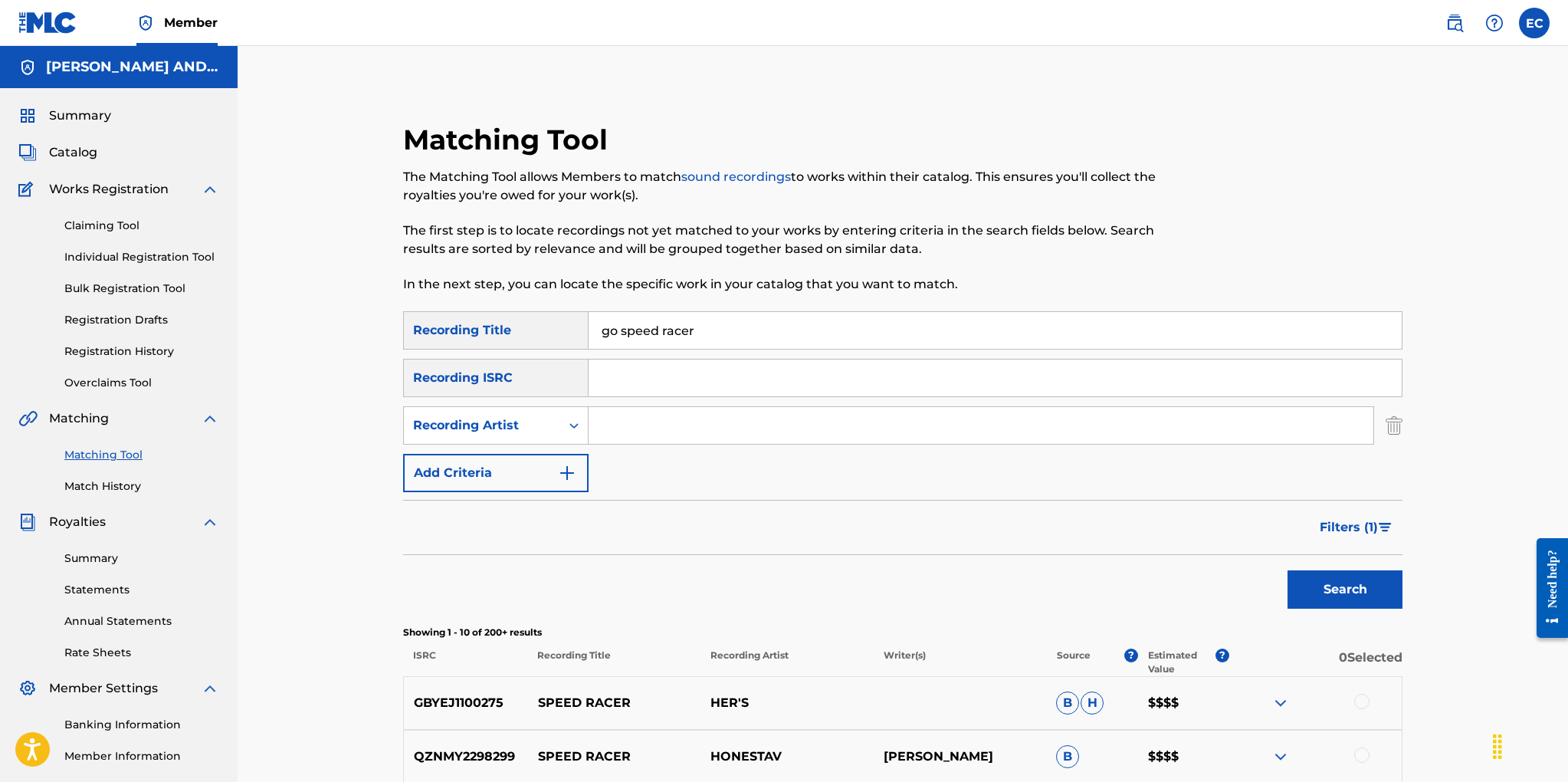
click at [1325, 528] on span "Filters ( 1 )" at bounding box center [1348, 528] width 58 height 19
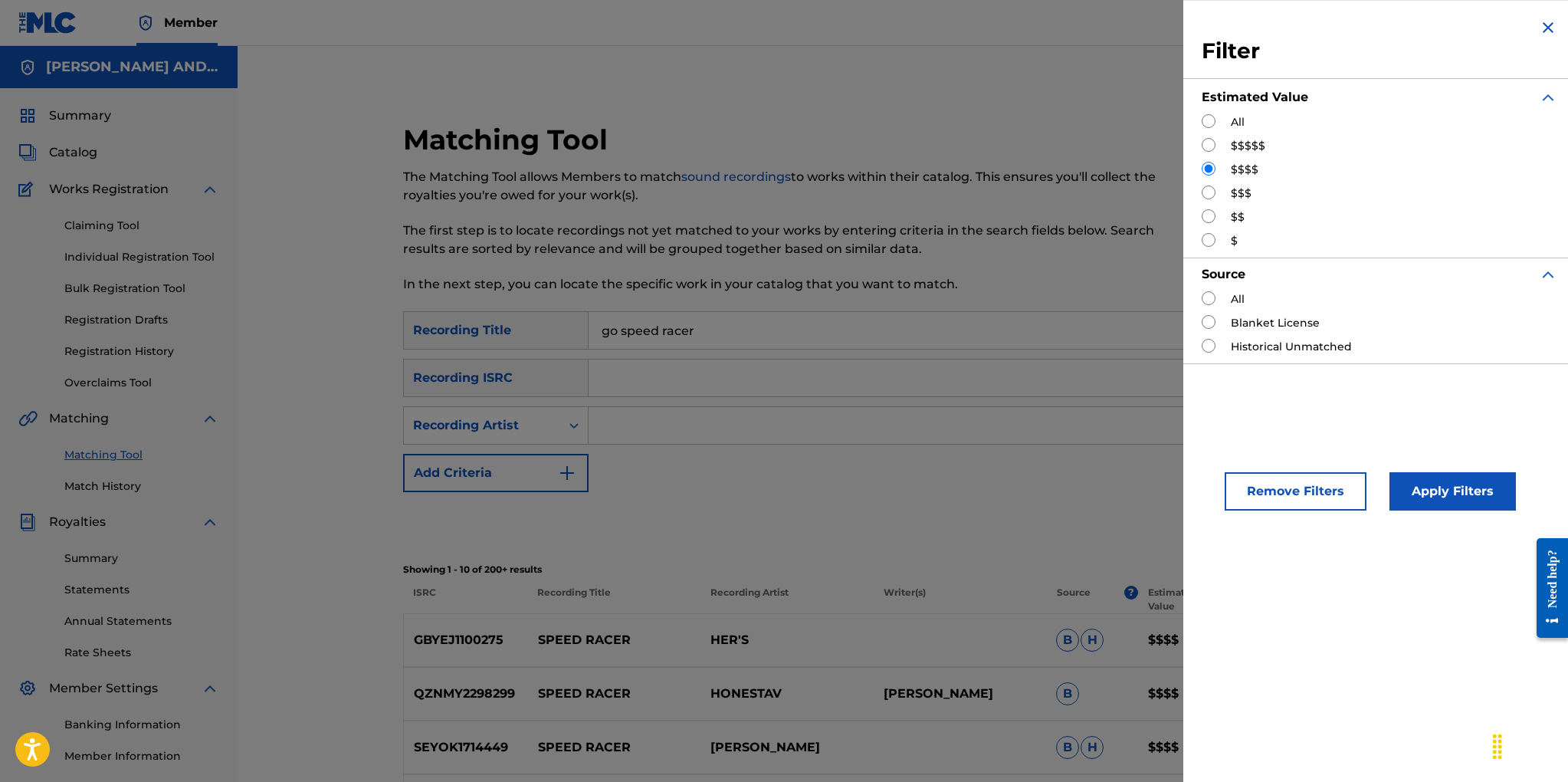
drag, startPoint x: 1210, startPoint y: 189, endPoint x: 1239, endPoint y: 219, distance: 41.7
click at [1211, 189] on input "Search Form" at bounding box center [1208, 193] width 14 height 14
radio input "true"
drag, startPoint x: 1429, startPoint y: 487, endPoint x: 1409, endPoint y: 474, distance: 23.9
click at [1428, 485] on button "Apply Filters" at bounding box center [1452, 491] width 127 height 38
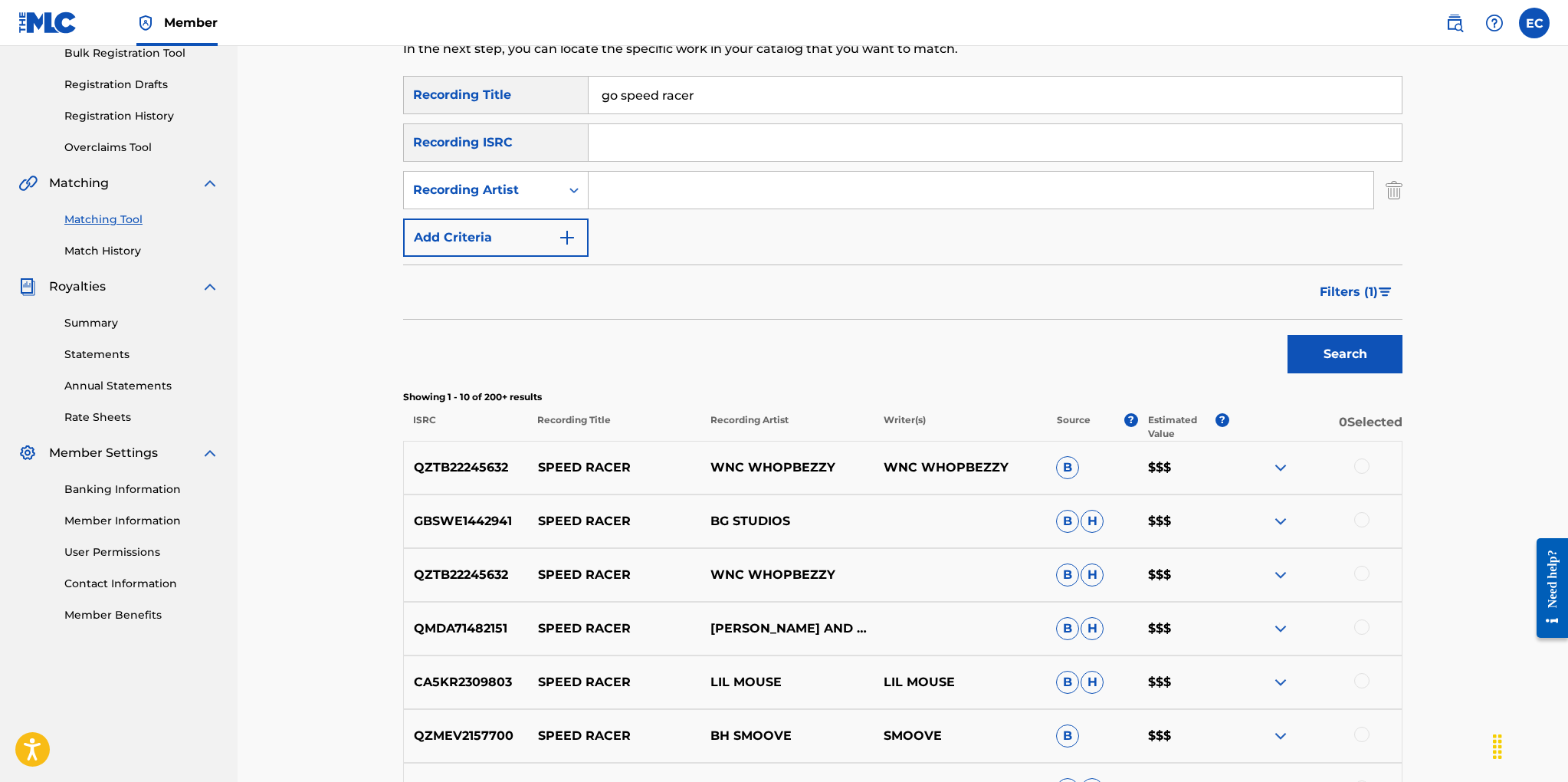
scroll to position [92, 0]
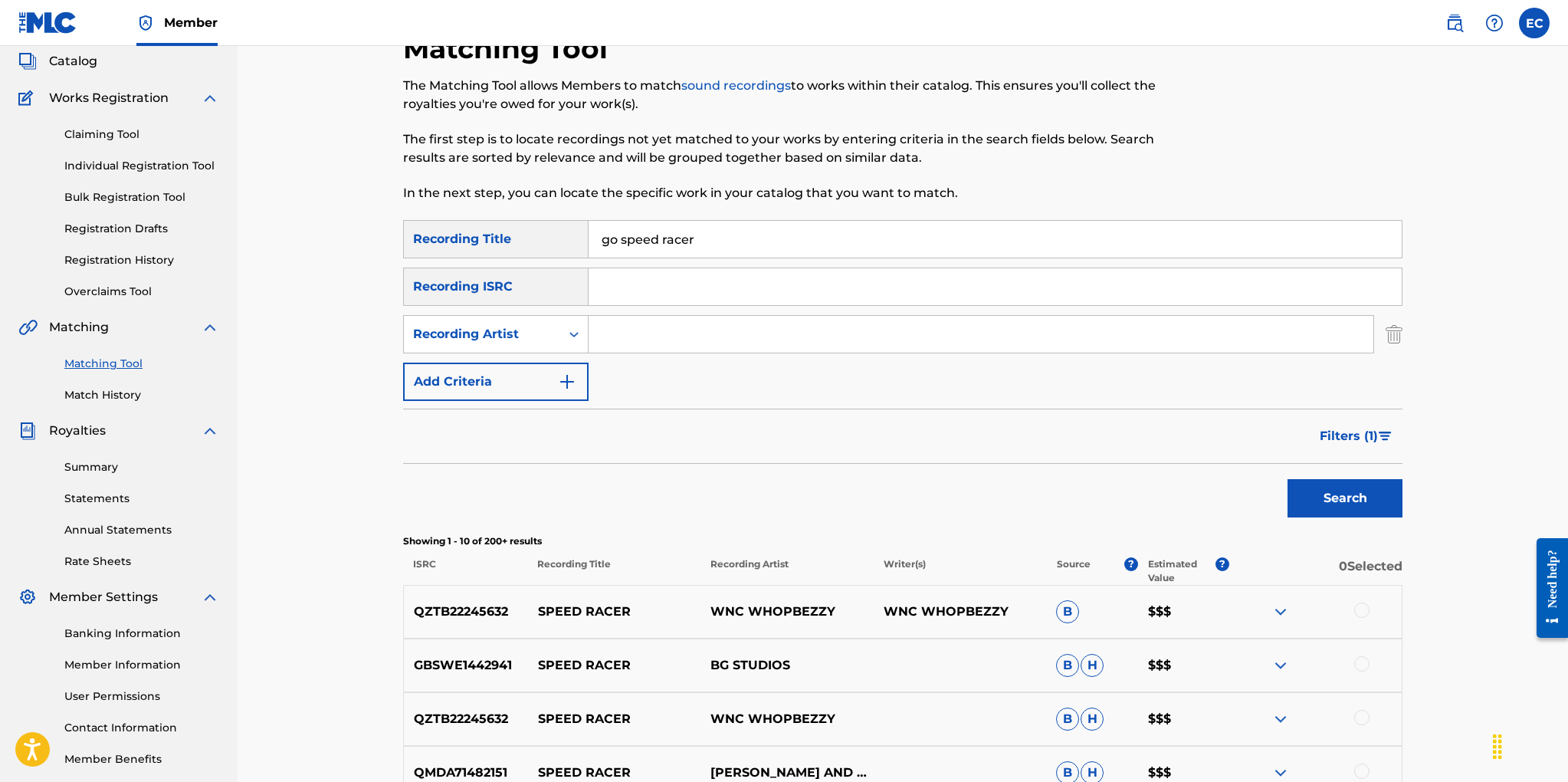
drag, startPoint x: 1333, startPoint y: 429, endPoint x: 1317, endPoint y: 422, distance: 17.5
click at [1333, 427] on span "Filters ( 1 )" at bounding box center [1348, 436] width 58 height 19
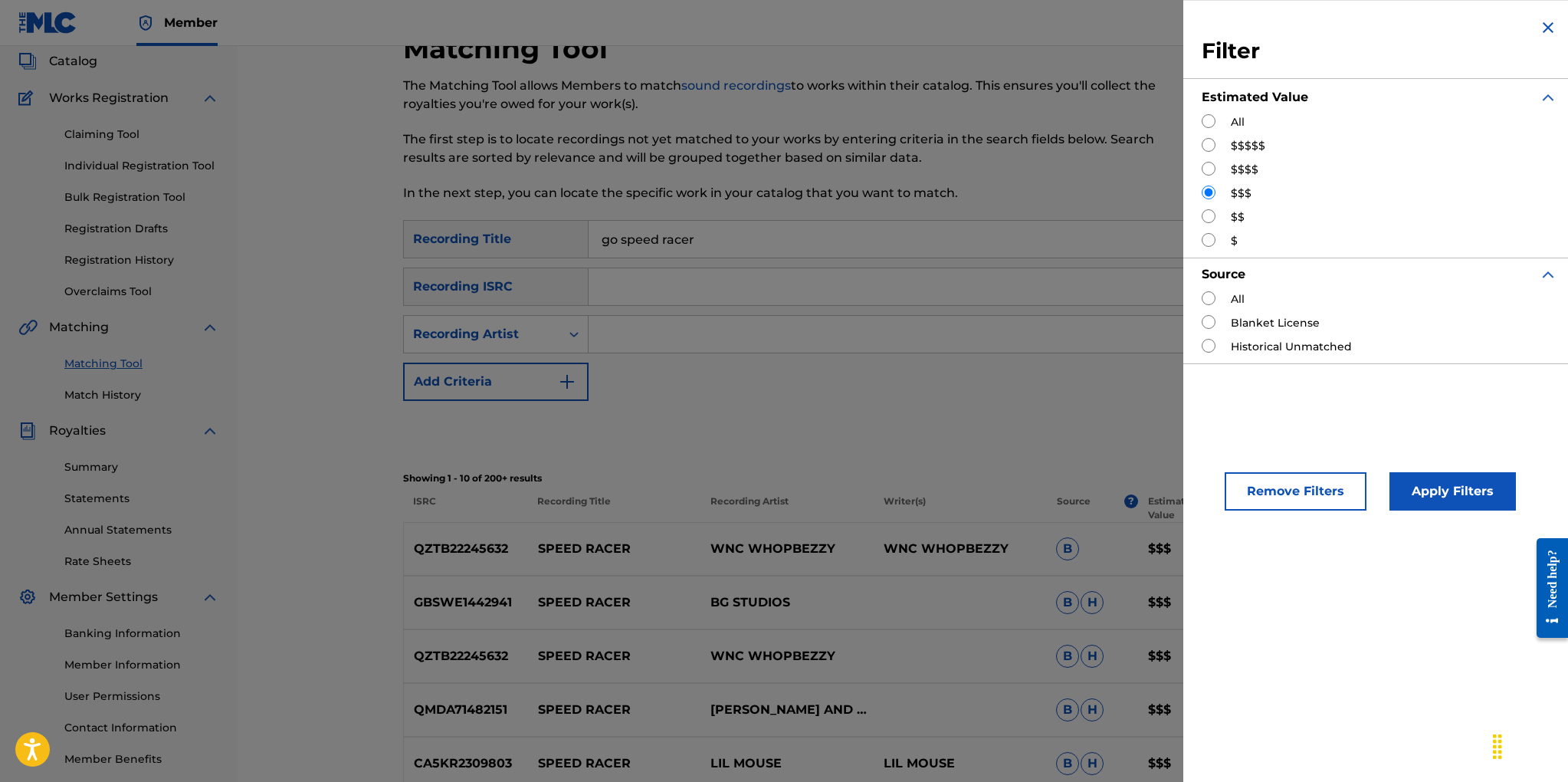
drag, startPoint x: 1211, startPoint y: 214, endPoint x: 1280, endPoint y: 280, distance: 95.5
click at [1212, 214] on input "Search Form" at bounding box center [1208, 216] width 14 height 14
radio input "true"
click at [1427, 474] on button "Apply Filters" at bounding box center [1452, 491] width 127 height 38
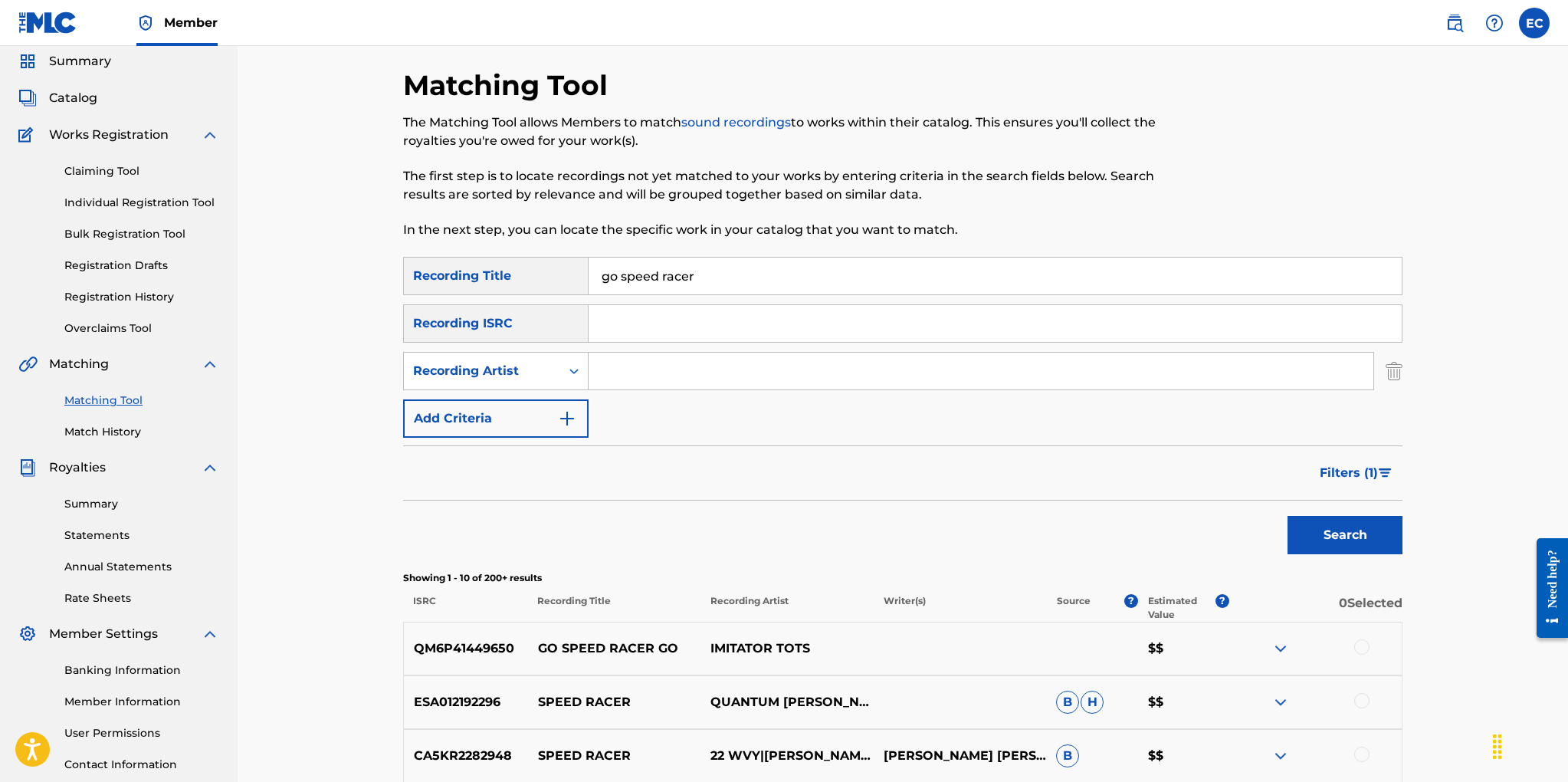
scroll to position [0, 0]
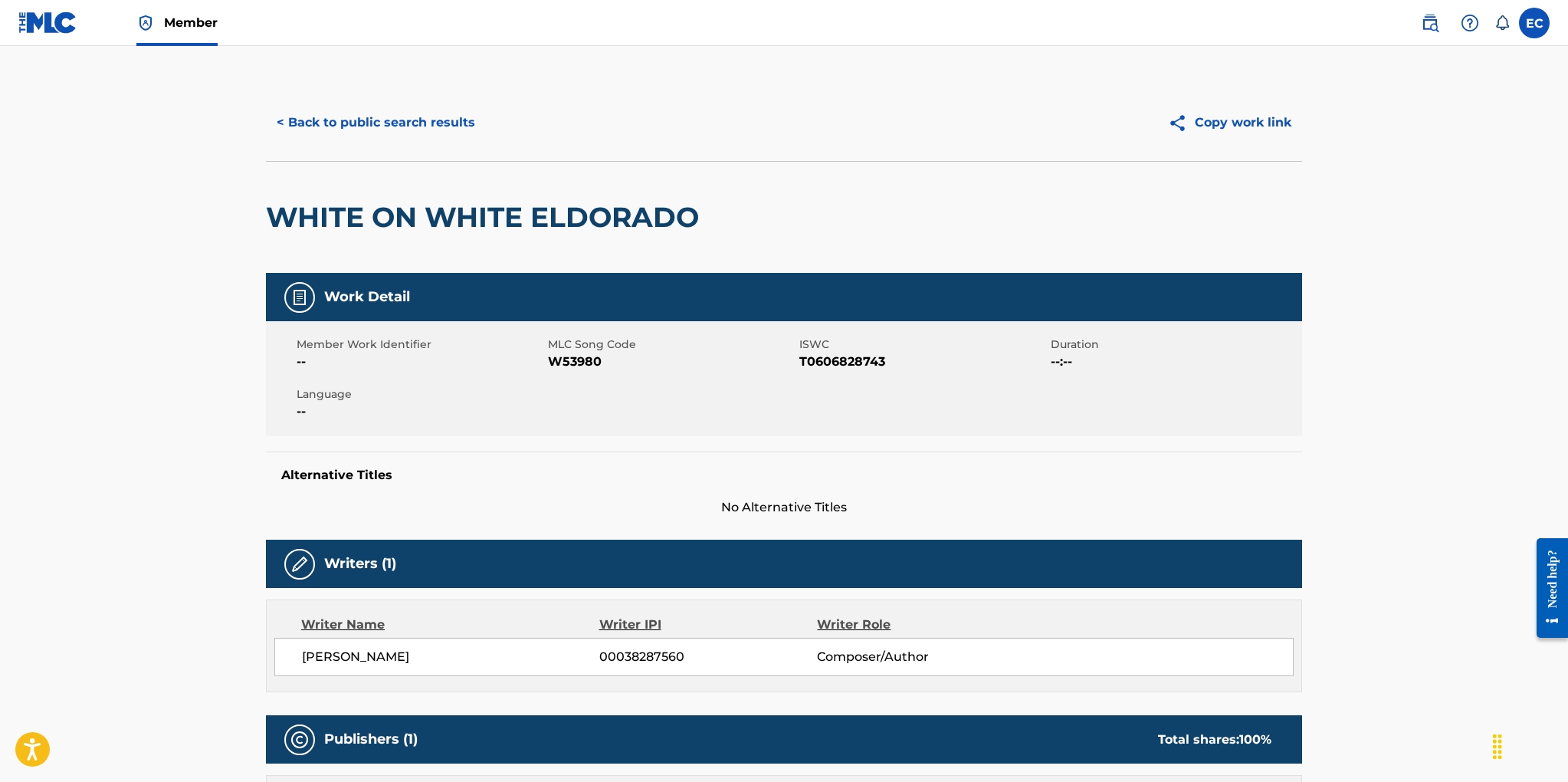
click at [347, 114] on button "< Back to public search results" at bounding box center [376, 122] width 220 height 38
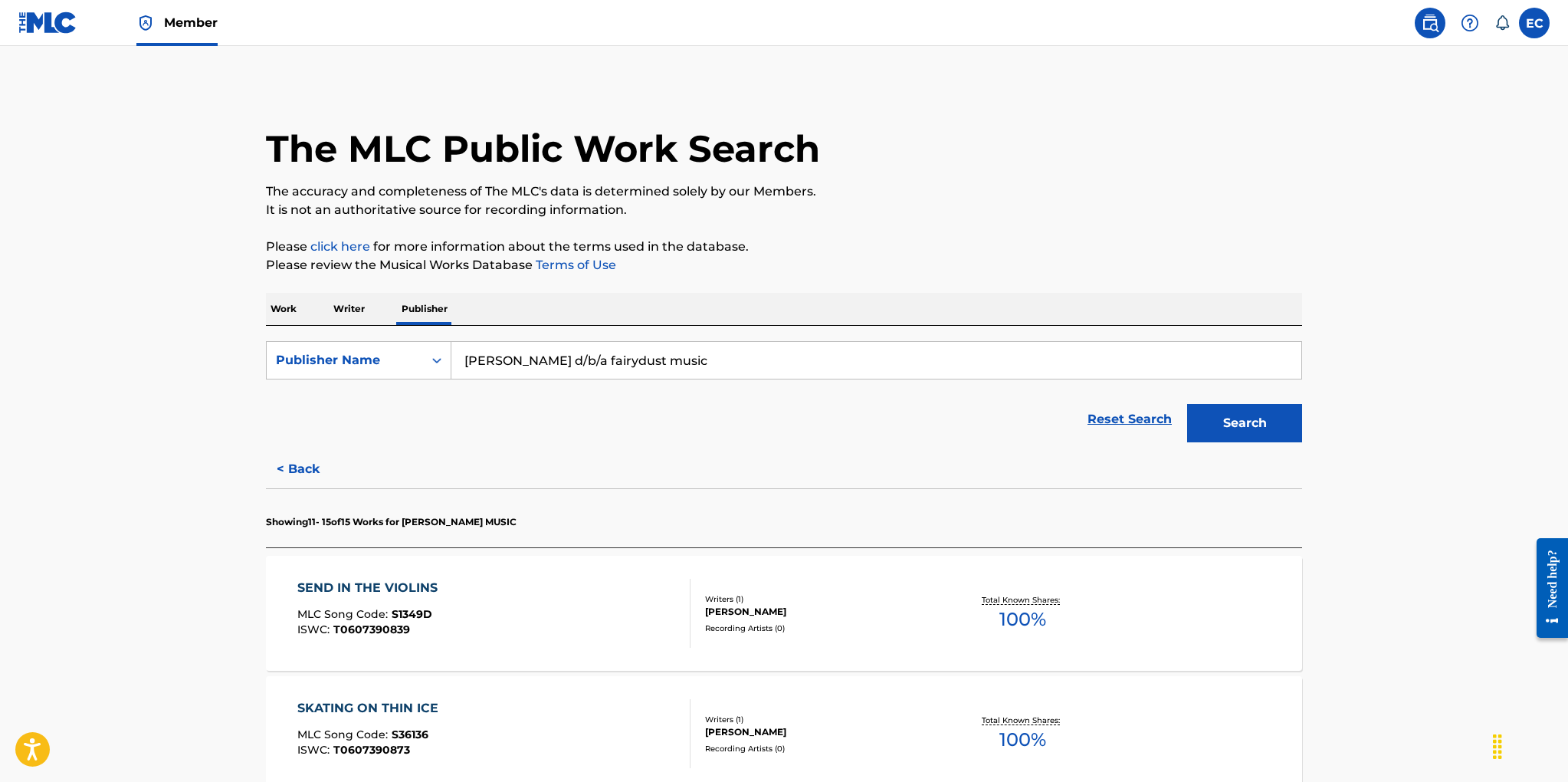
click at [278, 312] on p "Work" at bounding box center [283, 308] width 35 height 32
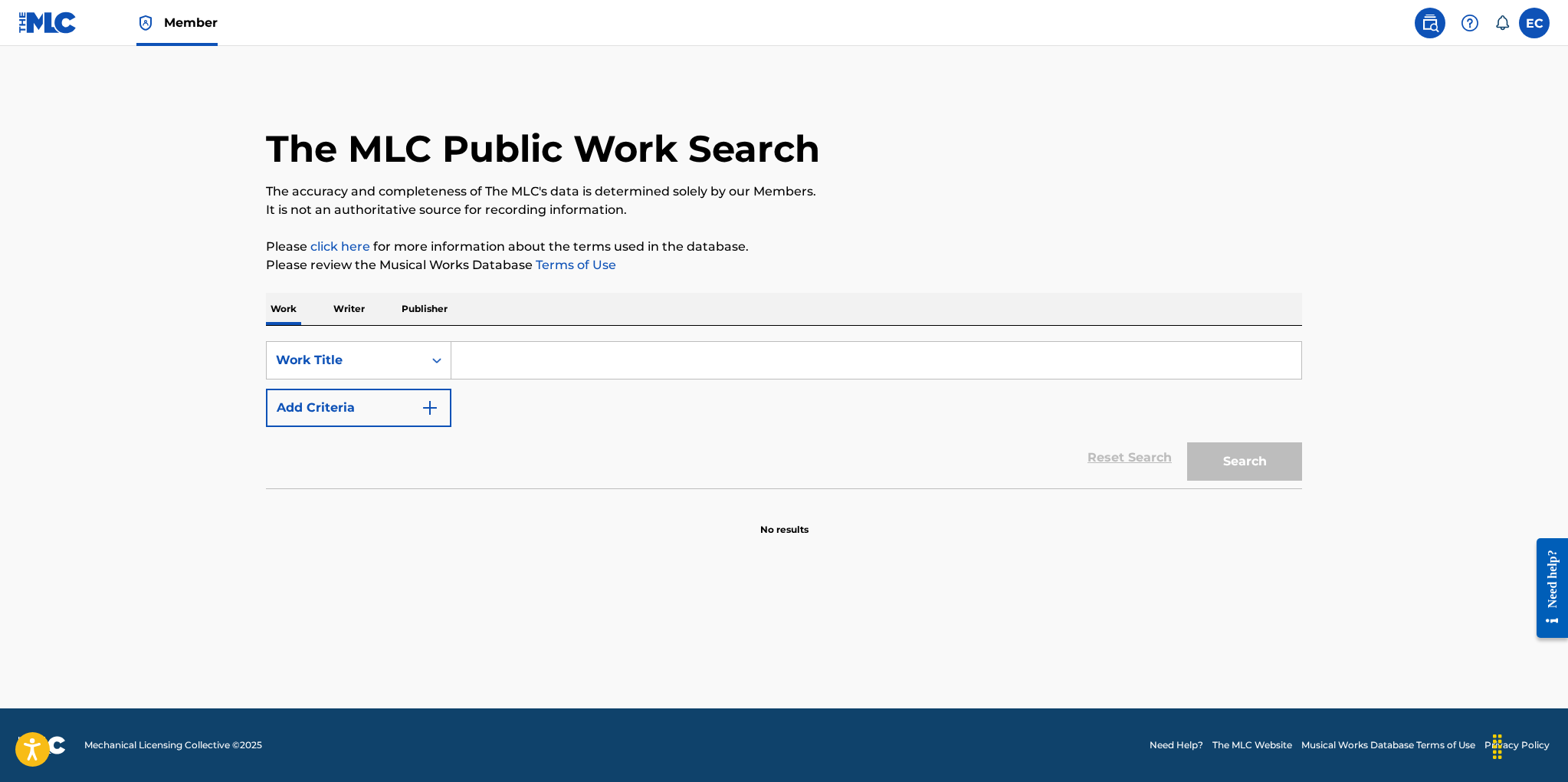
click at [557, 376] on input "Search Form" at bounding box center [876, 360] width 850 height 37
click at [588, 368] on input "go speed racer" at bounding box center [876, 360] width 850 height 37
type input "go speed racer"
drag, startPoint x: 1224, startPoint y: 454, endPoint x: 1210, endPoint y: 452, distance: 14.1
click at [1220, 454] on button "Search" at bounding box center [1244, 461] width 115 height 38
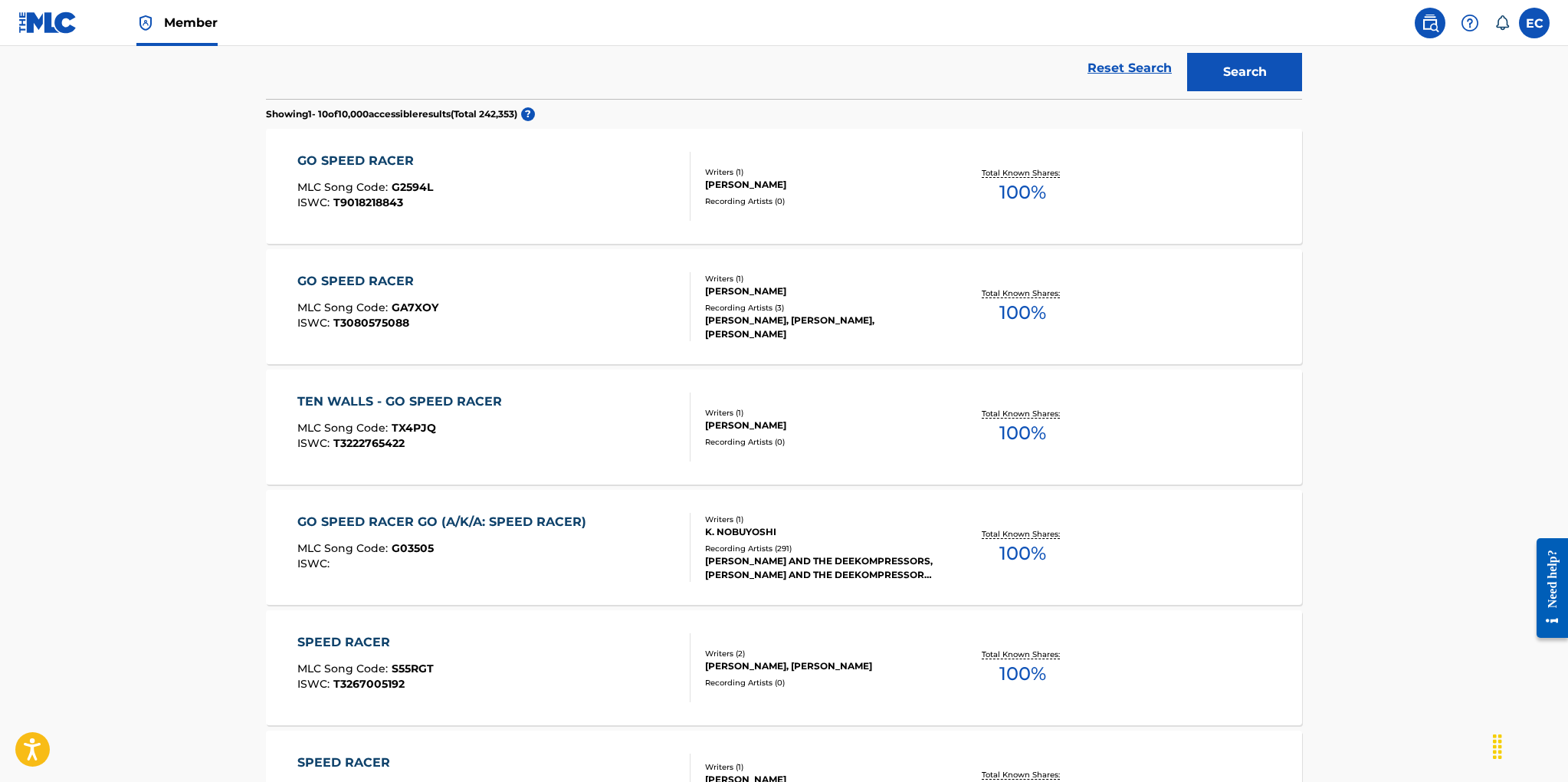
scroll to position [406, 0]
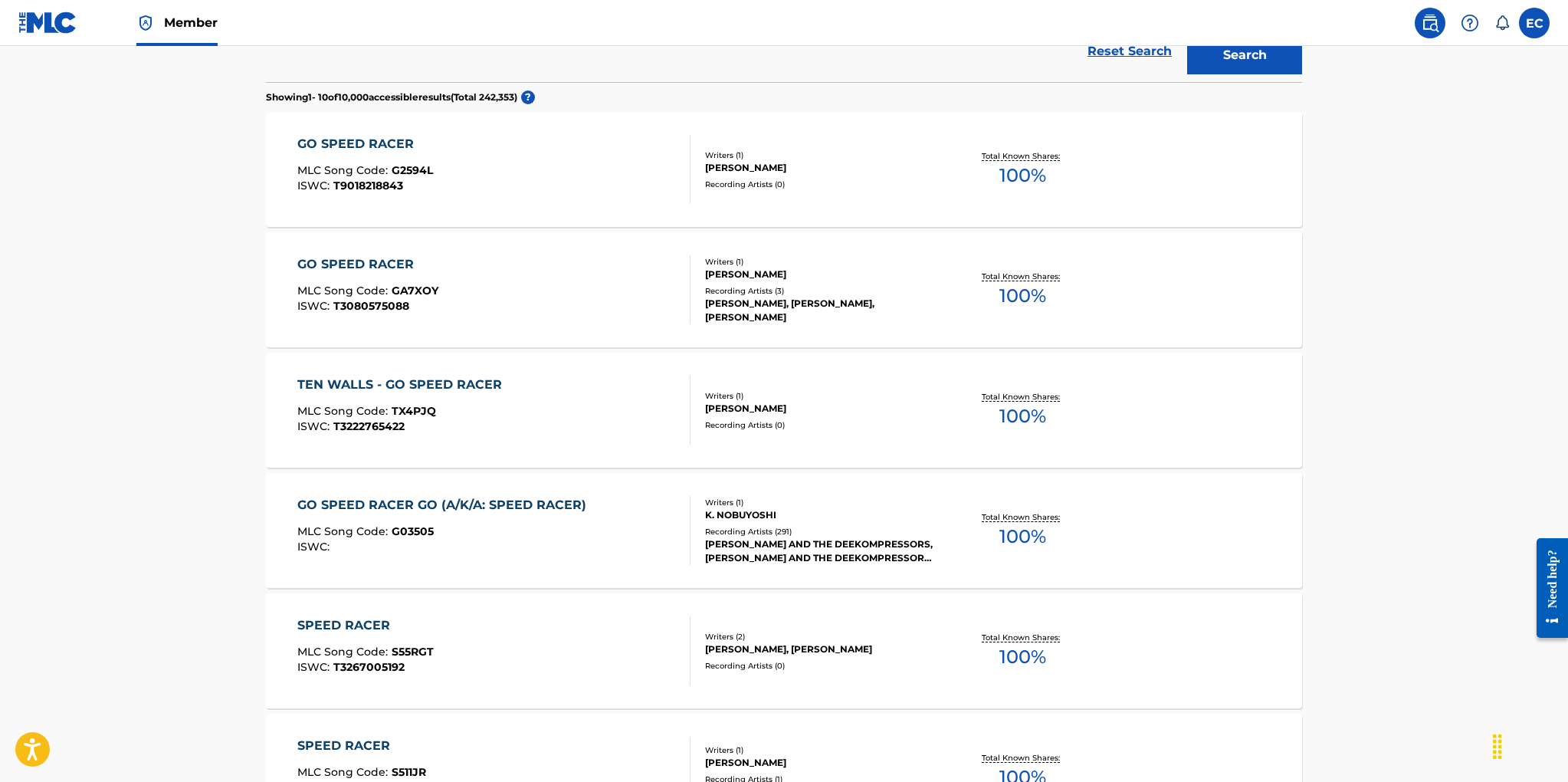
click at [772, 524] on div "Writers ( 1 ) K. NOBUYOSHI Recording Artists ( 291 ) ALI DEE AND THE DEEKOMPRES…" at bounding box center [813, 531] width 246 height 68
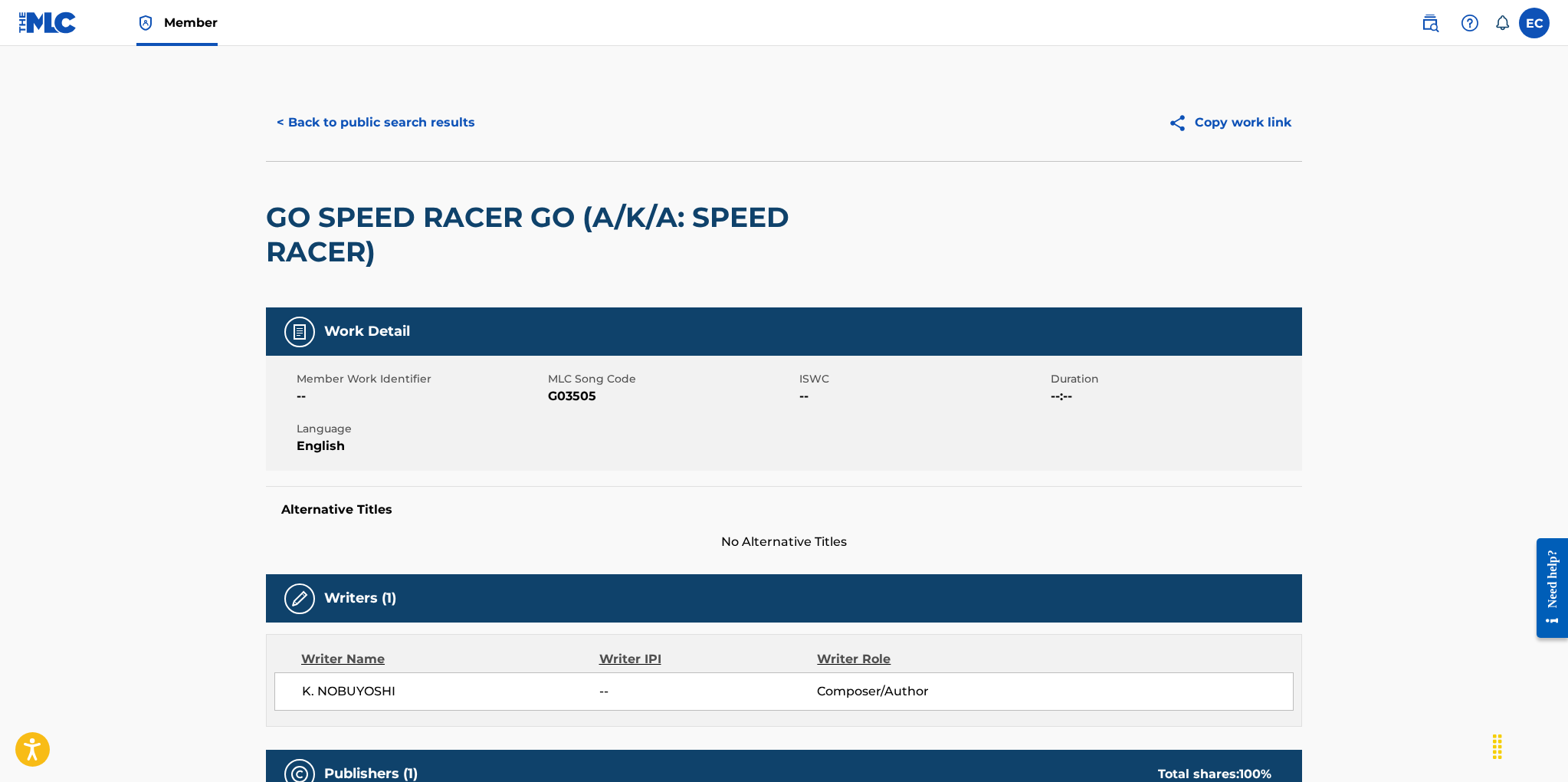
click at [336, 122] on button "< Back to public search results" at bounding box center [376, 122] width 220 height 38
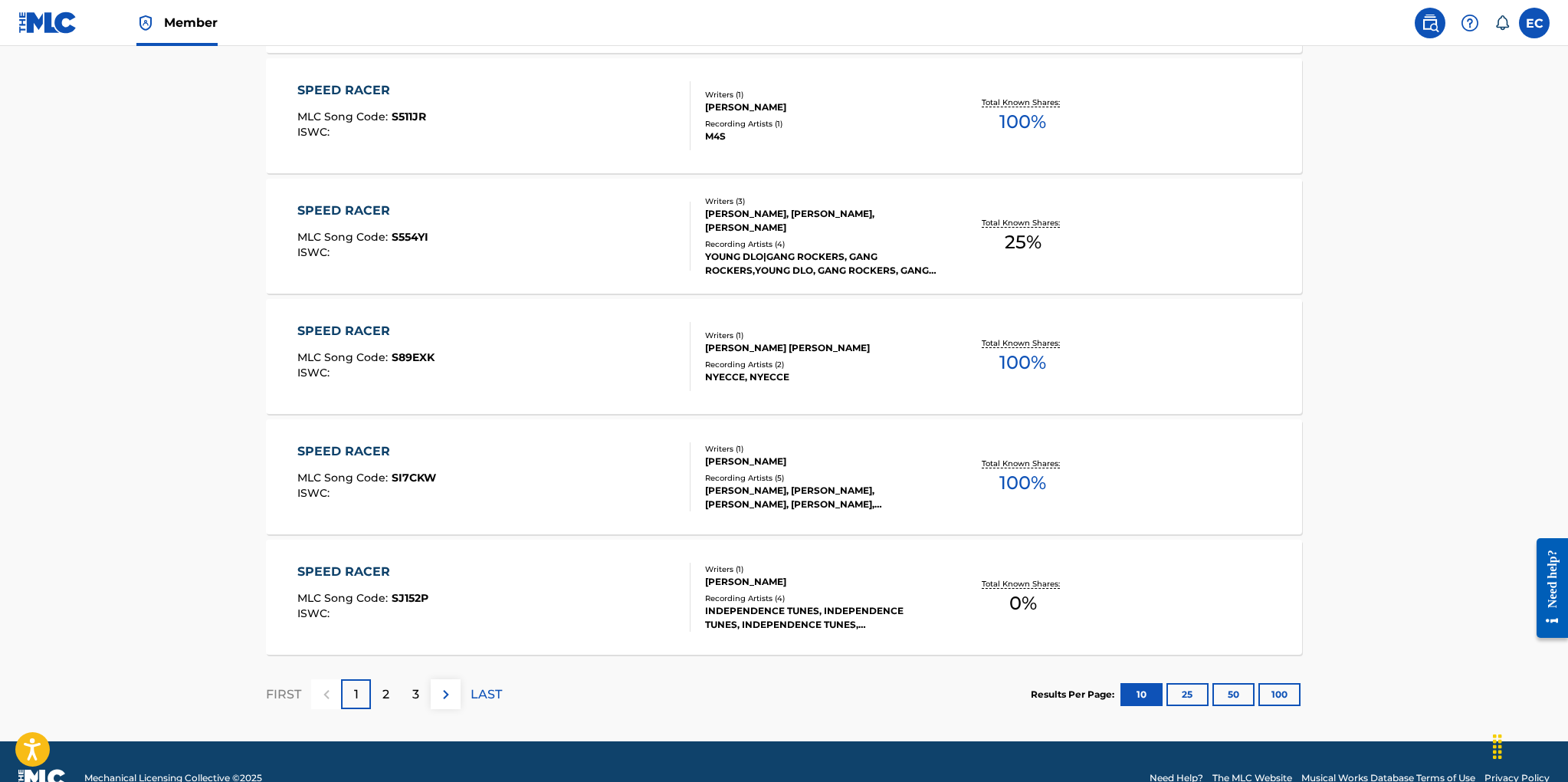
scroll to position [1090, 0]
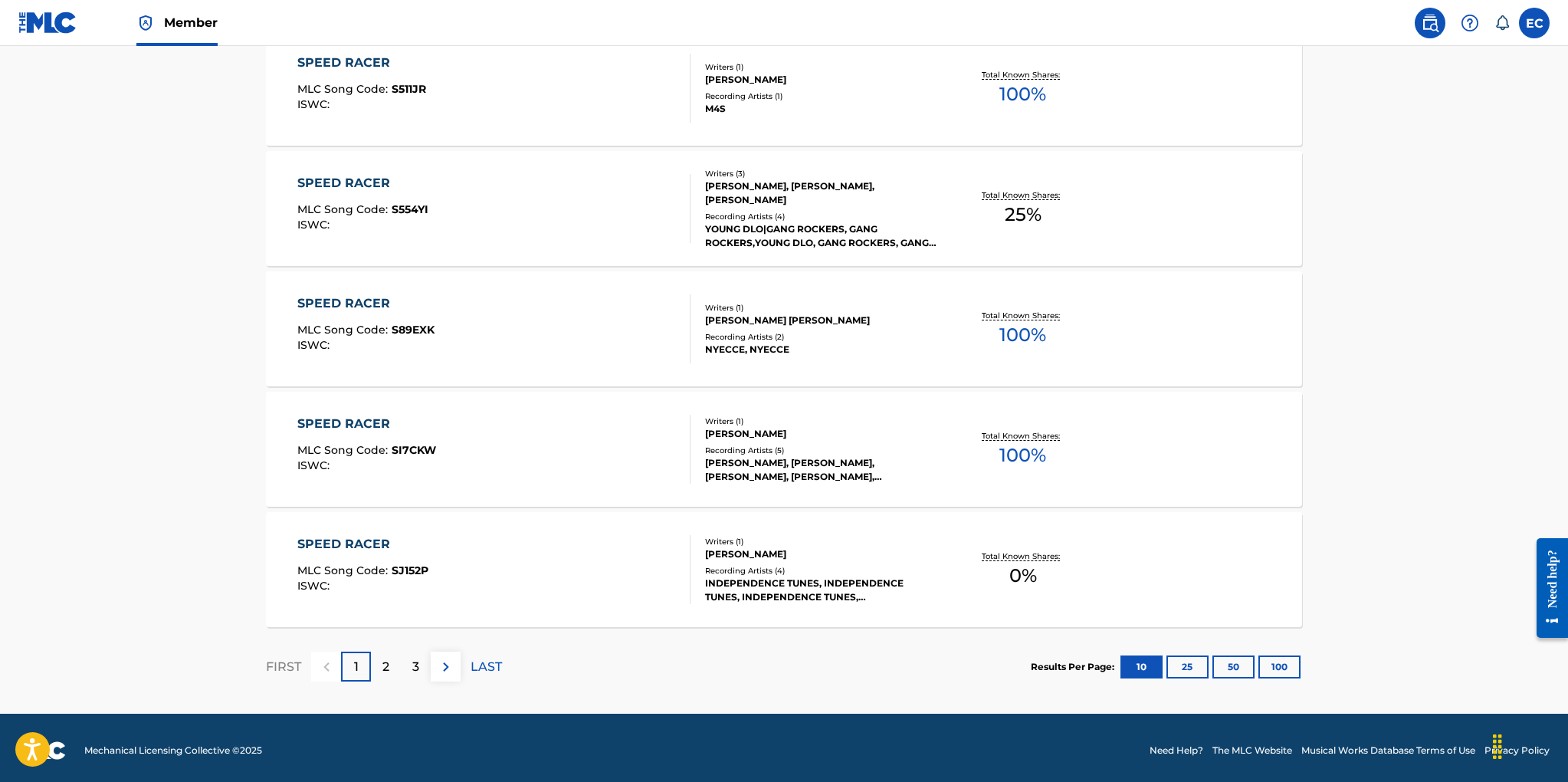
click at [444, 663] on img at bounding box center [446, 667] width 19 height 19
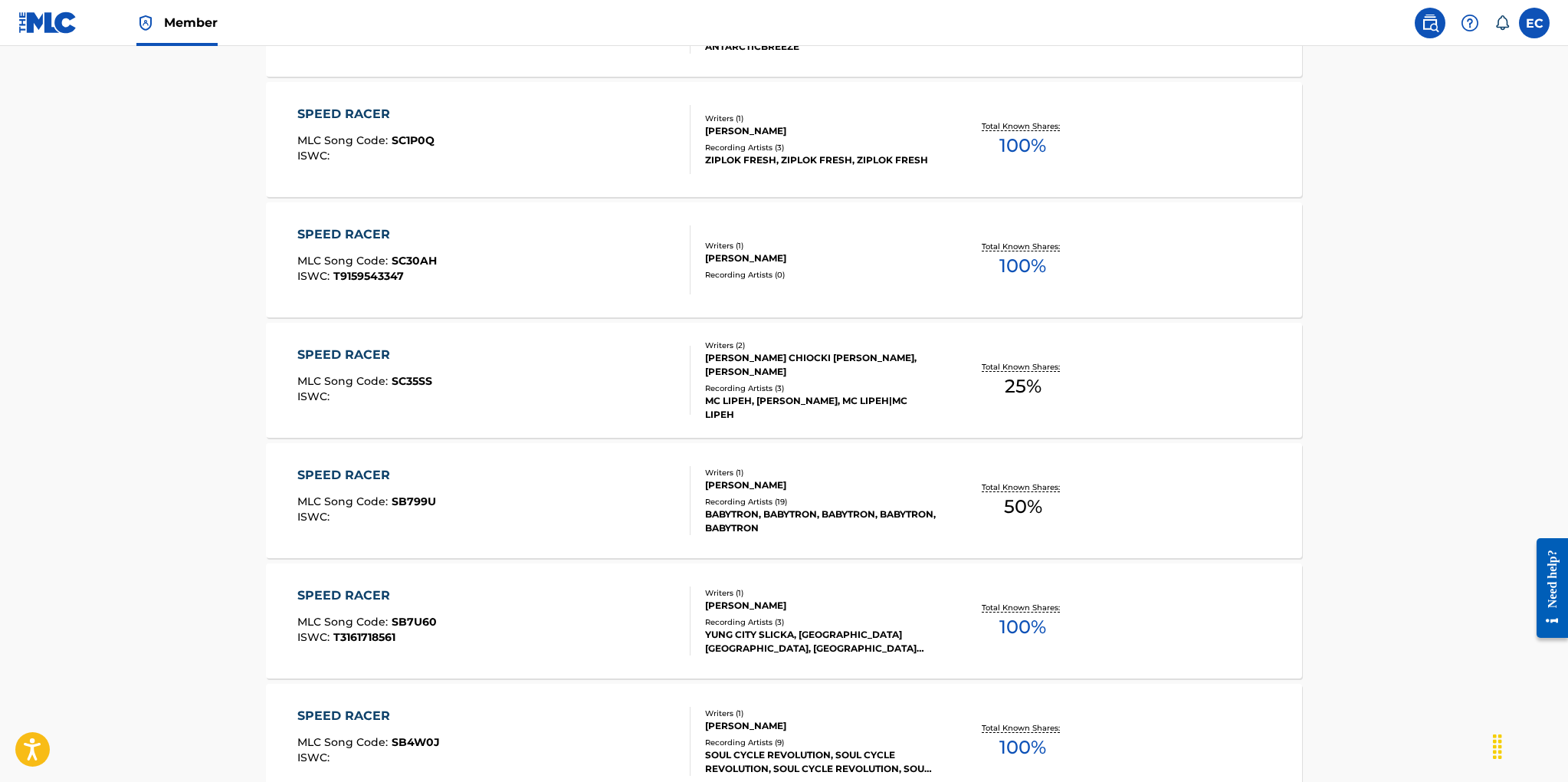
scroll to position [1094, 0]
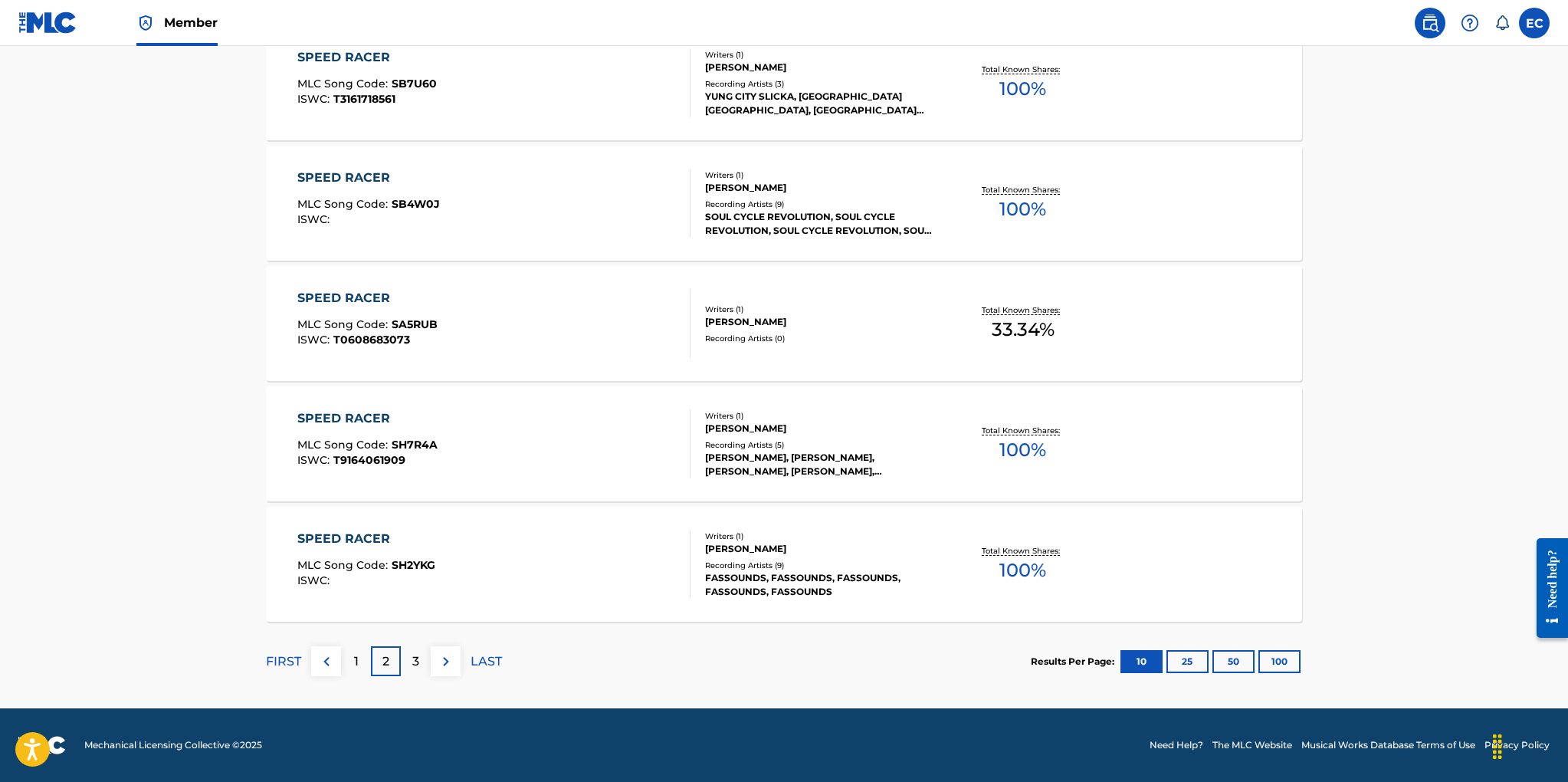
click at [358, 655] on div "1" at bounding box center [356, 661] width 30 height 30
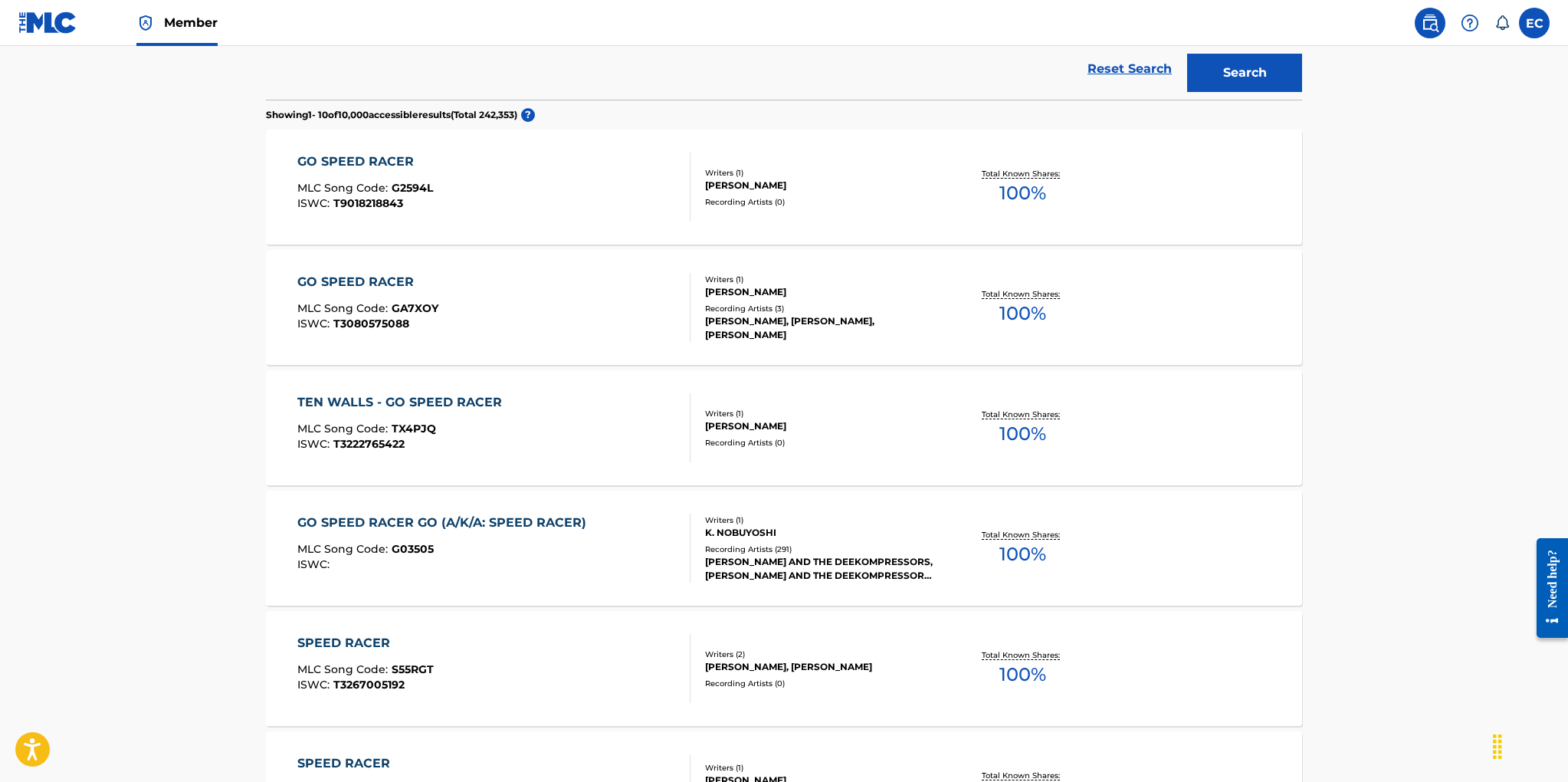
scroll to position [416, 0]
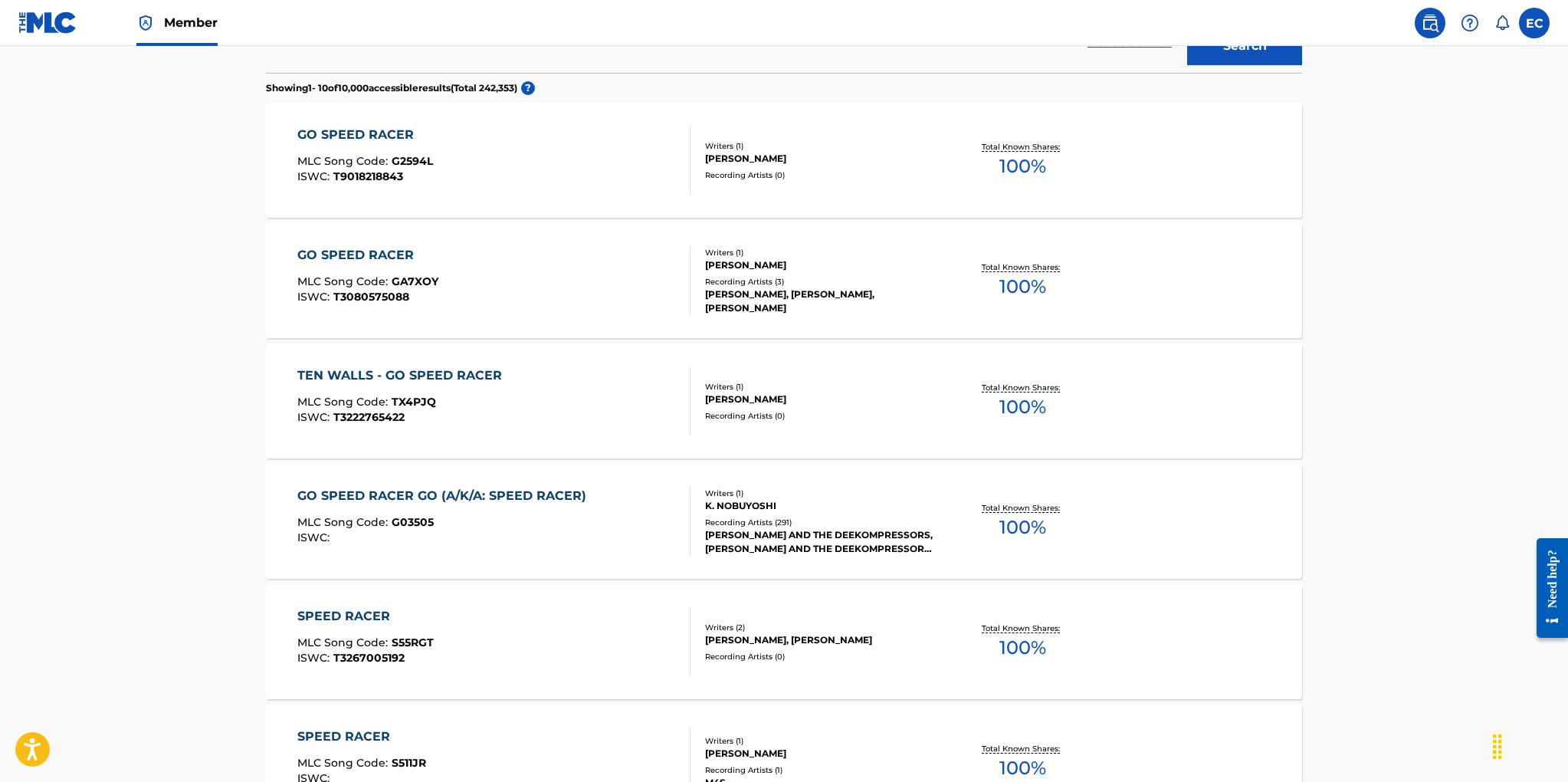
click at [730, 508] on div "K. NOBUYOSHI" at bounding box center [821, 506] width 232 height 14
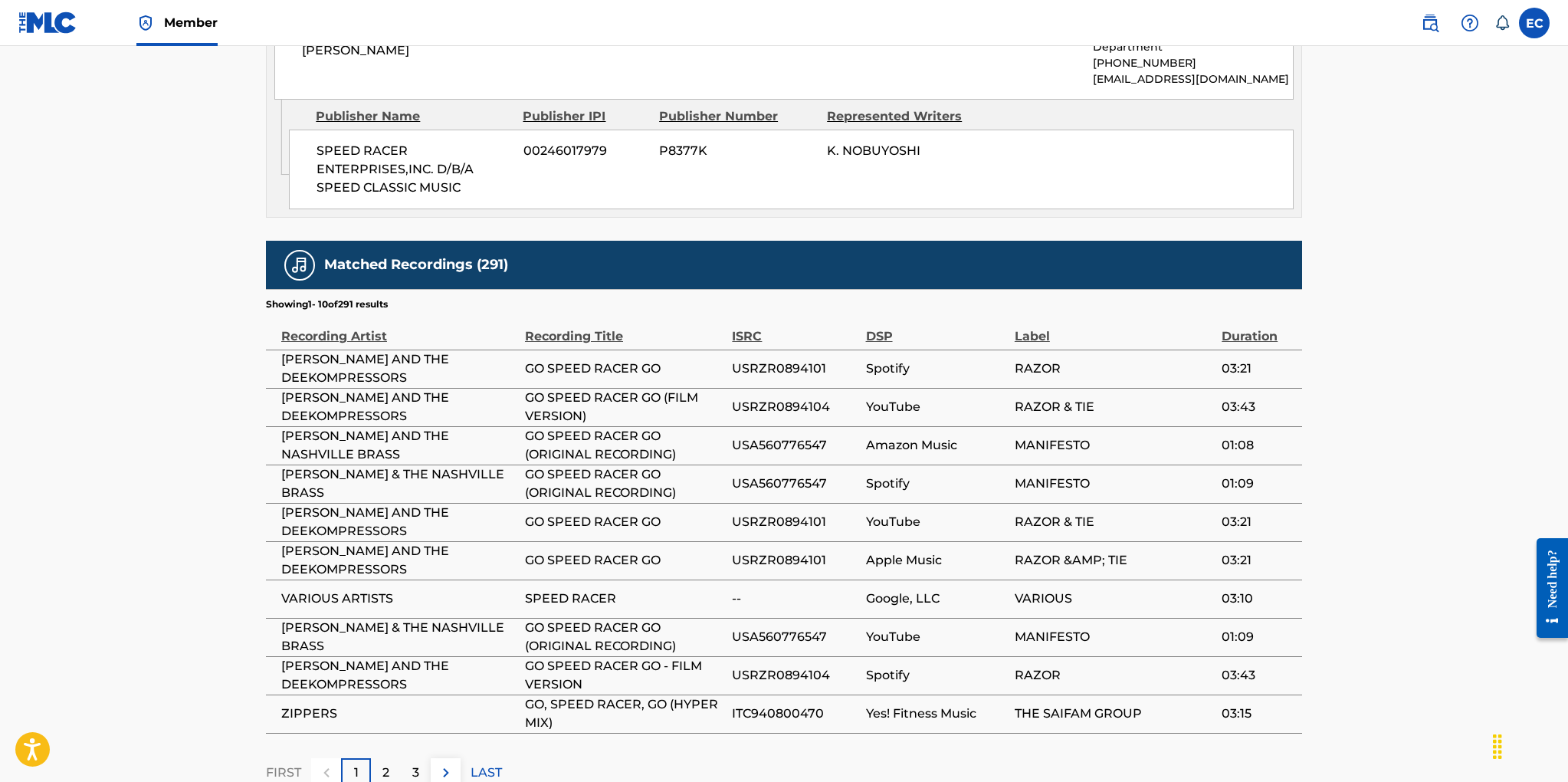
scroll to position [957, 0]
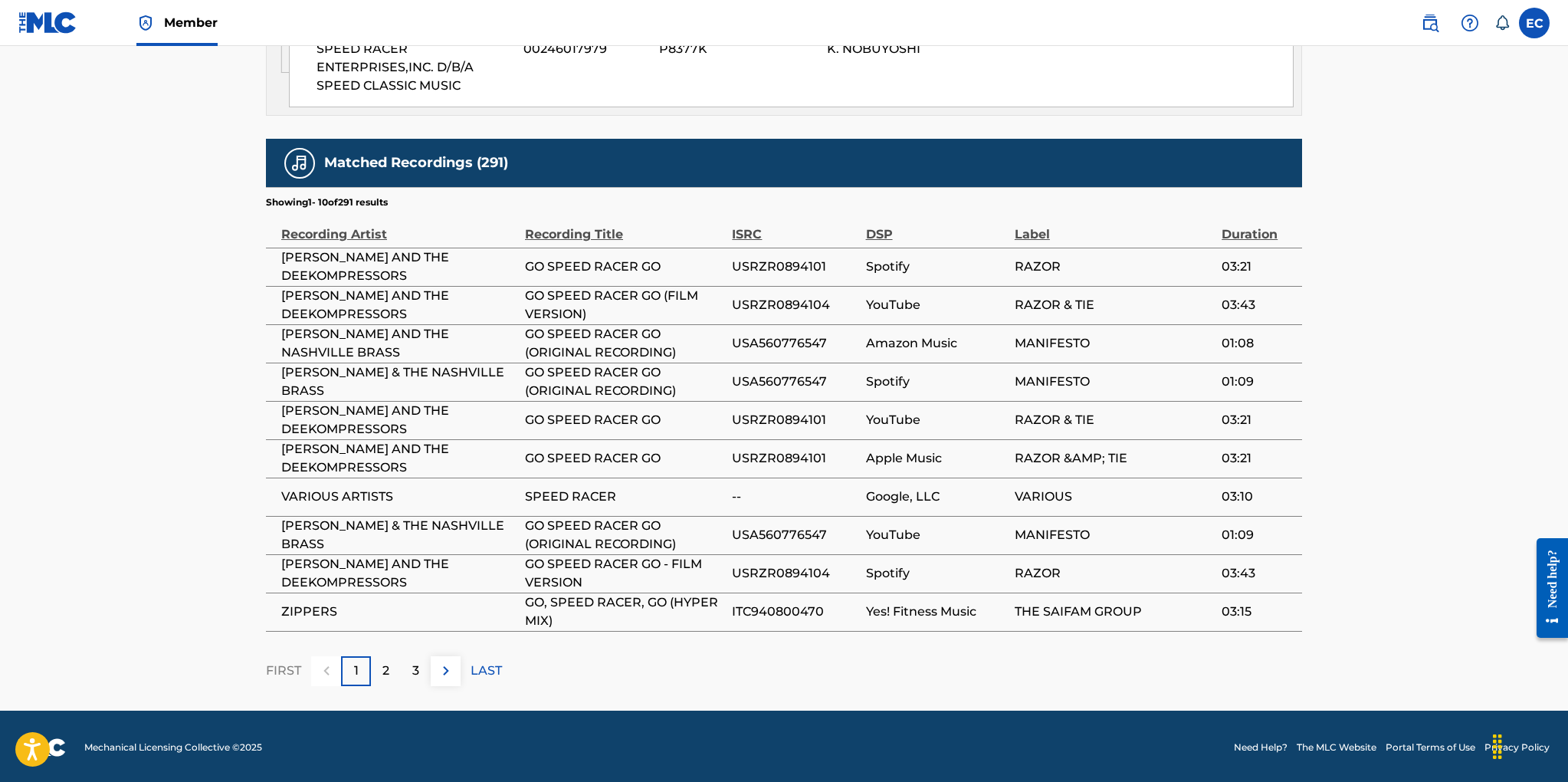
click at [387, 676] on p "2" at bounding box center [386, 671] width 7 height 19
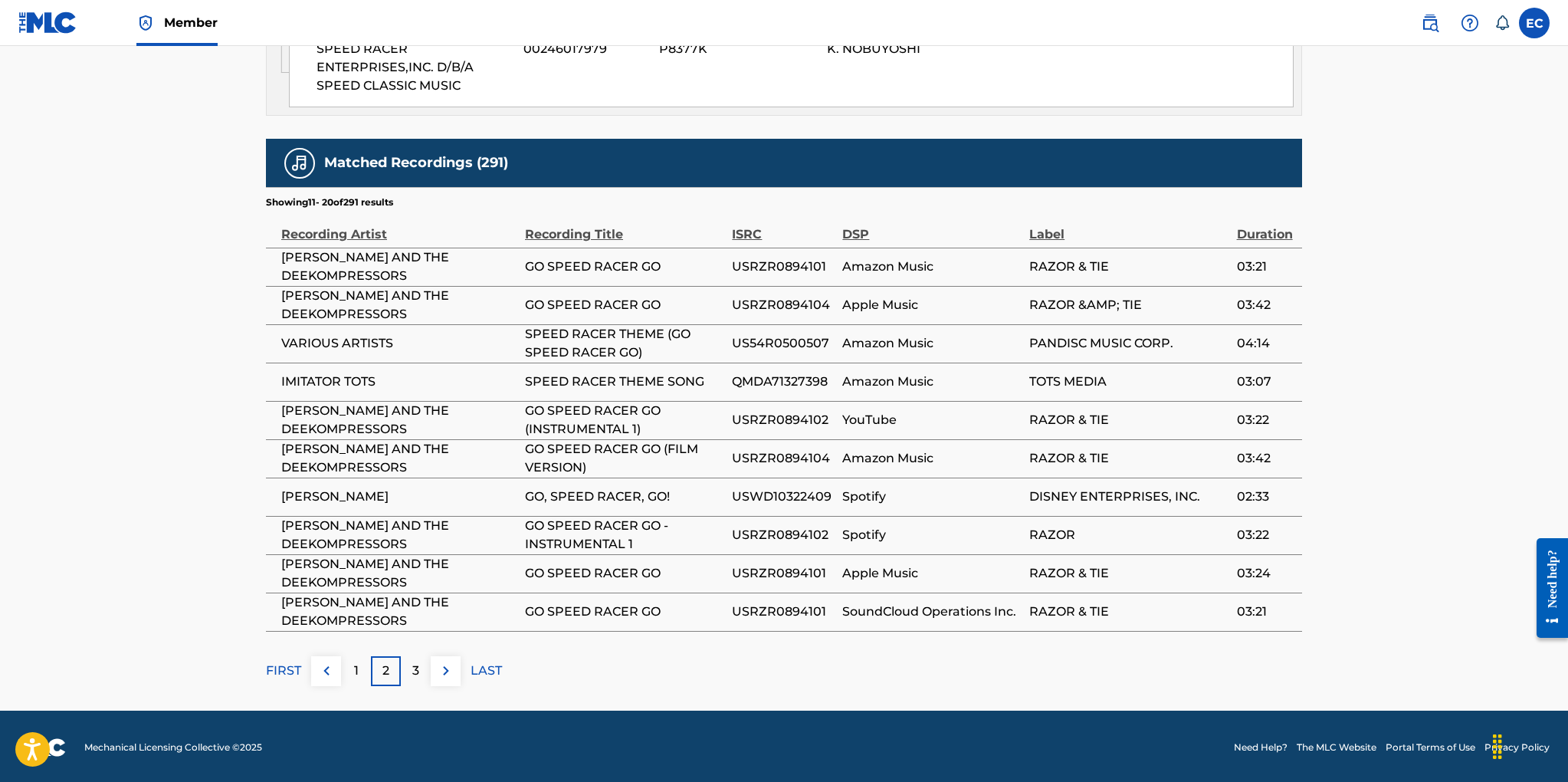
click at [414, 665] on p "3" at bounding box center [415, 671] width 7 height 19
